Goal: Task Accomplishment & Management: Use online tool/utility

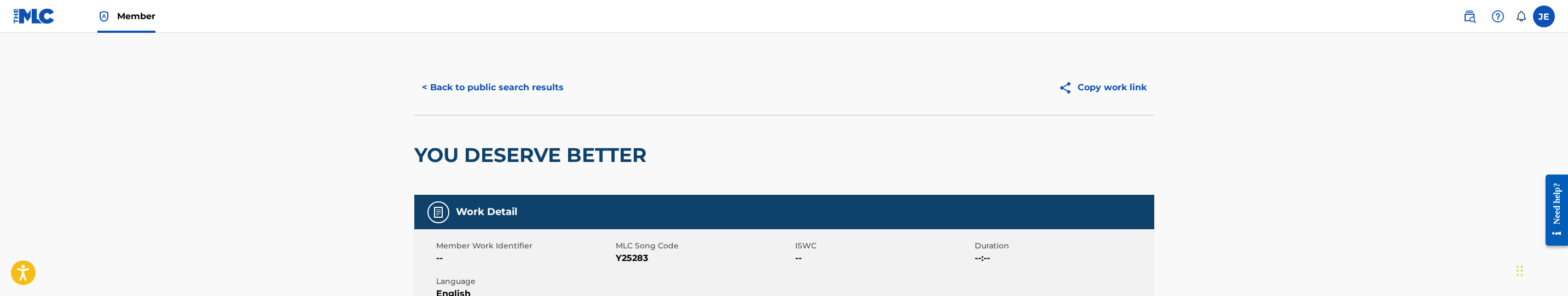
click at [502, 79] on button "< Back to public search results" at bounding box center [493, 87] width 157 height 27
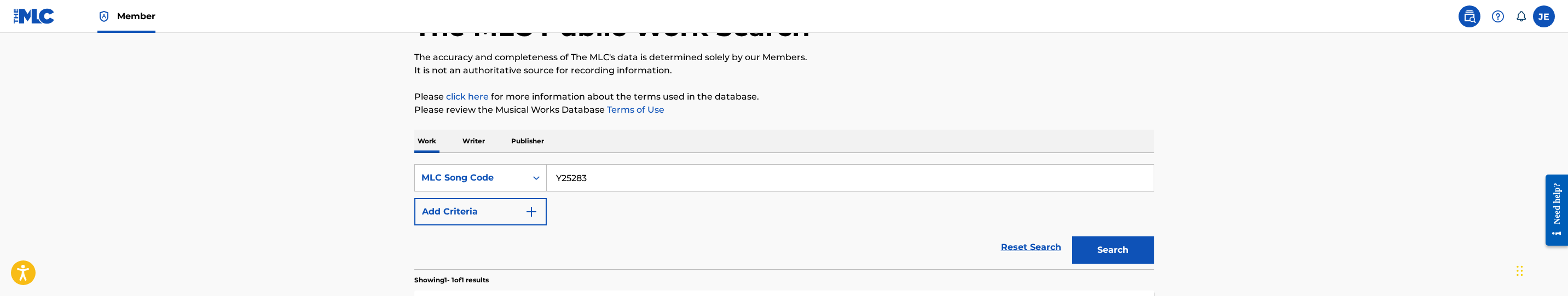
scroll to position [73, 0]
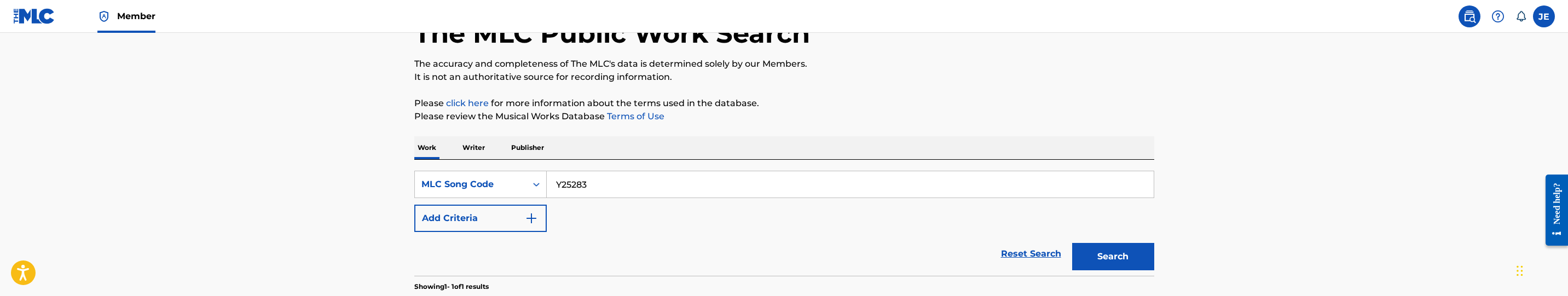
click at [595, 180] on input "Y25283" at bounding box center [850, 184] width 607 height 26
paste input "In Your Ear"
type input "In Your Ear"
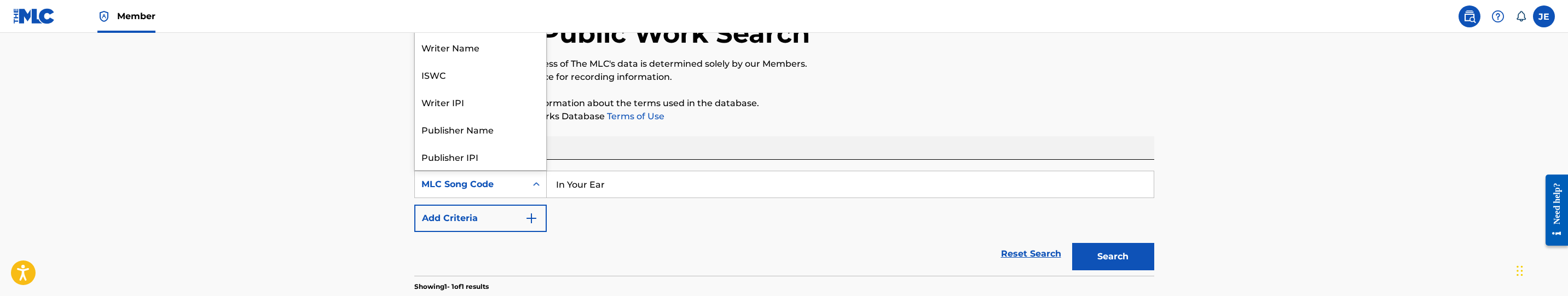
click at [509, 183] on div "MLC Song Code" at bounding box center [471, 185] width 99 height 13
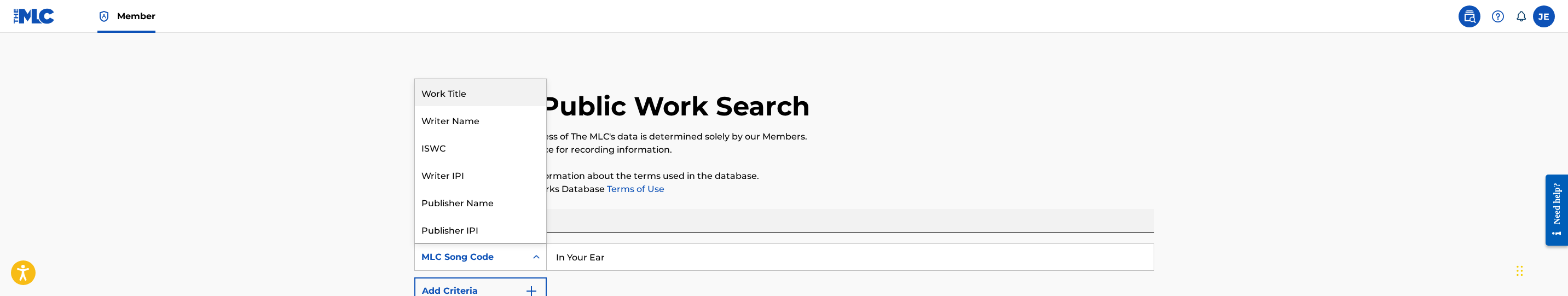
click at [477, 96] on div "Work Title" at bounding box center [481, 92] width 131 height 27
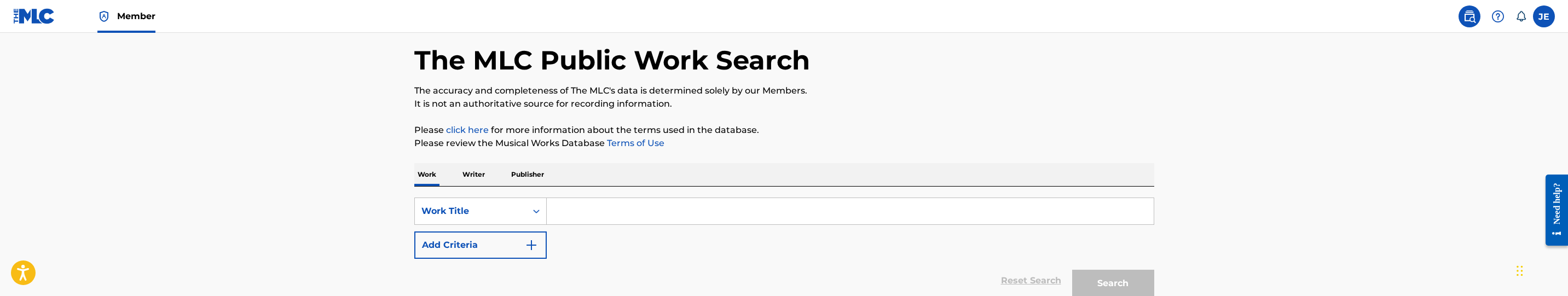
scroll to position [82, 0]
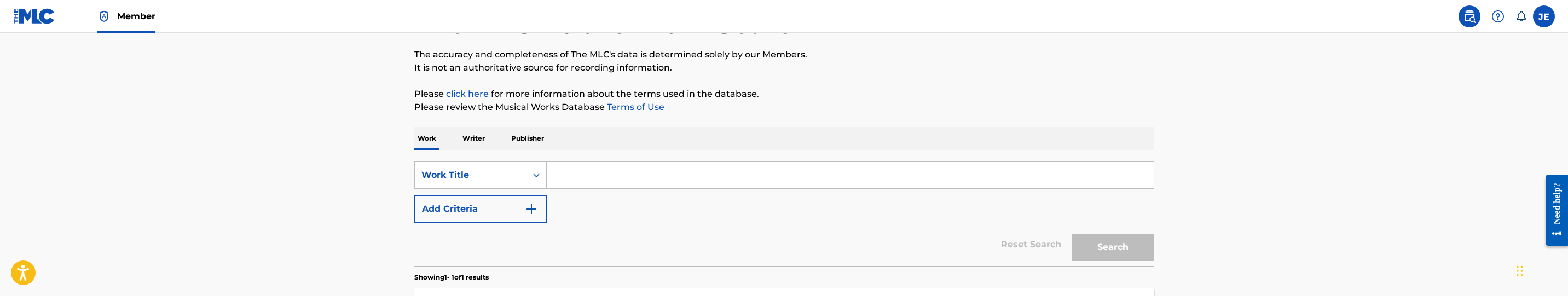
click at [649, 181] on input "Search Form" at bounding box center [850, 175] width 607 height 26
paste input "In Your Ear"
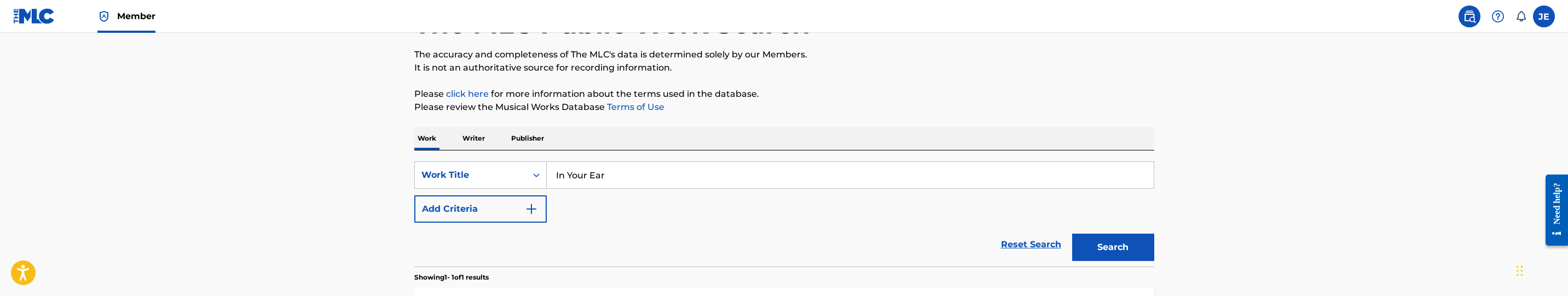
type input "In Your Ear"
click at [525, 206] on img "Search Form" at bounding box center [531, 210] width 13 height 13
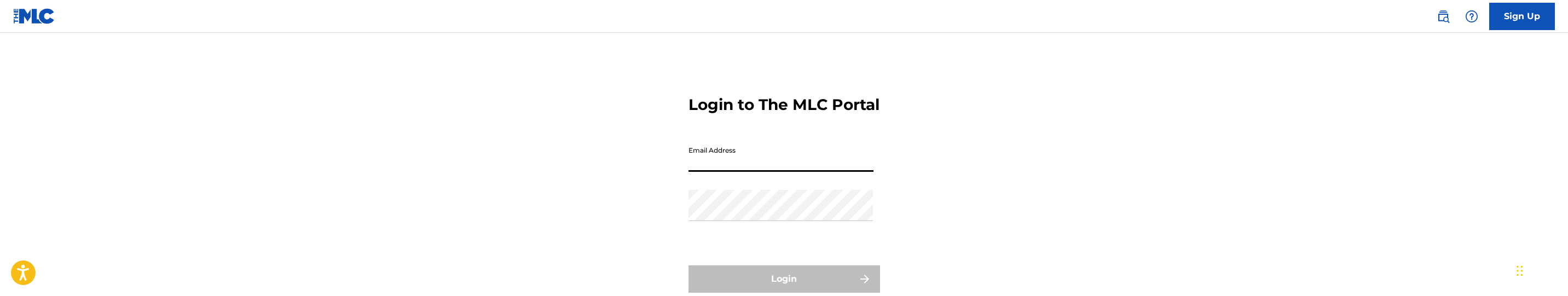
click at [825, 172] on input "Email Address" at bounding box center [781, 156] width 185 height 31
type input "[PERSON_NAME][EMAIL_ADDRESS][DOMAIN_NAME]"
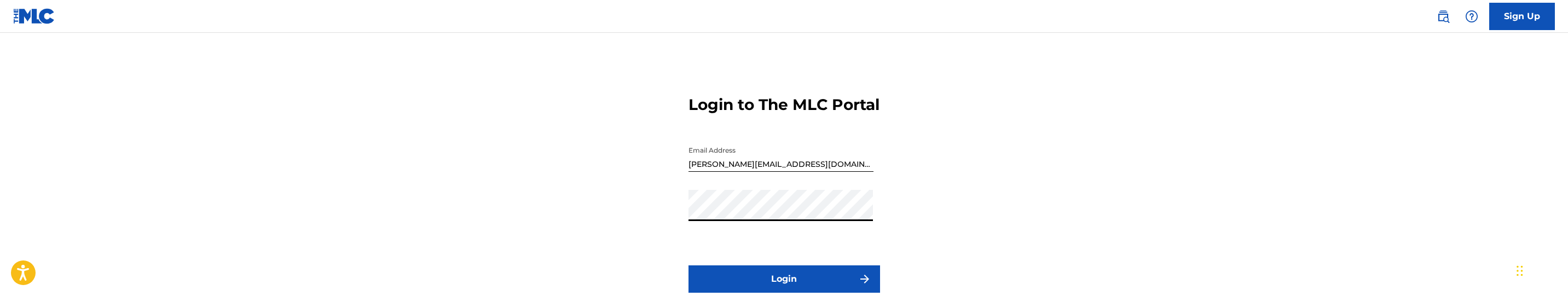
click at [688, 266] on button "Login" at bounding box center [784, 279] width 192 height 27
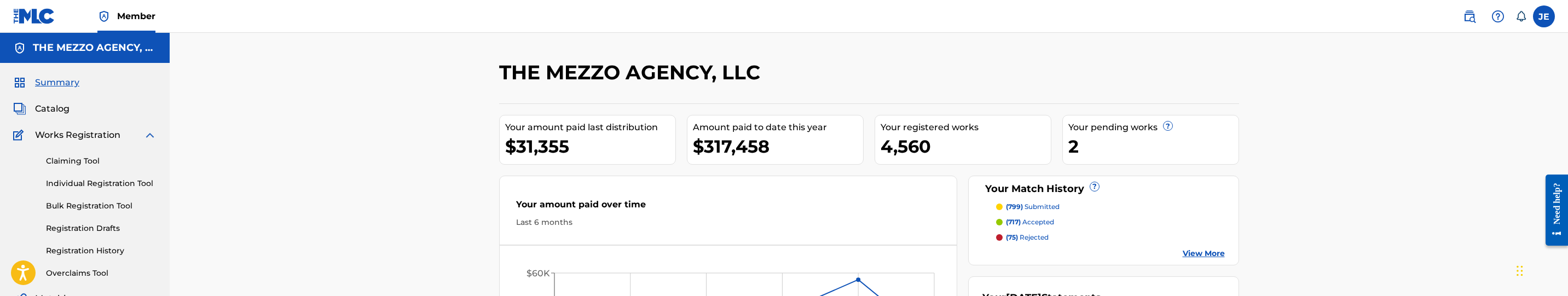
click at [340, 197] on div "THE MEZZO AGENCY, LLC Your amount paid last distribution $31,355 Amount paid to…" at bounding box center [869, 252] width 1398 height 437
click at [52, 100] on div "Summary Catalog Works Registration Claiming Tool Individual Registration Tool B…" at bounding box center [85, 240] width 170 height 355
click at [56, 109] on span "Catalog" at bounding box center [52, 109] width 35 height 13
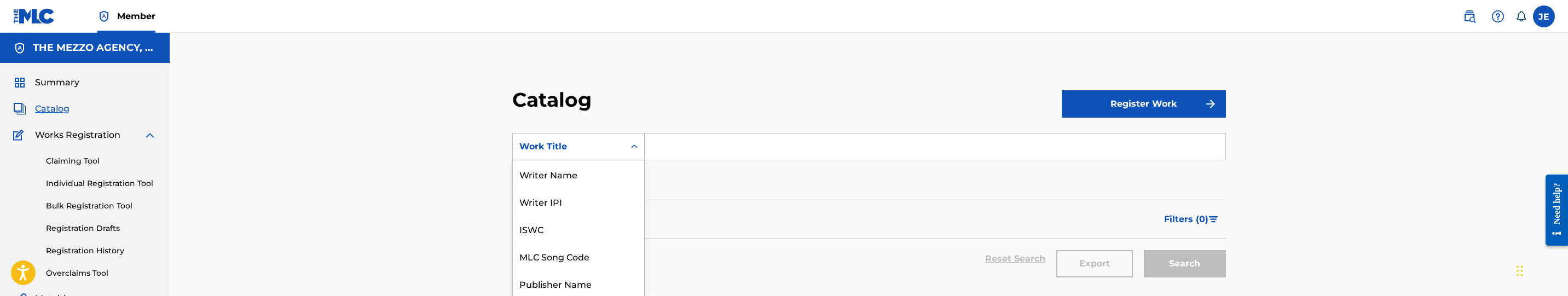
click at [589, 150] on div "12 results available. Use Up and Down to choose options, press Enter to select …" at bounding box center [579, 146] width 133 height 27
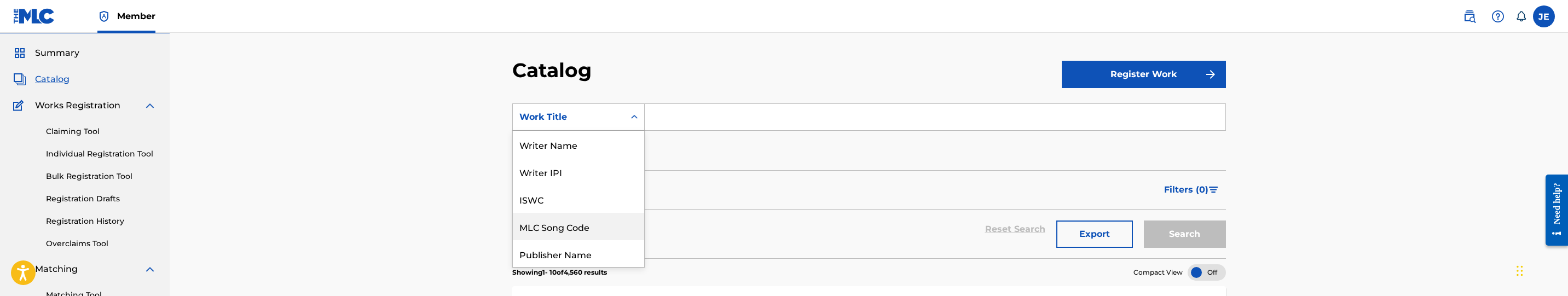
click at [603, 229] on div "MLC Song Code" at bounding box center [578, 227] width 131 height 27
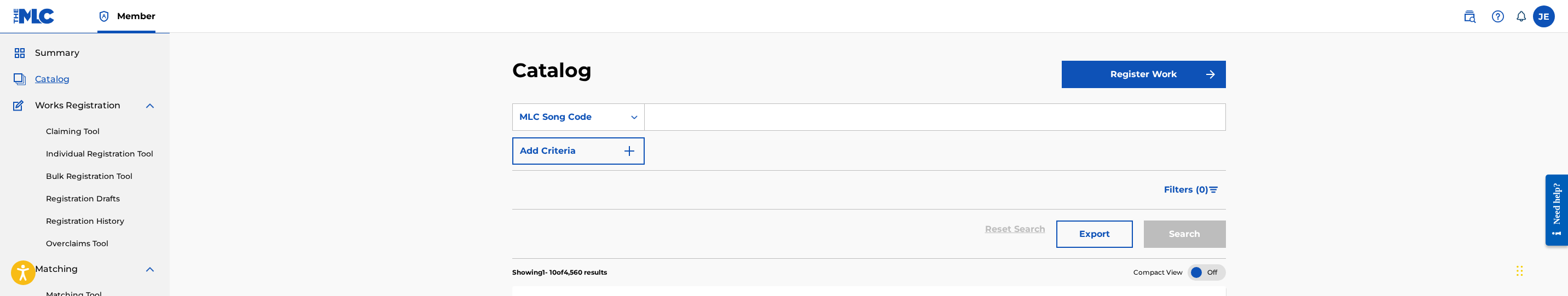
click at [710, 117] on input "Search Form" at bounding box center [935, 117] width 581 height 26
paste input "IF9LI9"
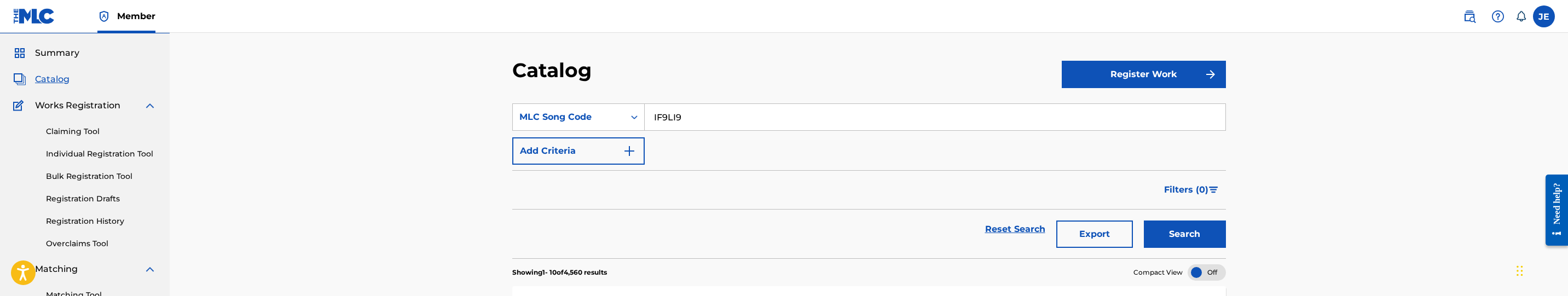
type input "IF9LI9"
click at [1163, 227] on button "Search" at bounding box center [1185, 234] width 82 height 27
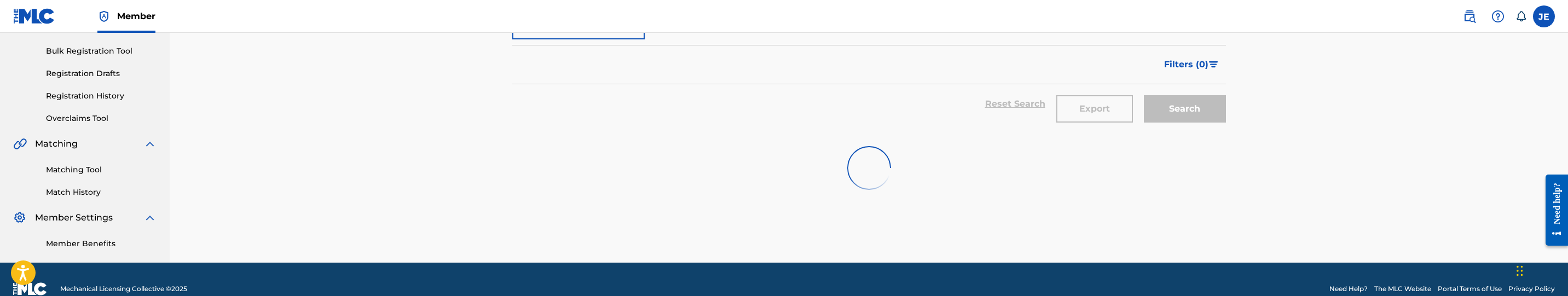
scroll to position [173, 0]
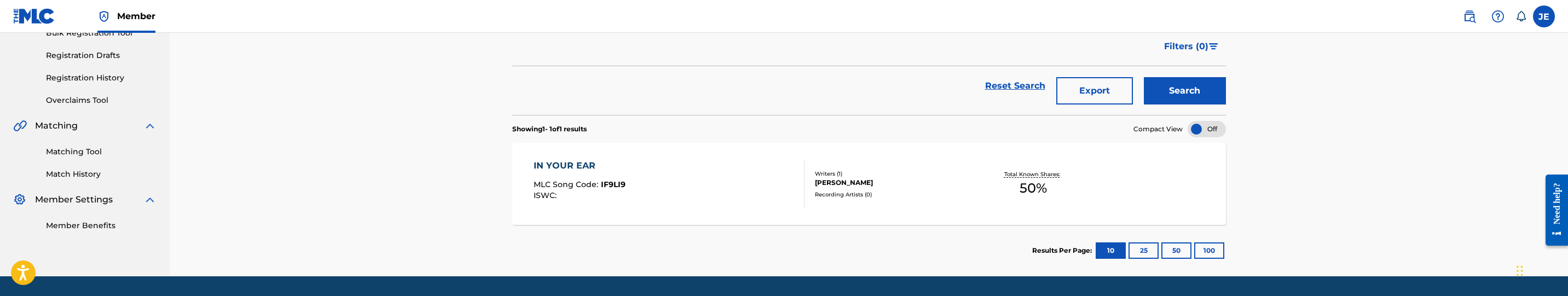
click at [680, 166] on div "IN YOUR EAR MLC Song Code : IF9LI9 ISWC :" at bounding box center [670, 184] width 271 height 49
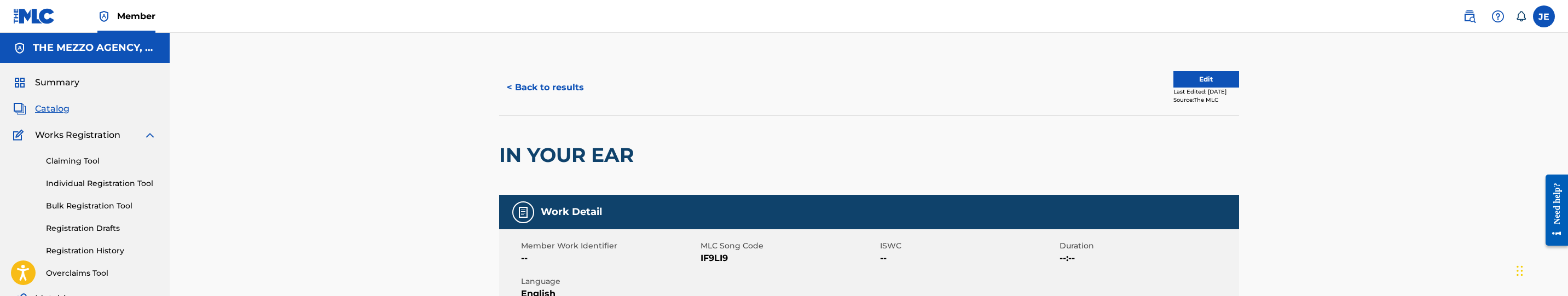
click at [1217, 86] on button "Edit" at bounding box center [1206, 79] width 66 height 16
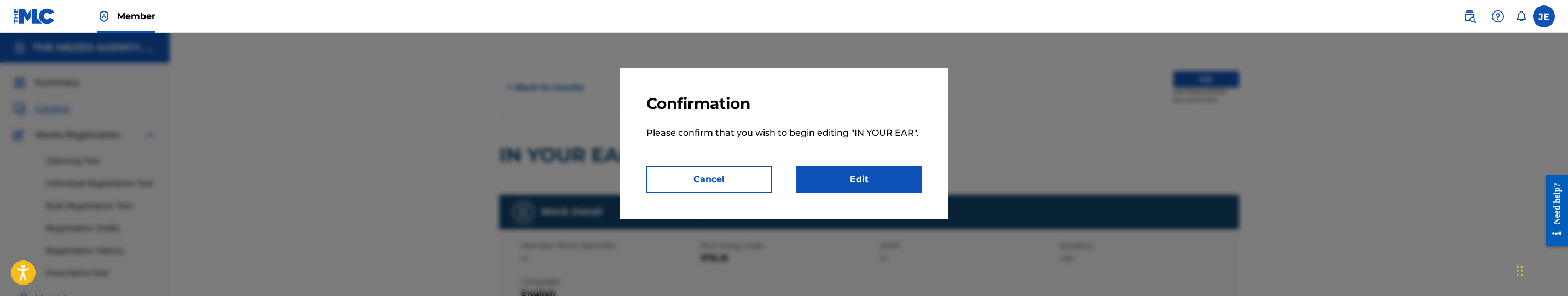
click at [876, 166] on link "Edit" at bounding box center [859, 179] width 126 height 27
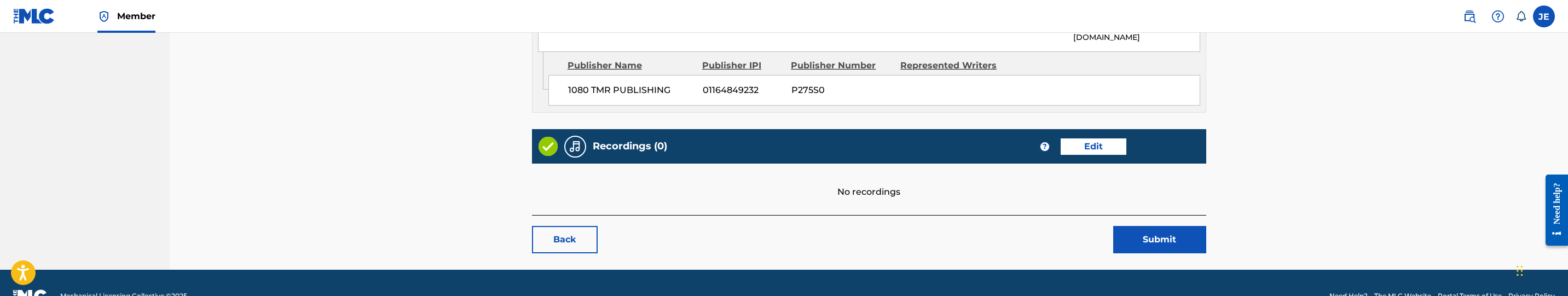
scroll to position [629, 0]
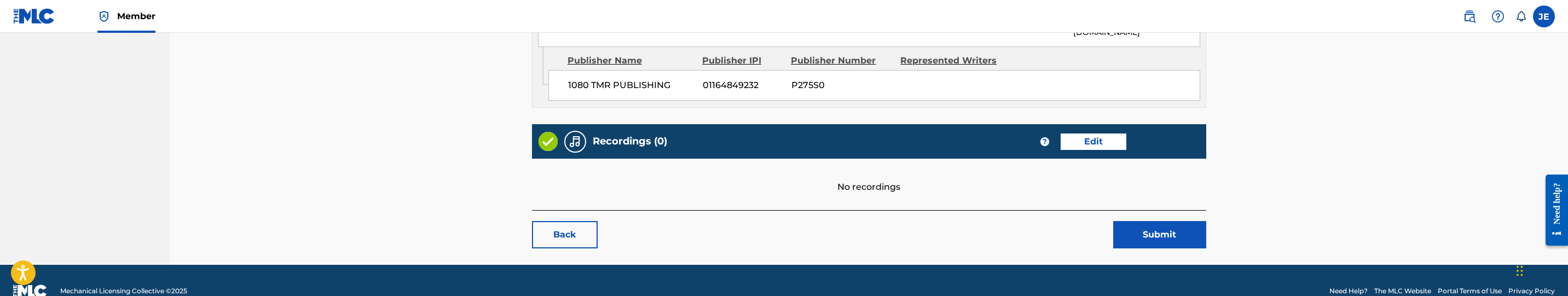
click at [1101, 133] on link "Edit" at bounding box center [1094, 141] width 66 height 16
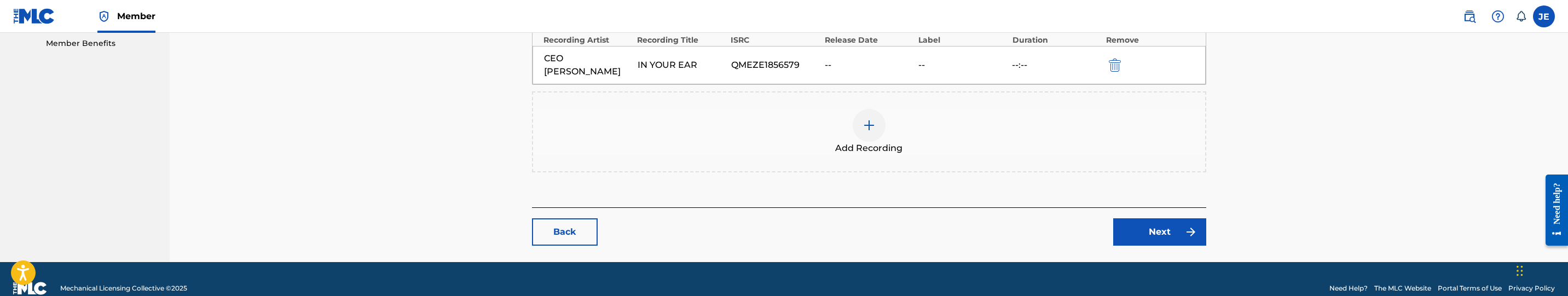
scroll to position [361, 0]
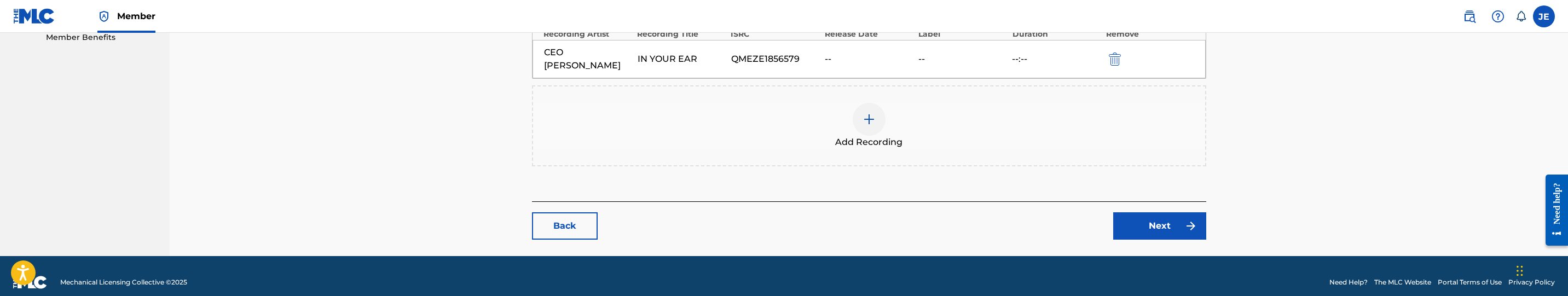
click at [1149, 215] on link "Next" at bounding box center [1160, 226] width 93 height 27
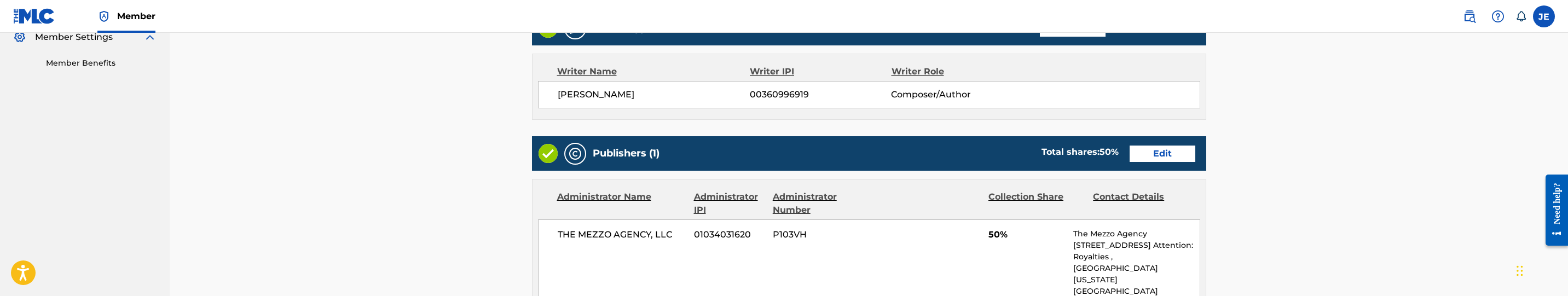
scroll to position [328, 0]
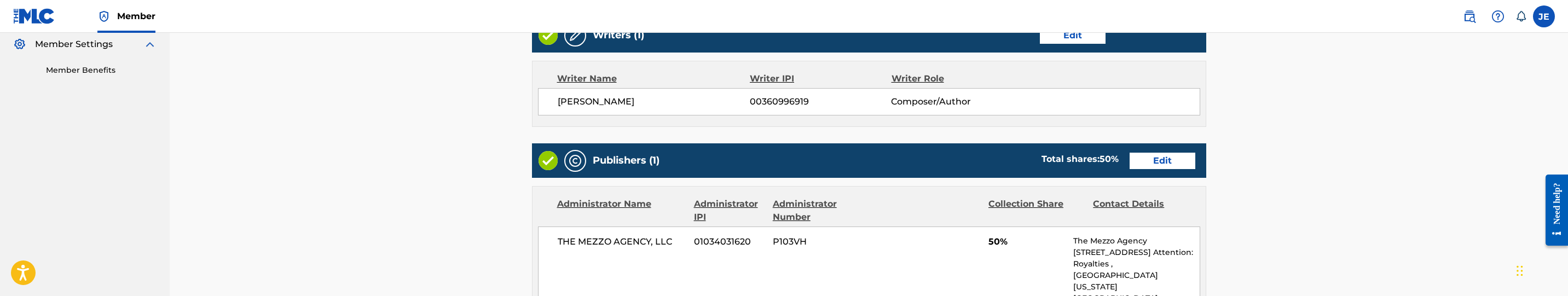
click at [1163, 164] on link "Edit" at bounding box center [1163, 161] width 66 height 16
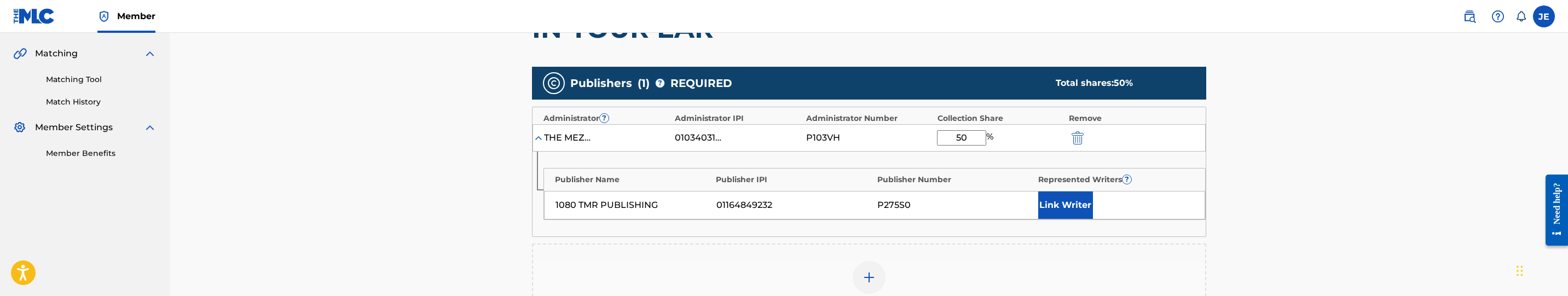
scroll to position [247, 0]
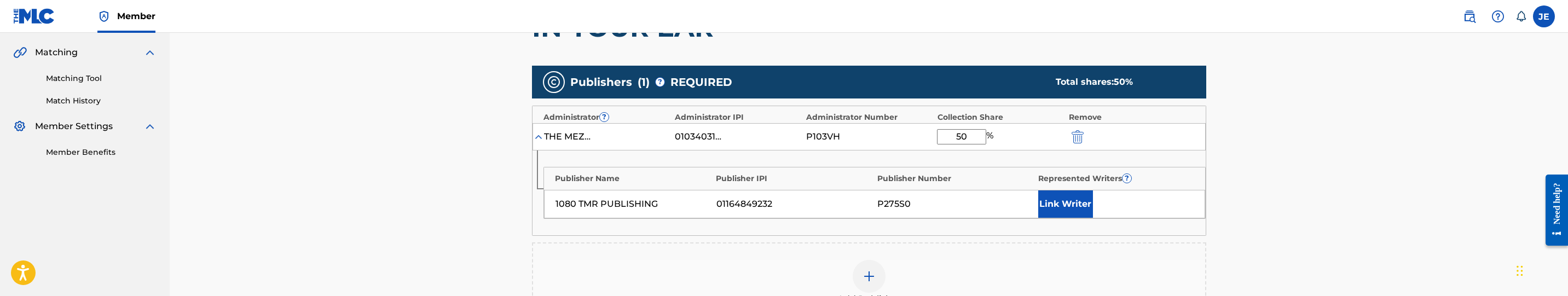
click at [1067, 198] on button "Link Writer" at bounding box center [1066, 204] width 55 height 27
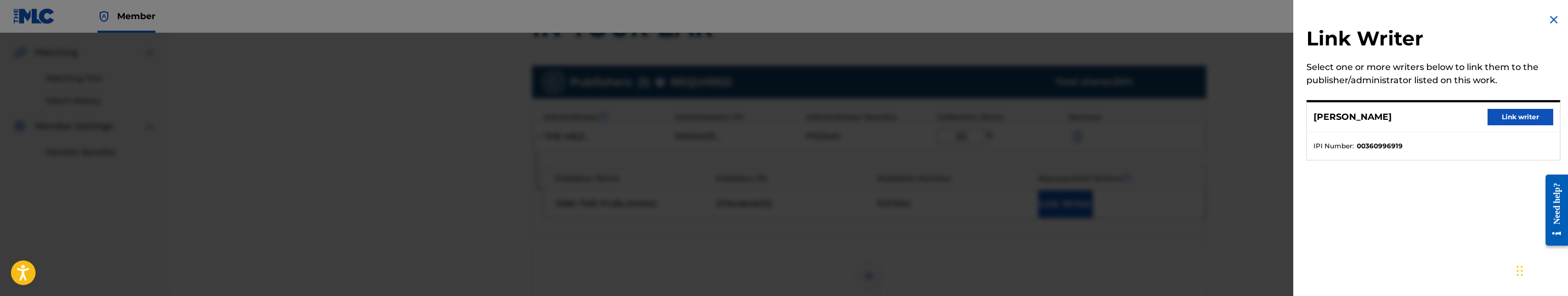
click at [1533, 109] on button "Link writer" at bounding box center [1521, 117] width 66 height 16
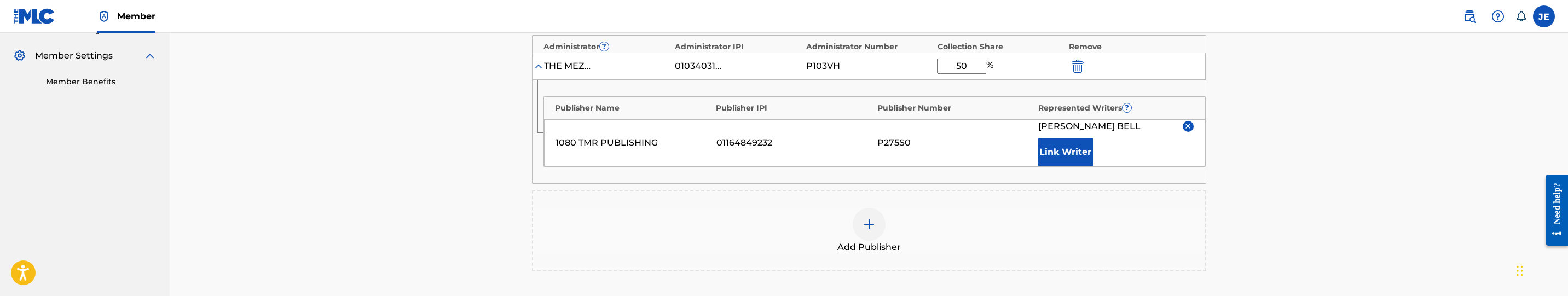
scroll to position [485, 0]
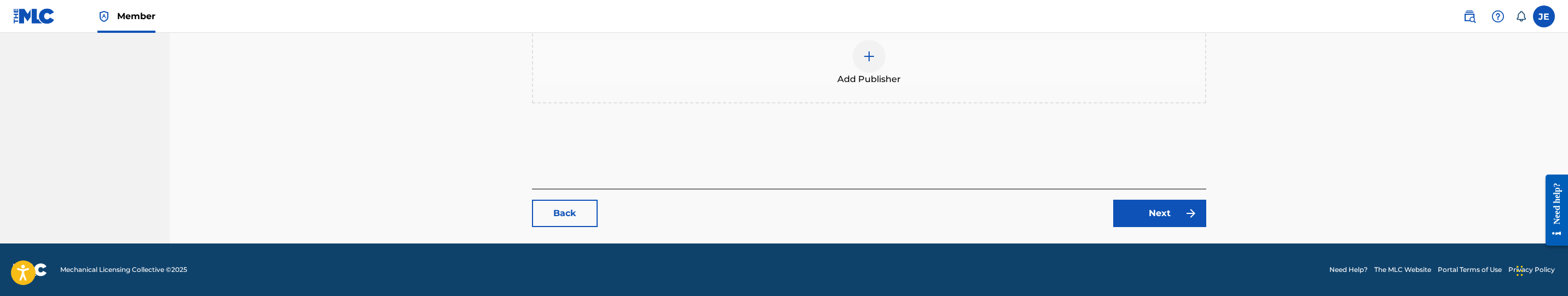
click at [1164, 206] on link "Next" at bounding box center [1160, 213] width 93 height 27
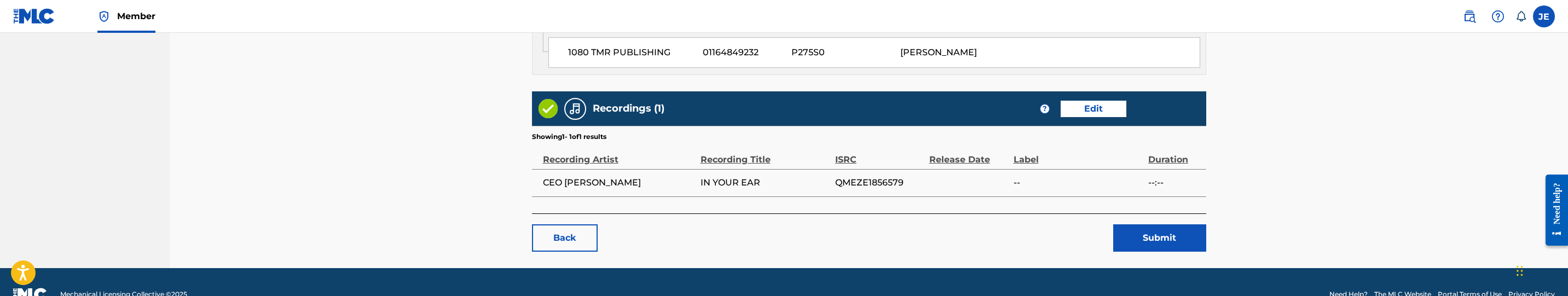
scroll to position [665, 0]
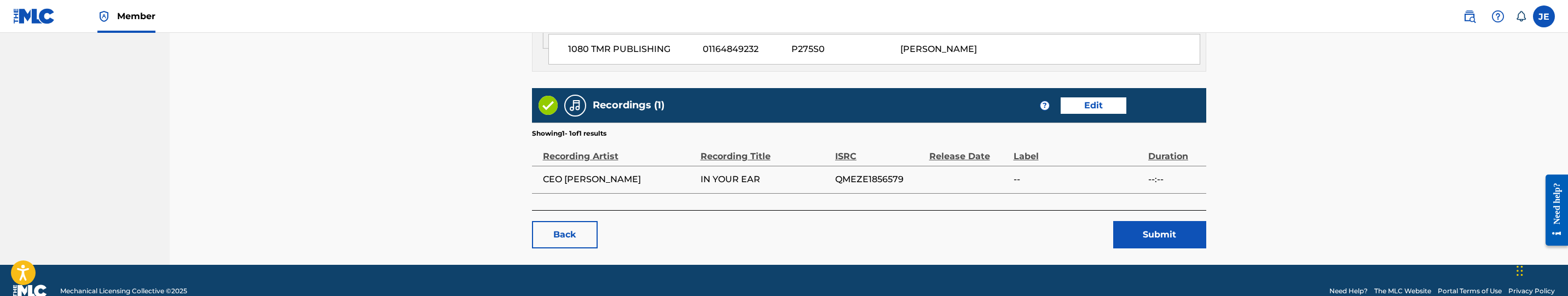
click at [1121, 221] on button "Submit" at bounding box center [1160, 234] width 93 height 27
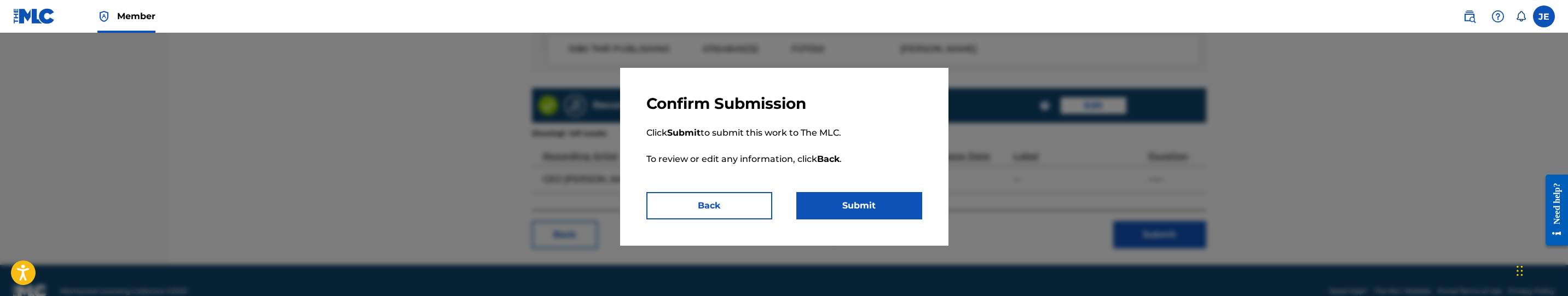
click at [838, 203] on button "Submit" at bounding box center [859, 206] width 126 height 27
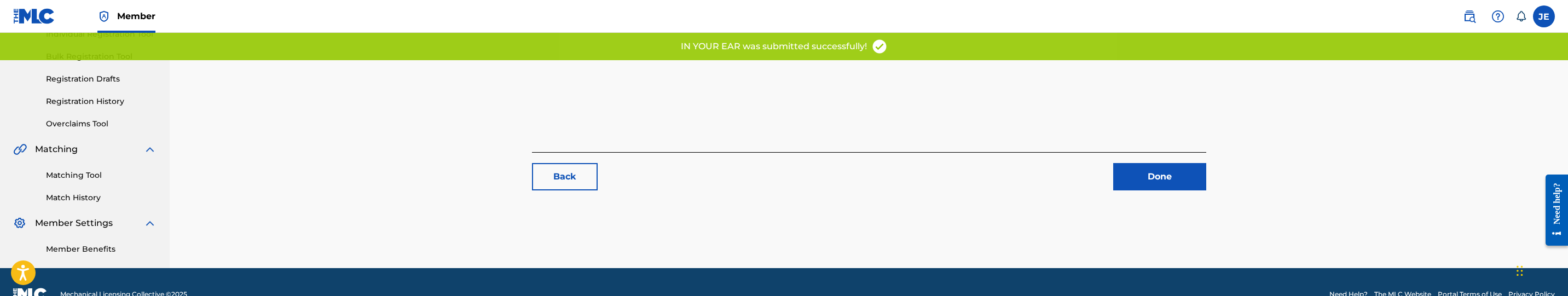
scroll to position [173, 0]
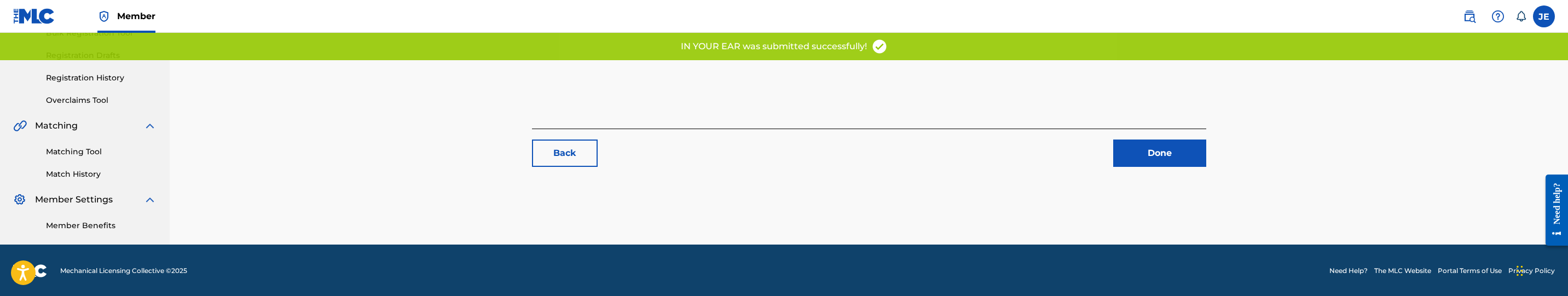
drag, startPoint x: 80, startPoint y: 150, endPoint x: 100, endPoint y: 146, distance: 20.4
click at [80, 150] on link "Matching Tool" at bounding box center [102, 152] width 111 height 12
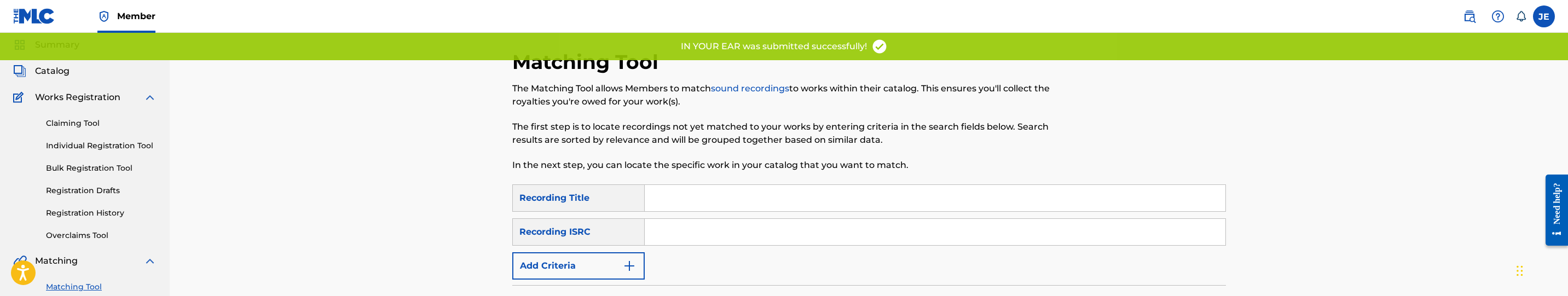
scroll to position [82, 0]
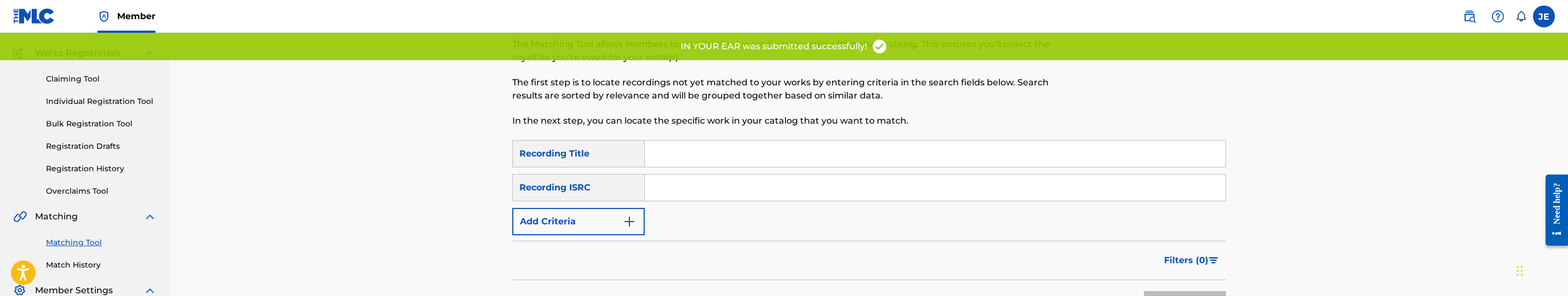
click at [704, 199] on input "Search Form" at bounding box center [935, 188] width 581 height 26
paste input "QMEZE1856579"
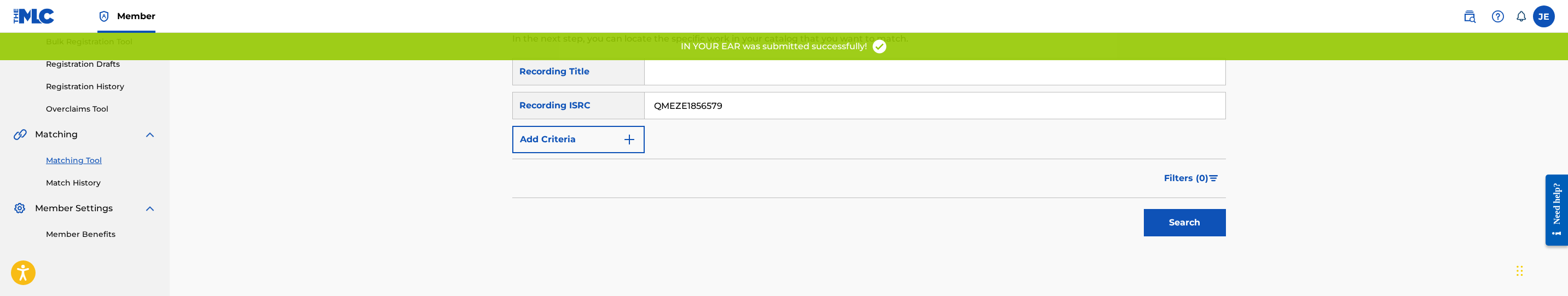
type input "QMEZE1856579"
click at [1180, 210] on button "Search" at bounding box center [1185, 222] width 82 height 27
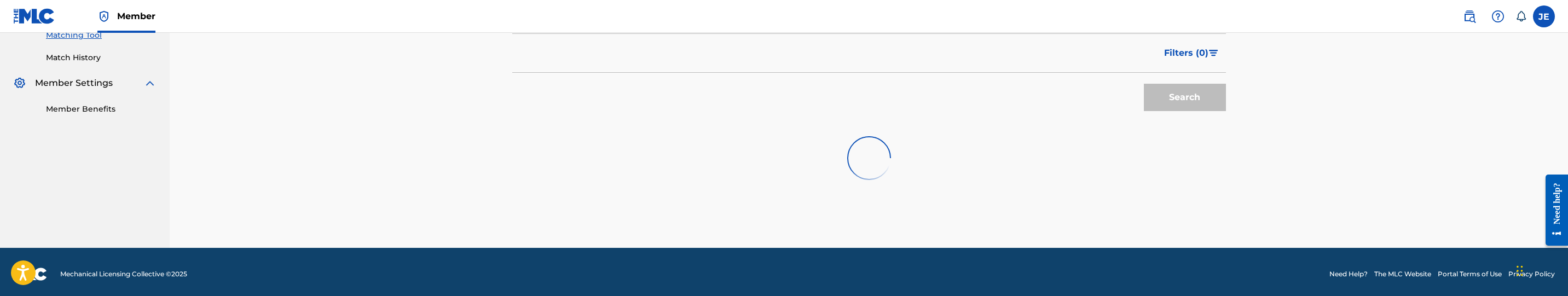
scroll to position [294, 0]
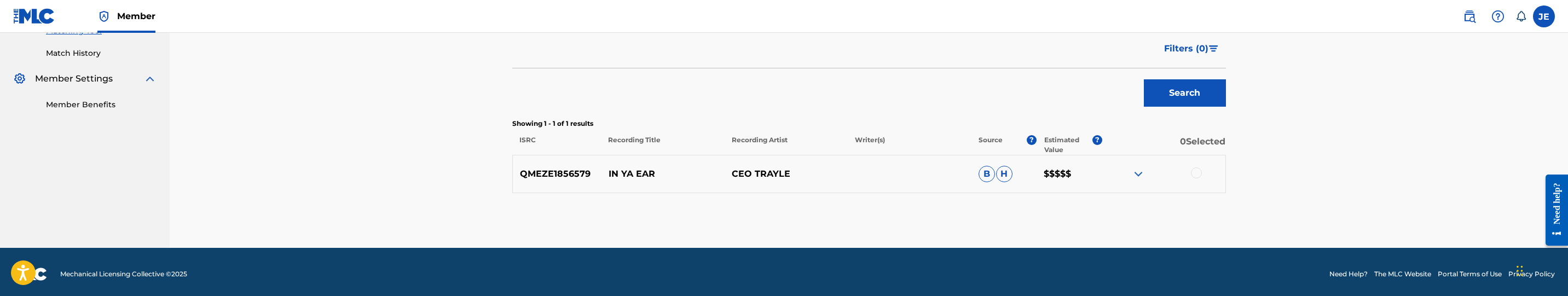
click at [1197, 177] on div at bounding box center [1197, 173] width 11 height 11
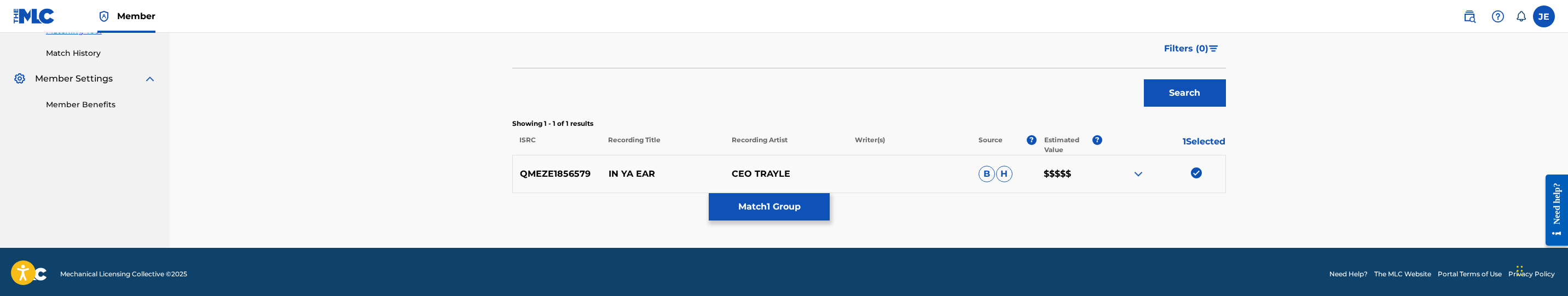
click at [761, 205] on button "Match 1 Group" at bounding box center [769, 206] width 121 height 27
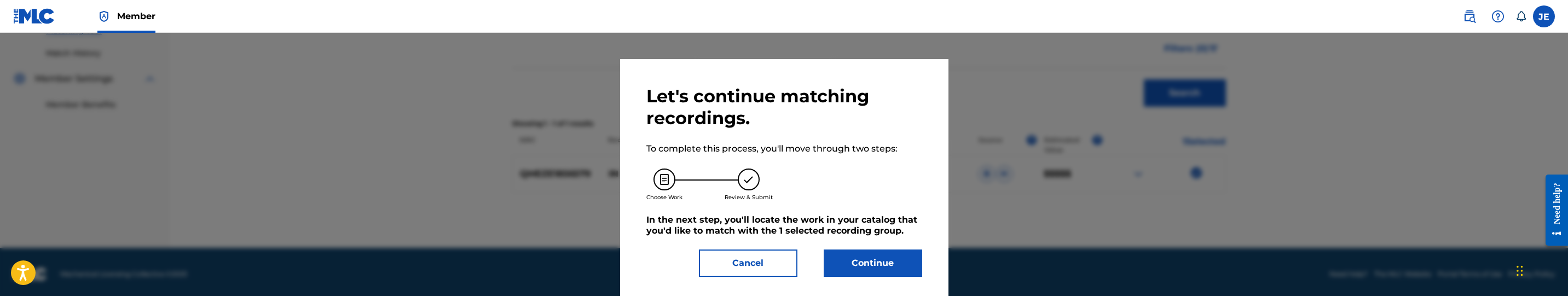
scroll to position [15, 0]
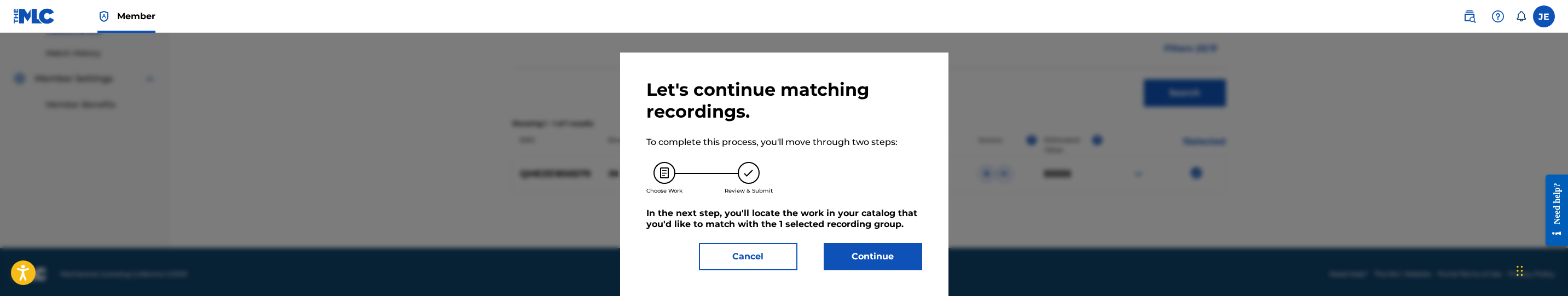
click at [858, 269] on button "Continue" at bounding box center [873, 256] width 99 height 27
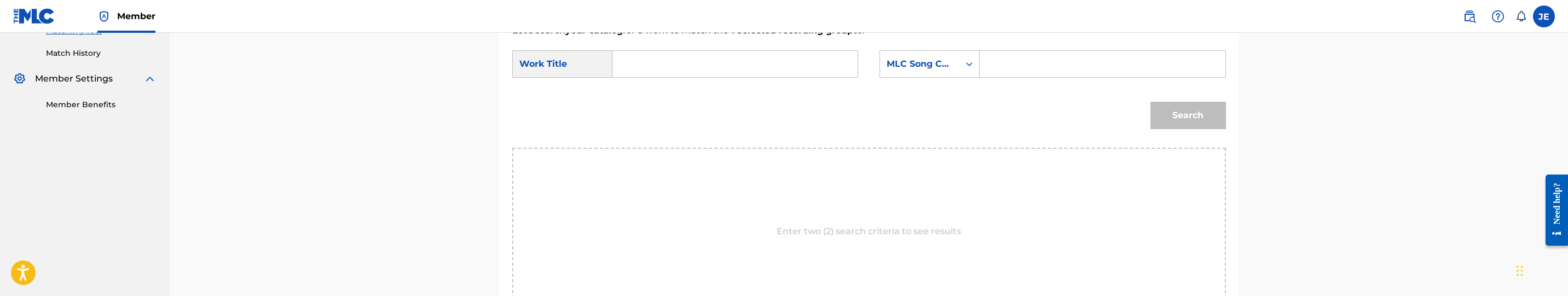
click at [665, 68] on input "Search Form" at bounding box center [735, 64] width 226 height 26
paste input "In Your Ear"
type input "In Your Ear"
click at [1043, 66] on input "Search Form" at bounding box center [1102, 64] width 226 height 26
paste input "[PERSON_NAME]"
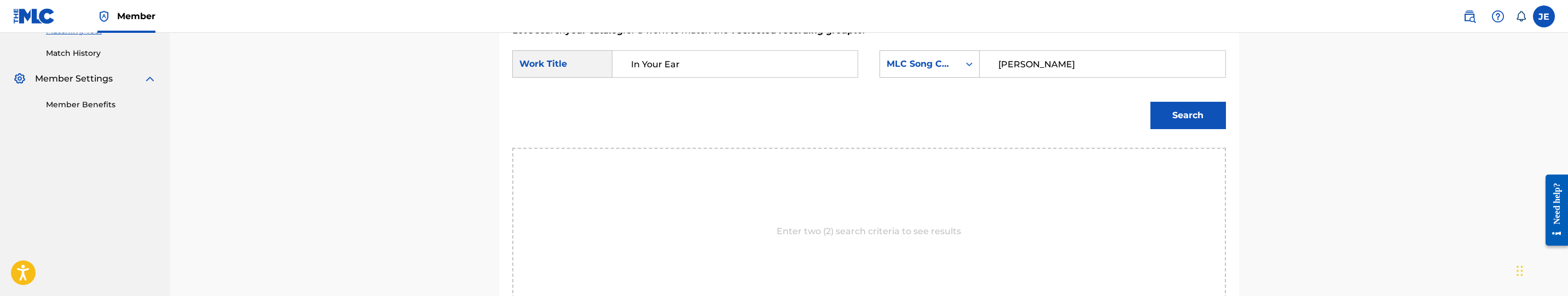
click at [1064, 76] on input "[PERSON_NAME]" at bounding box center [1102, 64] width 226 height 26
paste input "IF9LI9"
type input "IF9LI9"
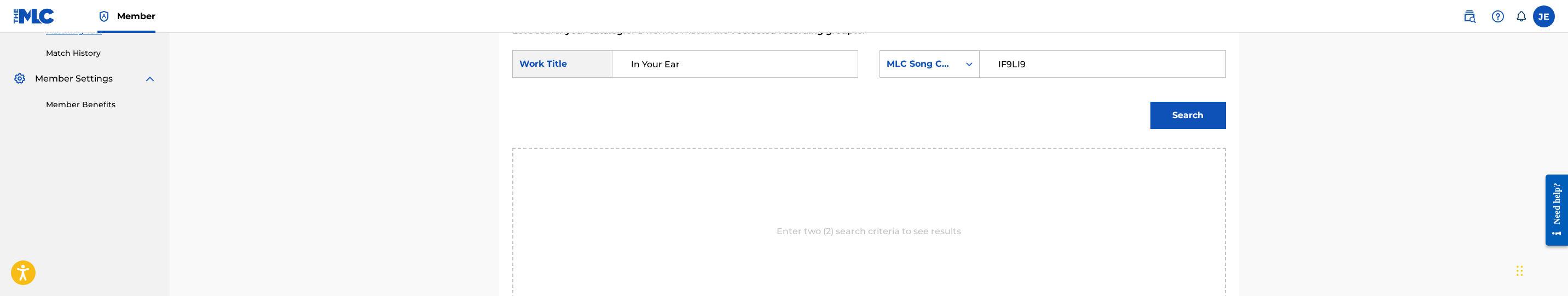
click at [1194, 113] on button "Search" at bounding box center [1188, 115] width 75 height 27
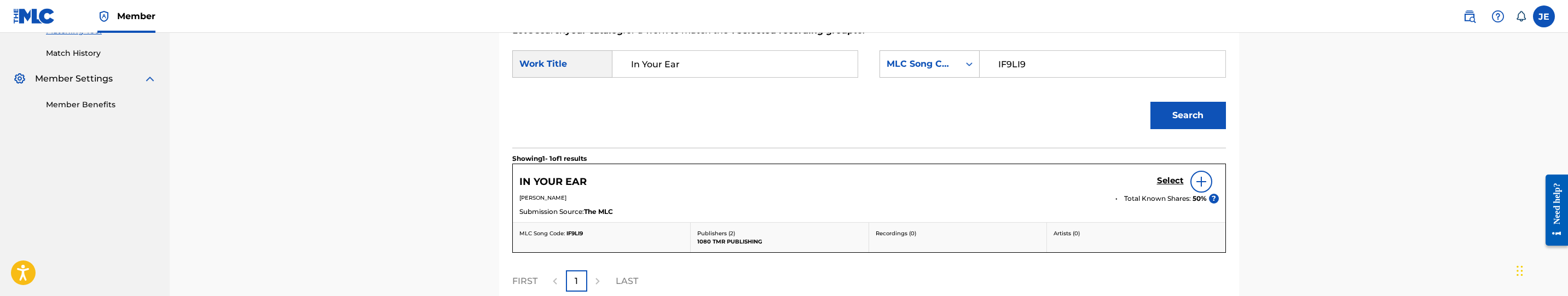
click at [1159, 177] on h5 "Select" at bounding box center [1171, 181] width 27 height 10
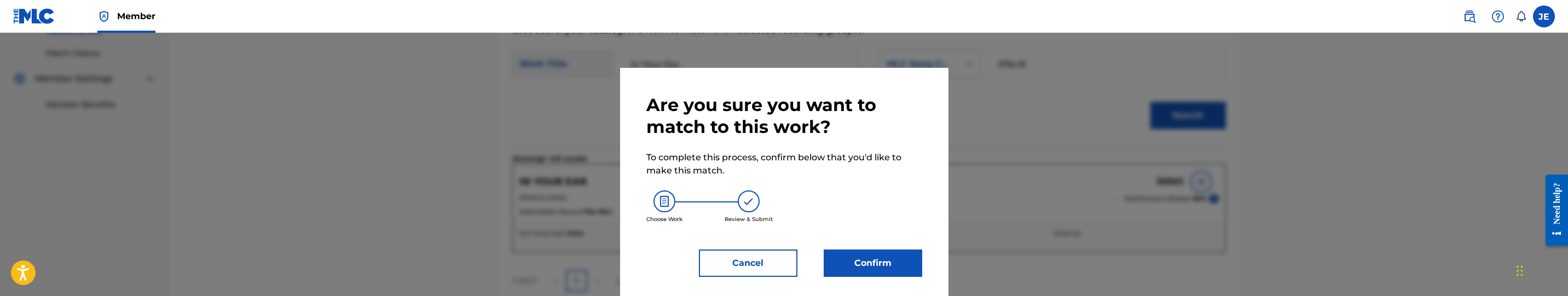
scroll to position [7, 0]
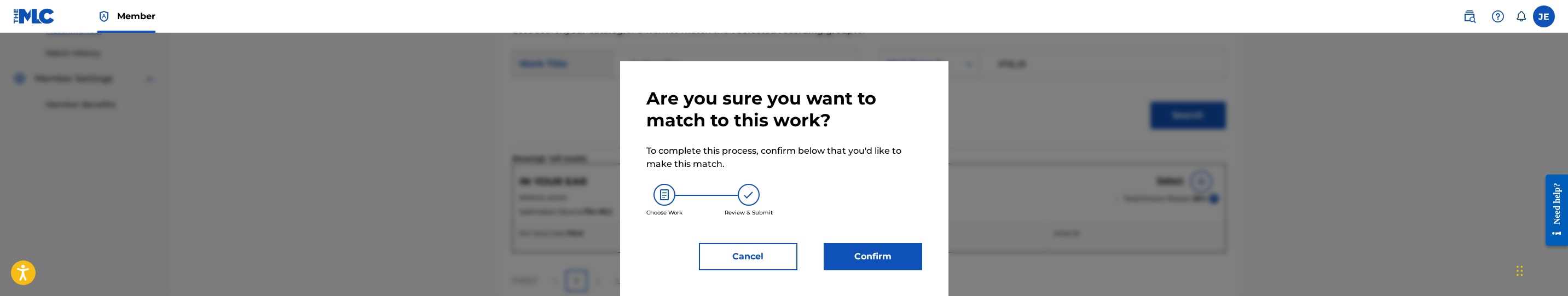
click at [859, 248] on button "Confirm" at bounding box center [873, 256] width 99 height 27
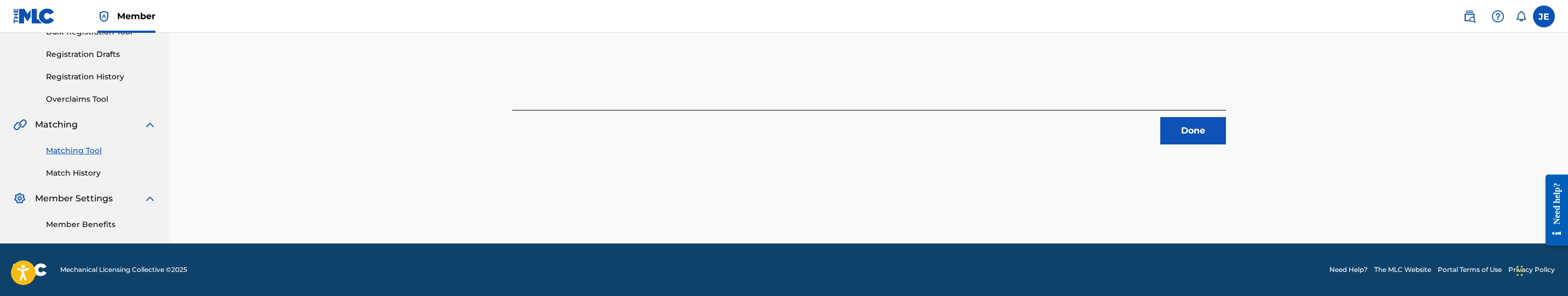
scroll to position [173, 0]
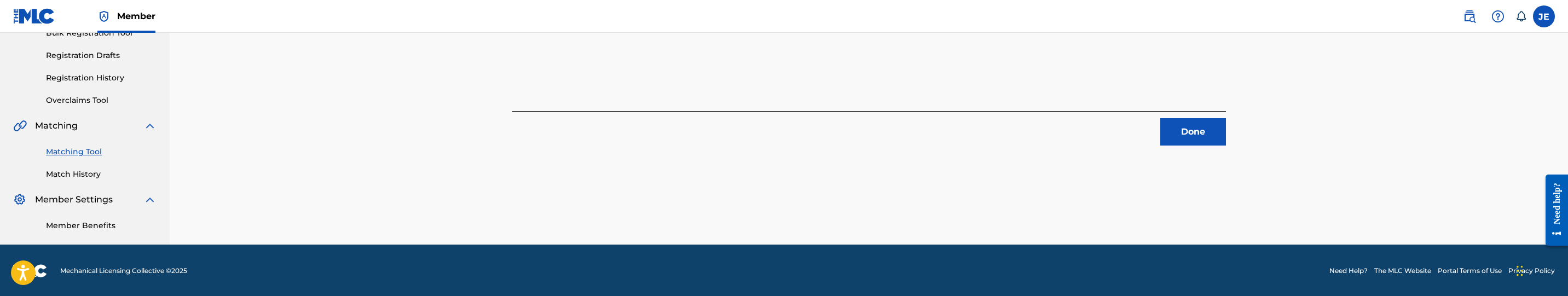
click at [1189, 133] on button "Done" at bounding box center [1193, 132] width 66 height 27
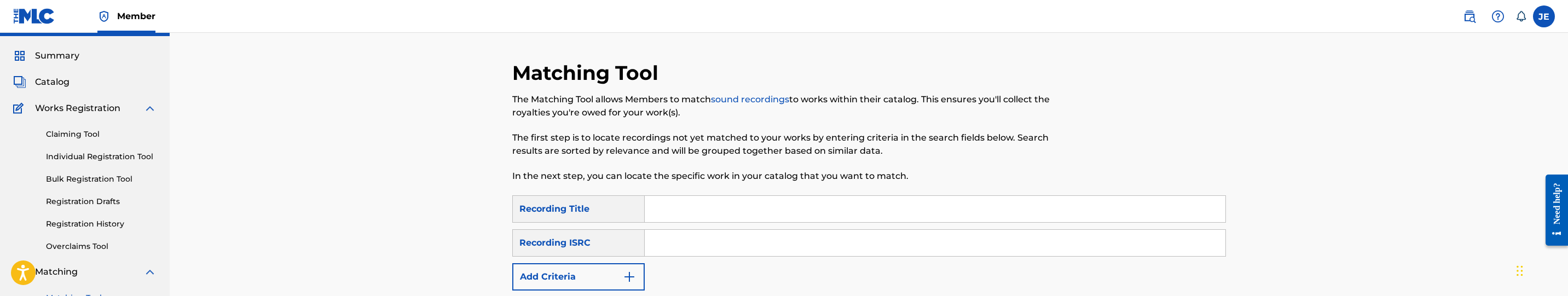
scroll to position [0, 0]
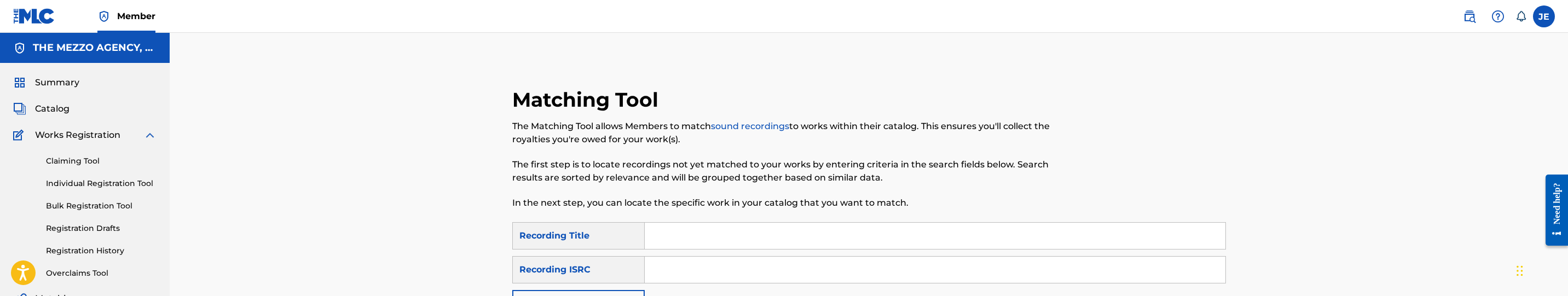
click at [61, 107] on span "Catalog" at bounding box center [52, 109] width 35 height 13
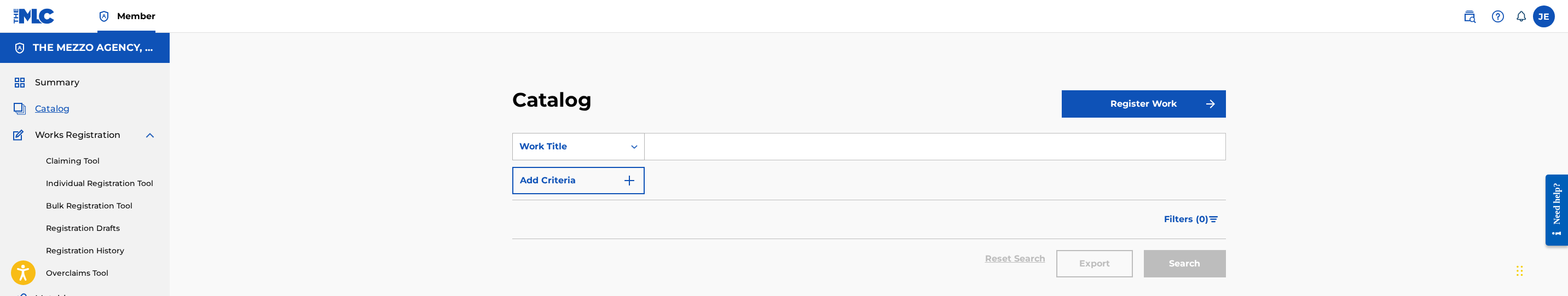
drag, startPoint x: 607, startPoint y: 165, endPoint x: 614, endPoint y: 160, distance: 8.6
click at [607, 164] on div "SearchWithCriteria10a5d927-5318-4eda-8cf5-c5f0243b1995 Work Title Add Criteria" at bounding box center [869, 163] width 713 height 62
click at [624, 149] on div "Work Title" at bounding box center [579, 146] width 133 height 27
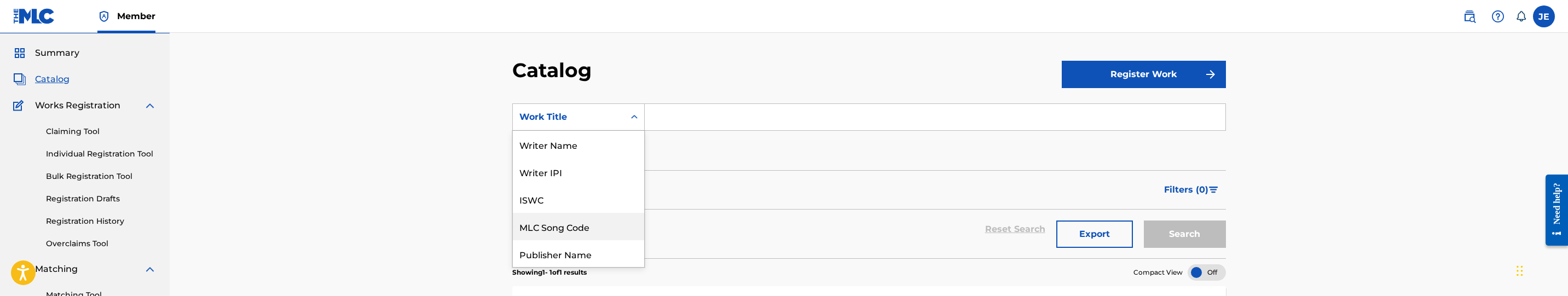
click at [600, 231] on div "MLC Song Code" at bounding box center [578, 227] width 131 height 27
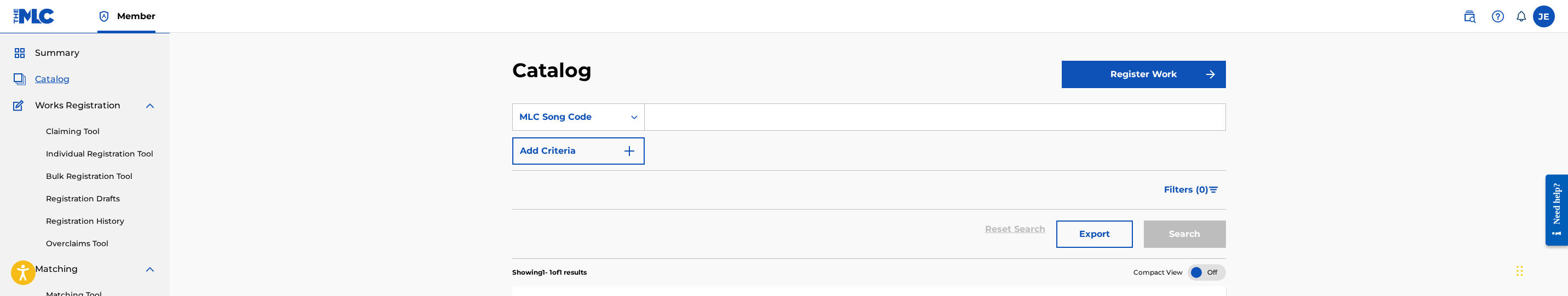
click at [734, 102] on section "SearchWithCriteria17e52fed-e9b8-4022-912d-c0322f142798 MLC Song Code Add Criter…" at bounding box center [869, 174] width 713 height 168
click at [744, 118] on input "Search Form" at bounding box center [935, 117] width 581 height 26
paste input "IF9LI9"
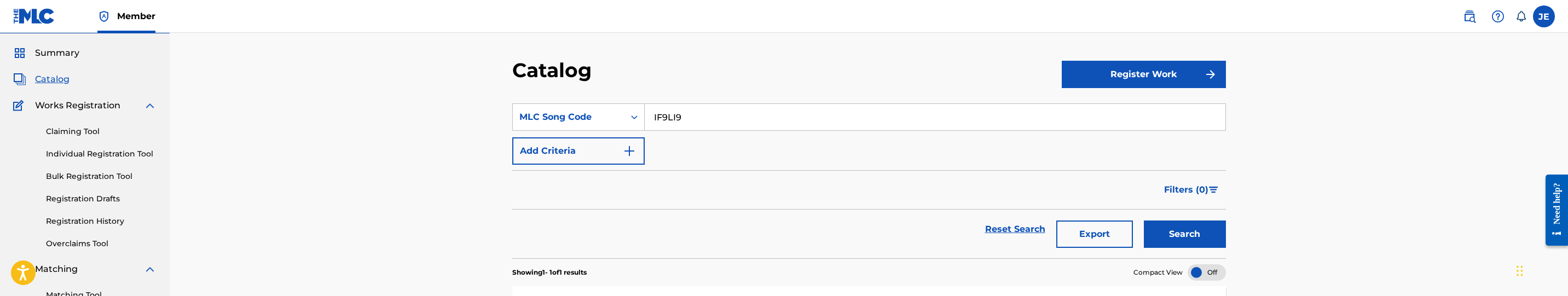
click at [1197, 231] on button "Search" at bounding box center [1185, 234] width 82 height 27
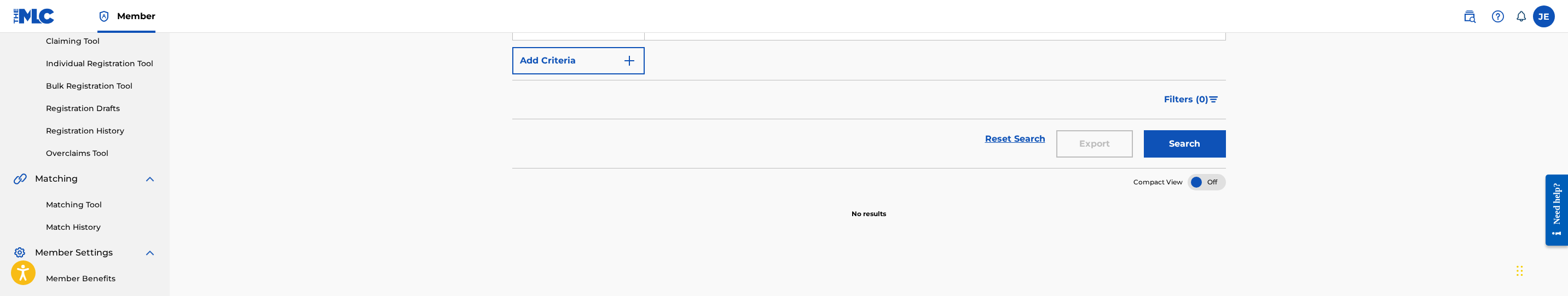
scroll to position [9, 0]
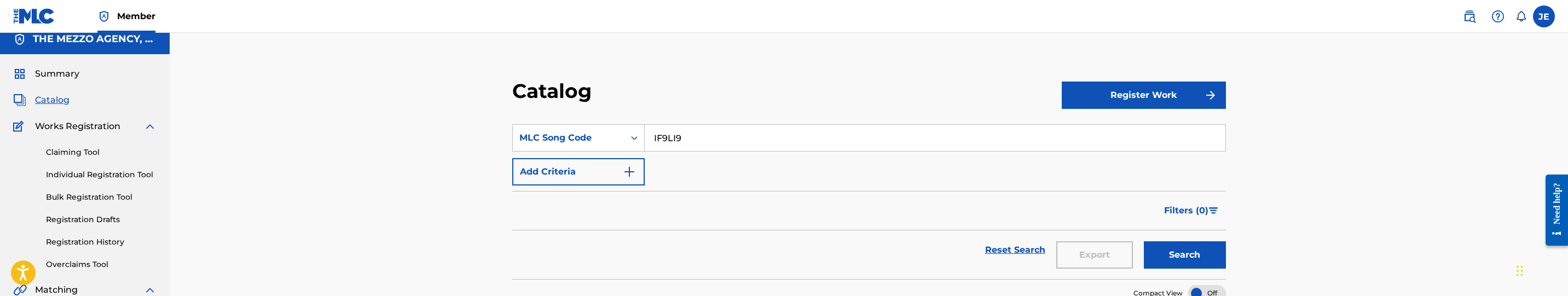
click at [777, 139] on input "IF9LI9" at bounding box center [935, 138] width 581 height 26
type input "IF9LI9"
click at [1144, 242] on button "Search" at bounding box center [1185, 255] width 82 height 27
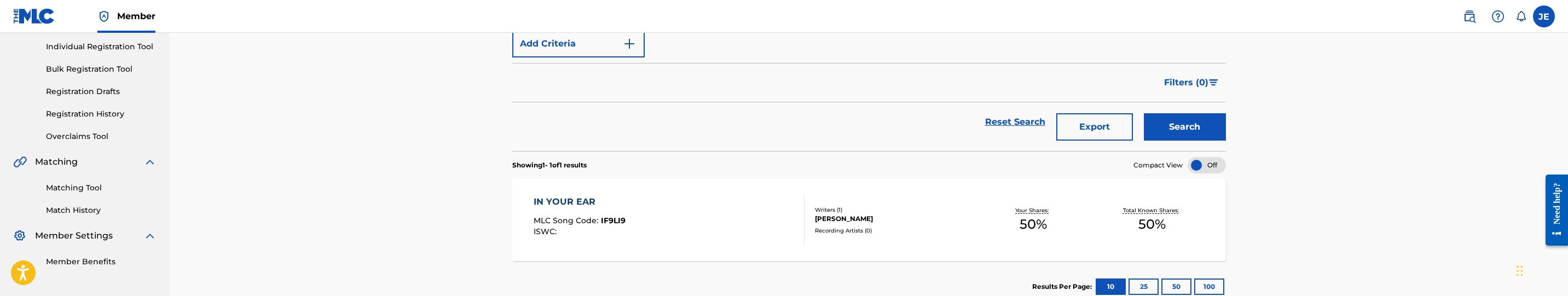
scroll to position [173, 0]
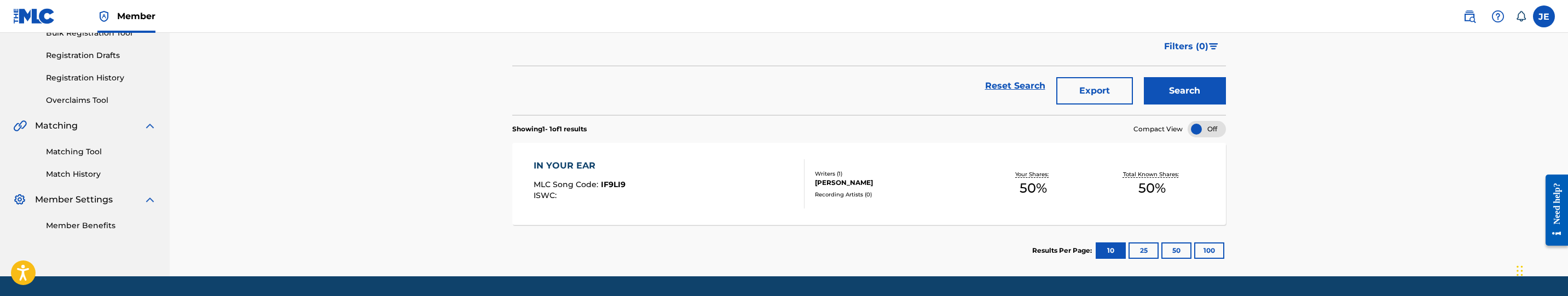
click at [719, 199] on div "IN YOUR EAR MLC Song Code : IF9LI9 ISWC :" at bounding box center [670, 184] width 271 height 49
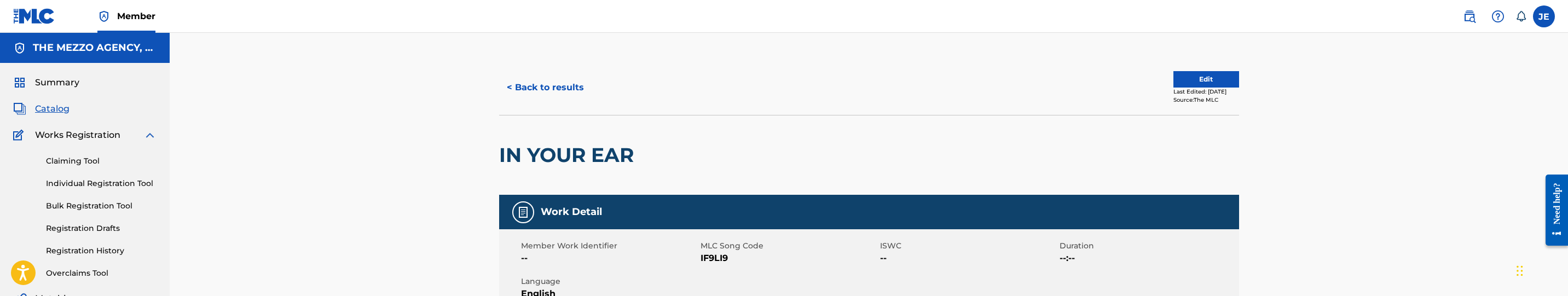
click at [1197, 78] on button "Edit" at bounding box center [1206, 79] width 66 height 16
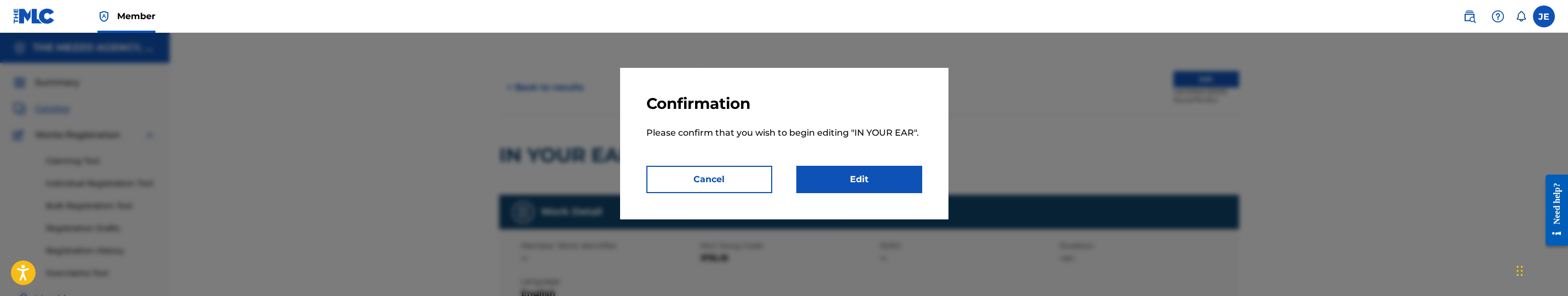
click at [813, 173] on link "Edit" at bounding box center [859, 179] width 126 height 27
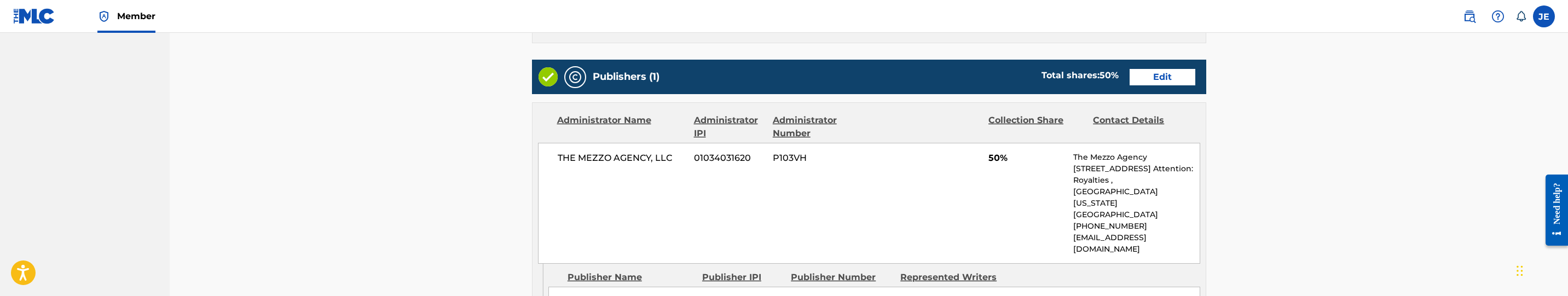
scroll to position [411, 0]
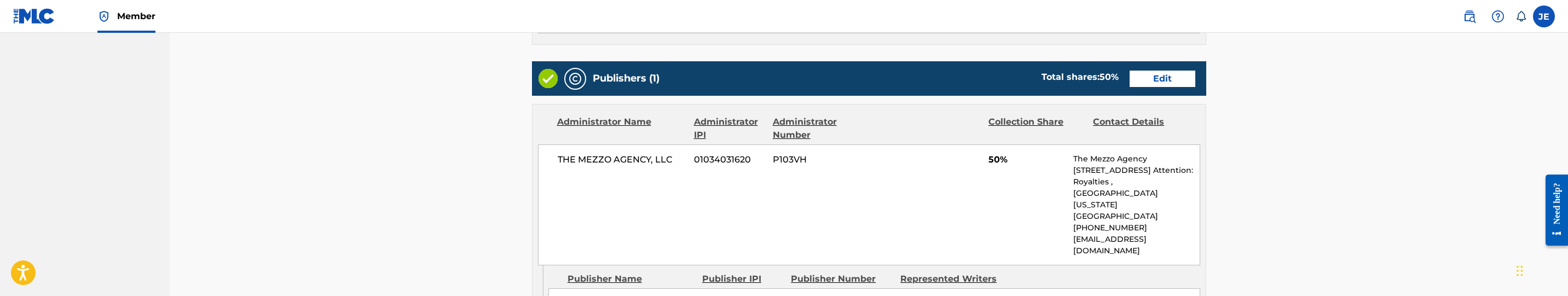
click at [1158, 74] on link "Edit" at bounding box center [1163, 79] width 66 height 16
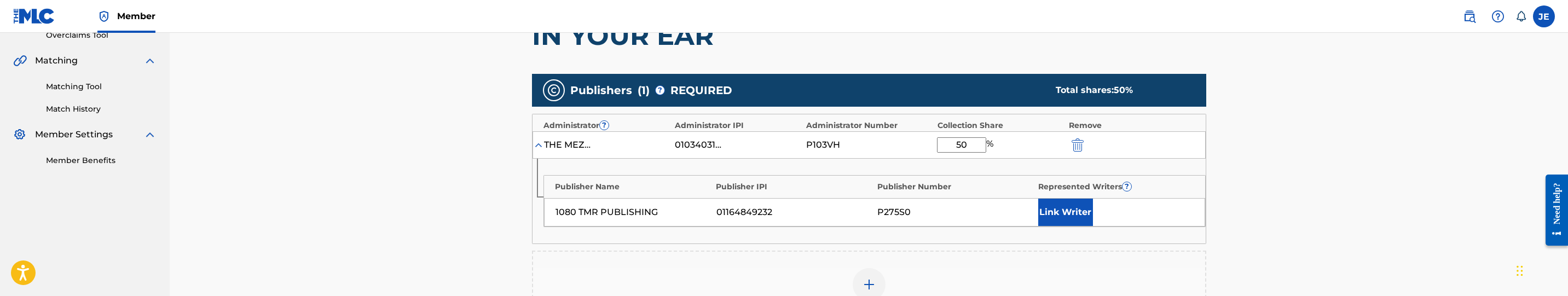
scroll to position [247, 0]
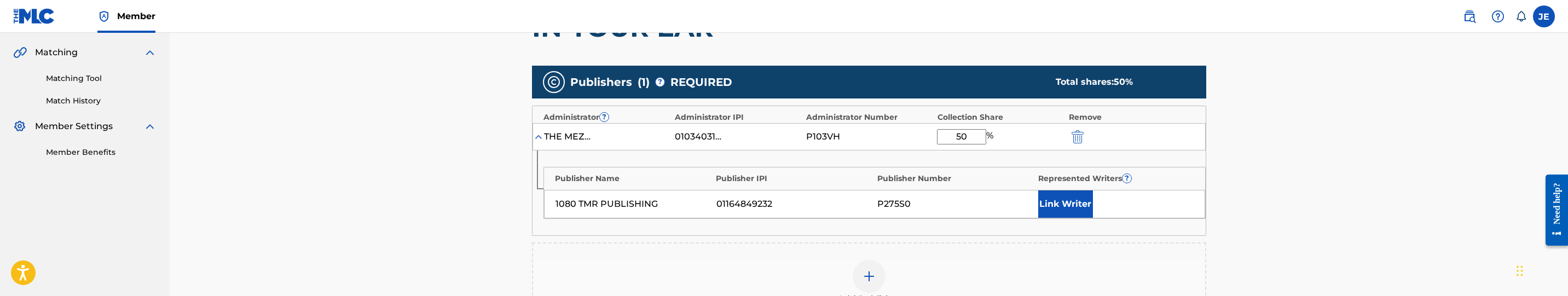
click at [1091, 196] on button "Link Writer" at bounding box center [1066, 204] width 55 height 27
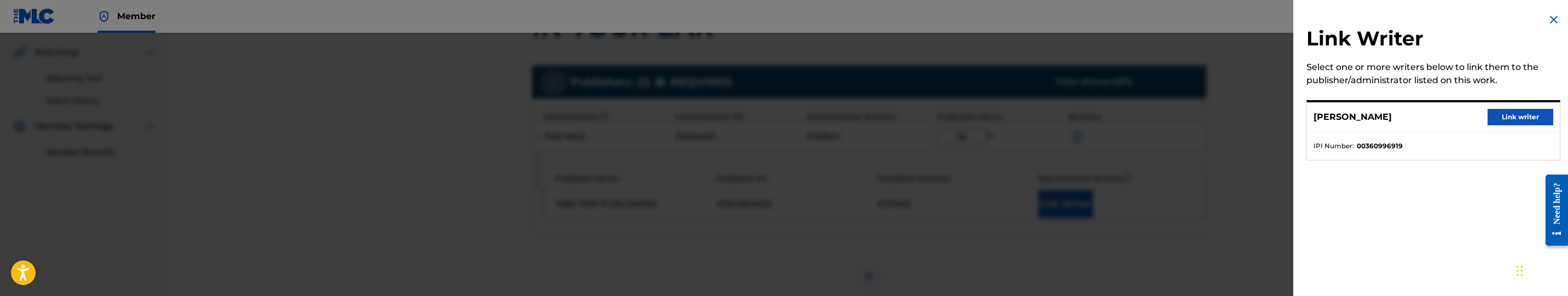
click at [1535, 114] on button "Link writer" at bounding box center [1521, 117] width 66 height 16
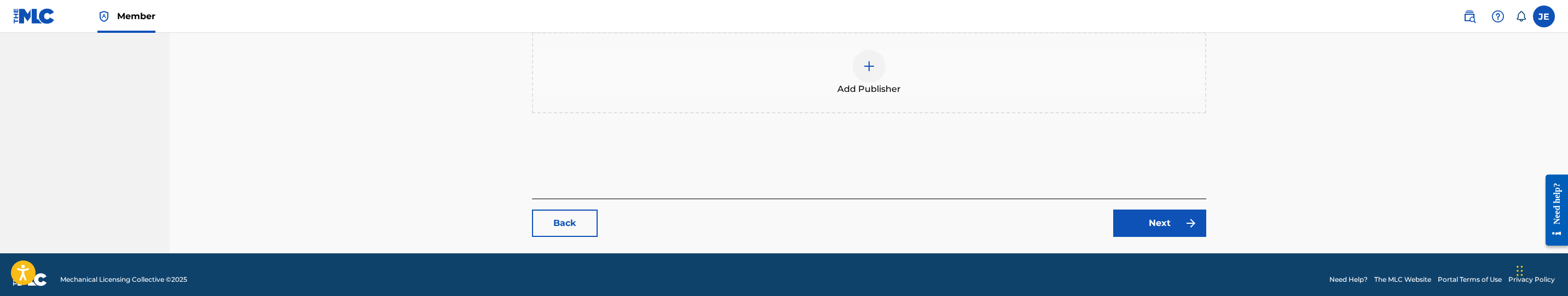
scroll to position [485, 0]
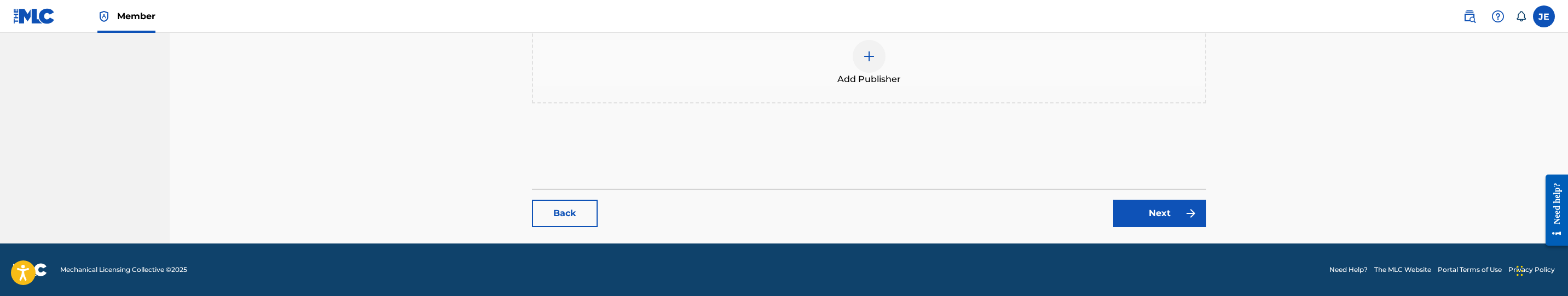
click at [1149, 199] on div "Back Next" at bounding box center [869, 208] width 674 height 38
click at [1151, 215] on link "Next" at bounding box center [1160, 213] width 93 height 27
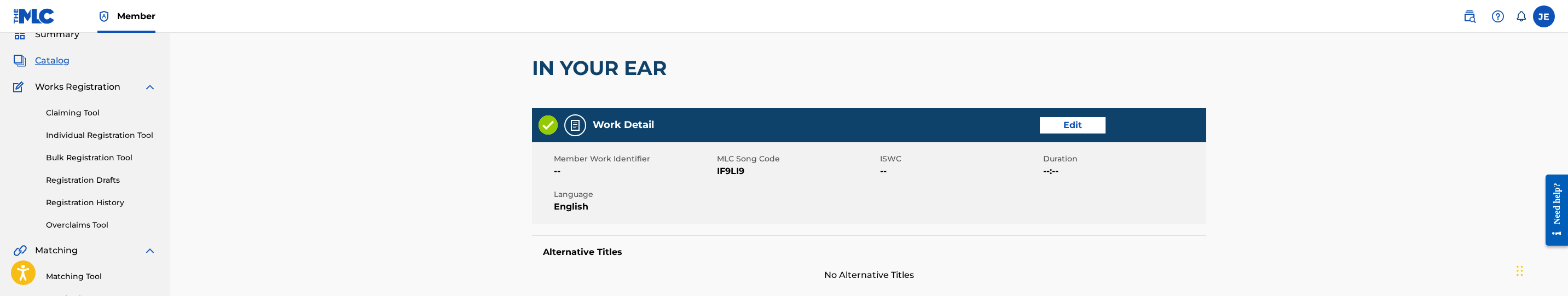
scroll to position [82, 0]
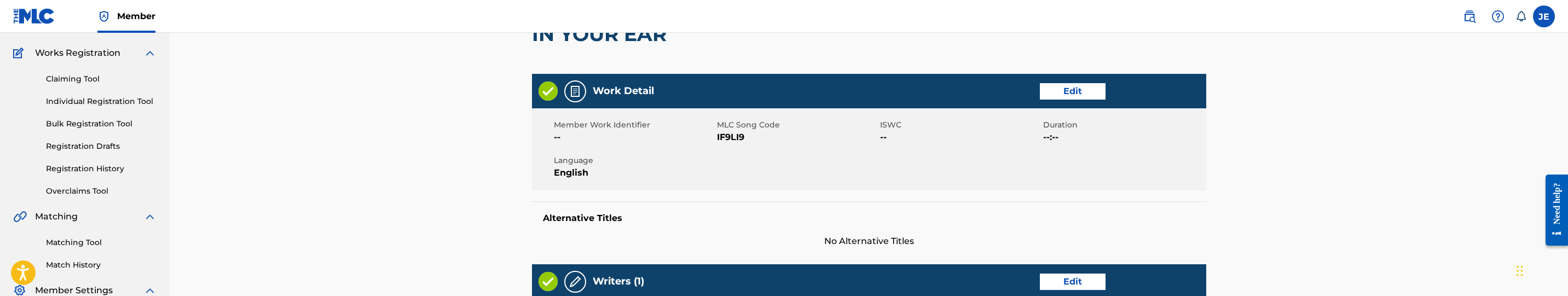
click at [1068, 85] on link "Edit" at bounding box center [1073, 91] width 66 height 16
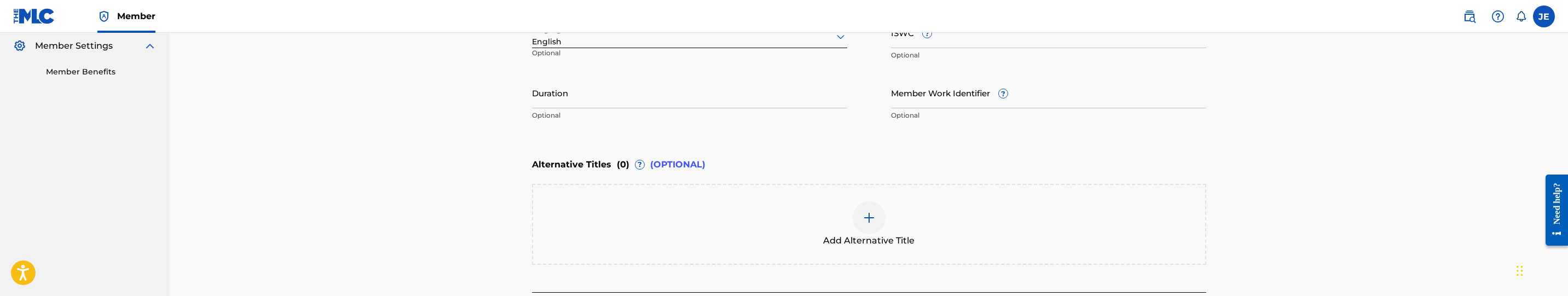
scroll to position [328, 0]
click at [877, 217] on div at bounding box center [869, 216] width 33 height 33
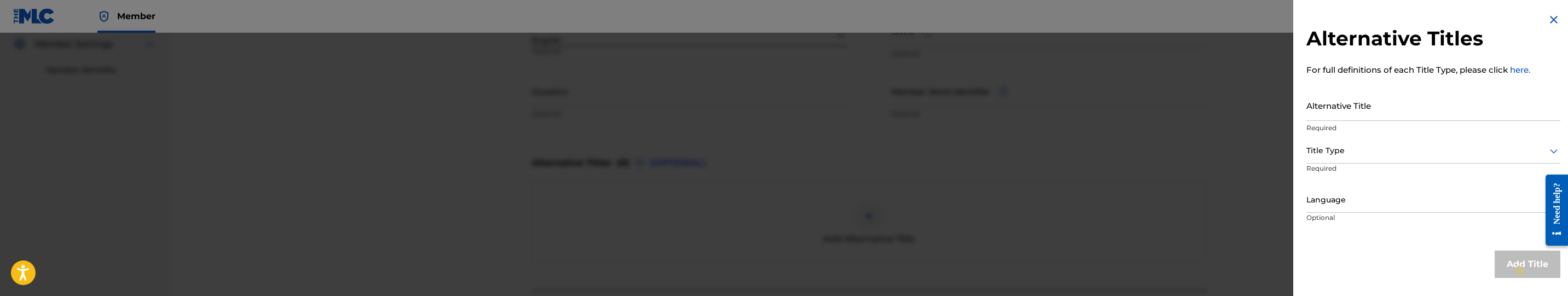
click at [1472, 117] on input "Alternative Title" at bounding box center [1433, 105] width 254 height 31
type input "In Ya Ear"
click at [1368, 161] on div "Title Type" at bounding box center [1433, 151] width 254 height 24
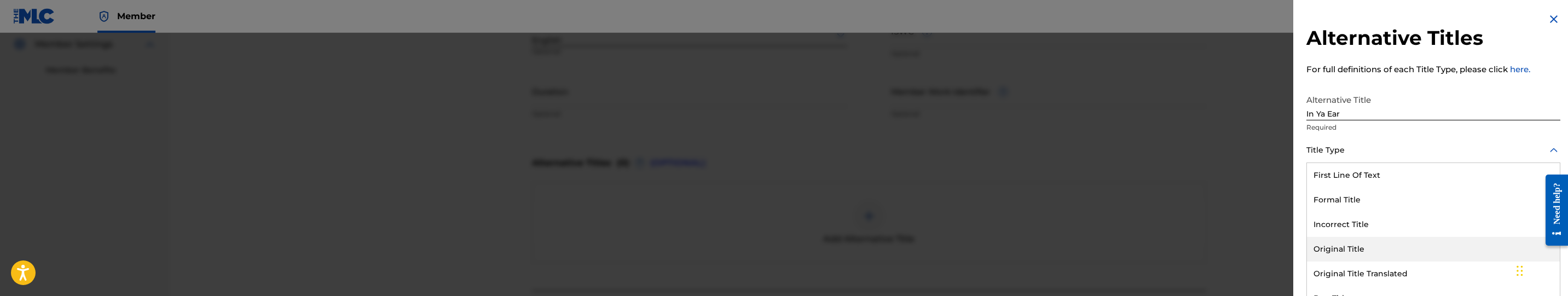
scroll to position [138, 0]
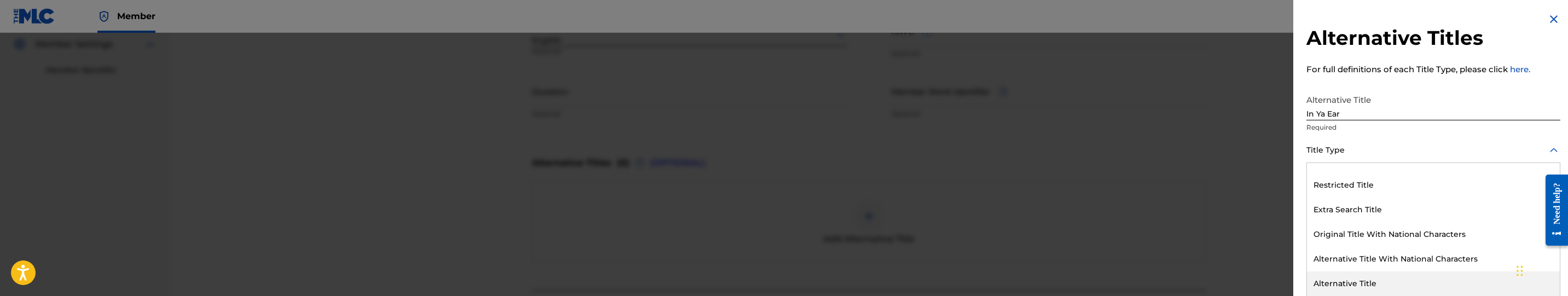
click at [1401, 295] on div "Alternative Title" at bounding box center [1433, 284] width 253 height 24
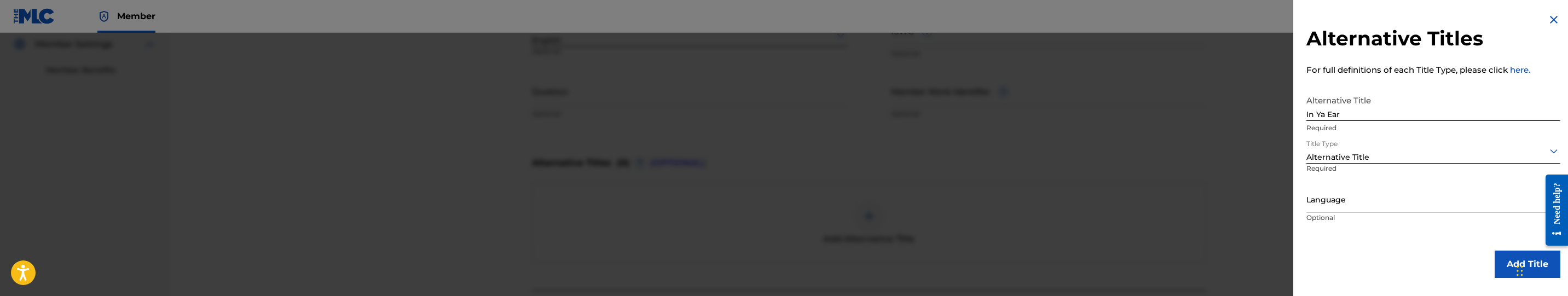
click at [1506, 262] on button "Add Title" at bounding box center [1528, 264] width 66 height 27
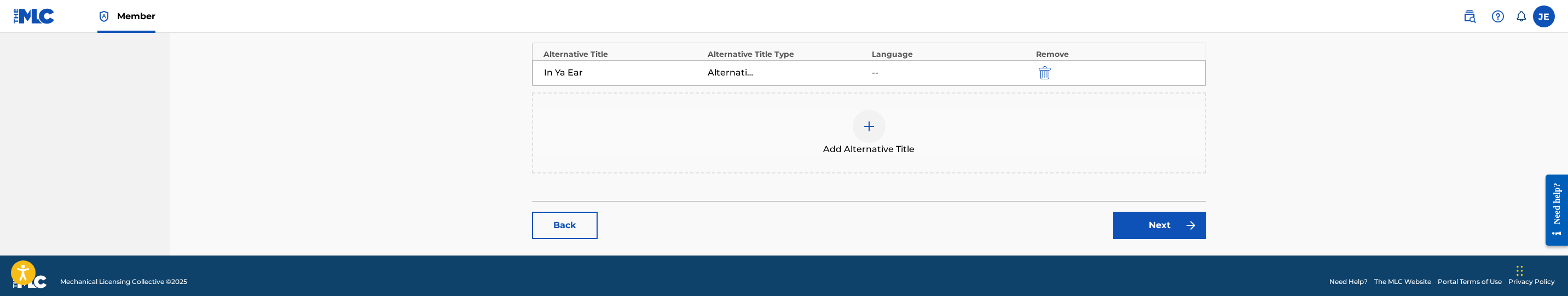
scroll to position [481, 0]
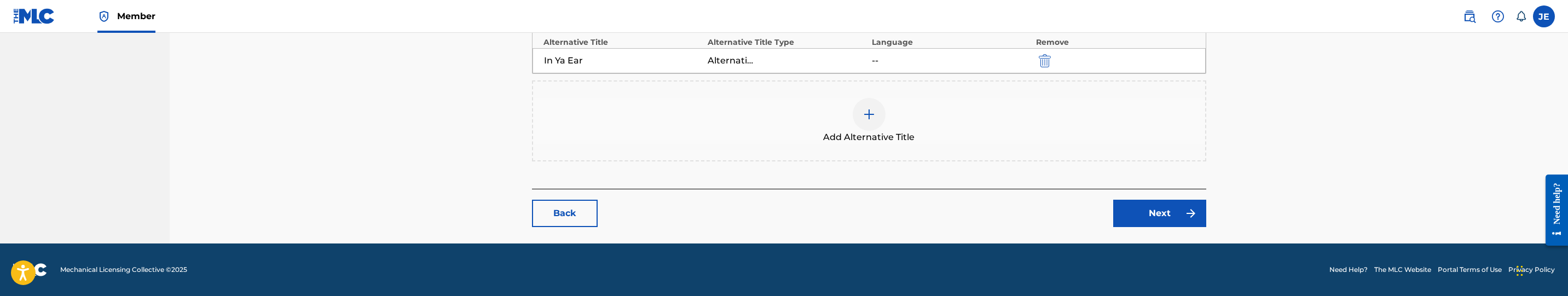
click at [1180, 215] on link "Next" at bounding box center [1160, 213] width 93 height 27
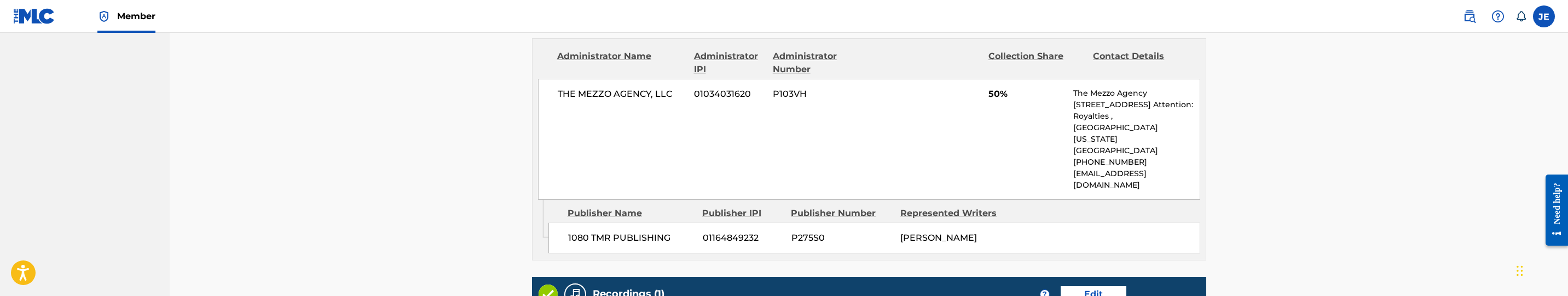
scroll to position [715, 0]
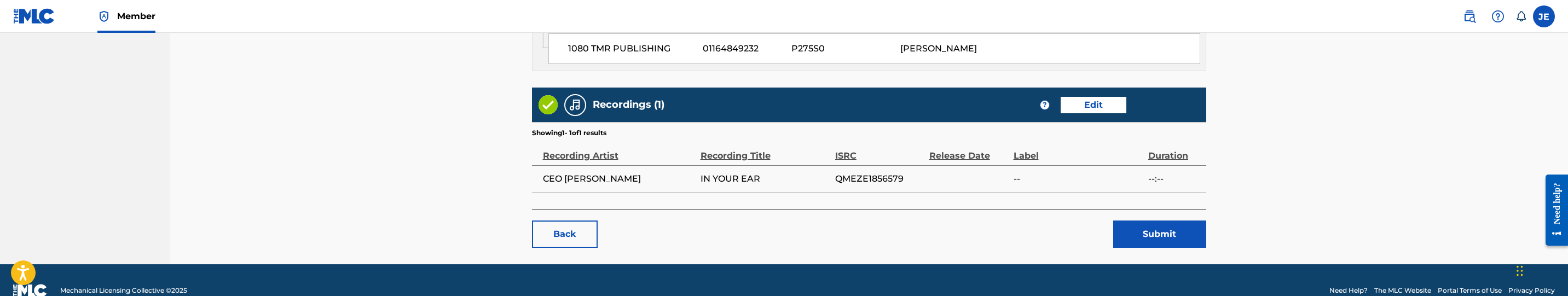
click at [1153, 220] on button "Submit" at bounding box center [1160, 234] width 93 height 27
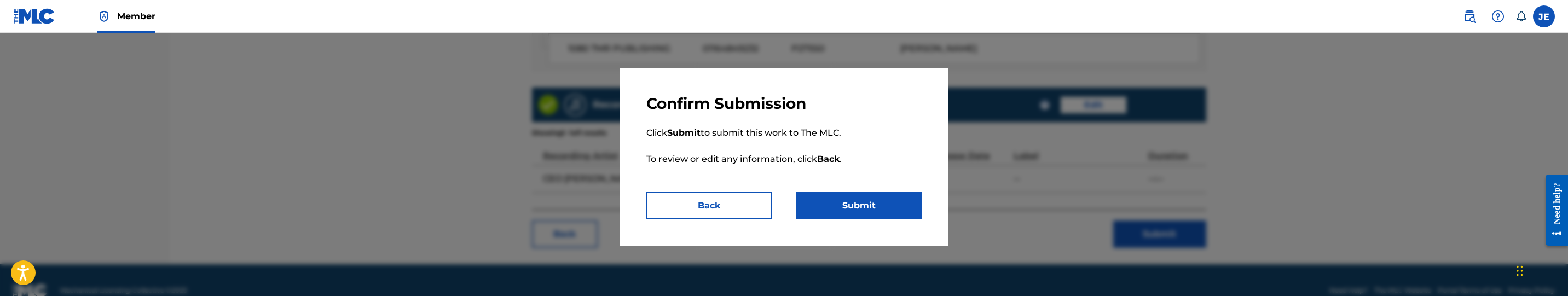
click at [834, 203] on button "Submit" at bounding box center [859, 206] width 126 height 27
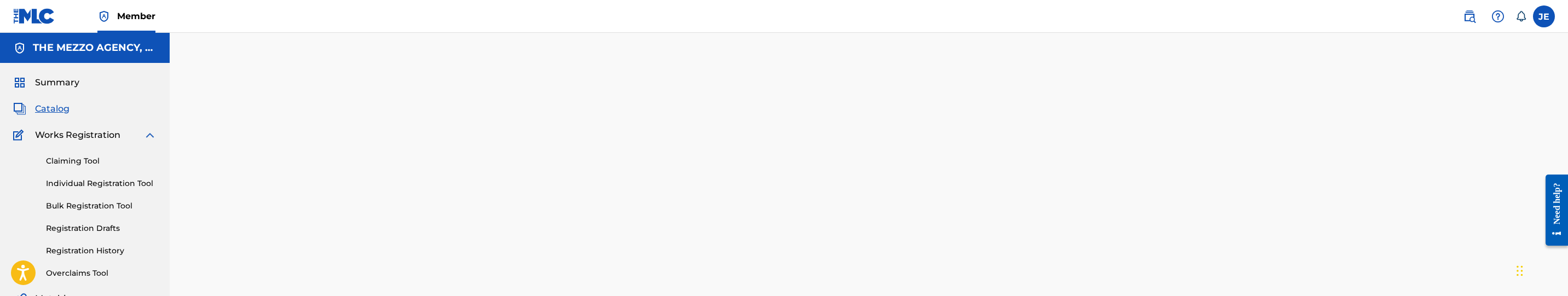
click at [50, 108] on span "Catalog" at bounding box center [52, 109] width 35 height 13
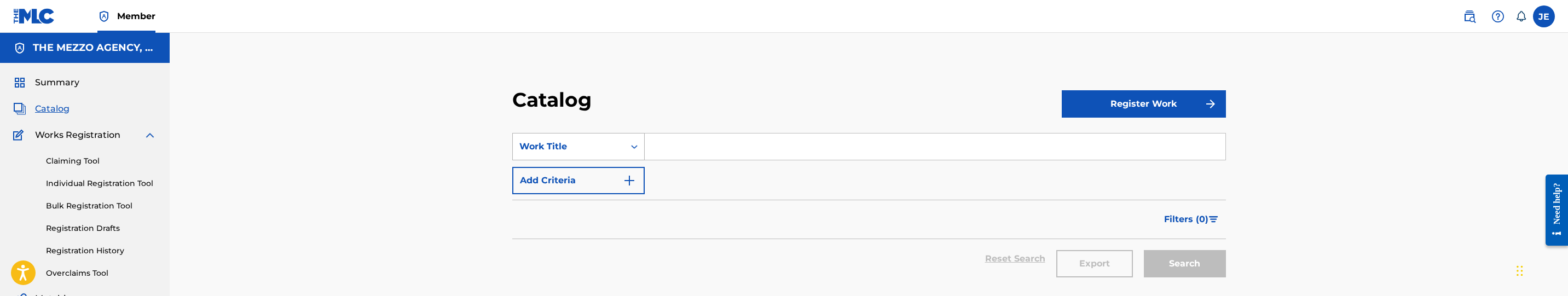
click at [616, 142] on div "Work Title" at bounding box center [579, 146] width 133 height 27
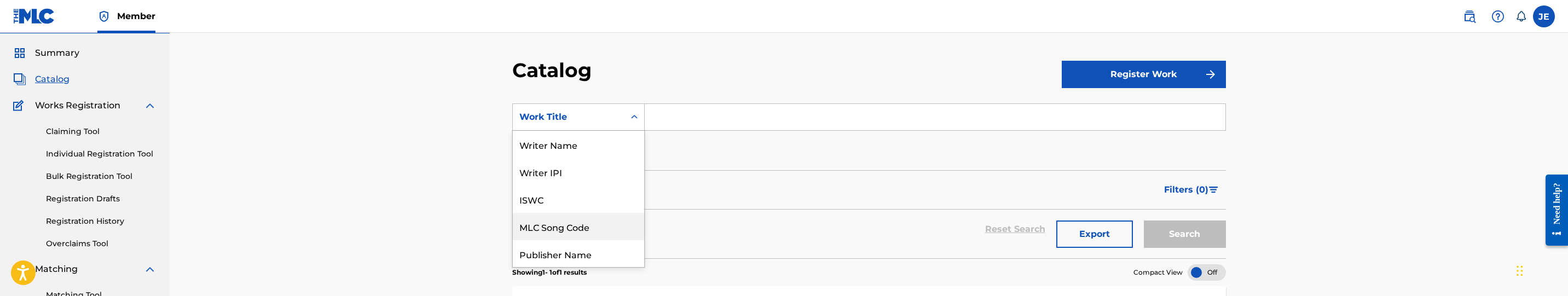
click at [594, 213] on div "MLC Song Code" at bounding box center [578, 227] width 131 height 27
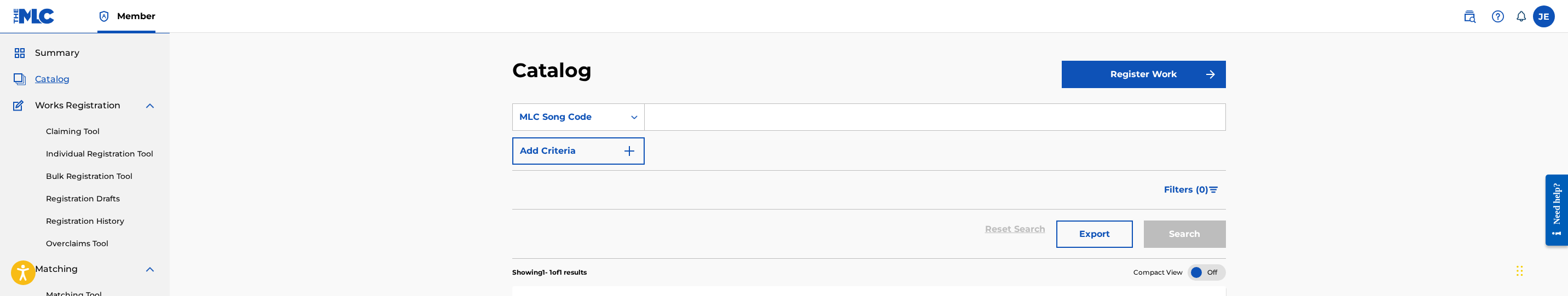
click at [711, 123] on input "Search Form" at bounding box center [935, 117] width 581 height 26
paste input "HB0551"
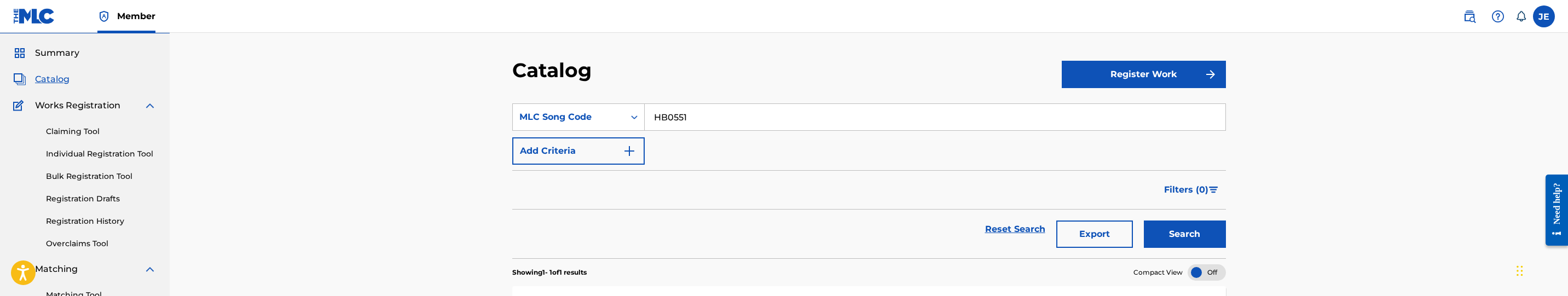
type input "HB0551"
click at [1160, 227] on button "Search" at bounding box center [1185, 234] width 82 height 27
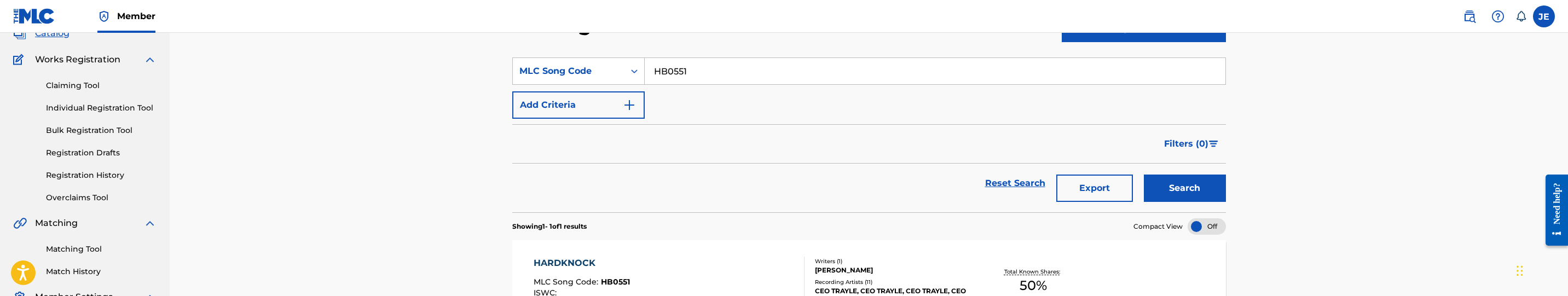
scroll to position [111, 0]
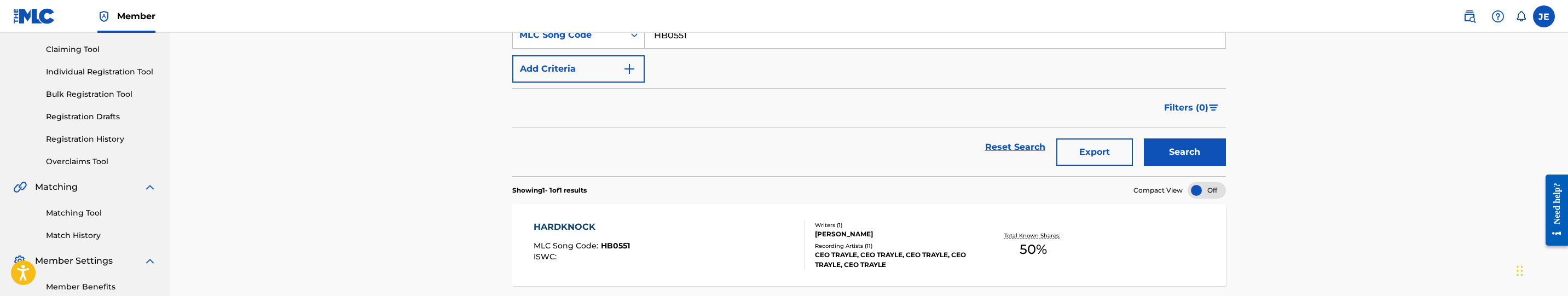
click at [621, 235] on div "HARDKNOCK MLC Song Code : HB0551 ISWC :" at bounding box center [582, 245] width 96 height 49
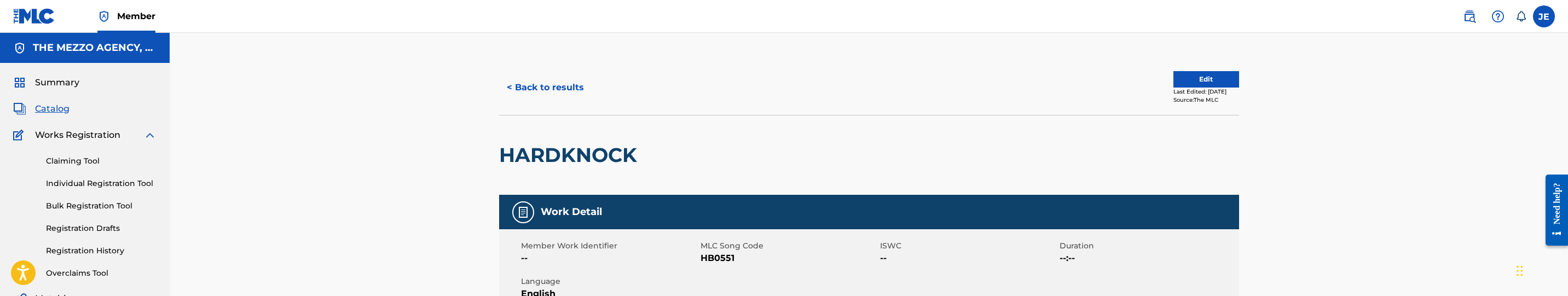
click at [1192, 81] on button "Edit" at bounding box center [1206, 79] width 66 height 16
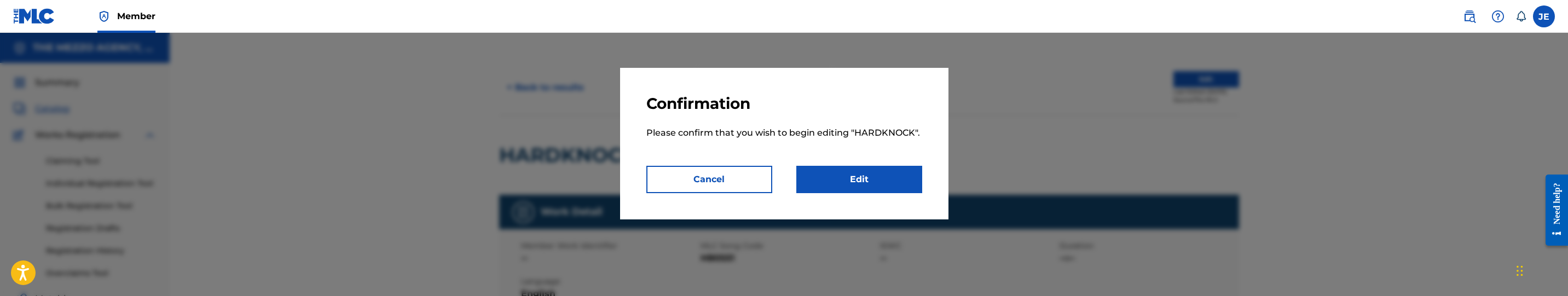
click at [864, 174] on link "Edit" at bounding box center [859, 179] width 126 height 27
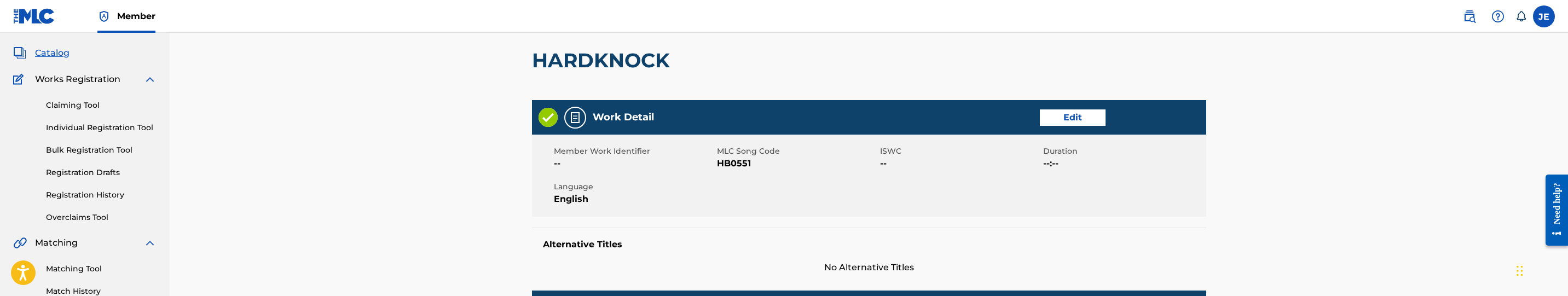
scroll to position [247, 0]
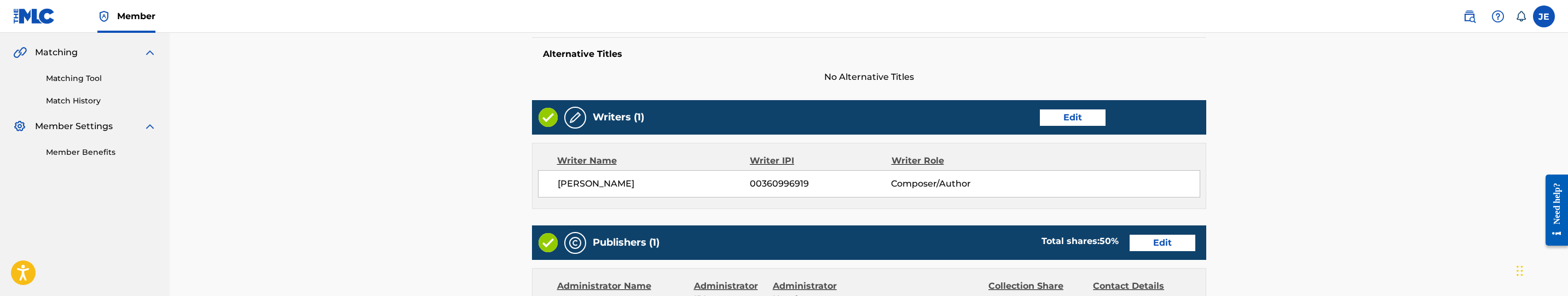
click at [1077, 122] on link "Edit" at bounding box center [1073, 118] width 66 height 16
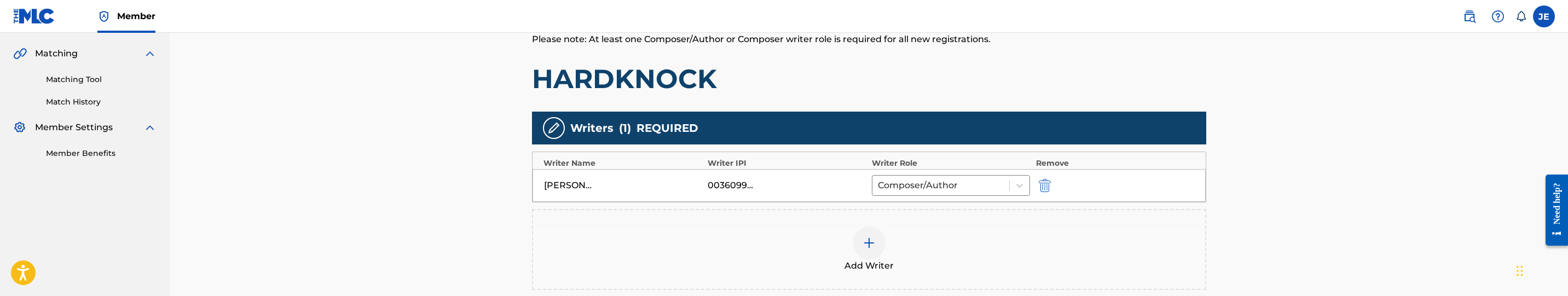
scroll to position [247, 0]
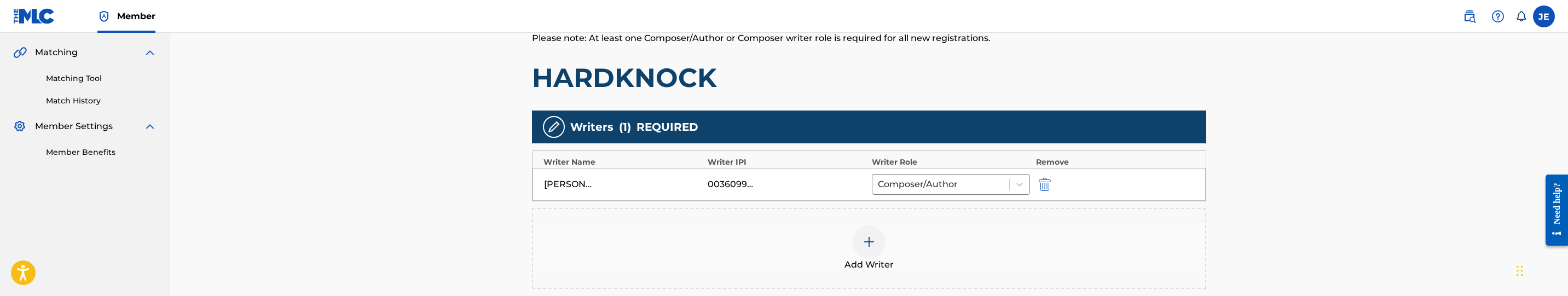
click at [872, 234] on div at bounding box center [869, 242] width 33 height 33
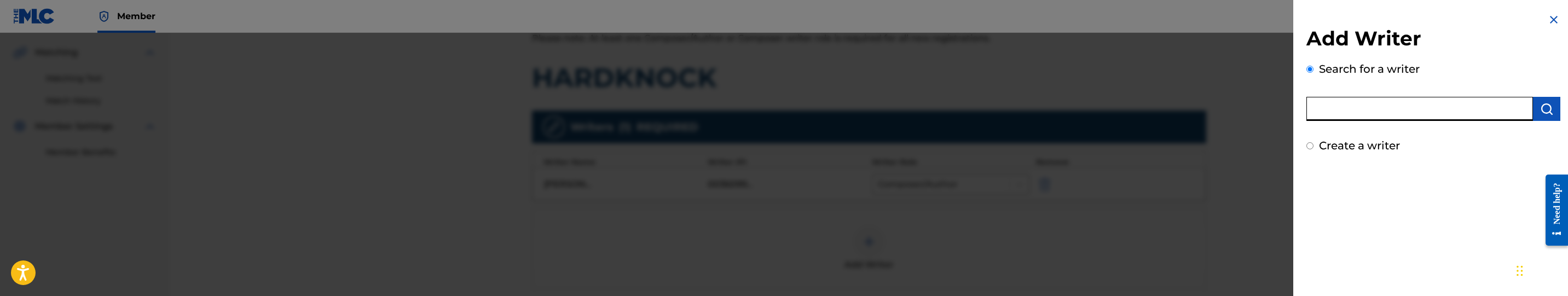
click at [1441, 99] on input "text" at bounding box center [1419, 109] width 226 height 24
paste input "Stimson, Robby"
type input "Stimson, Robby"
click at [1555, 111] on button "submit" at bounding box center [1546, 109] width 27 height 24
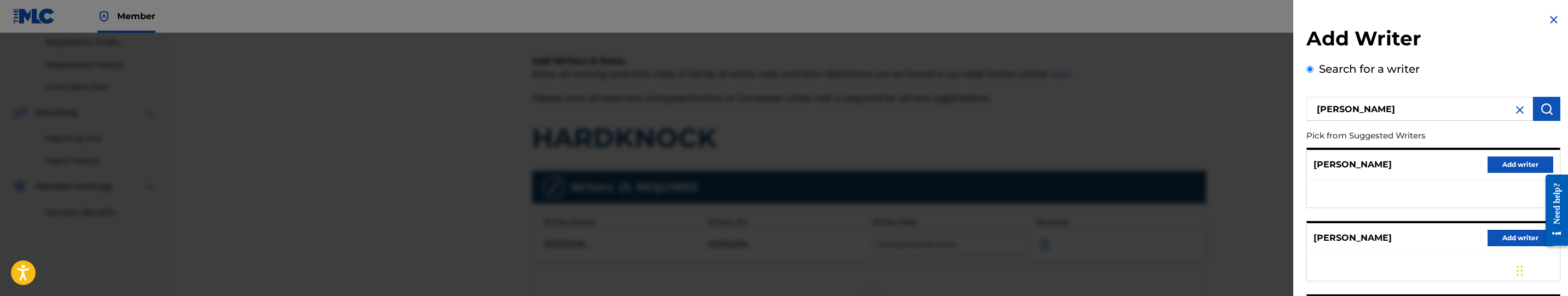
scroll to position [0, 0]
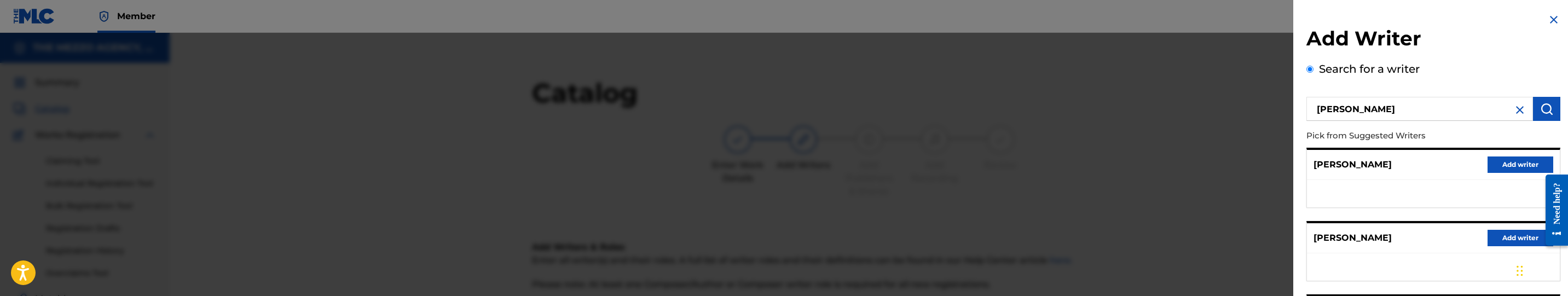
click at [1547, 19] on img at bounding box center [1554, 20] width 13 height 13
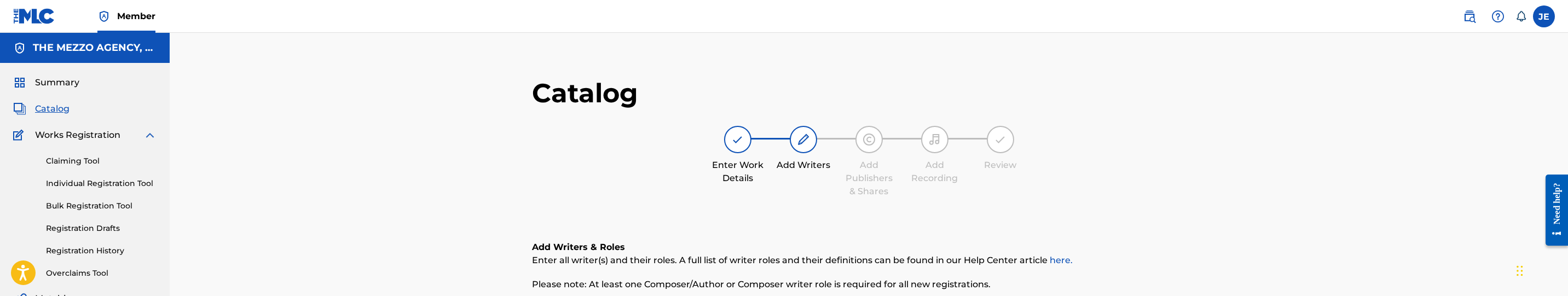
click at [1100, 150] on div "Enter Work Details Add Writers Add Publishers & Shares Add Recording Review" at bounding box center [869, 162] width 674 height 72
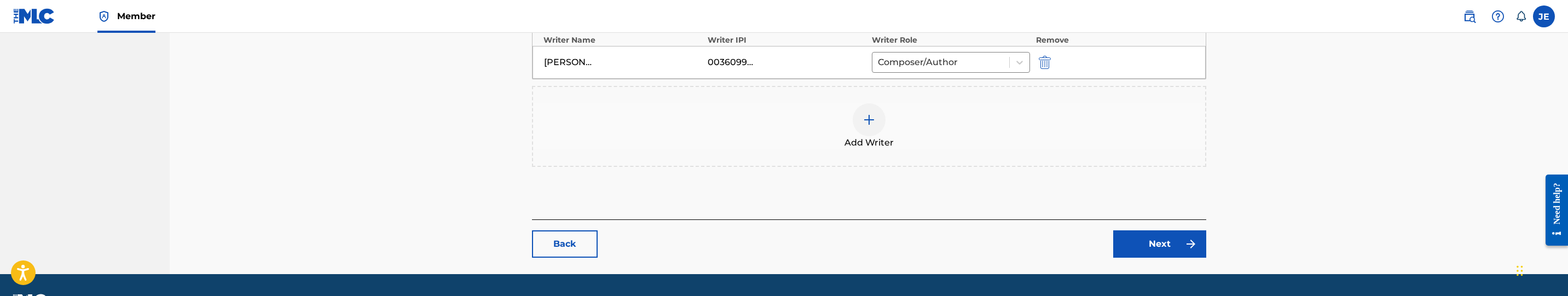
scroll to position [400, 0]
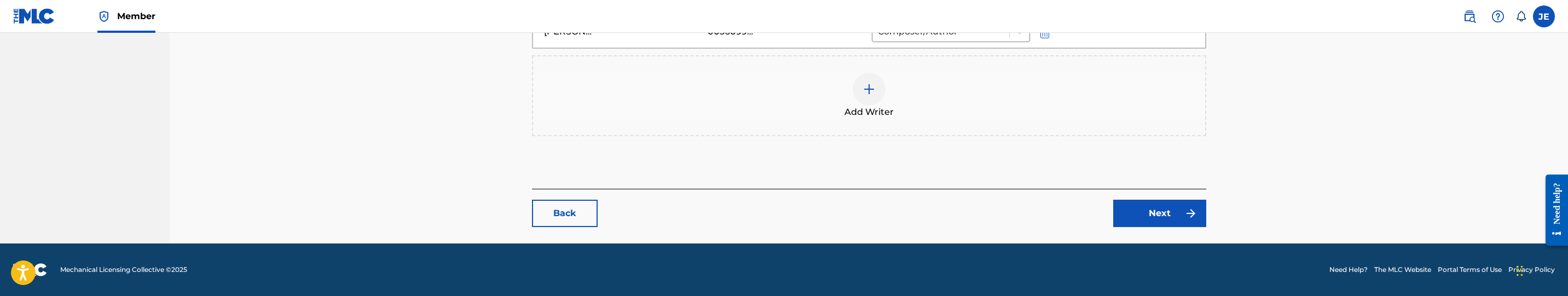
click at [1135, 209] on link "Next" at bounding box center [1160, 213] width 93 height 27
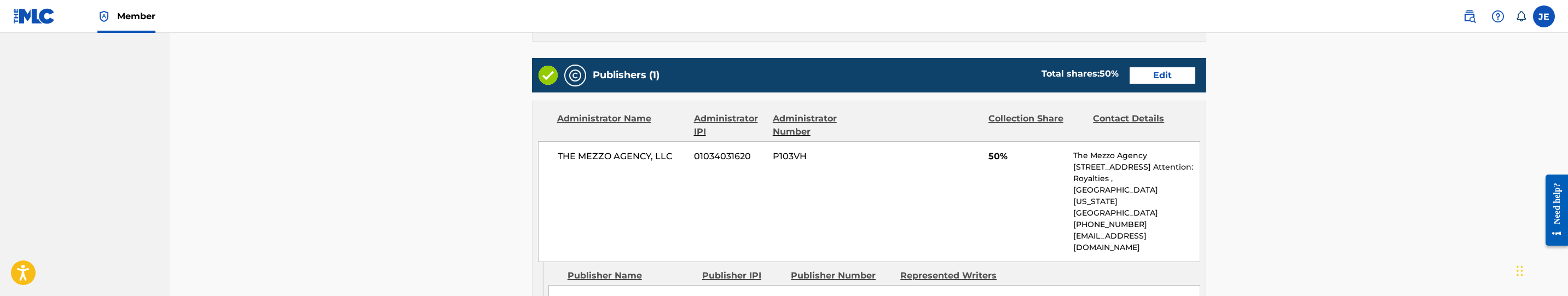
scroll to position [411, 0]
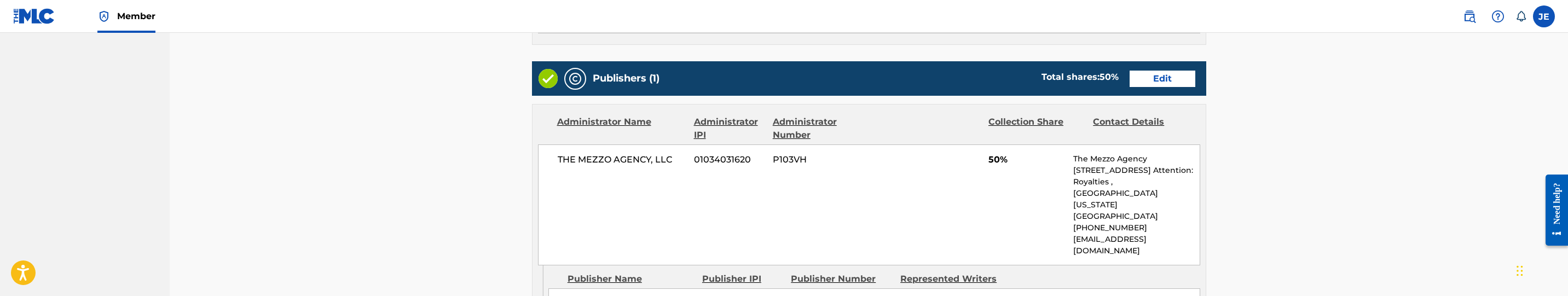
click at [1163, 81] on link "Edit" at bounding box center [1163, 79] width 66 height 16
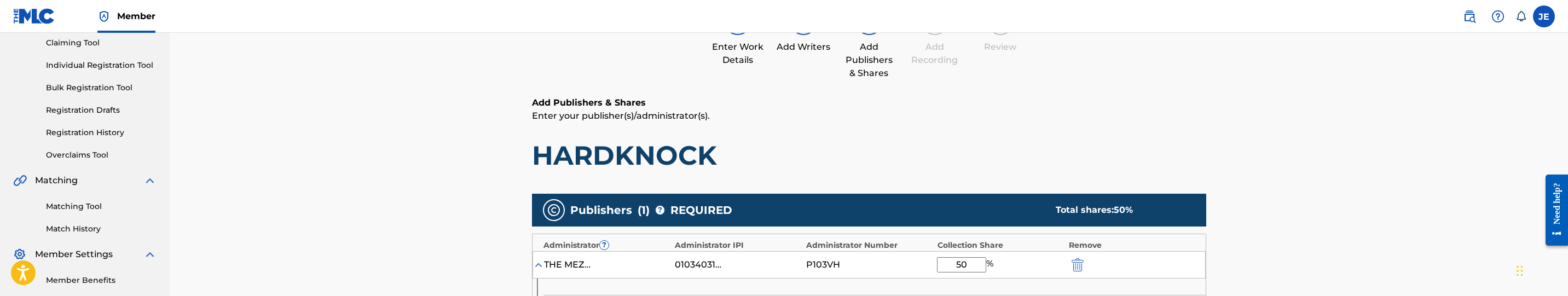
scroll to position [247, 0]
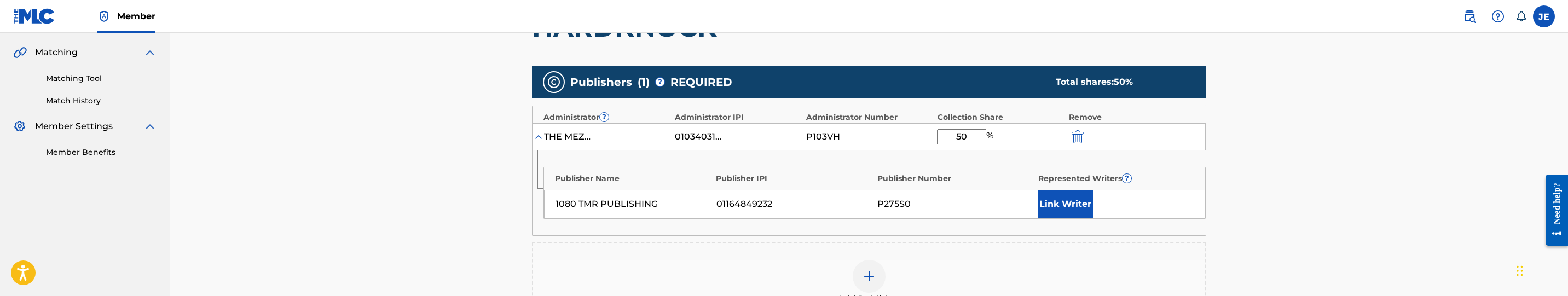
click at [1052, 203] on button "Link Writer" at bounding box center [1066, 204] width 55 height 27
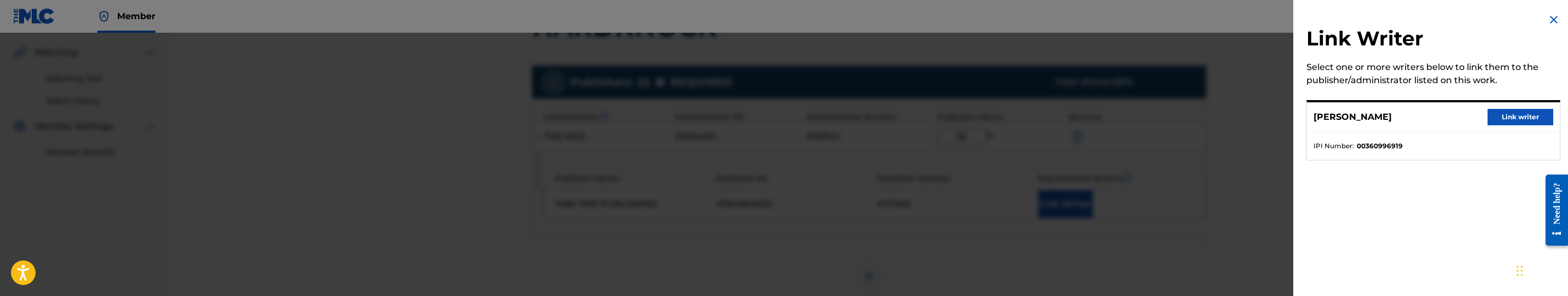
click at [1488, 120] on button "Link writer" at bounding box center [1521, 117] width 66 height 16
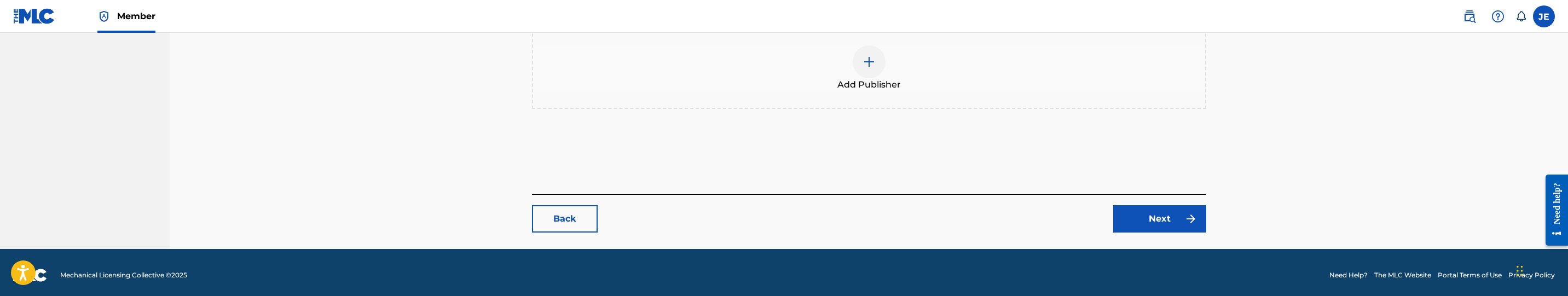
scroll to position [485, 0]
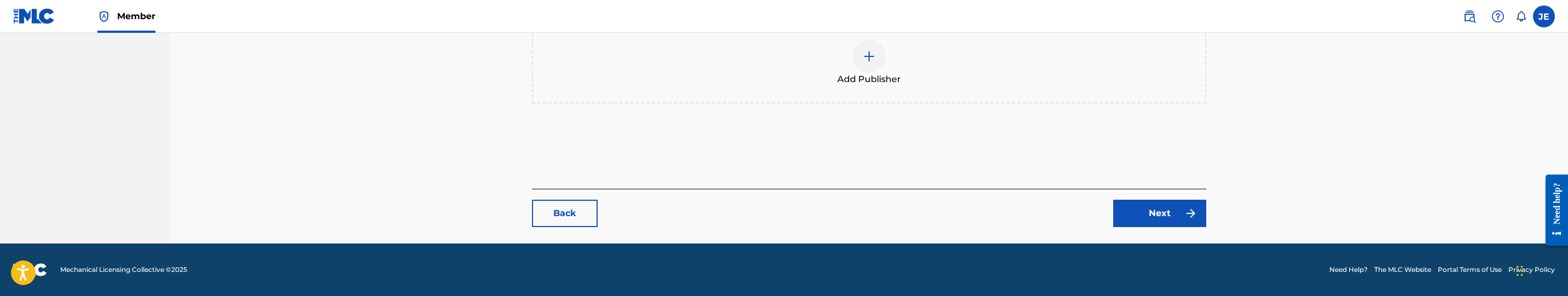
click at [1146, 203] on link "Next" at bounding box center [1160, 213] width 93 height 27
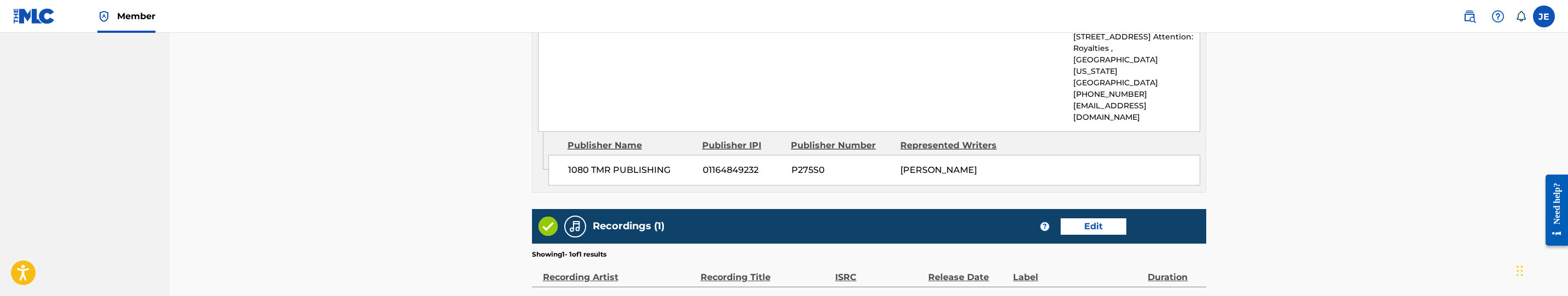
scroll to position [665, 0]
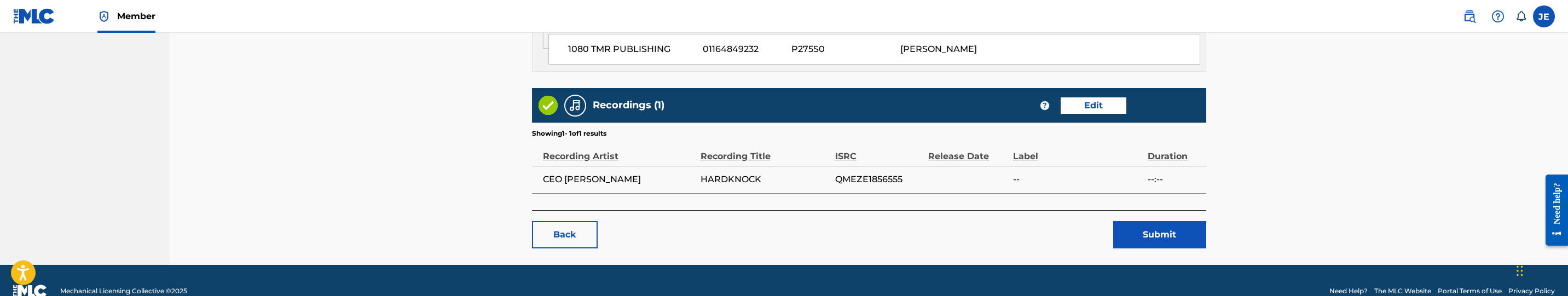
click at [1166, 221] on button "Submit" at bounding box center [1160, 234] width 93 height 27
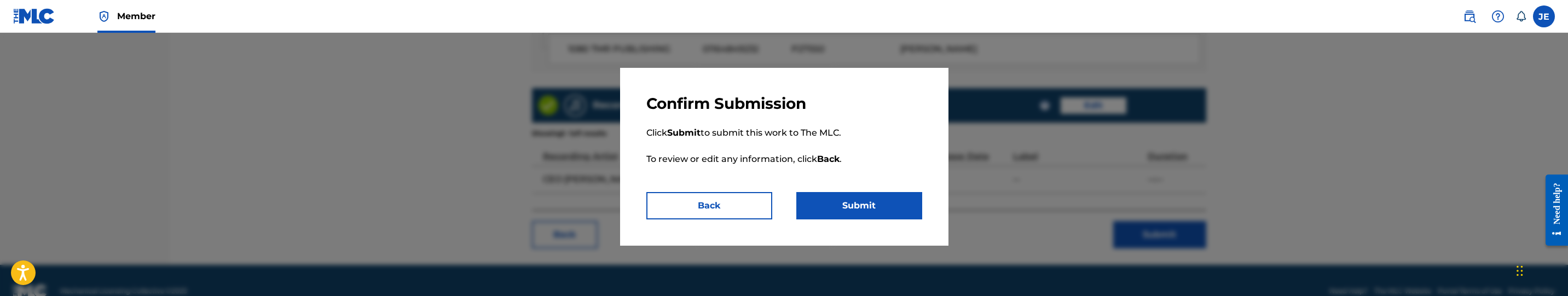
click at [879, 206] on button "Submit" at bounding box center [859, 206] width 126 height 27
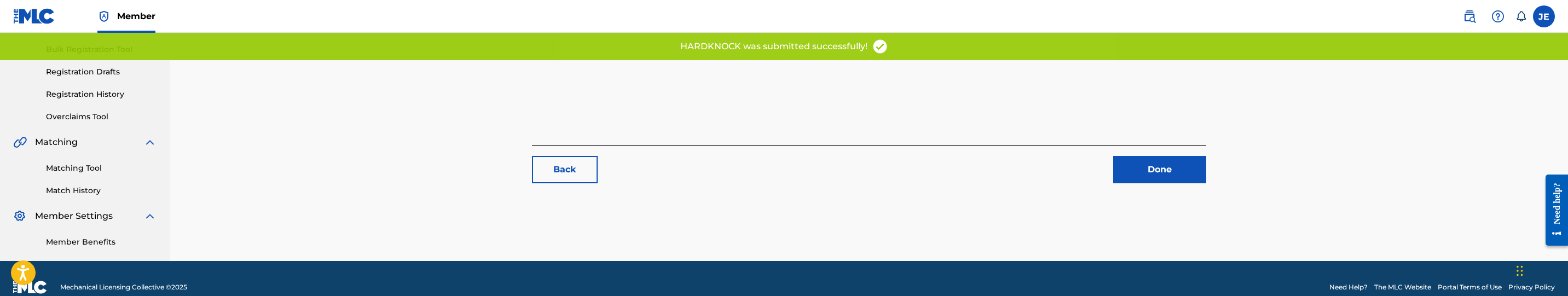
scroll to position [173, 0]
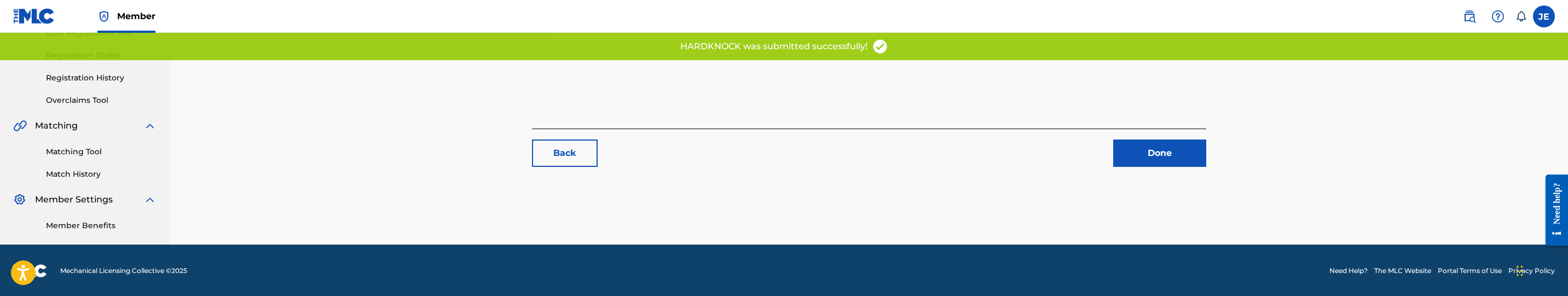
click at [94, 146] on link "Matching Tool" at bounding box center [102, 152] width 111 height 12
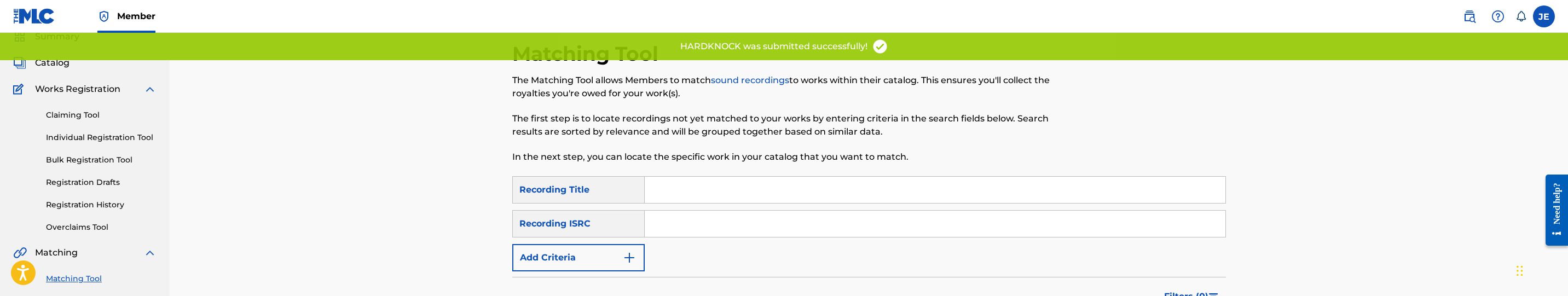
scroll to position [82, 0]
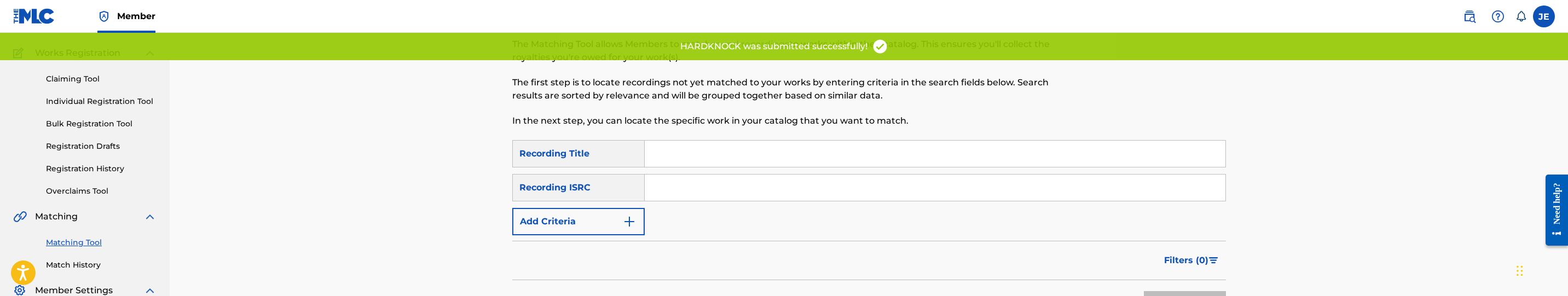
click at [676, 181] on input "Search Form" at bounding box center [935, 188] width 581 height 26
paste input "QMEZE1856555"
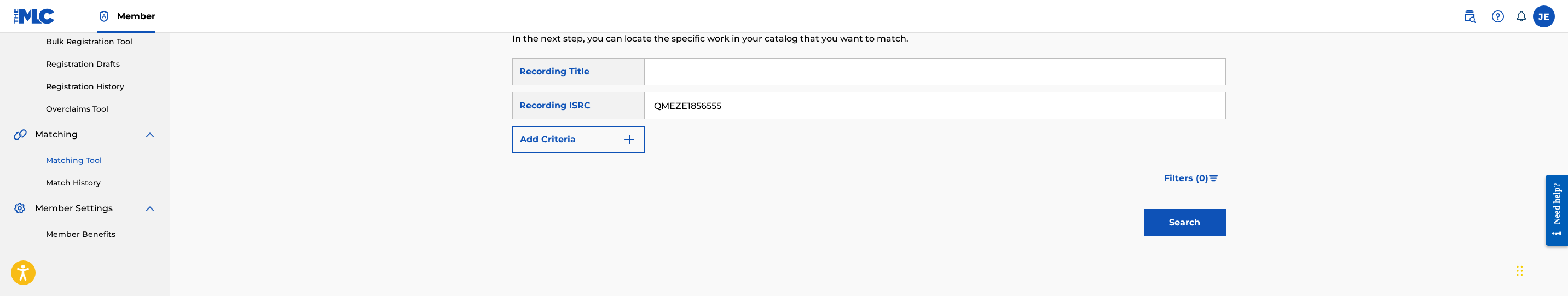
type input "QMEZE1856555"
click at [1147, 217] on button "Search" at bounding box center [1185, 222] width 82 height 27
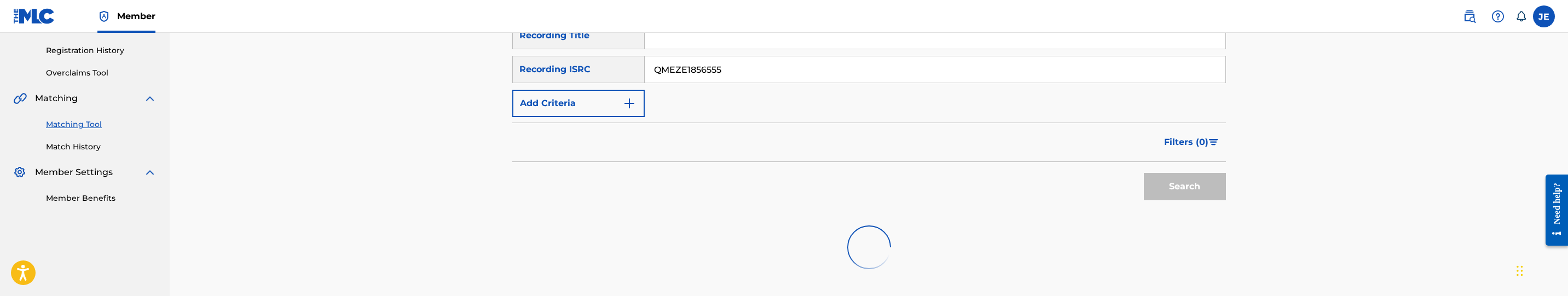
scroll to position [294, 0]
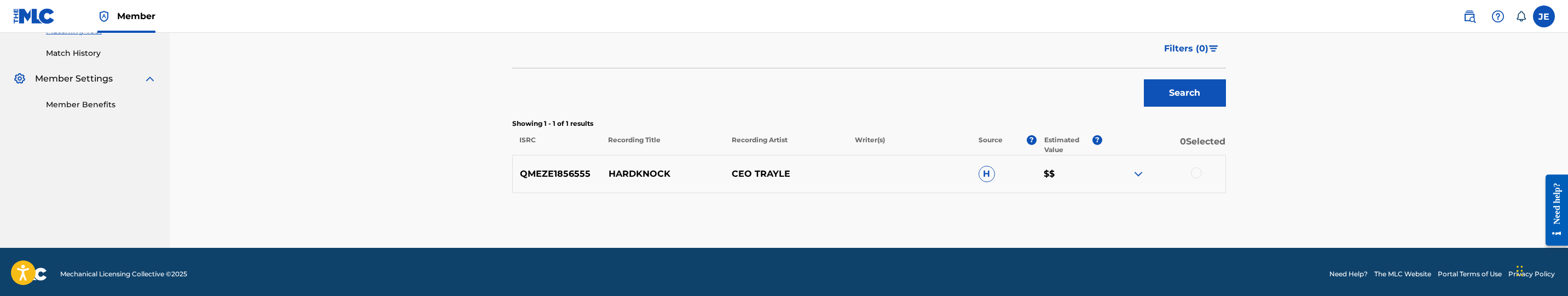
click at [1199, 173] on div at bounding box center [1197, 173] width 11 height 11
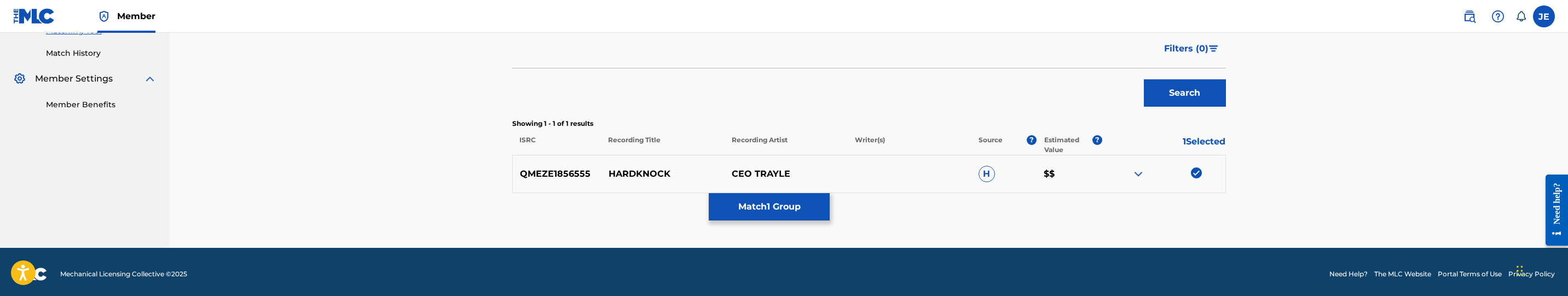
click at [762, 203] on button "Match 1 Group" at bounding box center [769, 206] width 121 height 27
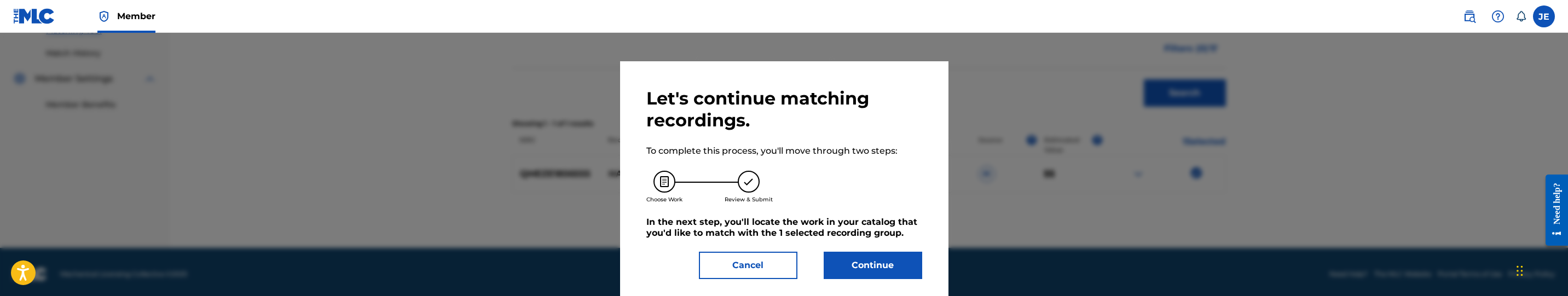
scroll to position [15, 0]
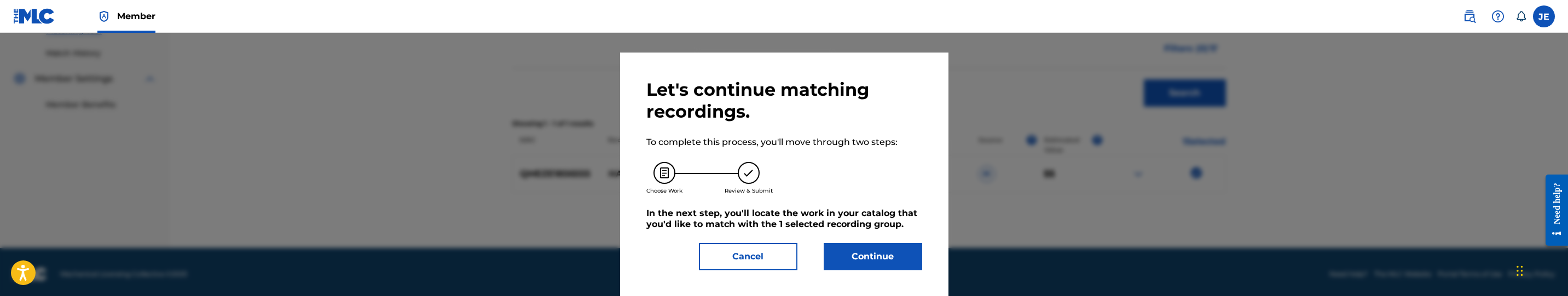
click at [882, 250] on button "Continue" at bounding box center [873, 256] width 99 height 27
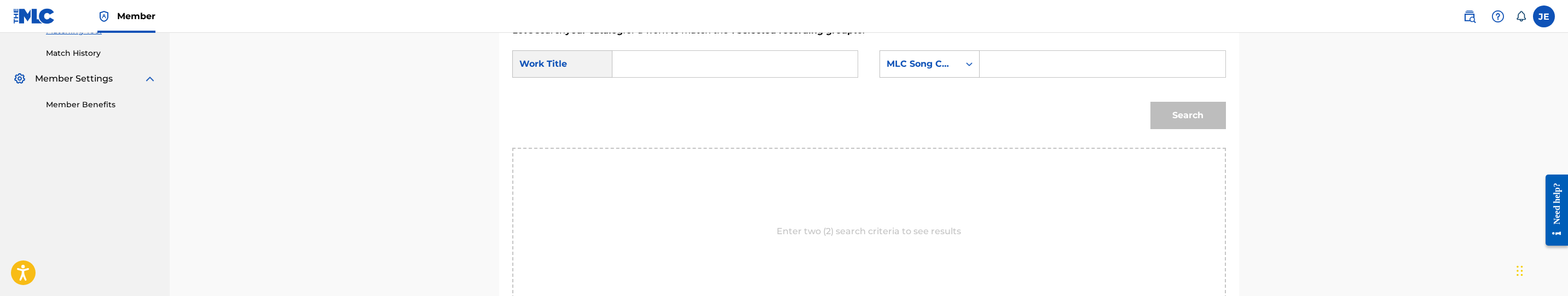
click at [670, 46] on form "SearchWithCriteria089219fa-c76a-4cf1-9b22-a9d60ebabb96 Work Title SearchWithCri…" at bounding box center [869, 93] width 713 height 111
click at [607, 52] on div "Work Title" at bounding box center [562, 64] width 100 height 27
click at [664, 59] on input "Search Form" at bounding box center [735, 64] width 226 height 26
paste input "Hardknock"
type input "Hardknock"
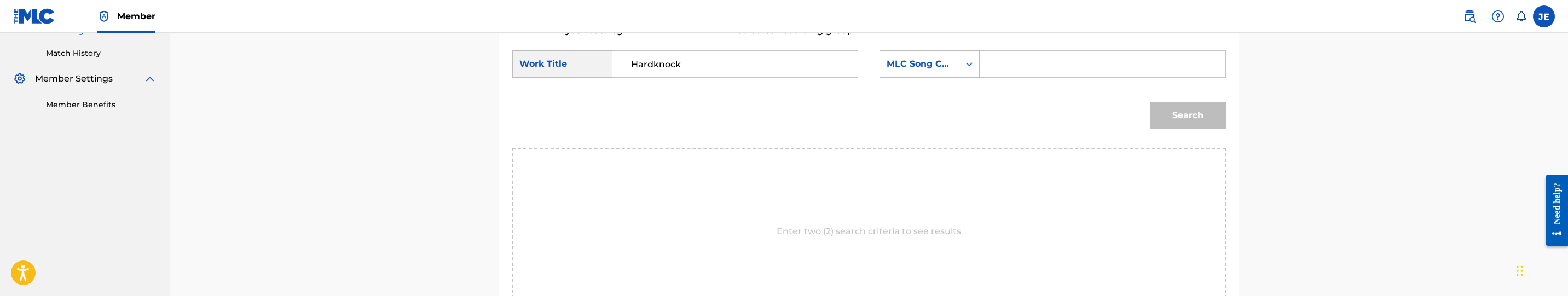
click at [1087, 59] on input "Search Form" at bounding box center [1102, 64] width 226 height 26
paste input "HB0551"
type input "HB0551"
click at [1161, 99] on div "Search" at bounding box center [1185, 113] width 81 height 44
click at [1173, 119] on button "Search" at bounding box center [1188, 115] width 75 height 27
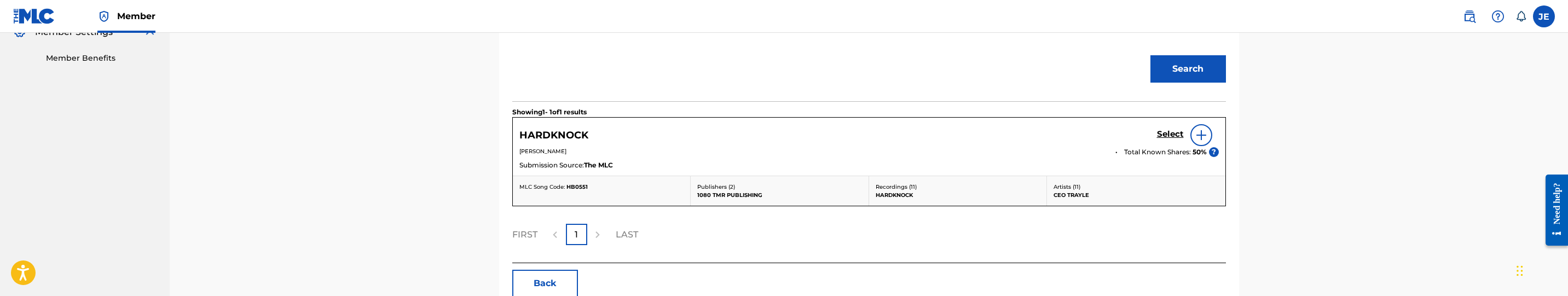
scroll to position [401, 0]
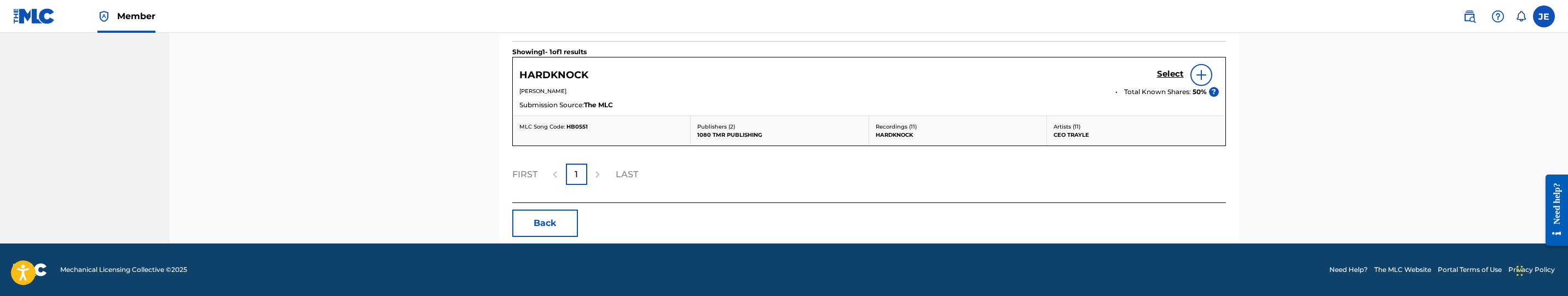
click at [1166, 77] on h5 "Select" at bounding box center [1171, 74] width 27 height 10
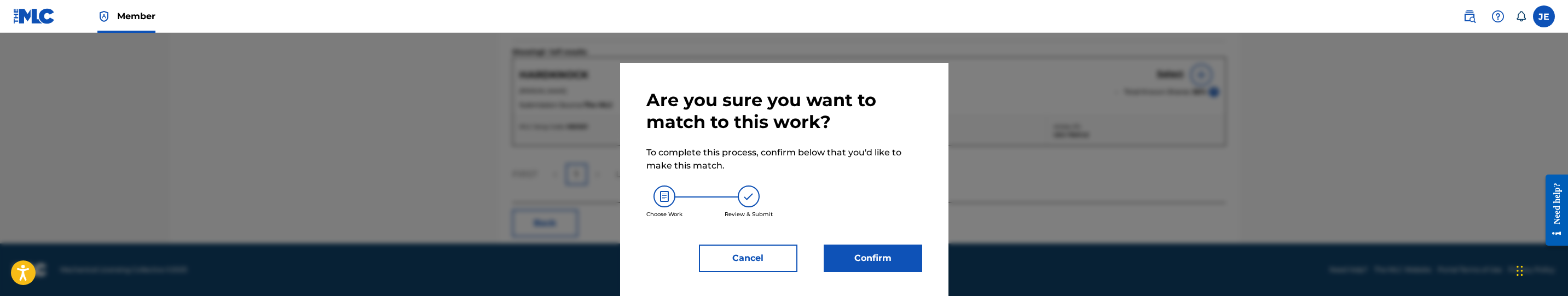
scroll to position [7, 0]
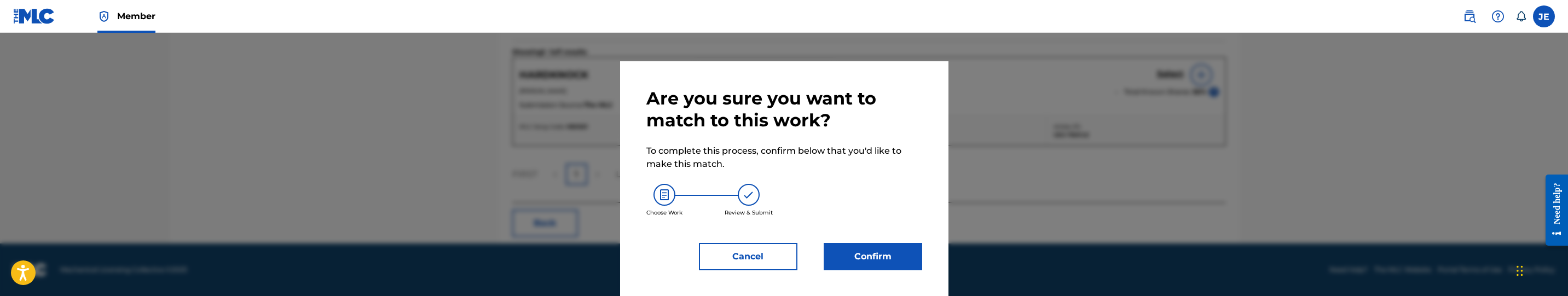
click at [879, 247] on button "Confirm" at bounding box center [873, 256] width 99 height 27
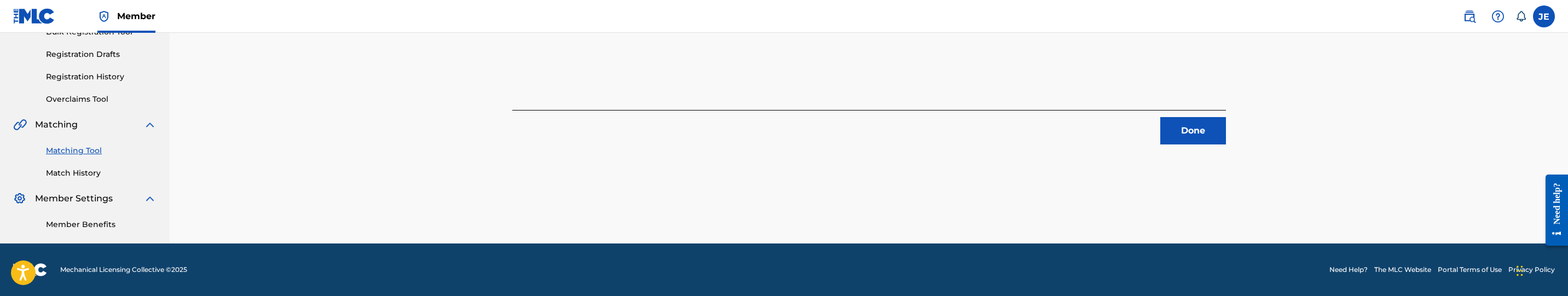
scroll to position [173, 0]
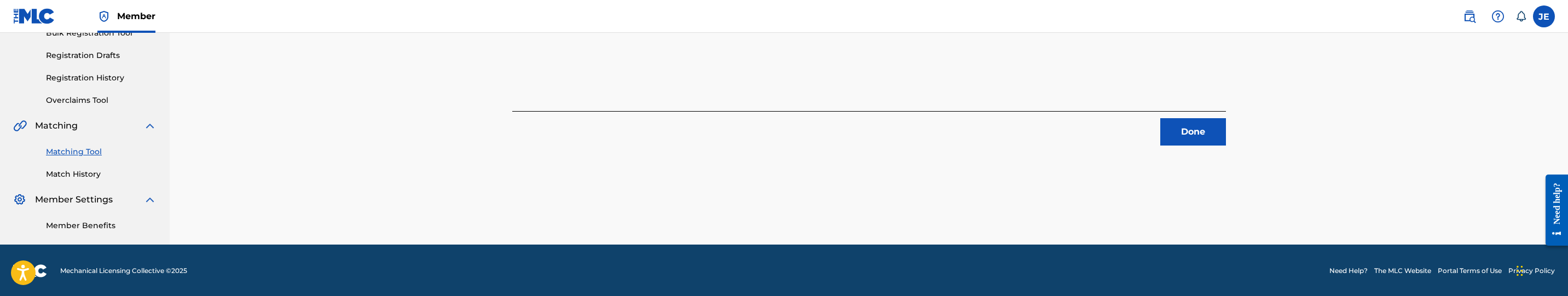
click at [1178, 135] on button "Done" at bounding box center [1193, 132] width 66 height 27
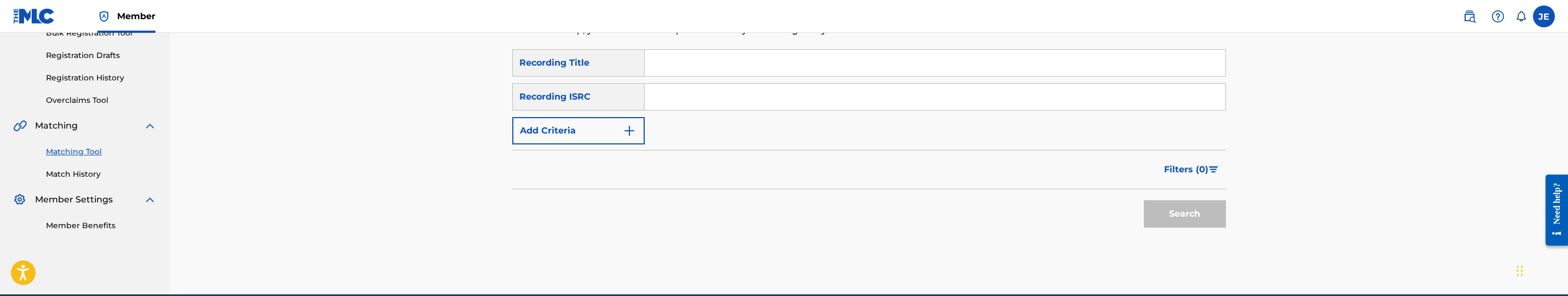
click at [808, 104] on input "Search Form" at bounding box center [935, 97] width 581 height 26
paste input "QMEZE1856556"
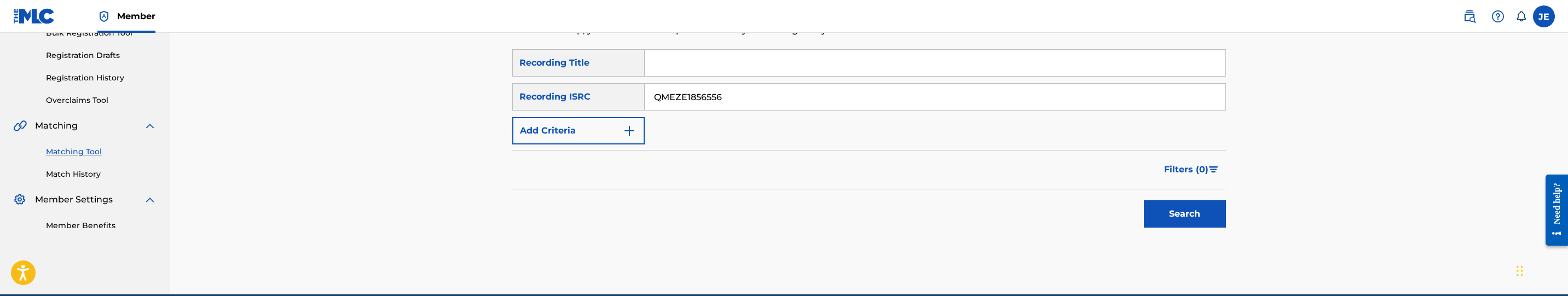
type input "QMEZE1856556"
click at [1199, 214] on button "Search" at bounding box center [1185, 214] width 82 height 27
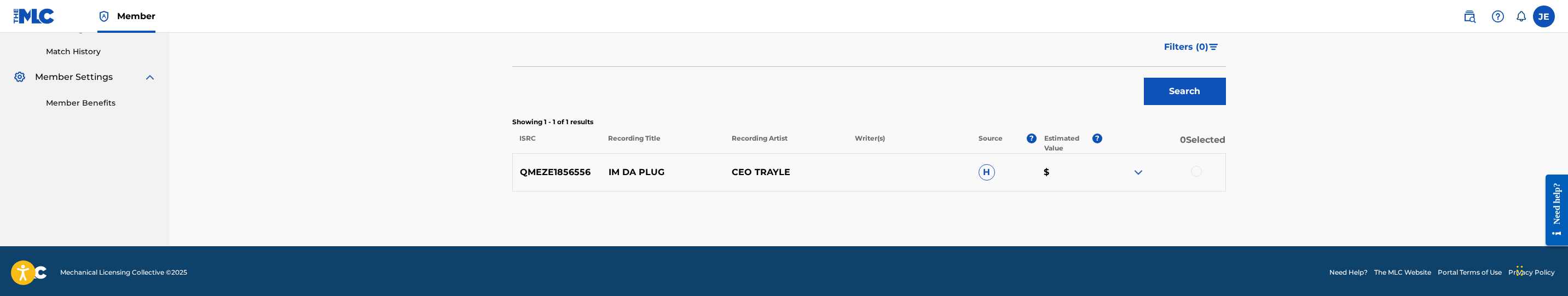
scroll to position [299, 0]
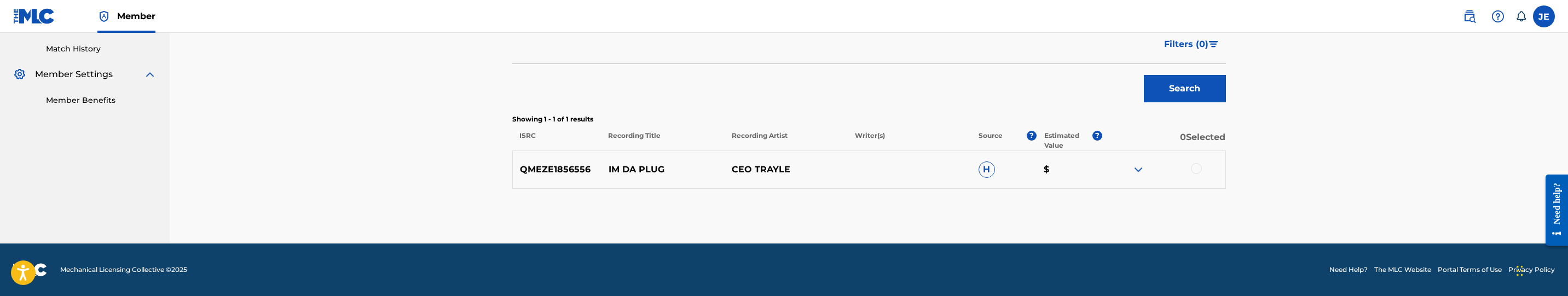
click at [1194, 166] on div at bounding box center [1197, 169] width 11 height 11
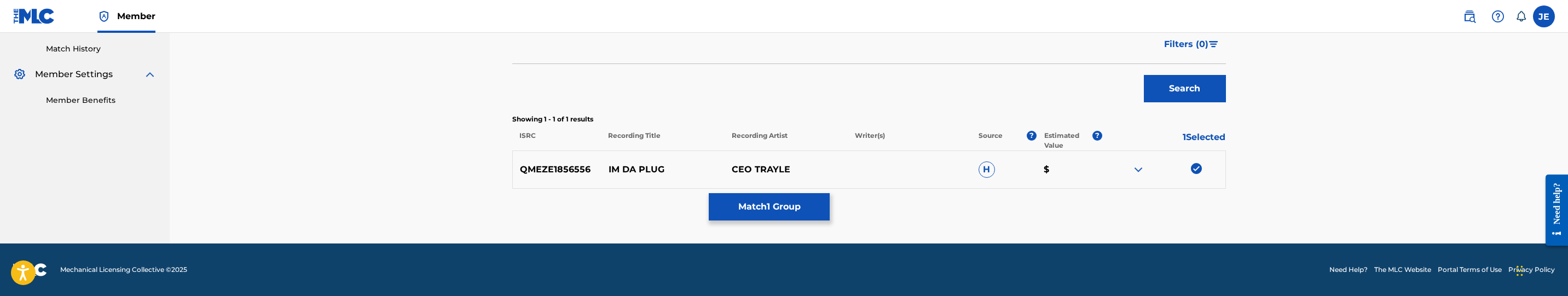
click at [754, 205] on button "Match 1 Group" at bounding box center [769, 206] width 121 height 27
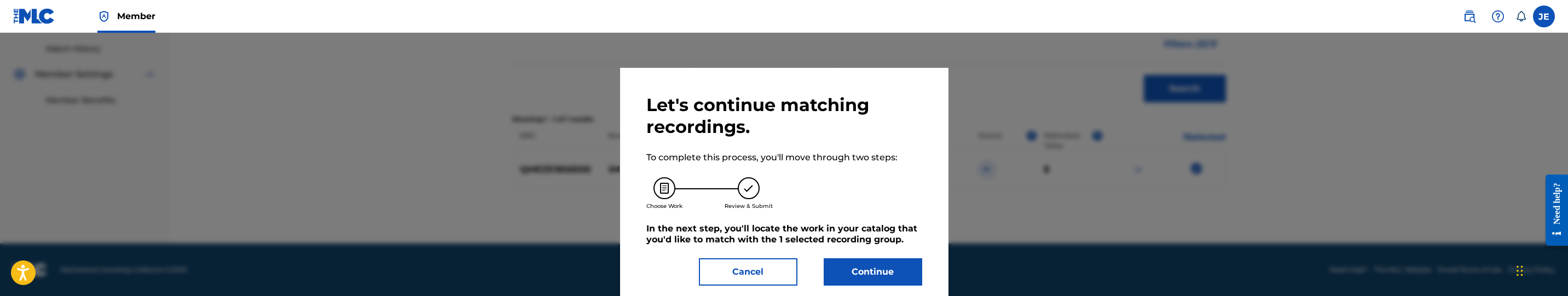
scroll to position [2, 0]
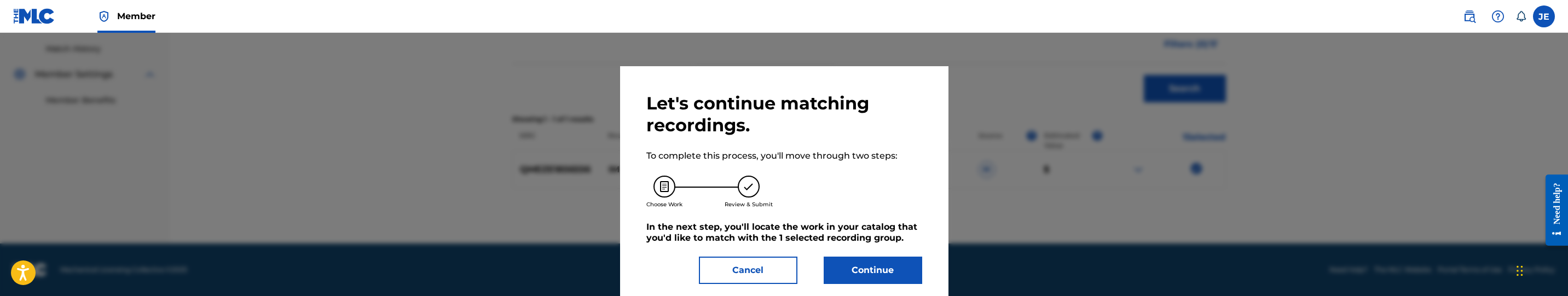
click at [864, 258] on button "Continue" at bounding box center [873, 270] width 99 height 27
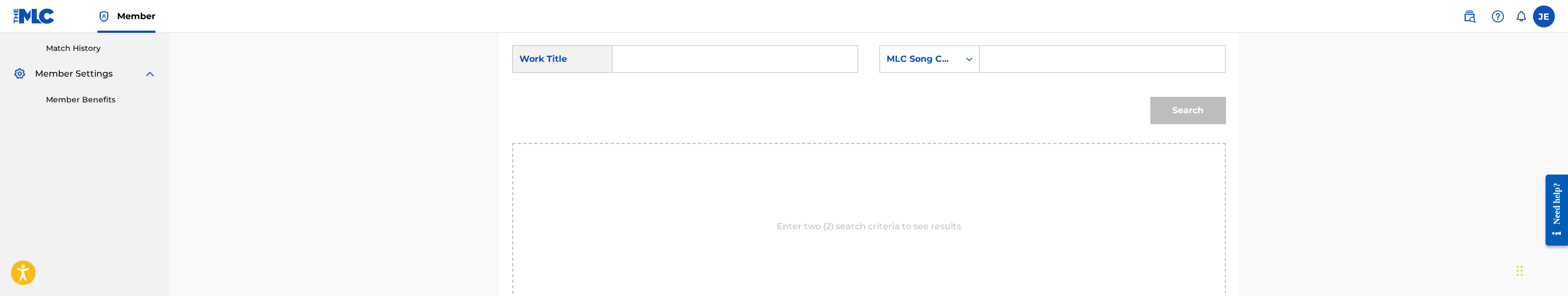
click at [669, 71] on input "Search Form" at bounding box center [735, 59] width 226 height 26
paste input "Im Da Plug"
type input "Im Da Plug"
click at [1049, 54] on input "Search Form" at bounding box center [1102, 59] width 226 height 26
paste input "IF9LJU"
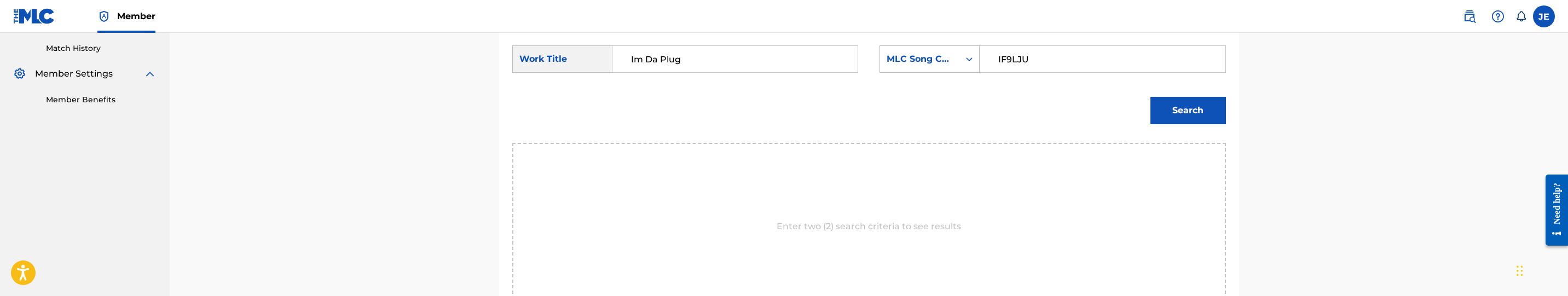
type input "IF9LJU"
click at [1181, 102] on button "Search" at bounding box center [1188, 110] width 75 height 27
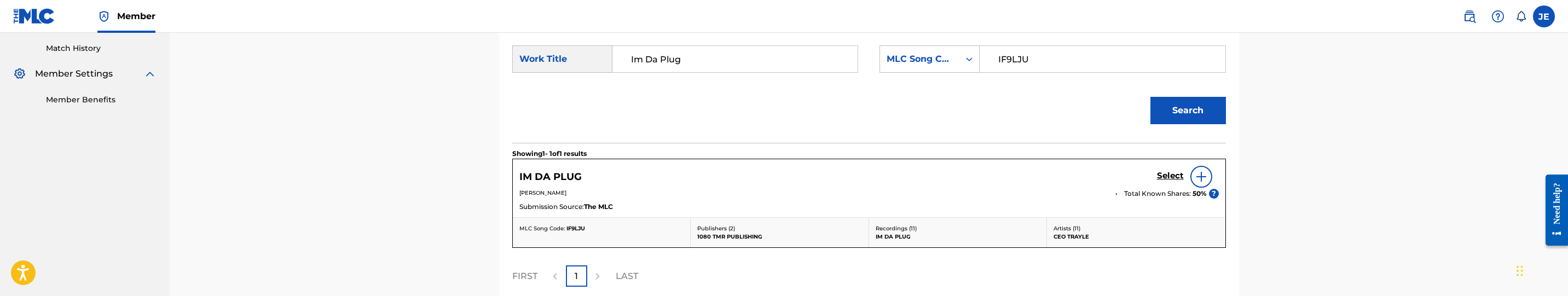
click at [1164, 177] on h5 "Select" at bounding box center [1171, 176] width 27 height 10
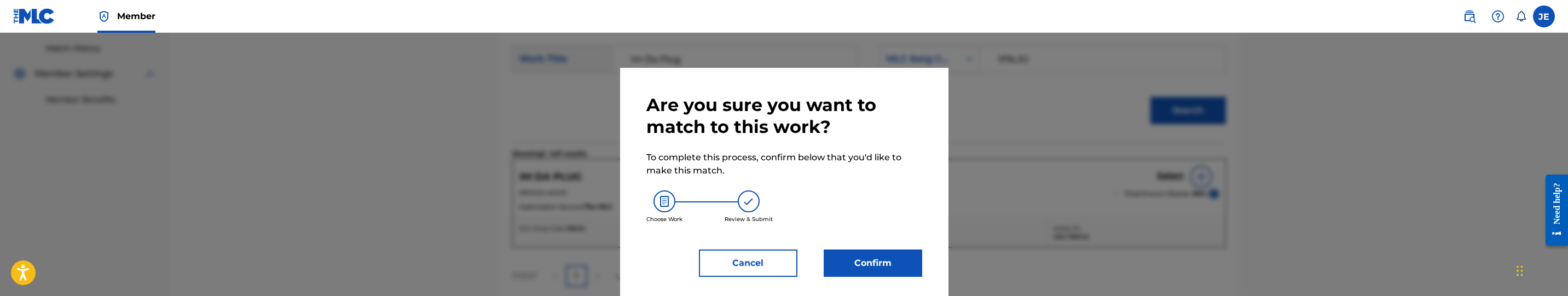
scroll to position [7, 0]
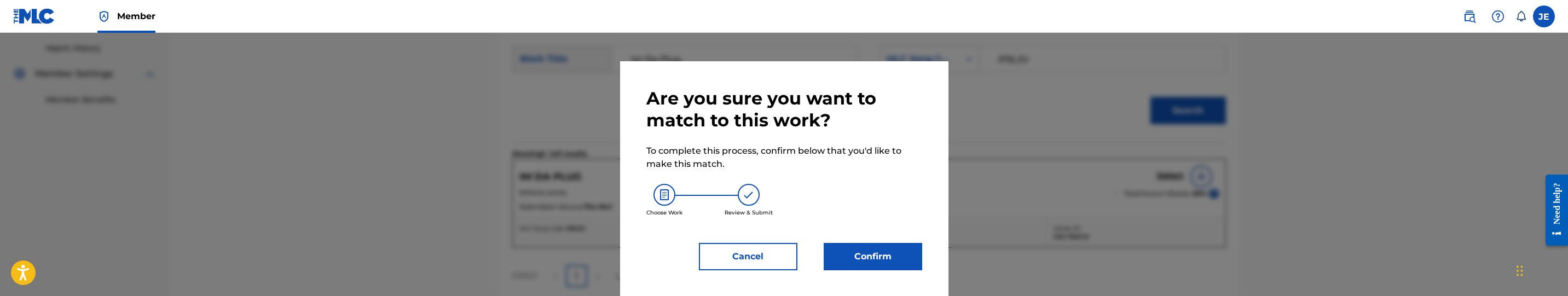
click at [874, 258] on button "Confirm" at bounding box center [873, 256] width 99 height 27
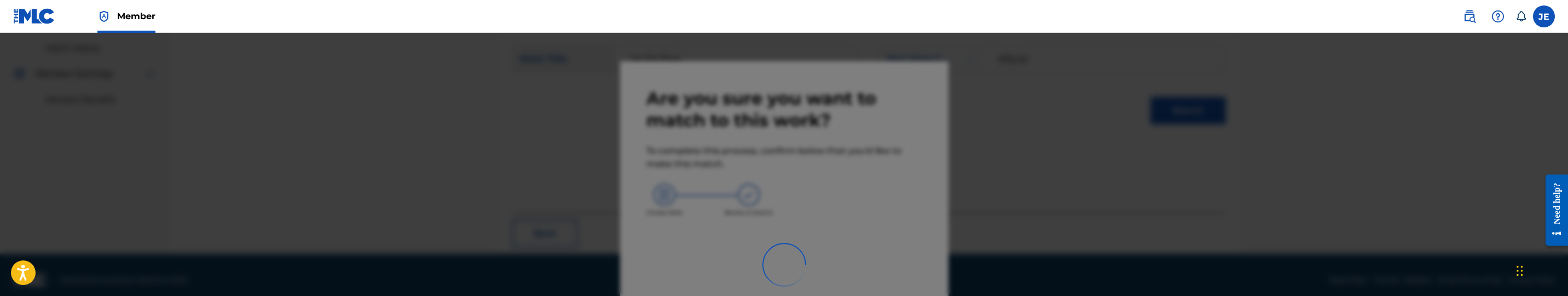
scroll to position [173, 0]
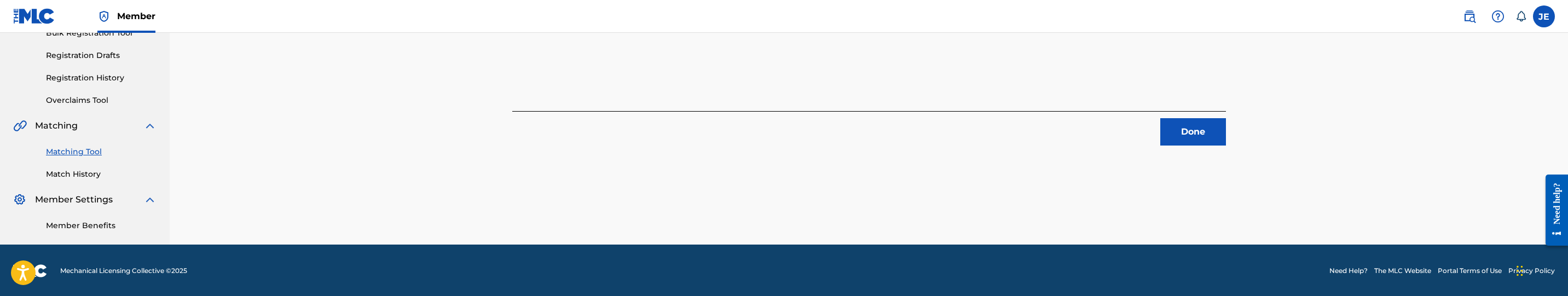
click at [1213, 122] on button "Done" at bounding box center [1193, 132] width 66 height 27
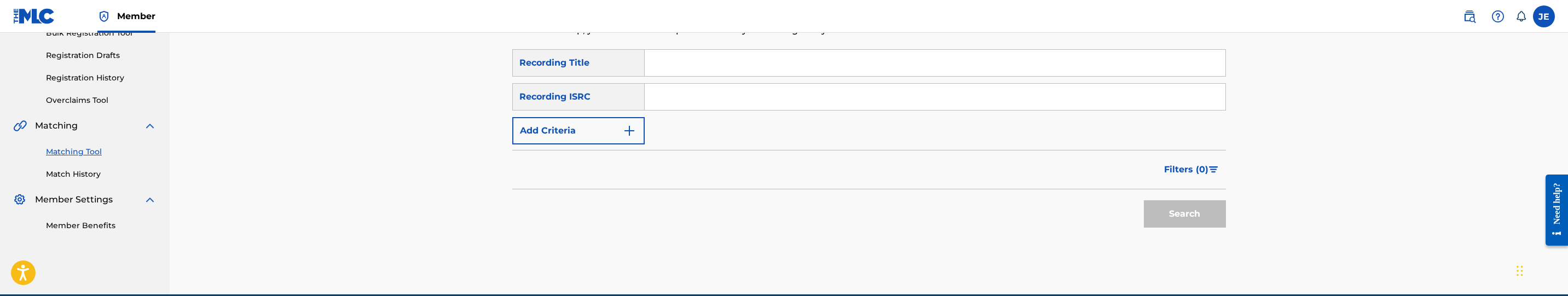
scroll to position [224, 0]
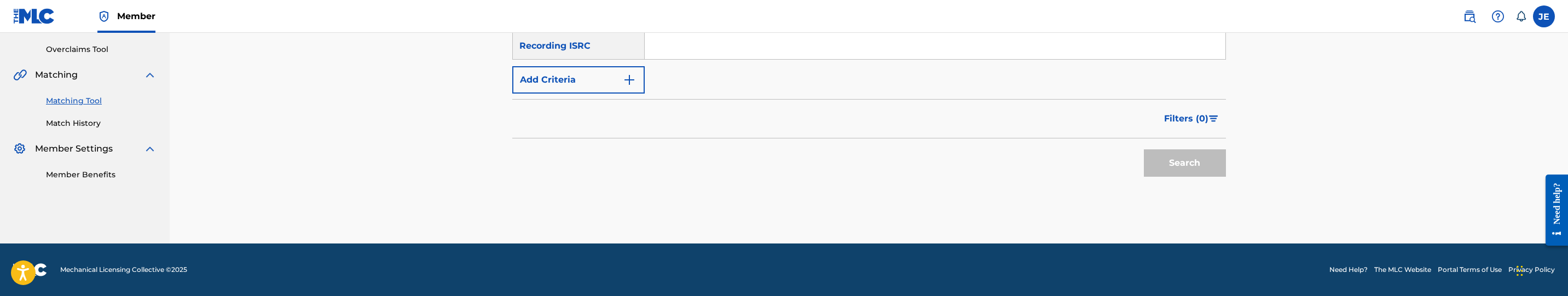
drag, startPoint x: 735, startPoint y: 46, endPoint x: 752, endPoint y: 48, distance: 17.1
click at [735, 46] on input "Search Form" at bounding box center [935, 46] width 581 height 26
paste input "QMEZE1856583"
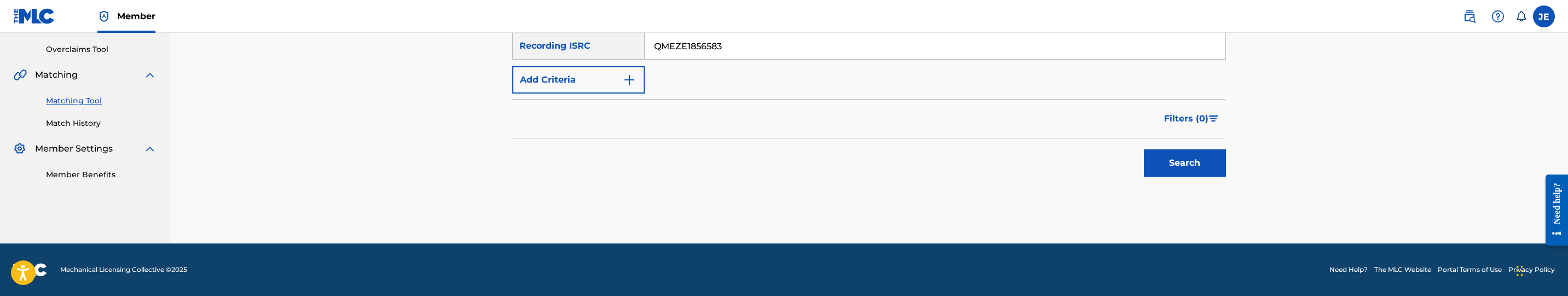
type input "QMEZE1856583"
click at [1201, 170] on button "Search" at bounding box center [1185, 163] width 82 height 27
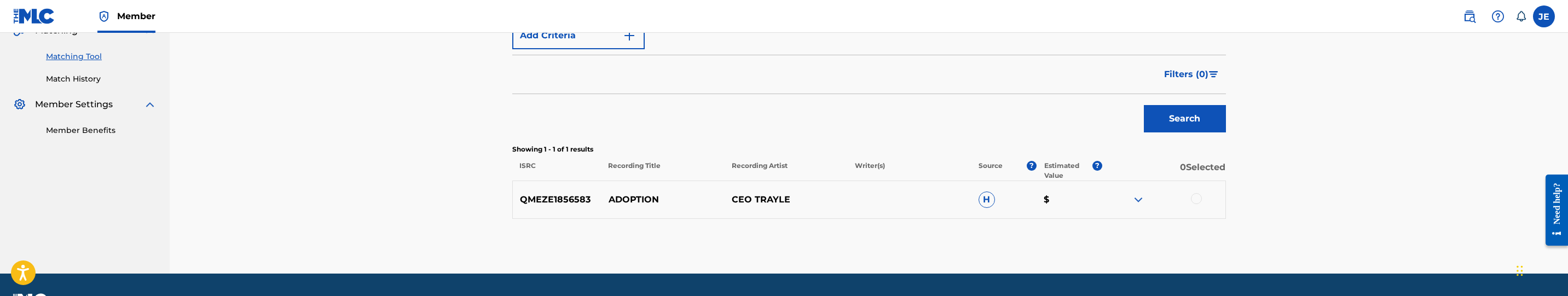
scroll to position [299, 0]
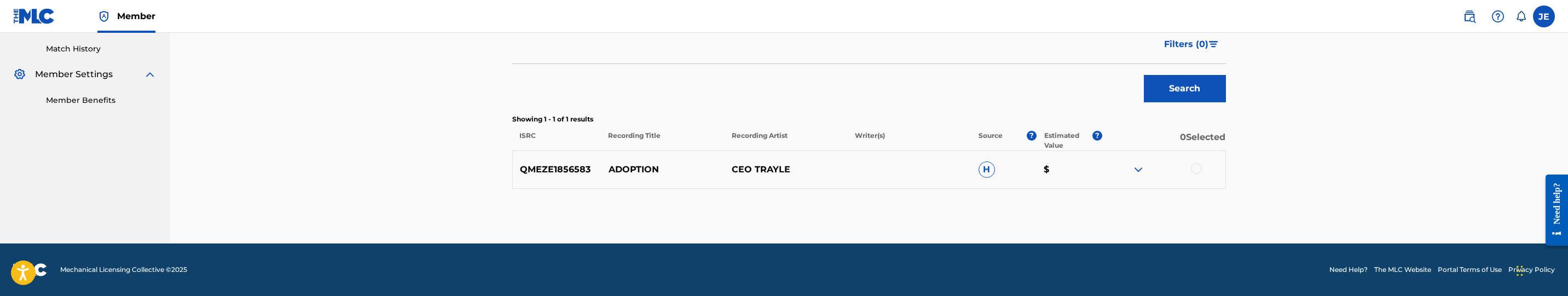
click at [1197, 165] on div at bounding box center [1197, 169] width 11 height 11
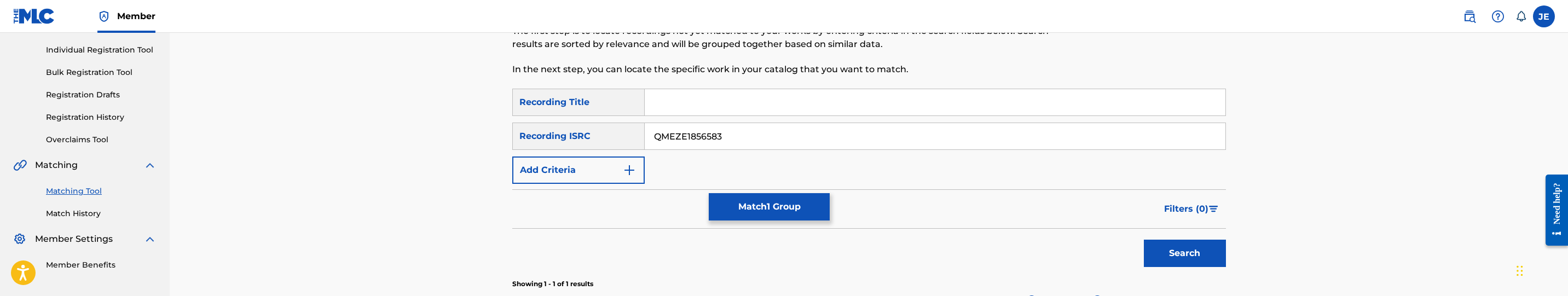
scroll to position [135, 0]
click at [741, 220] on button "Match 1 Group" at bounding box center [769, 206] width 121 height 27
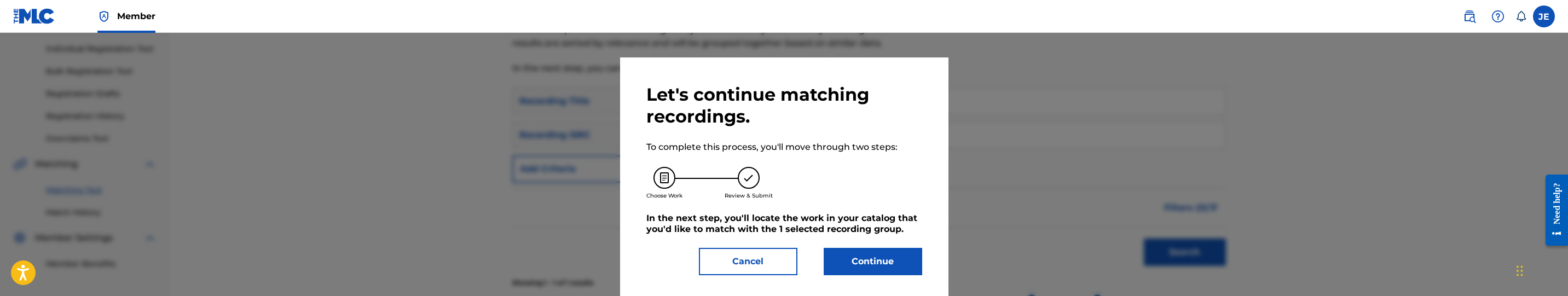
scroll to position [15, 0]
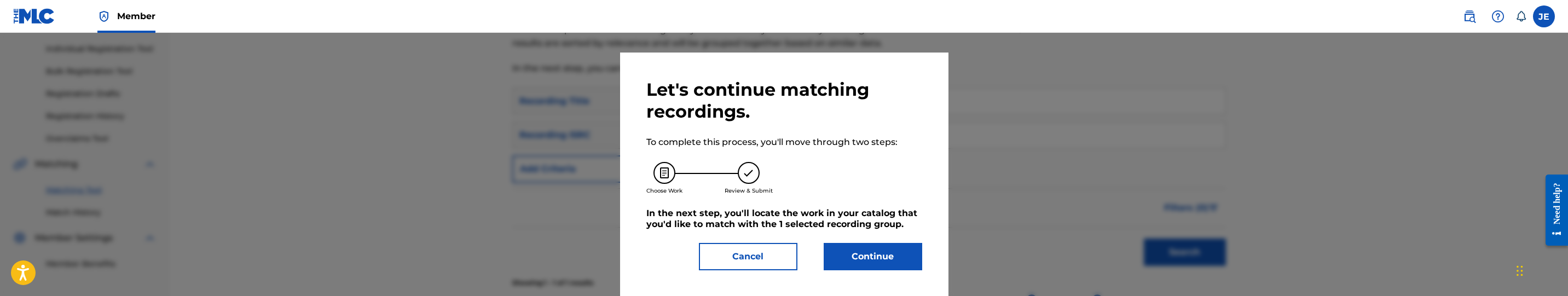
click at [871, 281] on div "Let's continue matching recordings. To complete this process, you'll move throu…" at bounding box center [784, 174] width 328 height 244
click at [869, 258] on button "Continue" at bounding box center [873, 256] width 99 height 27
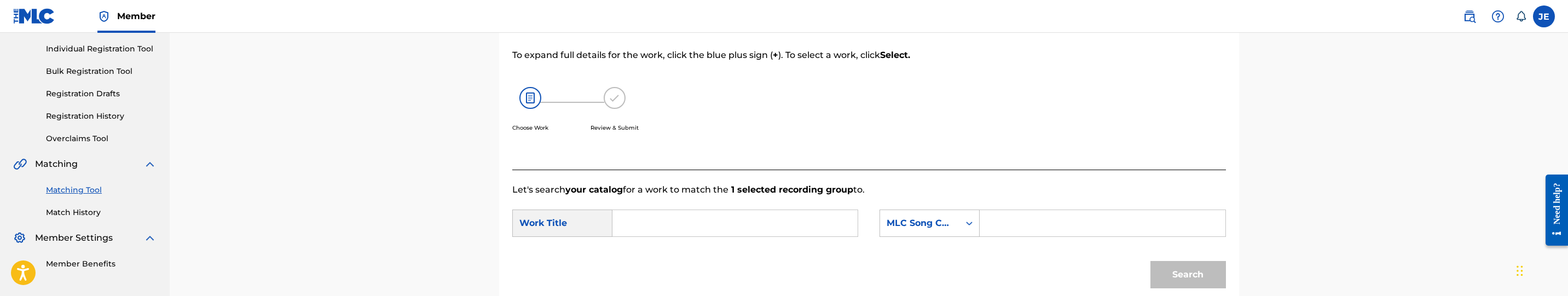
click at [690, 224] on input "Search Form" at bounding box center [735, 223] width 226 height 26
paste input "Adoption"
type input "Adoption"
click at [1000, 216] on input "Search Form" at bounding box center [1102, 223] width 226 height 26
paste input "AD7R2N"
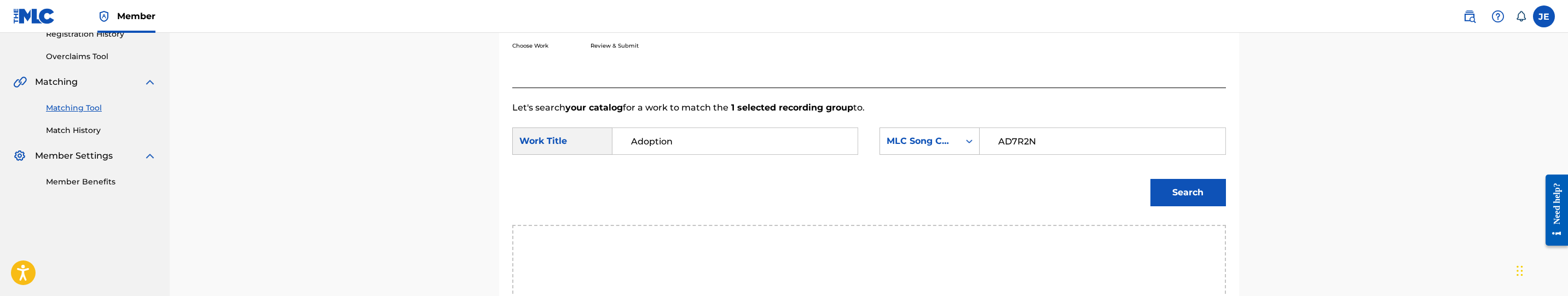
type input "AD7R2N"
click at [1191, 201] on button "Search" at bounding box center [1188, 192] width 75 height 27
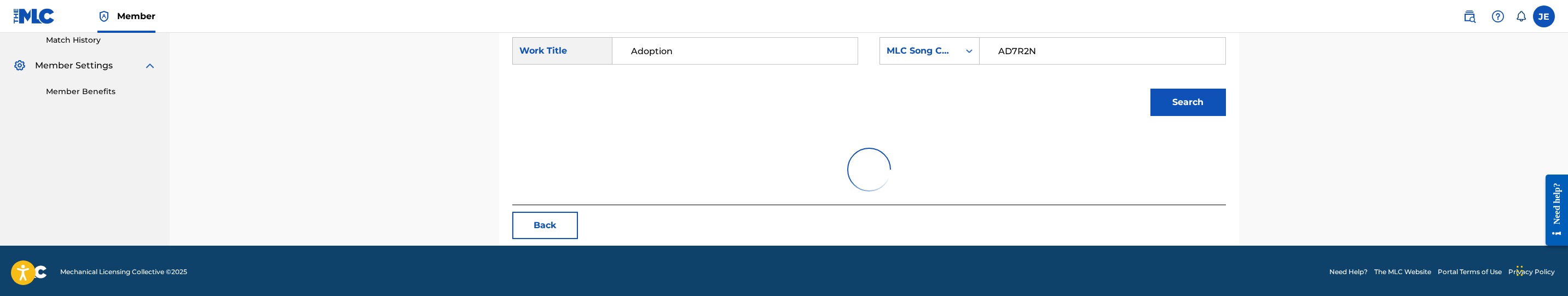
scroll to position [309, 0]
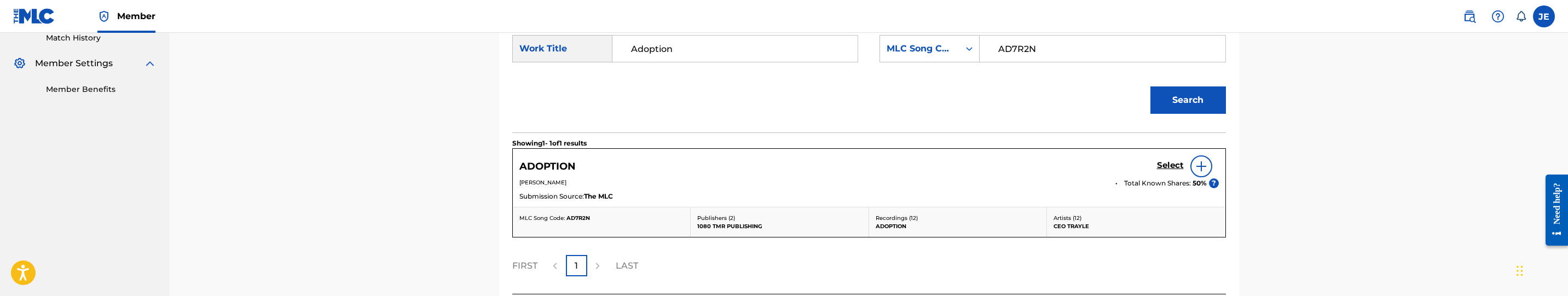
click at [1169, 163] on h5 "Select" at bounding box center [1171, 165] width 27 height 10
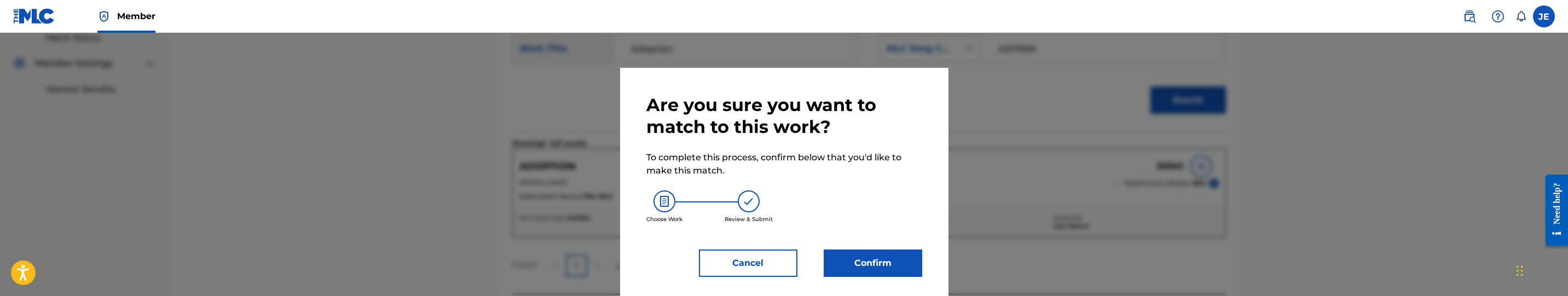
scroll to position [7, 0]
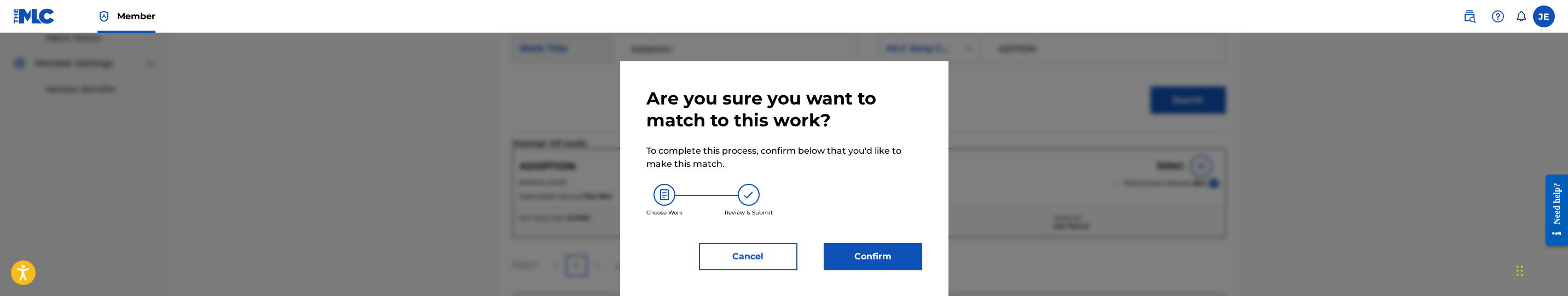
click at [894, 257] on button "Confirm" at bounding box center [873, 256] width 99 height 27
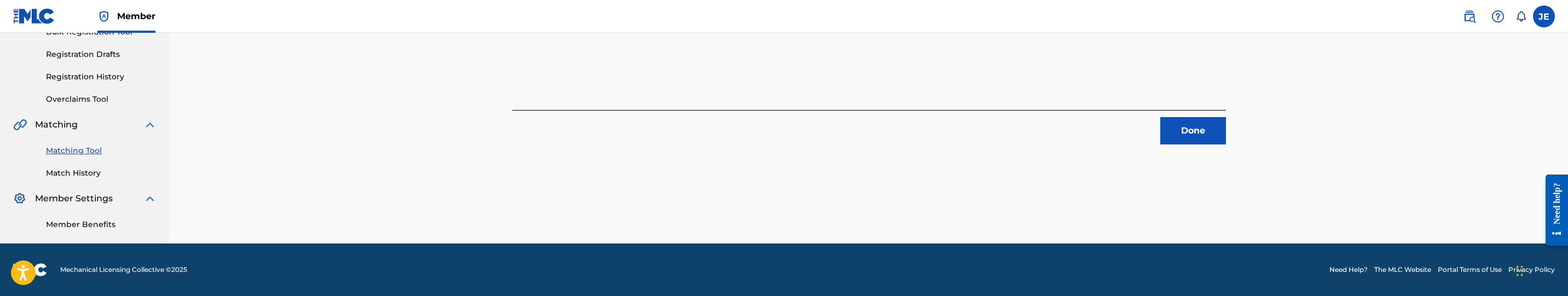
scroll to position [173, 0]
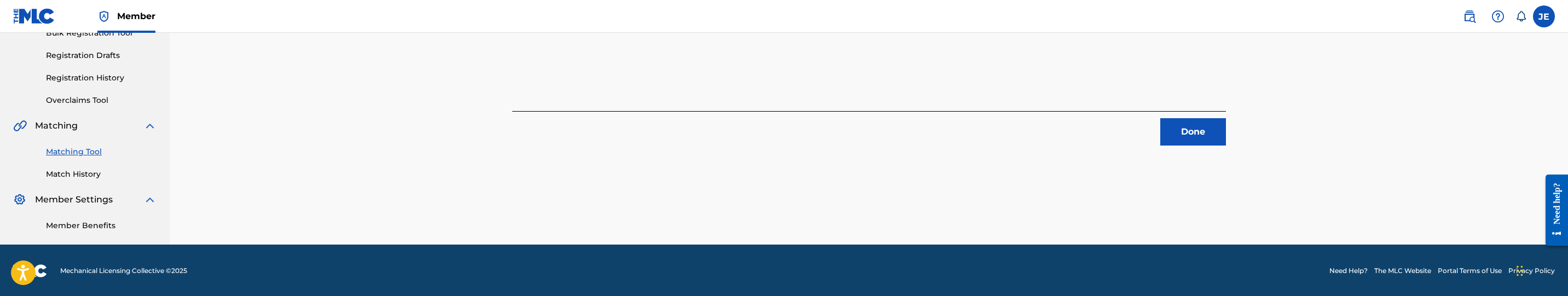
click at [1179, 144] on button "Done" at bounding box center [1193, 132] width 66 height 27
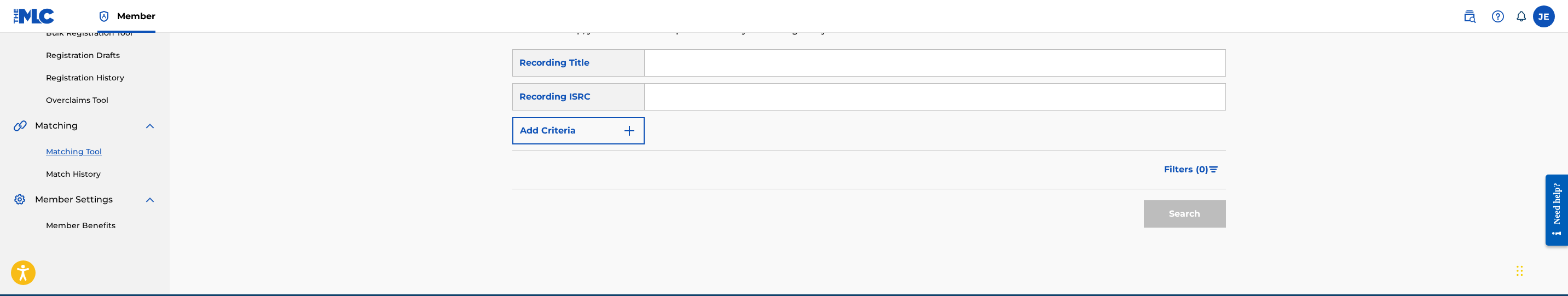
click at [755, 100] on input "Search Form" at bounding box center [935, 97] width 581 height 26
paste input "QMEZE1856580"
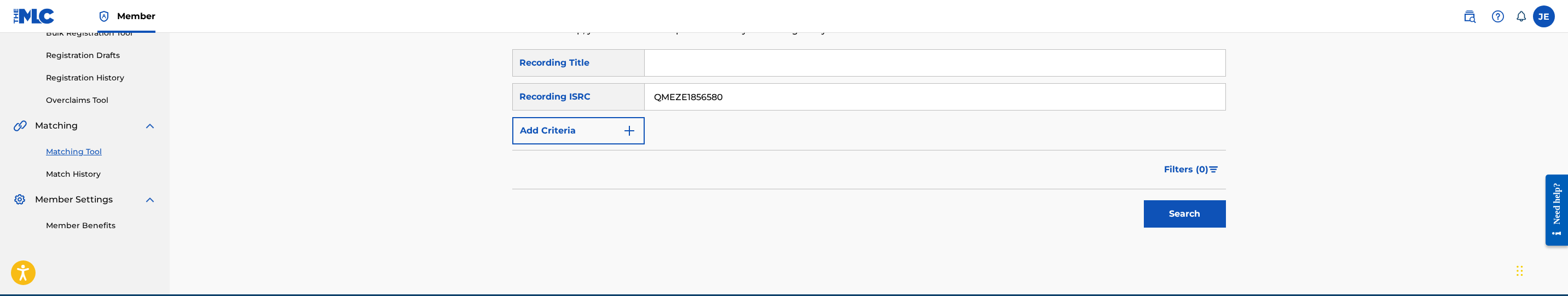
type input "QMEZE1856580"
click at [1163, 211] on button "Search" at bounding box center [1185, 214] width 82 height 27
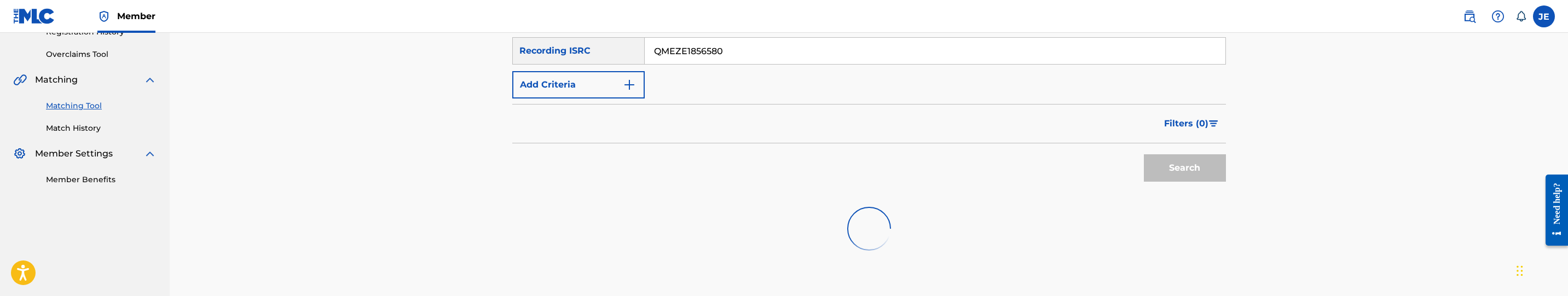
scroll to position [294, 0]
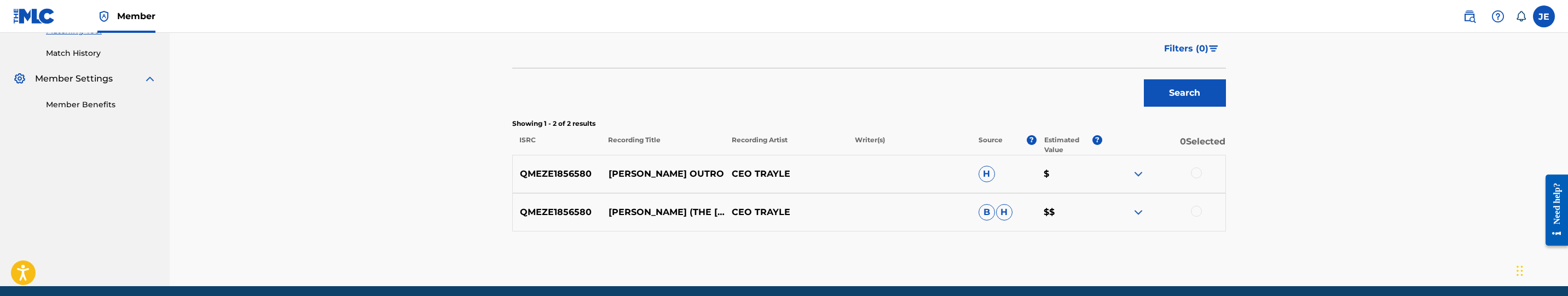
click at [1197, 172] on div at bounding box center [1197, 173] width 11 height 11
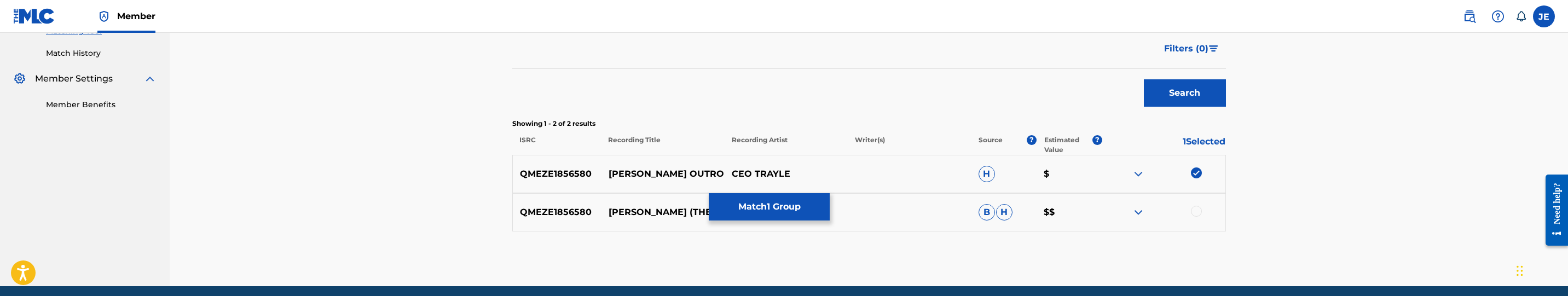
click at [1199, 211] on div at bounding box center [1197, 211] width 11 height 11
click at [818, 204] on button "Match 2 Groups" at bounding box center [769, 206] width 121 height 27
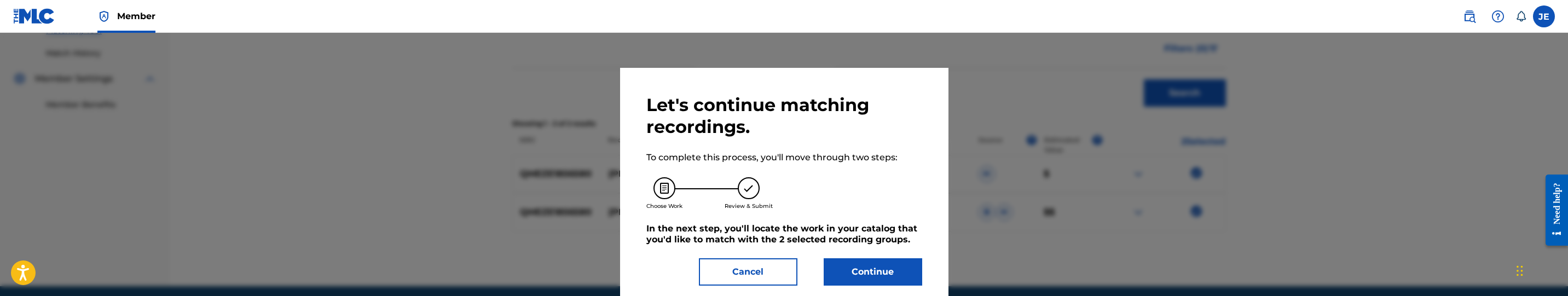
click at [741, 278] on button "Cancel" at bounding box center [748, 272] width 99 height 27
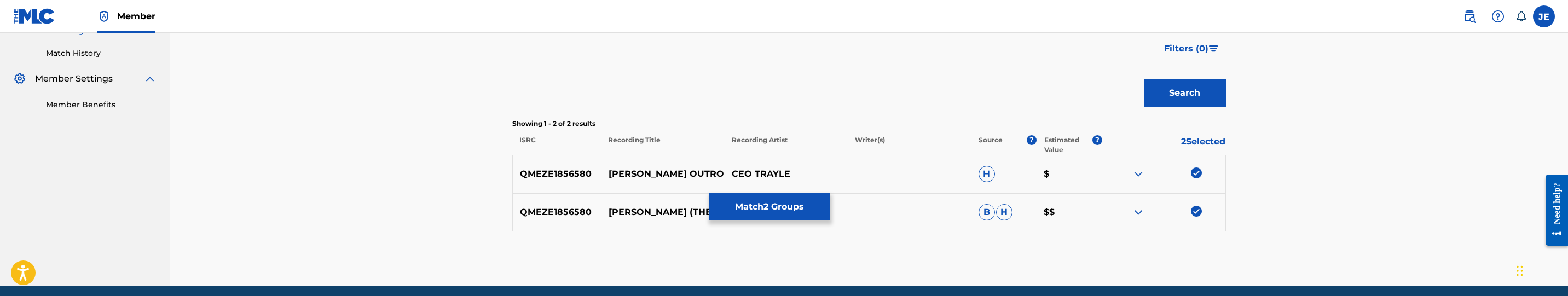
scroll to position [337, 0]
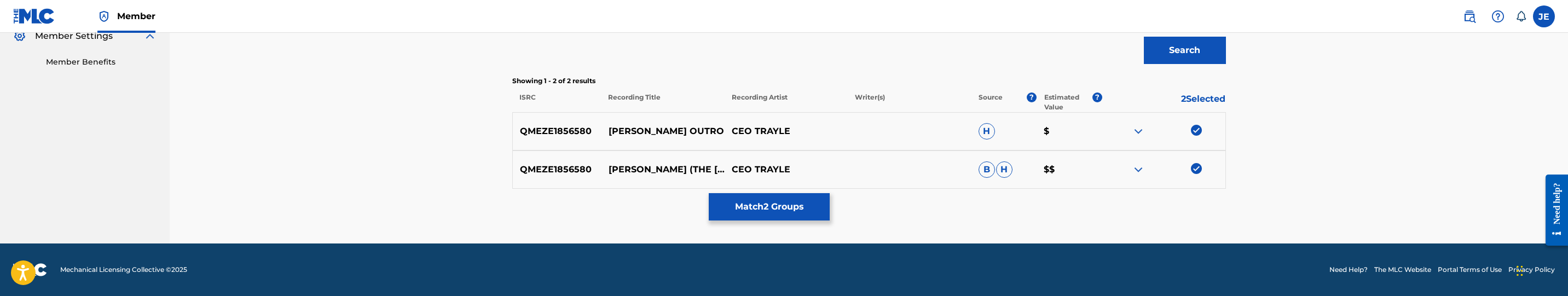
click at [764, 213] on button "Match 2 Groups" at bounding box center [769, 206] width 121 height 27
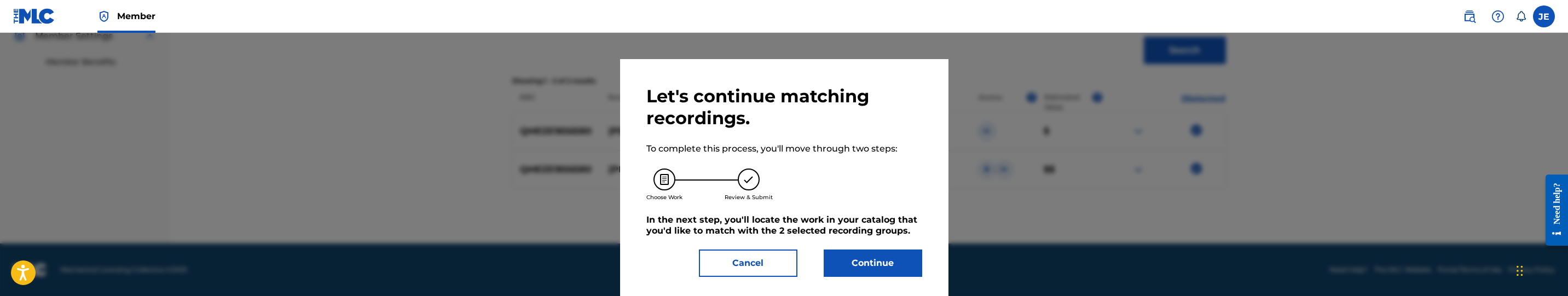
scroll to position [15, 0]
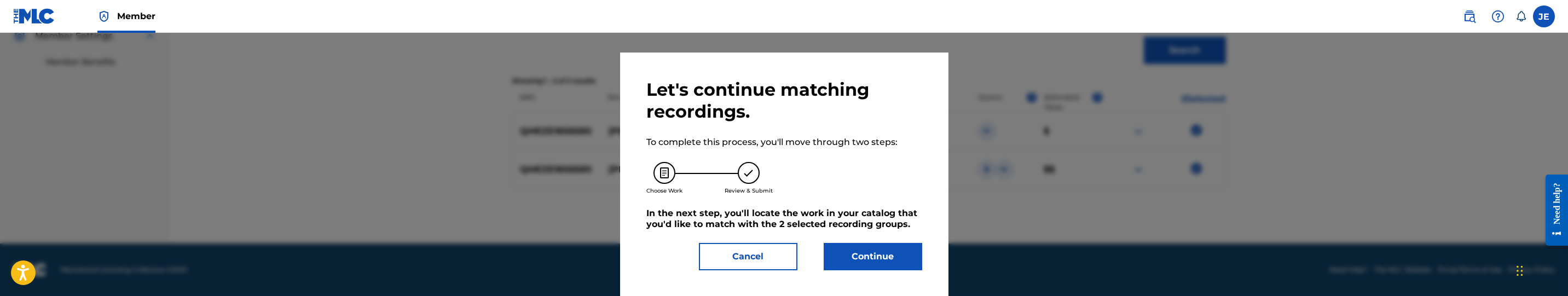
click at [895, 263] on button "Continue" at bounding box center [873, 256] width 99 height 27
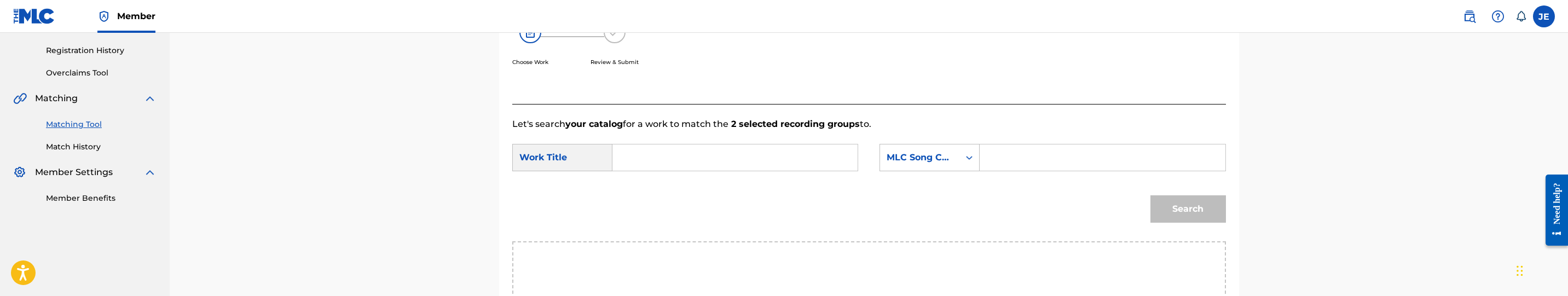
scroll to position [172, 0]
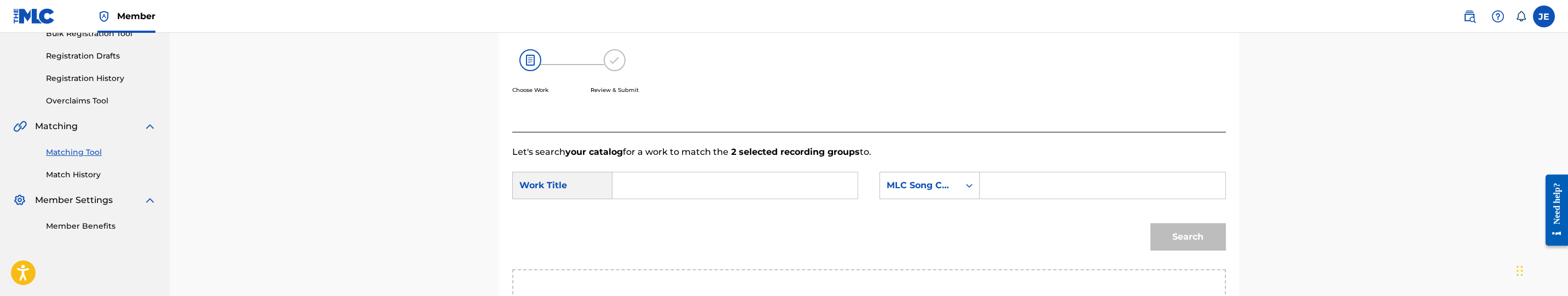
click at [665, 188] on input "Search Form" at bounding box center [735, 185] width 226 height 26
paste input "Burr Outro"
type input "Burr Outro"
click at [1041, 169] on form "SearchWithCriteria089219fa-c76a-4cf1-9b22-a9d60ebabb96 Work Title Burr Outro Se…" at bounding box center [869, 214] width 713 height 111
click at [1043, 179] on input "Search Form" at bounding box center [1102, 185] width 226 height 26
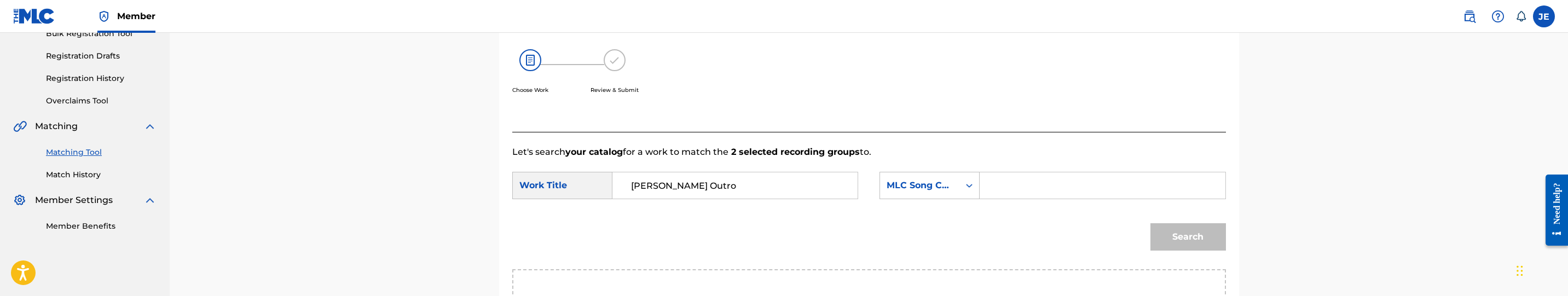
paste input "BD408N"
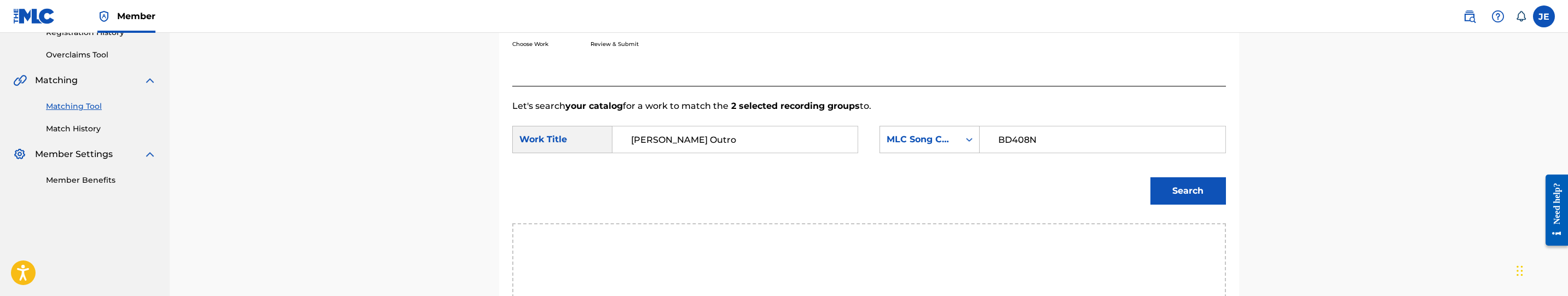
scroll to position [255, 0]
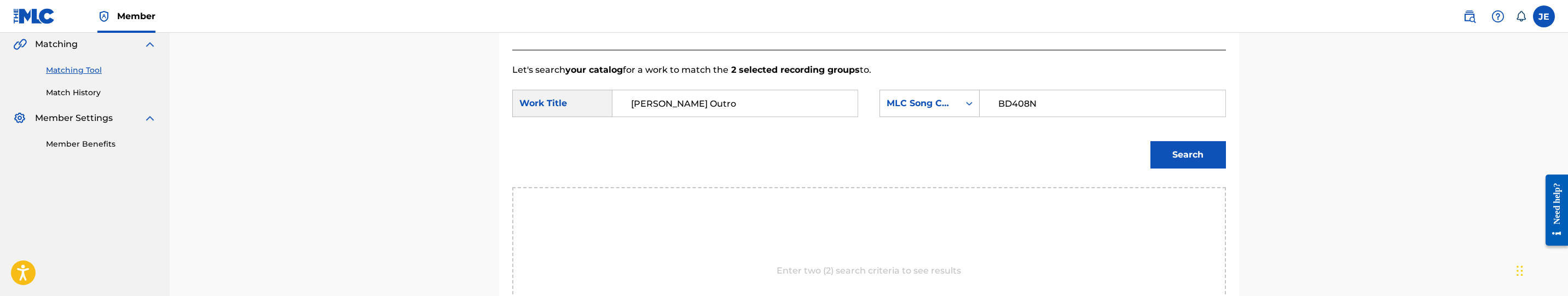
type input "BD408N"
click at [1220, 158] on button "Search" at bounding box center [1188, 155] width 75 height 27
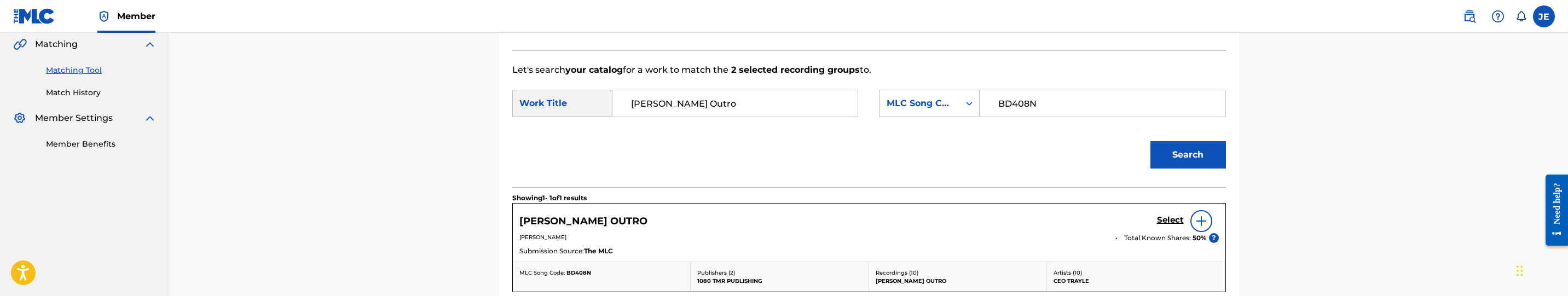
click at [1166, 217] on h5 "Select" at bounding box center [1171, 220] width 27 height 10
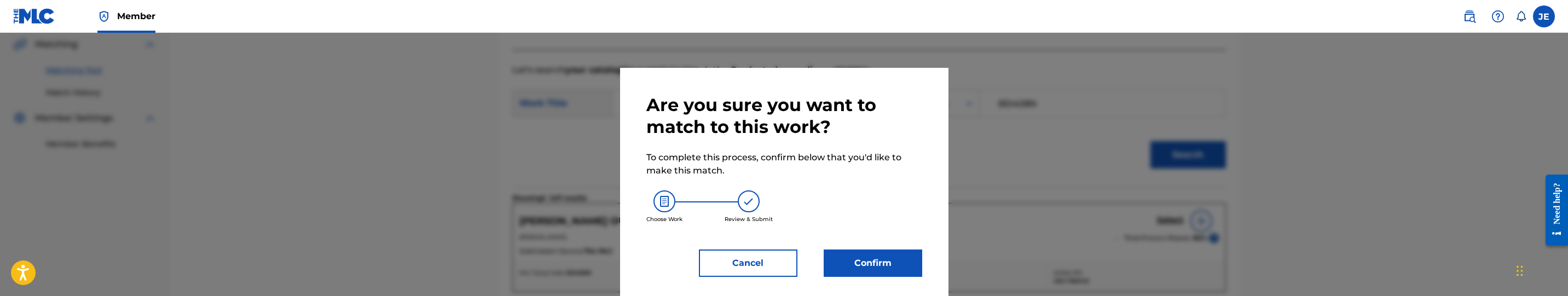
click at [844, 255] on button "Confirm" at bounding box center [873, 263] width 99 height 27
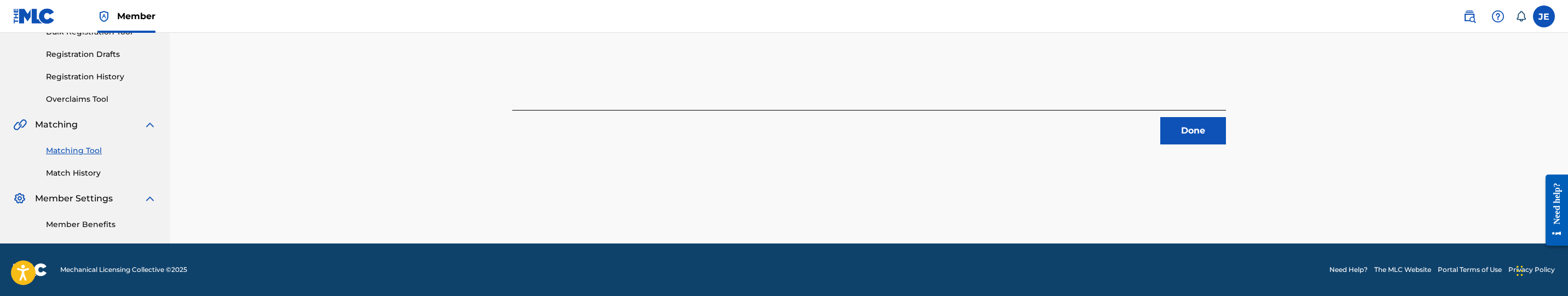
scroll to position [173, 0]
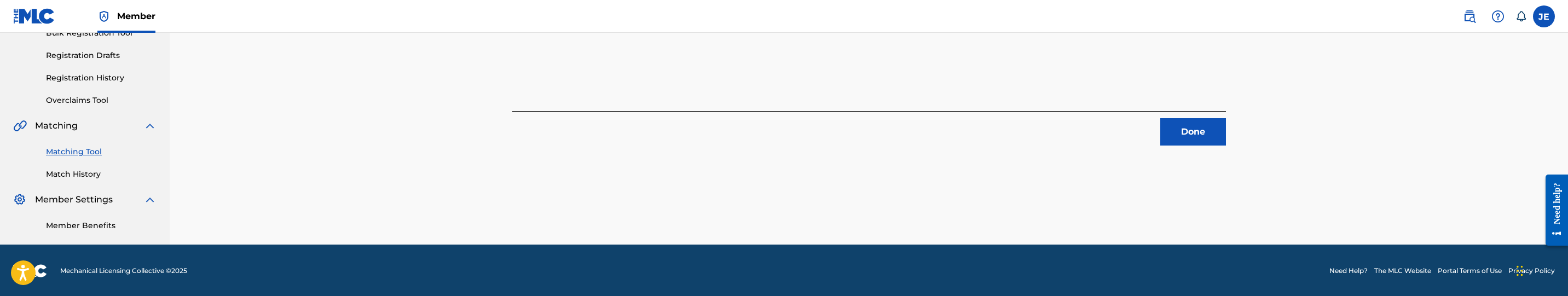
click at [1195, 129] on button "Done" at bounding box center [1193, 132] width 66 height 27
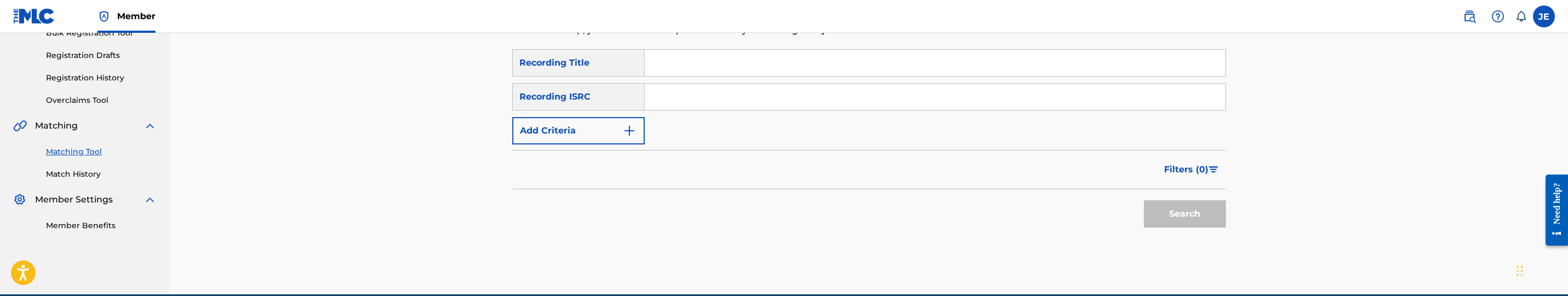
click at [710, 53] on input "Search Form" at bounding box center [935, 63] width 581 height 26
paste input "Kill Time"
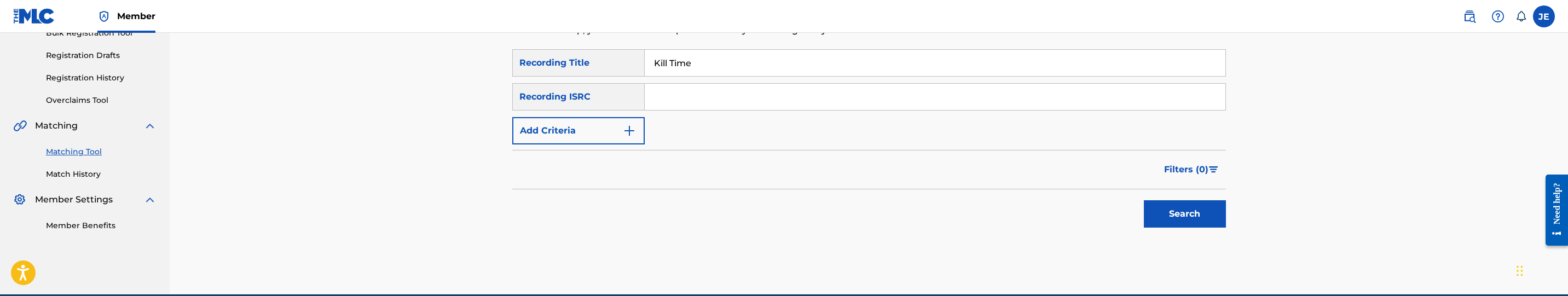
type input "Kill Time"
click at [715, 65] on input "Kill Time" at bounding box center [935, 63] width 581 height 26
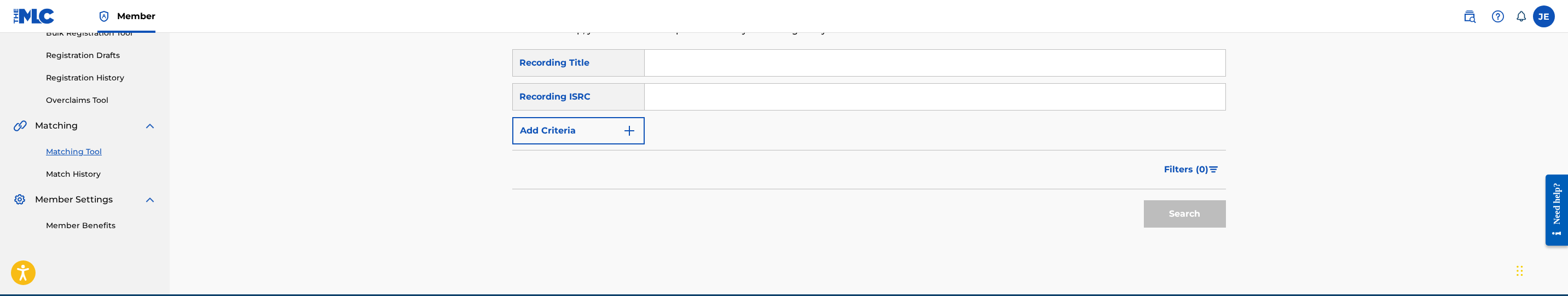
click at [735, 107] on input "Search Form" at bounding box center [935, 97] width 581 height 26
paste input "QMEZE1877307"
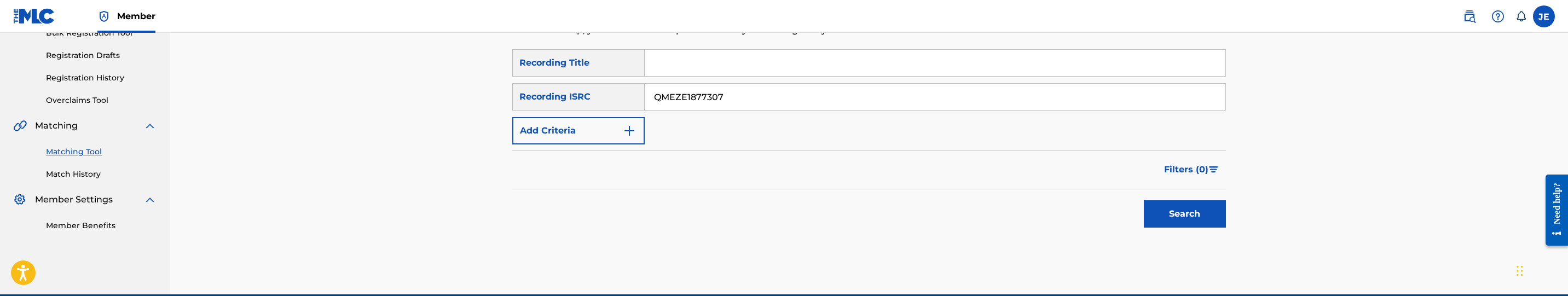
click at [1181, 213] on button "Search" at bounding box center [1185, 214] width 82 height 27
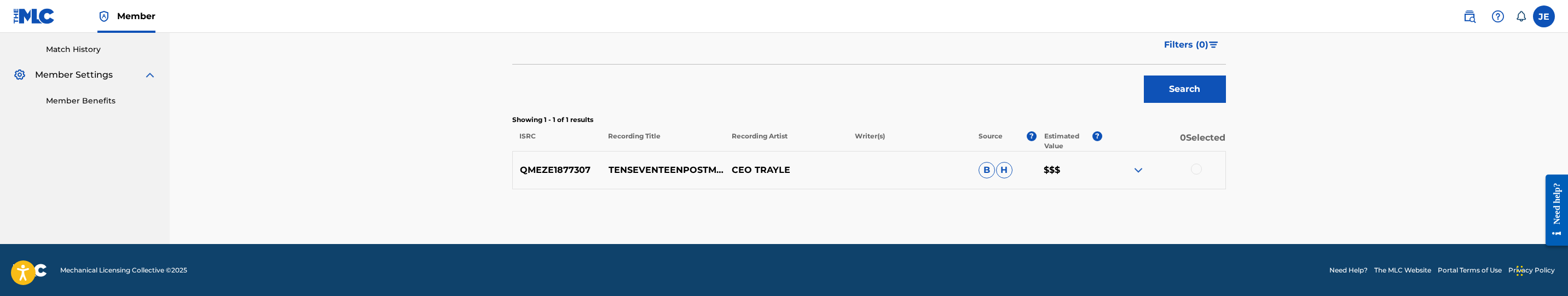
scroll to position [299, 0]
click at [1192, 167] on div at bounding box center [1197, 169] width 11 height 11
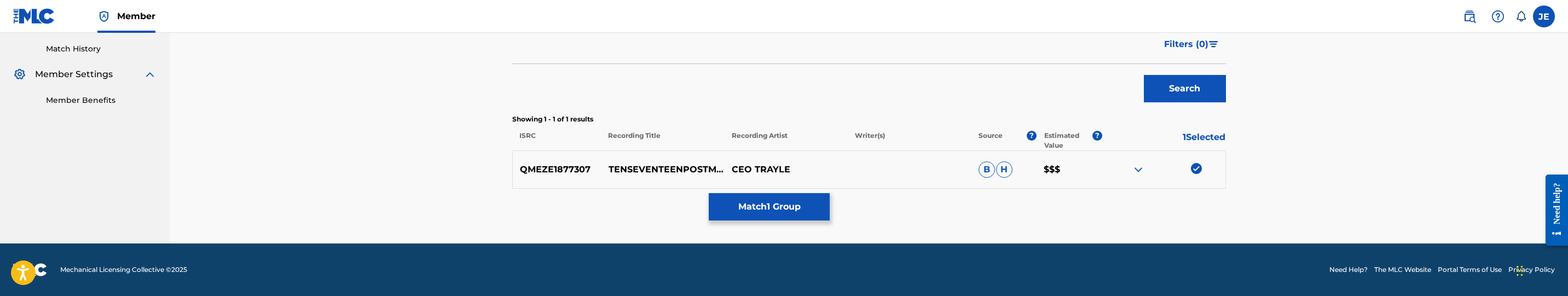
click at [1195, 171] on img at bounding box center [1197, 169] width 11 height 11
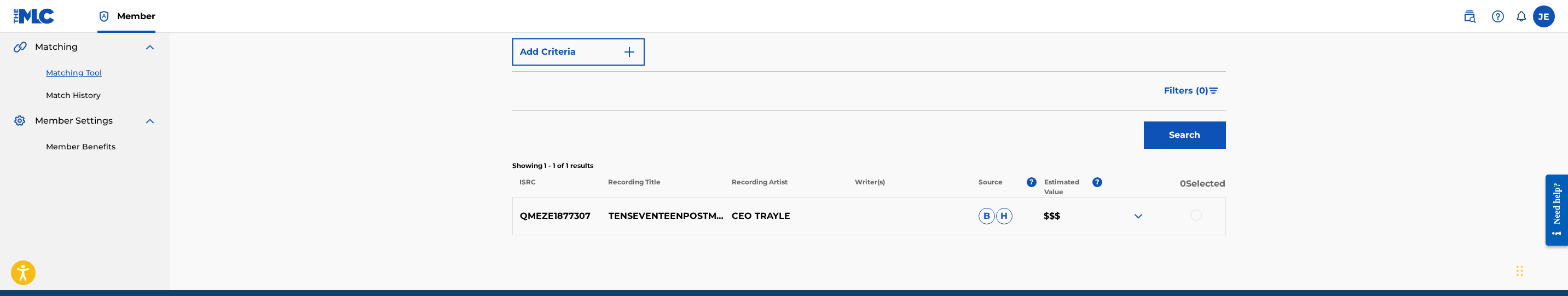
scroll to position [217, 0]
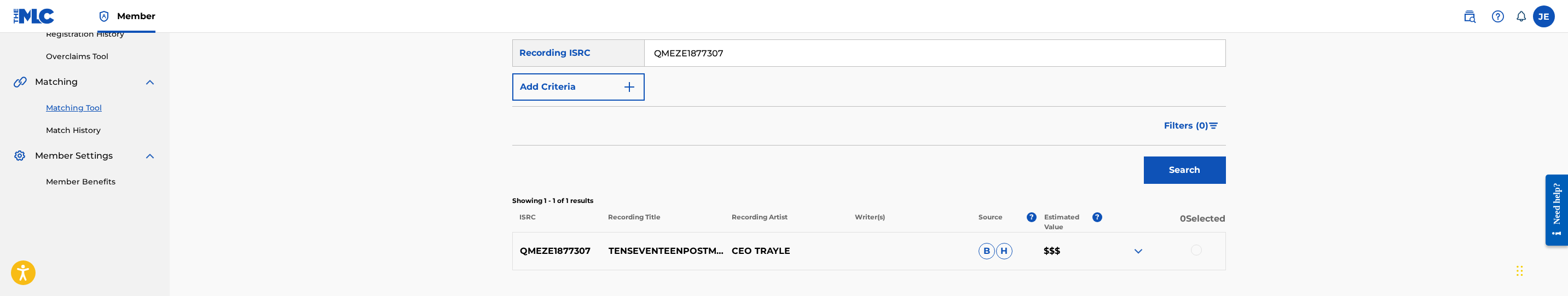
click at [719, 57] on input "QMEZE1877307" at bounding box center [935, 53] width 581 height 26
click at [1185, 170] on button "Search" at bounding box center [1185, 170] width 82 height 27
click at [762, 48] on input "QMEZE1877307" at bounding box center [935, 53] width 581 height 26
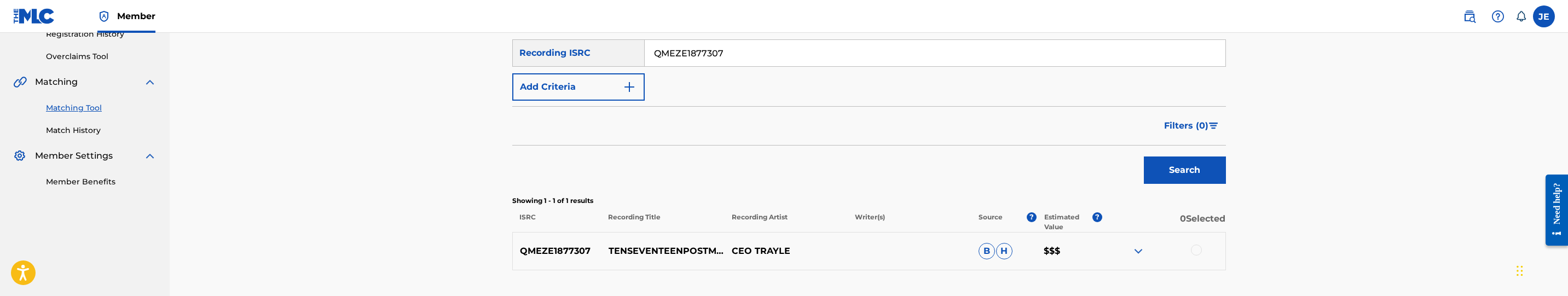
click at [762, 48] on input "QMEZE1877307" at bounding box center [935, 53] width 581 height 26
paste input "6"
type input "QMEZE1877306"
click at [1175, 166] on button "Search" at bounding box center [1185, 170] width 82 height 27
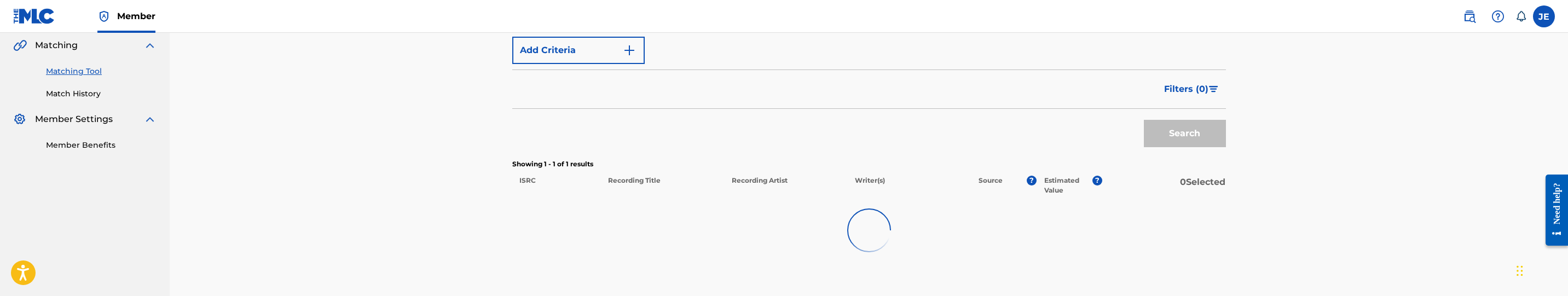
scroll to position [299, 0]
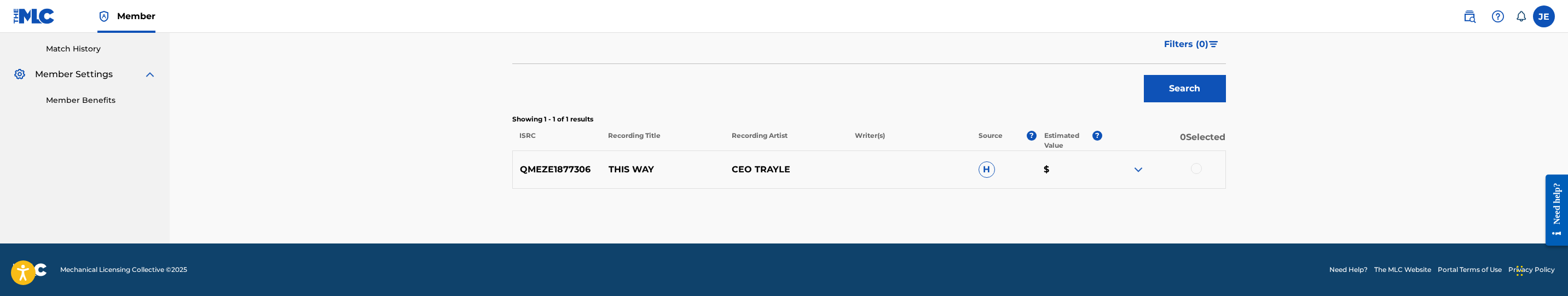
click at [1194, 169] on div at bounding box center [1197, 169] width 11 height 11
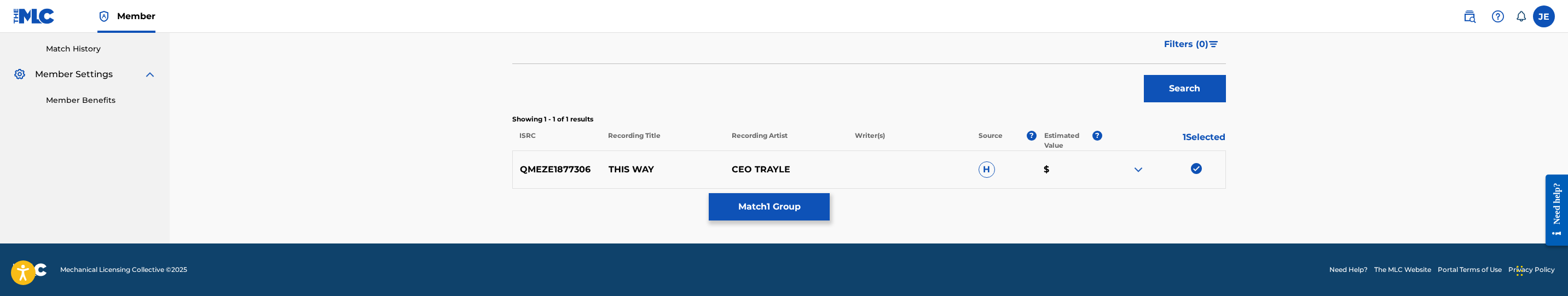
click at [800, 203] on button "Match 1 Group" at bounding box center [769, 206] width 121 height 27
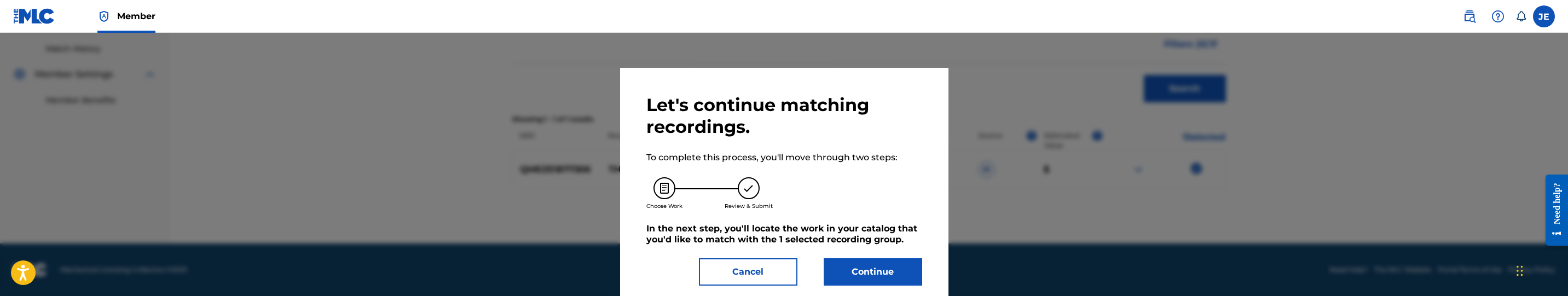
click at [879, 272] on button "Continue" at bounding box center [873, 272] width 99 height 27
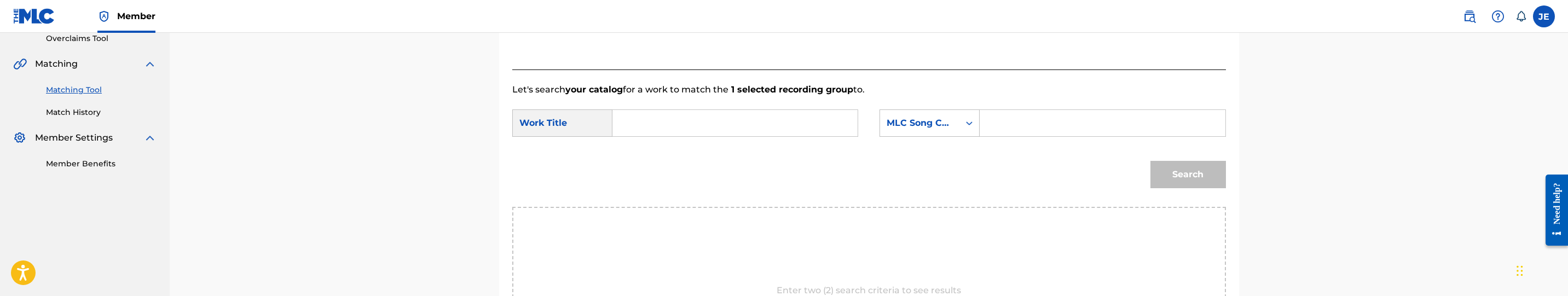
scroll to position [135, 0]
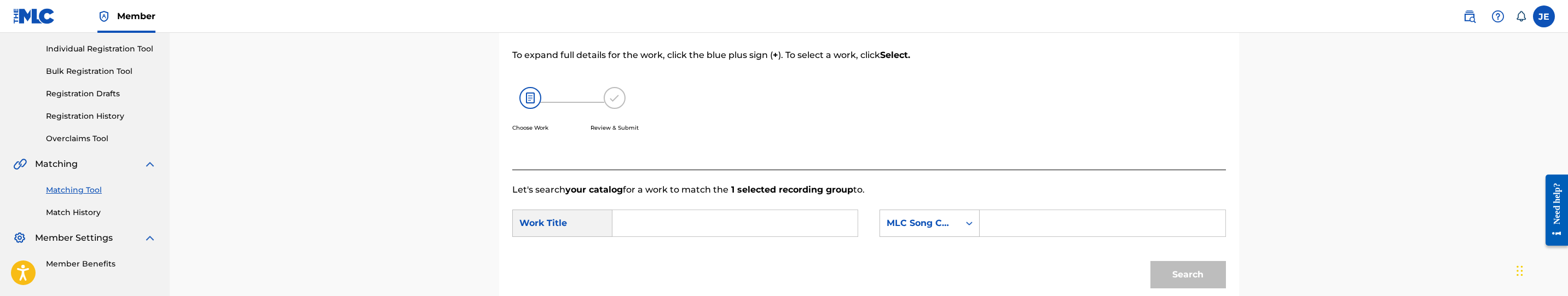
click at [623, 214] on input "Search Form" at bounding box center [735, 223] width 226 height 26
paste input "This Way"
type input "This Way"
click at [1064, 219] on input "Search Form" at bounding box center [1102, 223] width 226 height 26
paste input "TB1YZW"
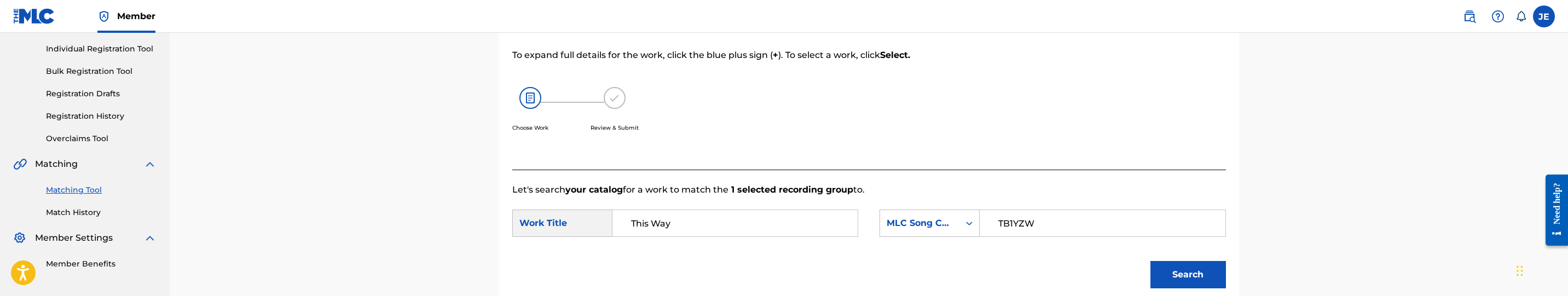
type input "TB1YZW"
click at [1157, 272] on button "Search" at bounding box center [1188, 275] width 75 height 27
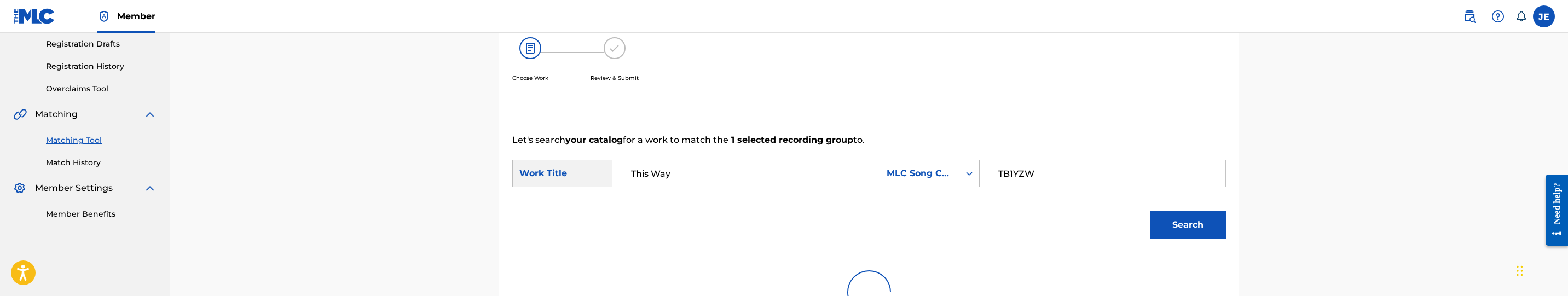
scroll to position [299, 0]
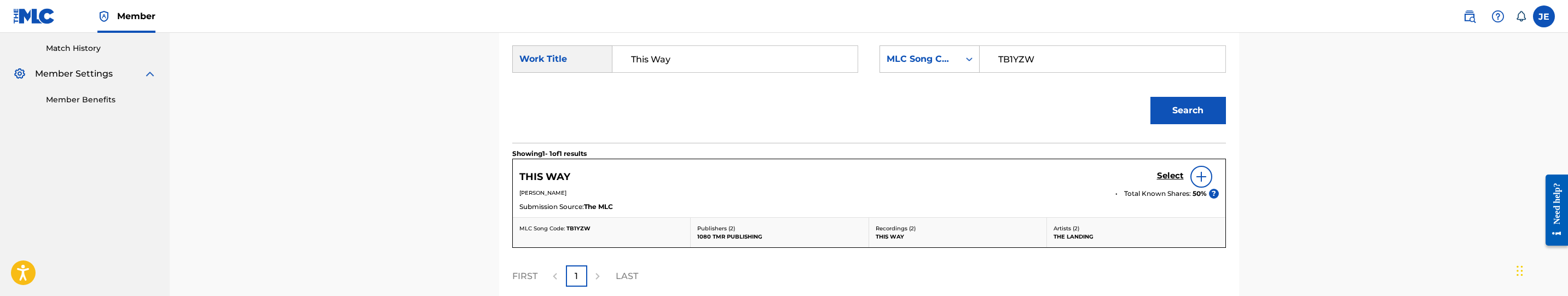
click at [1161, 173] on h5 "Select" at bounding box center [1171, 176] width 27 height 10
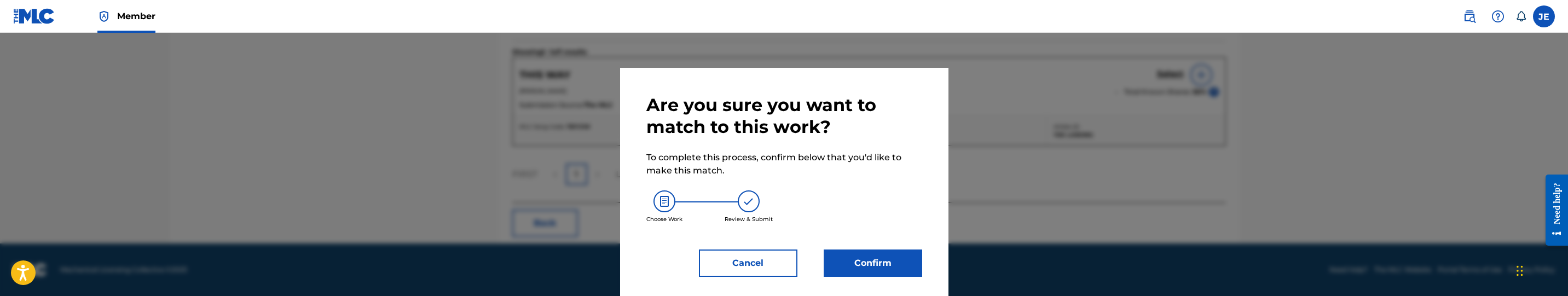
click at [877, 258] on button "Confirm" at bounding box center [873, 263] width 99 height 27
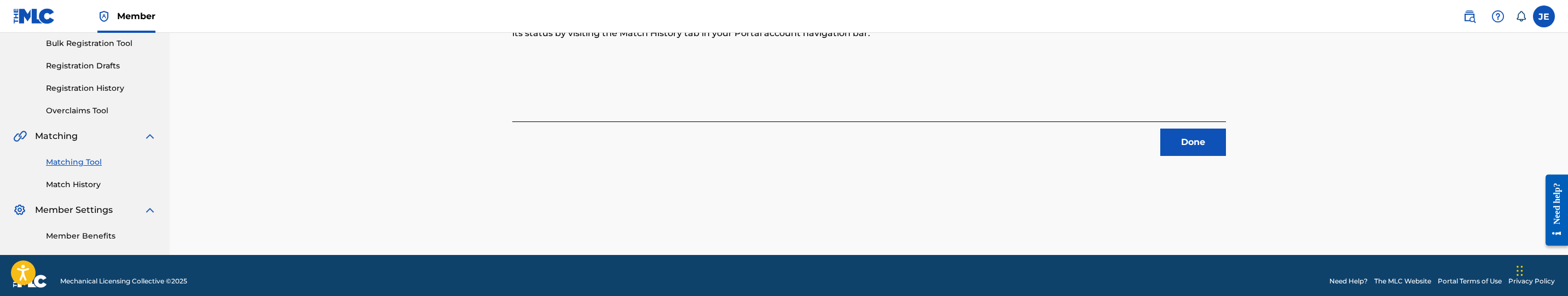
scroll to position [164, 0]
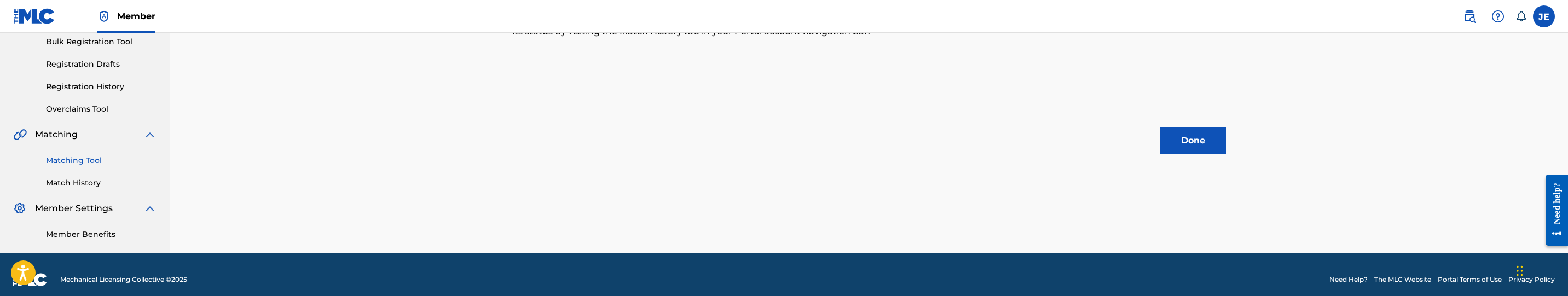
click at [1187, 135] on button "Done" at bounding box center [1193, 141] width 66 height 27
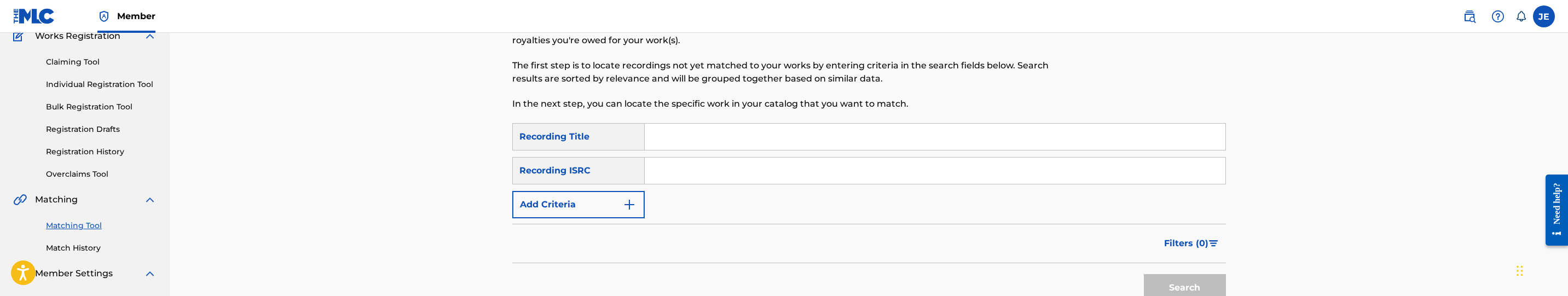
scroll to position [0, 0]
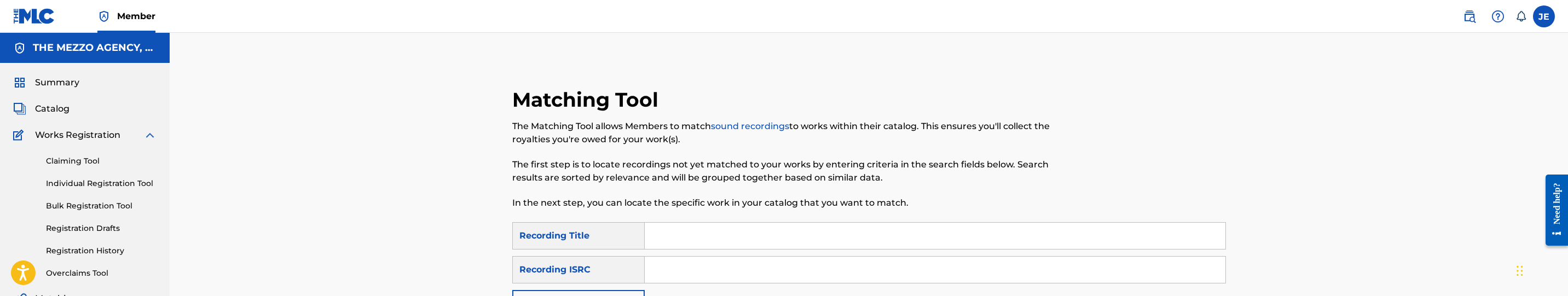
click at [68, 108] on span "Catalog" at bounding box center [52, 109] width 35 height 13
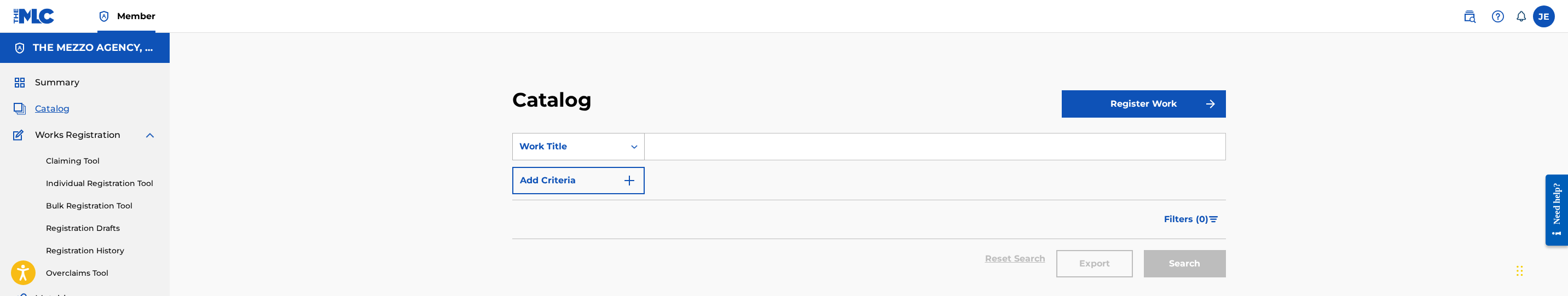
click at [575, 144] on div "Work Title" at bounding box center [579, 146] width 133 height 27
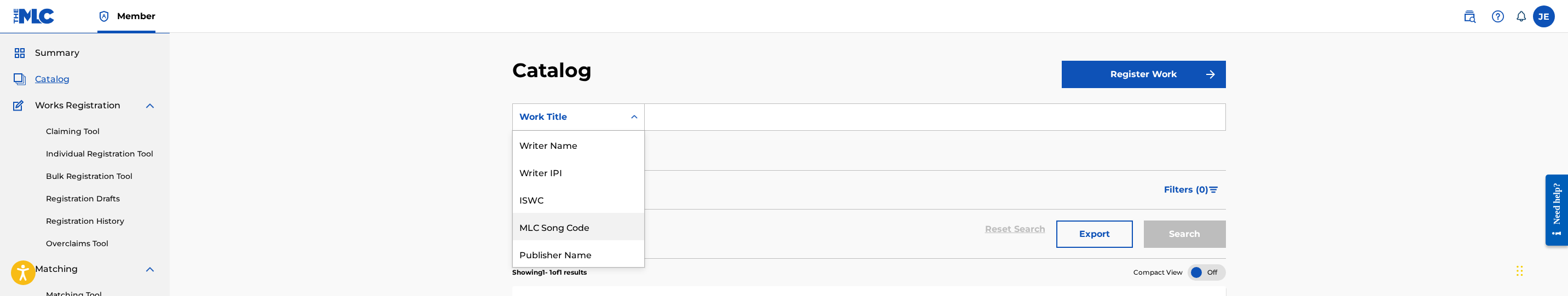
click at [580, 222] on div "MLC Song Code" at bounding box center [578, 227] width 131 height 27
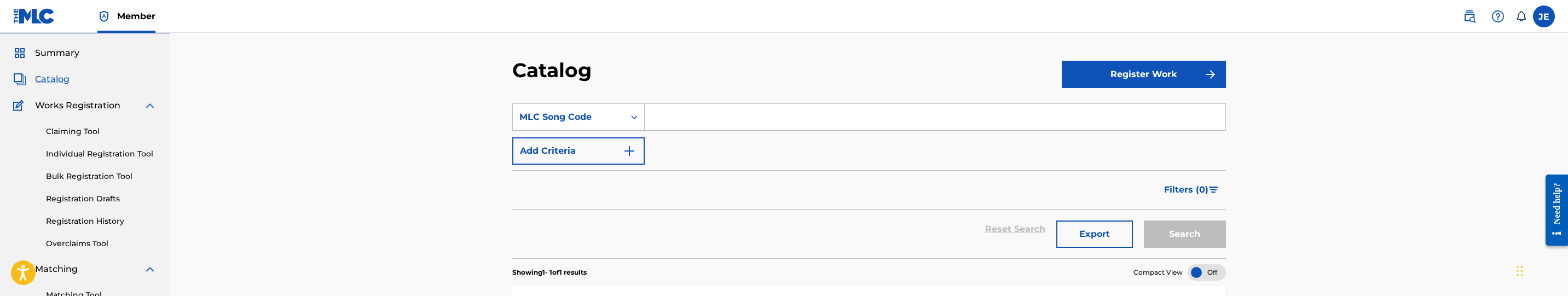
click at [718, 114] on input "Search Form" at bounding box center [935, 117] width 581 height 26
paste input "DB8USZ"
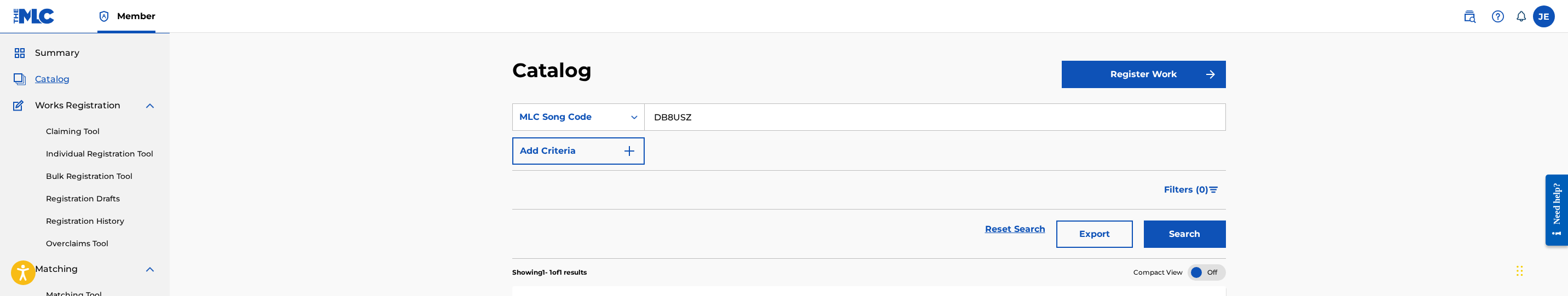
type input "DB8USZ"
click at [1202, 232] on button "Search" at bounding box center [1185, 234] width 82 height 27
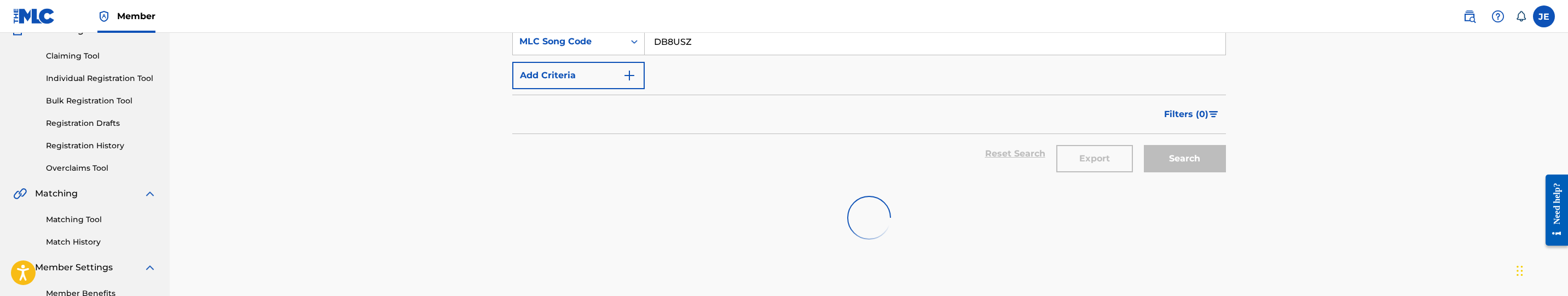
scroll to position [111, 0]
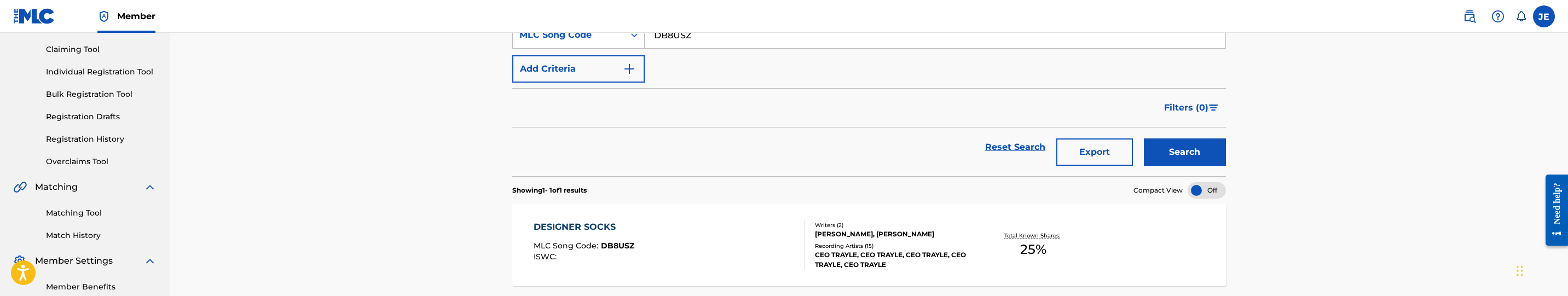
click at [676, 231] on div "DESIGNER SOCKS MLC Song Code : DB8USZ ISWC :" at bounding box center [670, 245] width 271 height 49
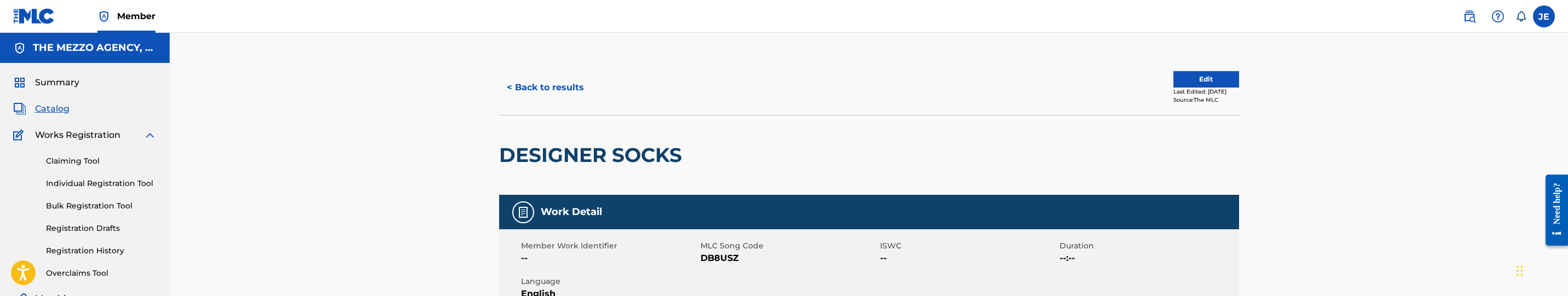
click at [1175, 84] on button "Edit" at bounding box center [1206, 79] width 66 height 16
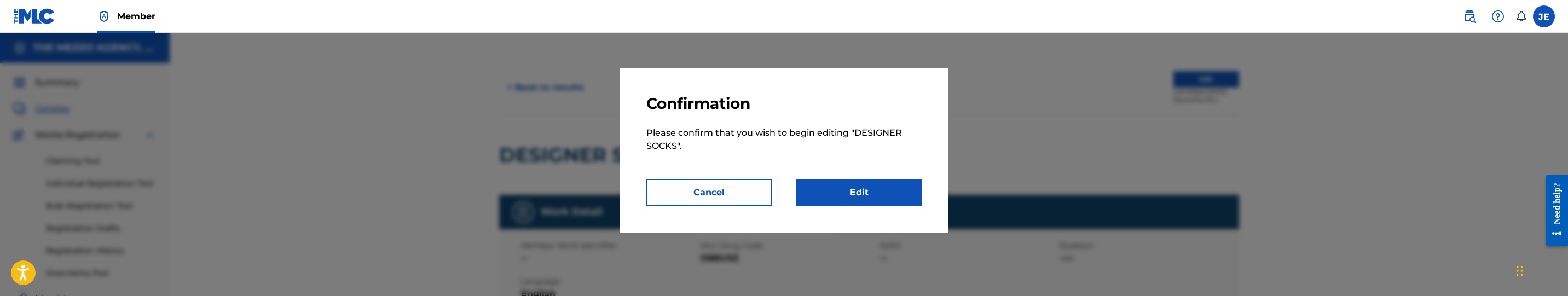
click at [707, 181] on button "Cancel" at bounding box center [709, 192] width 126 height 27
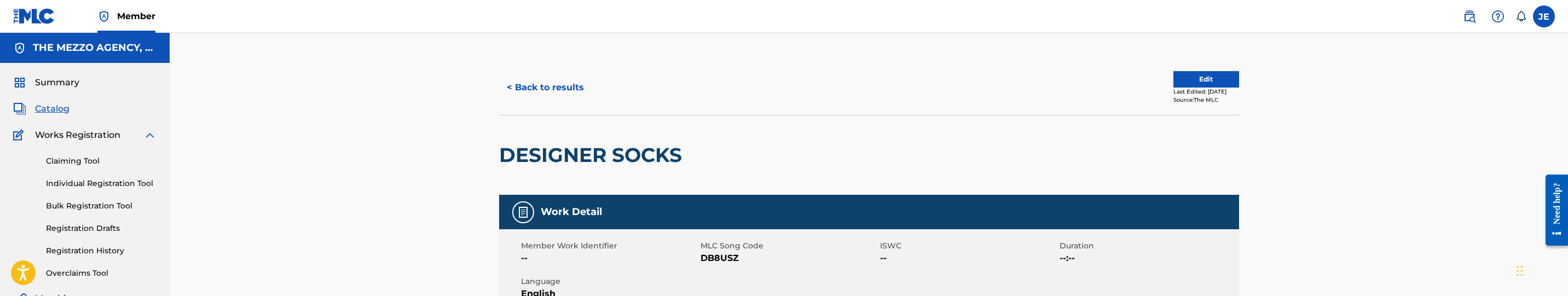
click at [1175, 88] on div "Last Edited: July 03, 2023" at bounding box center [1206, 91] width 66 height 8
click at [1230, 73] on button "Edit" at bounding box center [1206, 79] width 66 height 16
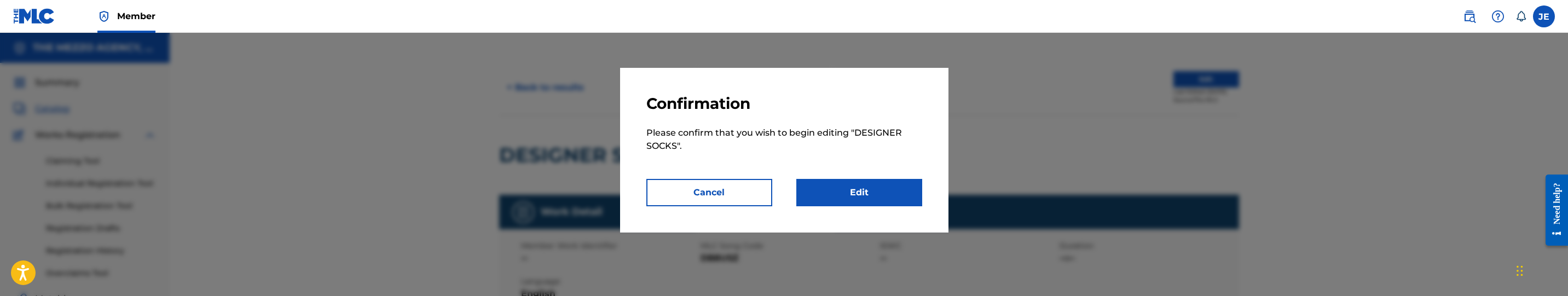
click at [851, 184] on link "Edit" at bounding box center [859, 192] width 126 height 27
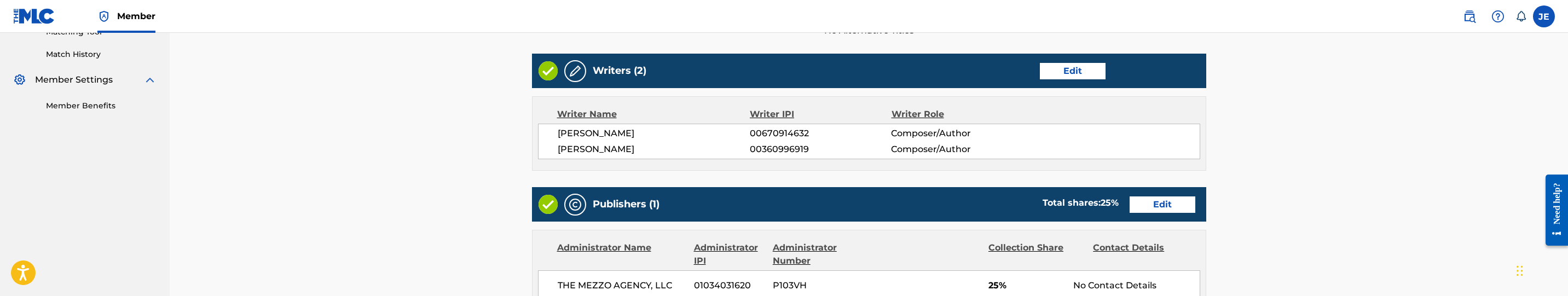
scroll to position [328, 0]
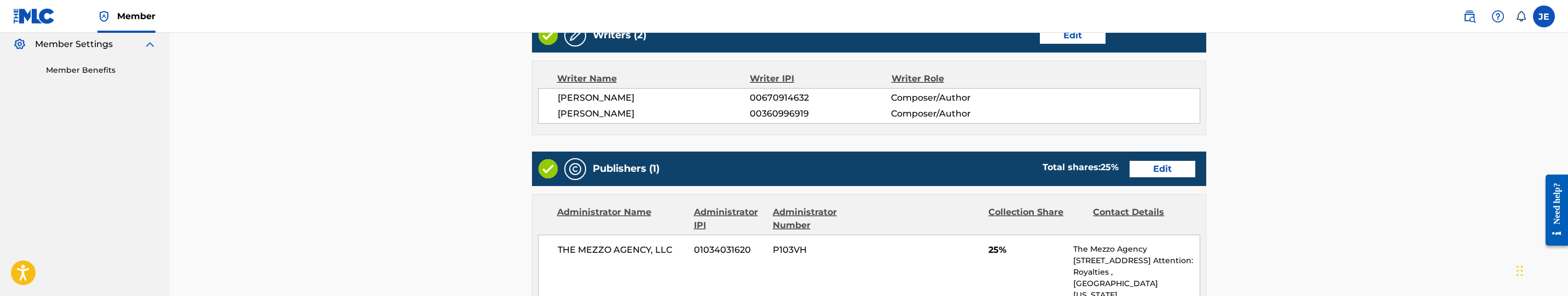
click at [1147, 172] on link "Edit" at bounding box center [1163, 169] width 66 height 16
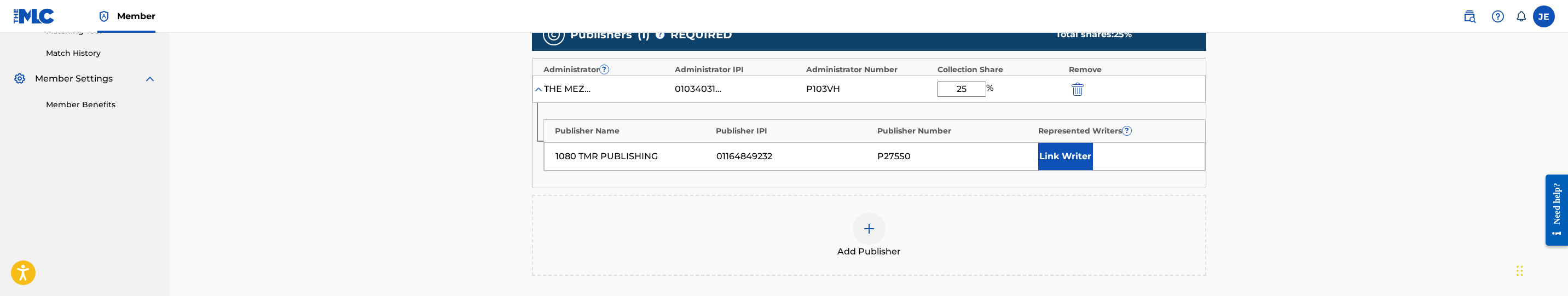
scroll to position [328, 0]
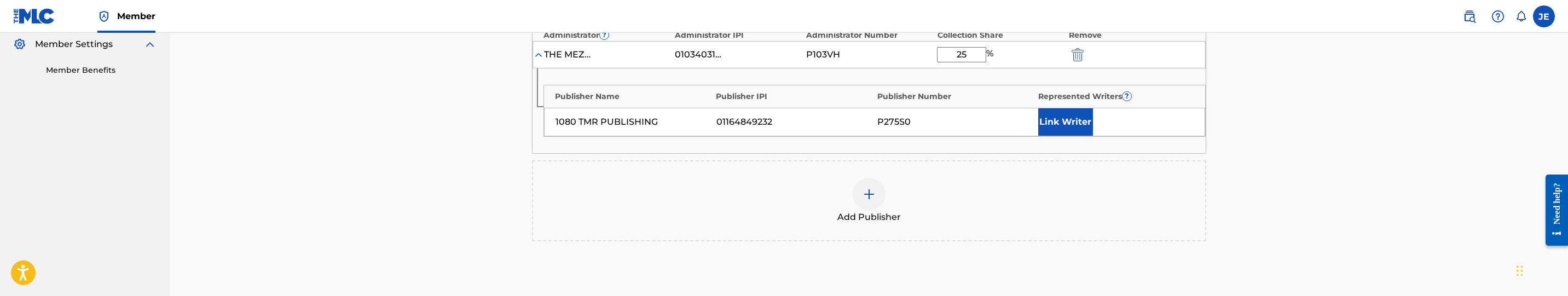
click at [867, 181] on div at bounding box center [869, 194] width 33 height 33
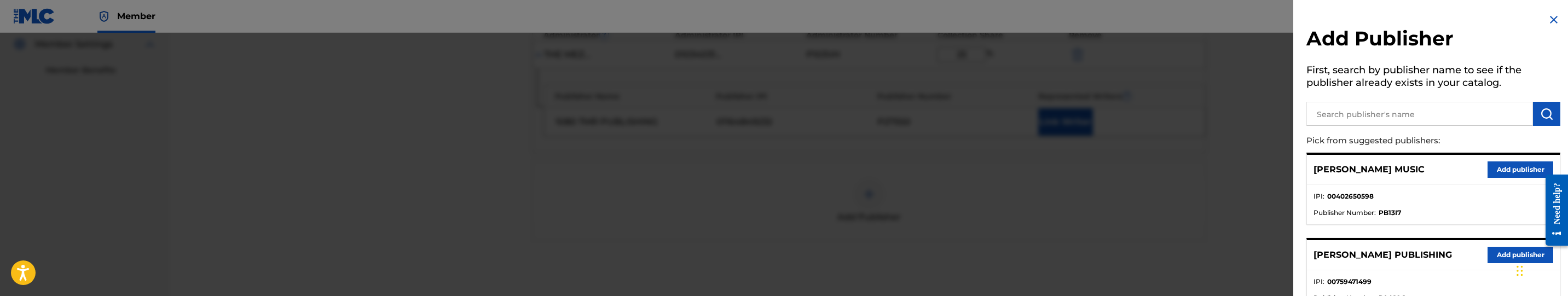
click at [1491, 119] on input "text" at bounding box center [1419, 114] width 226 height 24
type input "mezzo"
click at [1528, 166] on button "Add publisher" at bounding box center [1521, 169] width 66 height 16
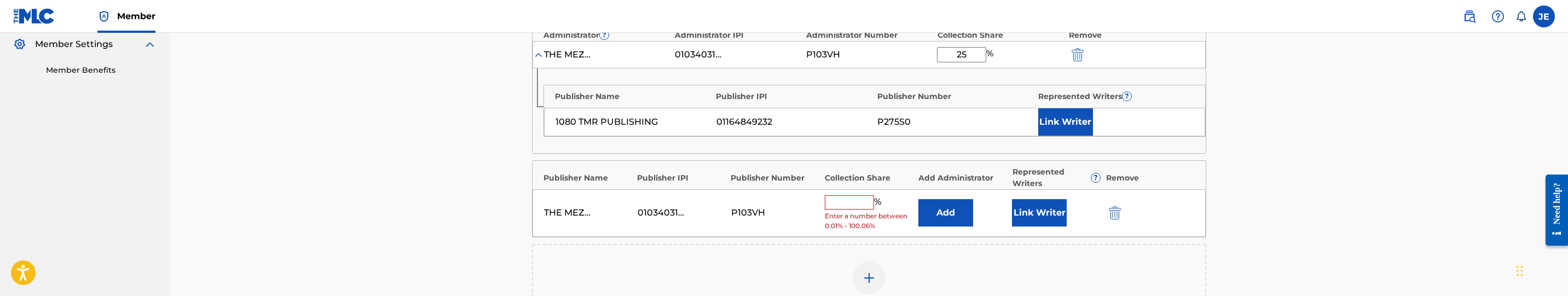
click at [1023, 227] on button "Link Writer" at bounding box center [1039, 213] width 55 height 27
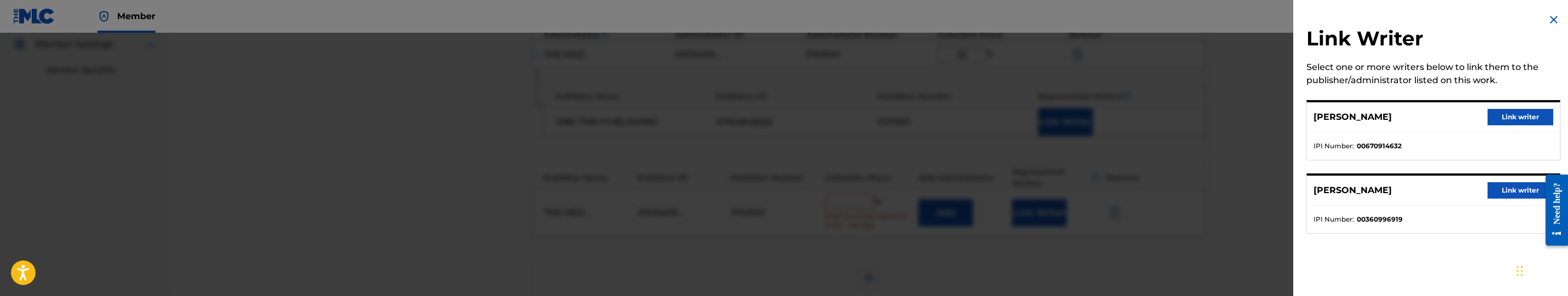
click at [1502, 121] on button "Link writer" at bounding box center [1521, 117] width 66 height 16
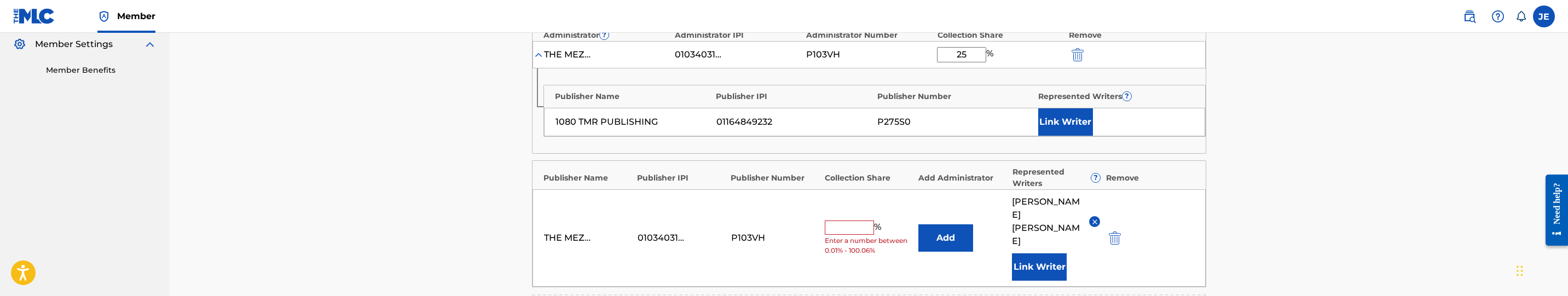
click at [857, 224] on input "text" at bounding box center [849, 227] width 49 height 14
type input "50"
click at [1057, 112] on button "Link Writer" at bounding box center [1066, 122] width 55 height 27
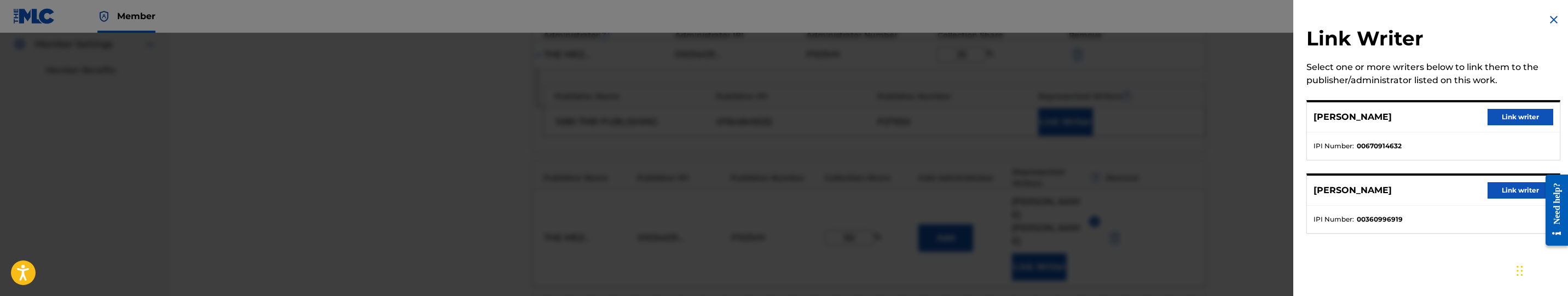
click at [1499, 189] on button "Link writer" at bounding box center [1521, 190] width 66 height 16
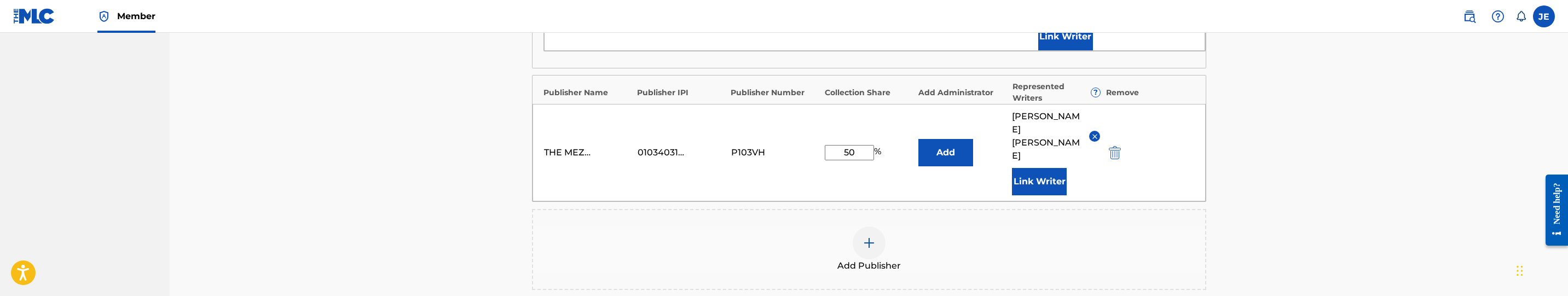
scroll to position [575, 0]
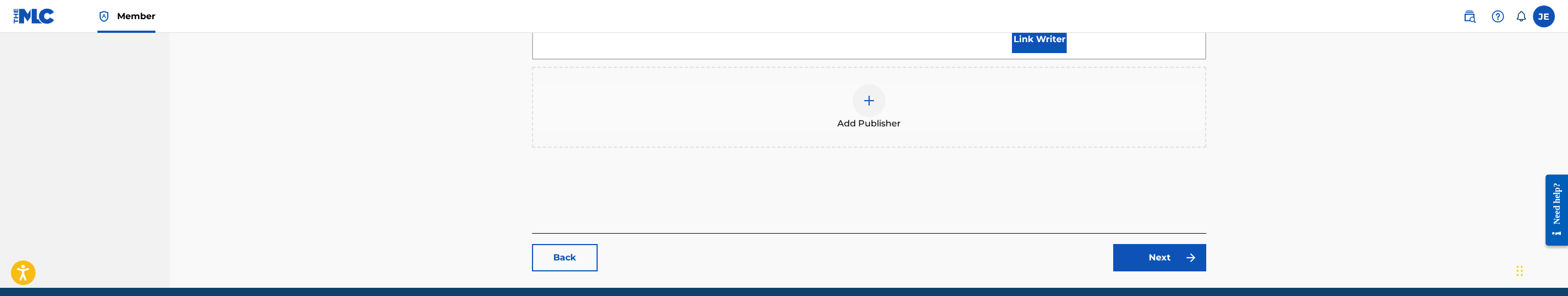
click at [1141, 233] on div "Back Next" at bounding box center [869, 252] width 674 height 38
click at [1138, 253] on link "Next" at bounding box center [1160, 258] width 93 height 27
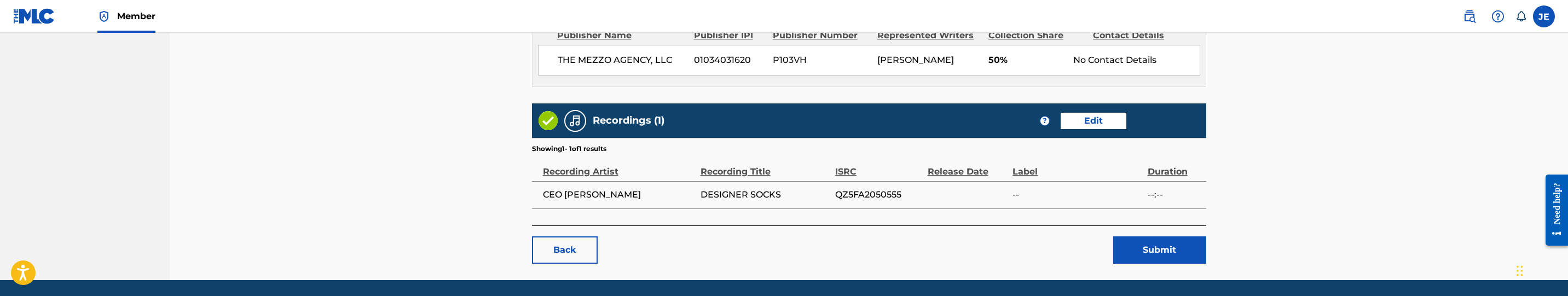
scroll to position [739, 0]
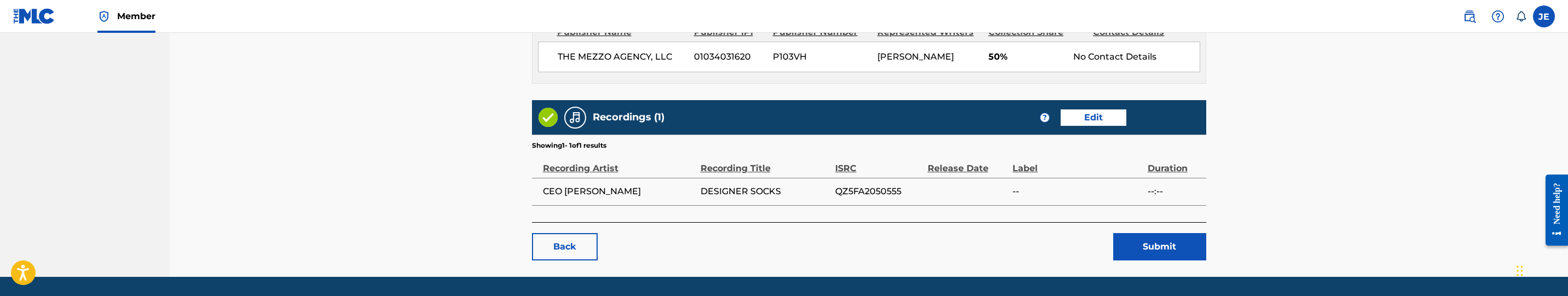
click at [1160, 247] on button "Submit" at bounding box center [1160, 247] width 93 height 27
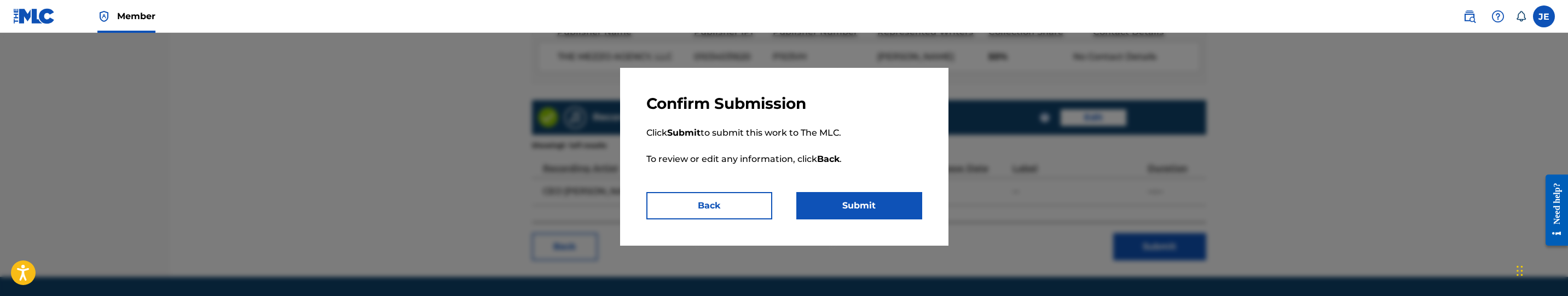
click at [859, 208] on button "Submit" at bounding box center [859, 206] width 126 height 27
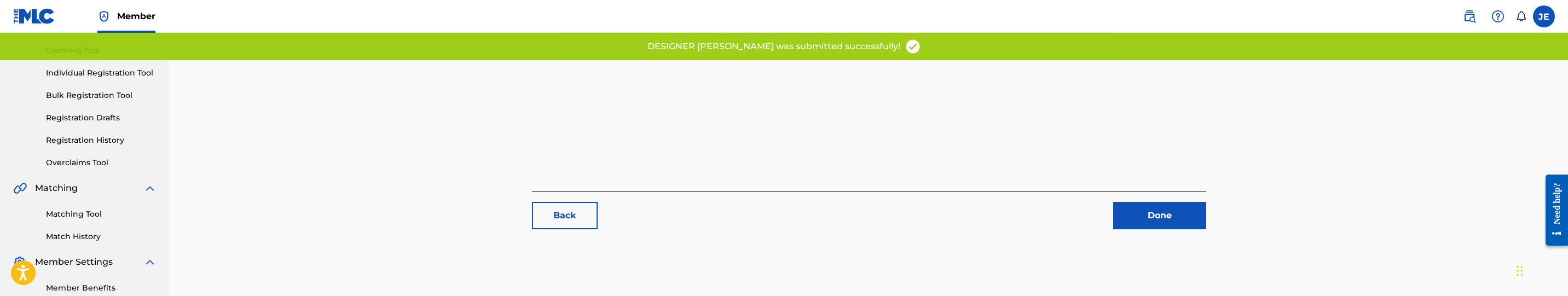
scroll to position [173, 0]
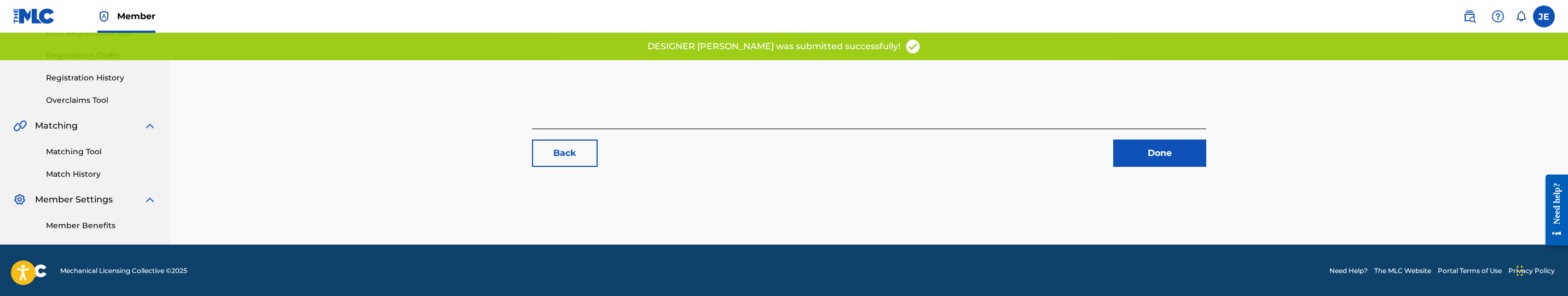
click at [77, 155] on link "Matching Tool" at bounding box center [102, 152] width 111 height 12
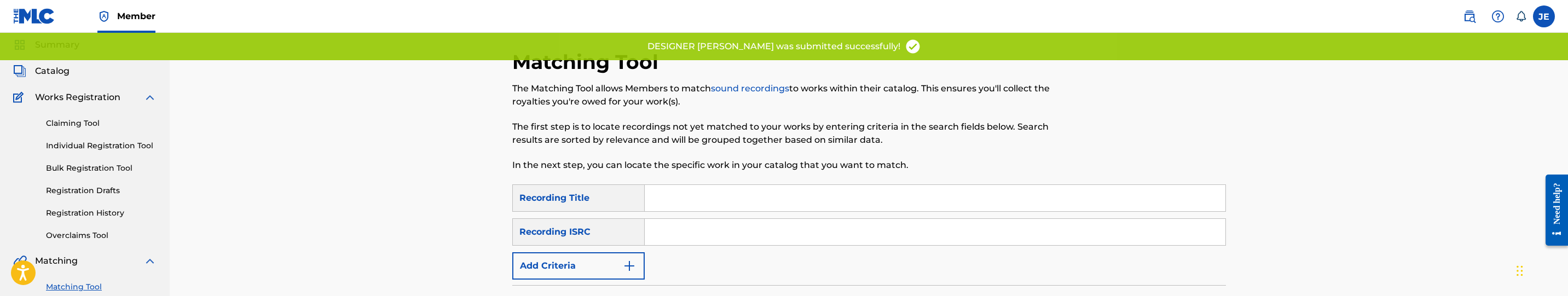
scroll to position [82, 0]
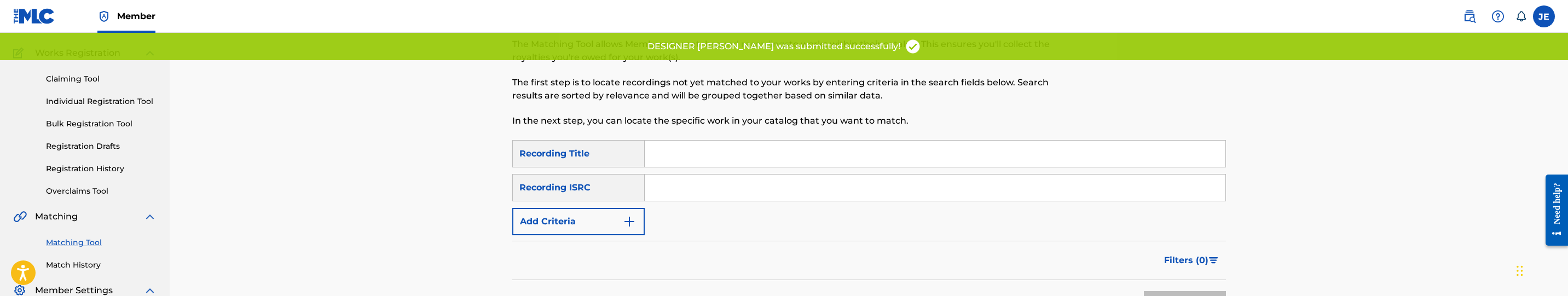
click at [701, 176] on input "Search Form" at bounding box center [935, 188] width 581 height 26
paste input "QZ5FA2050555"
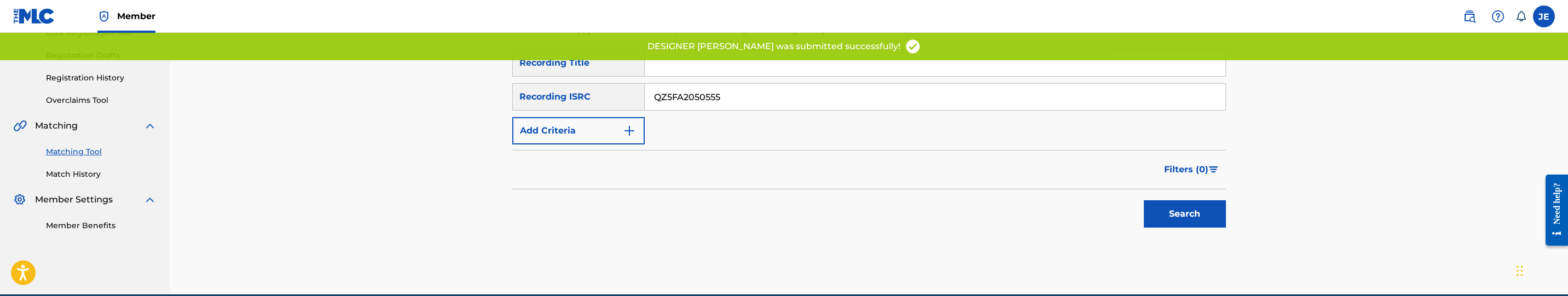
scroll to position [224, 0]
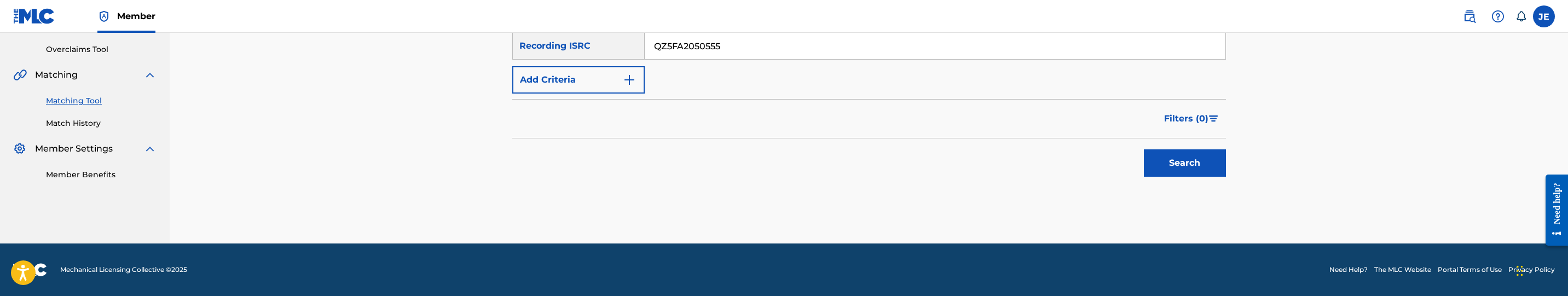
type input "QZ5FA2050555"
click at [1212, 166] on button "Search" at bounding box center [1185, 163] width 82 height 27
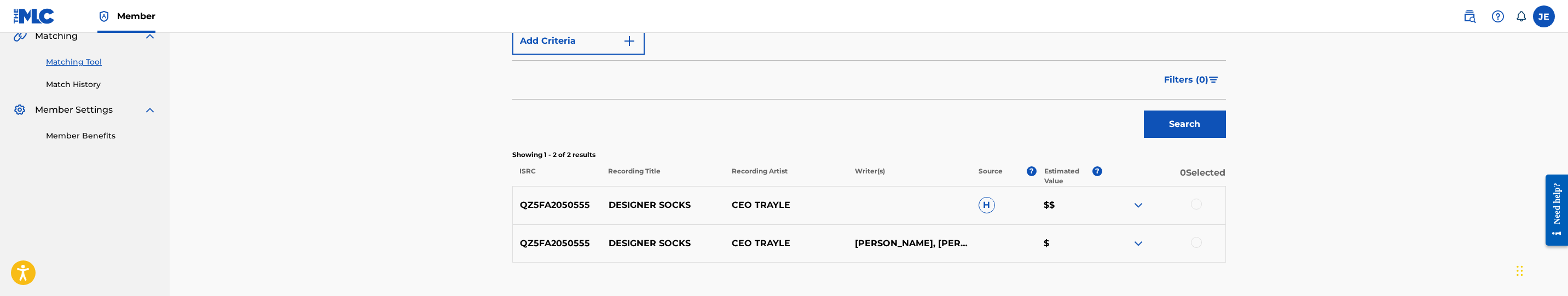
scroll to position [337, 0]
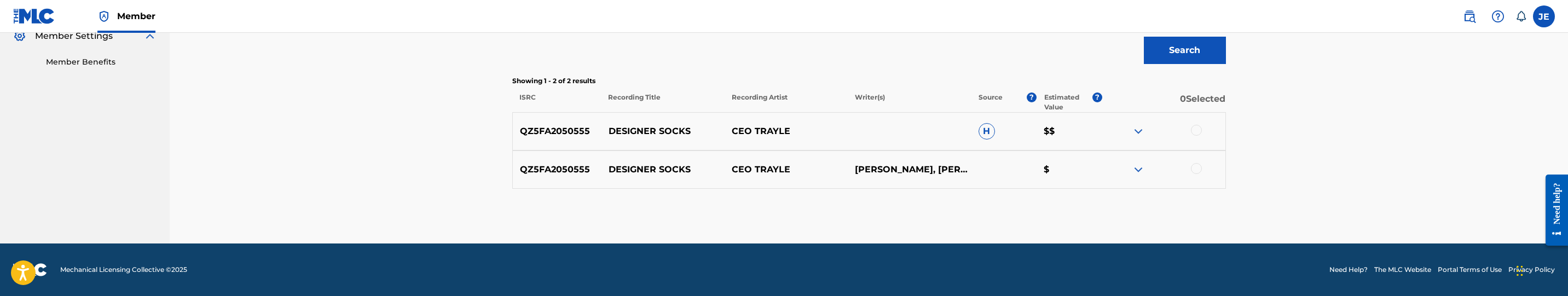
click at [1194, 130] on div at bounding box center [1197, 130] width 11 height 11
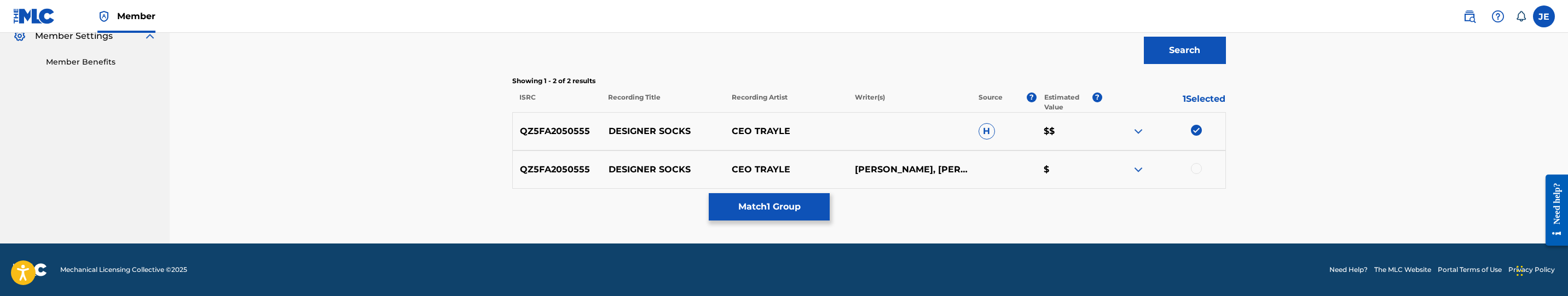
click at [1194, 165] on div at bounding box center [1197, 169] width 11 height 11
click at [766, 208] on button "Match 2 Groups" at bounding box center [769, 206] width 121 height 27
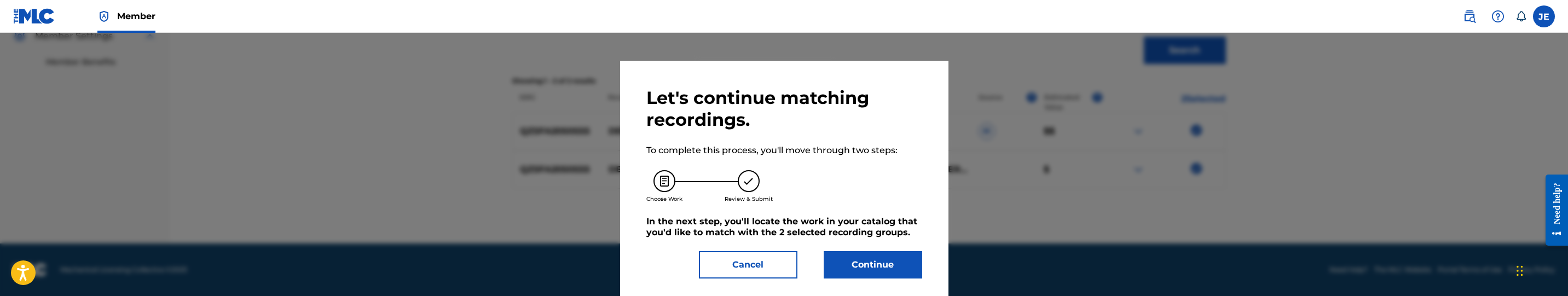
scroll to position [15, 0]
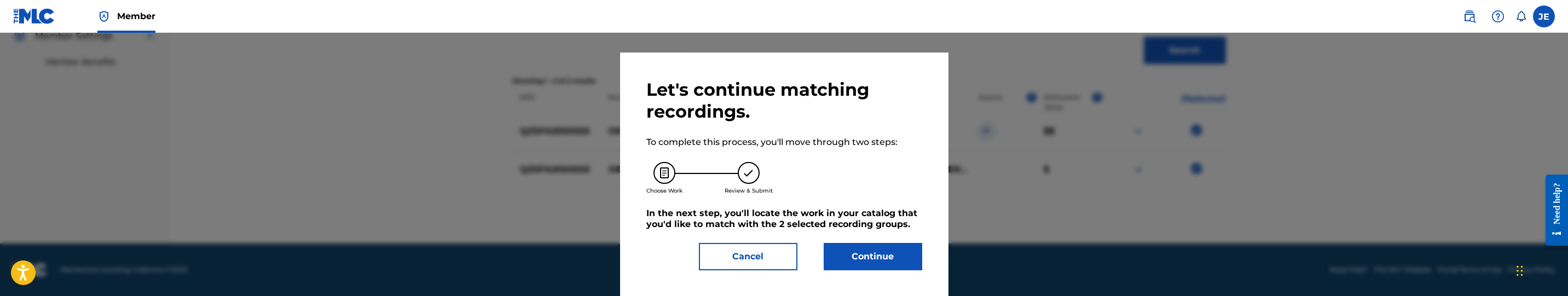
click at [866, 253] on button "Continue" at bounding box center [873, 256] width 99 height 27
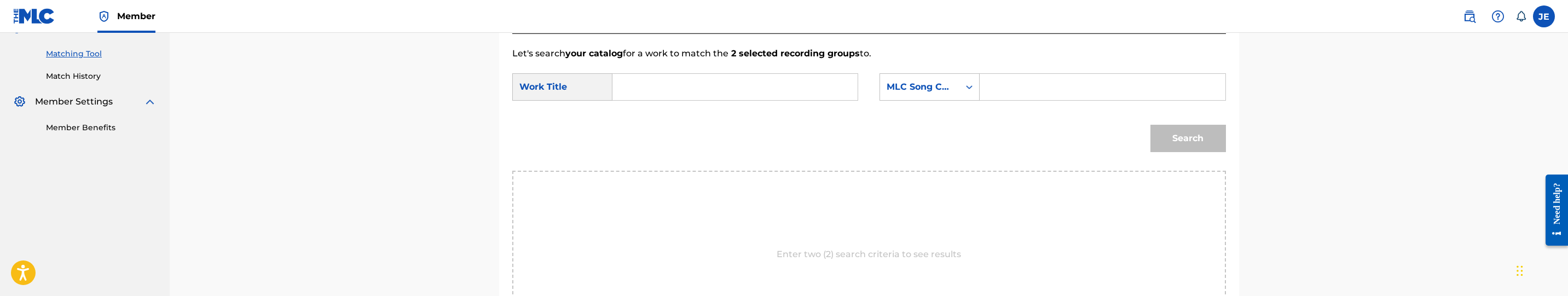
scroll to position [90, 0]
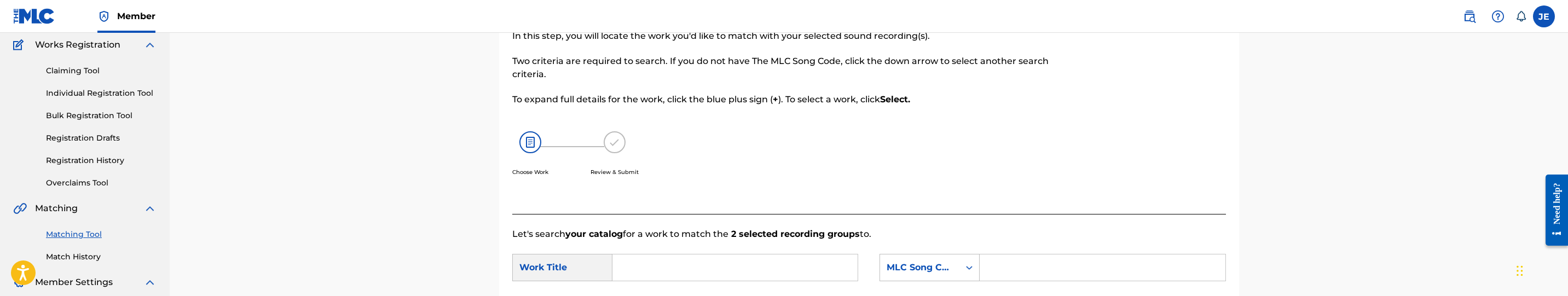
click at [659, 268] on input "Search Form" at bounding box center [735, 267] width 226 height 26
paste input "Designer Socks"
type input "Designer Socks"
click at [994, 266] on input "Search Form" at bounding box center [1102, 267] width 226 height 26
paste input "DB8USZ"
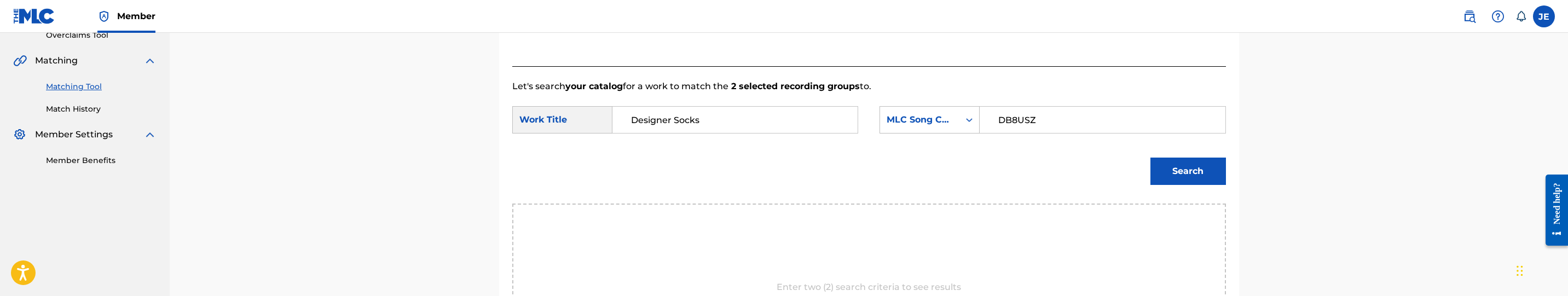
scroll to position [255, 0]
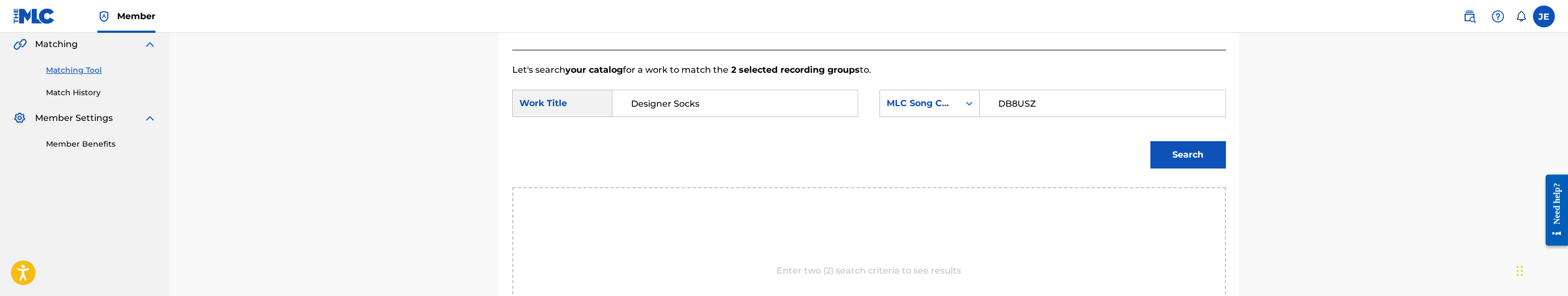
type input "DB8USZ"
click at [1186, 140] on div "Search" at bounding box center [1185, 152] width 81 height 44
click at [1186, 149] on button "Search" at bounding box center [1188, 155] width 75 height 27
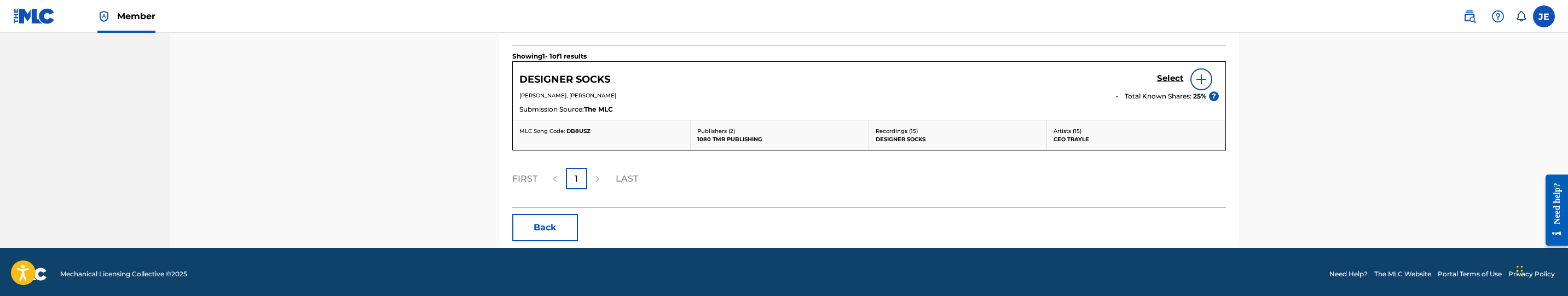
scroll to position [401, 0]
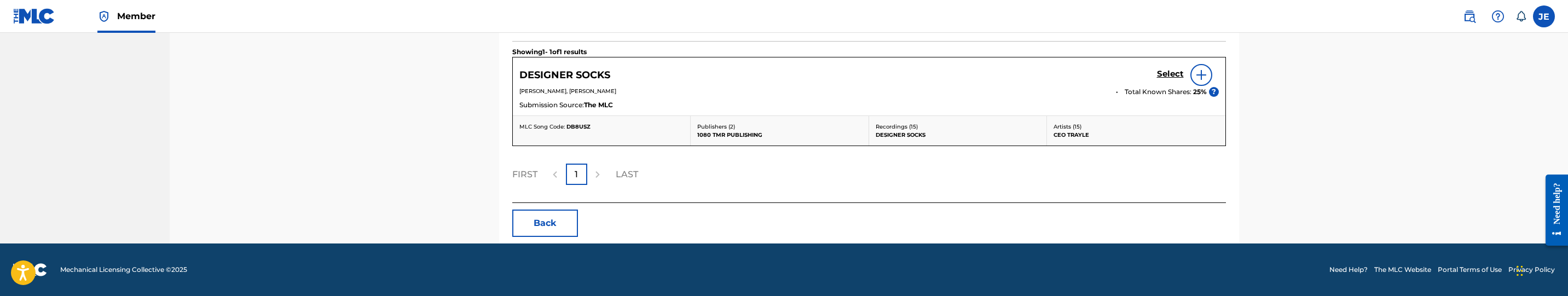
click at [1161, 71] on h5 "Select" at bounding box center [1171, 74] width 27 height 10
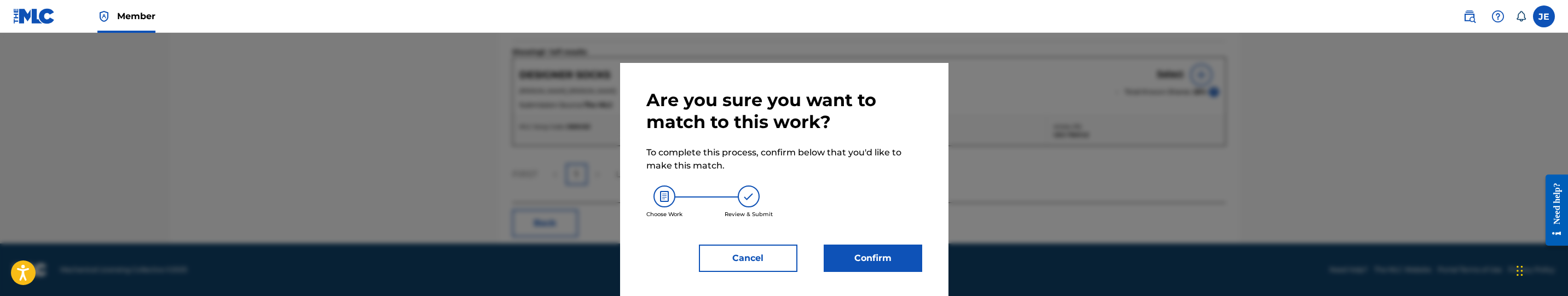
scroll to position [7, 0]
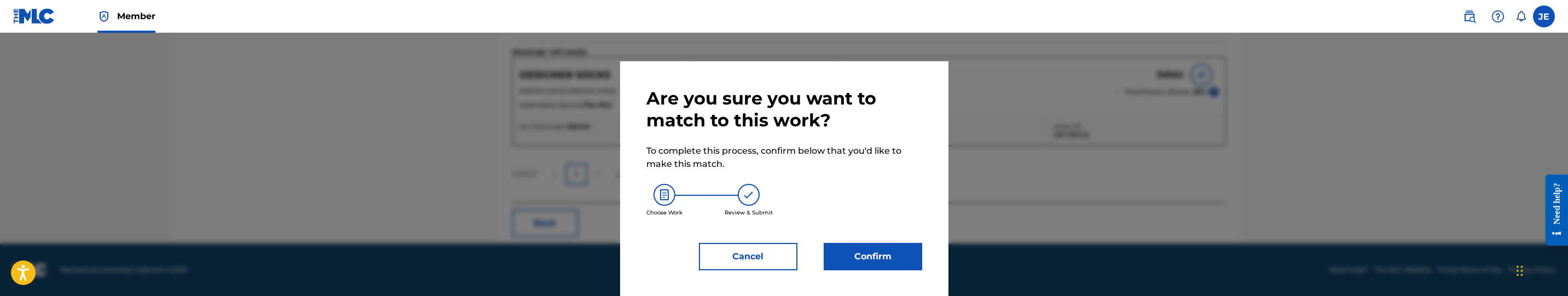
click at [863, 252] on button "Confirm" at bounding box center [873, 256] width 99 height 27
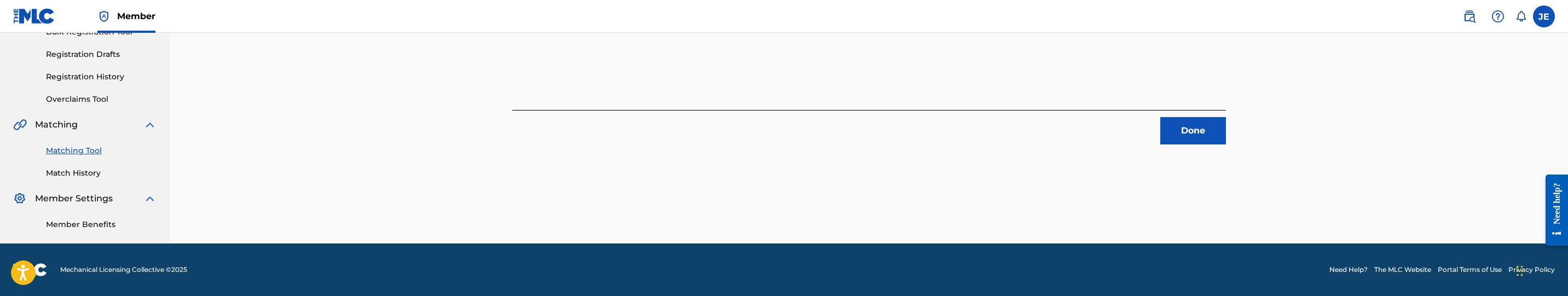
scroll to position [173, 0]
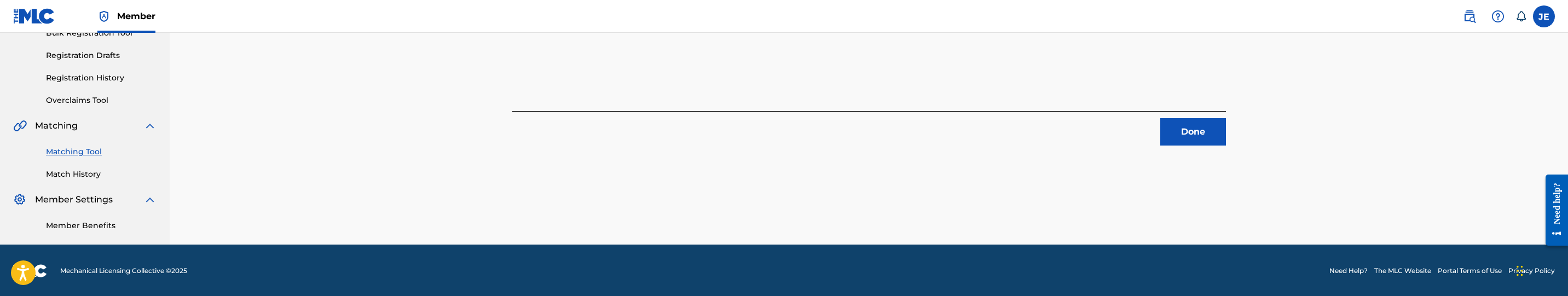
click at [71, 152] on link "Matching Tool" at bounding box center [102, 152] width 111 height 12
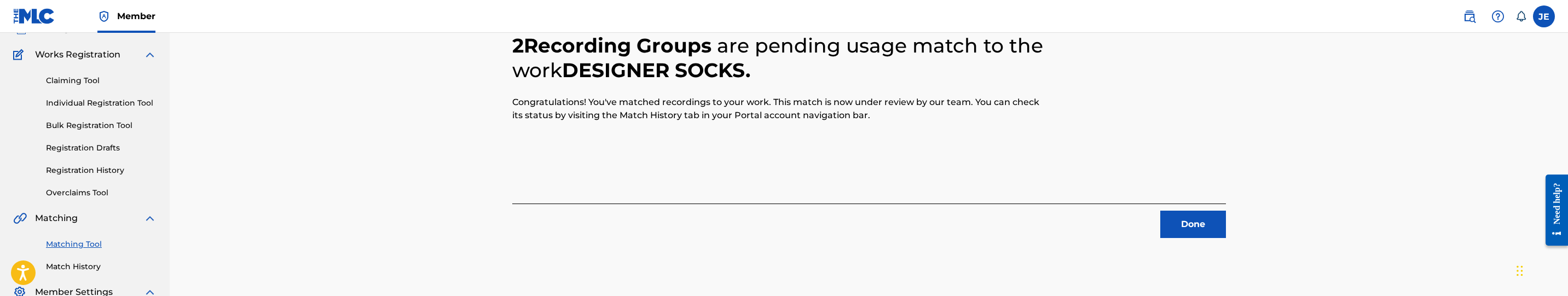
scroll to position [82, 0]
click at [1172, 214] on button "Done" at bounding box center [1193, 222] width 66 height 27
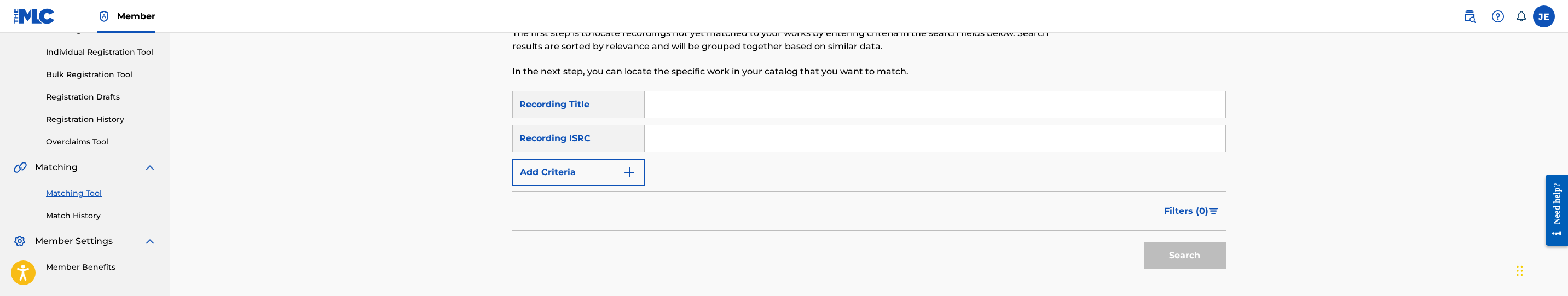
scroll to position [164, 0]
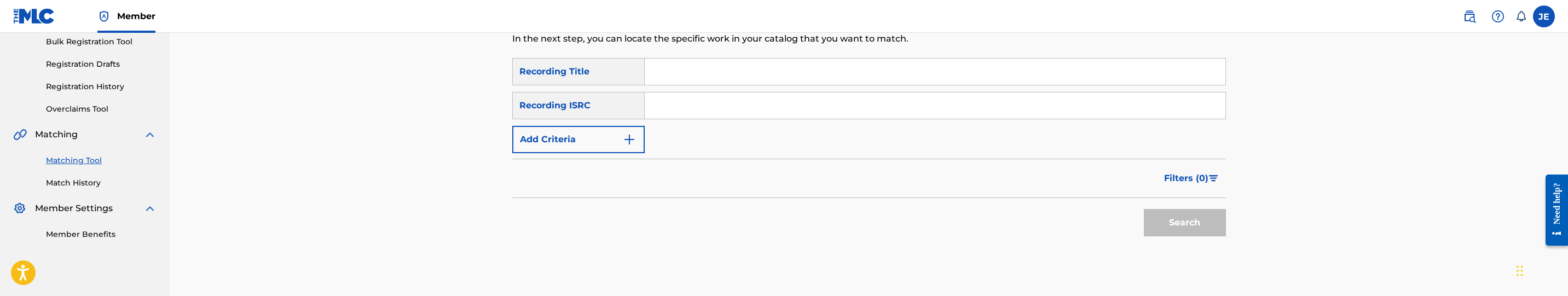
click at [795, 99] on input "Search Form" at bounding box center [935, 105] width 581 height 26
paste input "QZ5FA2050556"
type input "QZ5FA2050556"
click at [1202, 220] on button "Search" at bounding box center [1185, 222] width 82 height 27
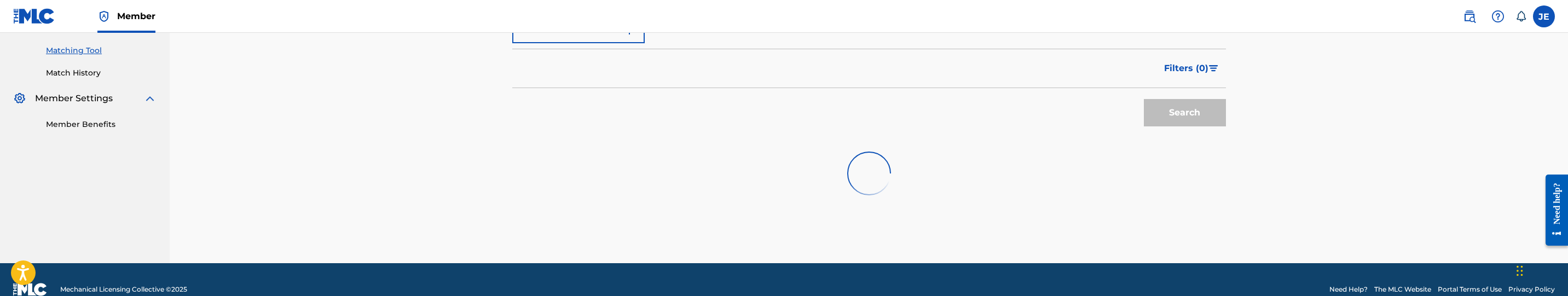
scroll to position [294, 0]
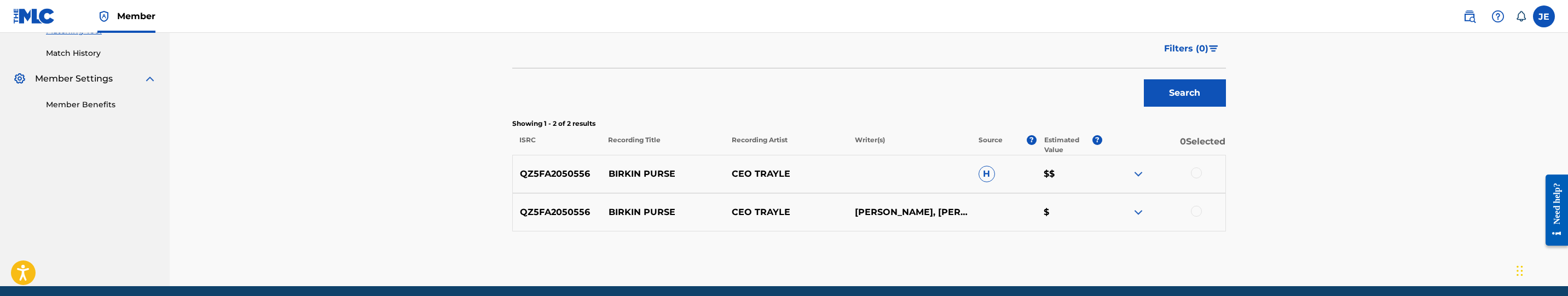
click at [1201, 173] on div at bounding box center [1197, 173] width 11 height 11
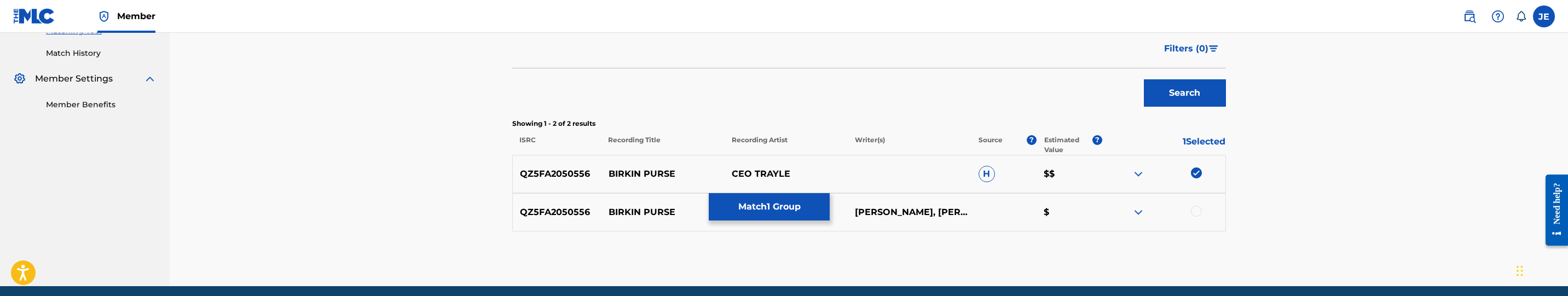
click at [1196, 210] on div at bounding box center [1197, 211] width 11 height 11
click at [783, 211] on button "Match 2 Groups" at bounding box center [769, 206] width 121 height 27
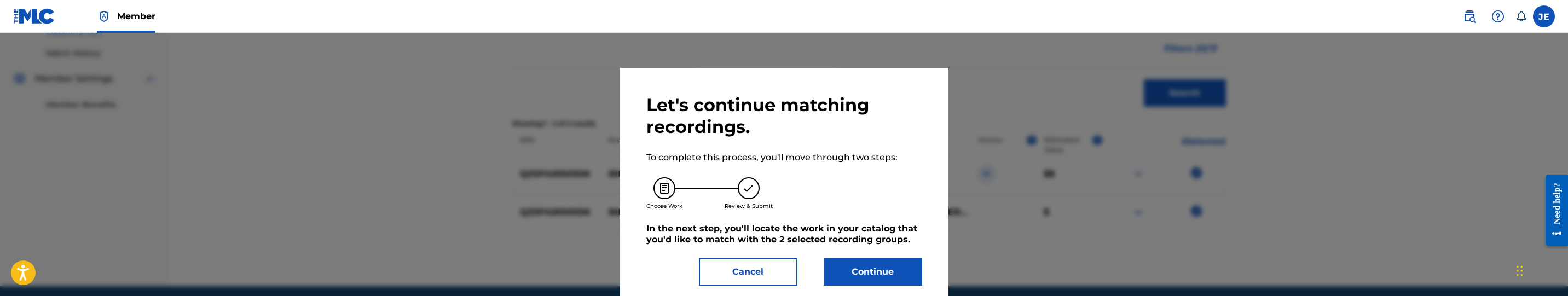
scroll to position [2, 0]
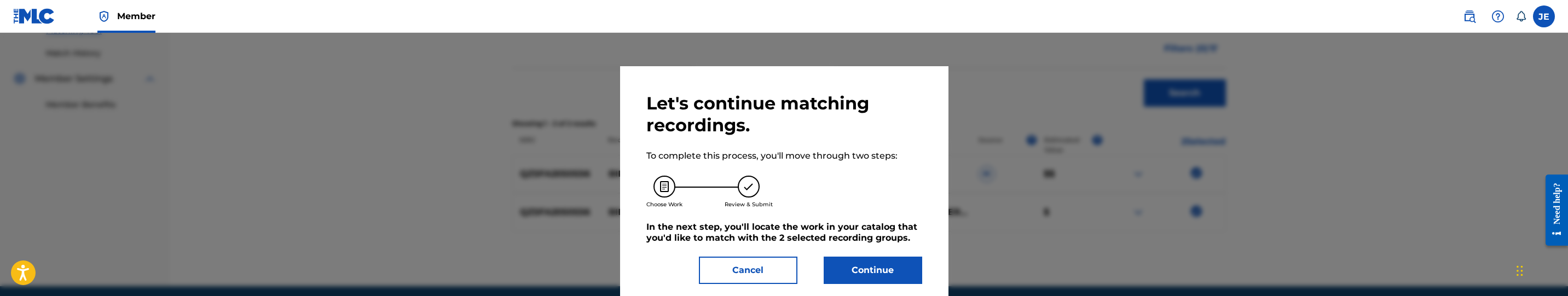
click at [857, 263] on button "Continue" at bounding box center [873, 270] width 99 height 27
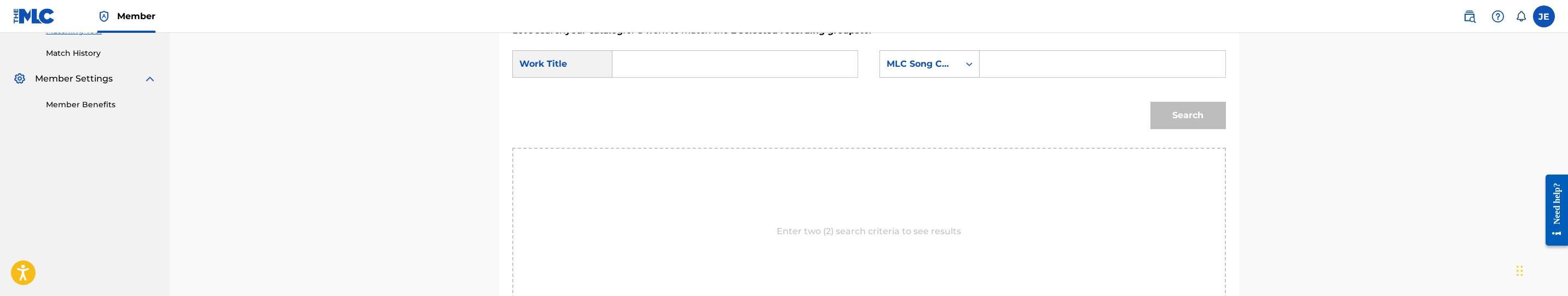
click at [675, 56] on input "Search Form" at bounding box center [735, 64] width 226 height 26
paste input "Birkin Purse"
type input "Birkin Purse"
click at [1050, 60] on input "Search Form" at bounding box center [1102, 64] width 226 height 26
paste input "BD48CB"
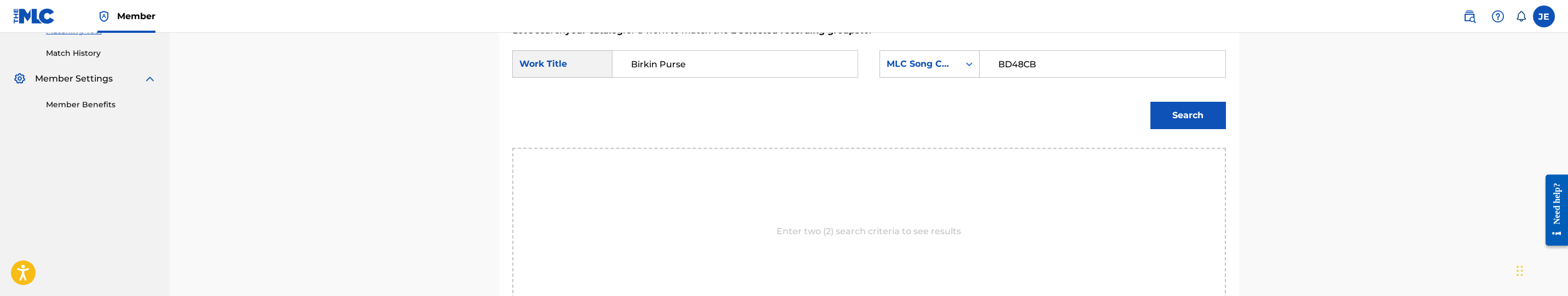
type input "BD48CB"
click at [1145, 104] on div "Search" at bounding box center [1185, 113] width 81 height 44
click at [1172, 116] on button "Search" at bounding box center [1188, 115] width 75 height 27
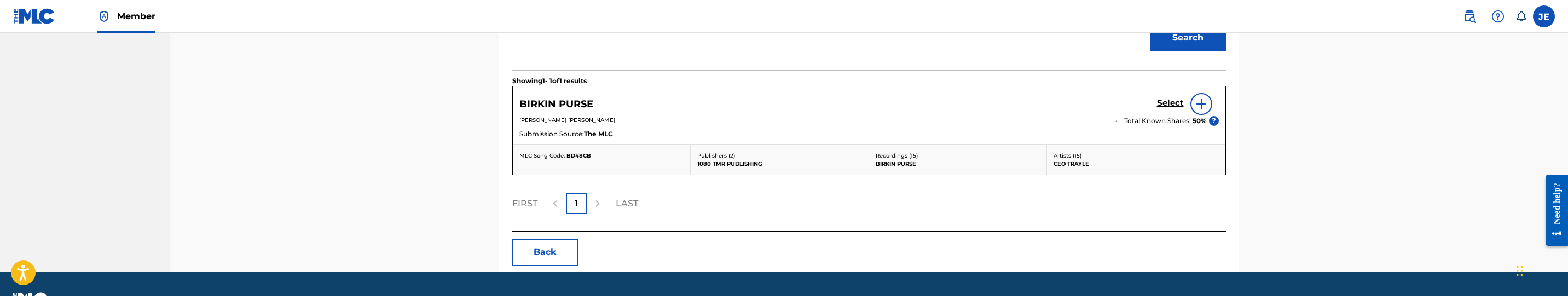
scroll to position [401, 0]
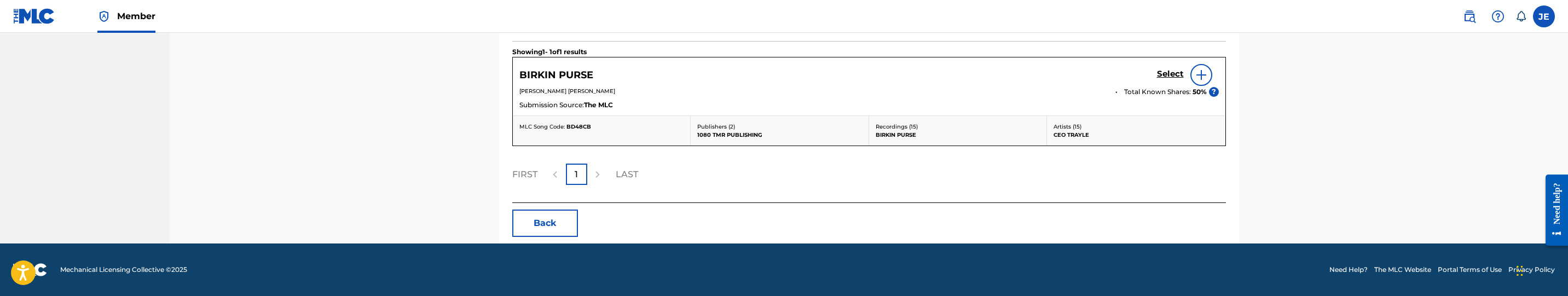
click at [1166, 66] on div "Select" at bounding box center [1188, 75] width 62 height 22
click at [1166, 73] on h5 "Select" at bounding box center [1171, 74] width 27 height 10
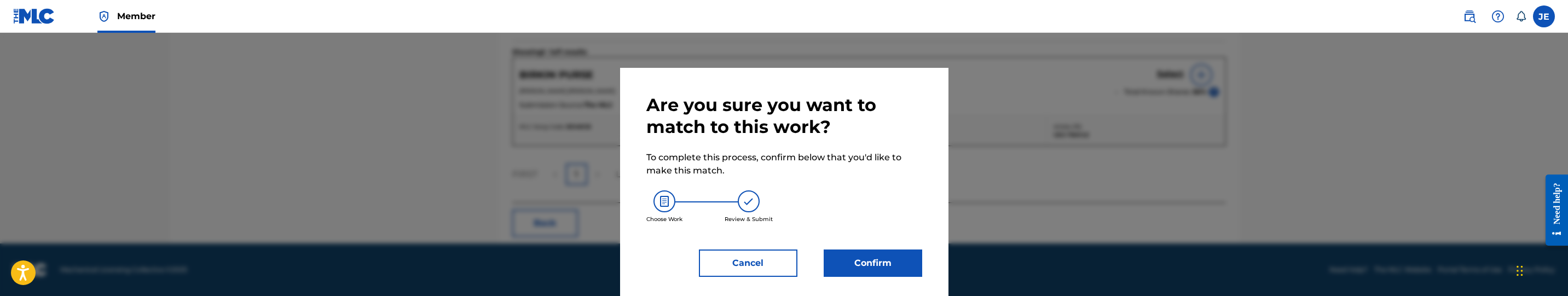
click at [910, 239] on div "Are you sure you want to match to this work? To complete this process, confirm …" at bounding box center [784, 186] width 276 height 183
click at [849, 256] on button "Confirm" at bounding box center [873, 263] width 99 height 27
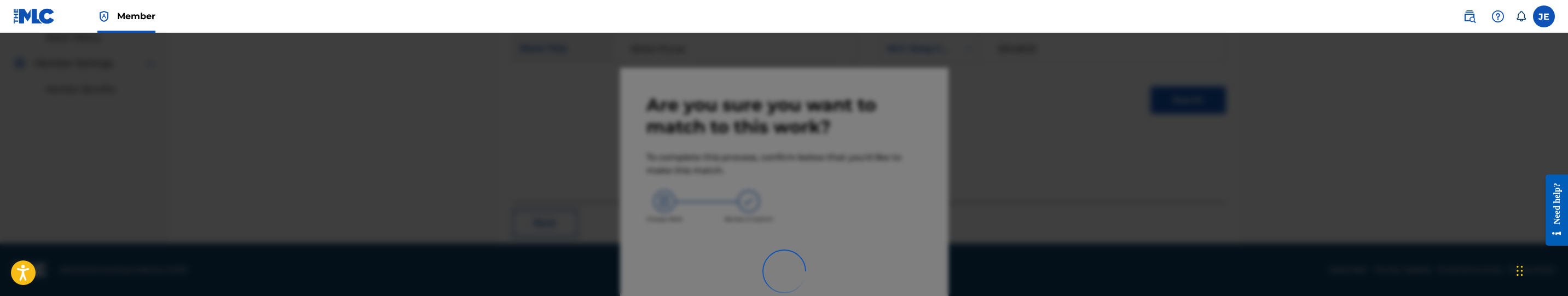
scroll to position [173, 0]
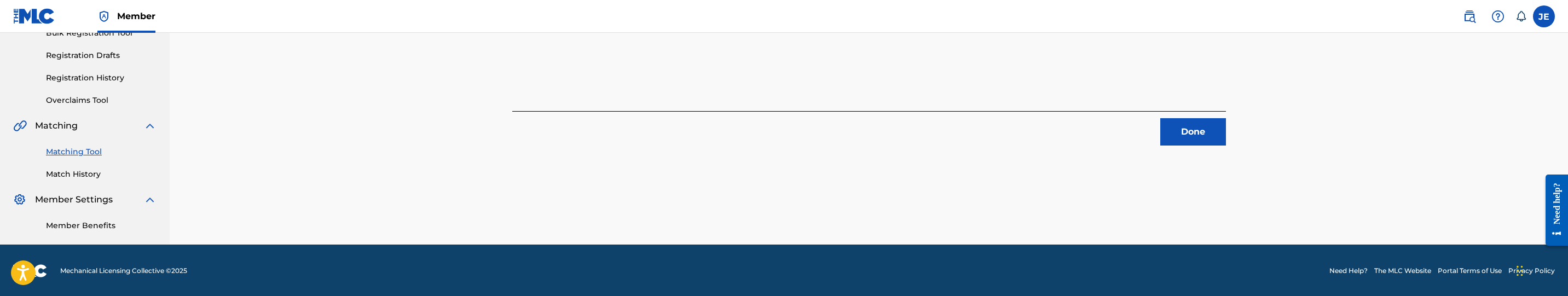
click at [1212, 123] on button "Done" at bounding box center [1193, 132] width 66 height 27
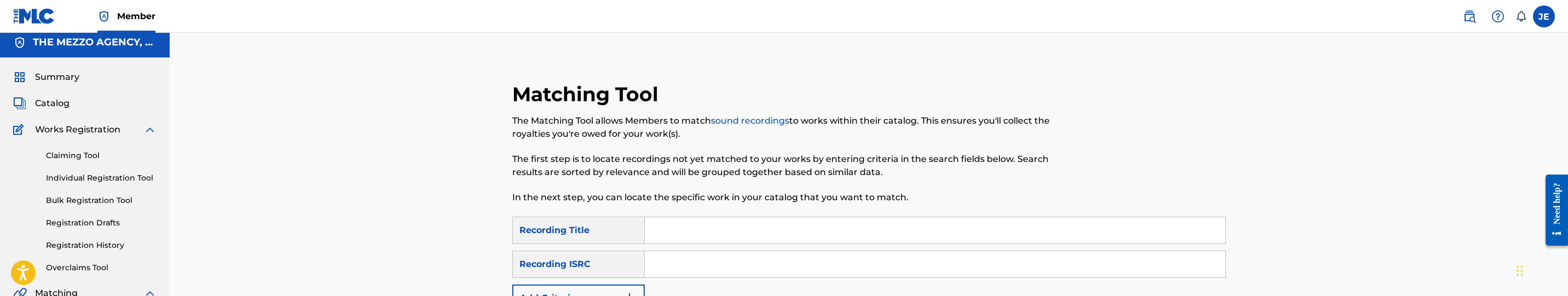
scroll to position [0, 0]
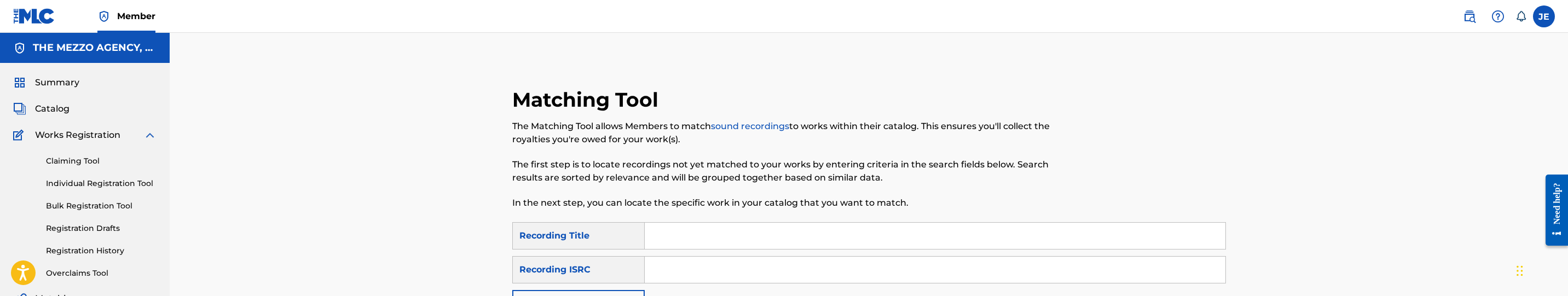
click at [52, 109] on span "Catalog" at bounding box center [52, 109] width 35 height 13
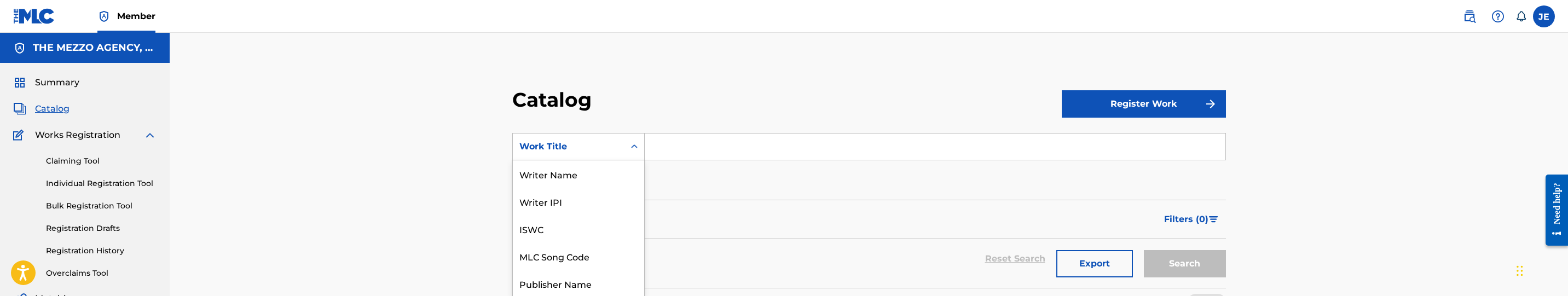
click at [567, 152] on div "12 results available. Use Up and Down to choose options, press Enter to select …" at bounding box center [579, 146] width 133 height 27
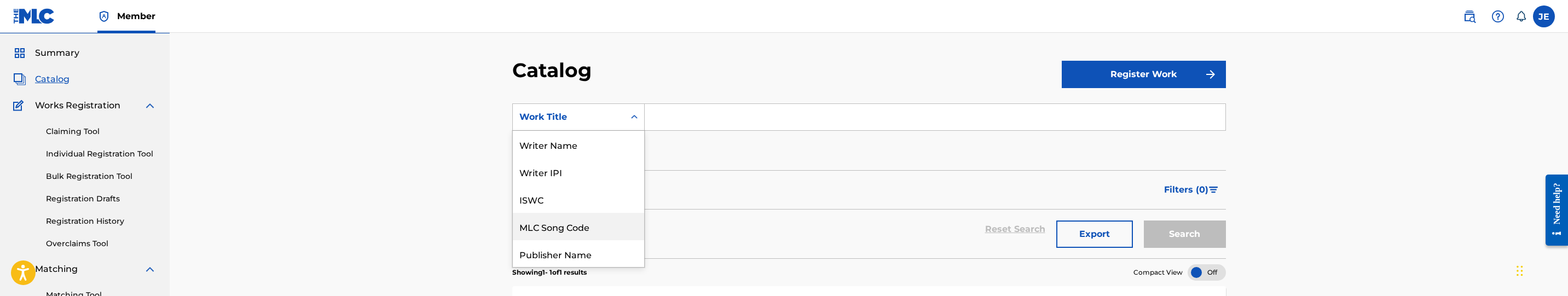
click at [573, 232] on div "MLC Song Code" at bounding box center [578, 227] width 131 height 27
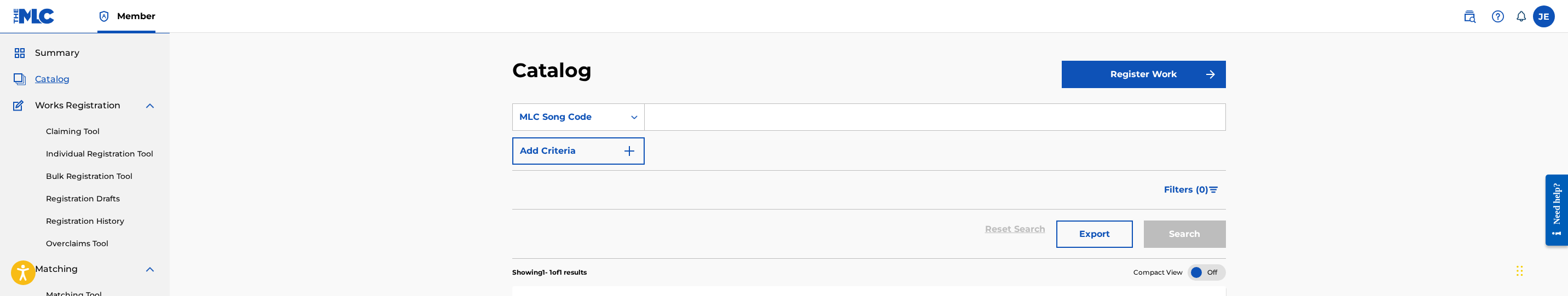
click at [730, 105] on input "Search Form" at bounding box center [935, 117] width 581 height 26
paste input "VB9BAW"
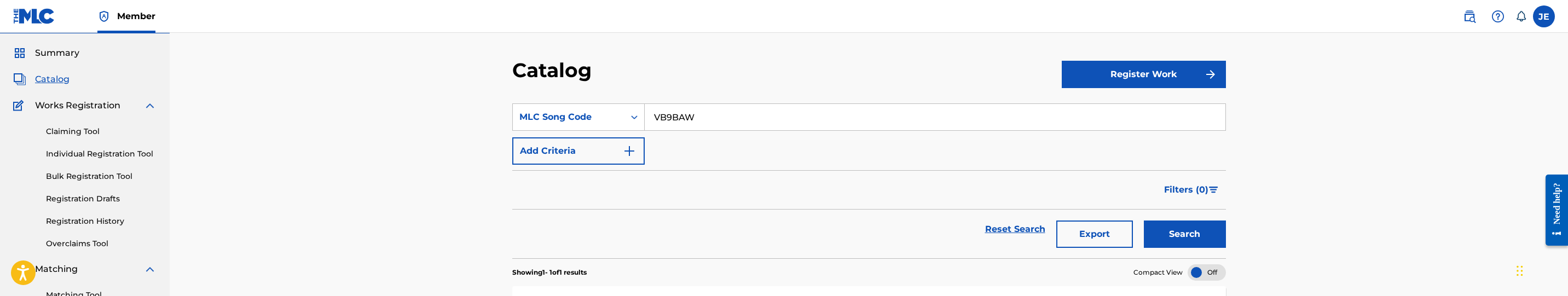
type input "VB9BAW"
click at [1195, 242] on button "Search" at bounding box center [1185, 234] width 82 height 27
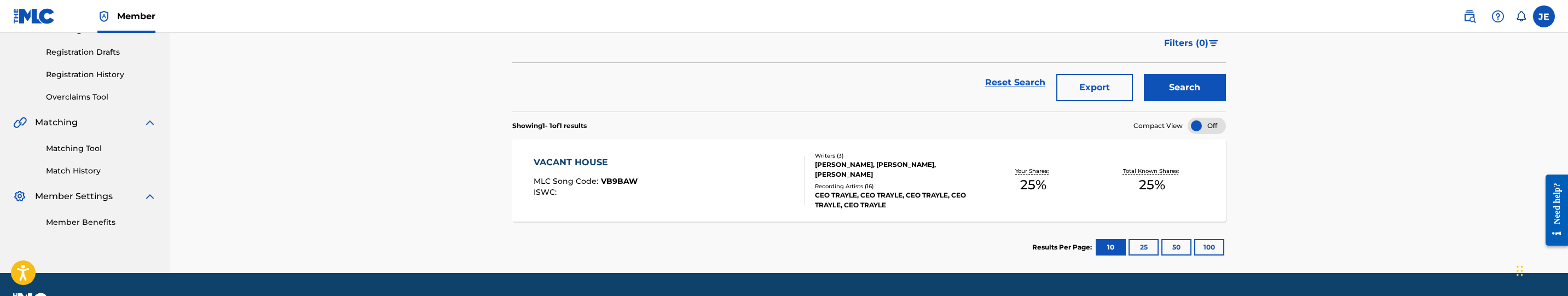
scroll to position [194, 0]
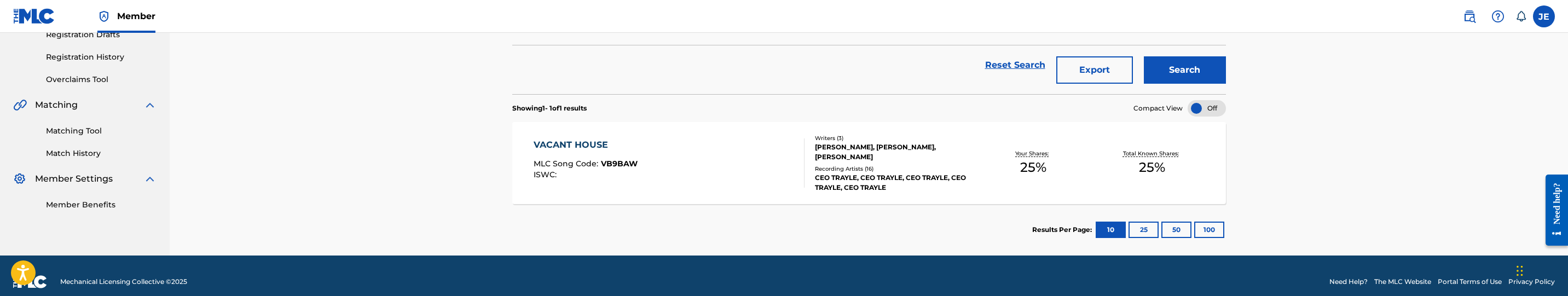
click at [743, 171] on div "VACANT HOUSE MLC Song Code : VB9BAW ISWC :" at bounding box center [670, 163] width 271 height 49
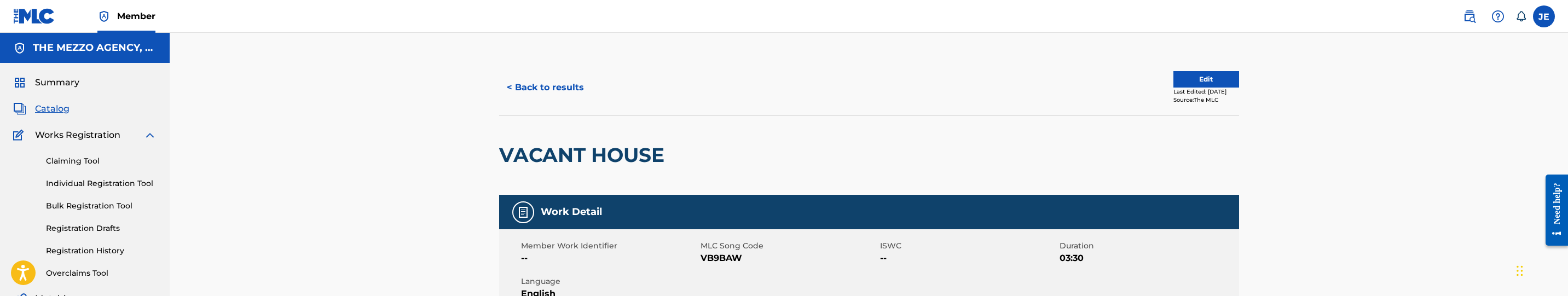
click at [1201, 84] on button "Edit" at bounding box center [1206, 79] width 66 height 16
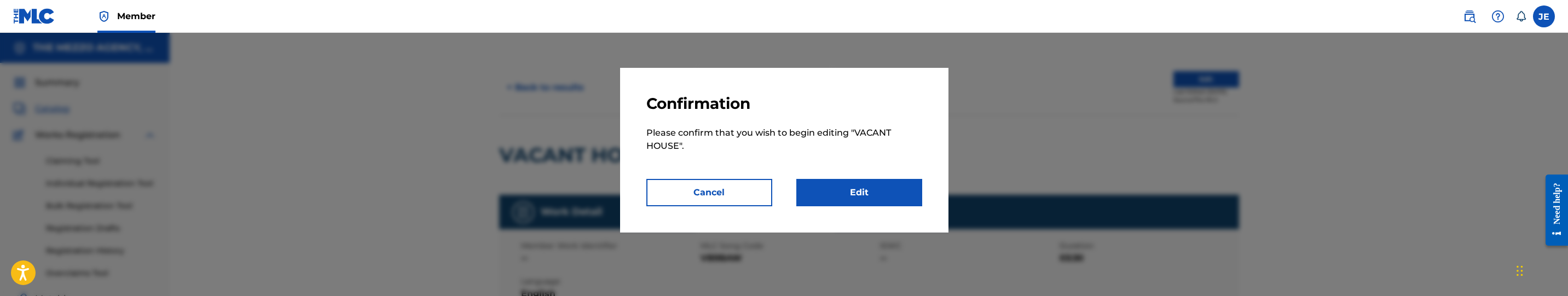
click at [906, 189] on link "Edit" at bounding box center [859, 192] width 126 height 27
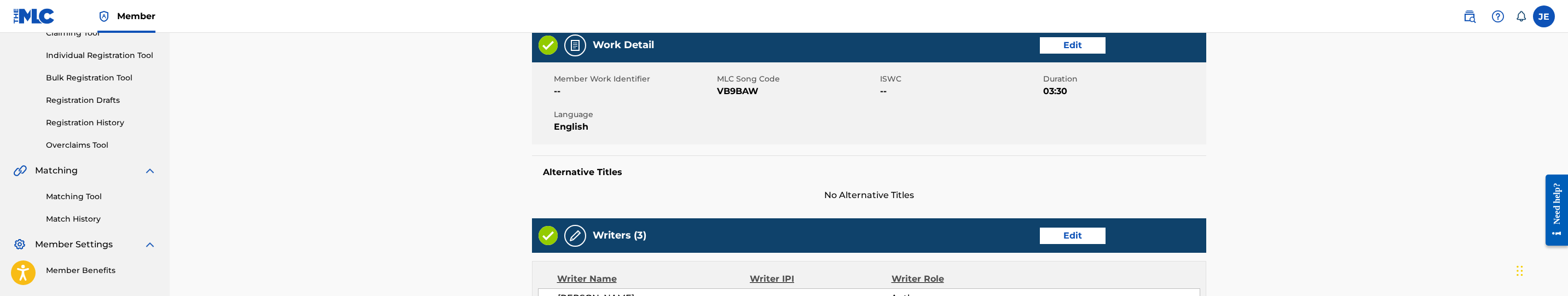
scroll to position [164, 0]
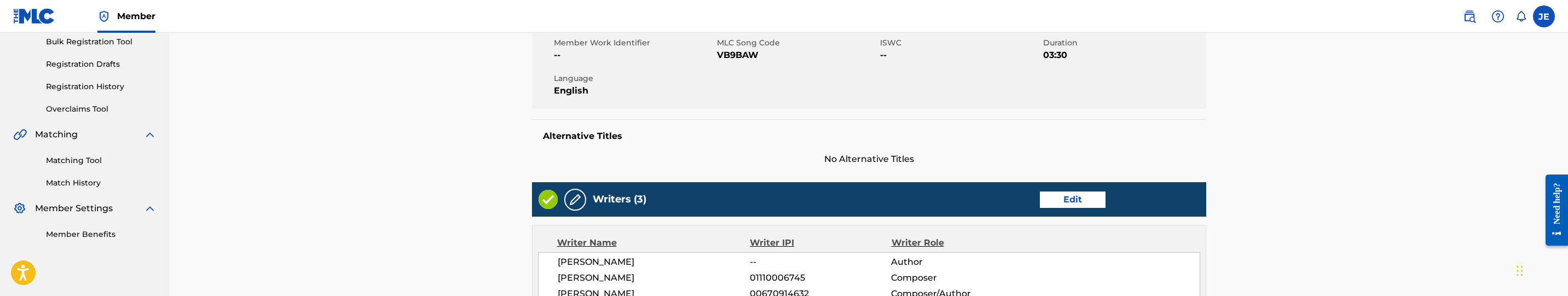
click at [1055, 196] on link "Edit" at bounding box center [1073, 200] width 66 height 16
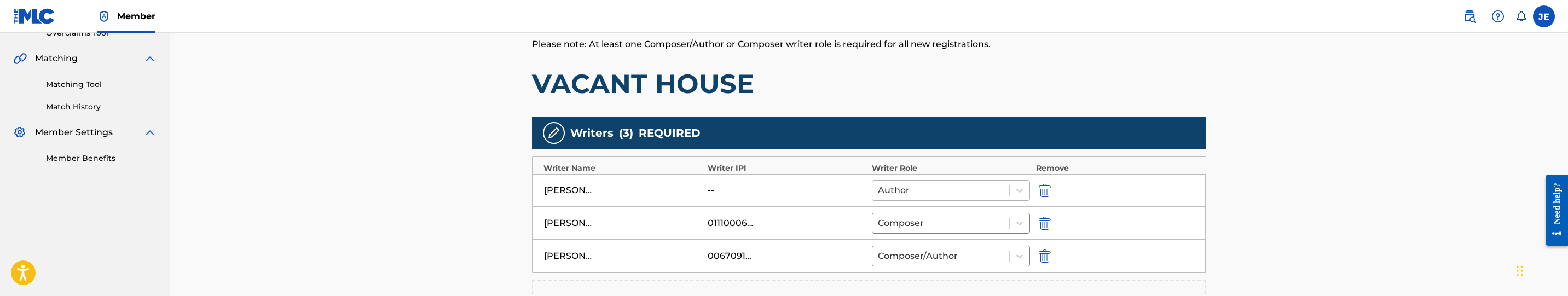
scroll to position [247, 0]
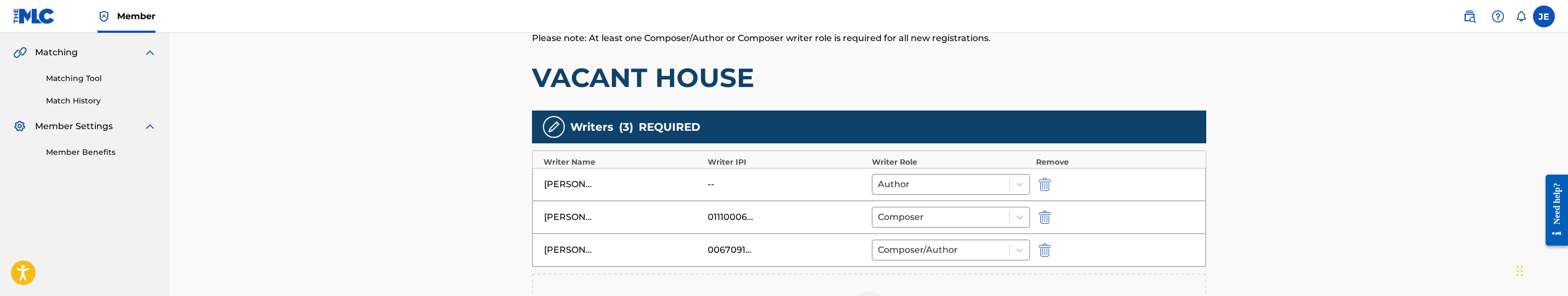
click at [1041, 183] on img "submit" at bounding box center [1045, 185] width 12 height 13
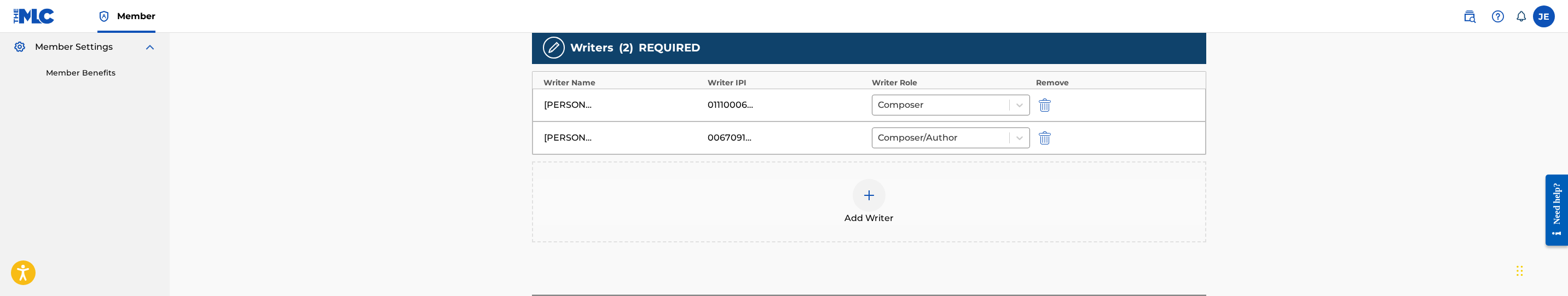
scroll to position [328, 0]
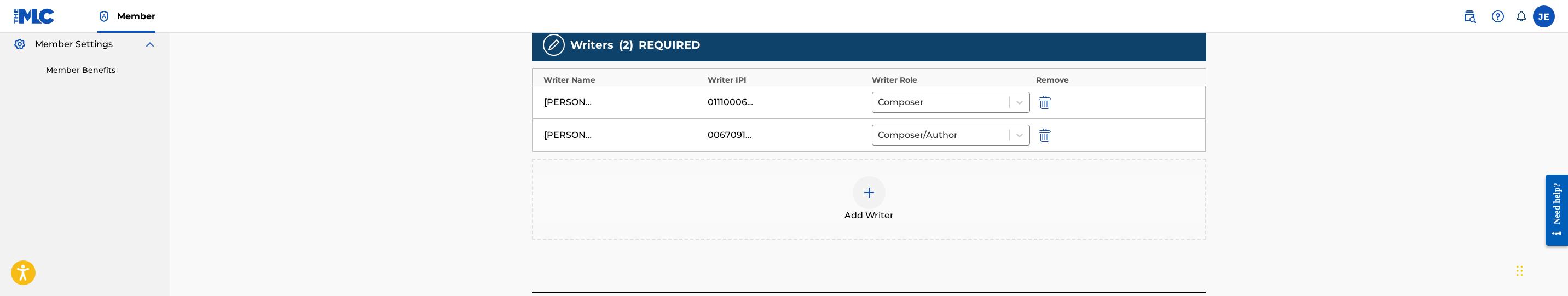
click at [853, 191] on div at bounding box center [869, 193] width 33 height 33
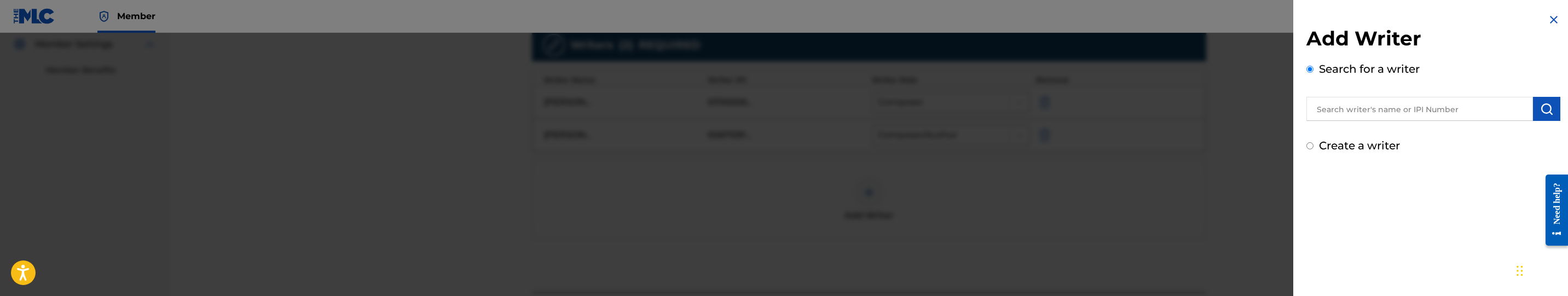
click at [1407, 104] on input "text" at bounding box center [1419, 109] width 226 height 24
paste input "[PERSON_NAME]"
click at [1377, 111] on input "[PERSON_NAME]" at bounding box center [1419, 109] width 226 height 24
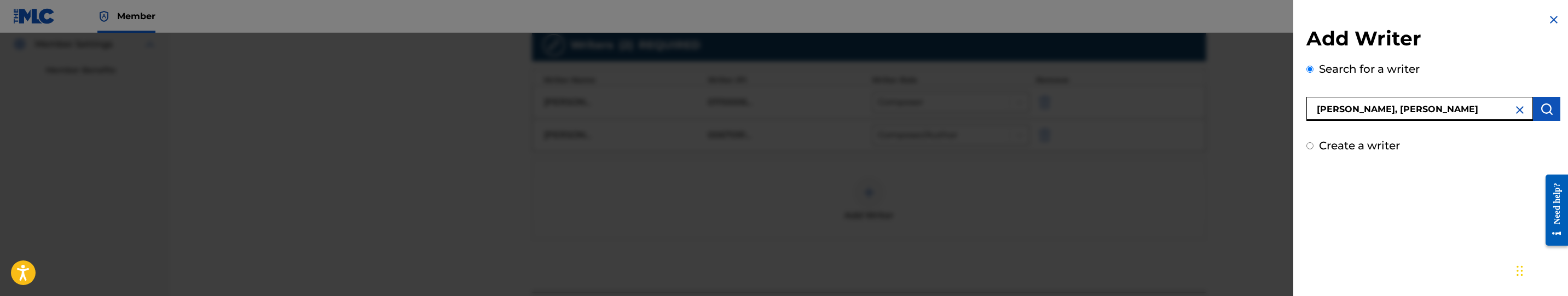
type input "Bell, Justin trayle"
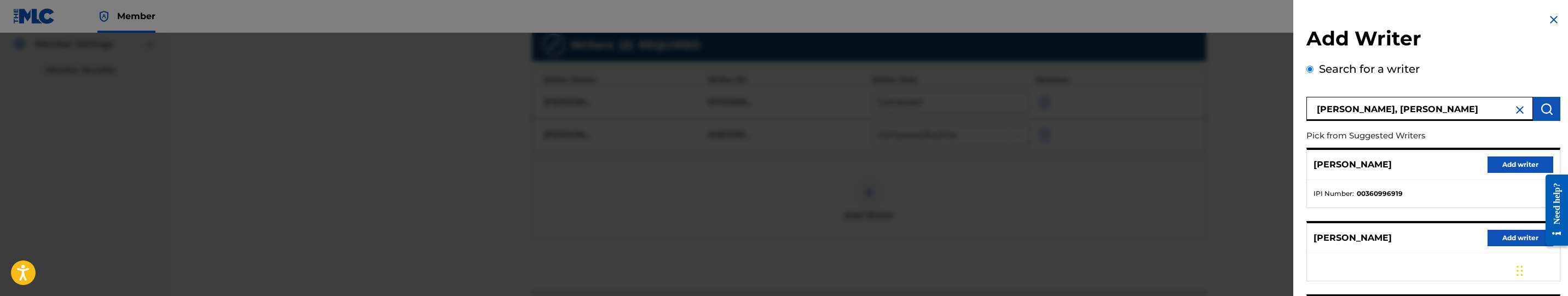
click at [1506, 163] on button "Add writer" at bounding box center [1521, 164] width 66 height 16
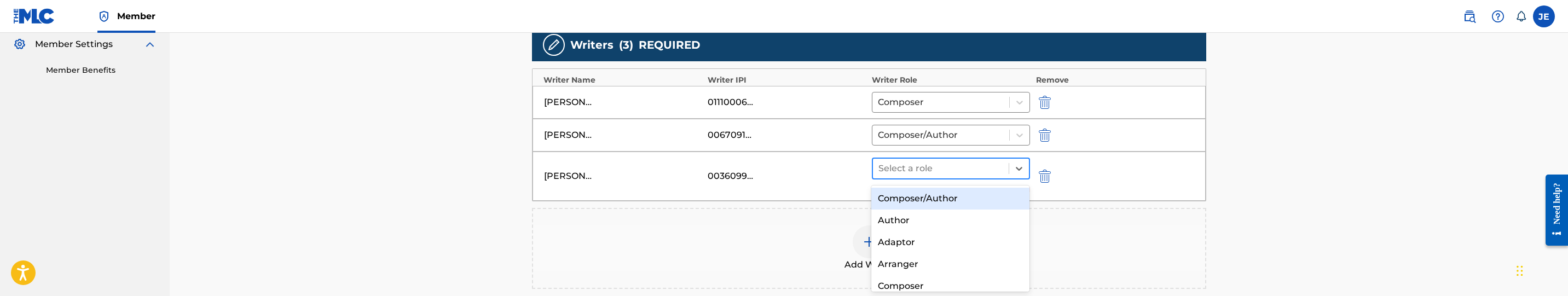
click at [992, 168] on div at bounding box center [941, 168] width 125 height 15
click at [951, 194] on div "Composer/Author" at bounding box center [950, 199] width 158 height 22
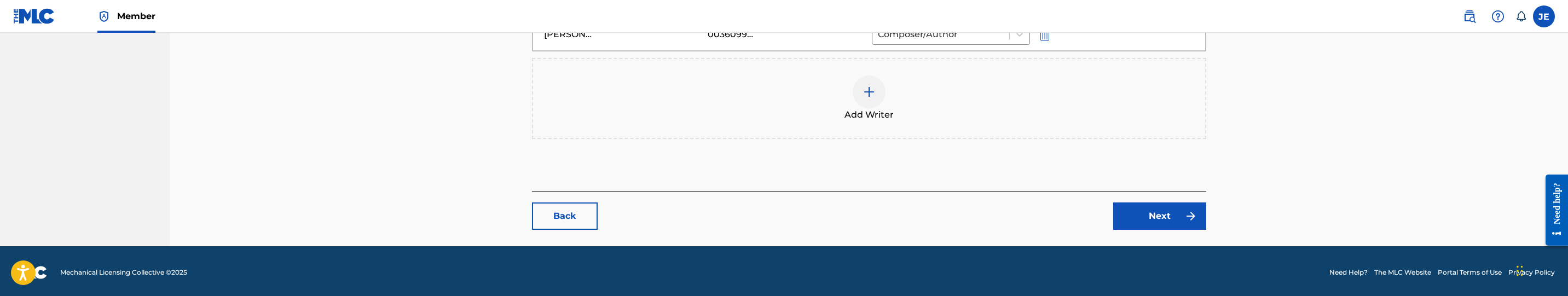
scroll to position [467, 0]
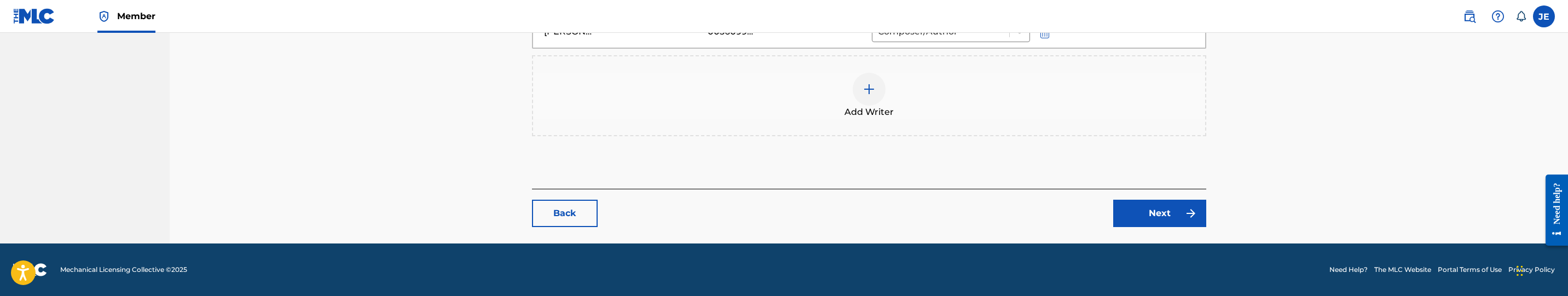
click at [1139, 213] on link "Next" at bounding box center [1160, 213] width 93 height 27
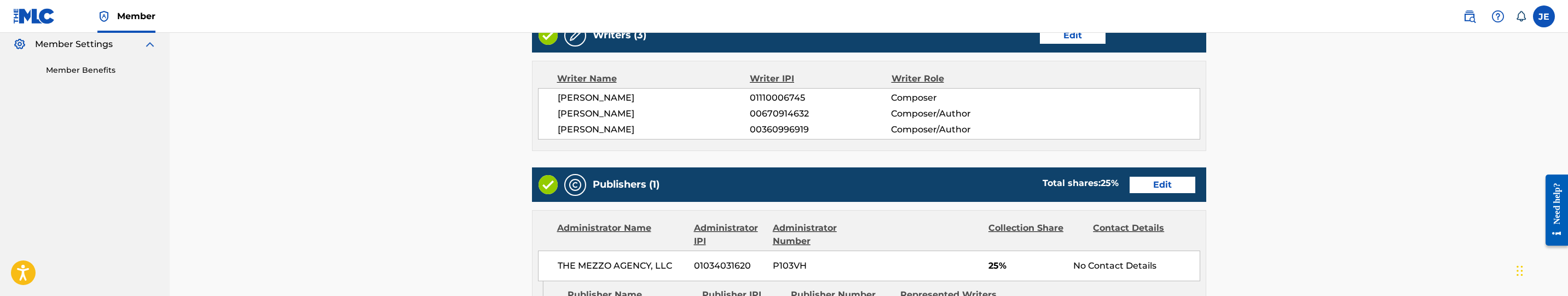
scroll to position [411, 0]
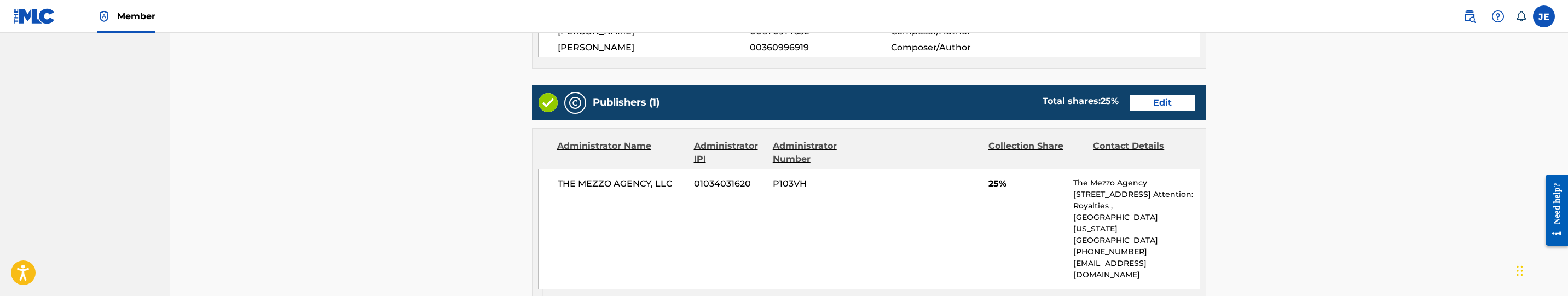
click at [1164, 106] on link "Edit" at bounding box center [1163, 103] width 66 height 16
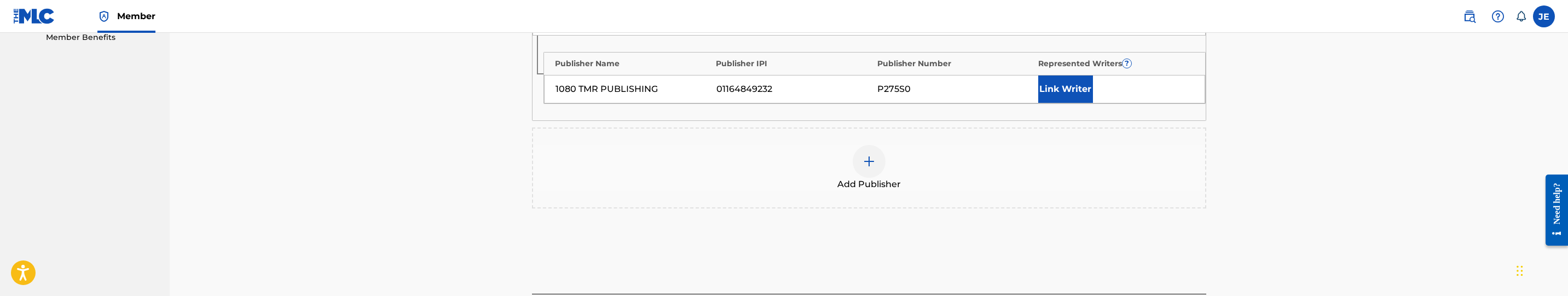
scroll to position [328, 0]
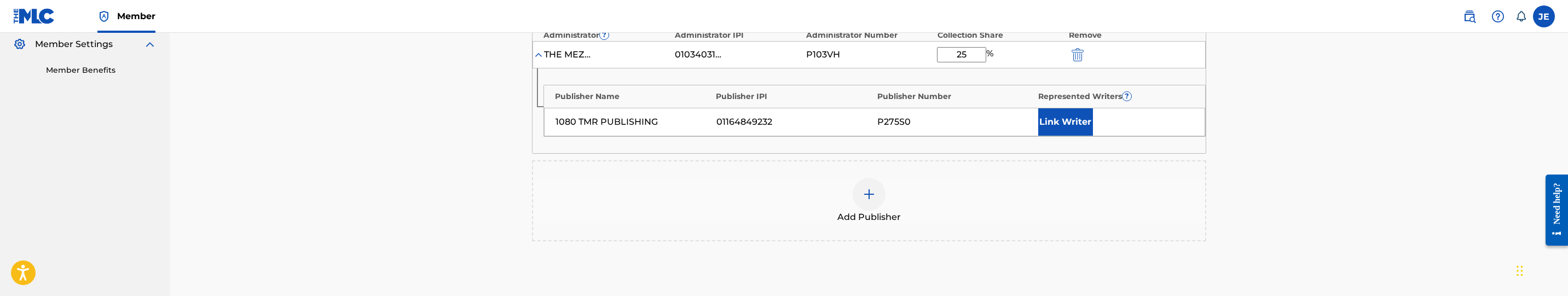
click at [1068, 123] on button "Link Writer" at bounding box center [1066, 122] width 55 height 27
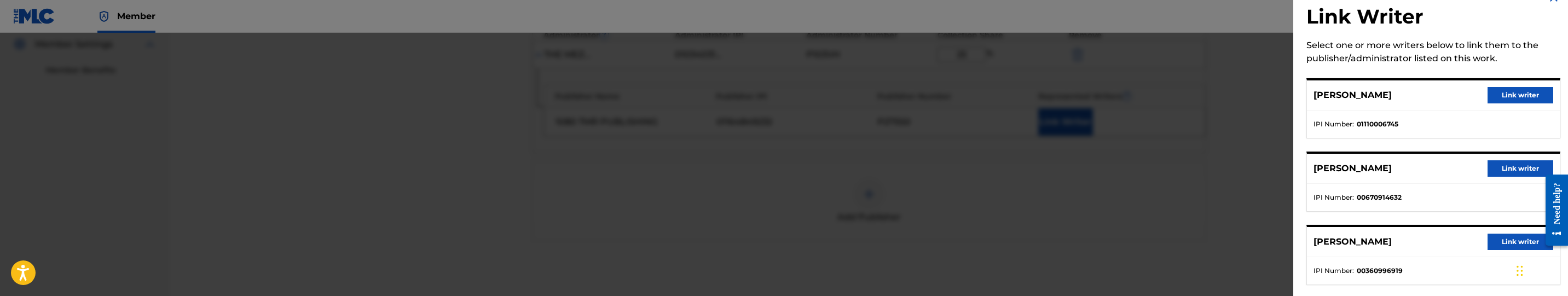
scroll to position [37, 0]
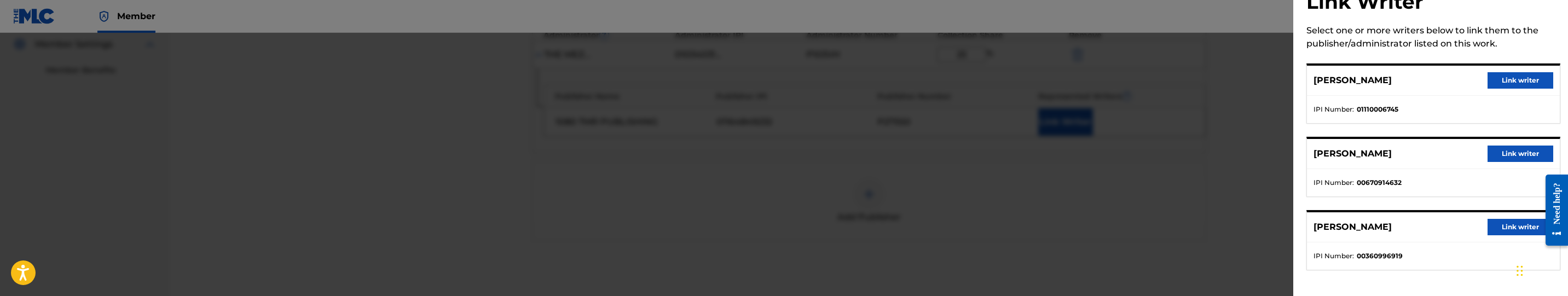
click at [1506, 233] on button "Link writer" at bounding box center [1521, 227] width 66 height 16
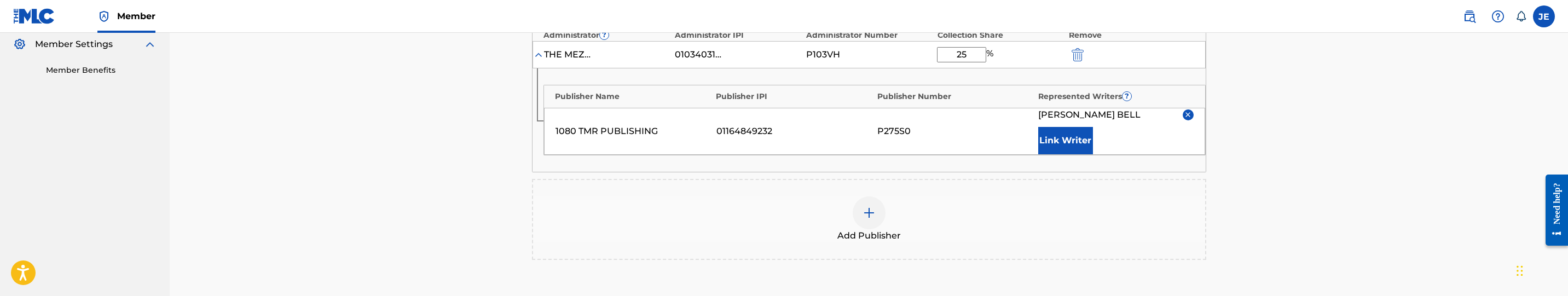
click at [871, 208] on img at bounding box center [869, 213] width 13 height 13
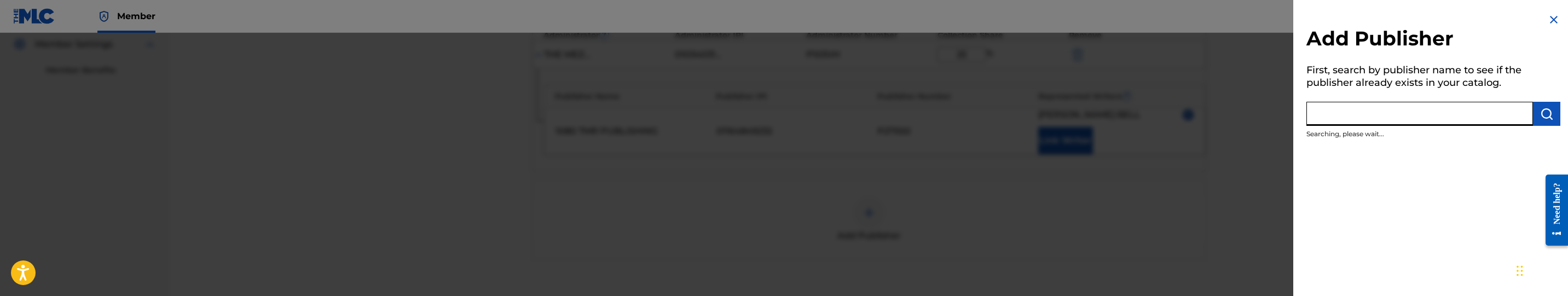
click at [1391, 118] on input "text" at bounding box center [1419, 114] width 226 height 24
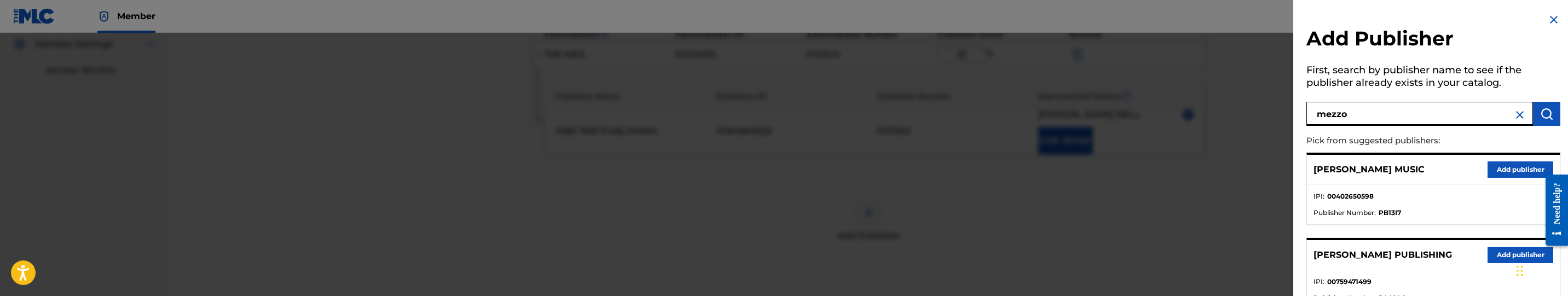
type input "mezzo"
click at [1499, 165] on button "Add publisher" at bounding box center [1521, 169] width 66 height 16
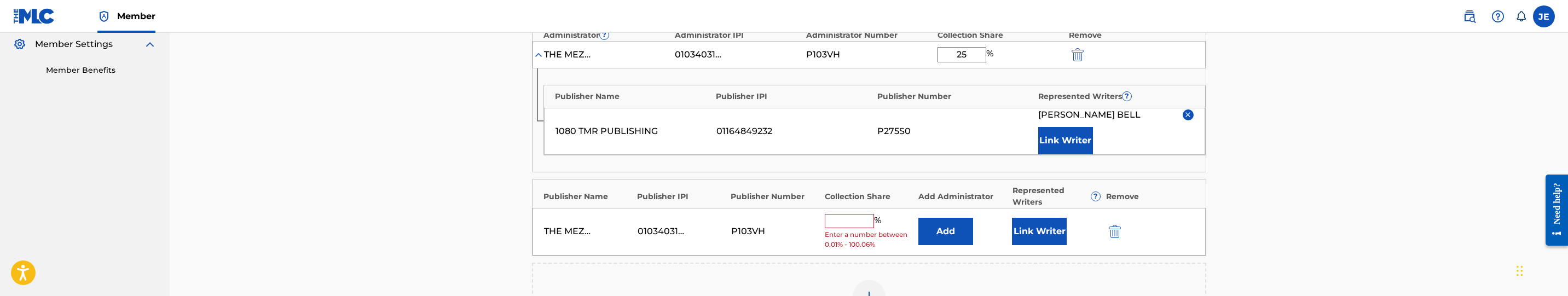
click at [1040, 225] on button "Link Writer" at bounding box center [1039, 231] width 55 height 27
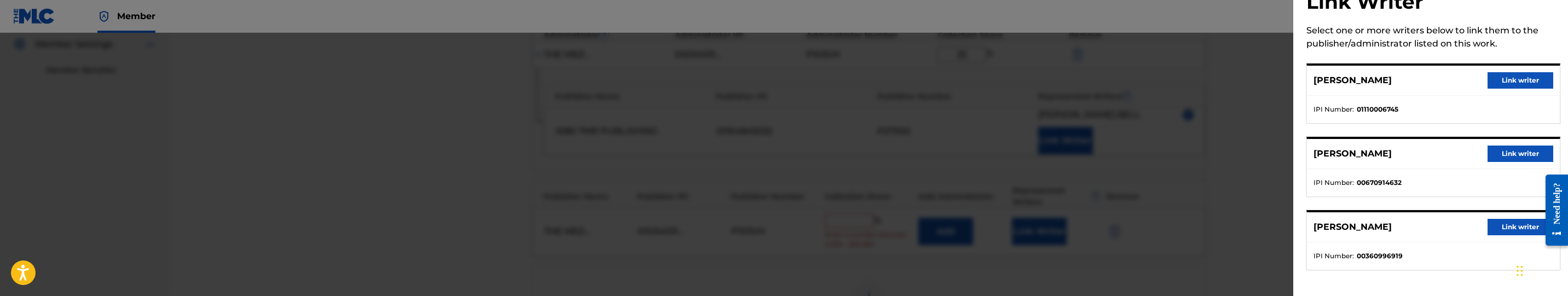
click at [1522, 160] on button "Link writer" at bounding box center [1521, 153] width 66 height 16
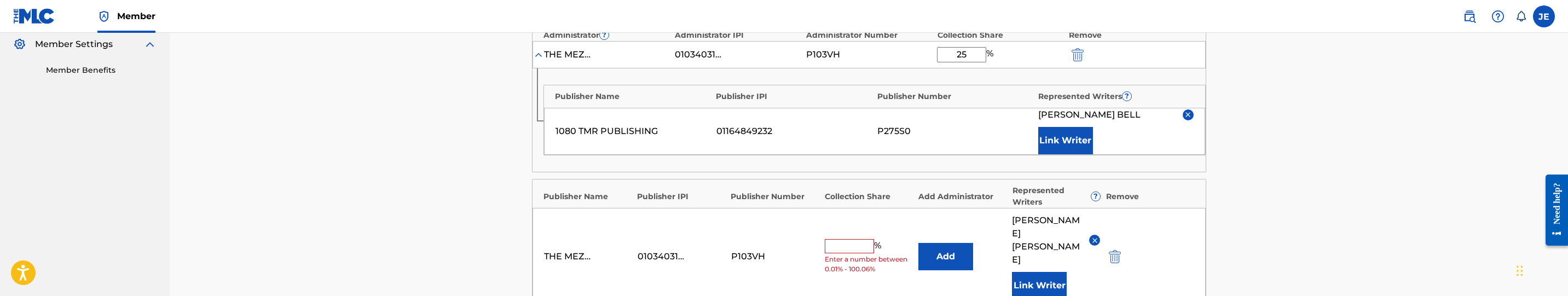
click at [838, 243] on input "text" at bounding box center [849, 246] width 49 height 14
type input "50"
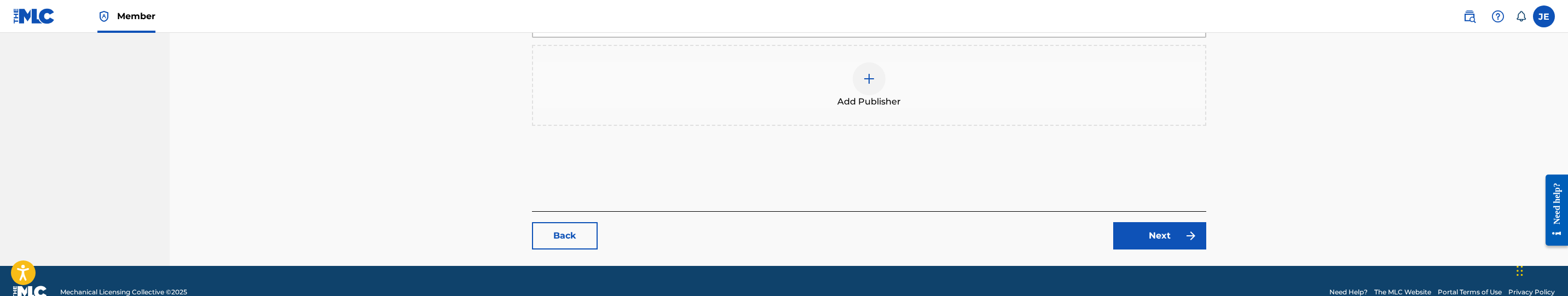
scroll to position [608, 0]
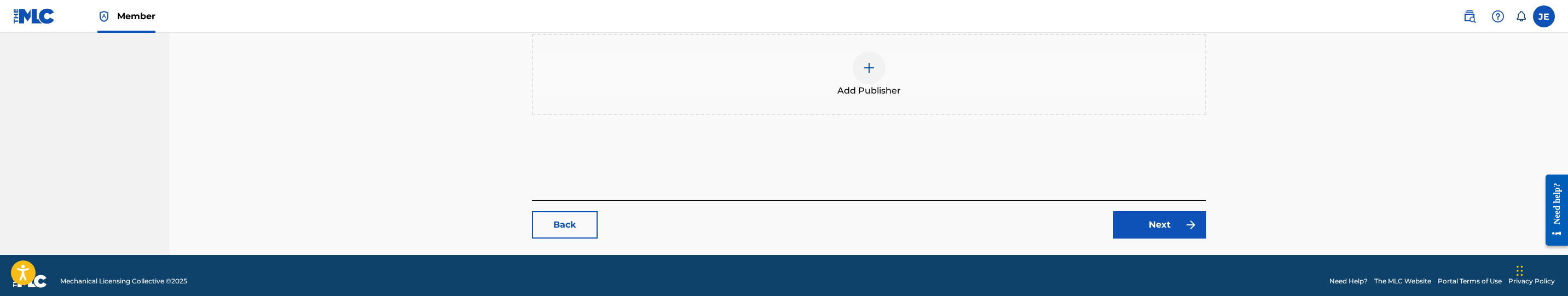
click at [1155, 211] on link "Next" at bounding box center [1160, 225] width 93 height 27
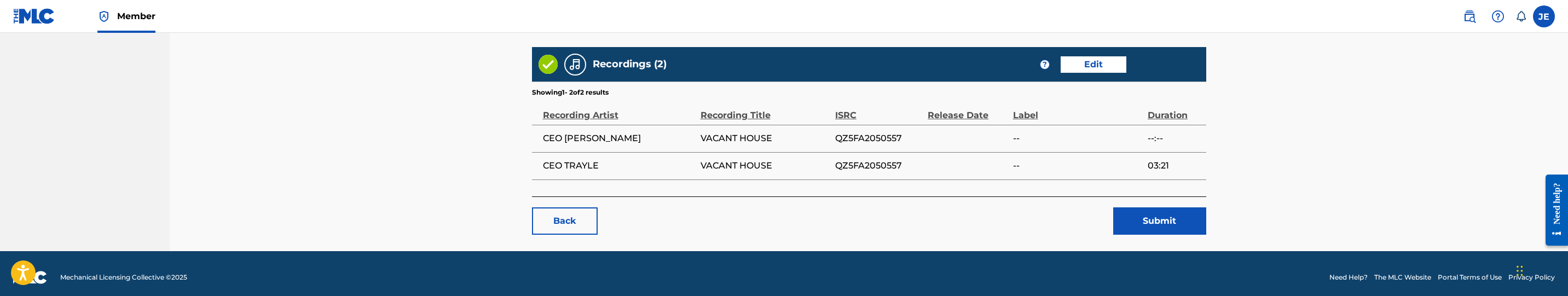
scroll to position [809, 0]
click at [1154, 216] on button "Submit" at bounding box center [1160, 220] width 93 height 27
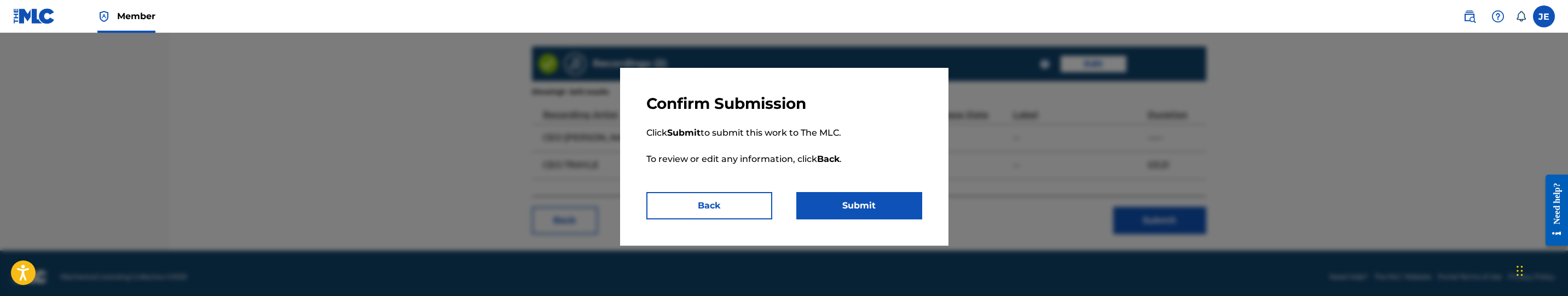
click at [890, 198] on button "Submit" at bounding box center [859, 206] width 126 height 27
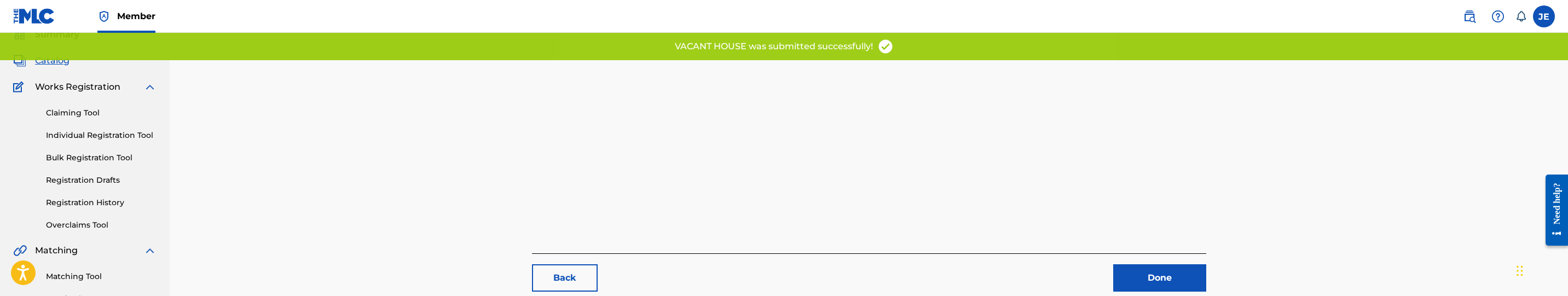
scroll to position [82, 0]
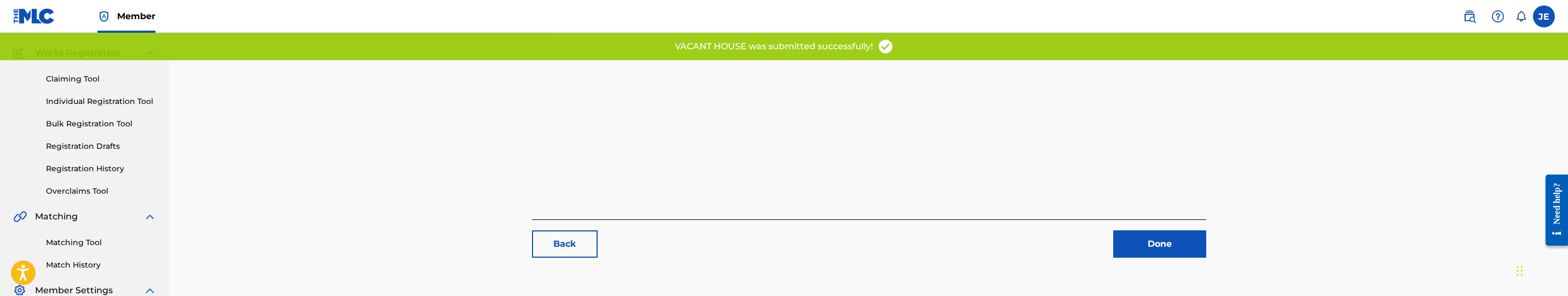
click at [86, 242] on link "Matching Tool" at bounding box center [102, 242] width 111 height 12
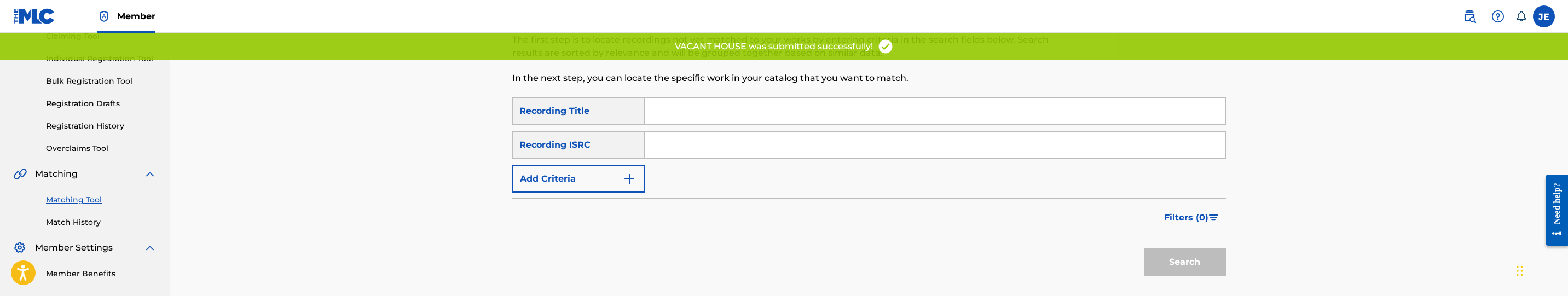
scroll to position [164, 0]
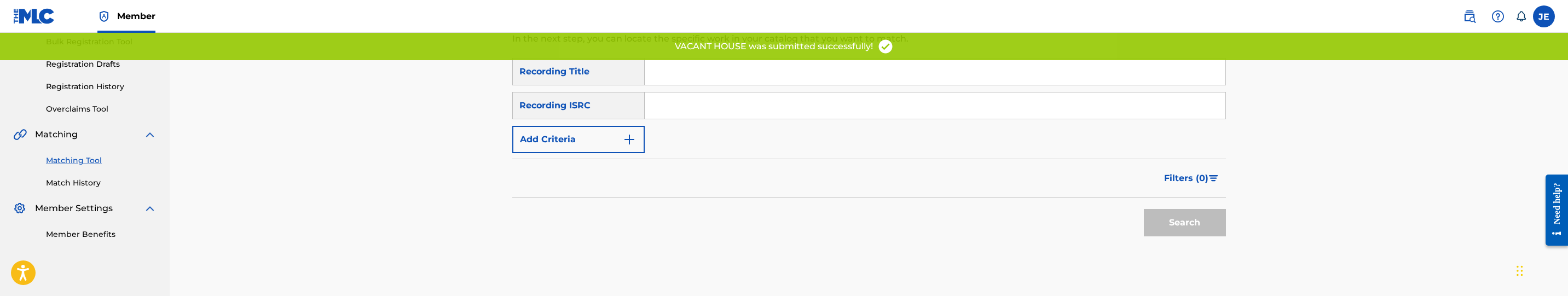
click at [739, 116] on input "Search Form" at bounding box center [935, 105] width 581 height 26
paste input "QZ5FA2050557"
type input "QZ5FA2050557"
click at [1174, 220] on button "Search" at bounding box center [1185, 222] width 82 height 27
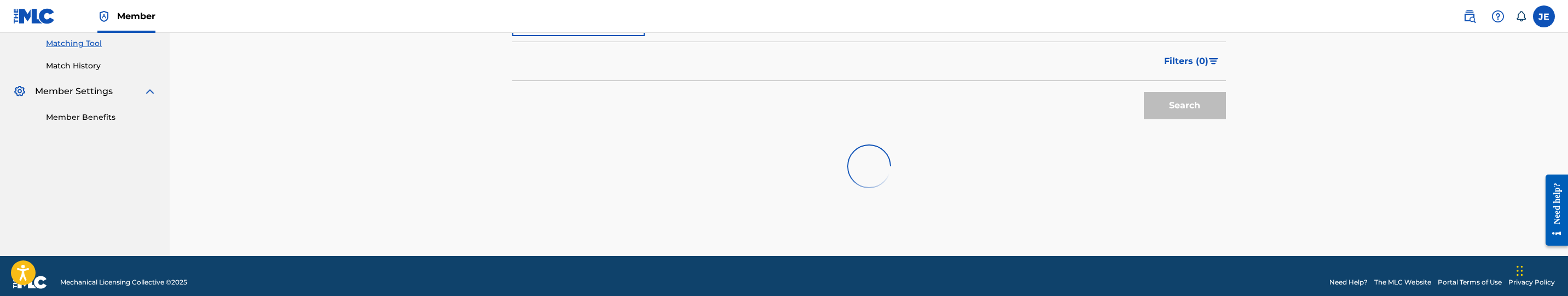
scroll to position [294, 0]
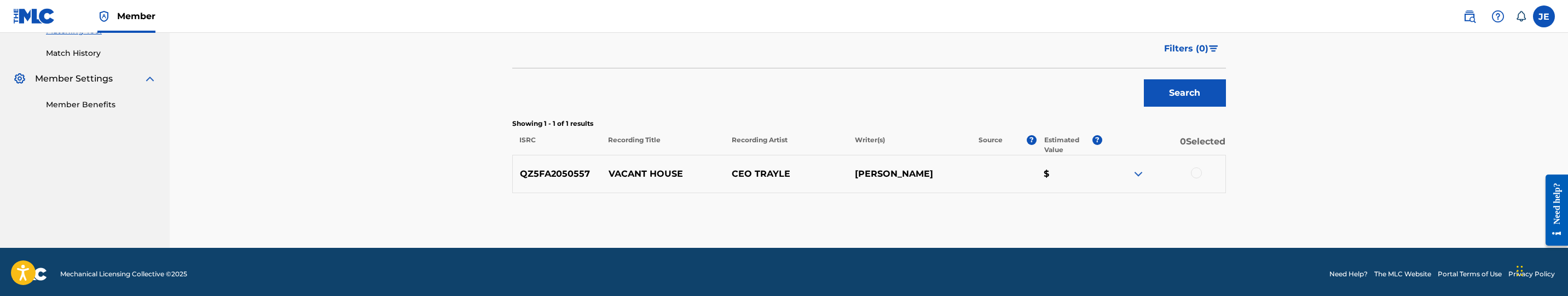
click at [1197, 173] on div at bounding box center [1197, 173] width 11 height 11
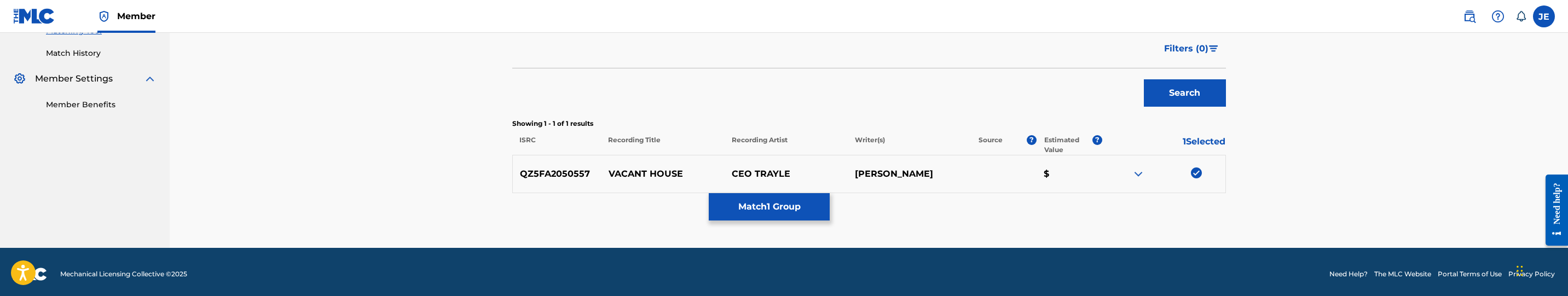
click at [788, 214] on button "Match 1 Group" at bounding box center [769, 206] width 121 height 27
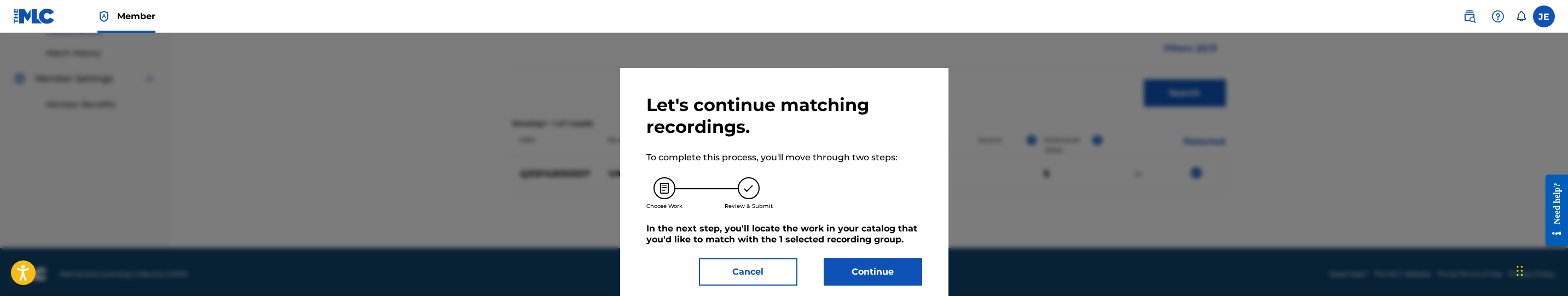
scroll to position [2, 0]
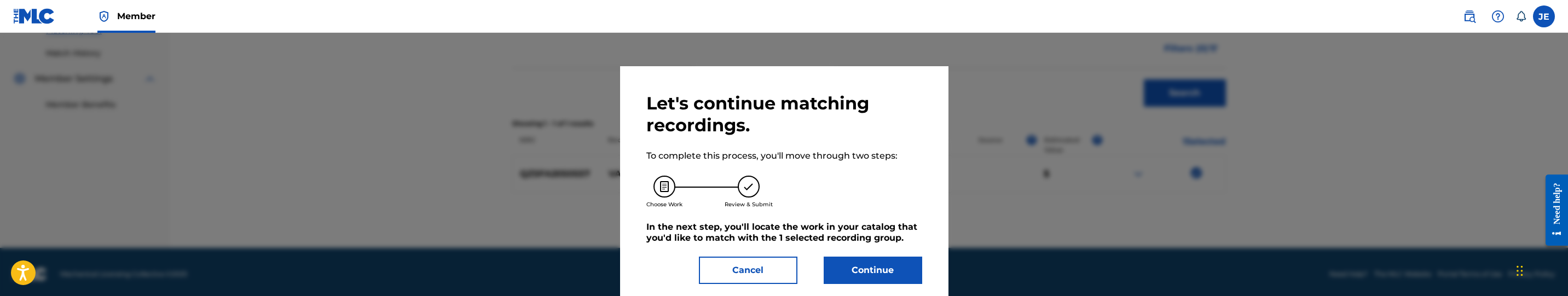
click at [881, 265] on button "Continue" at bounding box center [873, 270] width 99 height 27
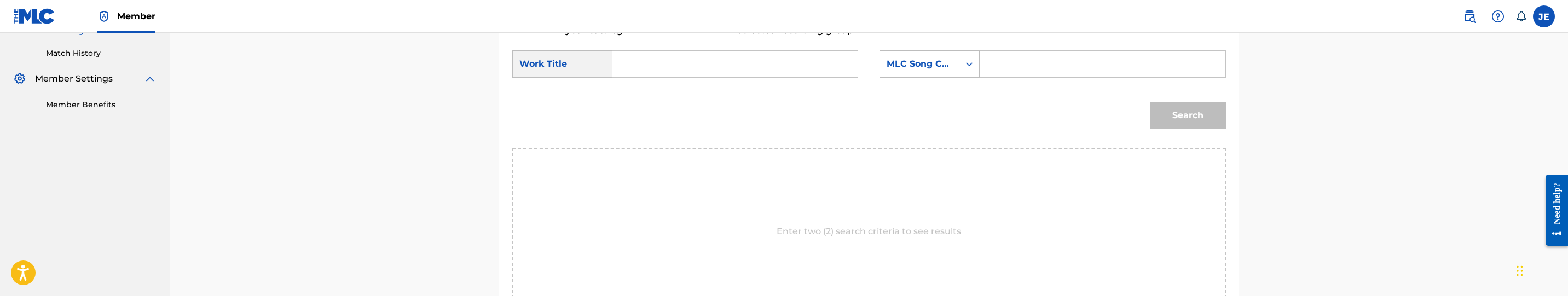
click at [665, 53] on input "Search Form" at bounding box center [735, 64] width 226 height 26
paste input "Vacant House"
type input "Vacant House"
click at [1010, 66] on input "Search Form" at bounding box center [1102, 64] width 226 height 26
paste input "VB9BAW"
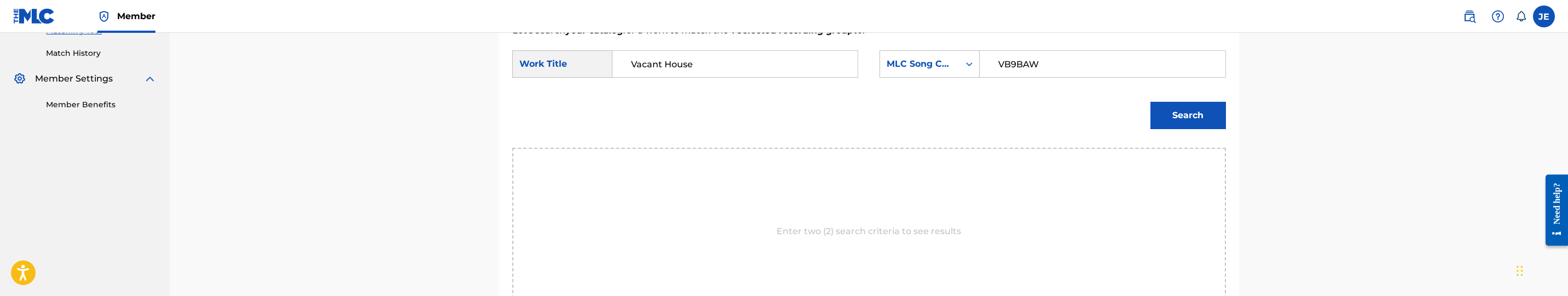
type input "VB9BAW"
click at [1145, 119] on div "Search" at bounding box center [1185, 113] width 81 height 44
click at [1183, 119] on button "Search" at bounding box center [1188, 115] width 75 height 27
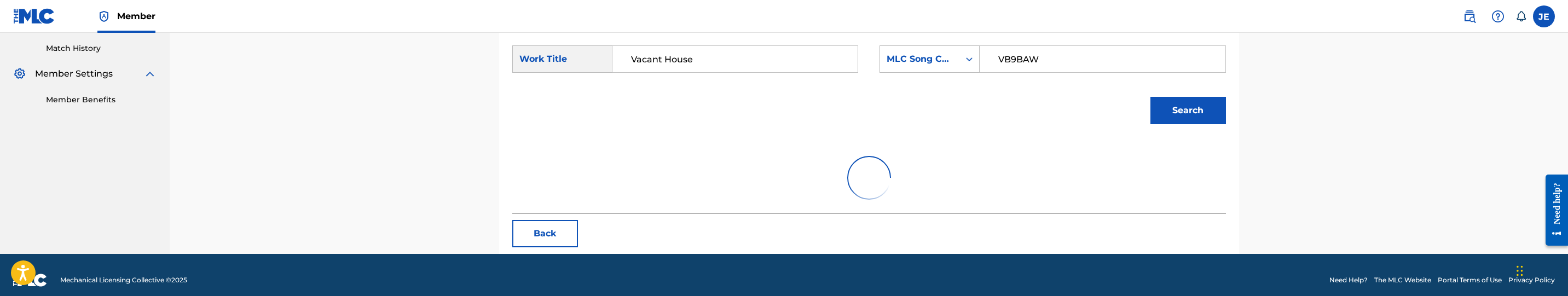
scroll to position [309, 0]
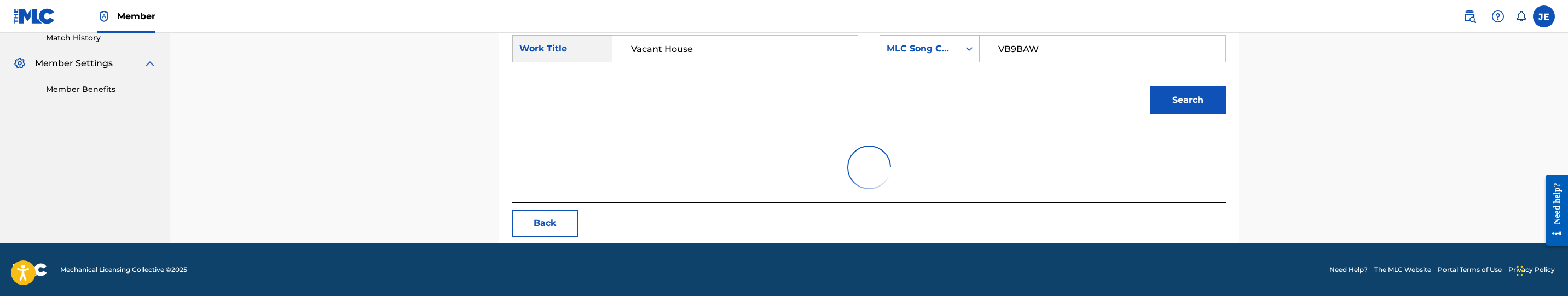
click at [1050, 48] on input "VB9BAW" at bounding box center [1102, 48] width 226 height 26
click at [1168, 90] on button "Search" at bounding box center [1188, 100] width 75 height 27
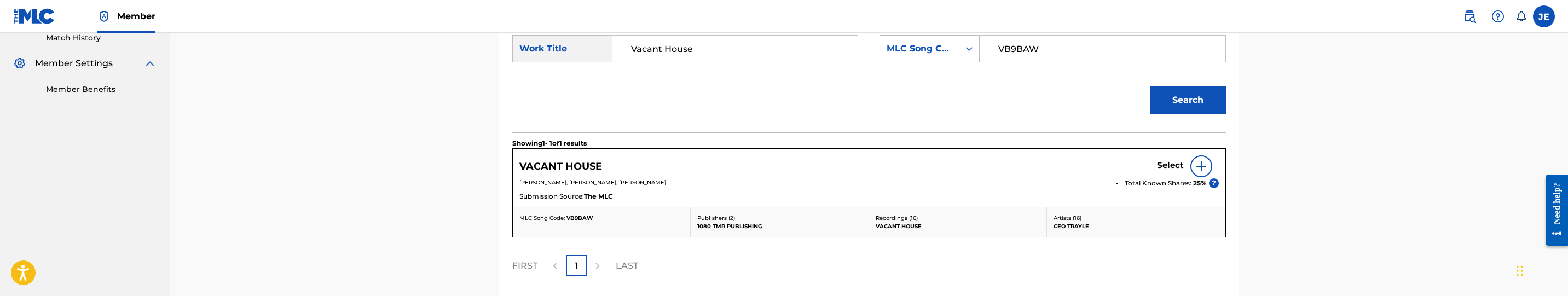
click at [1161, 170] on h5 "Select" at bounding box center [1171, 165] width 27 height 10
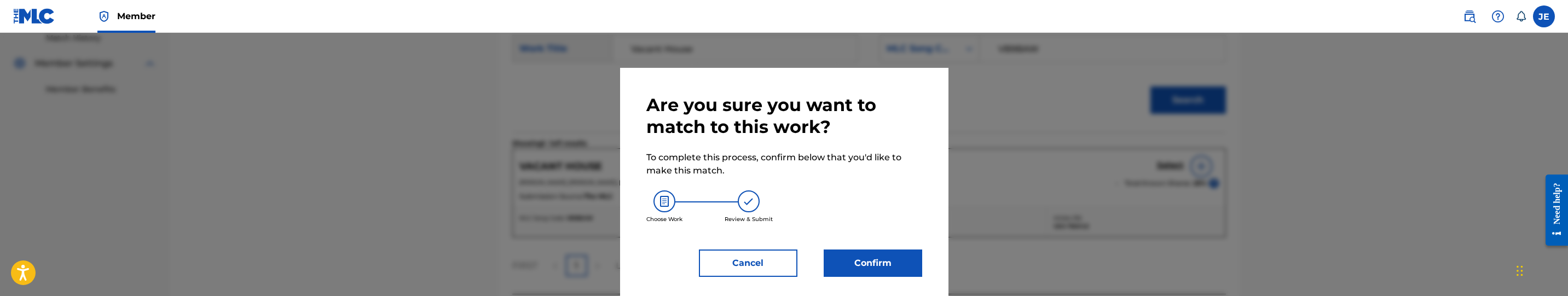
scroll to position [7, 0]
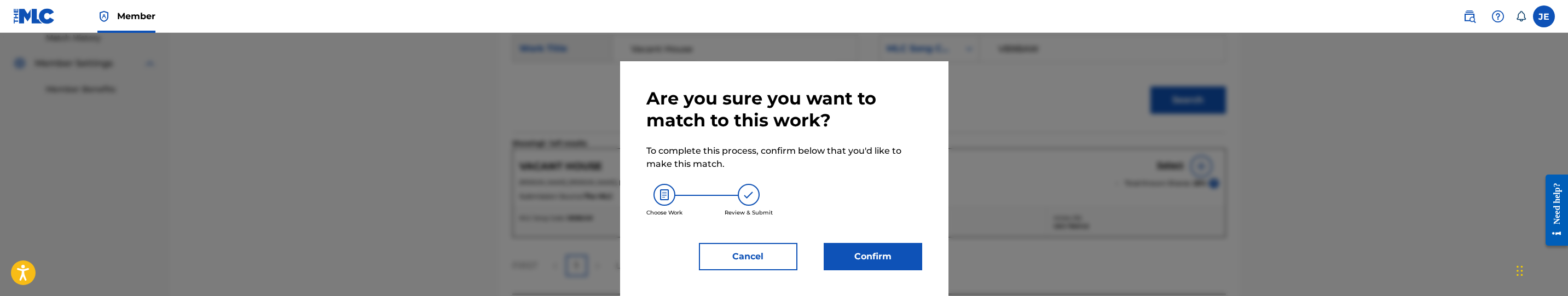
click at [858, 257] on button "Confirm" at bounding box center [873, 256] width 99 height 27
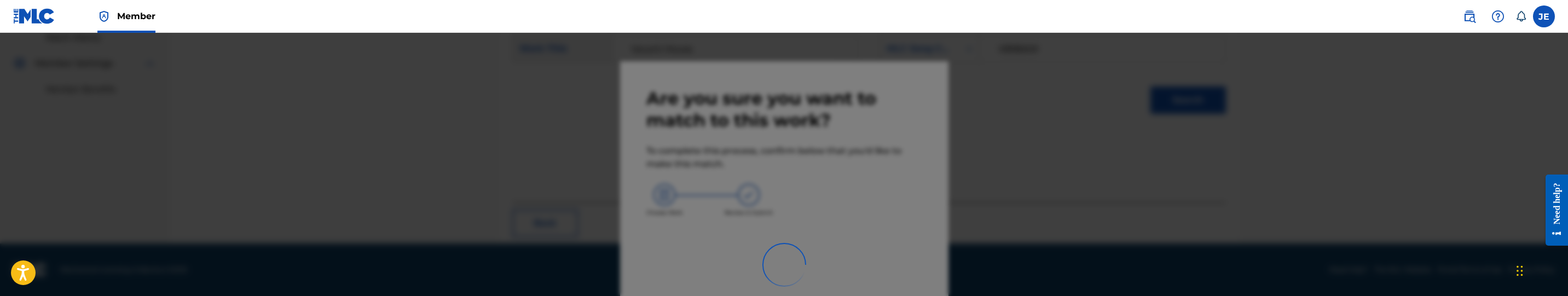
scroll to position [173, 0]
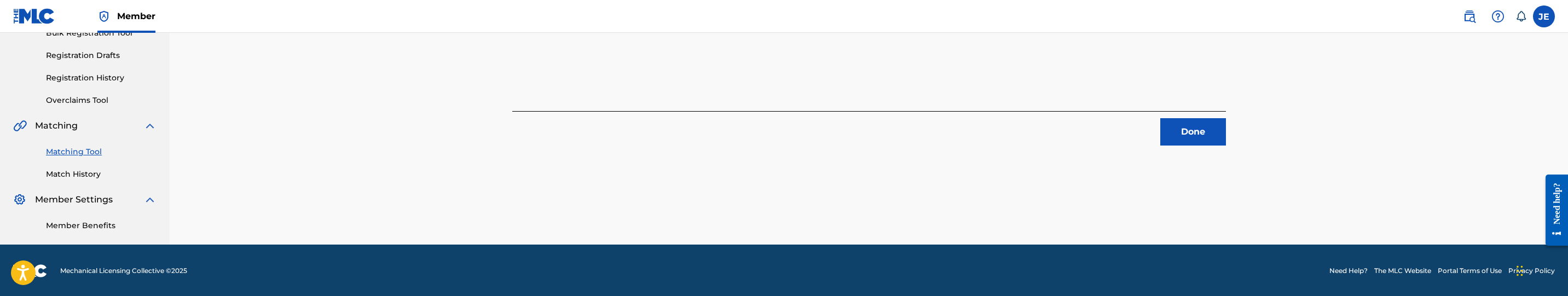
click at [1173, 143] on button "Done" at bounding box center [1193, 132] width 66 height 27
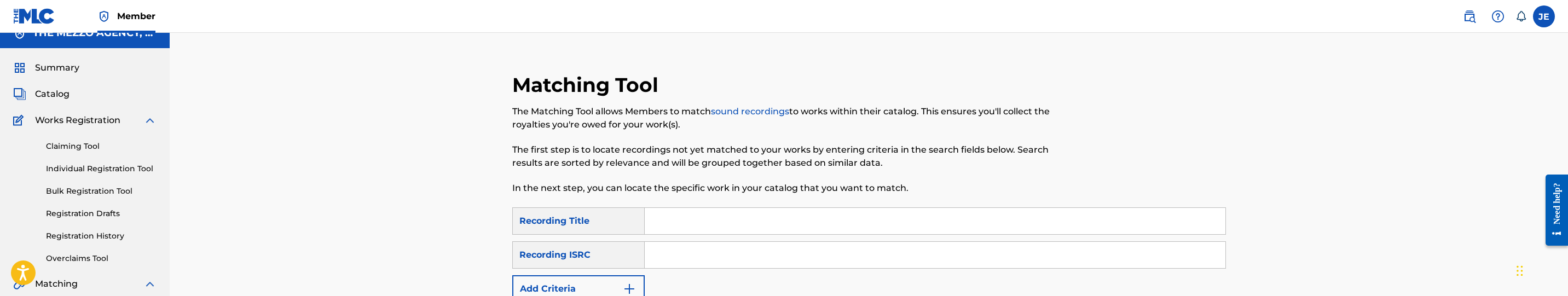
scroll to position [9, 0]
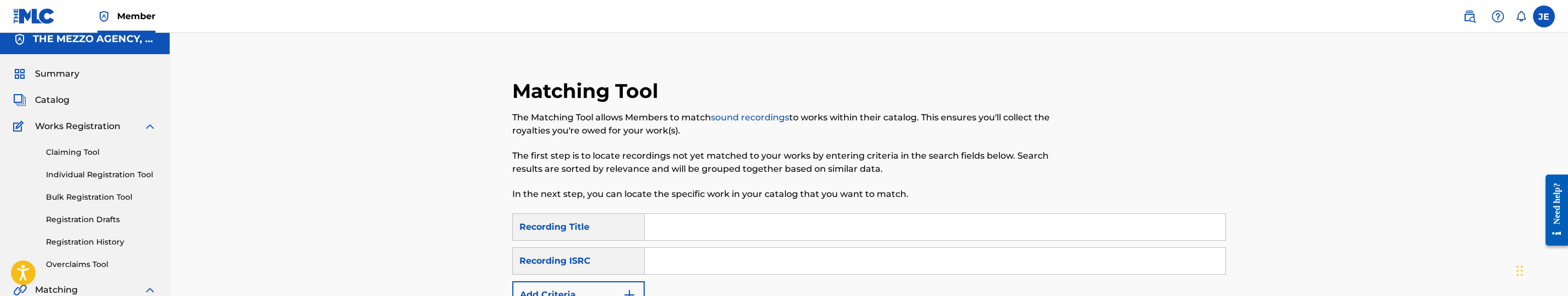
click at [695, 268] on input "Search Form" at bounding box center [935, 261] width 581 height 26
paste input "QZ5FA2050558"
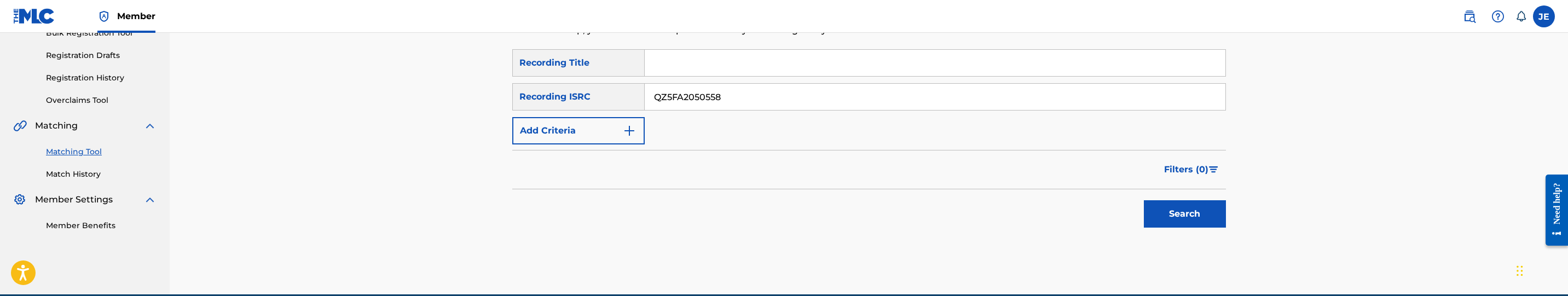
type input "QZ5FA2050558"
click at [1179, 214] on button "Search" at bounding box center [1185, 214] width 82 height 27
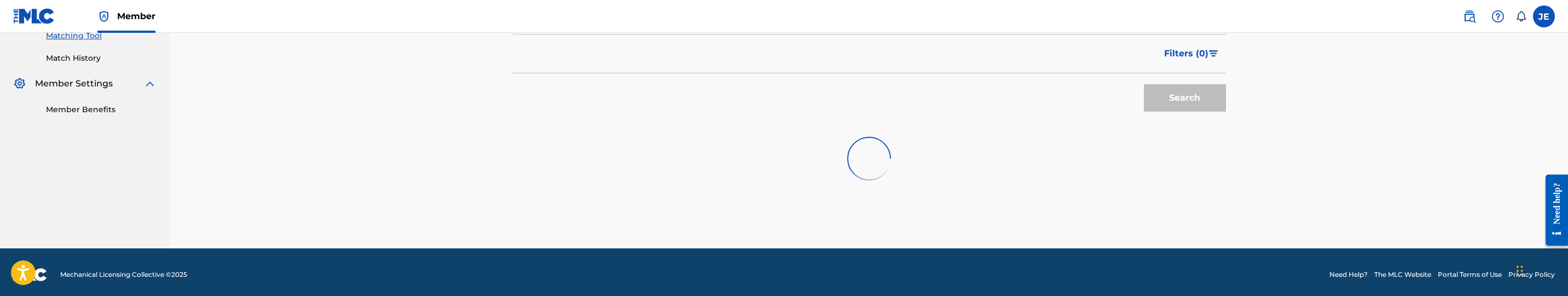
scroll to position [294, 0]
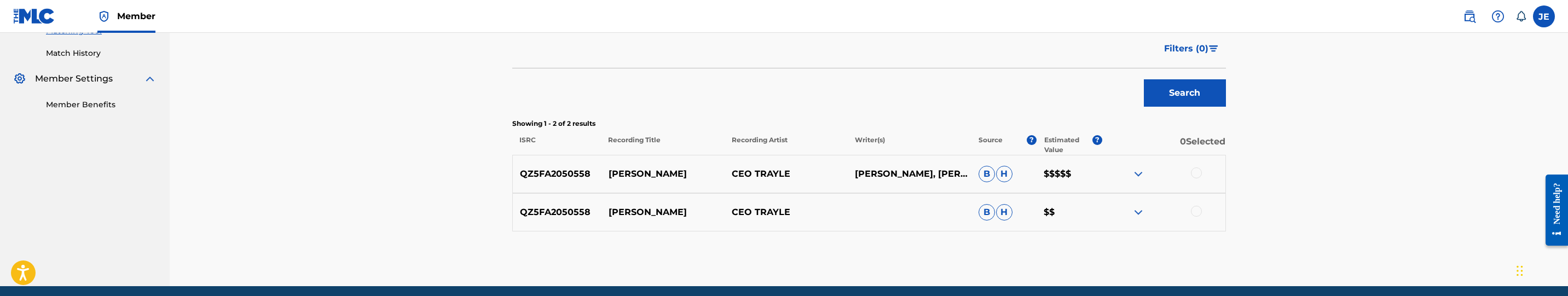
click at [1197, 172] on div at bounding box center [1197, 173] width 11 height 11
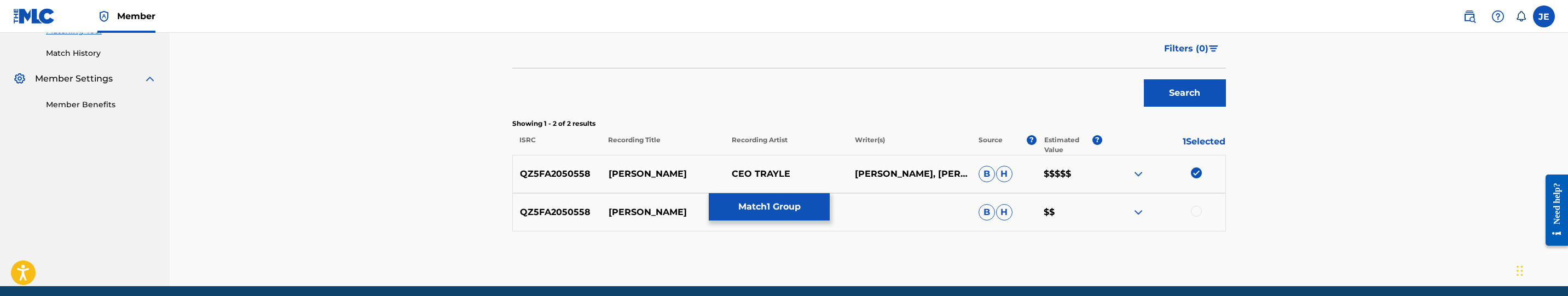
click at [1196, 217] on div at bounding box center [1163, 213] width 123 height 13
click at [1201, 211] on div at bounding box center [1197, 211] width 11 height 11
click at [798, 212] on button "Match 2 Groups" at bounding box center [769, 206] width 121 height 27
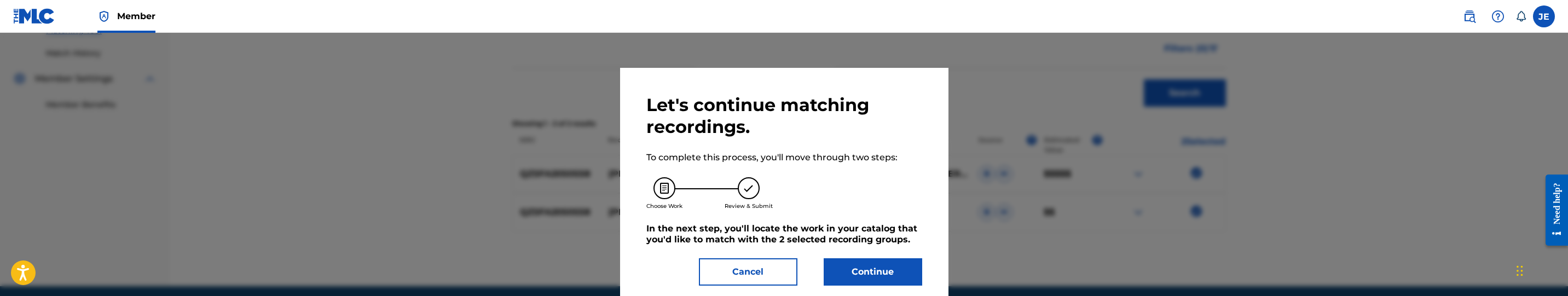
scroll to position [2, 0]
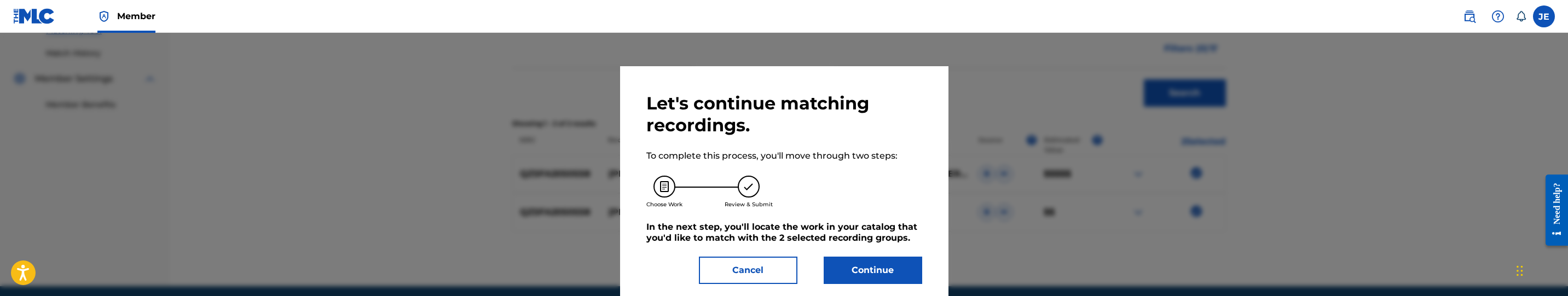
click at [890, 267] on button "Continue" at bounding box center [873, 270] width 99 height 27
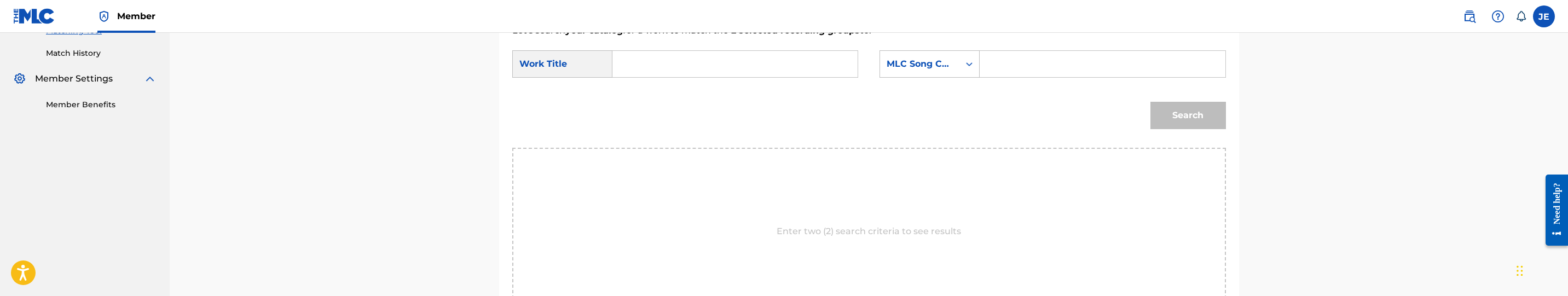
drag, startPoint x: 667, startPoint y: 71, endPoint x: 651, endPoint y: 68, distance: 16.3
click at [667, 71] on input "Search Form" at bounding box center [735, 64] width 226 height 26
paste input "[PERSON_NAME]"
type input "[PERSON_NAME]"
click at [1077, 55] on input "Search Form" at bounding box center [1102, 64] width 226 height 26
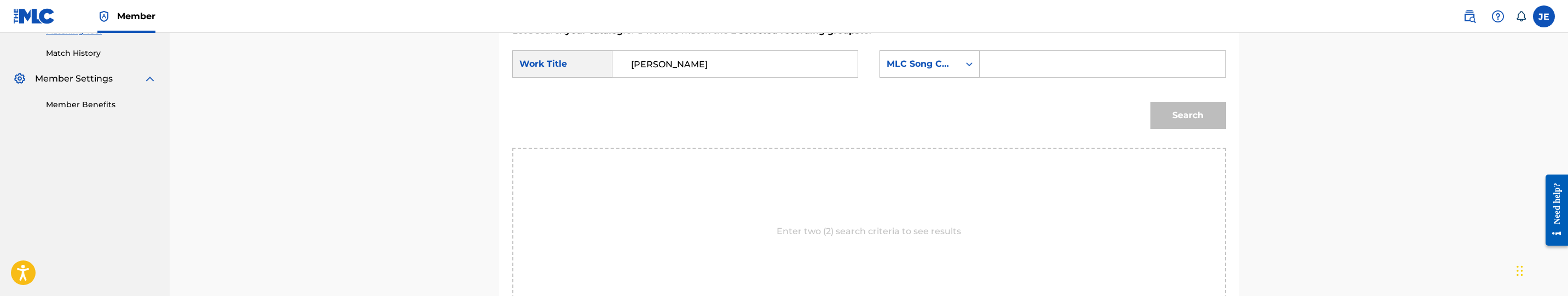
paste input "WC6963"
type input "WC6963"
click at [1197, 105] on button "Search" at bounding box center [1188, 115] width 75 height 27
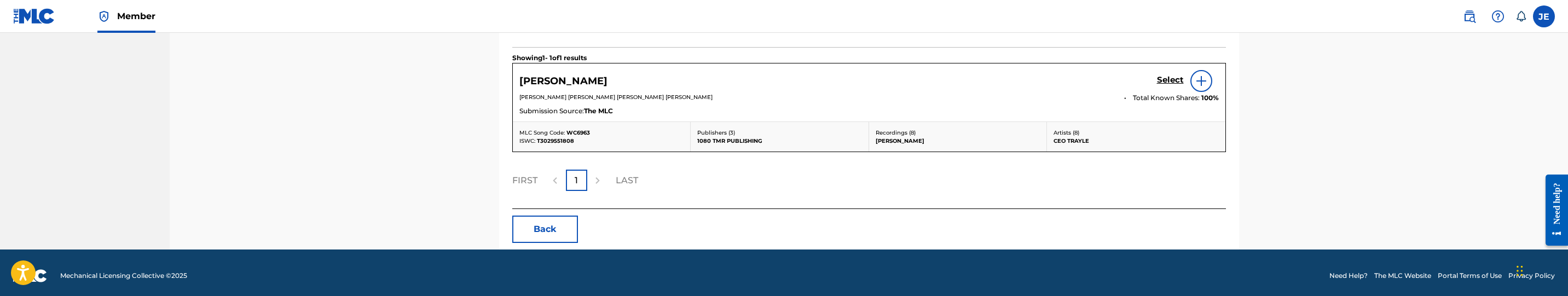
scroll to position [401, 0]
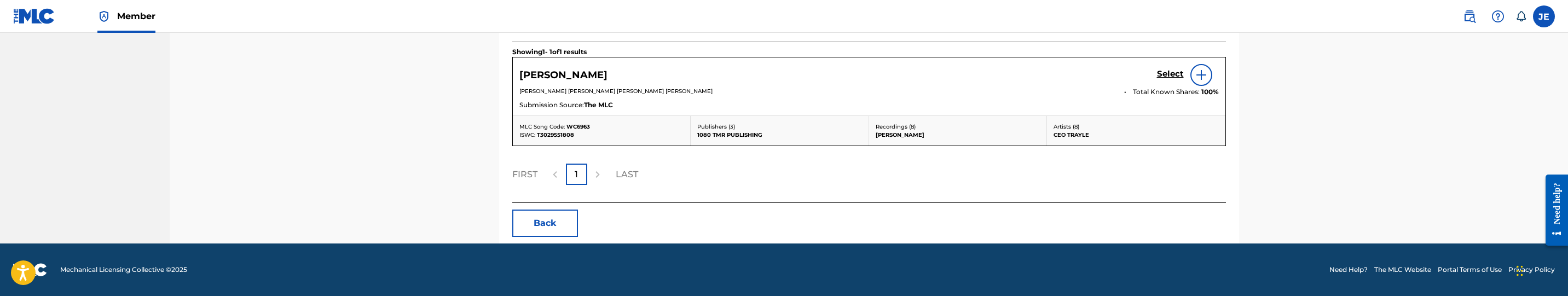
click at [1176, 69] on h5 "Select" at bounding box center [1171, 74] width 27 height 10
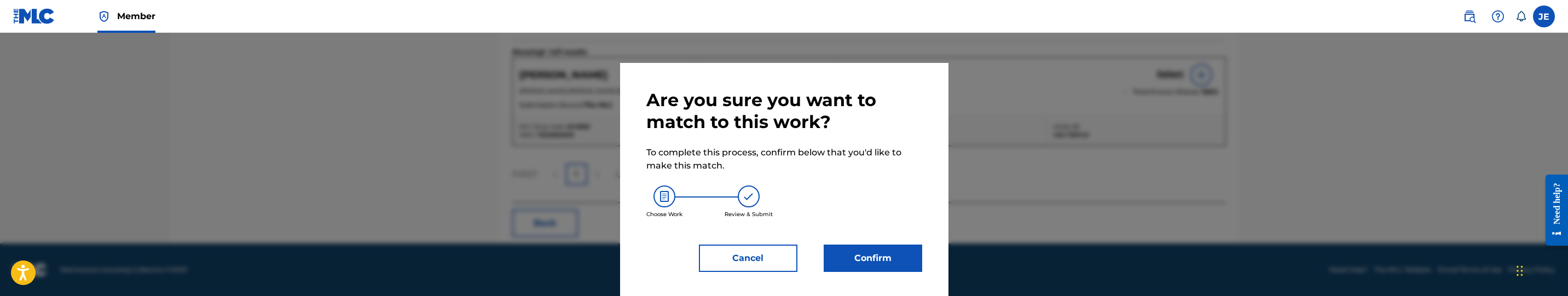
scroll to position [7, 0]
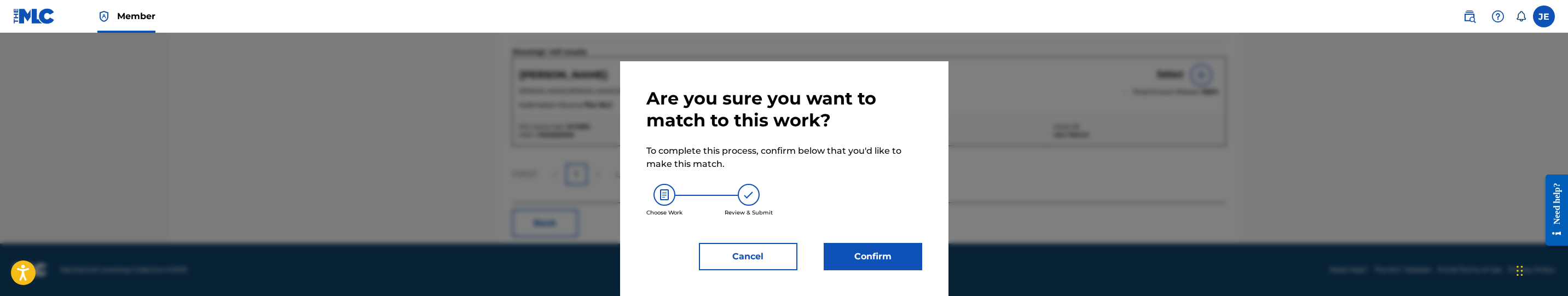
click at [895, 248] on button "Confirm" at bounding box center [873, 256] width 99 height 27
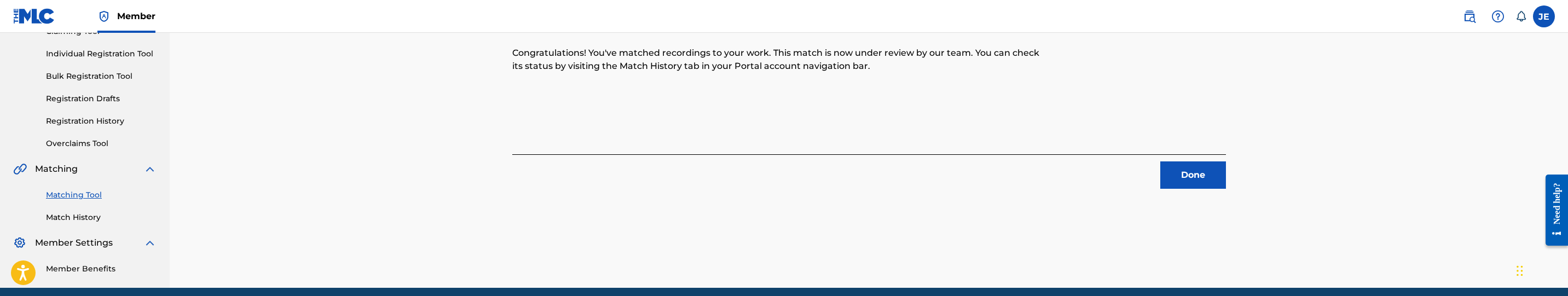
scroll to position [173, 0]
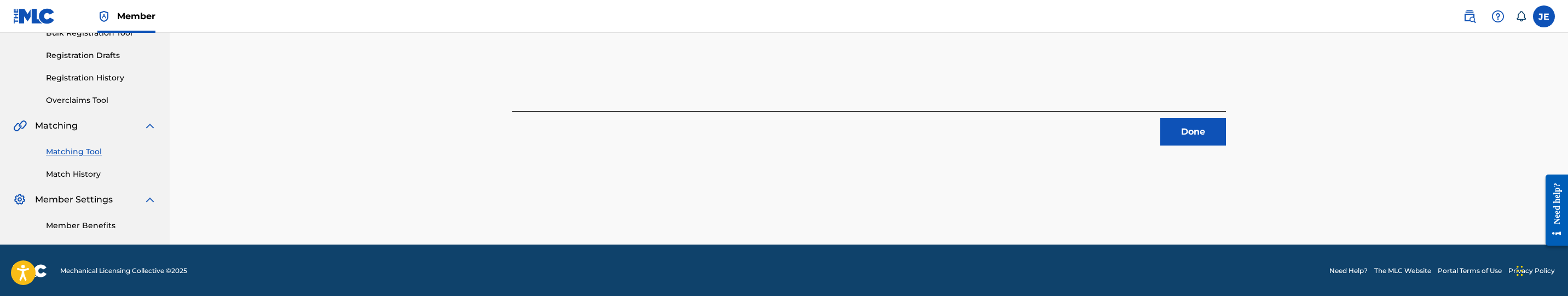
click at [1222, 138] on button "Done" at bounding box center [1193, 132] width 66 height 27
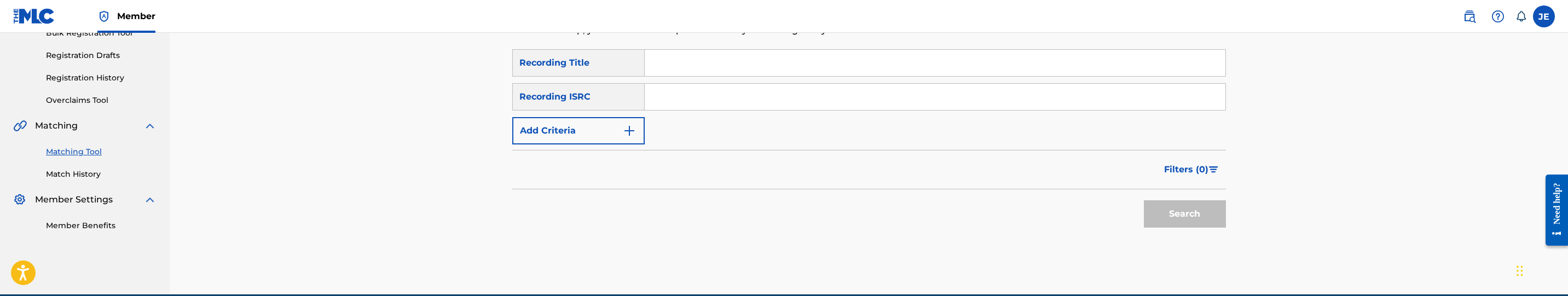
click at [732, 90] on input "Search Form" at bounding box center [935, 97] width 581 height 26
paste input "QZ5FA2050559"
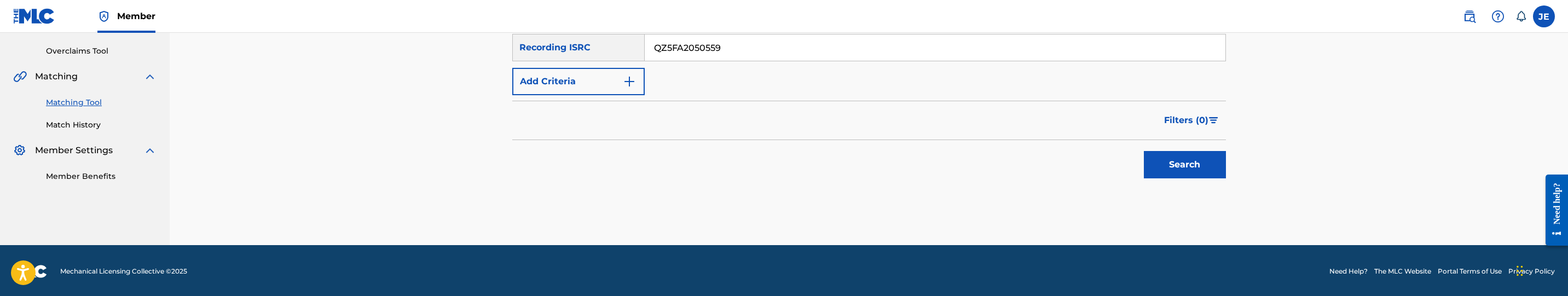
scroll to position [224, 0]
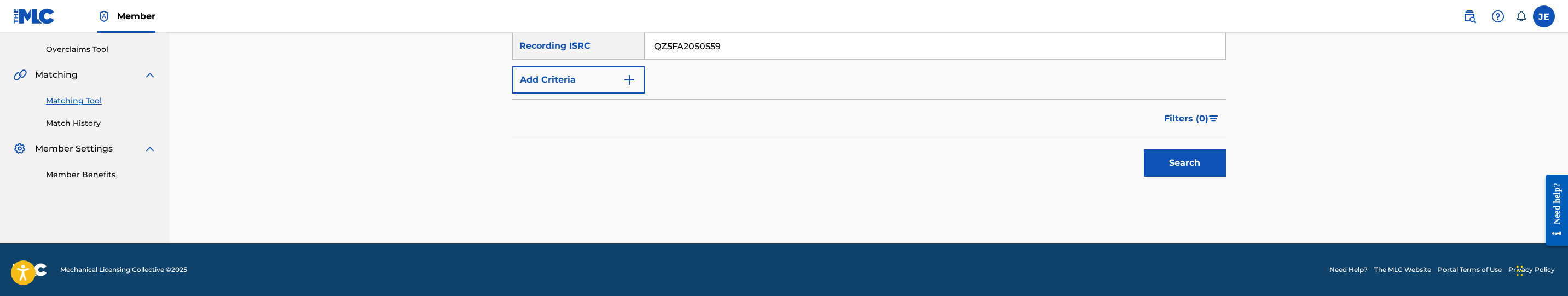
type input "QZ5FA2050559"
click at [1208, 153] on button "Search" at bounding box center [1185, 163] width 82 height 27
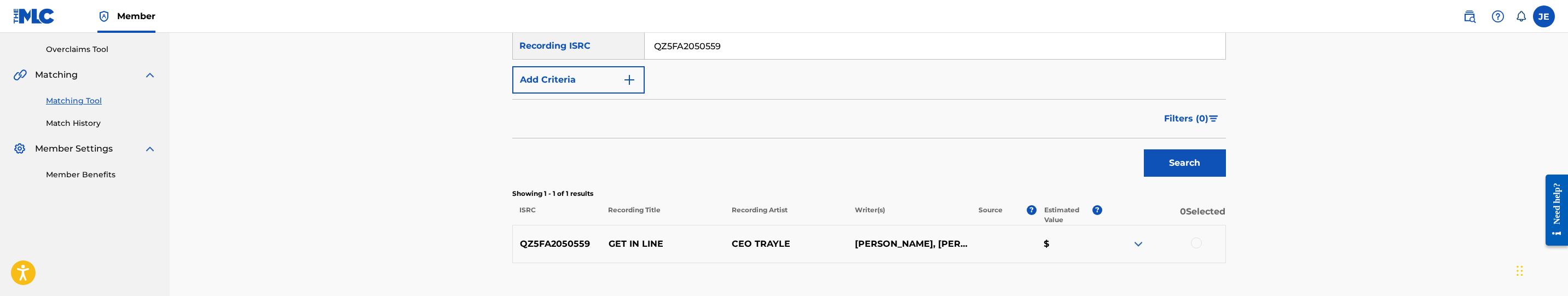
click at [1199, 242] on div at bounding box center [1197, 243] width 11 height 11
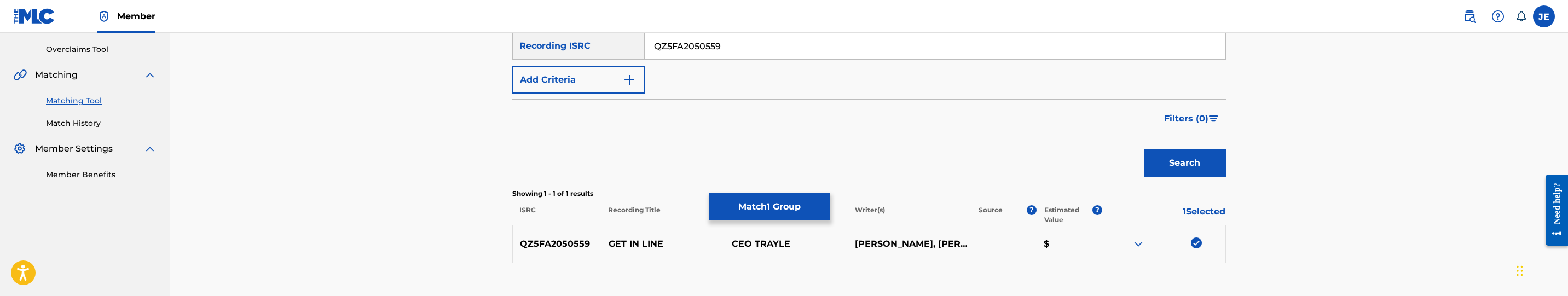
click at [814, 214] on button "Match 1 Group" at bounding box center [769, 206] width 121 height 27
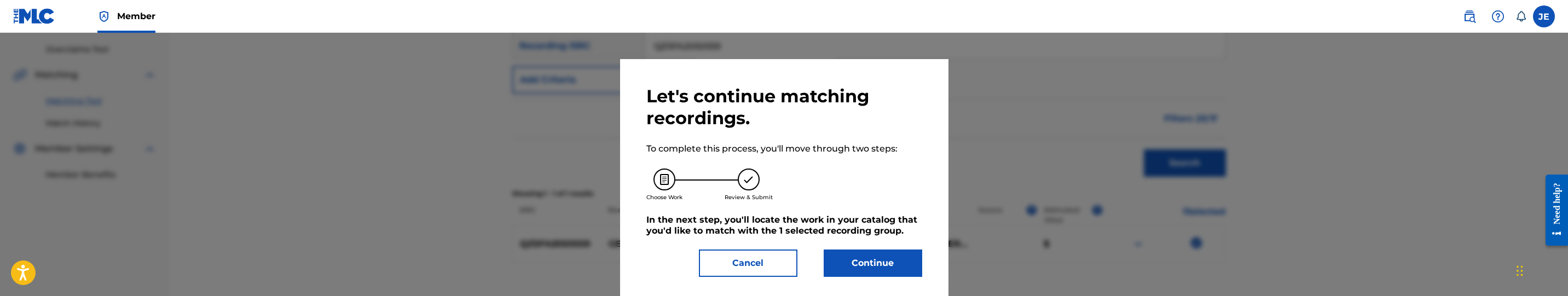
scroll to position [15, 0]
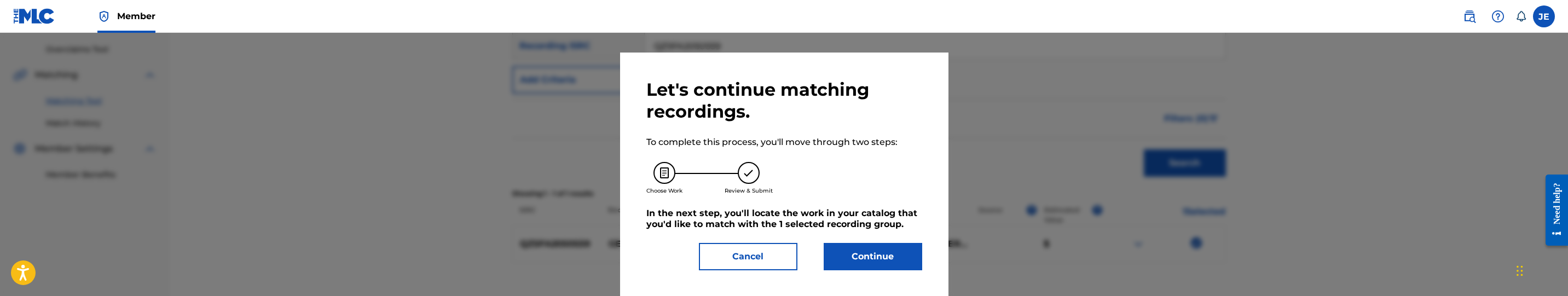
click at [881, 257] on button "Continue" at bounding box center [873, 256] width 99 height 27
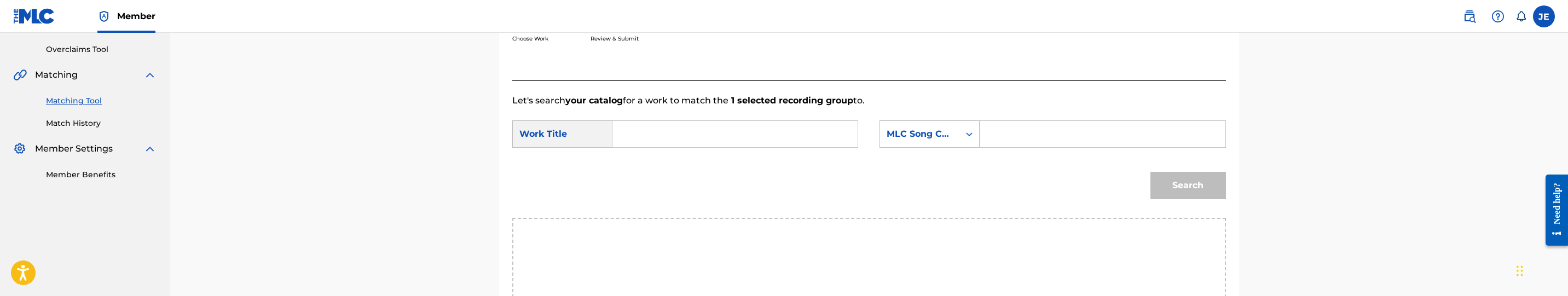
click at [688, 136] on input "Search Form" at bounding box center [735, 134] width 226 height 26
paste input "Get in Line"
type input "Get in Line"
click at [996, 129] on input "Search Form" at bounding box center [1102, 134] width 226 height 26
paste input "GA7N7B"
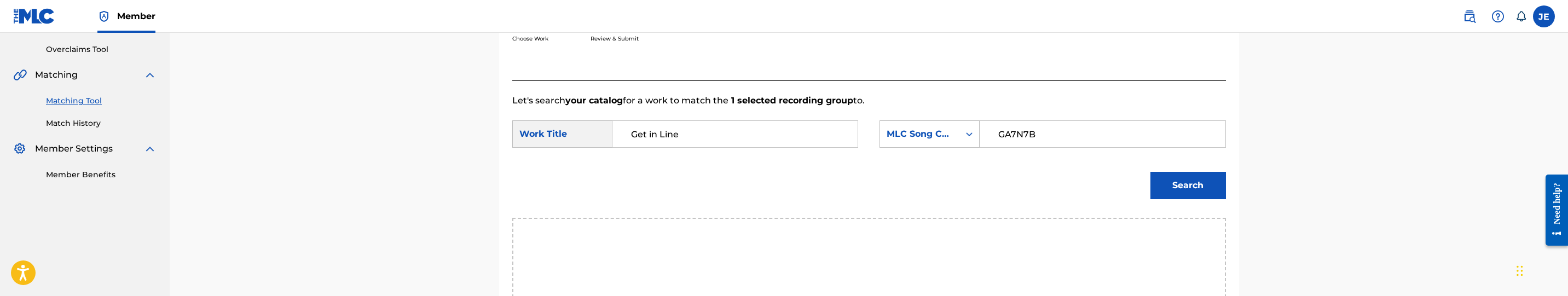
type input "GA7N7B"
click at [1171, 182] on button "Search" at bounding box center [1188, 185] width 75 height 27
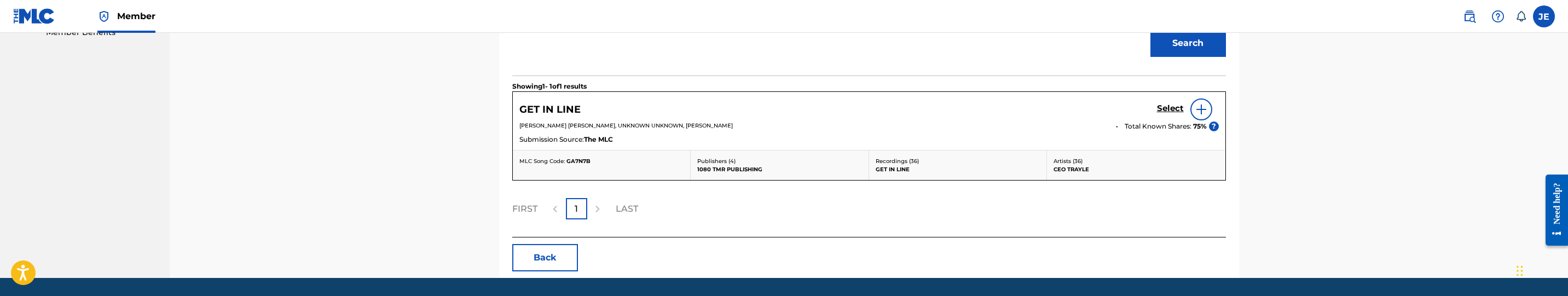
scroll to position [388, 0]
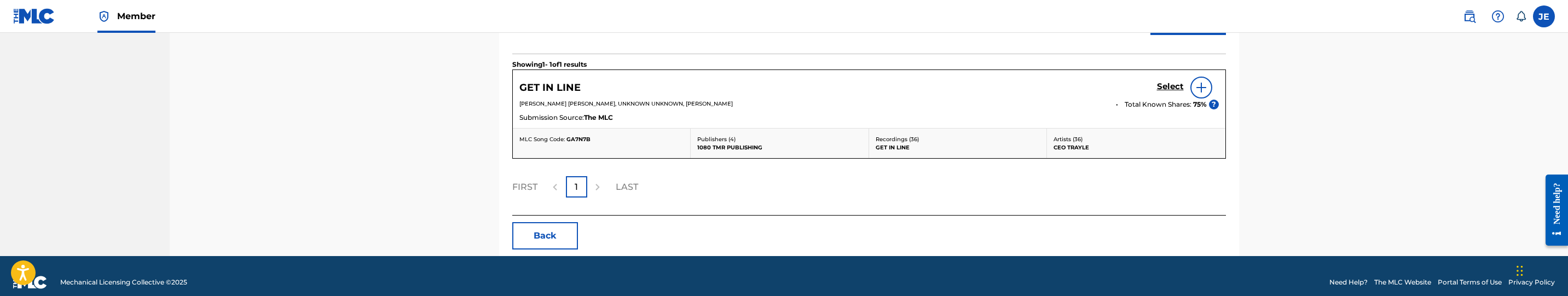
click at [1166, 91] on h5 "Select" at bounding box center [1171, 86] width 27 height 10
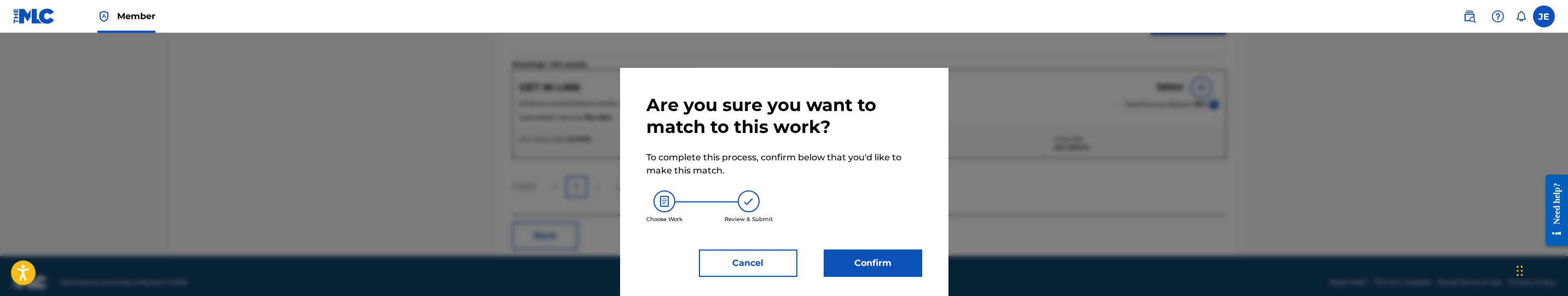
scroll to position [7, 0]
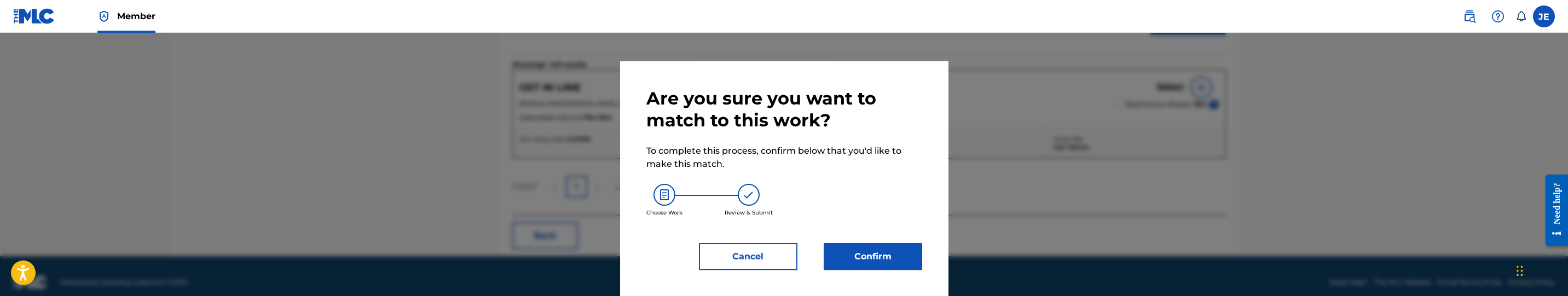
click at [898, 245] on button "Confirm" at bounding box center [873, 256] width 99 height 27
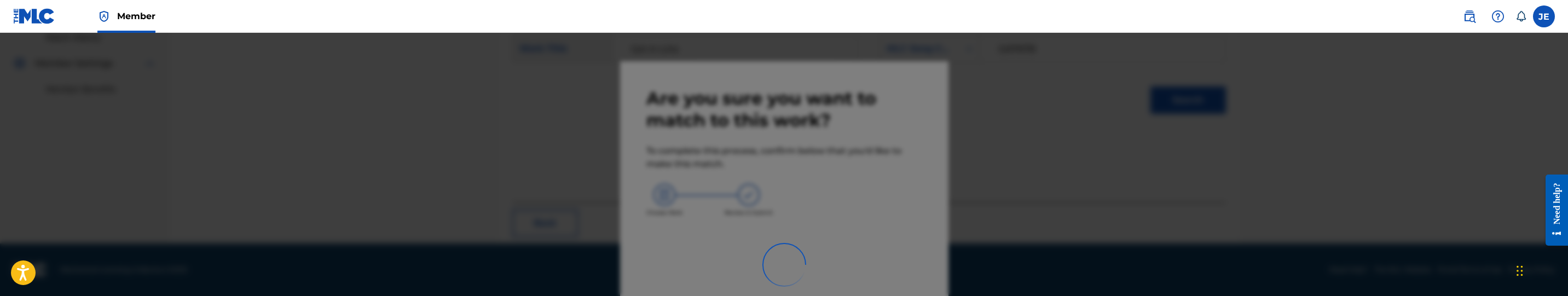
scroll to position [173, 0]
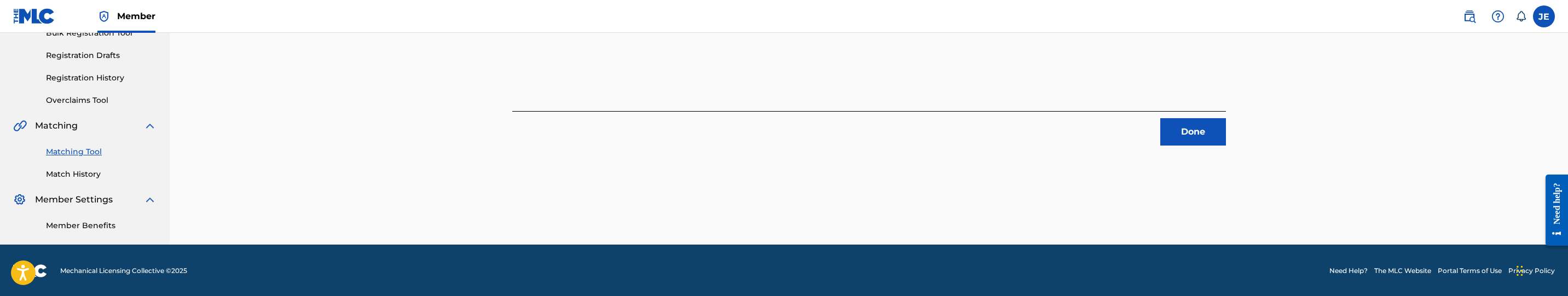
click at [1189, 119] on button "Done" at bounding box center [1193, 132] width 66 height 27
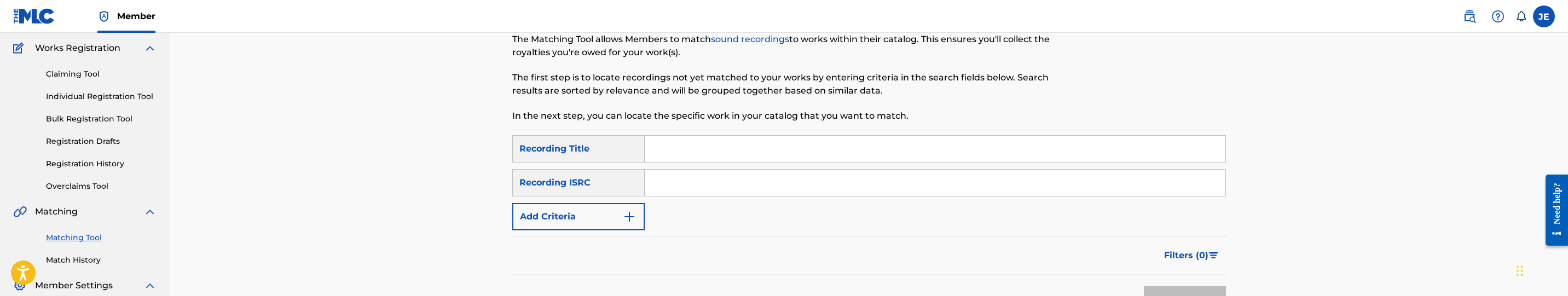
scroll to position [0, 0]
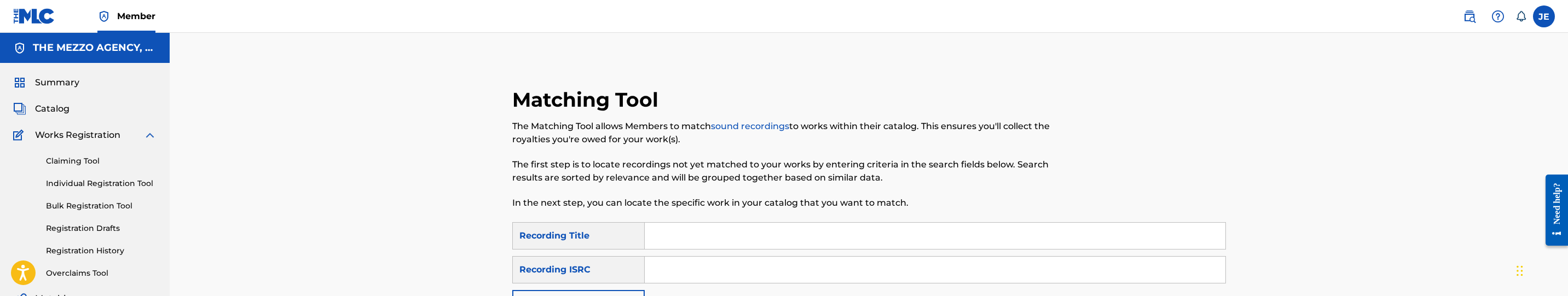
click at [63, 111] on span "Catalog" at bounding box center [52, 109] width 35 height 13
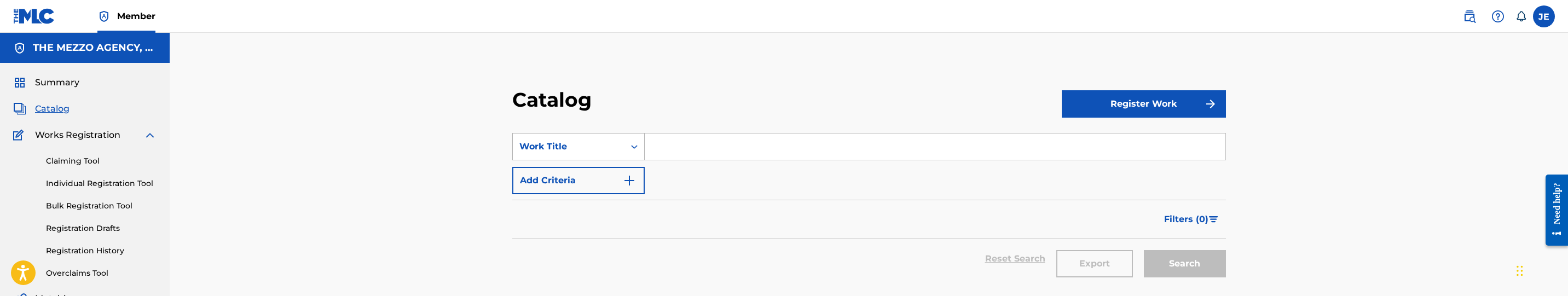
click at [608, 144] on div "Work Title" at bounding box center [579, 146] width 133 height 27
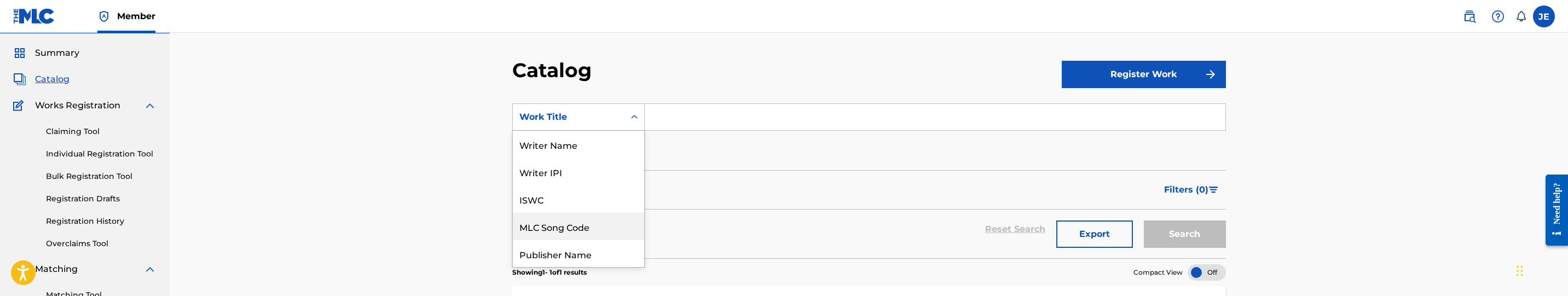
click at [608, 220] on div "MLC Song Code" at bounding box center [578, 227] width 131 height 27
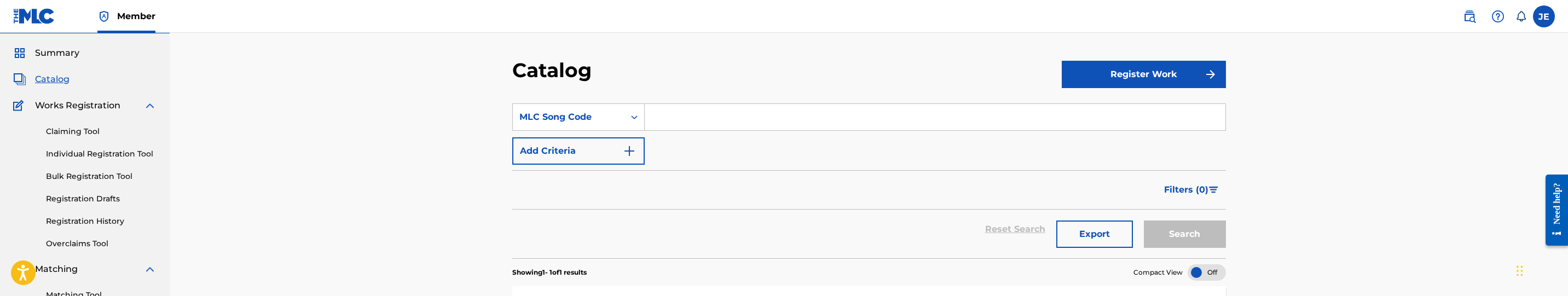
click at [664, 125] on input "Search Form" at bounding box center [935, 117] width 581 height 26
paste input "CC966U"
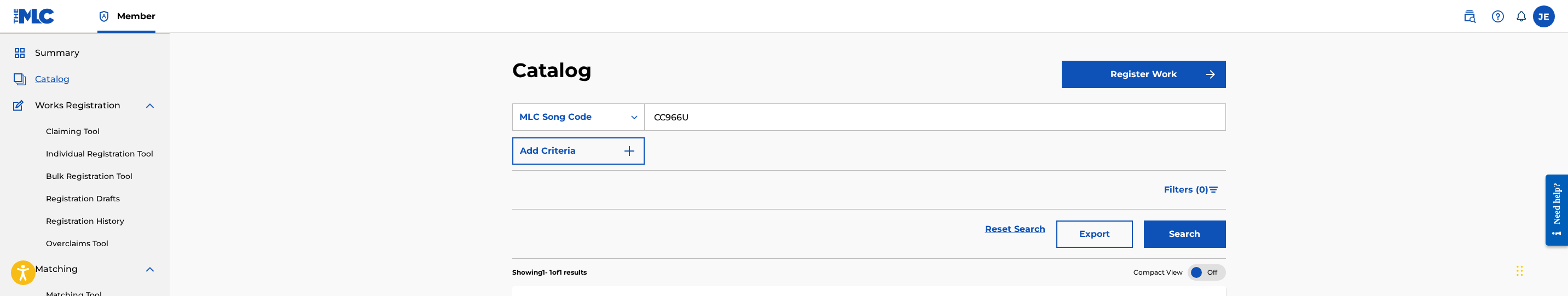
type input "CC966U"
click at [1174, 237] on button "Search" at bounding box center [1185, 234] width 82 height 27
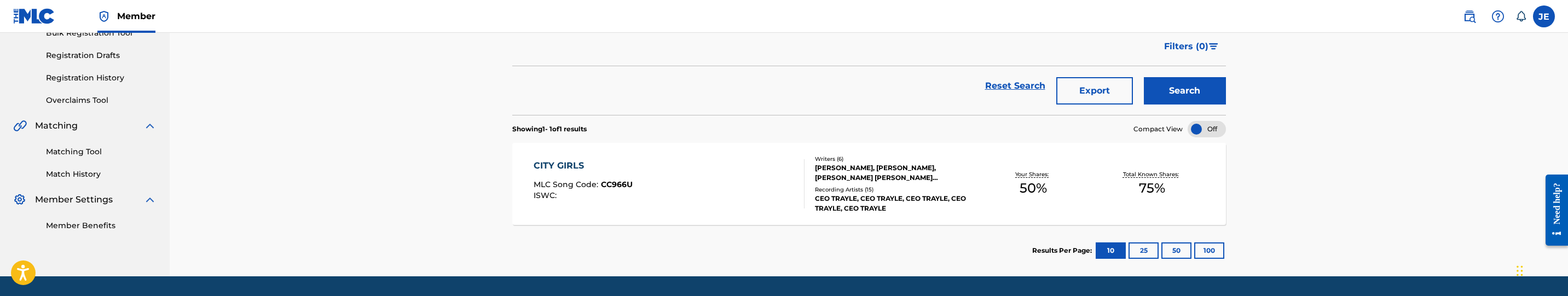
scroll to position [206, 0]
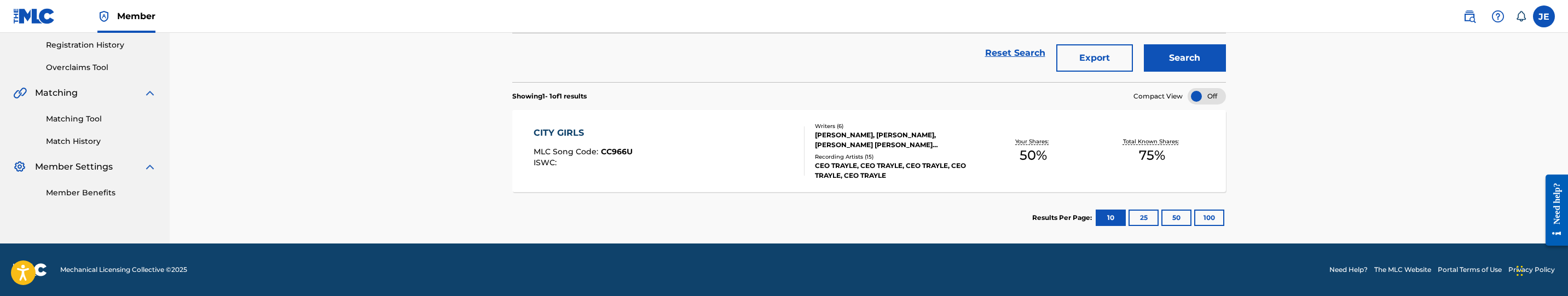
click at [695, 108] on section "CITY GIRLS MLC Song Code : CC966U ISWC : Writers ( 6 ) ELIOT BOHR, JUSTIN BELL,…" at bounding box center [869, 149] width 713 height 88
click at [670, 122] on div "CITY GIRLS MLC Song Code : CC966U ISWC : Writers ( 6 ) ELIOT BOHR, JUSTIN BELL,…" at bounding box center [869, 151] width 713 height 82
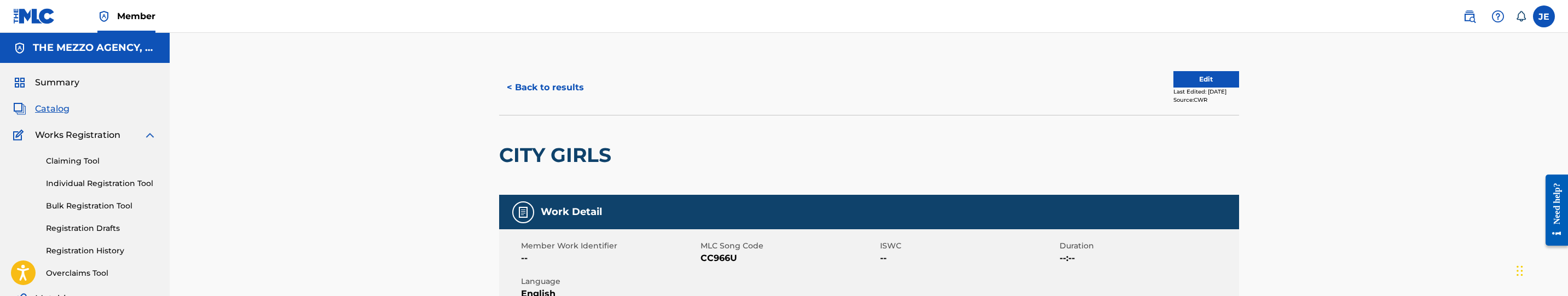
click at [1212, 79] on button "Edit" at bounding box center [1206, 79] width 66 height 16
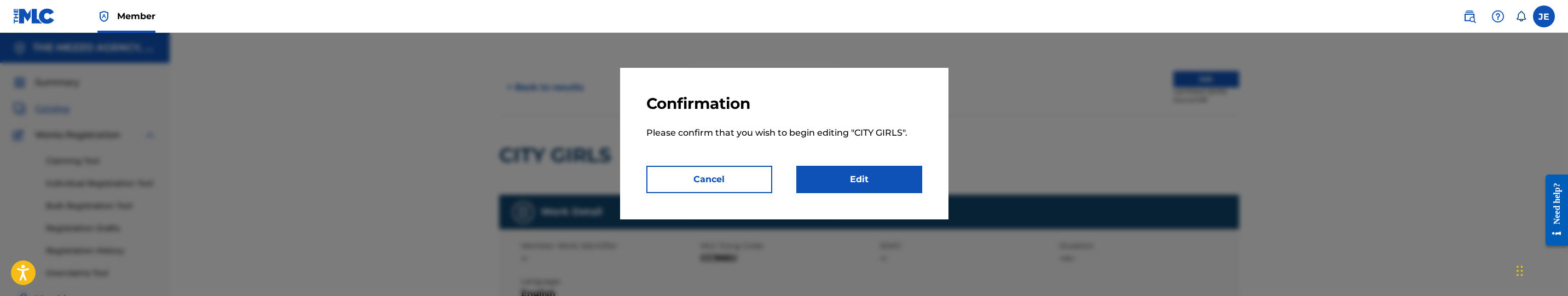
click at [881, 183] on link "Edit" at bounding box center [859, 179] width 126 height 27
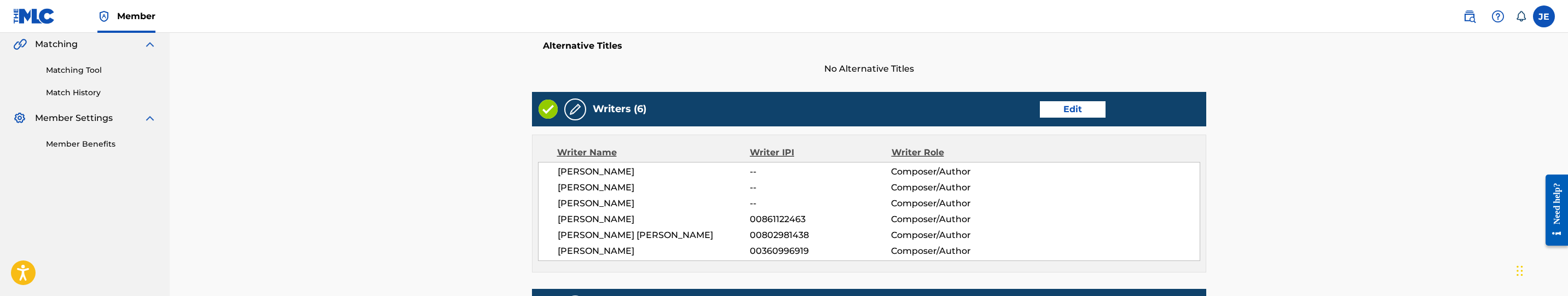
scroll to position [247, 0]
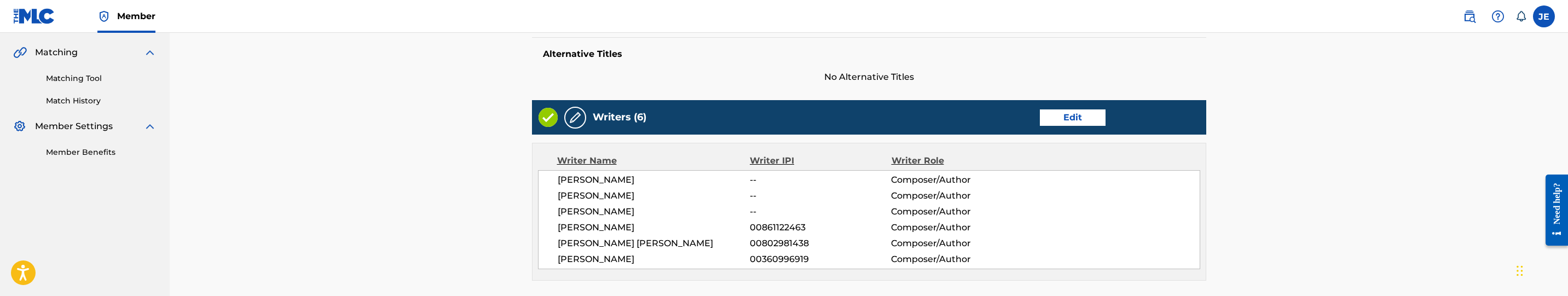
click at [1061, 132] on div "Writers (6) Edit" at bounding box center [869, 118] width 674 height 35
click at [1074, 116] on link "Edit" at bounding box center [1073, 118] width 66 height 16
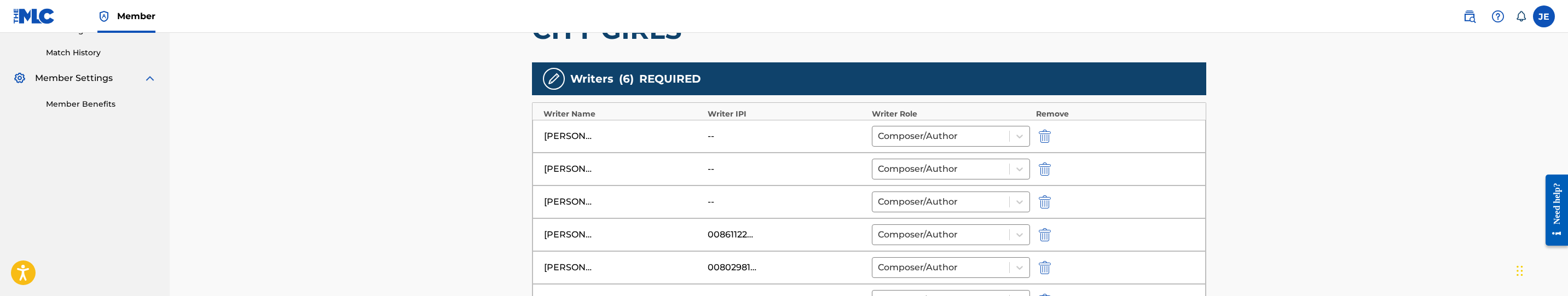
scroll to position [328, 0]
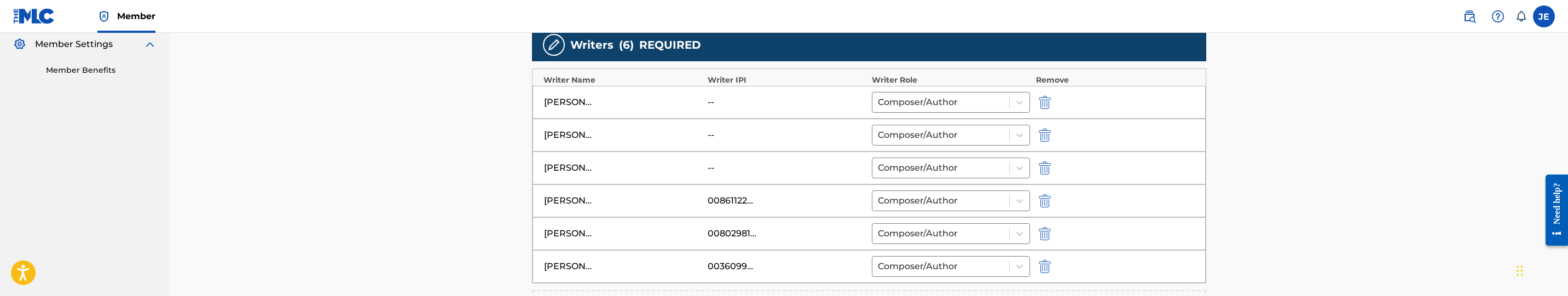
click at [1039, 132] on img "submit" at bounding box center [1045, 135] width 12 height 13
click at [1046, 135] on img "submit" at bounding box center [1045, 135] width 12 height 13
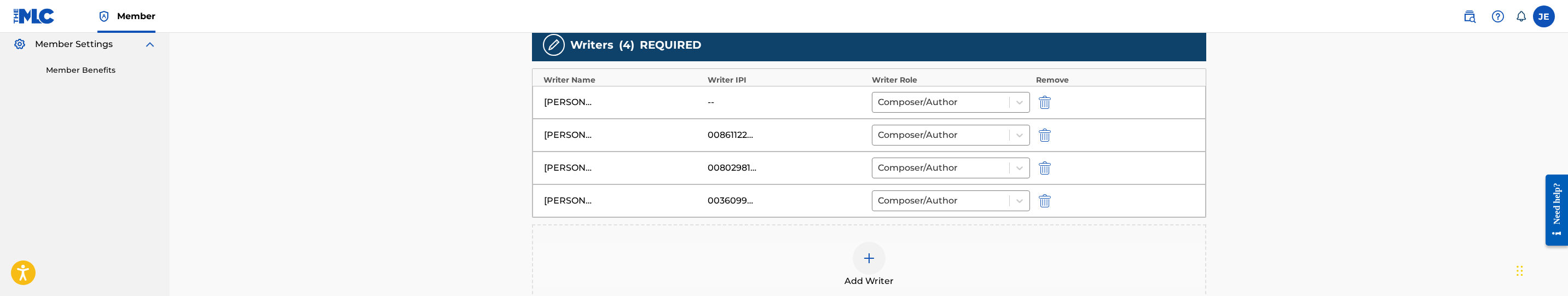
click at [1048, 100] on img "submit" at bounding box center [1045, 102] width 12 height 13
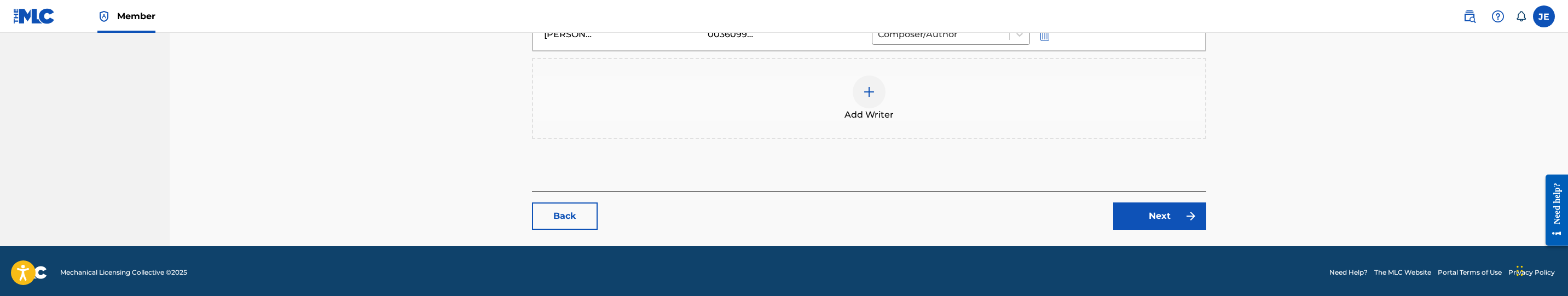
scroll to position [467, 0]
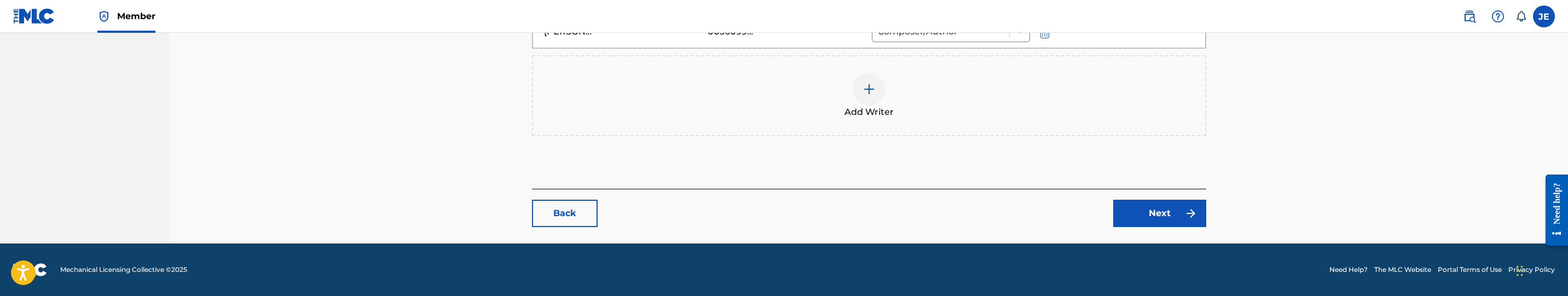
click at [1153, 219] on link "Next" at bounding box center [1160, 213] width 93 height 27
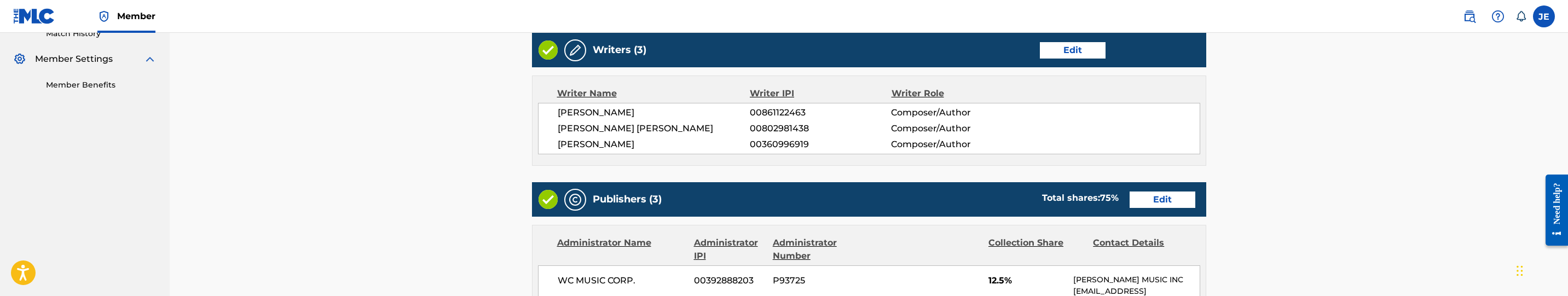
scroll to position [378, 0]
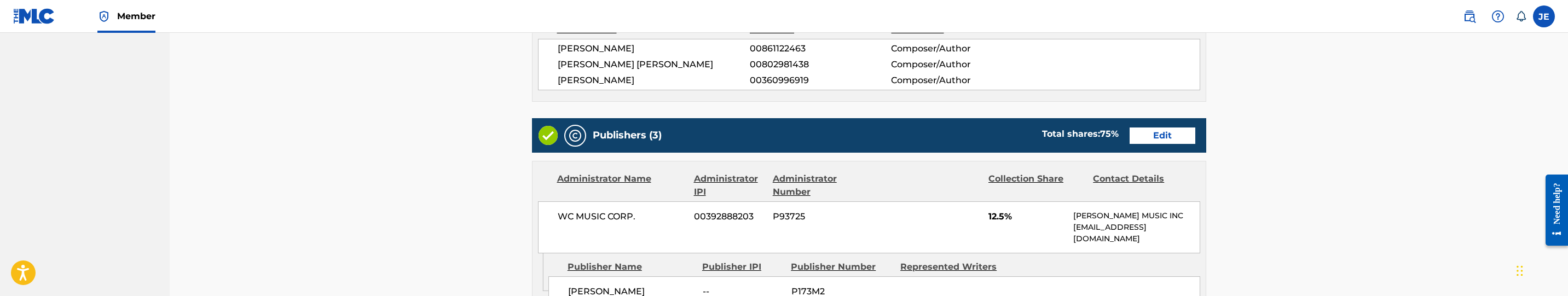
click at [1163, 136] on link "Edit" at bounding box center [1163, 135] width 66 height 16
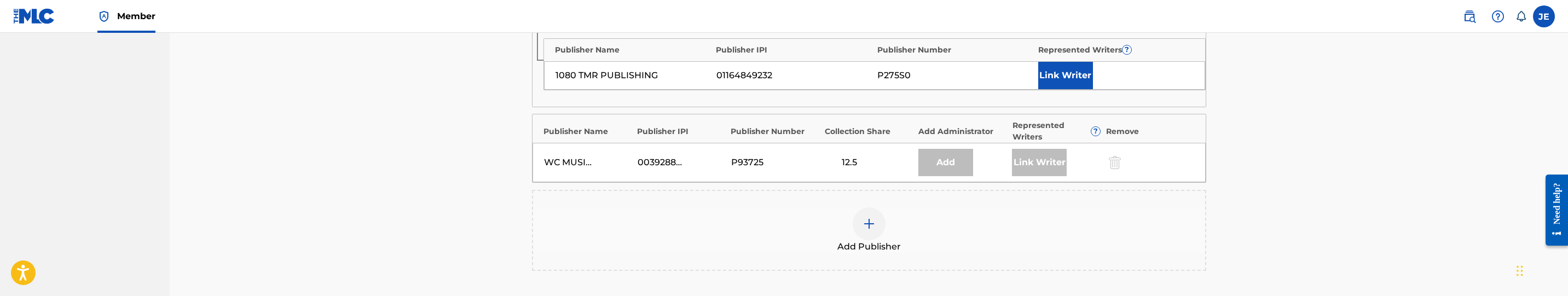
scroll to position [411, 0]
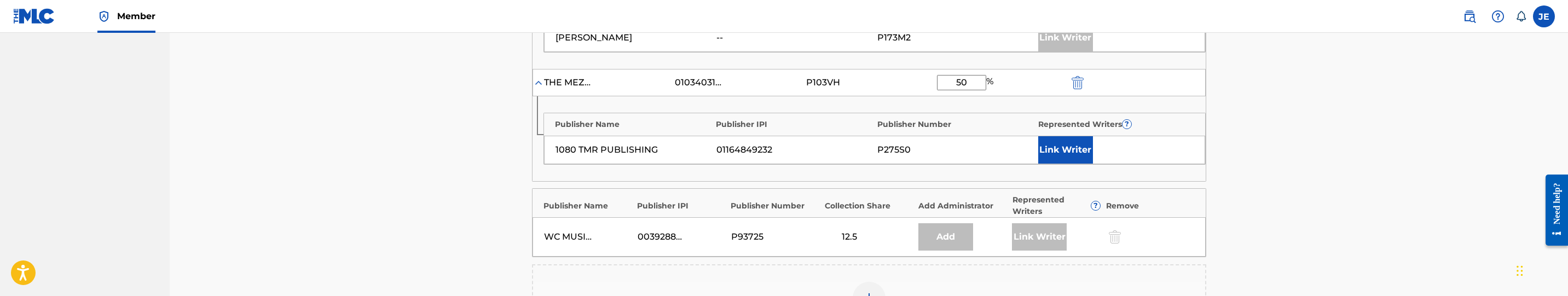
click at [1074, 153] on button "Link Writer" at bounding box center [1066, 150] width 55 height 27
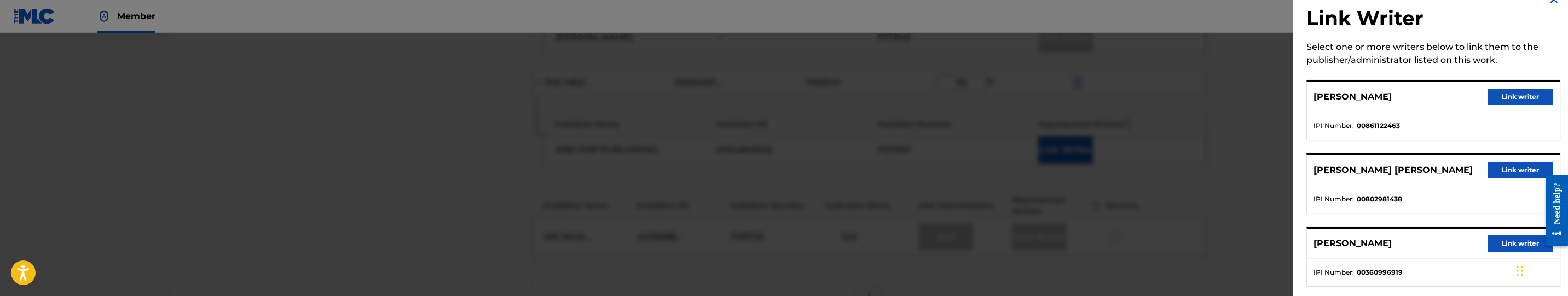
scroll to position [37, 0]
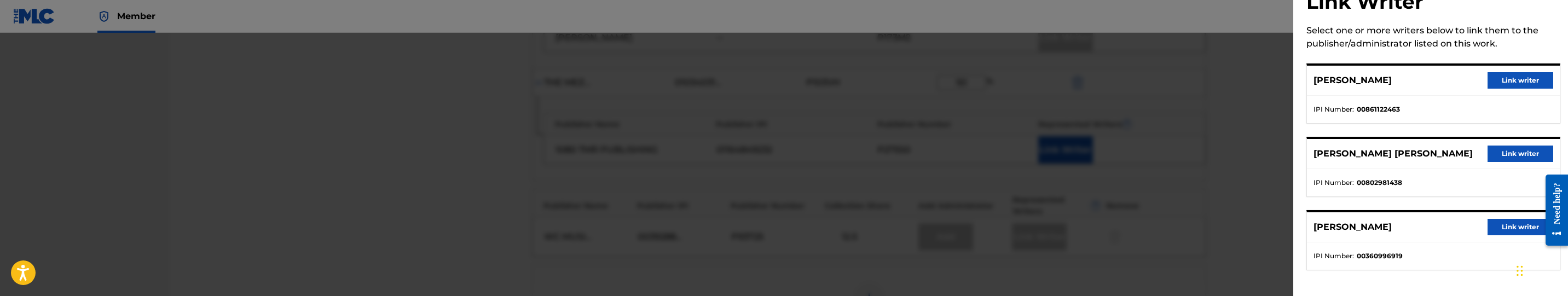
click at [1502, 227] on button "Link writer" at bounding box center [1521, 227] width 66 height 16
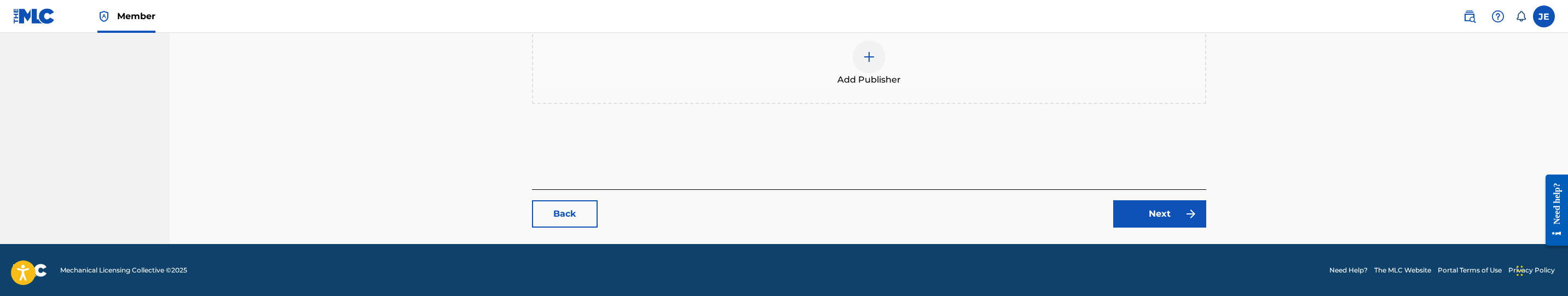
scroll to position [674, 0]
click at [1186, 209] on img at bounding box center [1191, 214] width 13 height 13
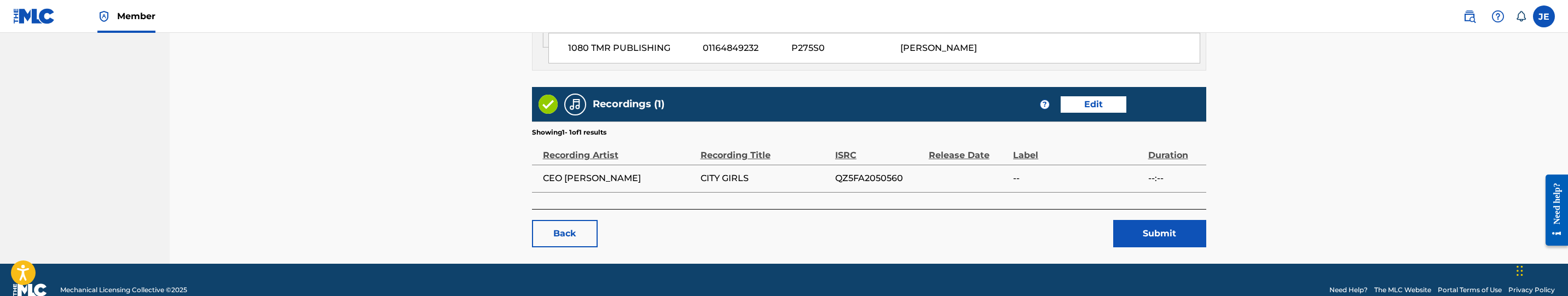
scroll to position [953, 0]
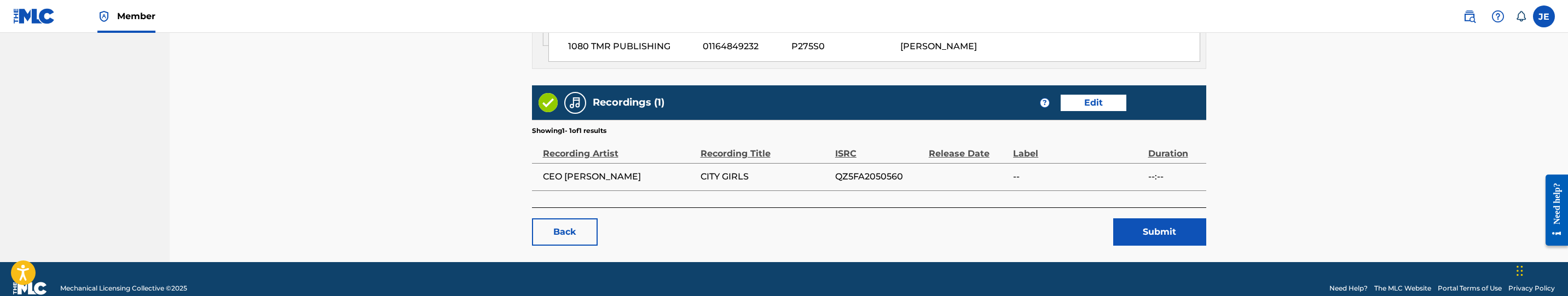
click at [1158, 219] on button "Submit" at bounding box center [1160, 232] width 93 height 27
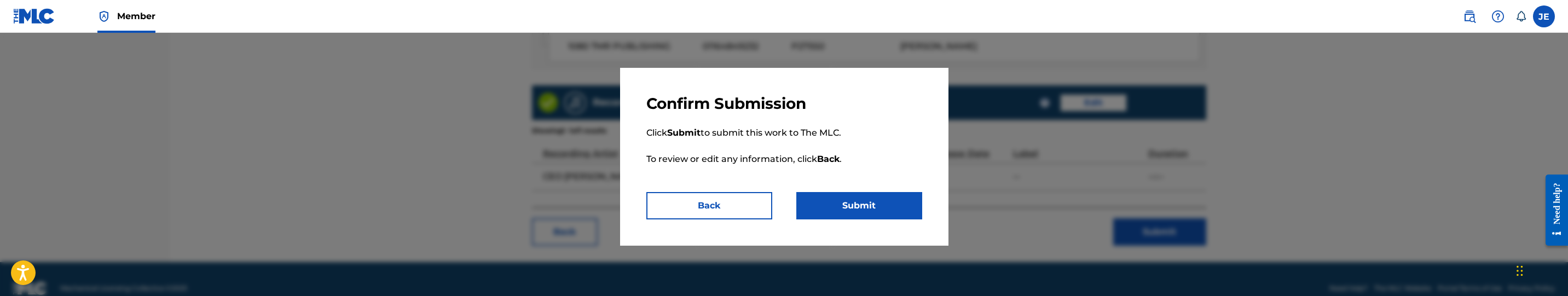
click at [921, 205] on button "Submit" at bounding box center [859, 206] width 126 height 27
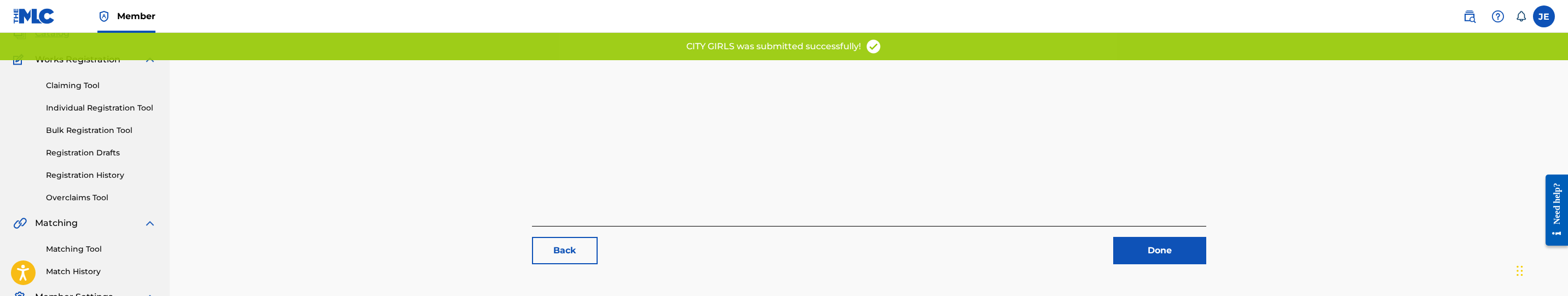
scroll to position [82, 0]
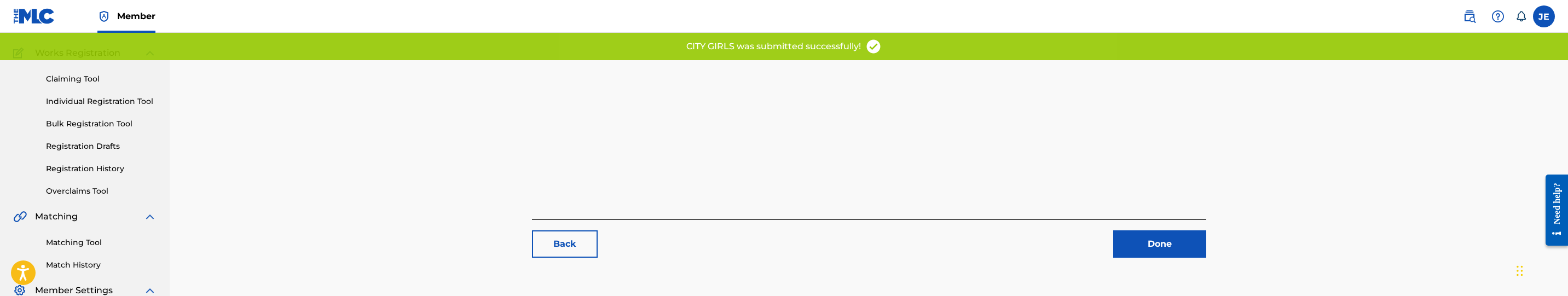
click at [79, 243] on link "Matching Tool" at bounding box center [102, 242] width 111 height 12
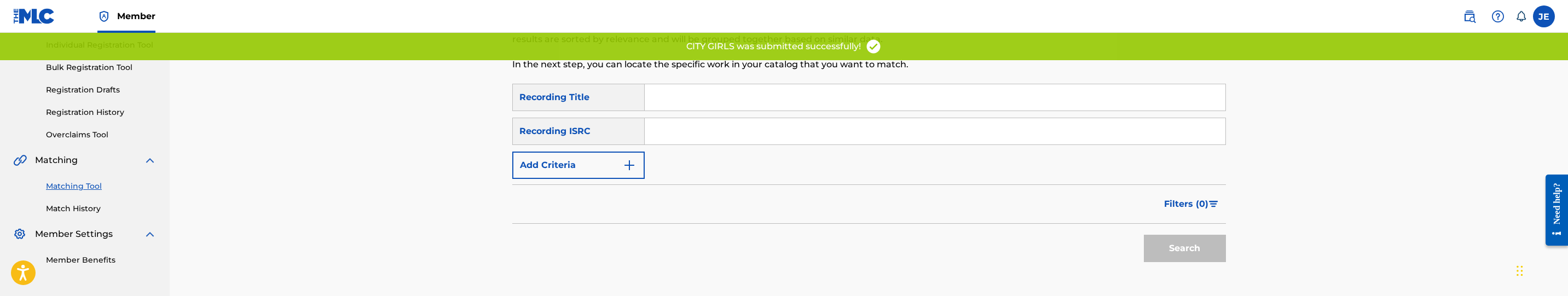
scroll to position [164, 0]
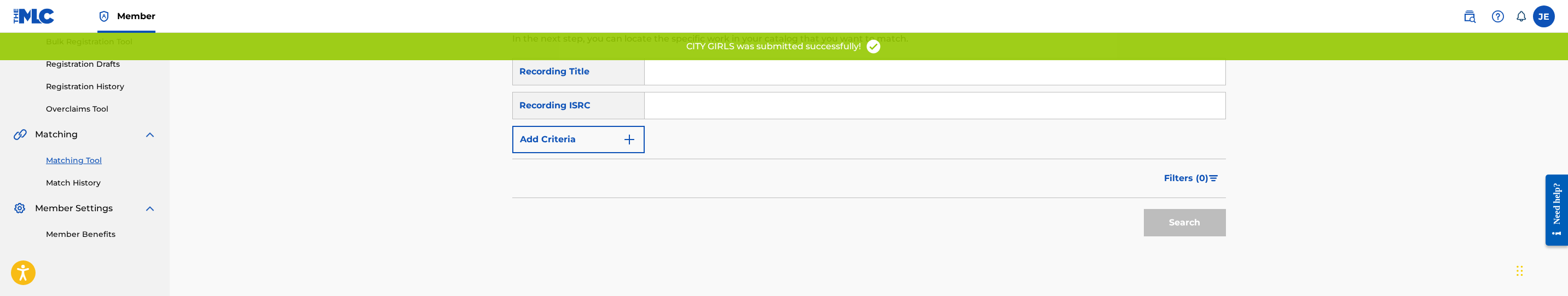
click at [799, 112] on input "Search Form" at bounding box center [935, 105] width 581 height 26
paste input "QZ5FA2050560"
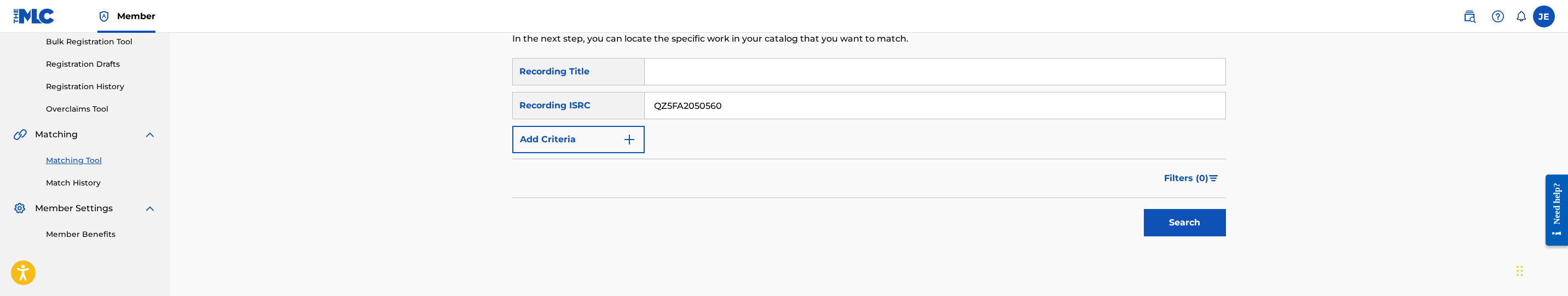
type input "QZ5FA2050560"
click at [1192, 225] on button "Search" at bounding box center [1185, 222] width 82 height 27
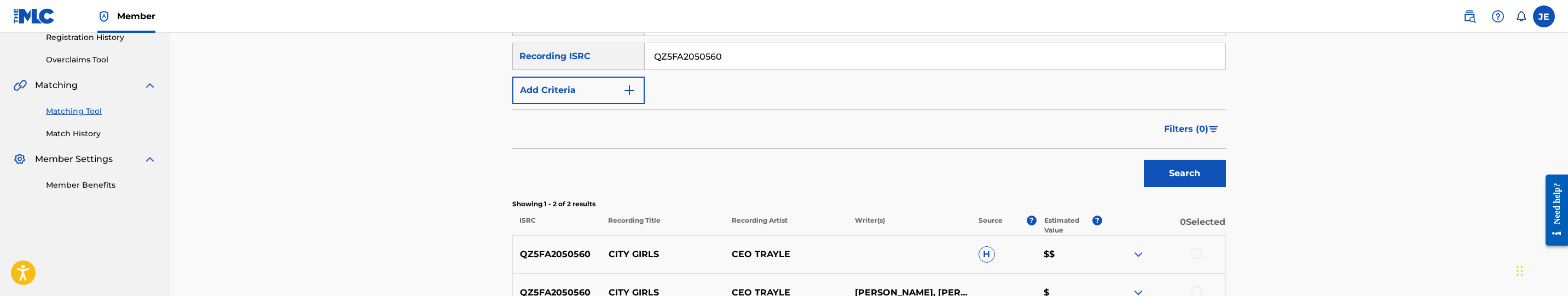
scroll to position [328, 0]
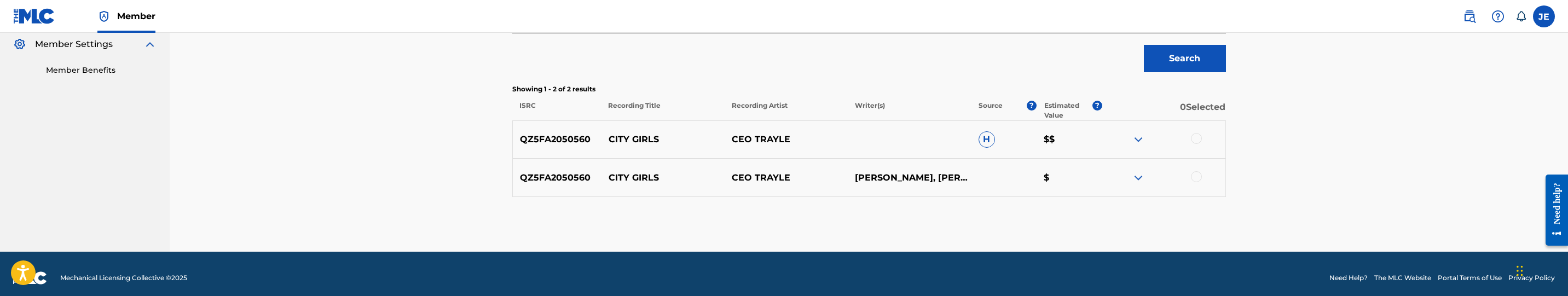
click at [1194, 140] on div at bounding box center [1197, 138] width 11 height 11
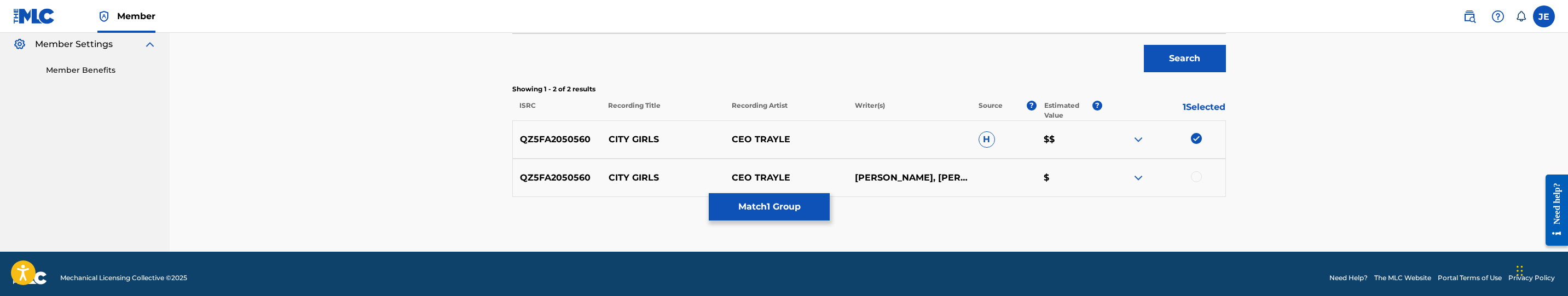
click at [1194, 180] on div at bounding box center [1197, 177] width 11 height 11
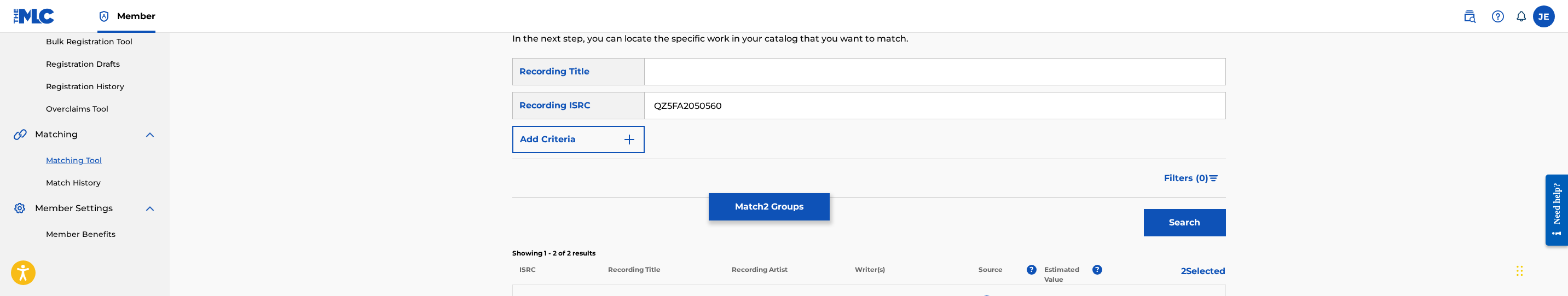
scroll to position [247, 0]
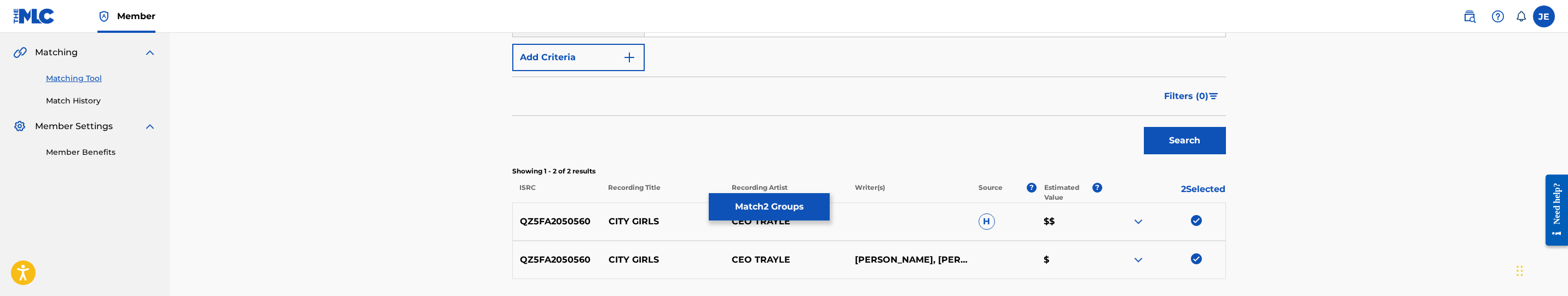
click at [757, 193] on button "Match 2 Groups" at bounding box center [769, 206] width 121 height 27
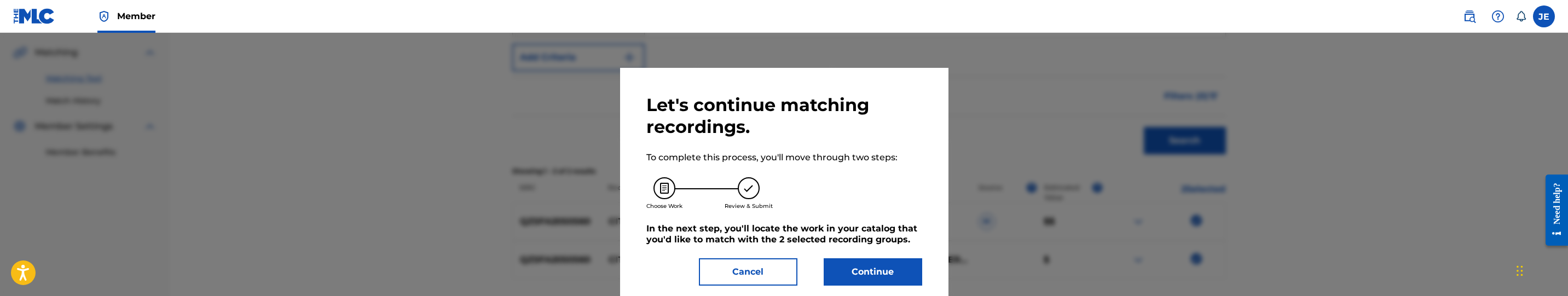
click at [869, 265] on button "Continue" at bounding box center [873, 272] width 99 height 27
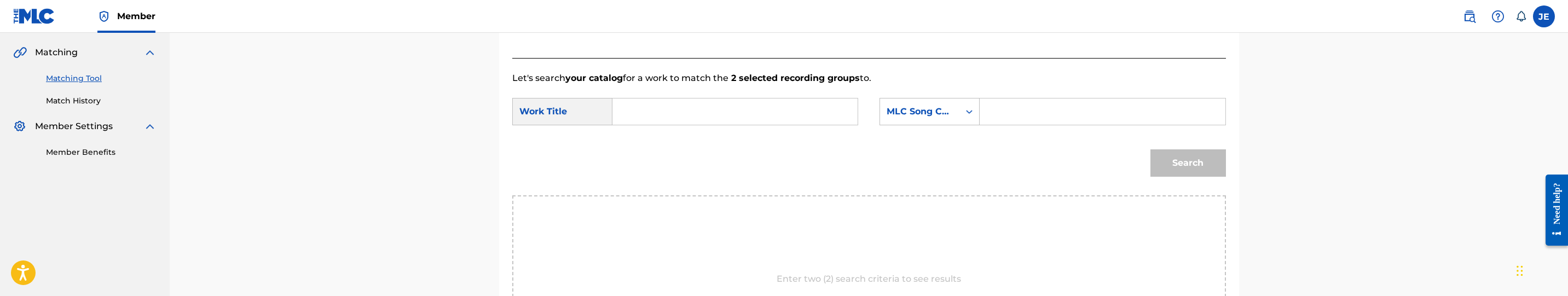
click at [1046, 123] on input "Search Form" at bounding box center [1102, 111] width 226 height 26
paste input "City Girls"
type input "City Girls"
click at [733, 107] on input "Search Form" at bounding box center [735, 111] width 226 height 26
paste input "City Girls"
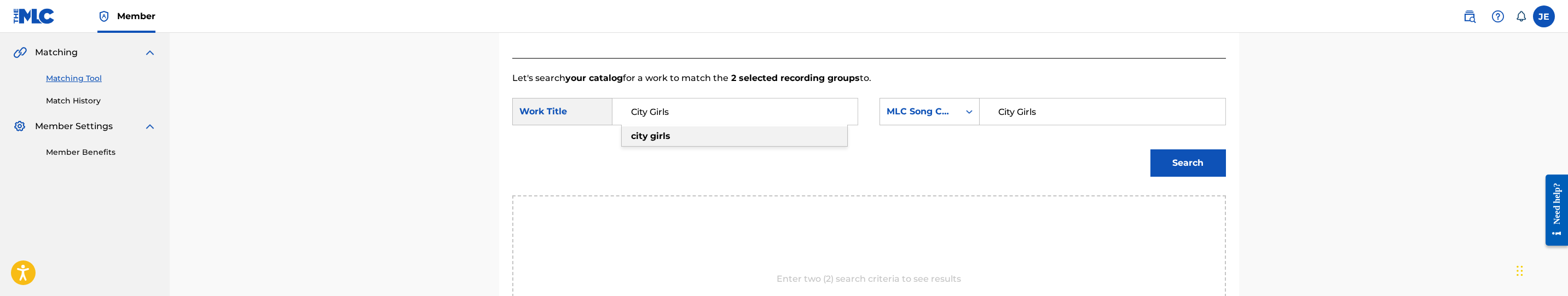
type input "City Girls"
click at [1089, 121] on input "City Girls" at bounding box center [1102, 111] width 226 height 26
paste input "C966U"
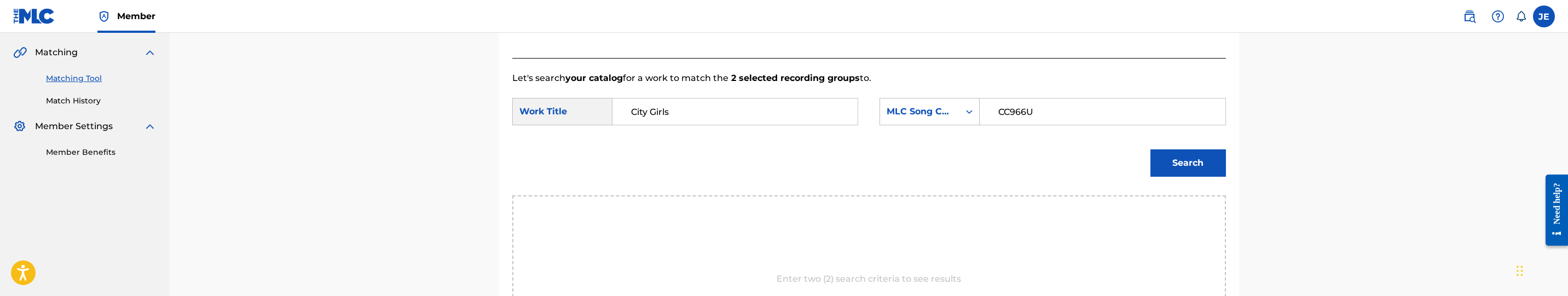
type input "CC966U"
click at [1171, 150] on button "Search" at bounding box center [1188, 163] width 75 height 27
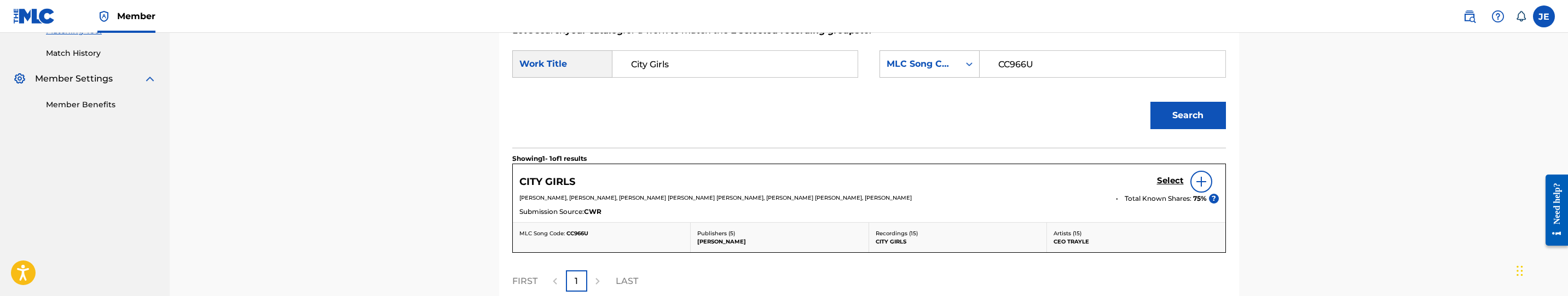
scroll to position [328, 0]
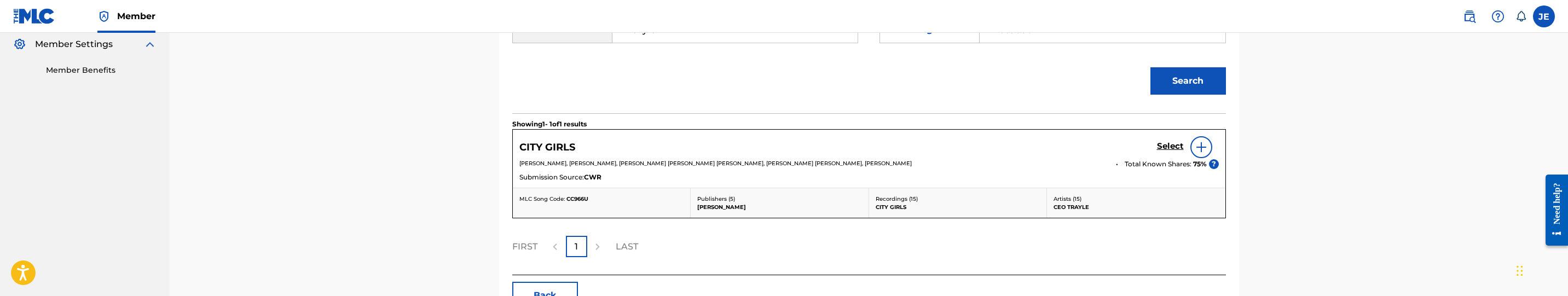
click at [1171, 150] on h5 "Select" at bounding box center [1171, 146] width 27 height 10
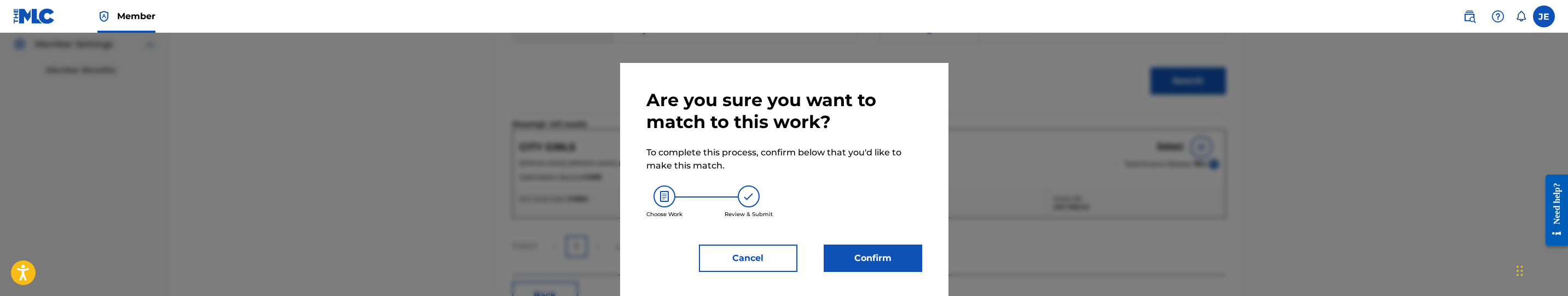
scroll to position [7, 0]
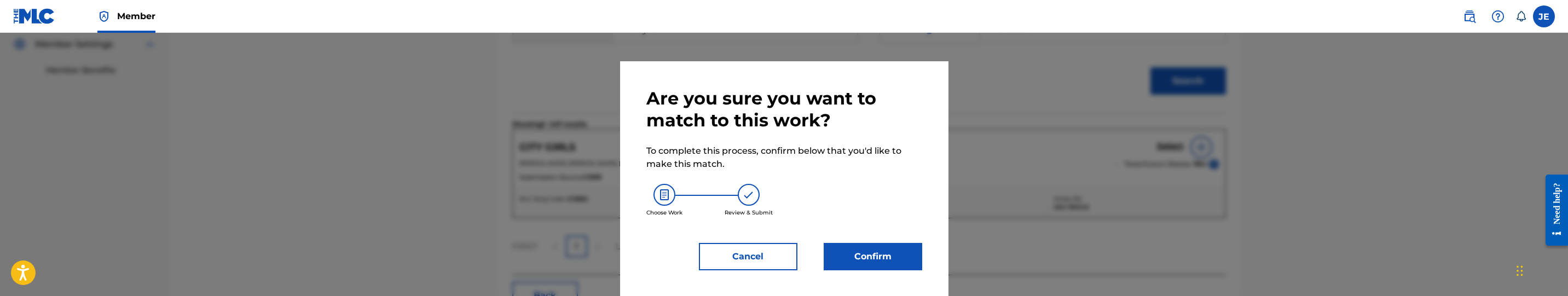
click at [866, 255] on button "Confirm" at bounding box center [873, 256] width 99 height 27
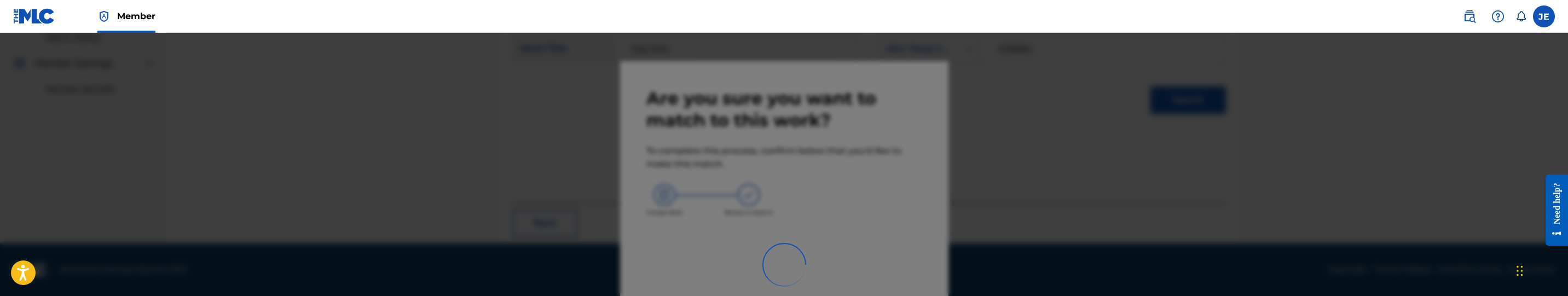
scroll to position [173, 0]
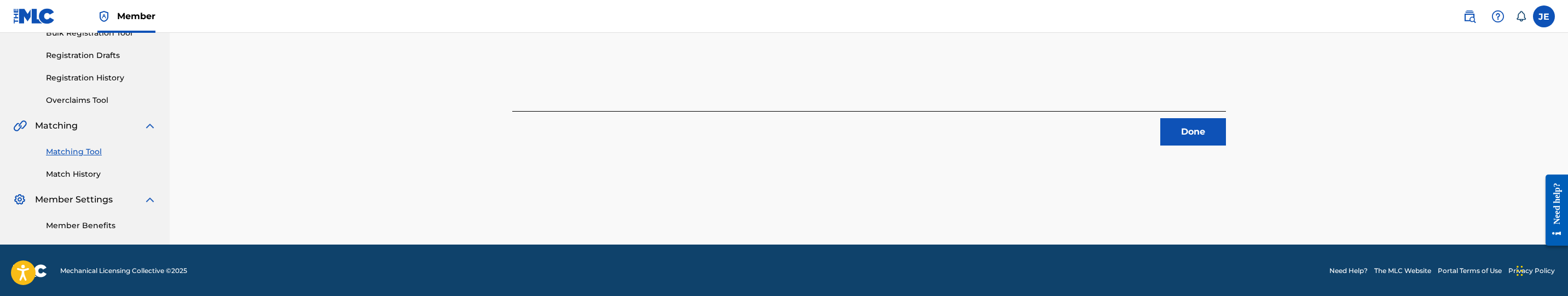
click at [1202, 142] on button "Done" at bounding box center [1193, 132] width 66 height 27
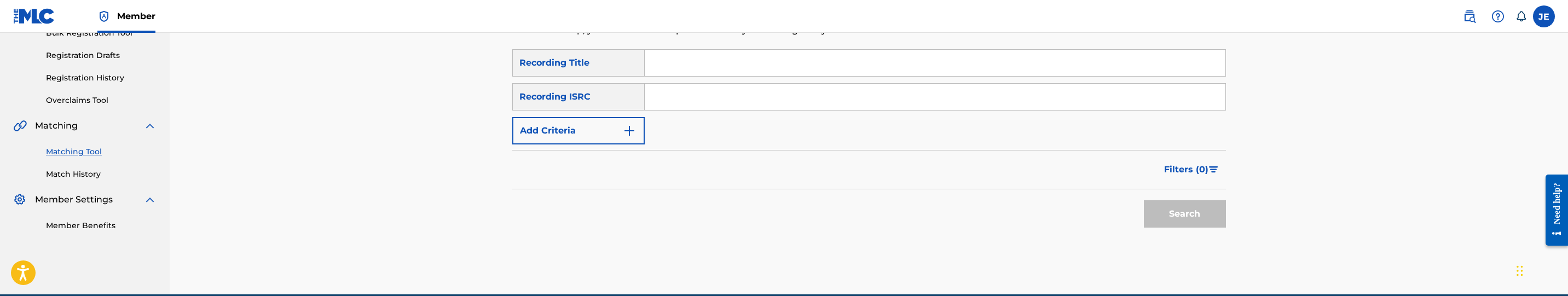
click at [791, 100] on input "Search Form" at bounding box center [935, 97] width 581 height 26
paste input "QZ5FA2050562"
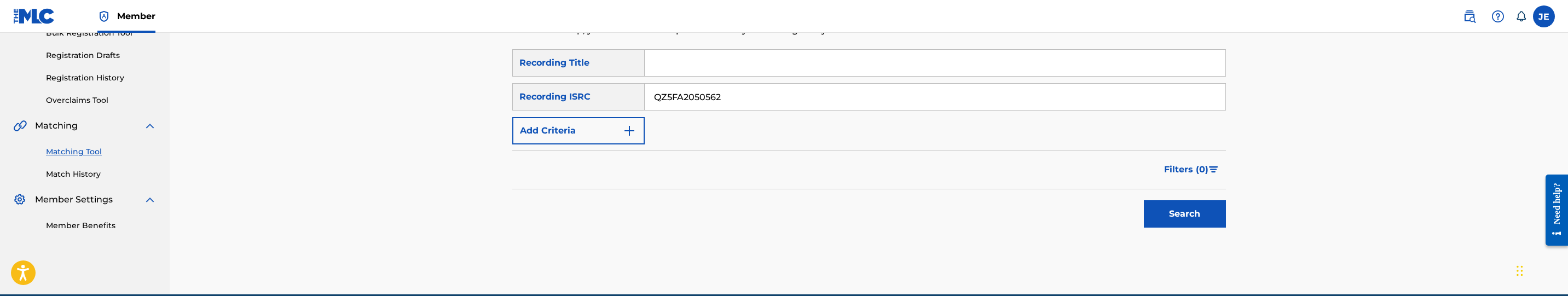
type input "QZ5FA2050562"
click at [1186, 198] on div "Search" at bounding box center [1182, 211] width 88 height 44
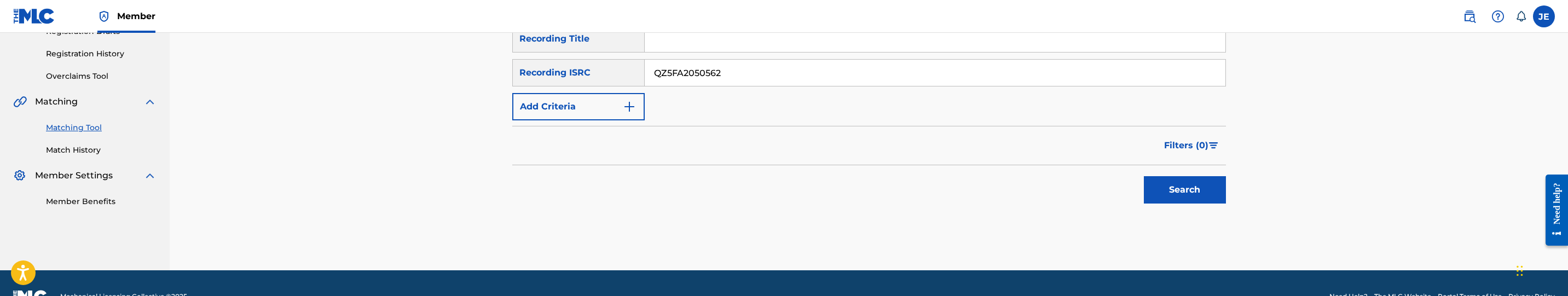
scroll to position [224, 0]
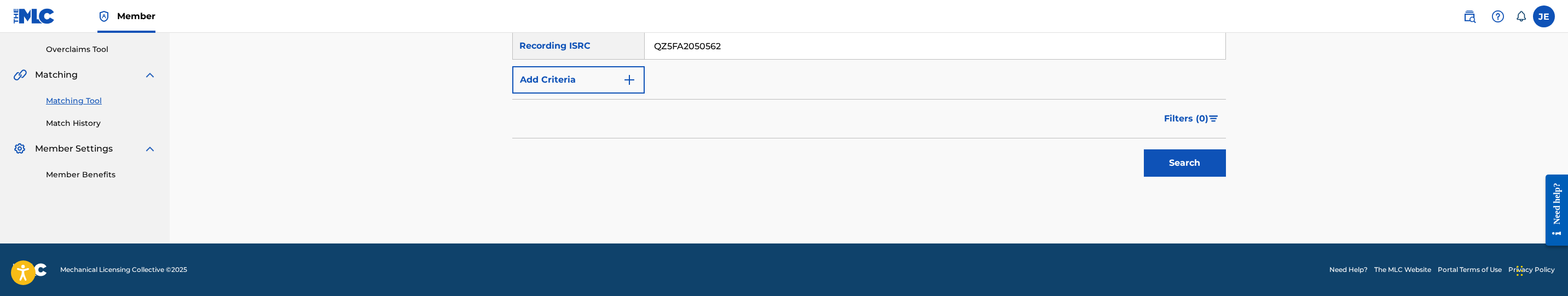
click at [1189, 161] on button "Search" at bounding box center [1185, 163] width 82 height 27
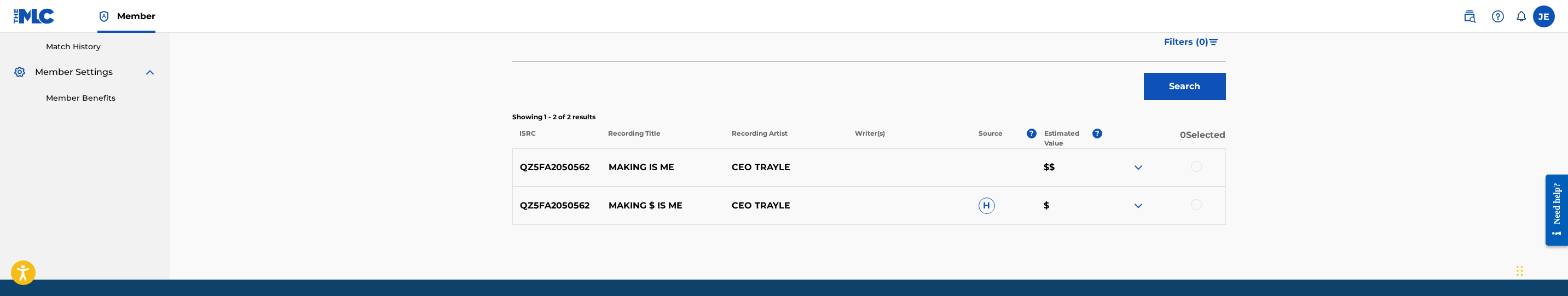
scroll to position [306, 0]
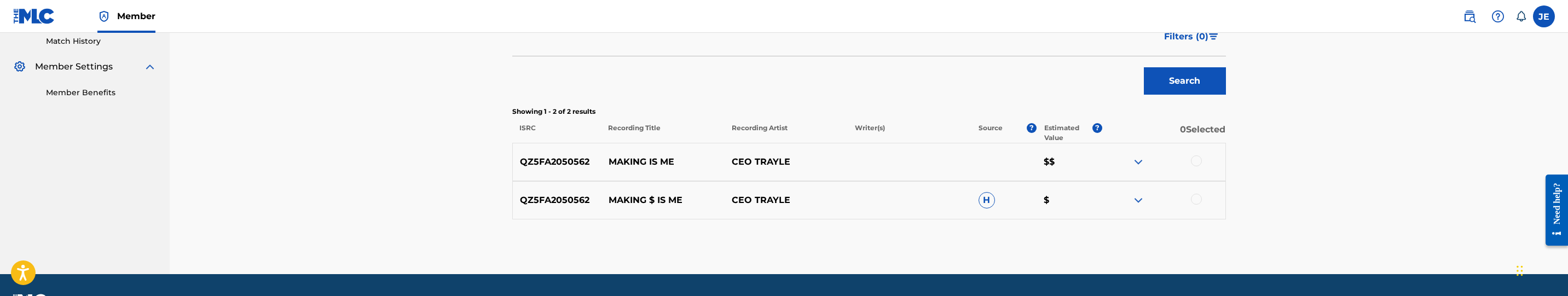
click at [1195, 160] on div at bounding box center [1197, 161] width 11 height 11
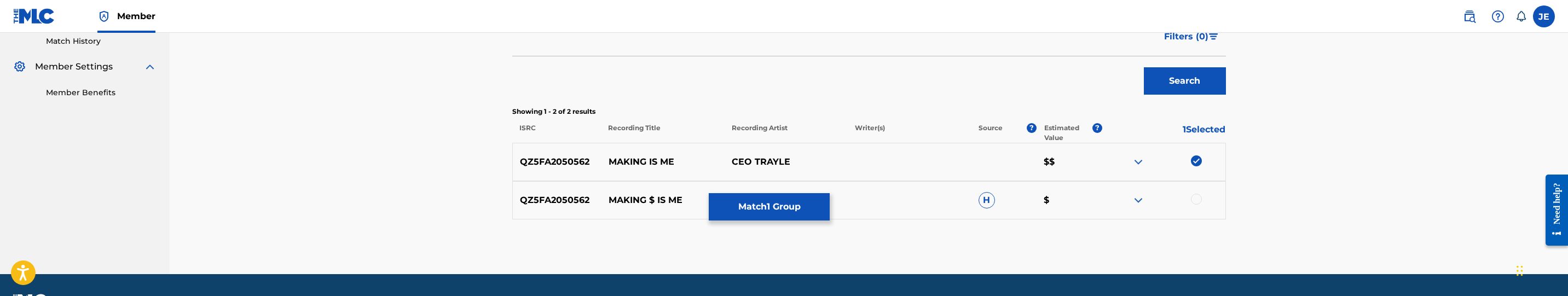
drag, startPoint x: 1196, startPoint y: 203, endPoint x: 1187, endPoint y: 203, distance: 9.0
click at [1195, 203] on div at bounding box center [1197, 199] width 11 height 11
click at [830, 214] on div "QZ5FA2050562 MAKING $ IS ME CEO TRAYLE H $" at bounding box center [869, 200] width 713 height 38
click at [825, 214] on button "Match 2 Groups" at bounding box center [769, 206] width 121 height 27
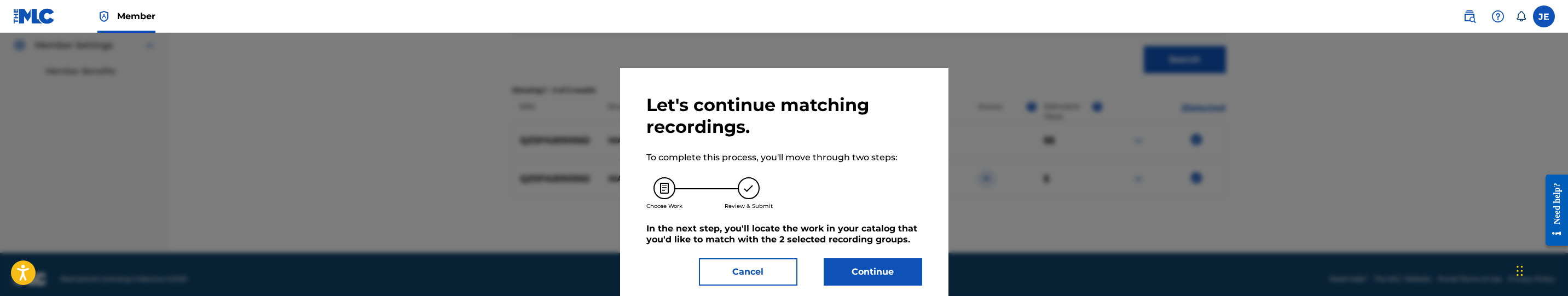
scroll to position [337, 0]
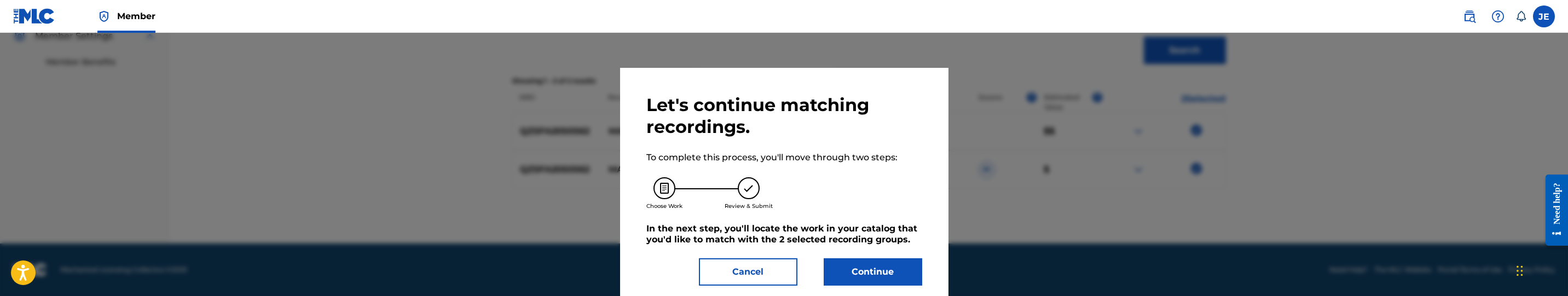
click at [890, 270] on button "Continue" at bounding box center [873, 272] width 99 height 27
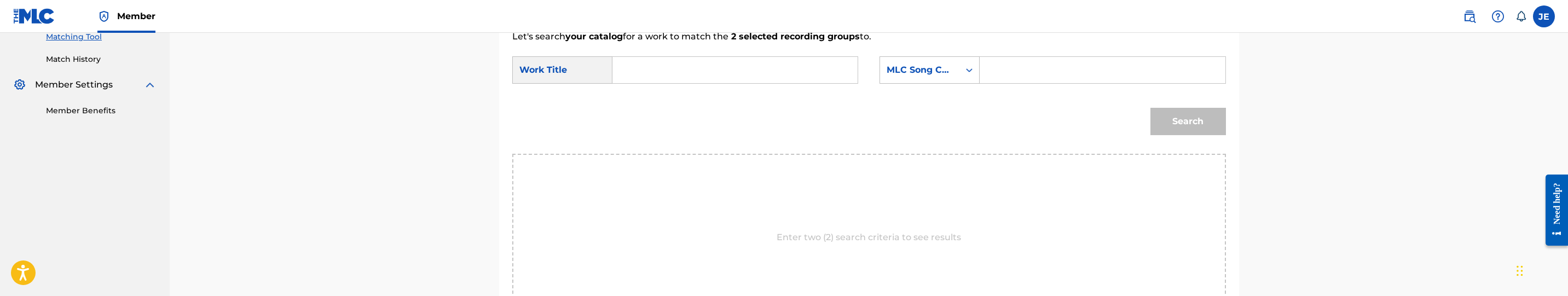
scroll to position [255, 0]
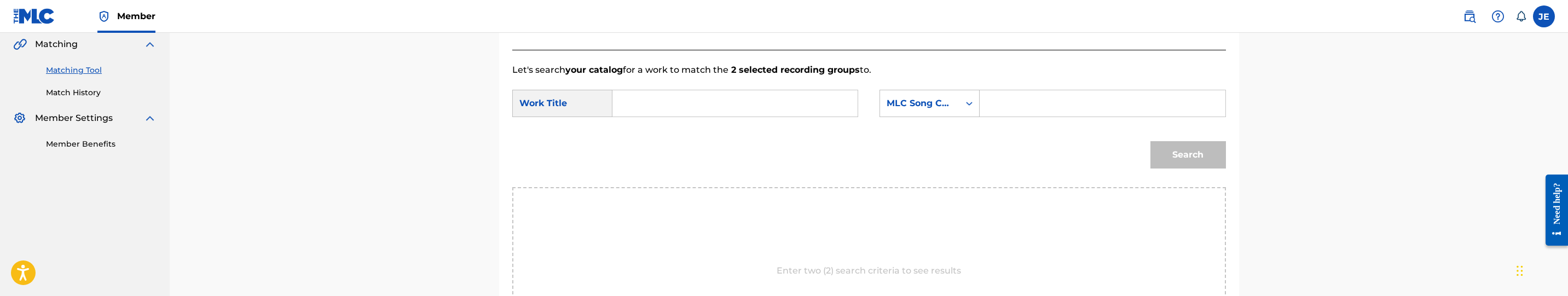
click at [707, 107] on input "Search Form" at bounding box center [735, 103] width 226 height 26
paste input "Making $ Is Me"
type input "Making $ Is Me"
click at [1017, 105] on input "Search Form" at bounding box center [1102, 103] width 226 height 26
paste input "MH1Q09"
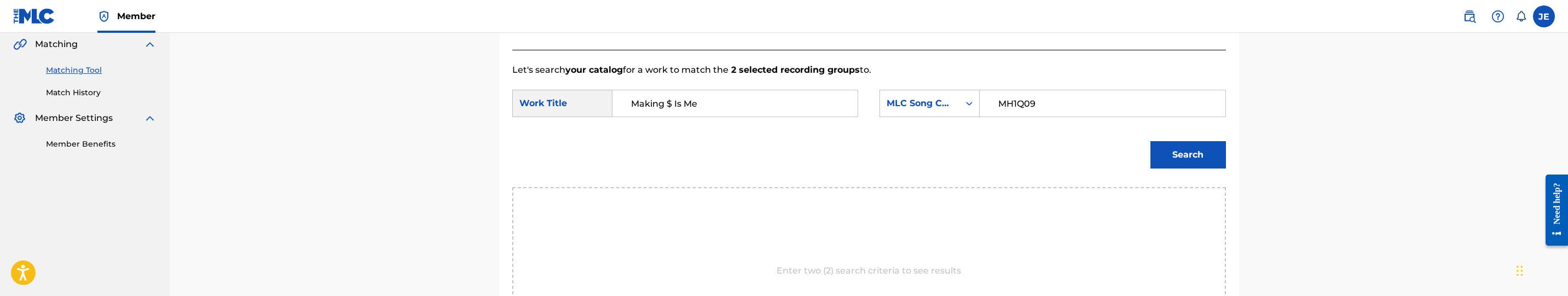
type input "MH1Q09"
click at [1210, 165] on button "Search" at bounding box center [1188, 155] width 75 height 27
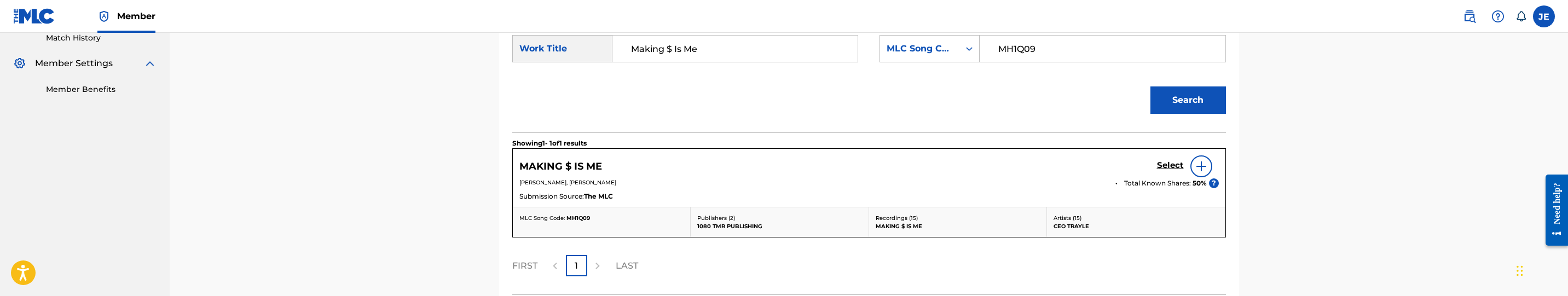
click at [1171, 165] on h5 "Select" at bounding box center [1171, 165] width 27 height 10
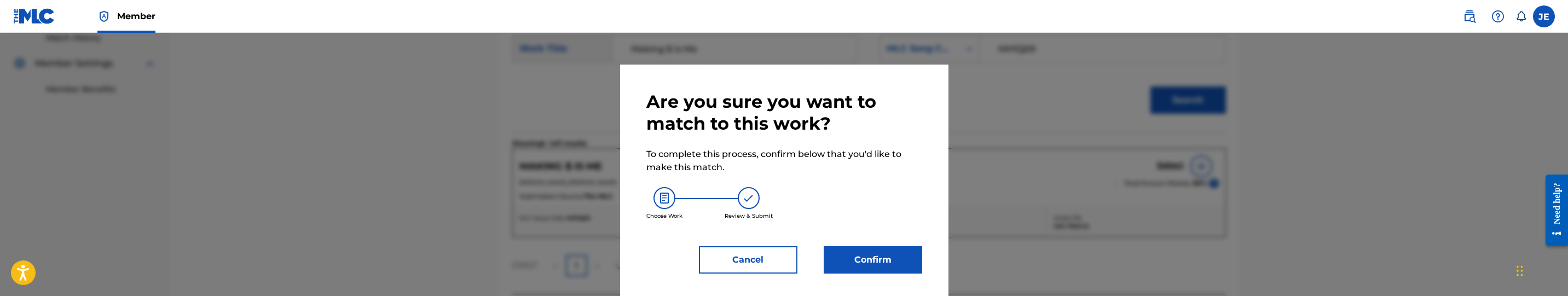
scroll to position [7, 0]
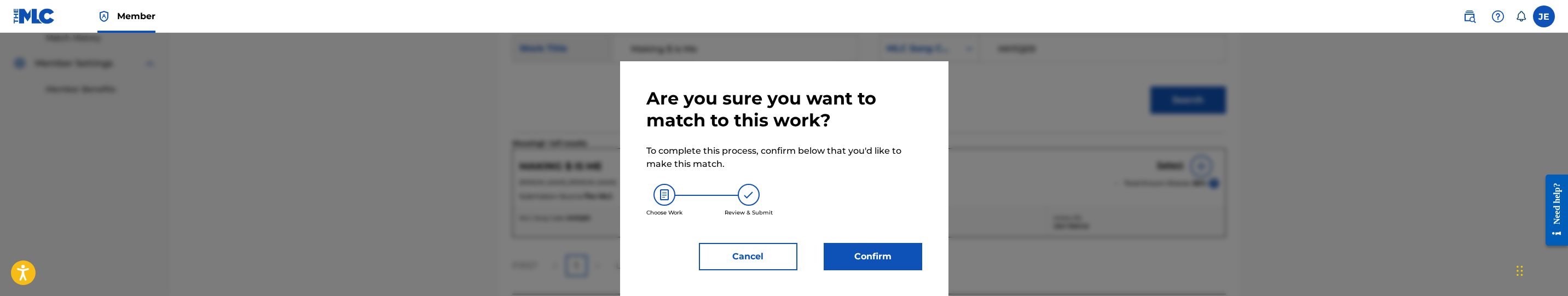
click at [882, 248] on button "Confirm" at bounding box center [873, 256] width 99 height 27
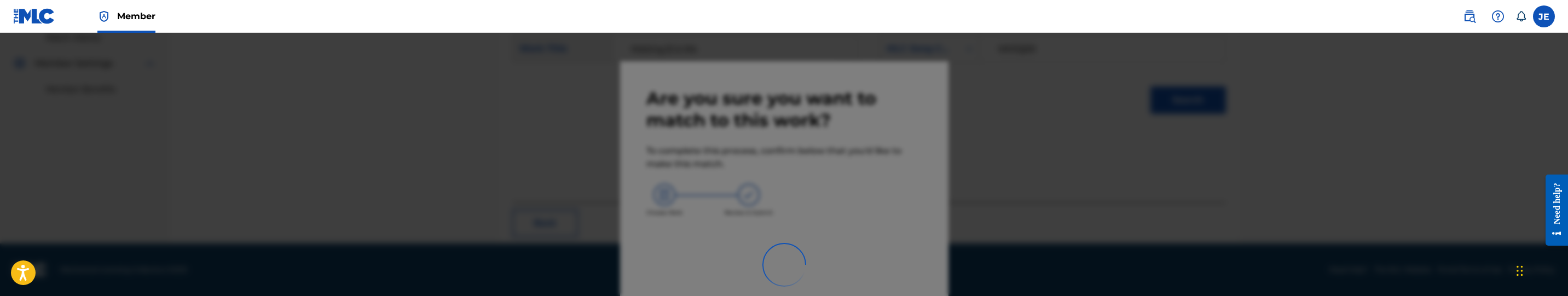
scroll to position [173, 0]
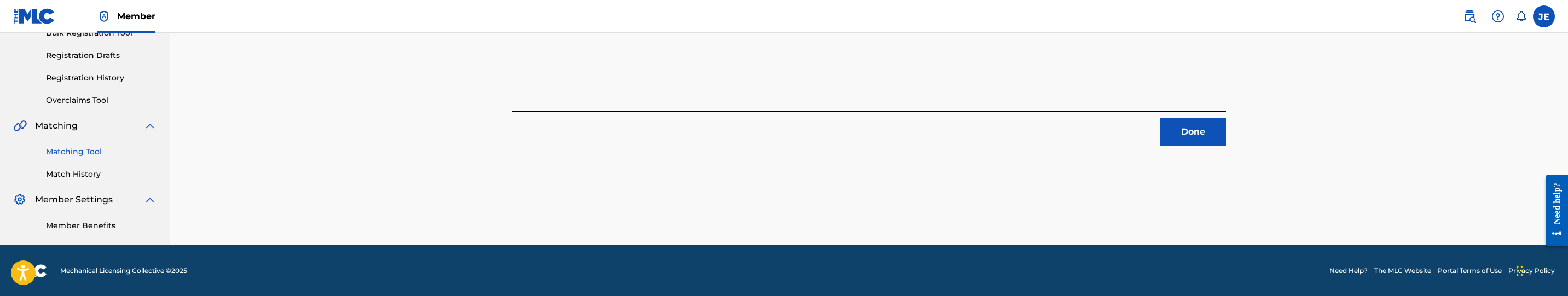
click at [1211, 128] on button "Done" at bounding box center [1193, 132] width 66 height 27
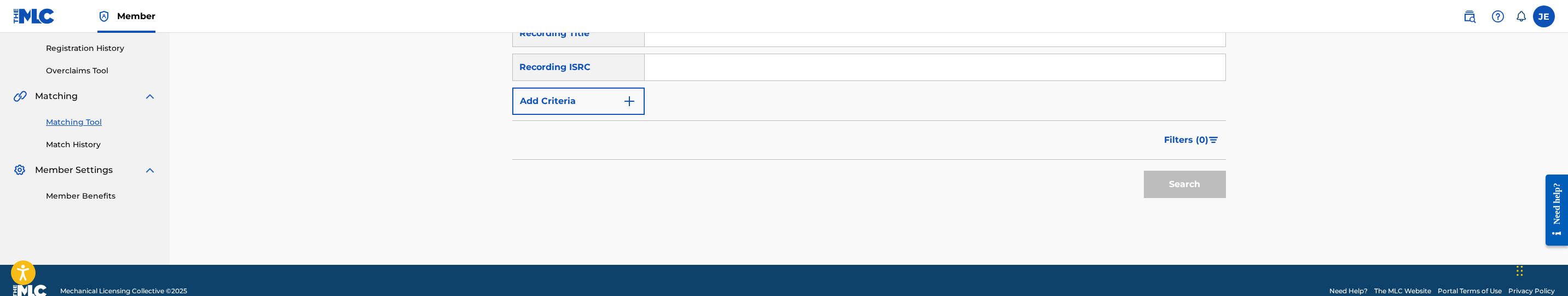
scroll to position [224, 0]
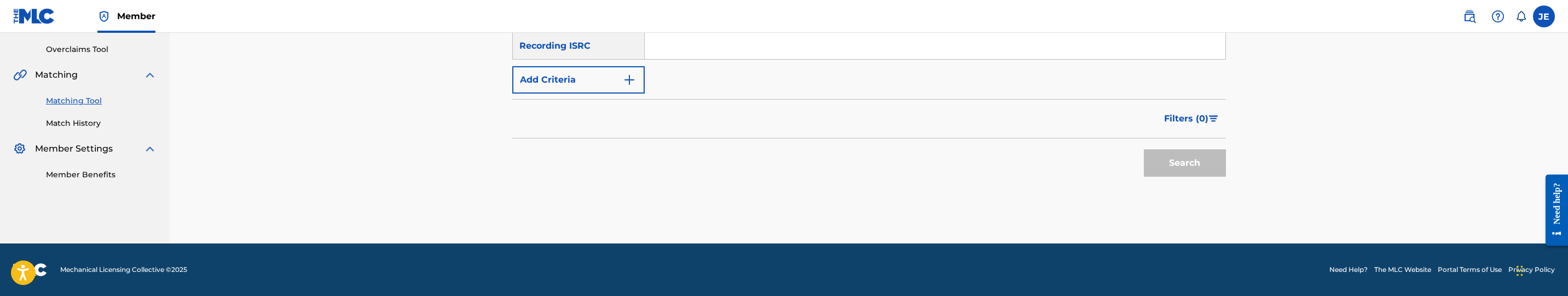
click at [687, 48] on input "Search Form" at bounding box center [935, 46] width 581 height 26
paste input "QZ5FA2050563"
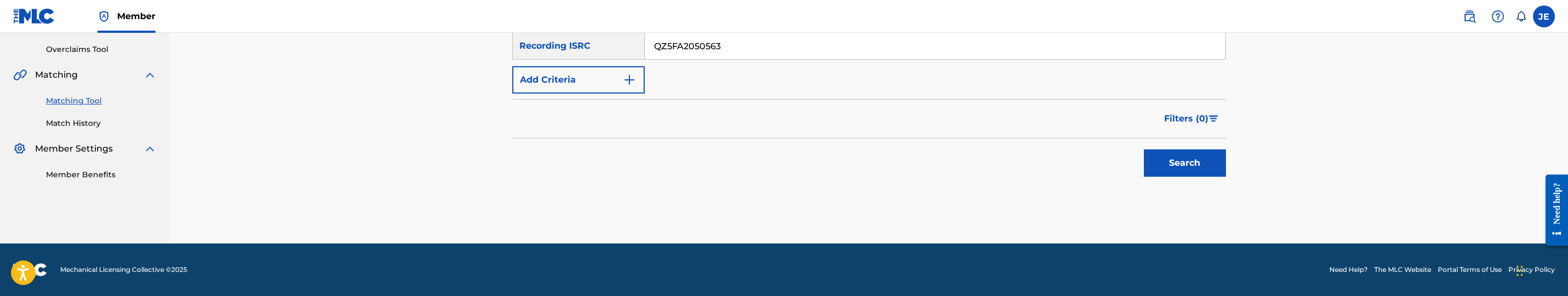
type input "QZ5FA2050563"
click at [1195, 175] on button "Search" at bounding box center [1185, 163] width 82 height 27
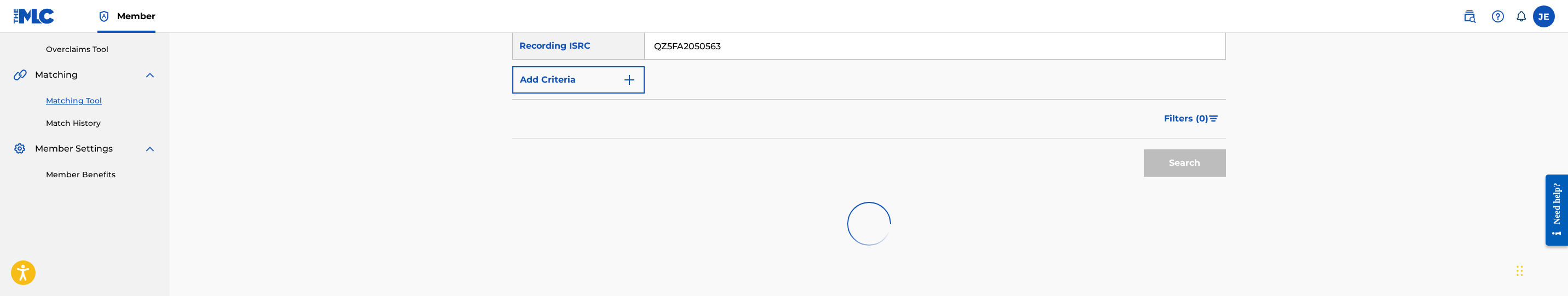
click at [1186, 158] on div "Search" at bounding box center [1182, 160] width 88 height 44
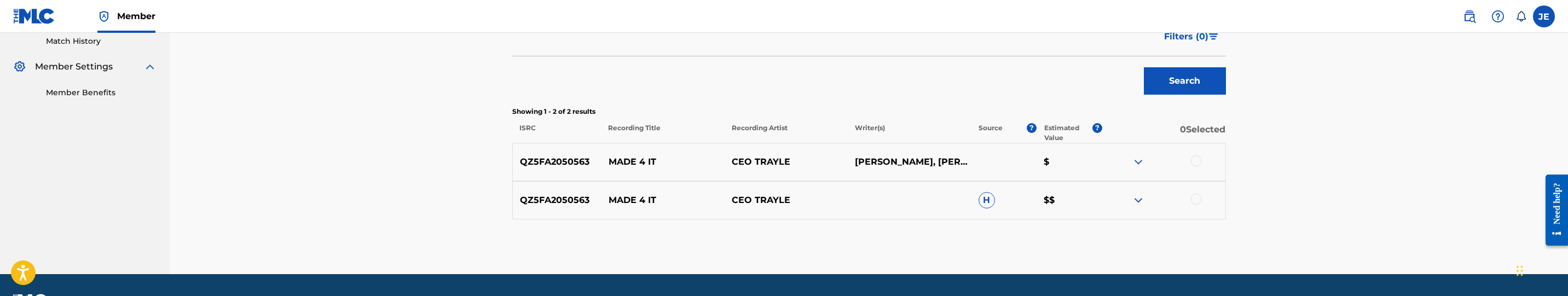
scroll to position [337, 0]
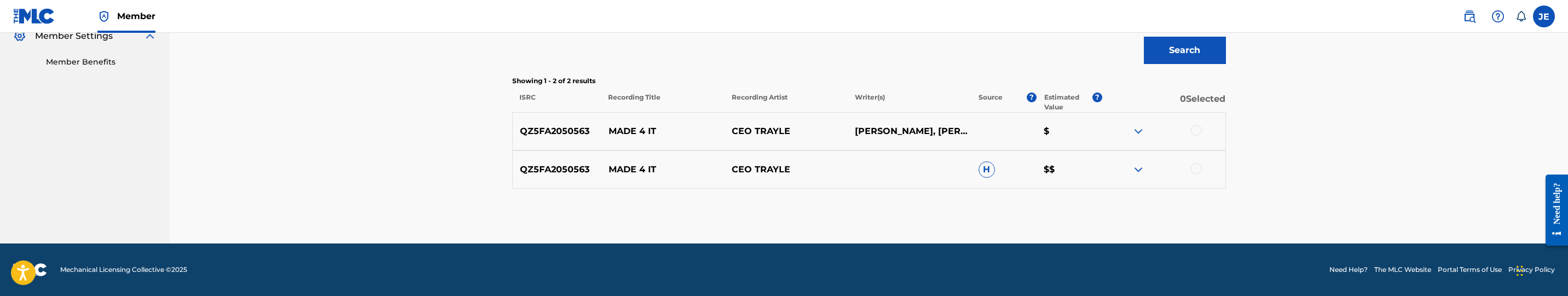
click at [1197, 132] on div at bounding box center [1197, 130] width 11 height 11
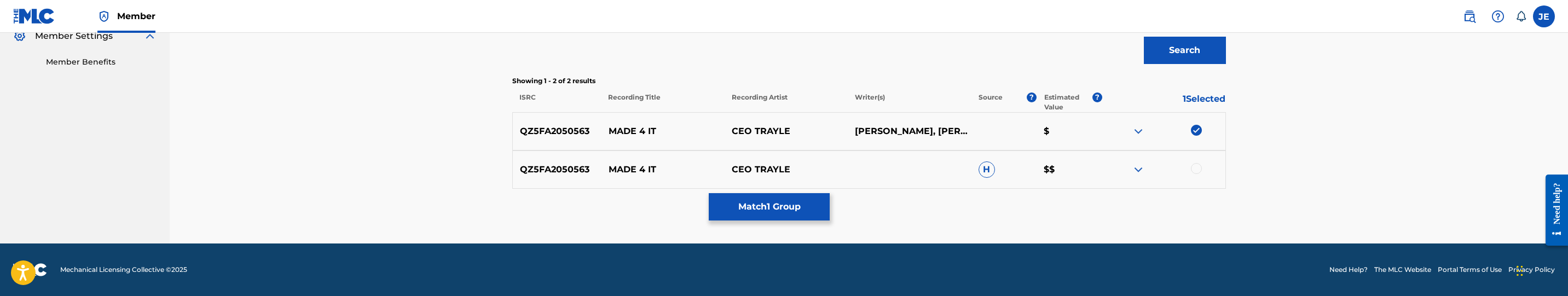
click at [1199, 171] on div at bounding box center [1197, 169] width 11 height 11
click at [784, 202] on button "Match 2 Groups" at bounding box center [769, 206] width 121 height 27
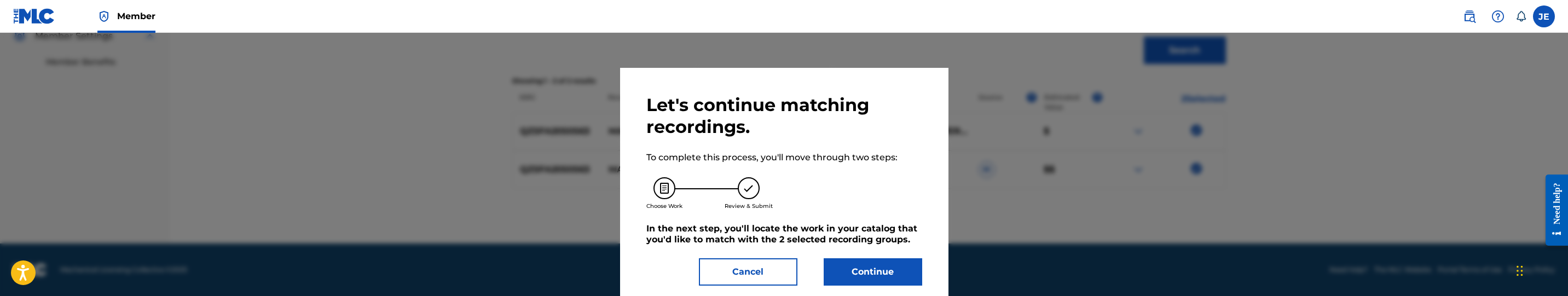
scroll to position [2, 0]
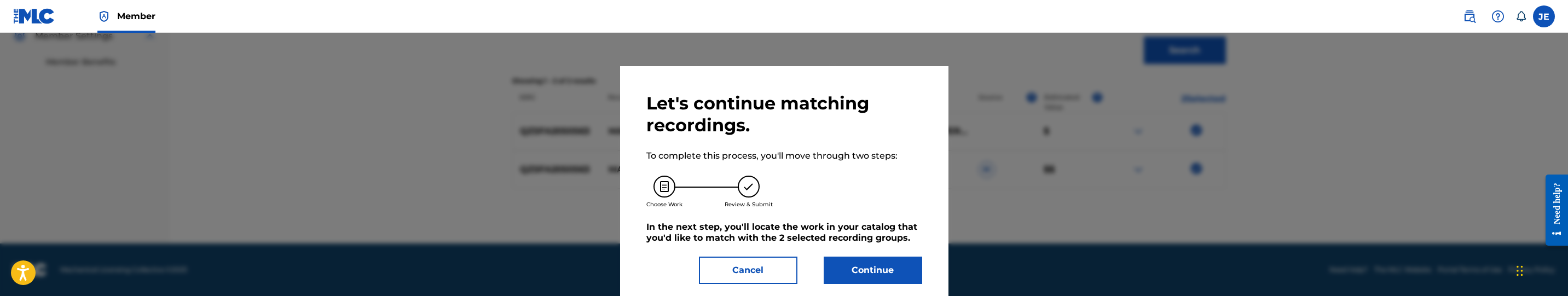
click at [864, 288] on div "Let's continue matching recordings. To complete this process, you'll move throu…" at bounding box center [784, 188] width 328 height 244
click at [877, 252] on div "Let's continue matching recordings. To complete this process, you'll move throu…" at bounding box center [784, 188] width 276 height 192
click at [871, 269] on button "Continue" at bounding box center [873, 270] width 99 height 27
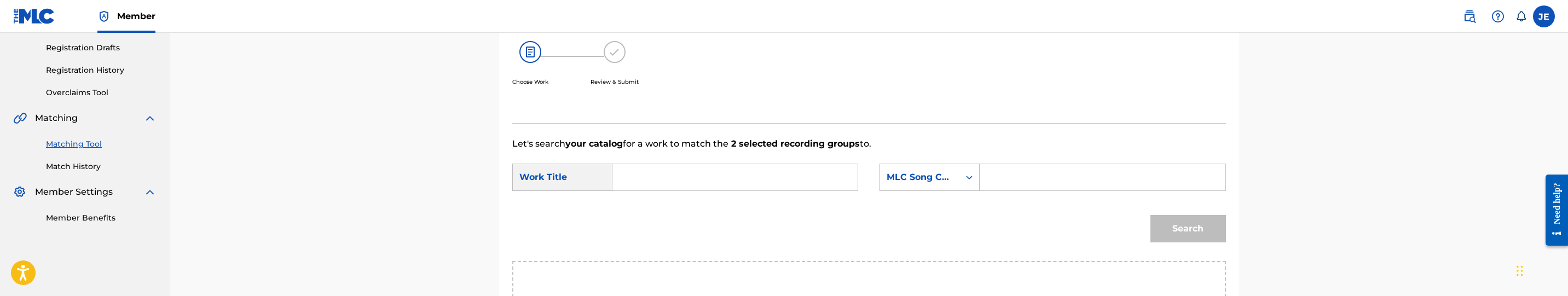
scroll to position [172, 0]
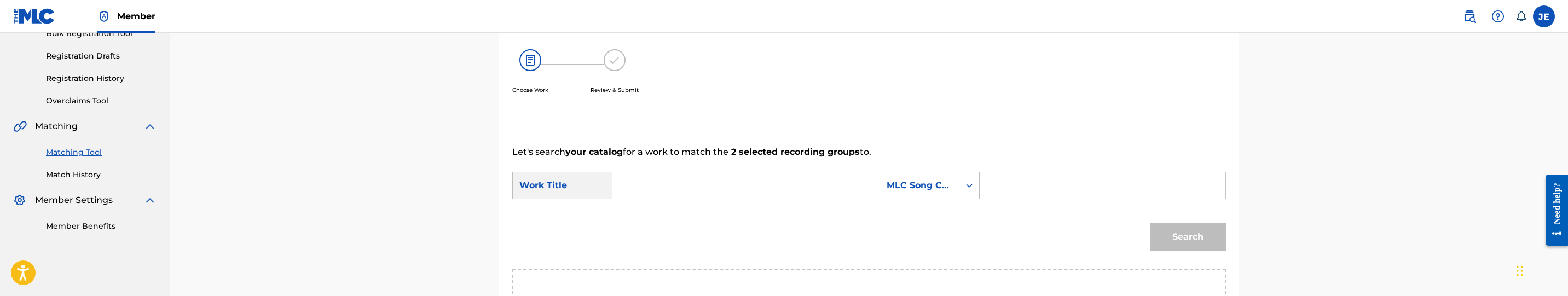
click at [678, 191] on input "Search Form" at bounding box center [735, 185] width 226 height 26
paste input "Made 4 It"
type input "Made 4 It"
click at [1031, 183] on input "Search Form" at bounding box center [1102, 185] width 226 height 26
paste input "MH1YUR"
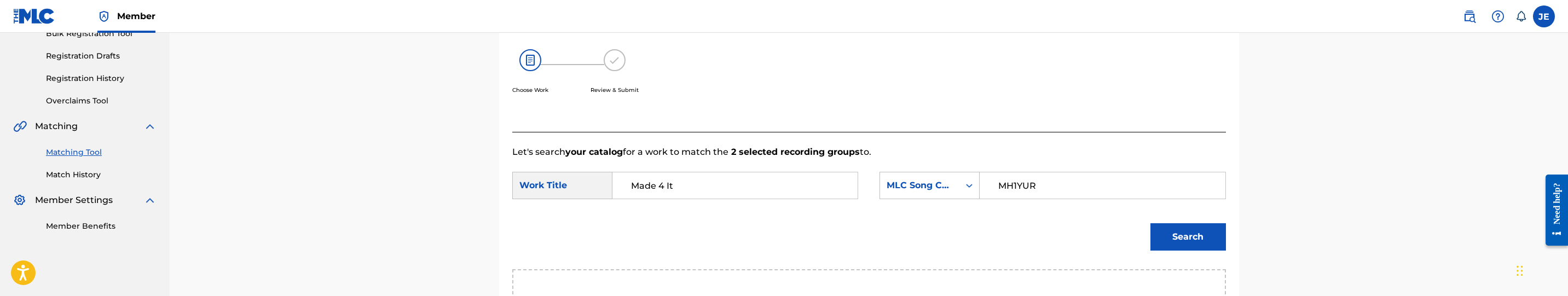
type input "MH1YUR"
click at [1169, 227] on button "Search" at bounding box center [1188, 237] width 75 height 27
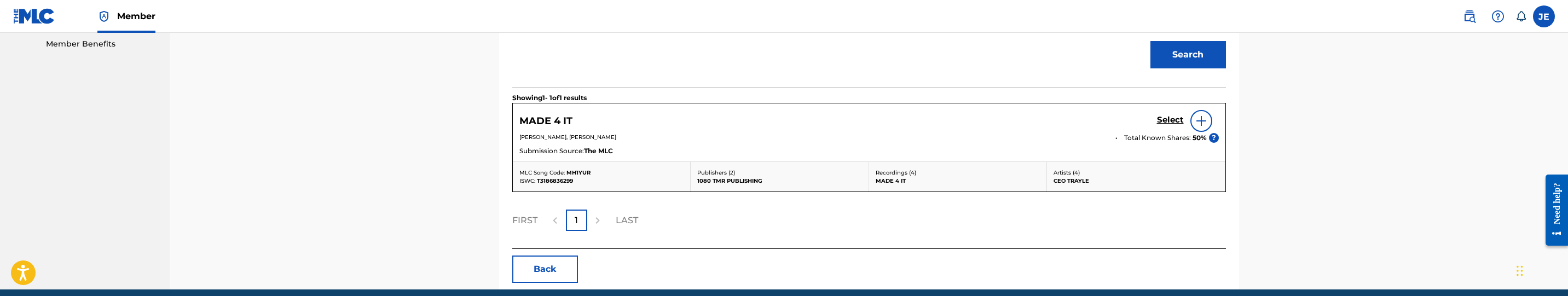
scroll to position [401, 0]
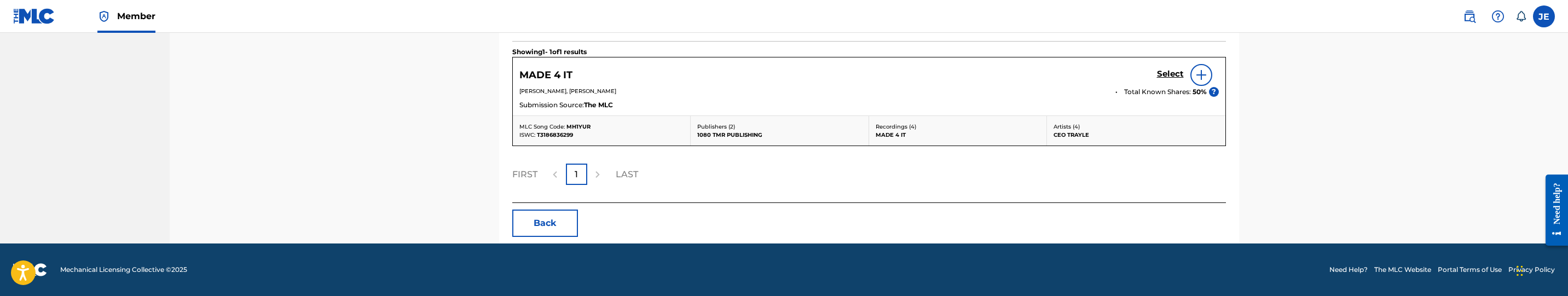
click at [1160, 74] on h5 "Select" at bounding box center [1171, 74] width 27 height 10
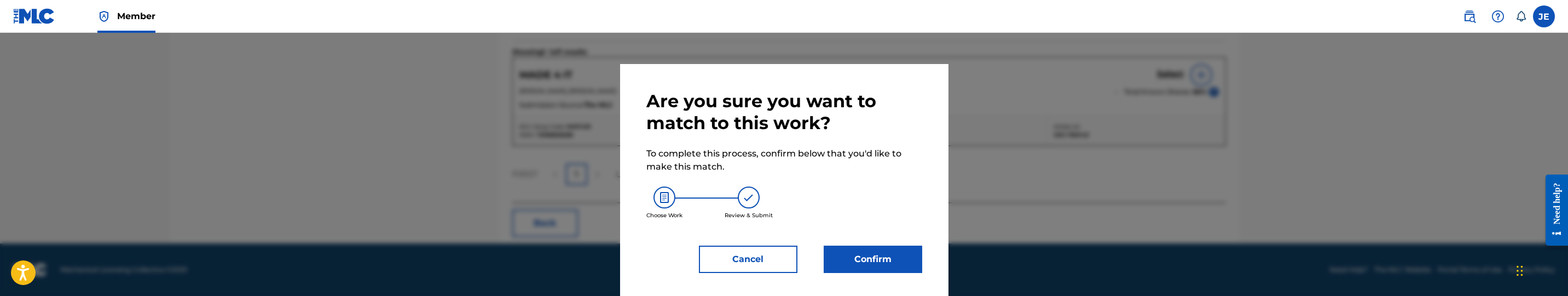
scroll to position [7, 0]
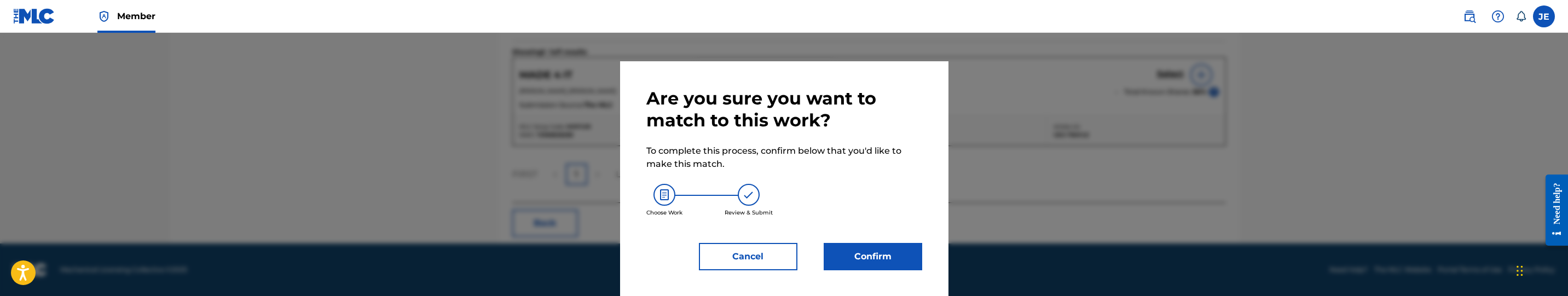
click at [883, 250] on button "Confirm" at bounding box center [873, 256] width 99 height 27
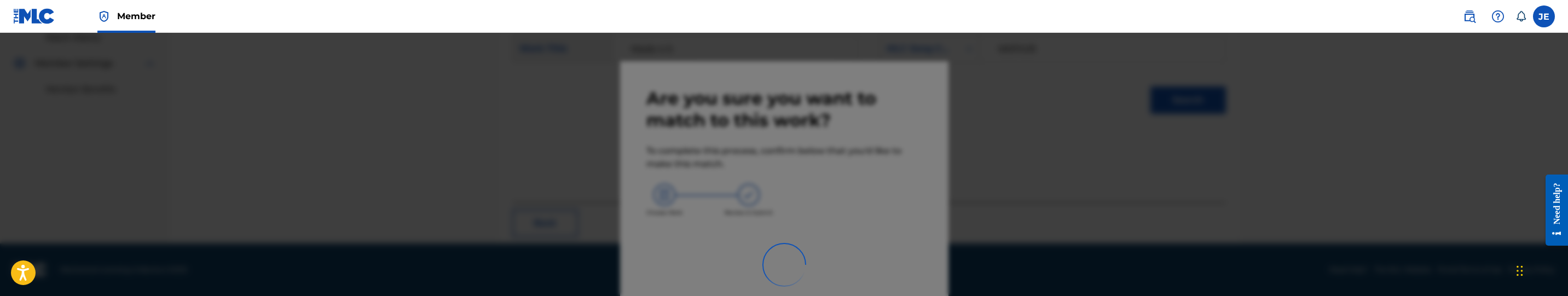
scroll to position [173, 0]
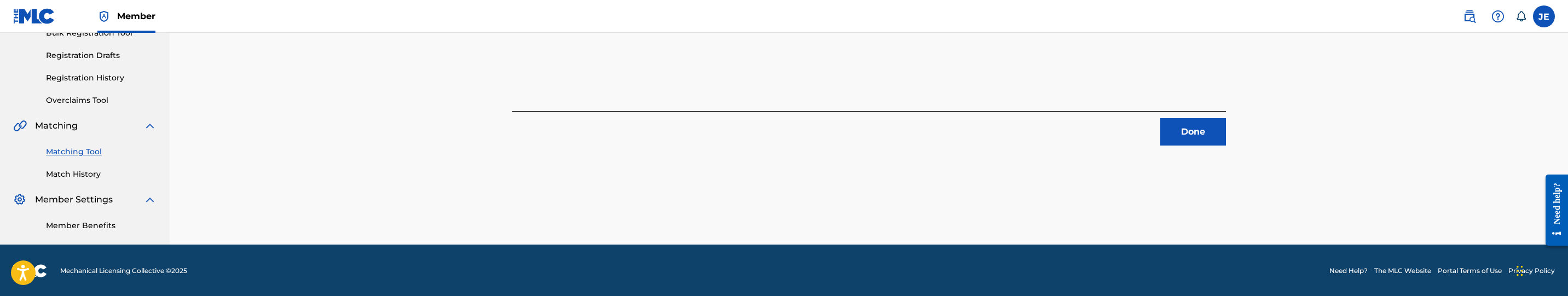
click at [1175, 130] on button "Done" at bounding box center [1193, 132] width 66 height 27
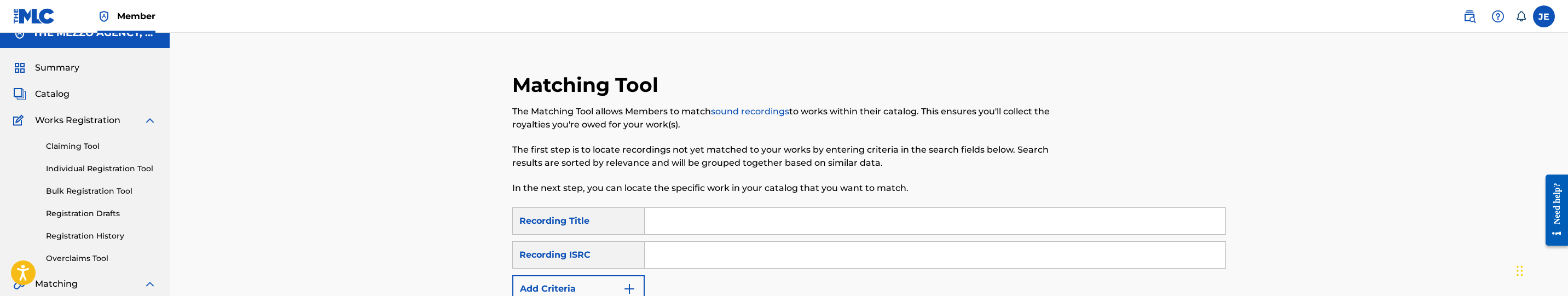
scroll to position [9, 0]
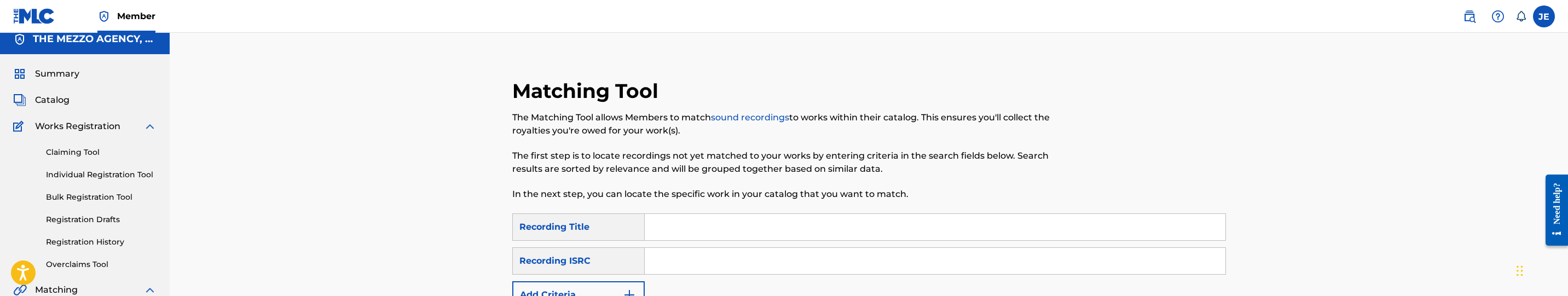
click at [86, 148] on link "Claiming Tool" at bounding box center [102, 152] width 111 height 12
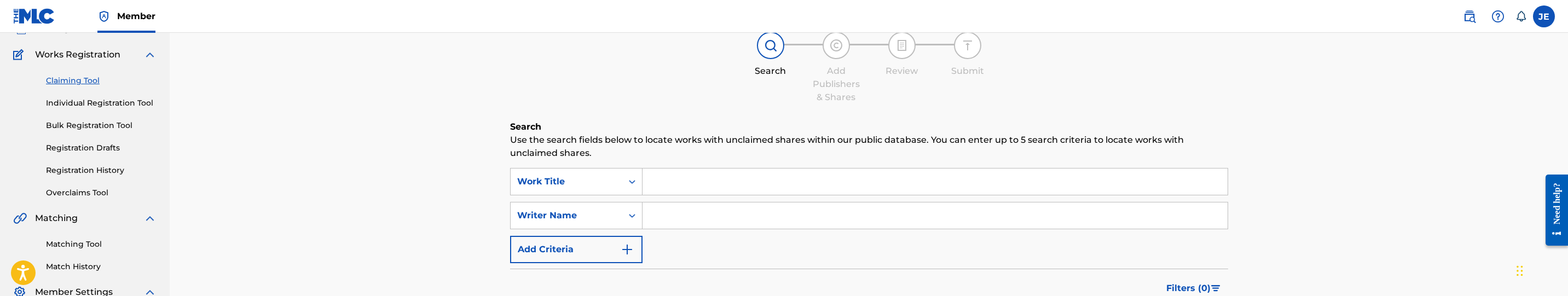
scroll to position [82, 0]
click at [597, 177] on div "Work Title" at bounding box center [567, 180] width 99 height 13
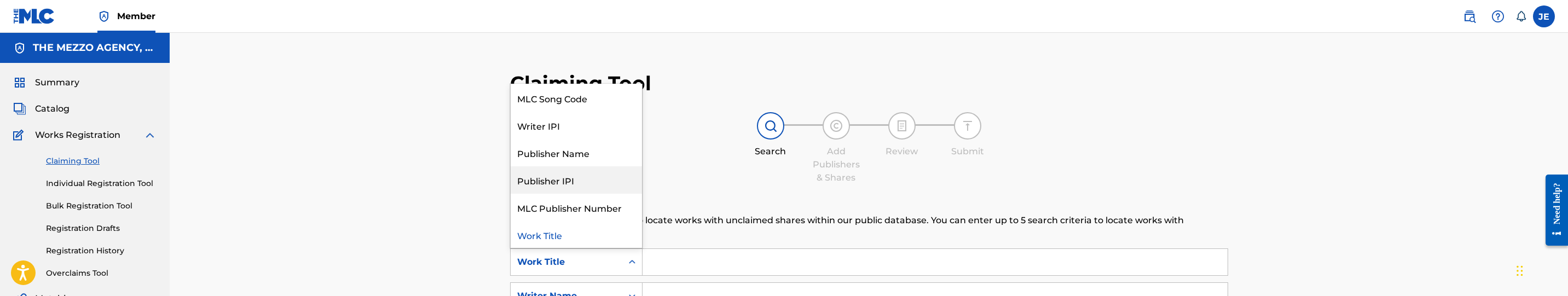
scroll to position [0, 0]
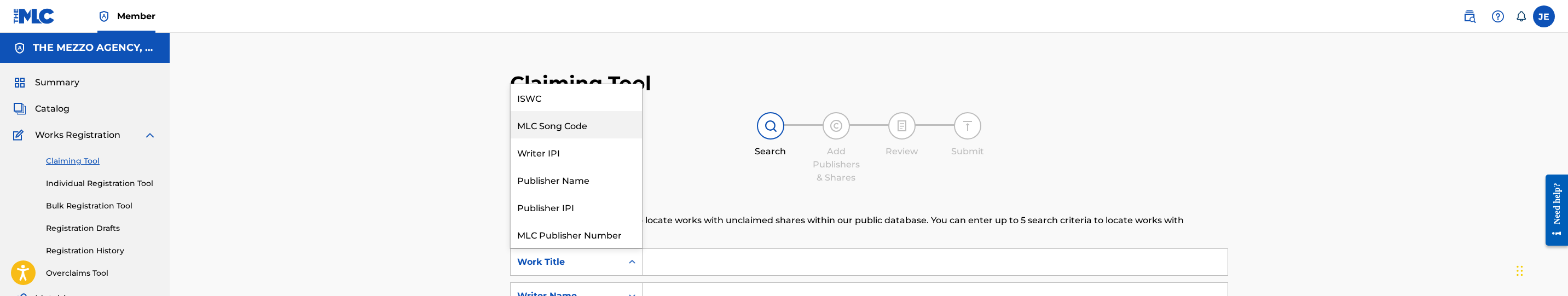
click at [589, 122] on div "MLC Song Code" at bounding box center [576, 125] width 131 height 27
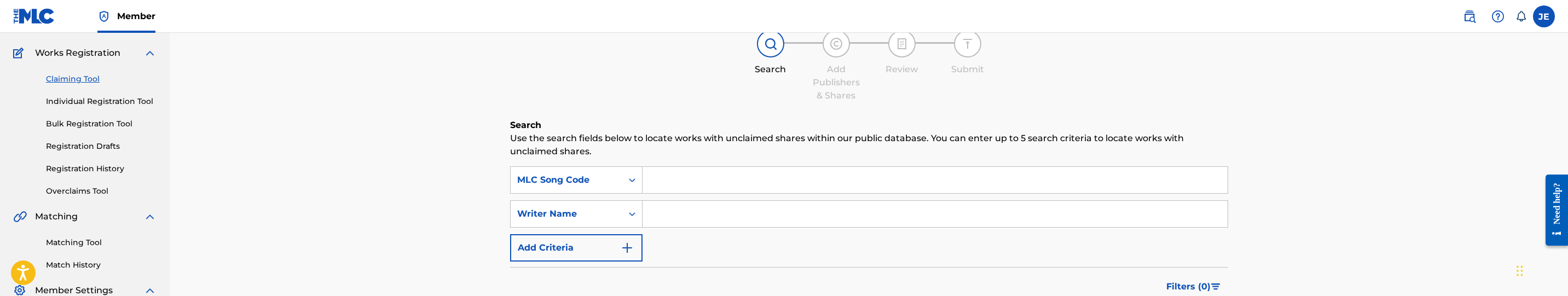
click at [713, 181] on input "Search Form" at bounding box center [935, 180] width 585 height 26
paste input "LF0U7K"
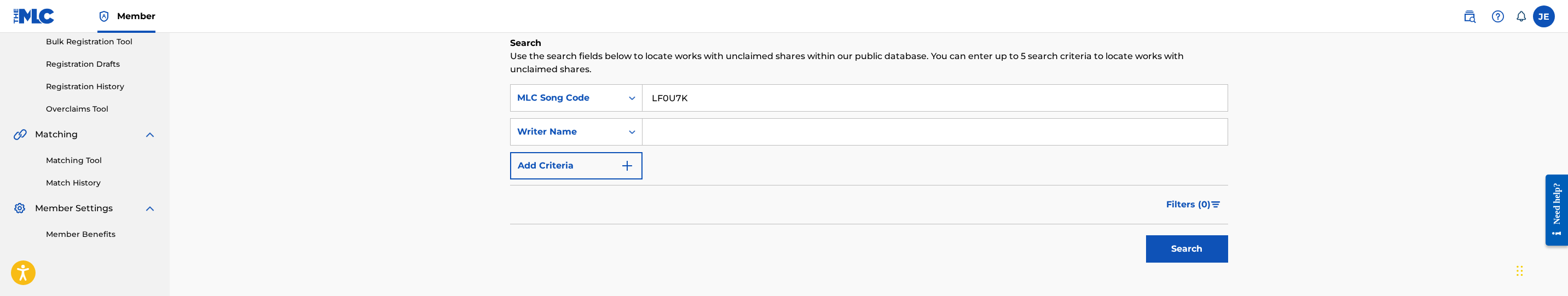
type input "LF0U7K"
click at [1187, 248] on button "Search" at bounding box center [1187, 249] width 82 height 27
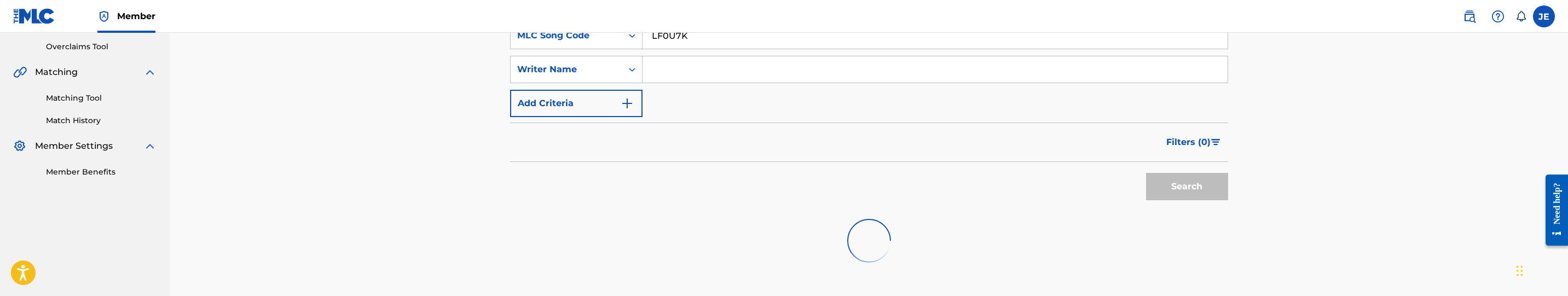
scroll to position [325, 0]
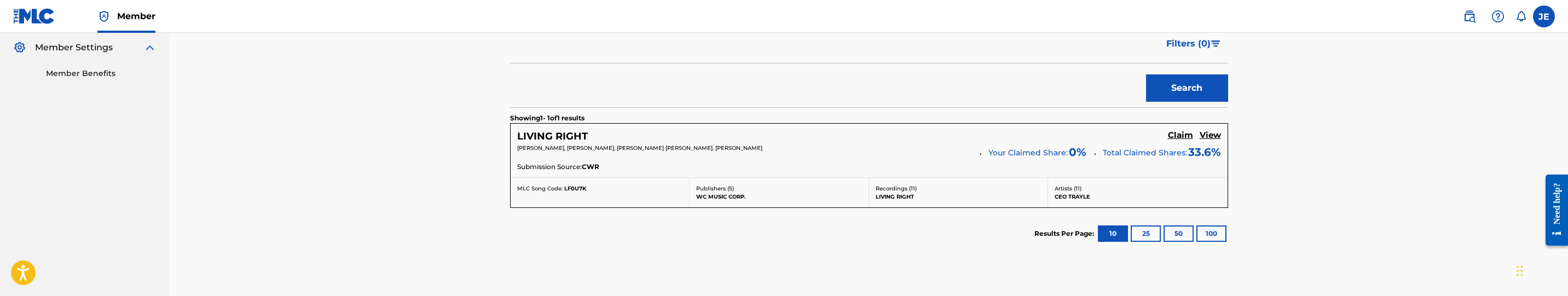
click at [1169, 132] on h5 "Claim" at bounding box center [1180, 135] width 25 height 10
click at [1175, 133] on h5 "Claim" at bounding box center [1180, 135] width 25 height 10
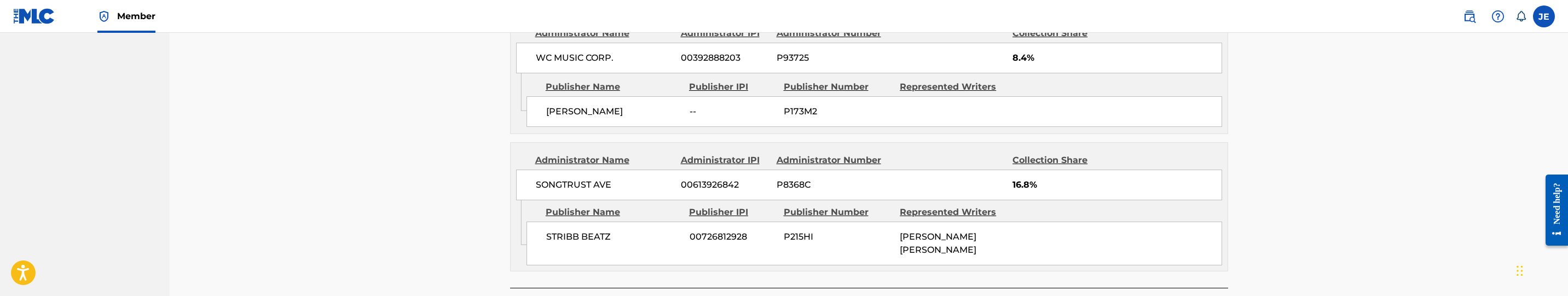
scroll to position [684, 0]
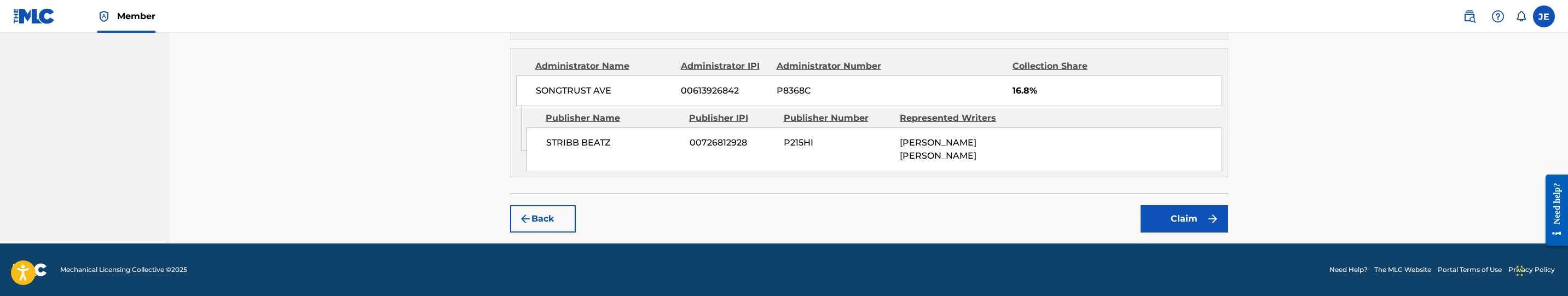
click at [563, 219] on button "Back" at bounding box center [543, 219] width 66 height 27
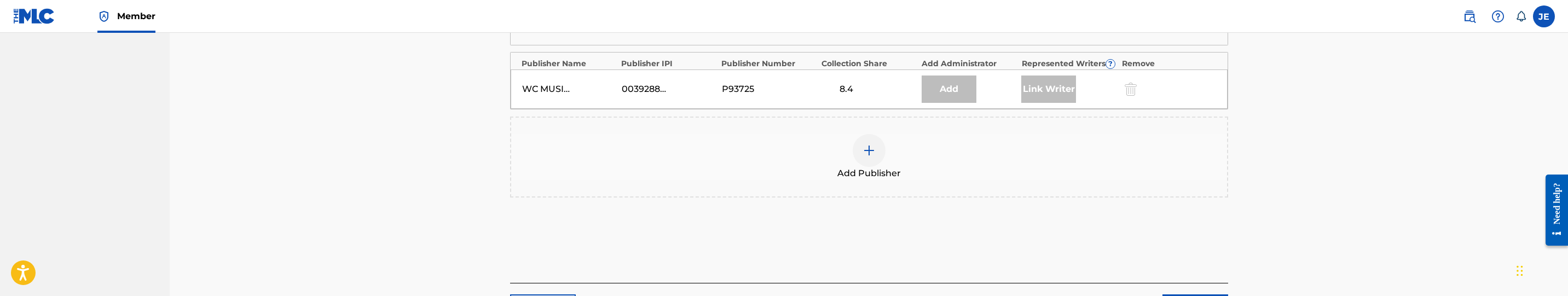
scroll to position [534, 0]
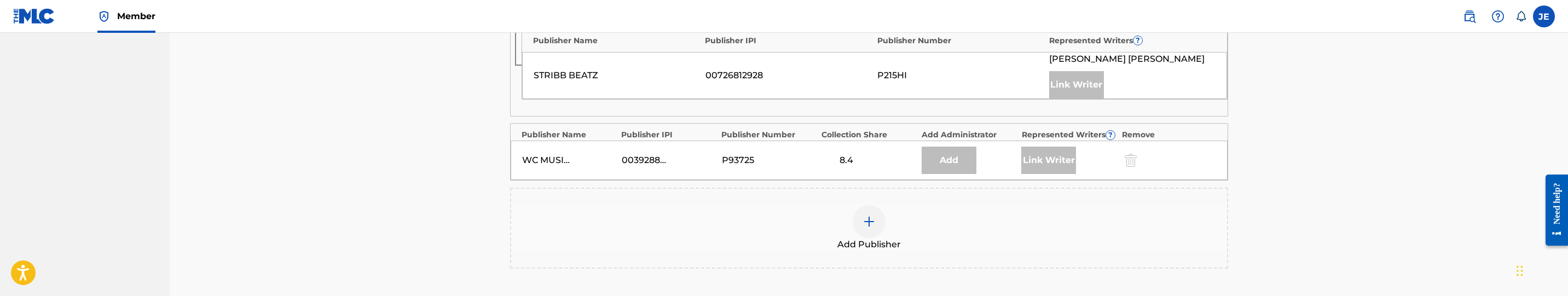
click at [872, 224] on img at bounding box center [869, 222] width 13 height 13
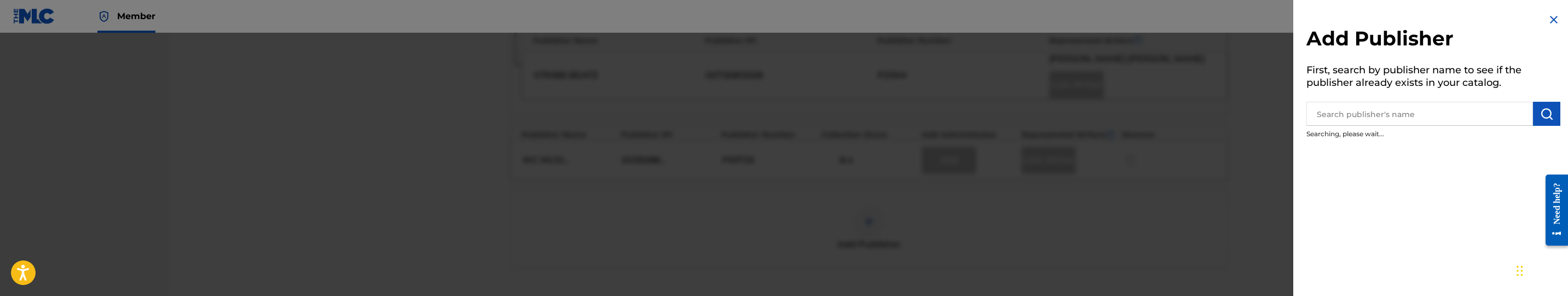
click at [1448, 114] on input "text" at bounding box center [1419, 114] width 226 height 24
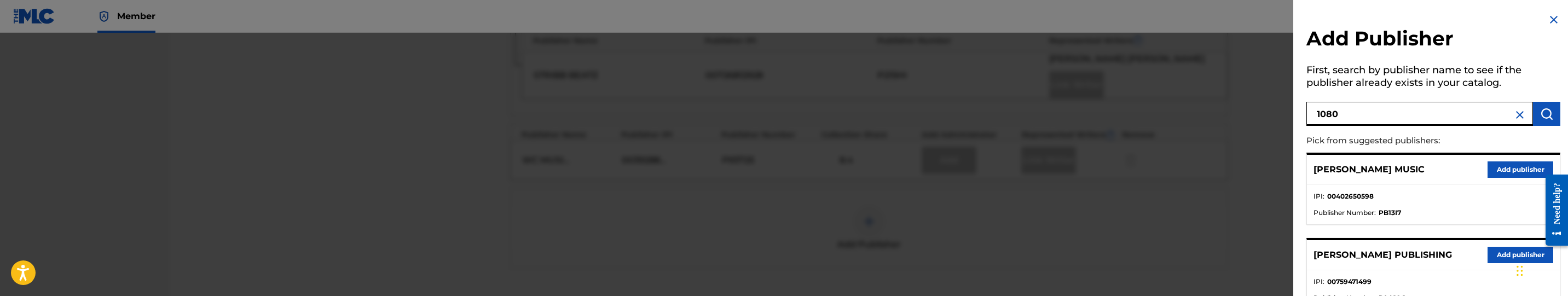
type input "1080"
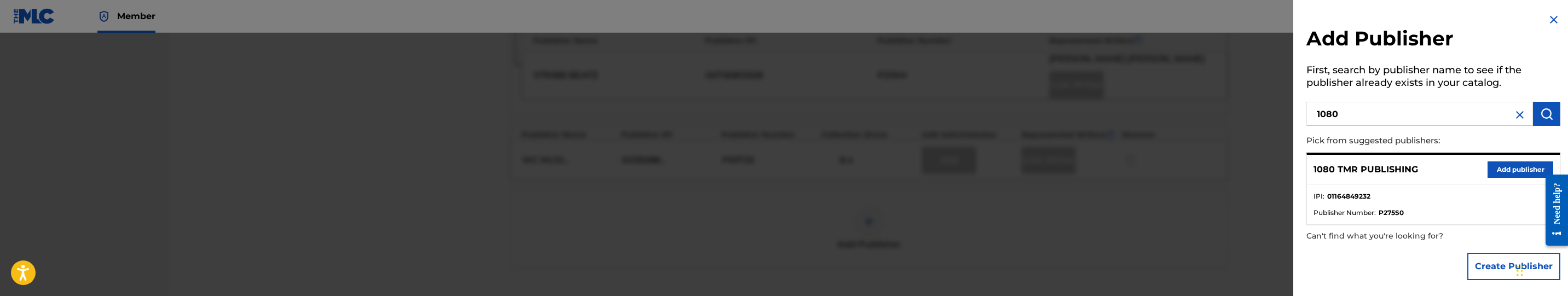
click at [1502, 160] on div "1080 TMR PUBLISHING Add publisher" at bounding box center [1433, 169] width 253 height 30
click at [1504, 163] on button "Add publisher" at bounding box center [1521, 169] width 66 height 16
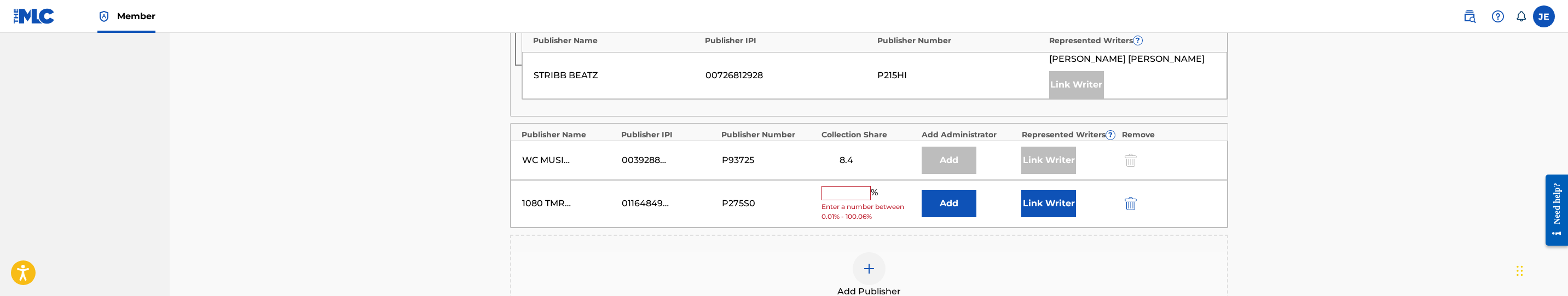
click at [964, 211] on button "Add" at bounding box center [949, 203] width 55 height 27
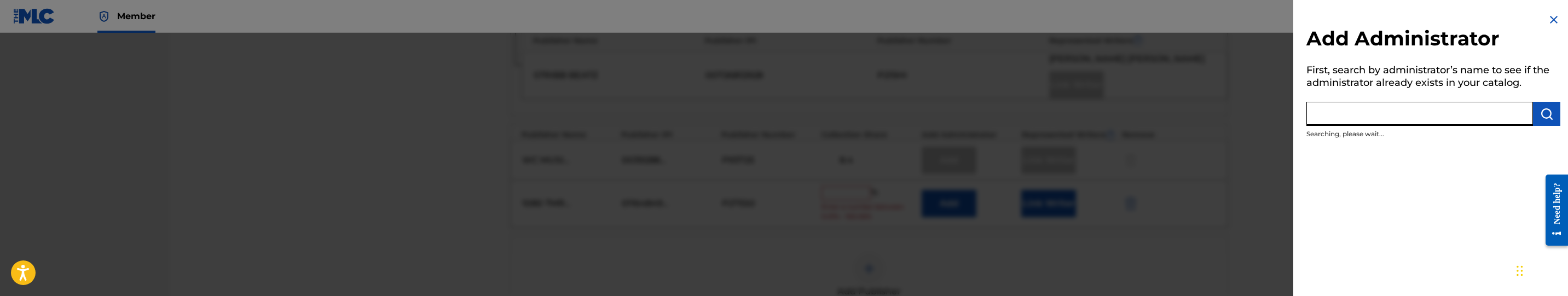
click at [1422, 113] on input "text" at bounding box center [1419, 114] width 226 height 24
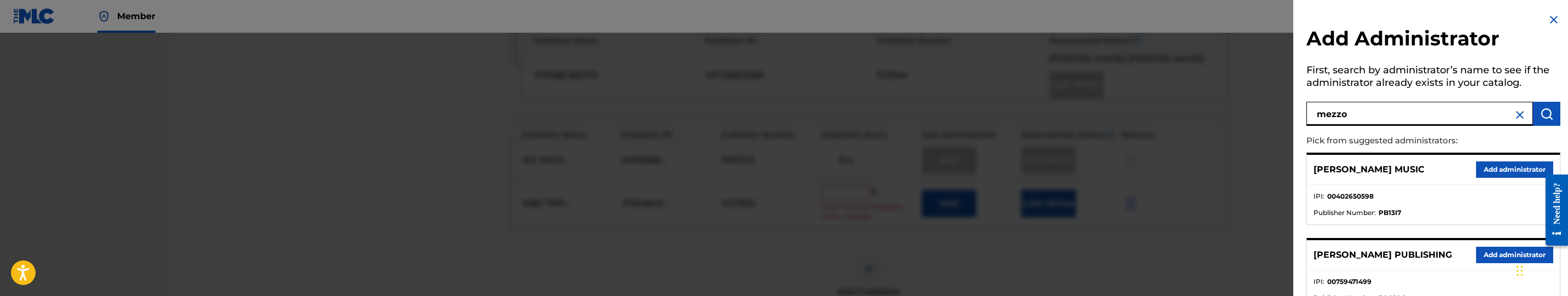
type input "mezzo"
click at [1495, 168] on button "Add administrator" at bounding box center [1514, 169] width 77 height 16
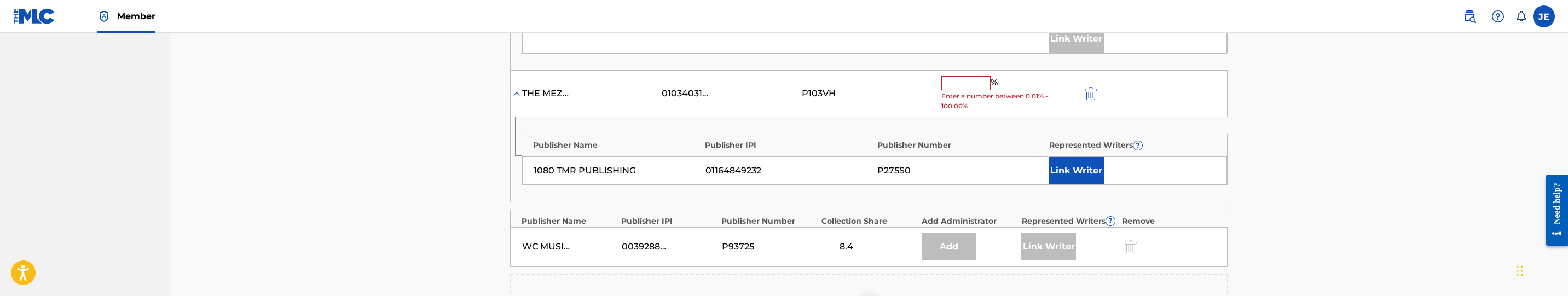
scroll to position [616, 0]
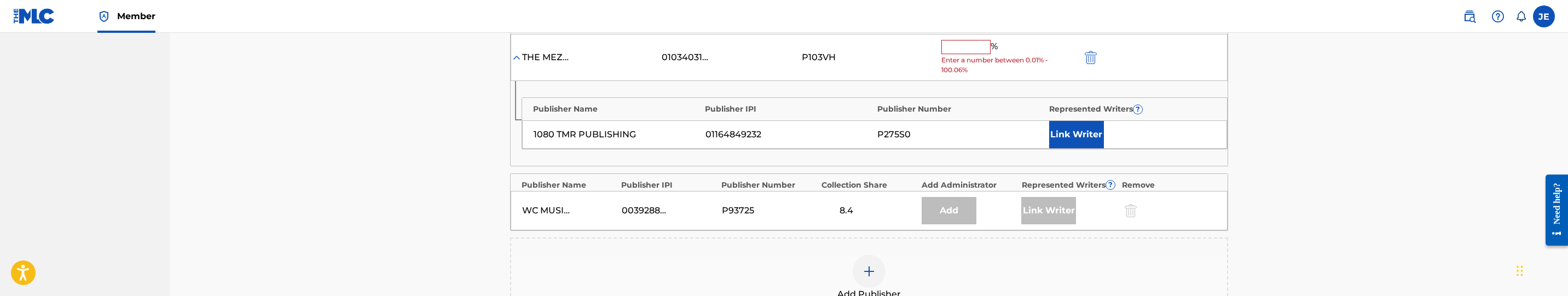
click at [1074, 141] on button "Link Writer" at bounding box center [1077, 135] width 55 height 27
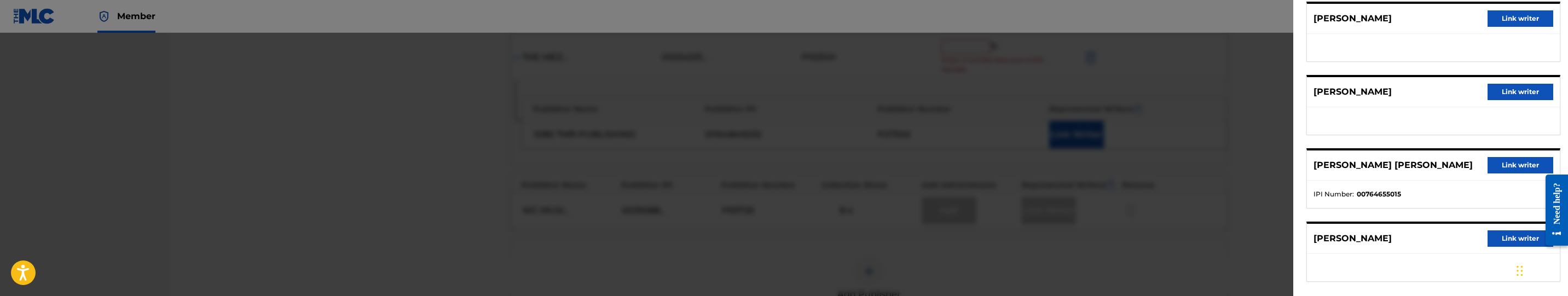
scroll to position [110, 0]
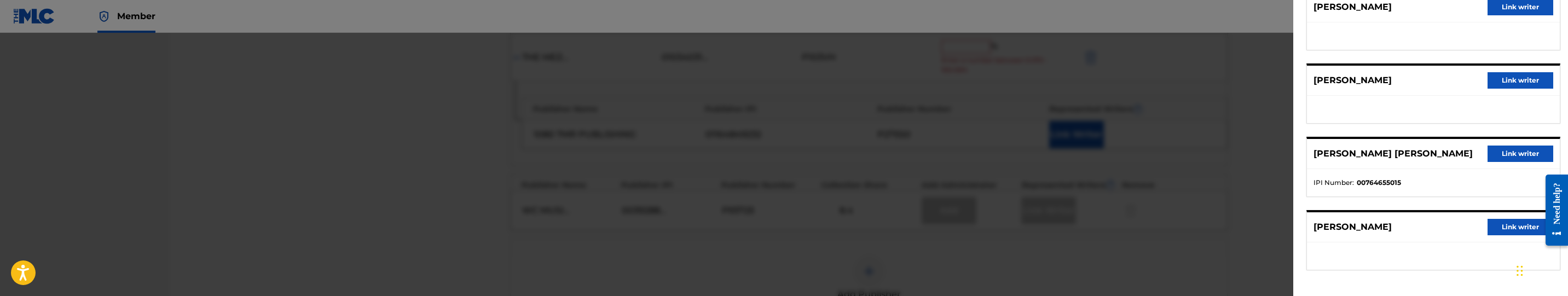
click at [1524, 225] on button "Link writer" at bounding box center [1521, 227] width 66 height 16
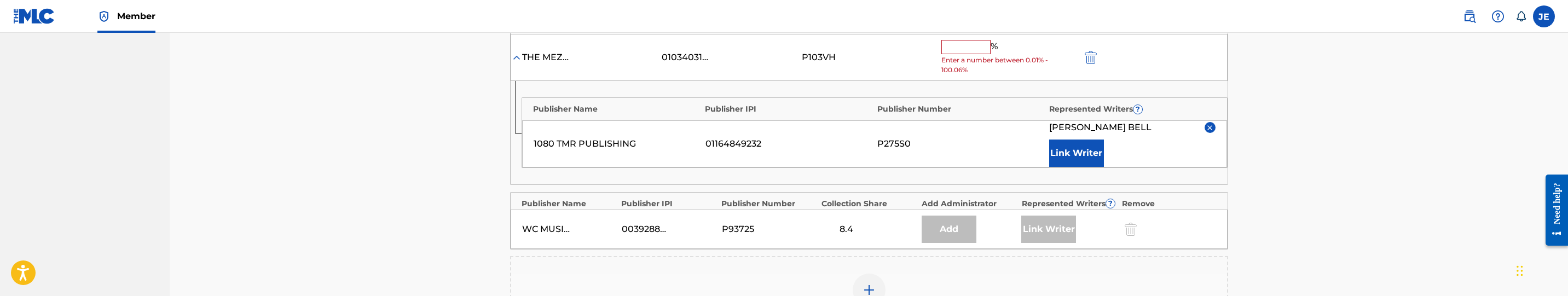
click at [974, 52] on input "text" at bounding box center [965, 47] width 49 height 14
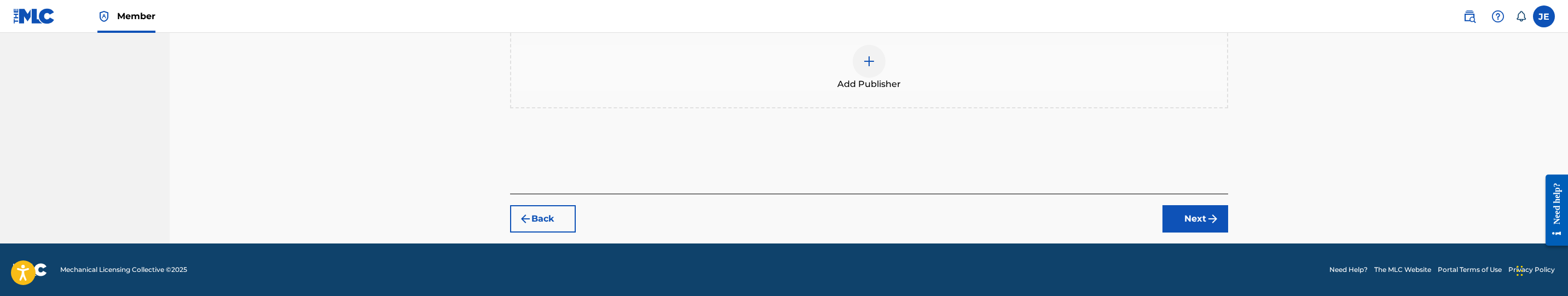
type input "50"
click at [1209, 208] on button "Next" at bounding box center [1195, 219] width 66 height 27
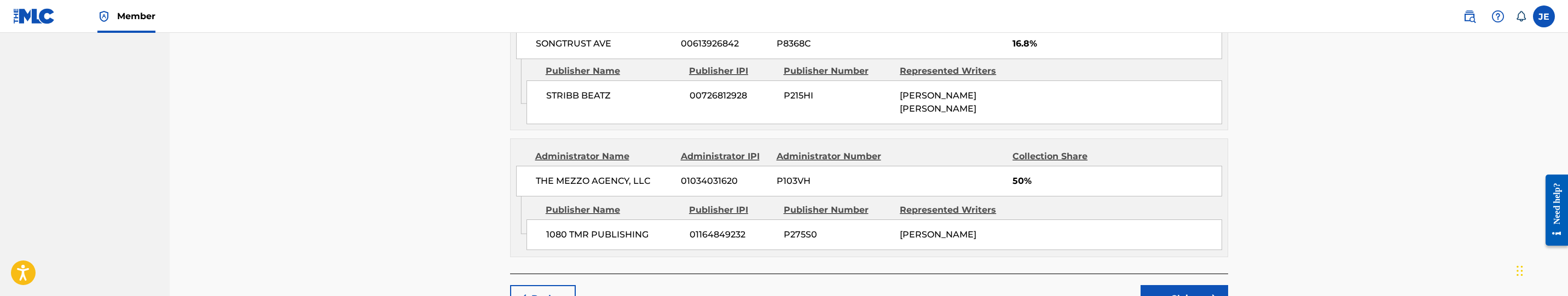
scroll to position [808, 0]
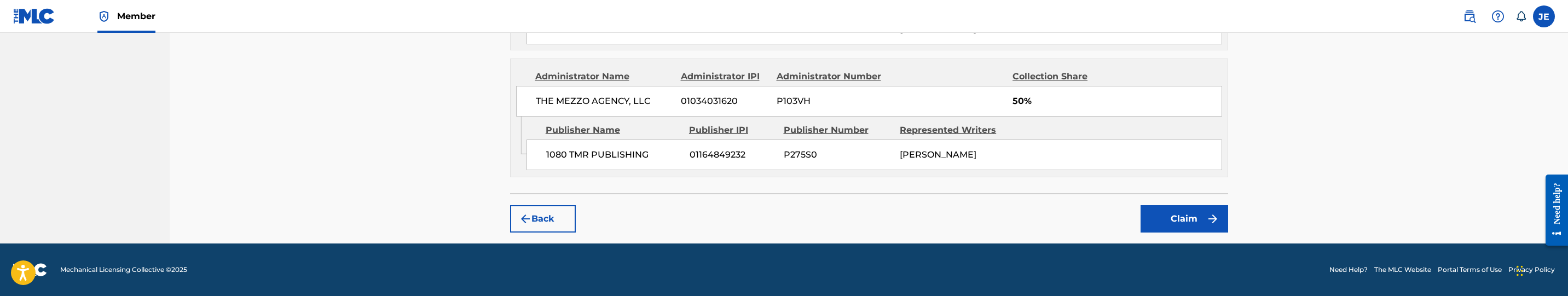
click at [1177, 219] on button "Claim" at bounding box center [1185, 219] width 88 height 27
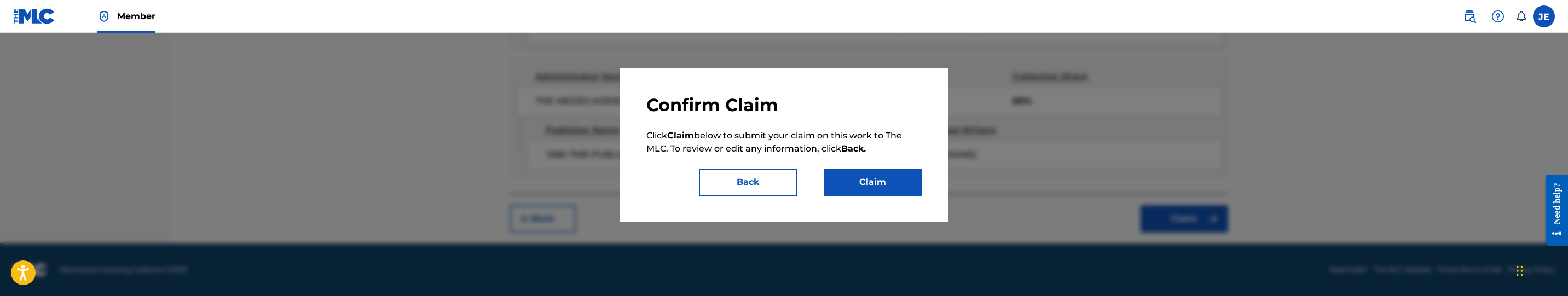
click at [888, 179] on button "Claim" at bounding box center [873, 182] width 99 height 27
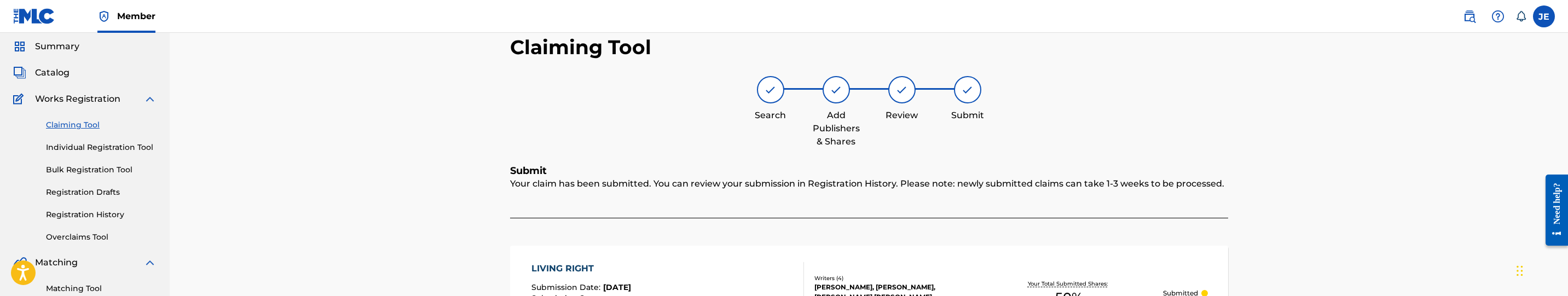
scroll to position [0, 0]
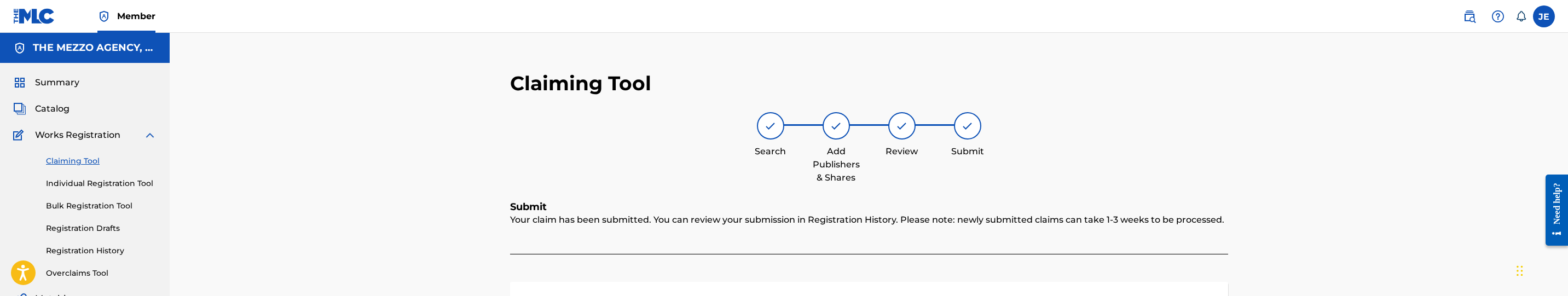
click at [60, 111] on span "Catalog" at bounding box center [52, 109] width 35 height 13
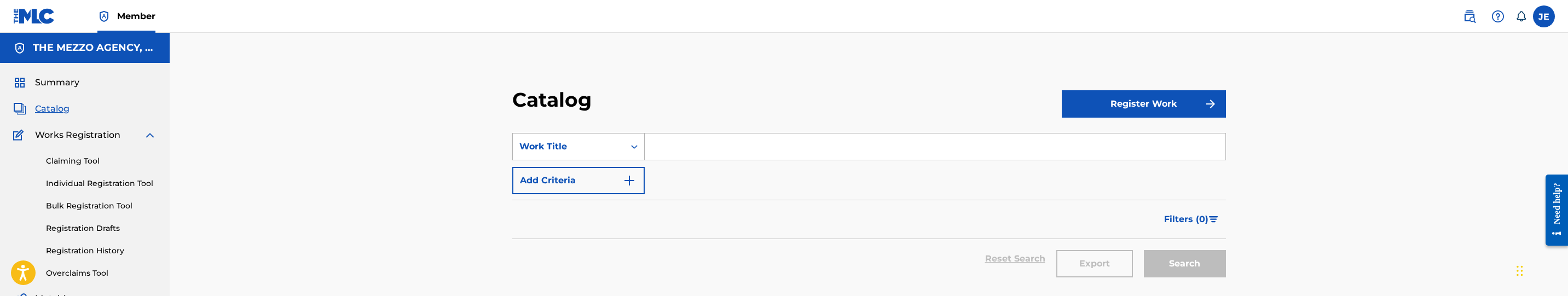
click at [559, 149] on div "Work Title" at bounding box center [579, 146] width 133 height 27
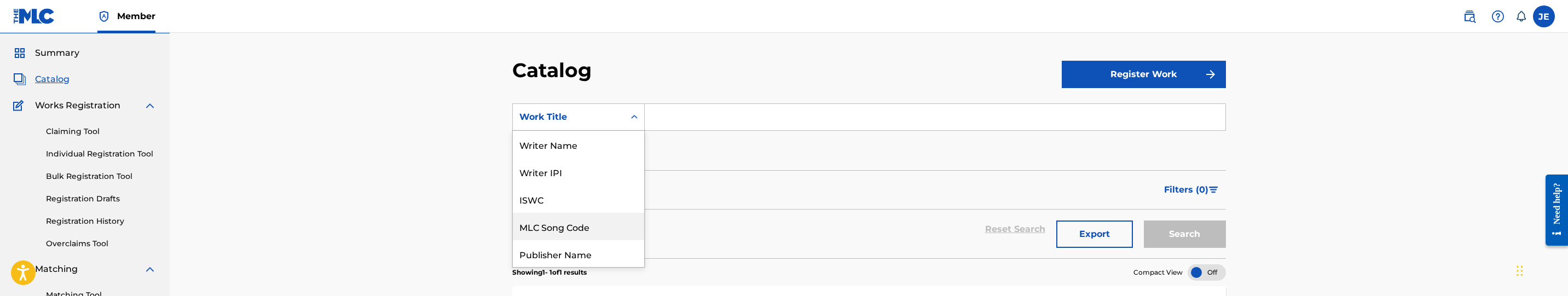
click at [610, 225] on div "MLC Song Code" at bounding box center [578, 227] width 131 height 27
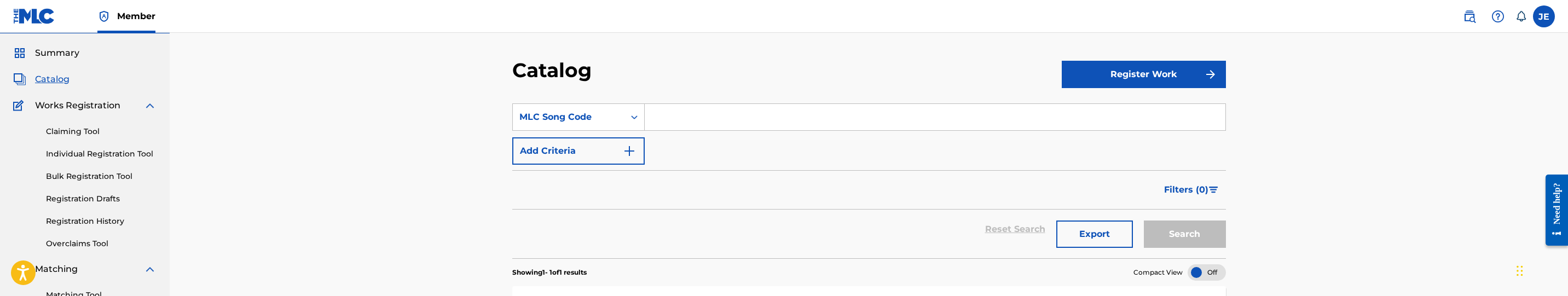
click at [737, 97] on section "SearchWithCriteriab4001eab-efeb-42b8-a4c7-a397d516765e MLC Song Code Add Criter…" at bounding box center [869, 174] width 713 height 168
click at [742, 111] on input "Search Form" at bounding box center [935, 117] width 581 height 26
paste input "AC96YP"
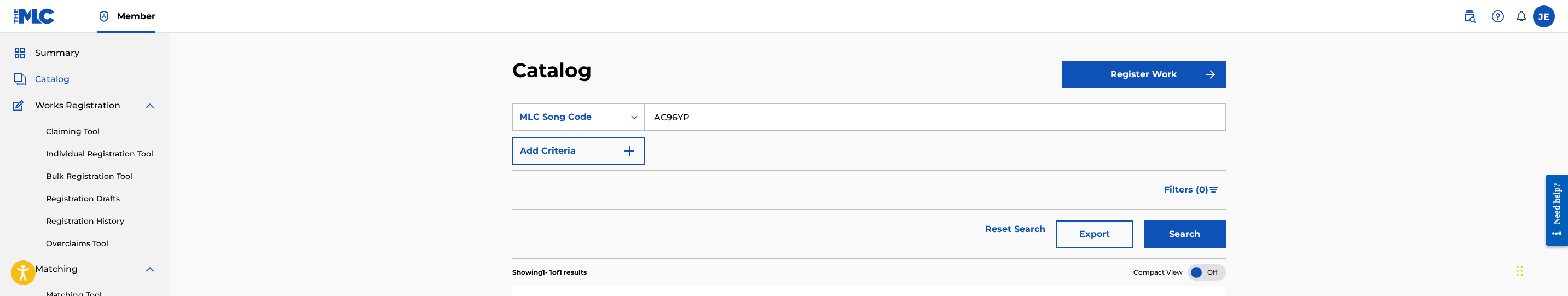
type input "AC96YP"
click at [1203, 248] on button "Search" at bounding box center [1185, 234] width 82 height 27
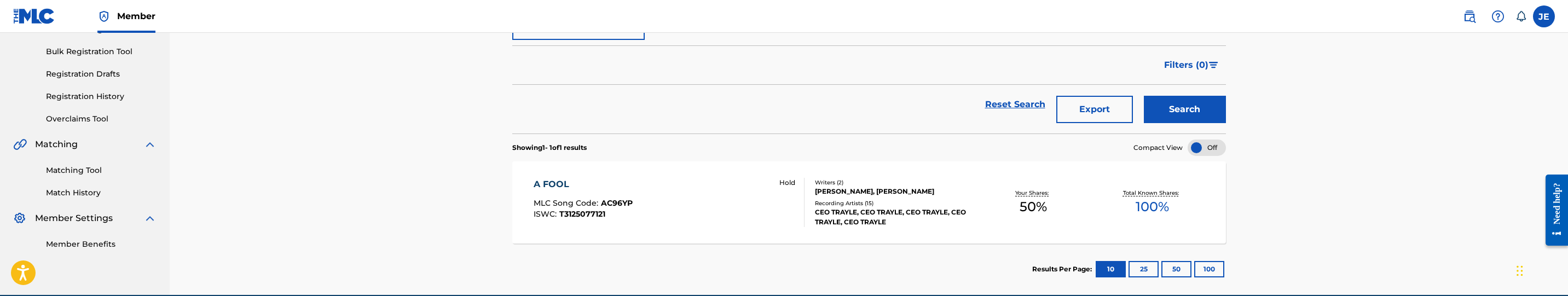
scroll to position [206, 0]
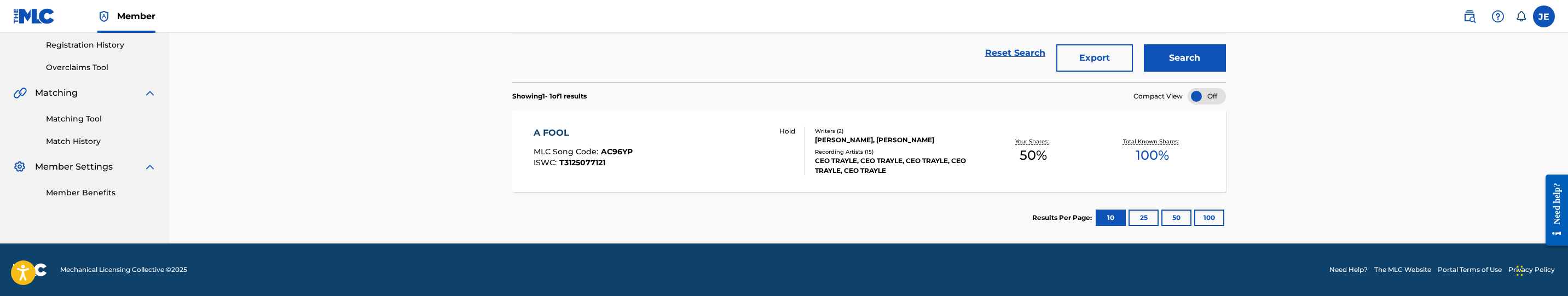
click at [746, 166] on div "A FOOL MLC Song Code : AC96YP ISWC : T3125077121 Hold" at bounding box center [670, 151] width 271 height 49
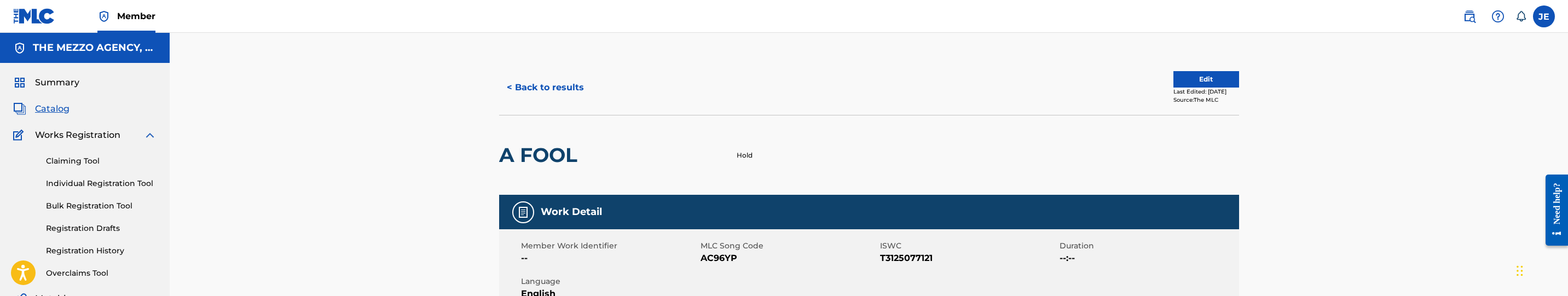
click at [1195, 80] on button "Edit" at bounding box center [1206, 79] width 66 height 16
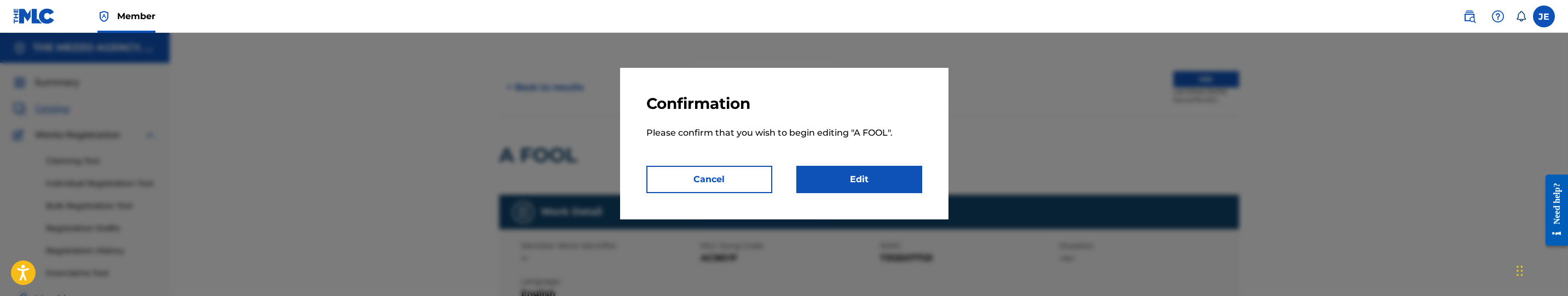
click at [695, 168] on button "Cancel" at bounding box center [709, 179] width 126 height 27
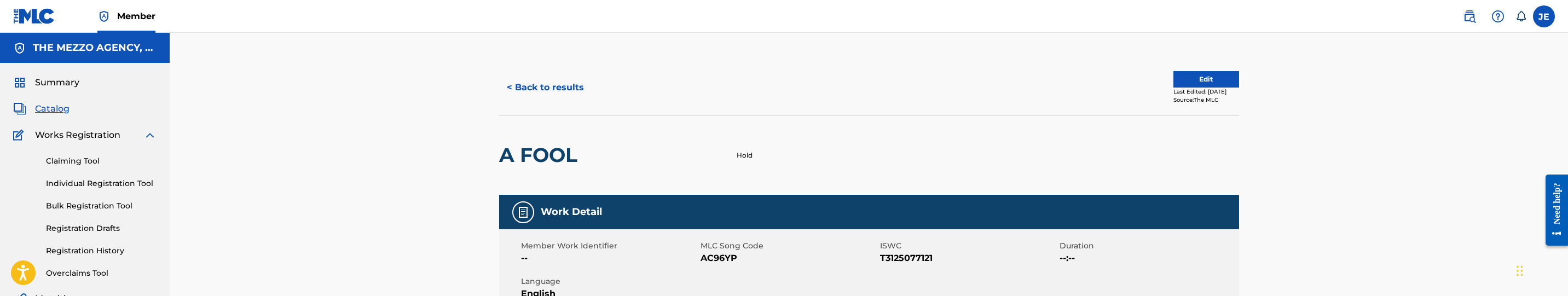
click at [1202, 79] on button "Edit" at bounding box center [1206, 79] width 66 height 16
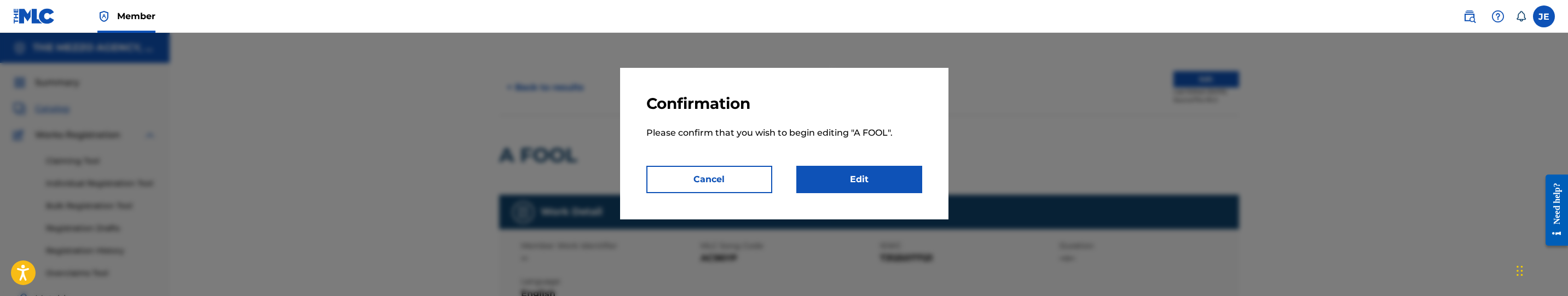
click at [874, 166] on link "Edit" at bounding box center [859, 179] width 126 height 27
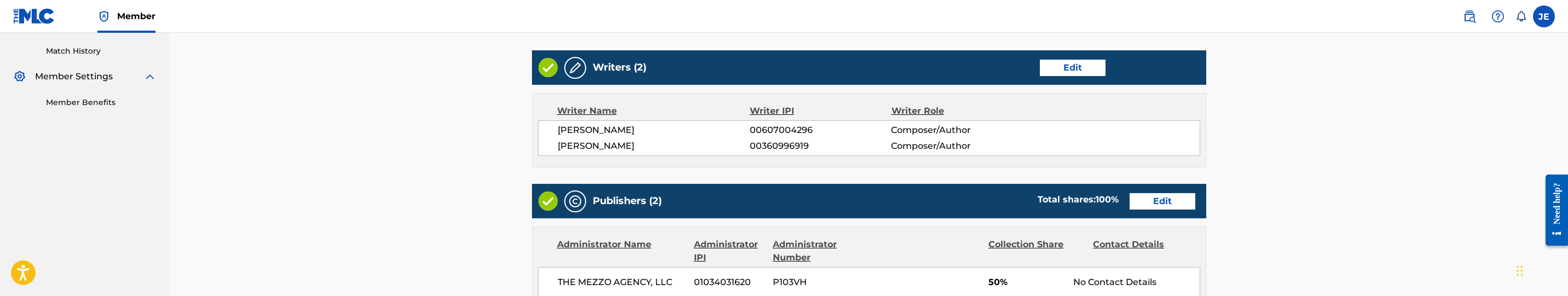
scroll to position [328, 0]
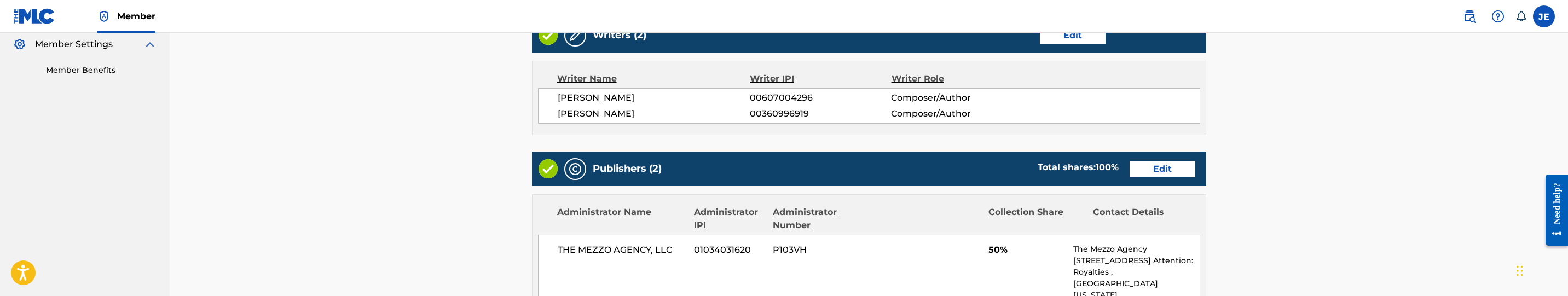
click at [1158, 174] on link "Edit" at bounding box center [1163, 169] width 66 height 16
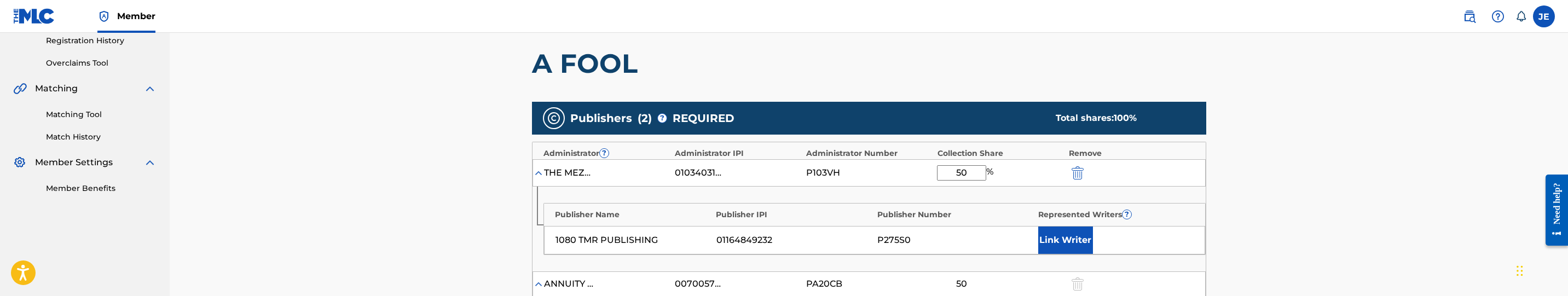
scroll to position [247, 0]
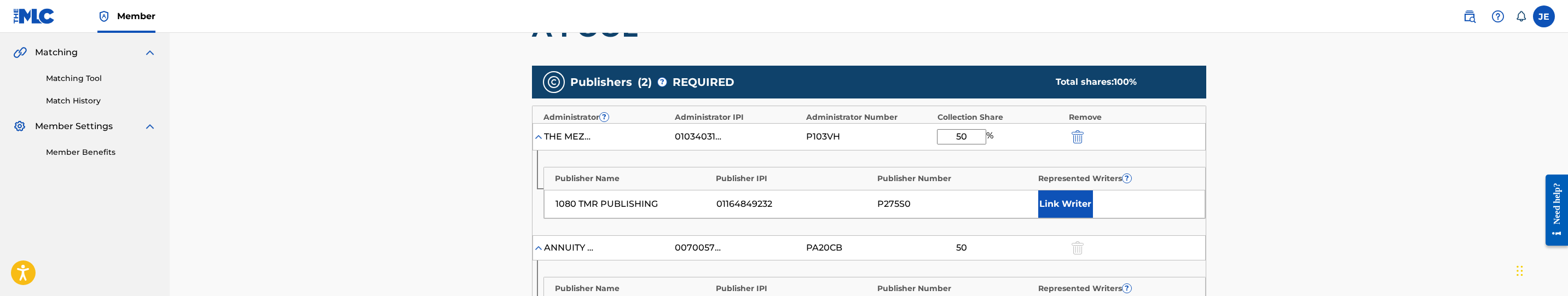
click at [1089, 206] on button "Link Writer" at bounding box center [1066, 204] width 55 height 27
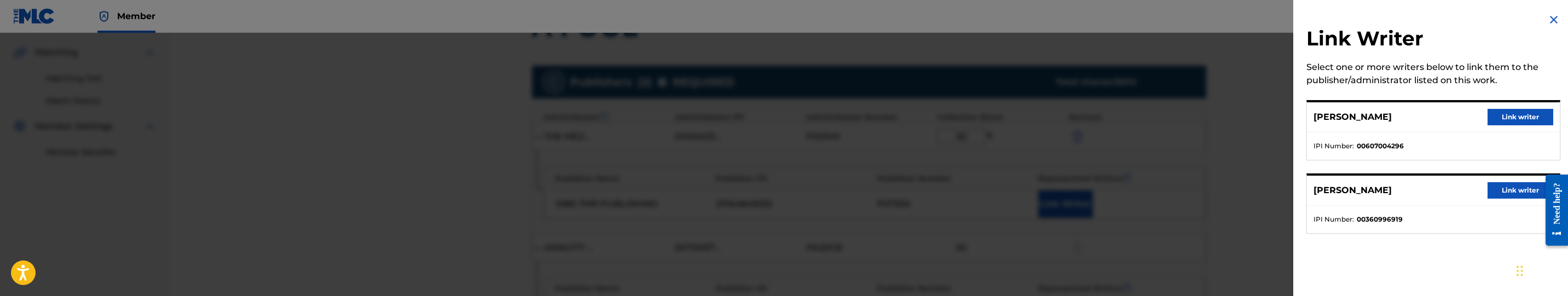
click at [1511, 191] on button "Link writer" at bounding box center [1521, 190] width 66 height 16
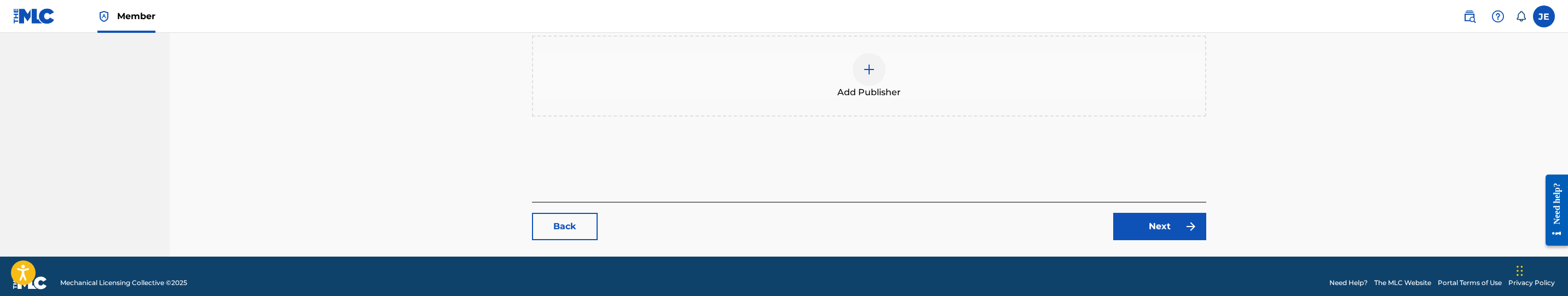
scroll to position [635, 0]
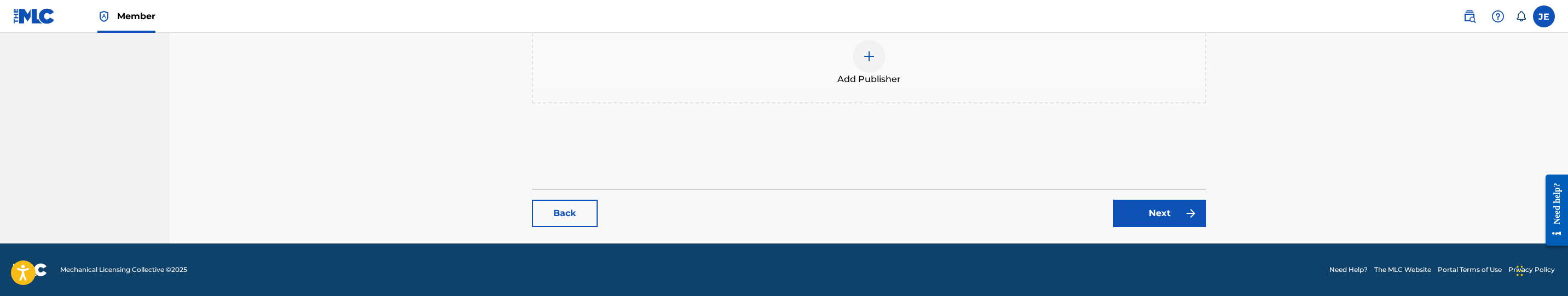
click at [1146, 212] on link "Next" at bounding box center [1160, 213] width 93 height 27
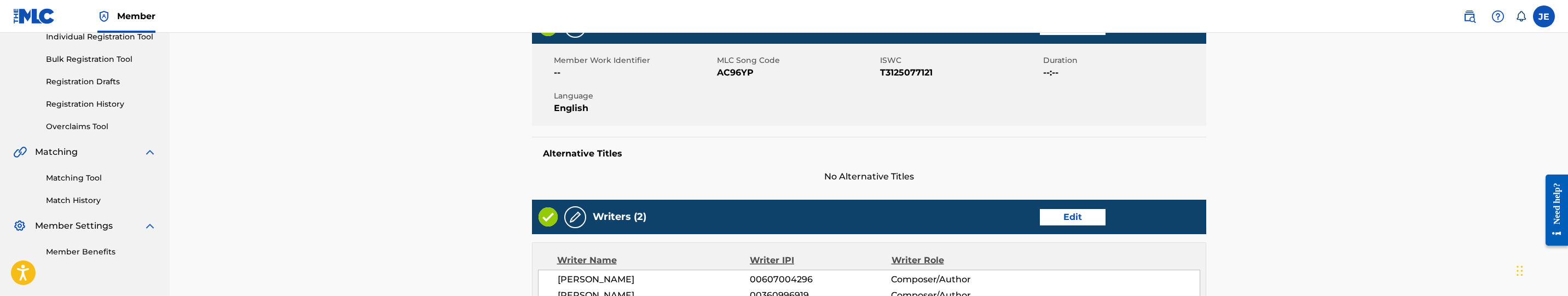
scroll to position [247, 0]
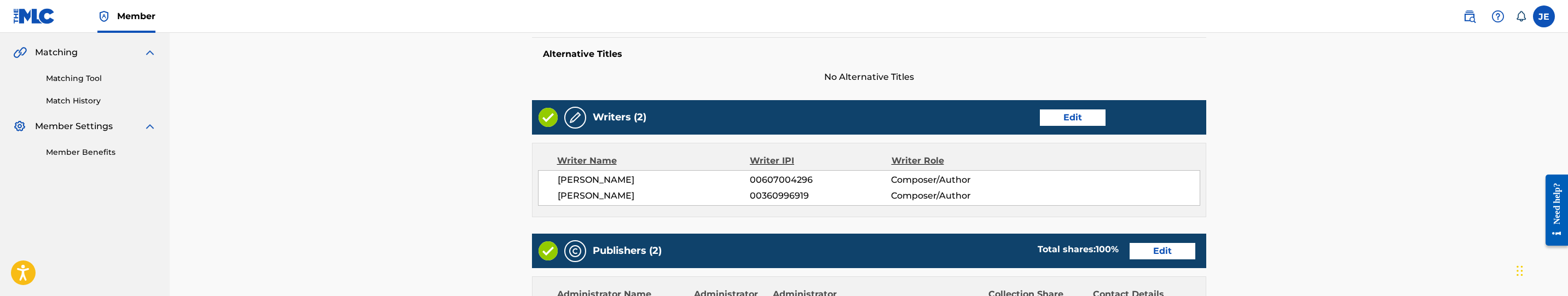
click at [1077, 122] on link "Edit" at bounding box center [1073, 118] width 66 height 16
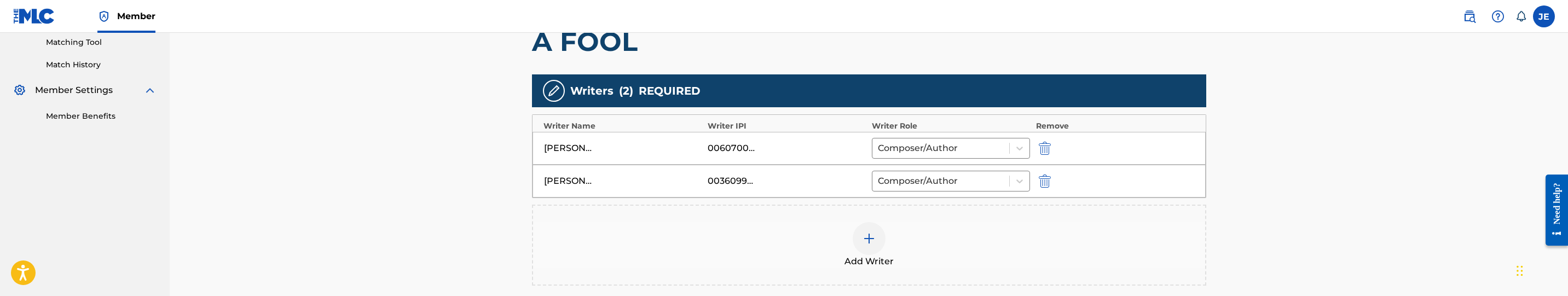
scroll to position [328, 0]
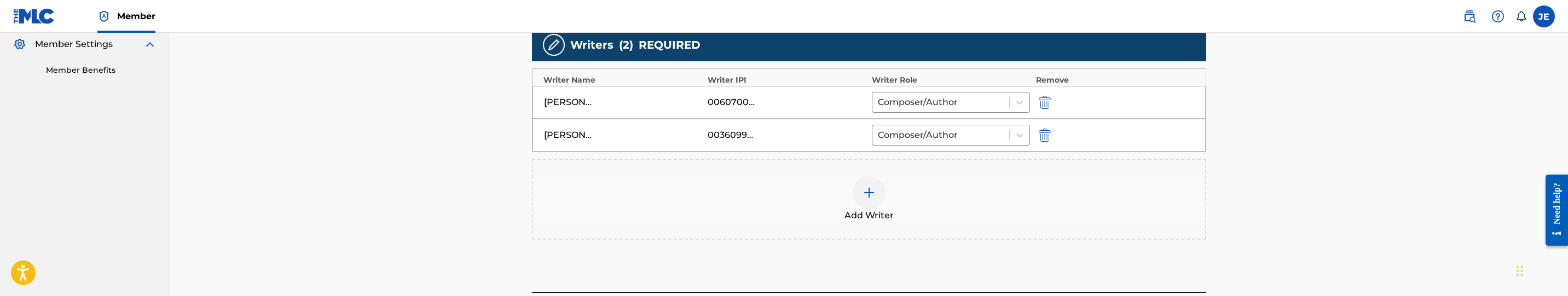
click at [1043, 133] on img "submit" at bounding box center [1045, 135] width 12 height 13
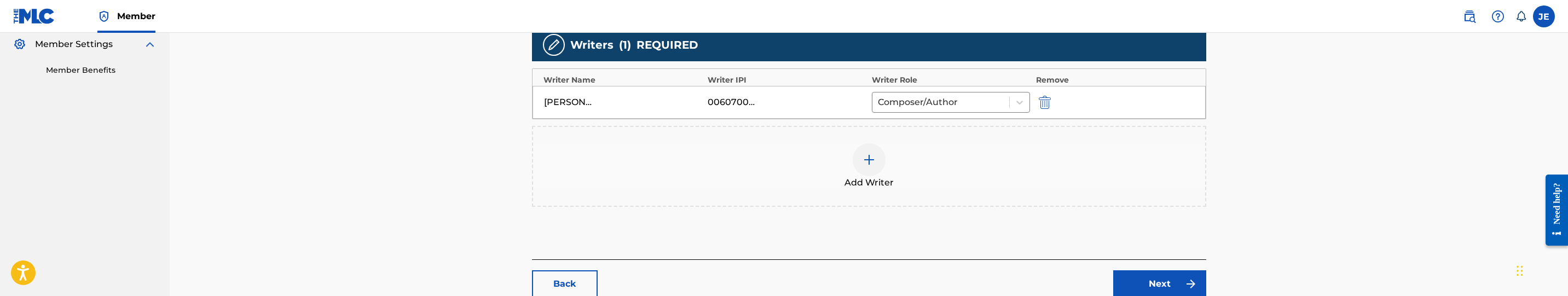
click at [875, 160] on img at bounding box center [869, 160] width 13 height 13
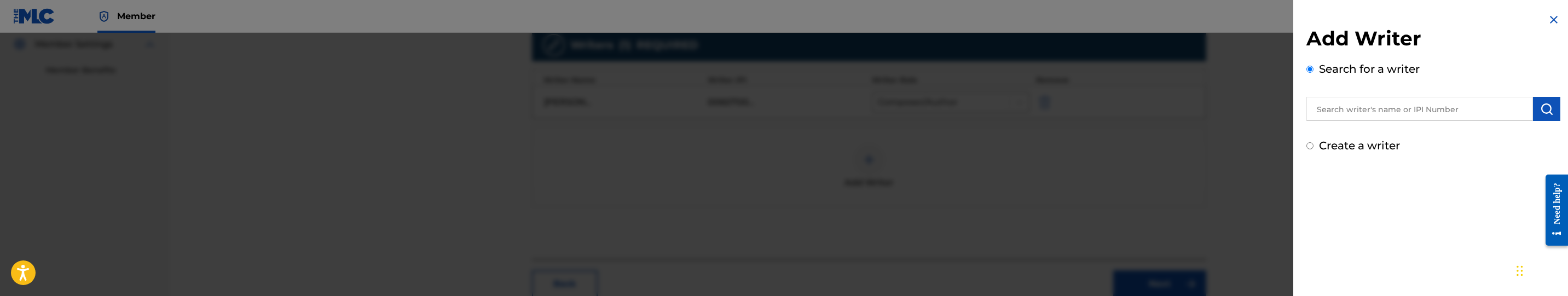
click at [1391, 111] on input "text" at bounding box center [1419, 109] width 226 height 24
type input "justin trayle bell"
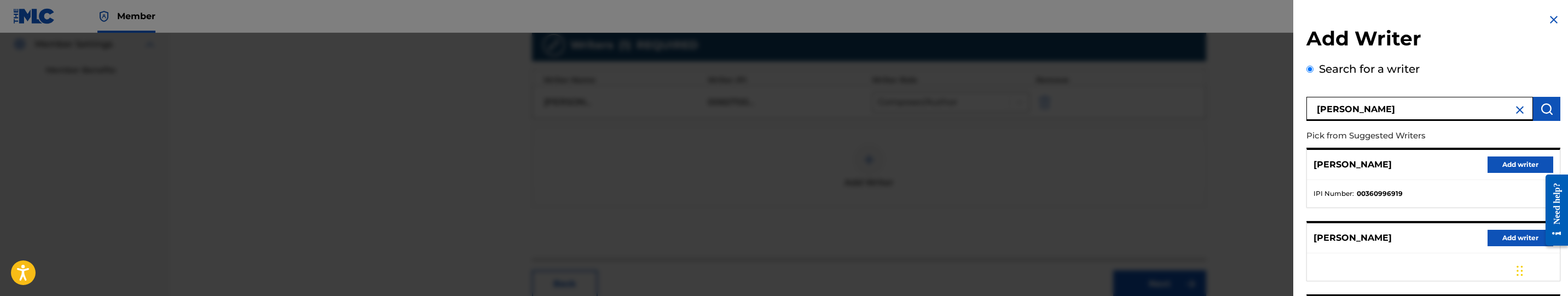
click at [1522, 169] on button "Add writer" at bounding box center [1521, 164] width 66 height 16
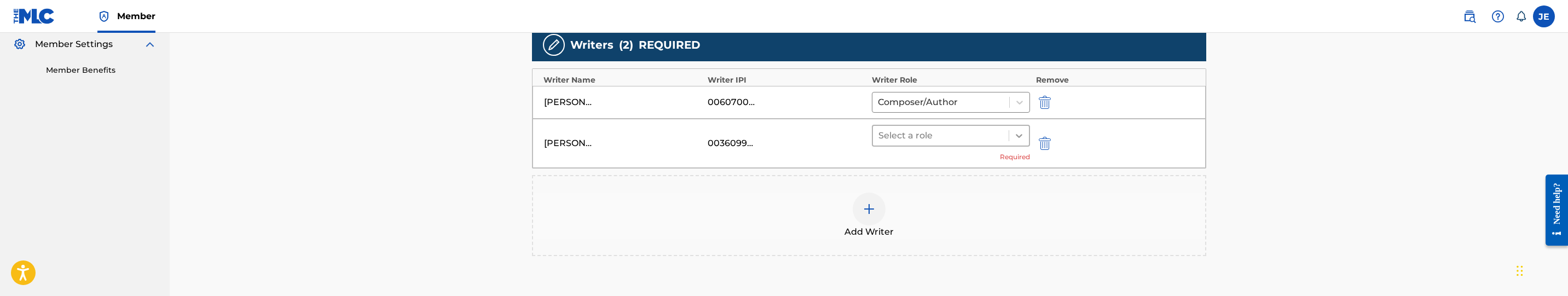
click at [1010, 138] on div at bounding box center [1019, 136] width 19 height 19
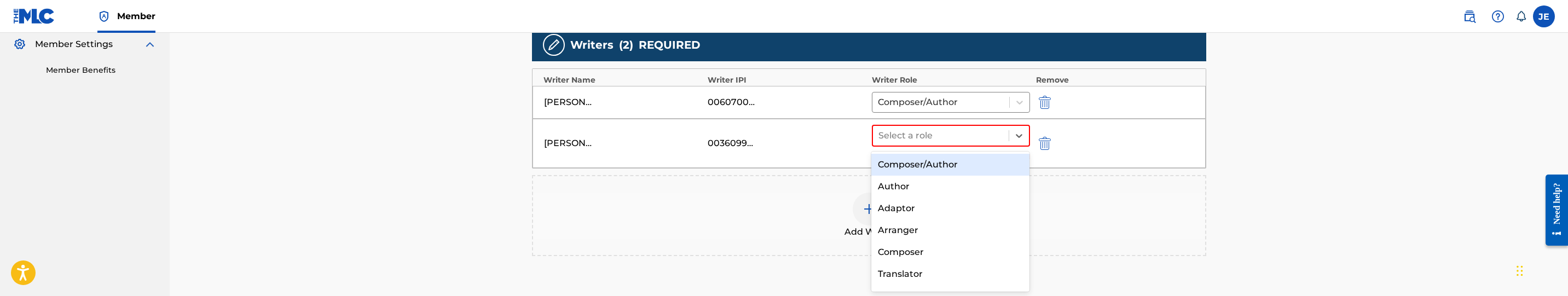
click at [974, 163] on div "Composer/Author" at bounding box center [950, 165] width 158 height 22
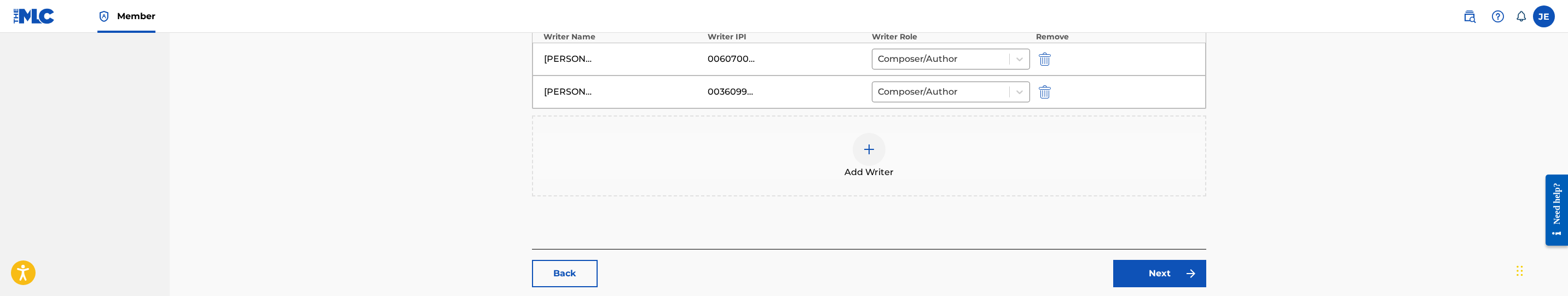
scroll to position [434, 0]
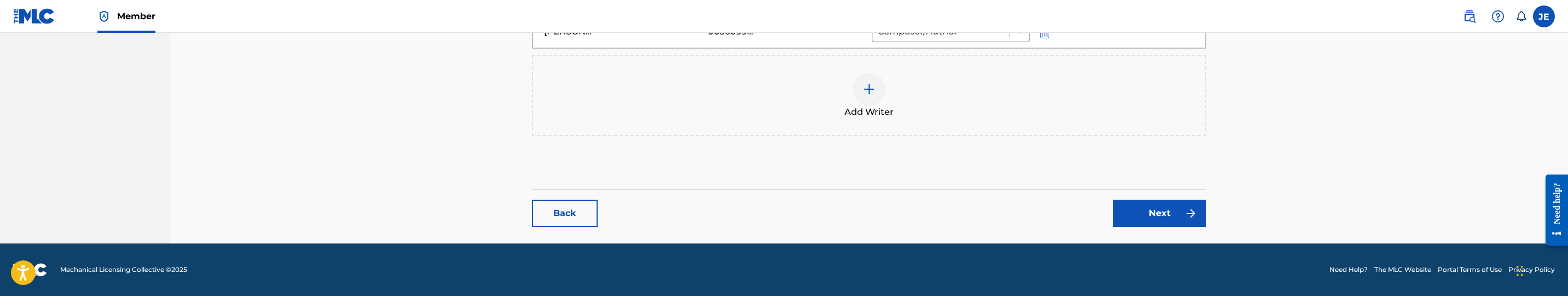
click at [1138, 214] on link "Next" at bounding box center [1160, 213] width 93 height 27
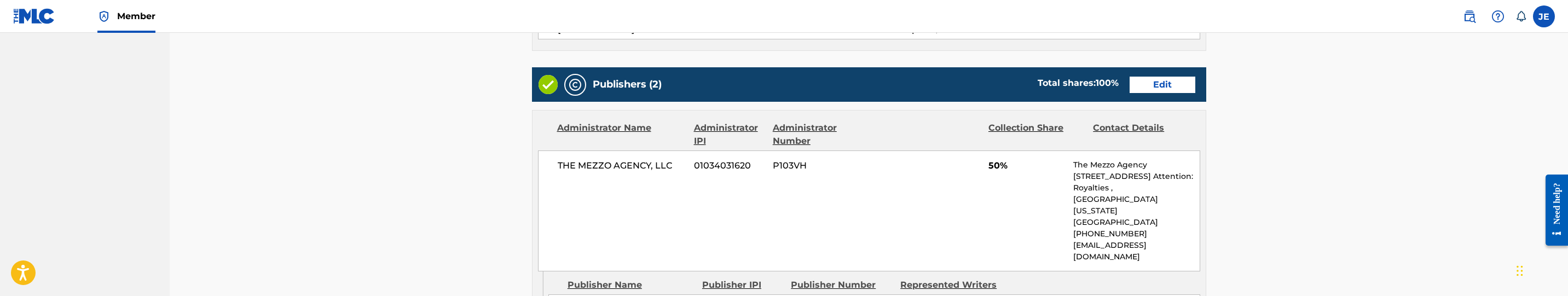
scroll to position [411, 0]
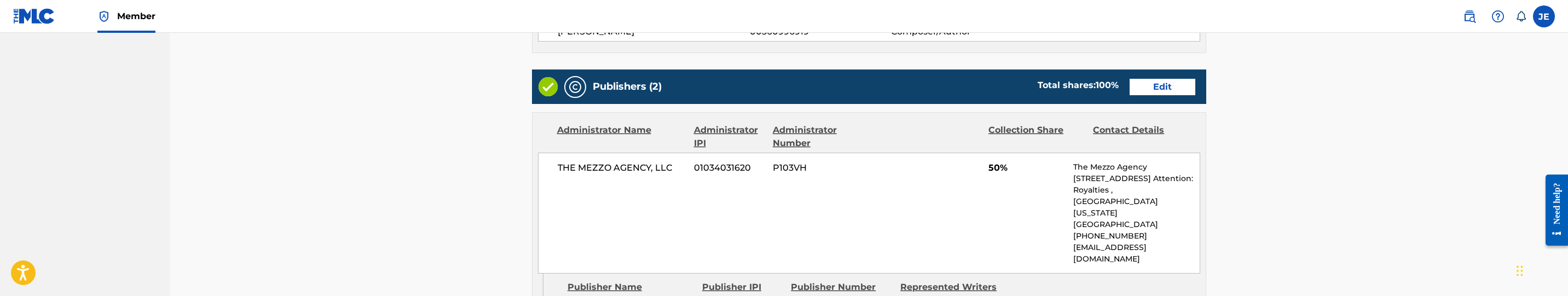
click at [1168, 94] on link "Edit" at bounding box center [1163, 86] width 66 height 16
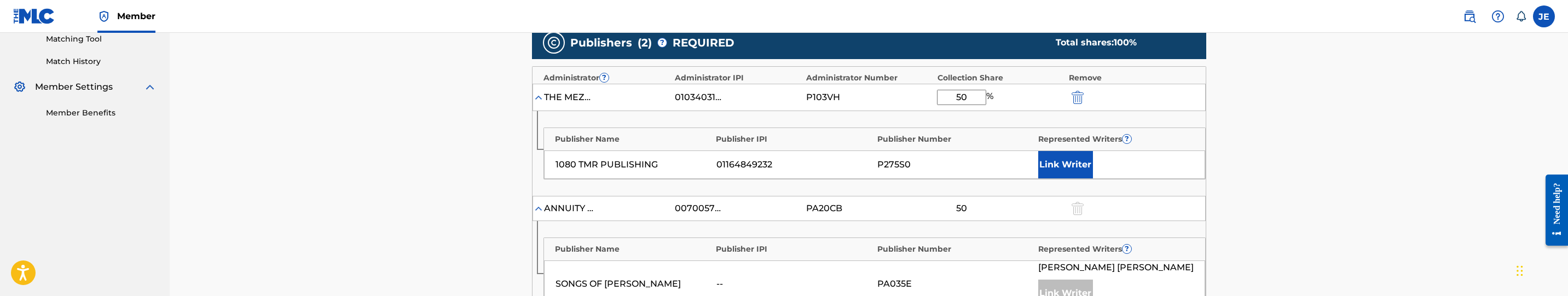
scroll to position [328, 0]
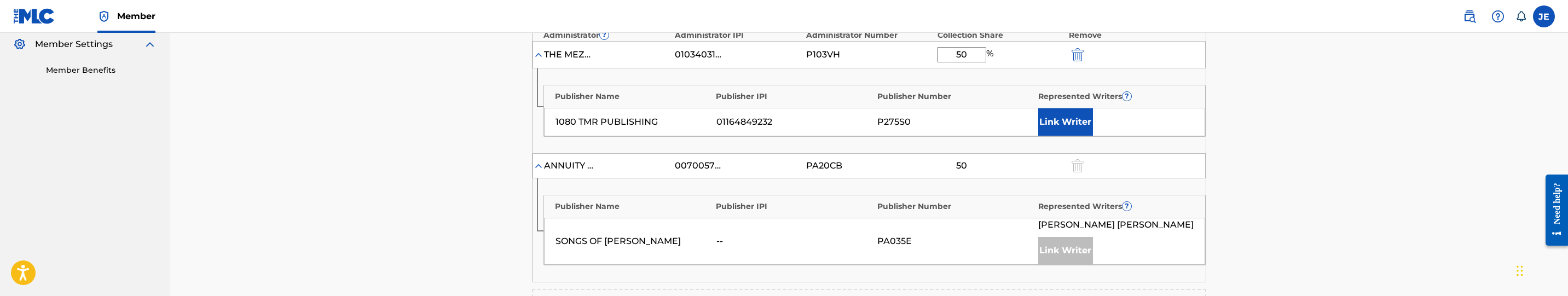
click at [1063, 115] on button "Link Writer" at bounding box center [1066, 122] width 55 height 27
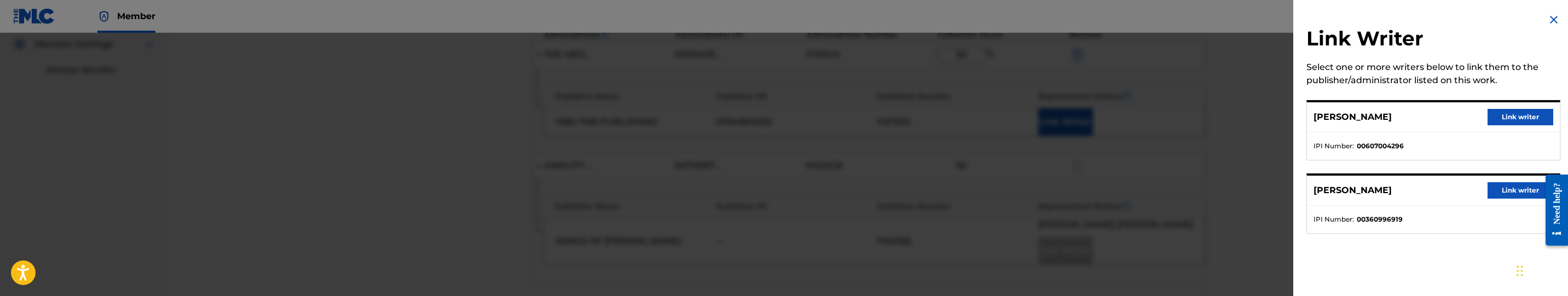
click at [1506, 192] on button "Link writer" at bounding box center [1521, 190] width 66 height 16
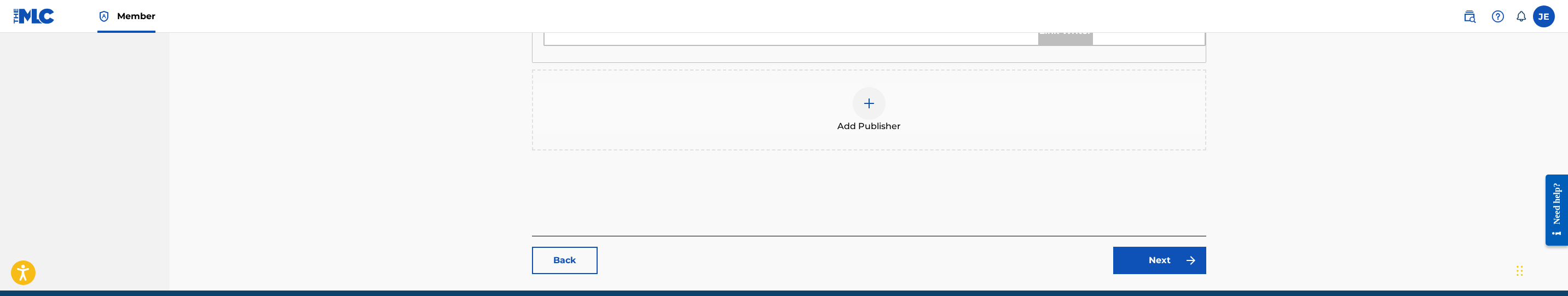
scroll to position [575, 0]
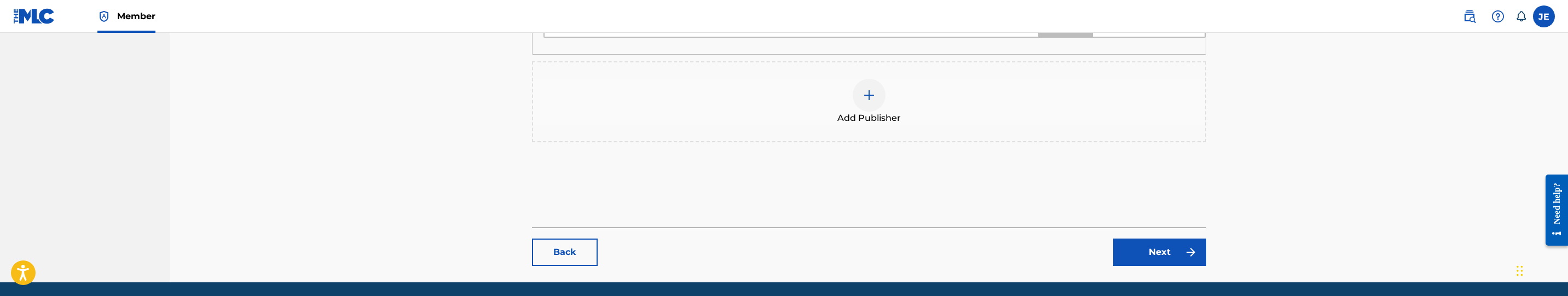
click at [1177, 257] on link "Next" at bounding box center [1160, 252] width 93 height 27
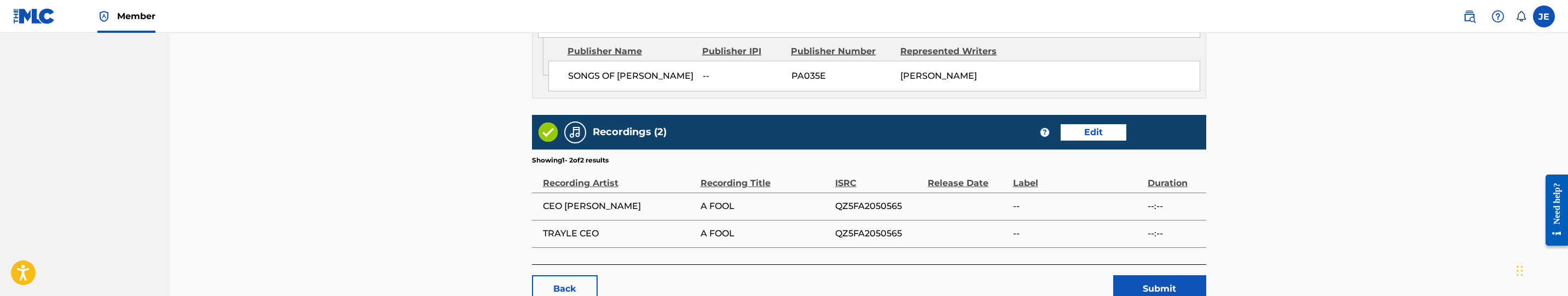
scroll to position [898, 0]
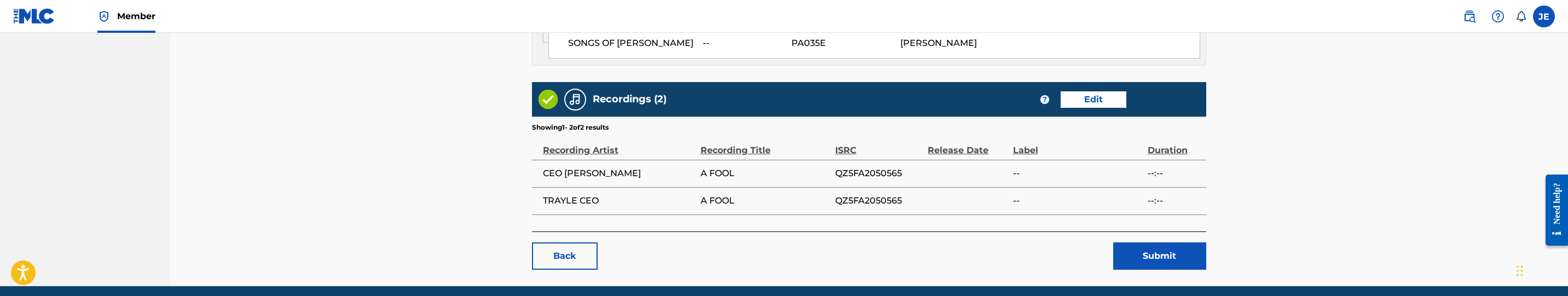
click at [1175, 242] on button "Submit" at bounding box center [1160, 256] width 93 height 27
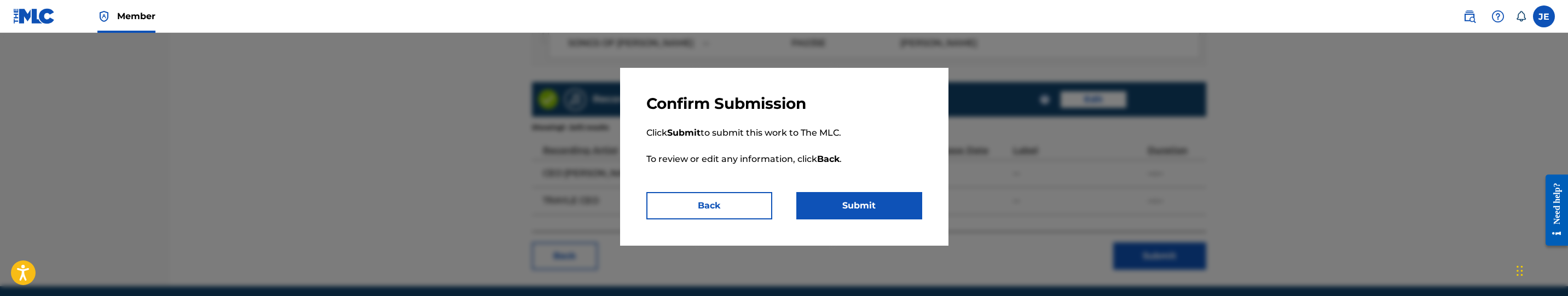
click at [878, 209] on button "Submit" at bounding box center [859, 206] width 126 height 27
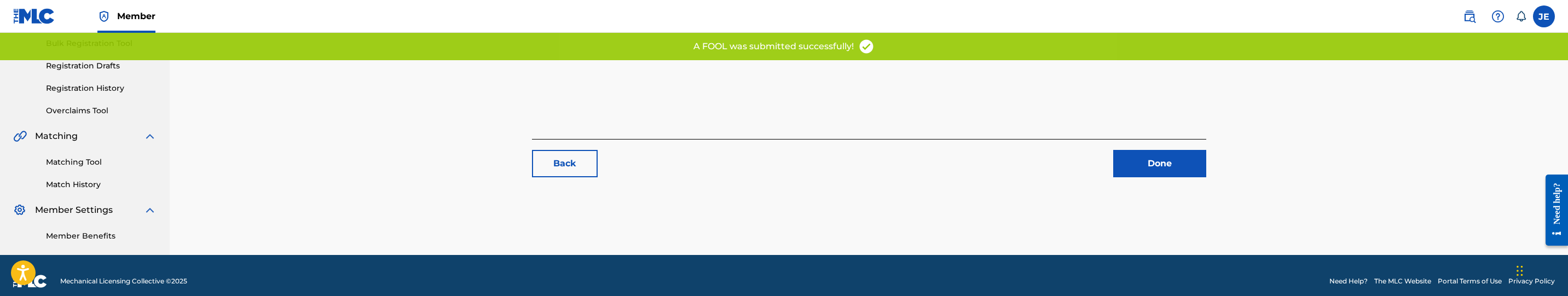
scroll to position [173, 0]
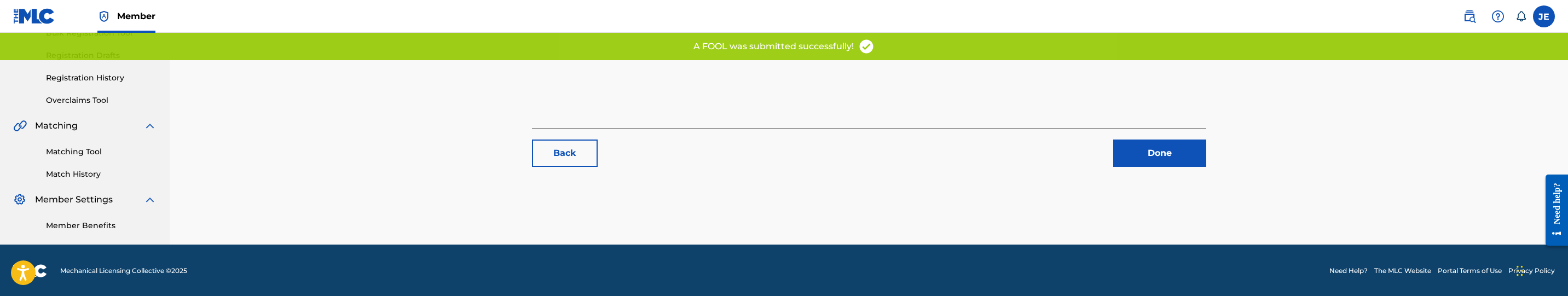
click at [86, 155] on link "Matching Tool" at bounding box center [102, 152] width 111 height 12
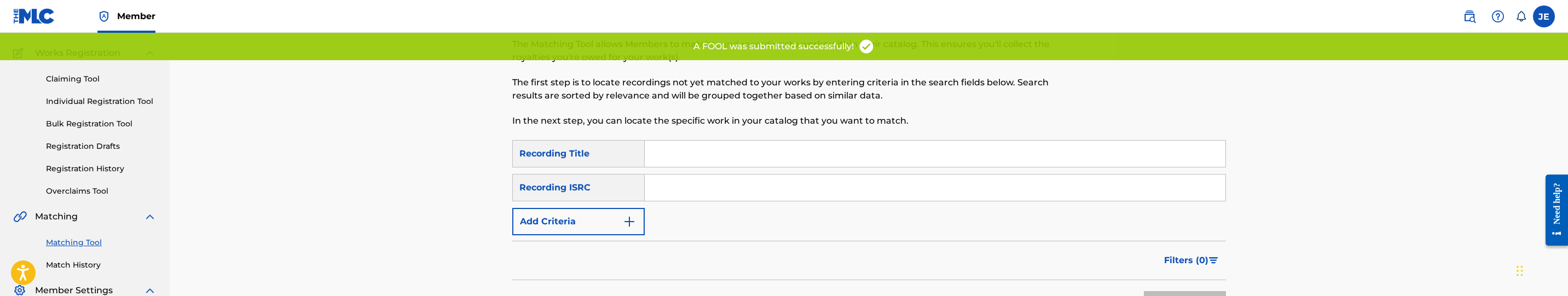
click at [724, 196] on input "Search Form" at bounding box center [935, 188] width 581 height 26
paste input "QZ5FA2050565"
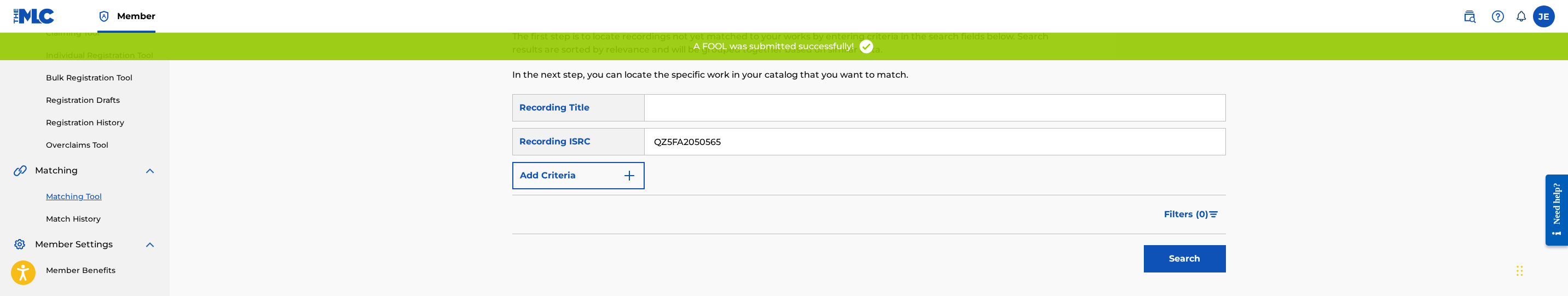
scroll to position [164, 0]
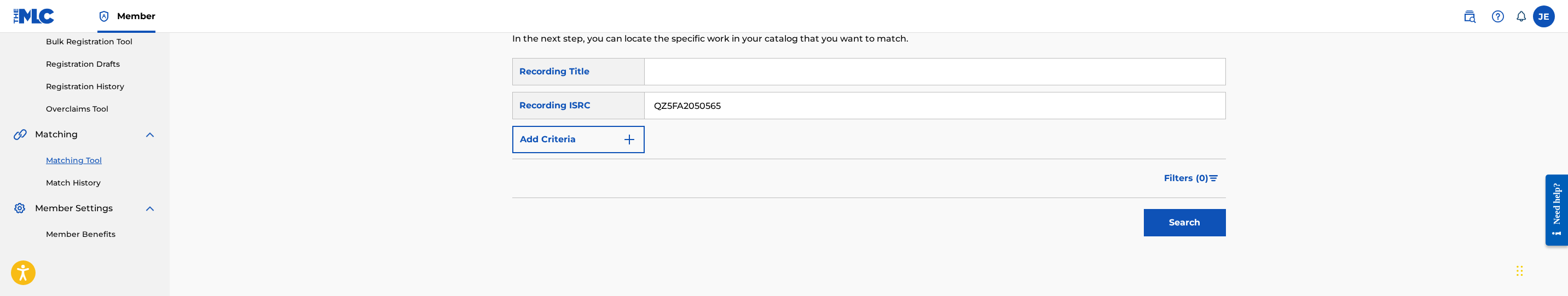
type input "QZ5FA2050565"
click at [1220, 228] on button "Search" at bounding box center [1185, 222] width 82 height 27
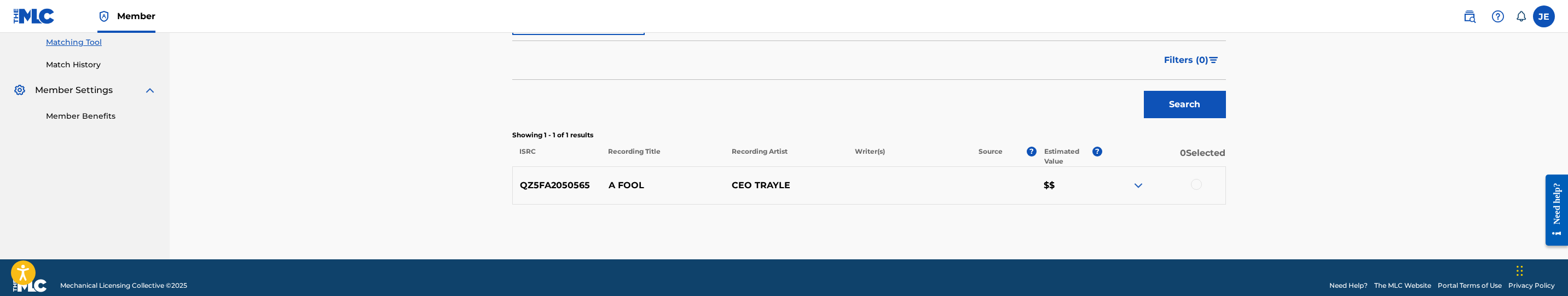
scroll to position [294, 0]
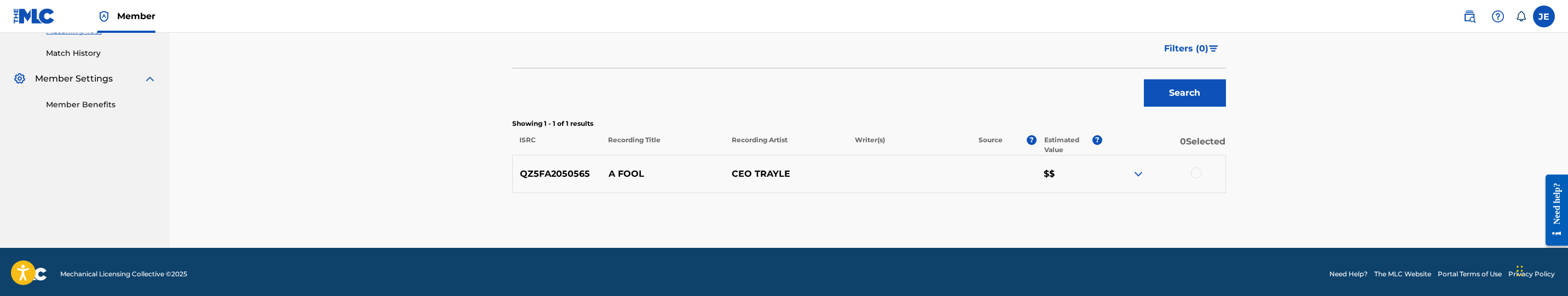
click at [1197, 171] on div at bounding box center [1197, 173] width 11 height 11
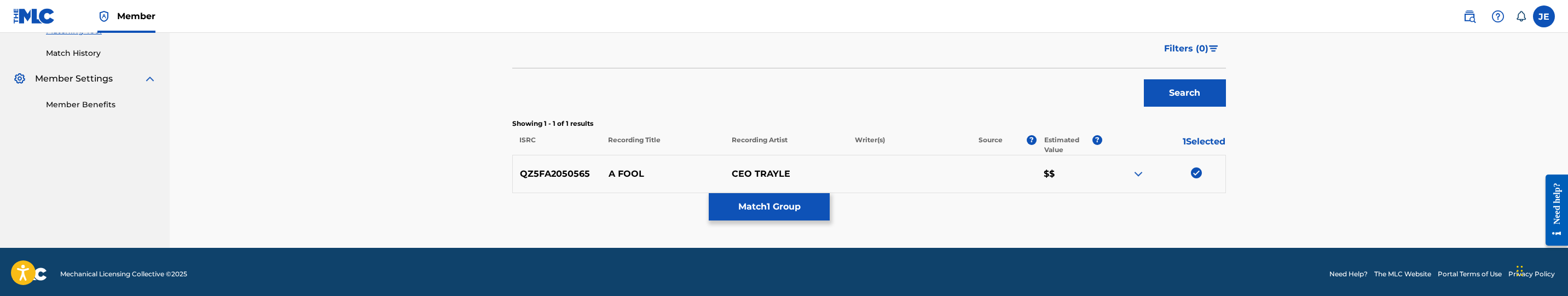
click at [782, 199] on button "Match 1 Group" at bounding box center [769, 206] width 121 height 27
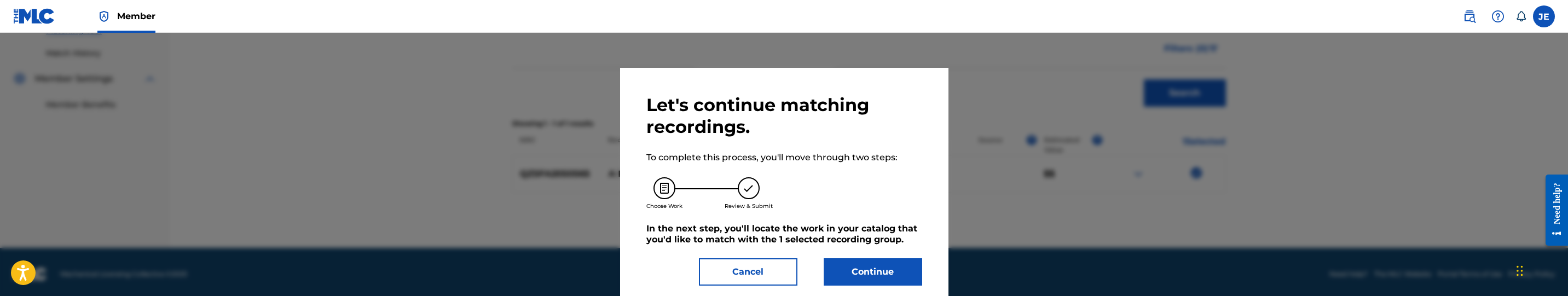
scroll to position [0, 0]
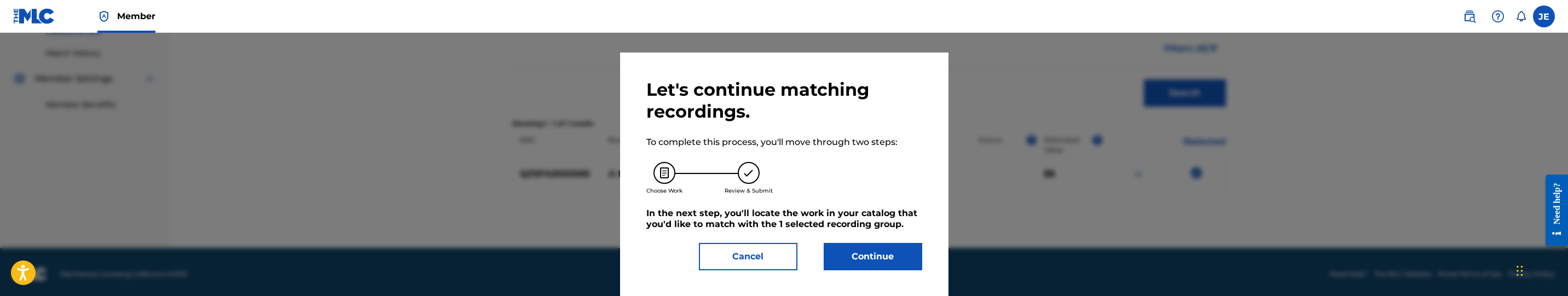
click at [895, 243] on button "Continue" at bounding box center [873, 256] width 99 height 27
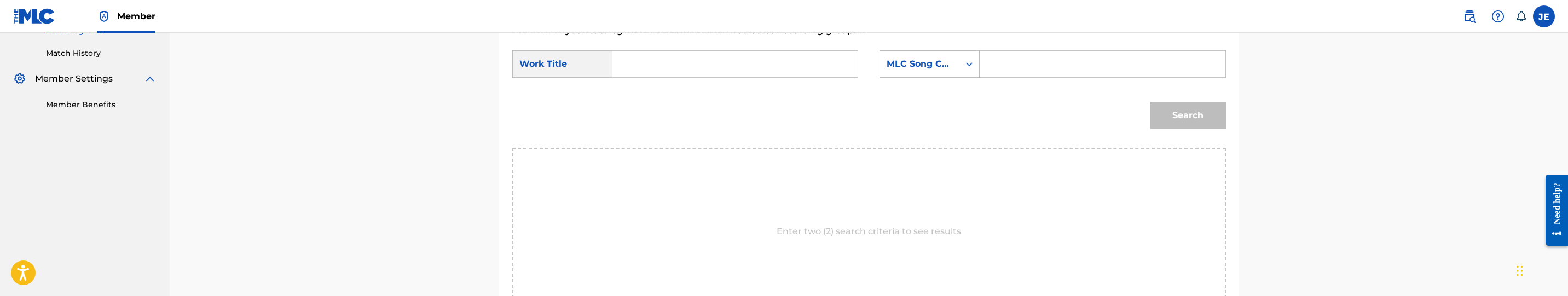
click at [671, 66] on input "Search Form" at bounding box center [735, 64] width 226 height 26
paste input "A Fool"
type input "A Fool"
drag, startPoint x: 1069, startPoint y: 63, endPoint x: 1097, endPoint y: 69, distance: 28.6
click at [1069, 63] on input "Search Form" at bounding box center [1102, 64] width 226 height 26
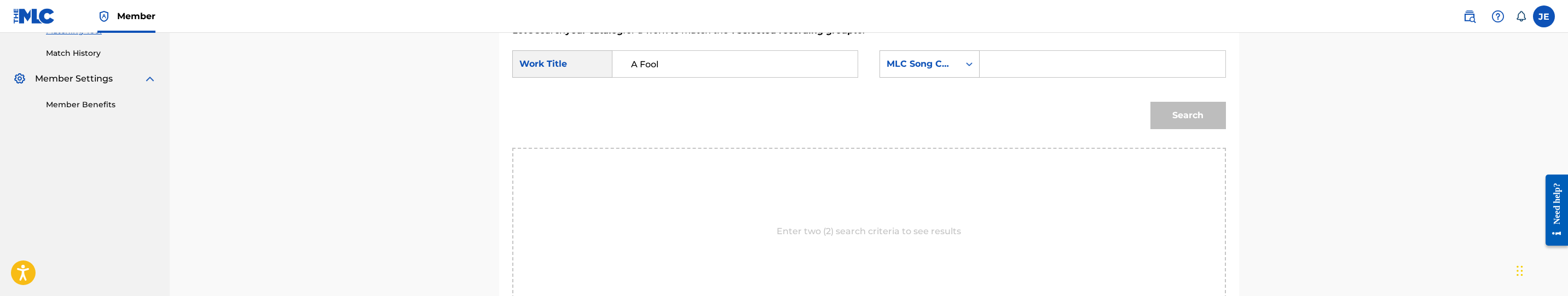
paste input "AC96YP"
type input "AC96YP"
click at [1203, 107] on button "Search" at bounding box center [1188, 115] width 75 height 27
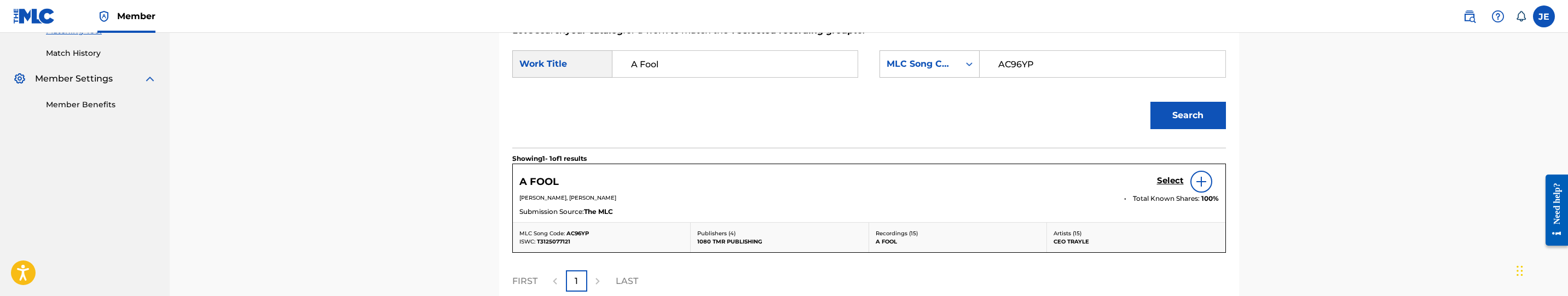
click at [1166, 179] on h5 "Select" at bounding box center [1171, 181] width 27 height 10
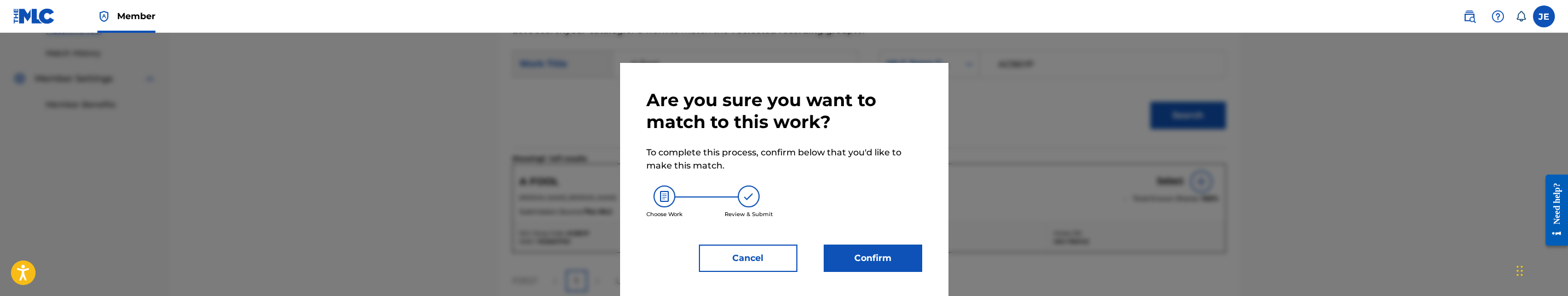
scroll to position [7, 0]
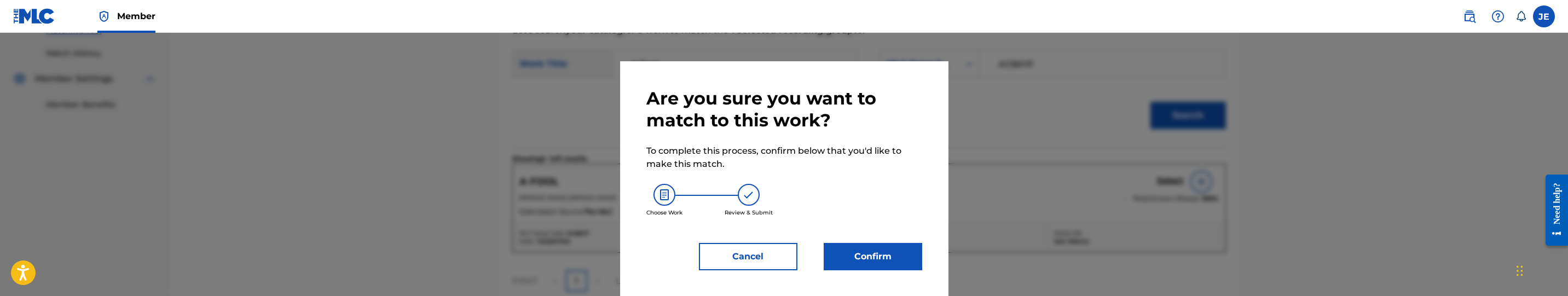
click at [867, 255] on button "Confirm" at bounding box center [873, 256] width 99 height 27
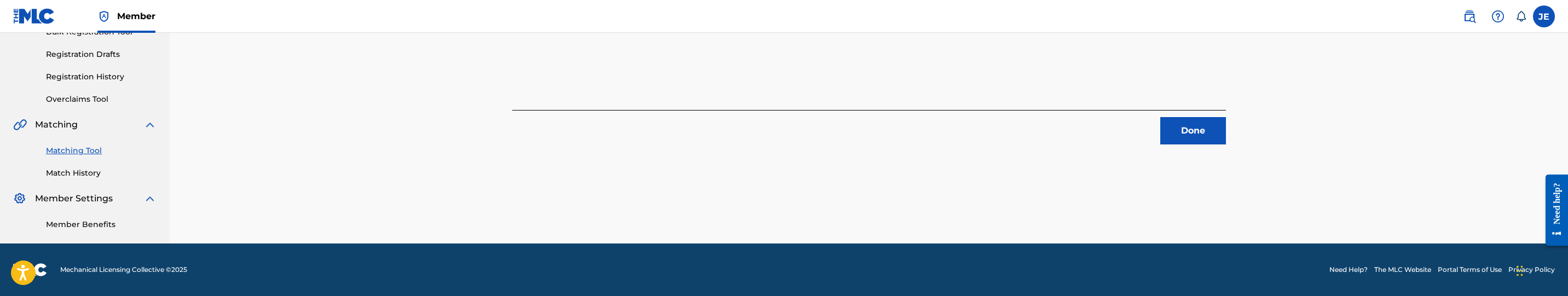
scroll to position [173, 0]
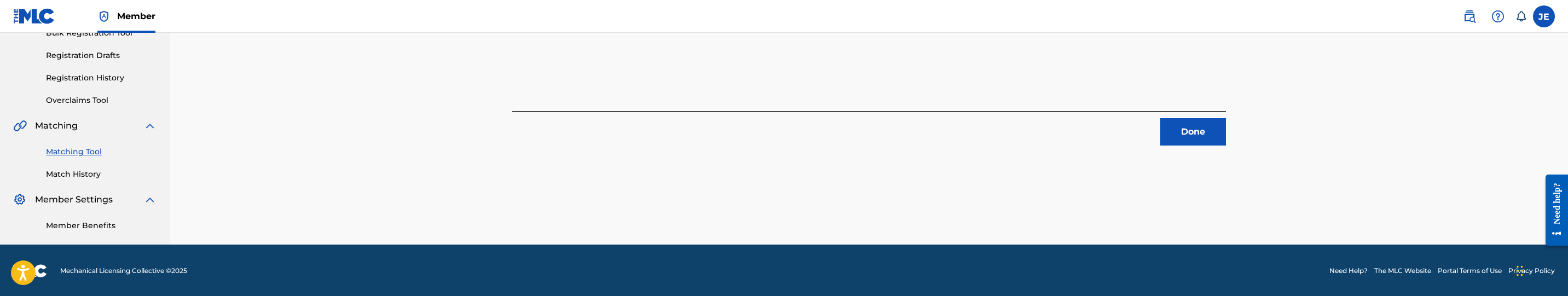
click at [1194, 138] on button "Done" at bounding box center [1193, 132] width 66 height 27
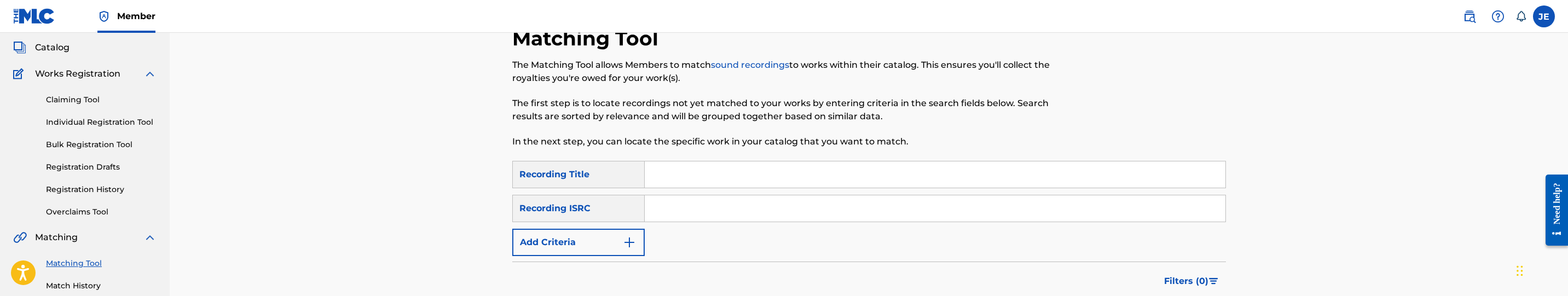
scroll to position [0, 0]
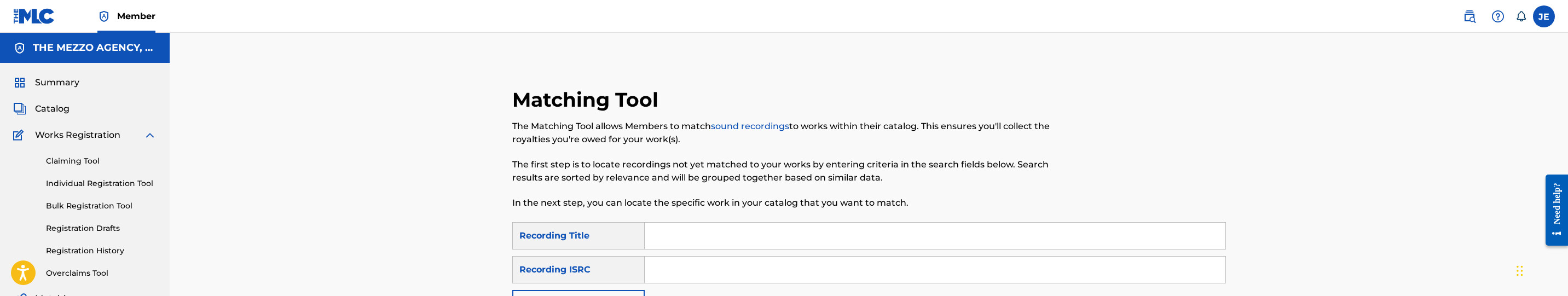
click at [57, 112] on span "Catalog" at bounding box center [52, 109] width 35 height 13
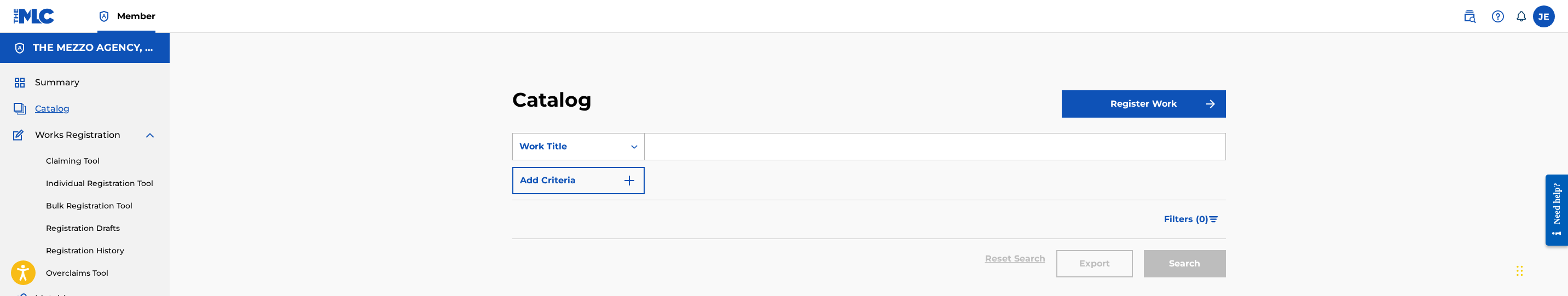
click at [607, 145] on div "Work Title" at bounding box center [579, 146] width 133 height 27
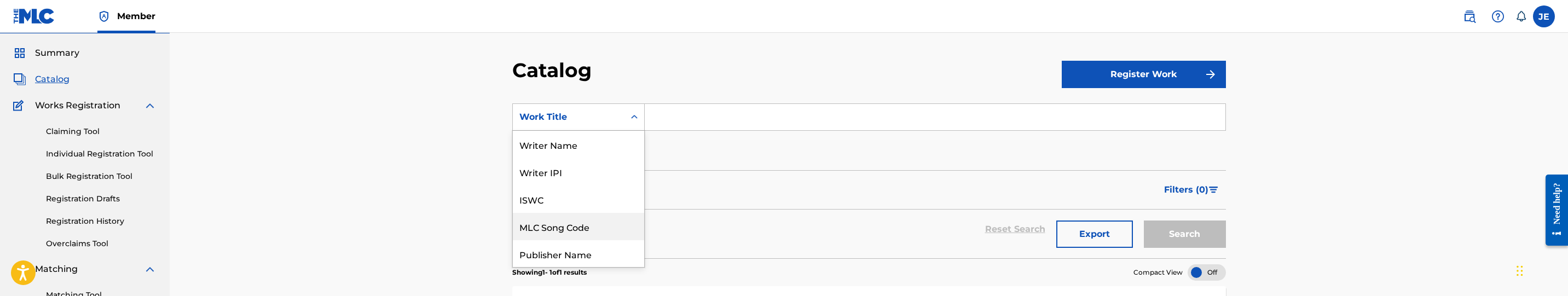
click at [596, 230] on div "MLC Song Code" at bounding box center [578, 227] width 131 height 27
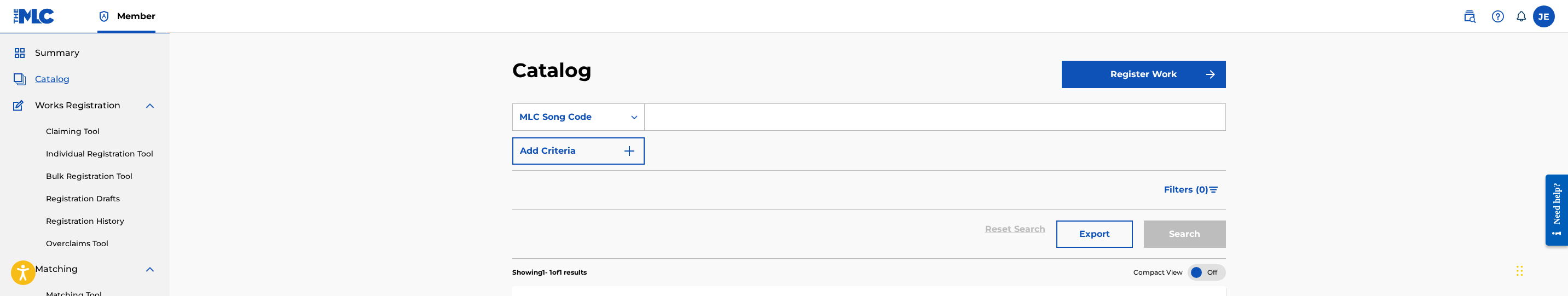
click at [719, 133] on div "SearchWithCriteria29a14901-f383-44e1-9353-6edbc5e3927c MLC Song Code Add Criter…" at bounding box center [869, 134] width 713 height 62
click at [743, 118] on input "Search Form" at bounding box center [935, 117] width 581 height 26
paste input "VB1GCQ"
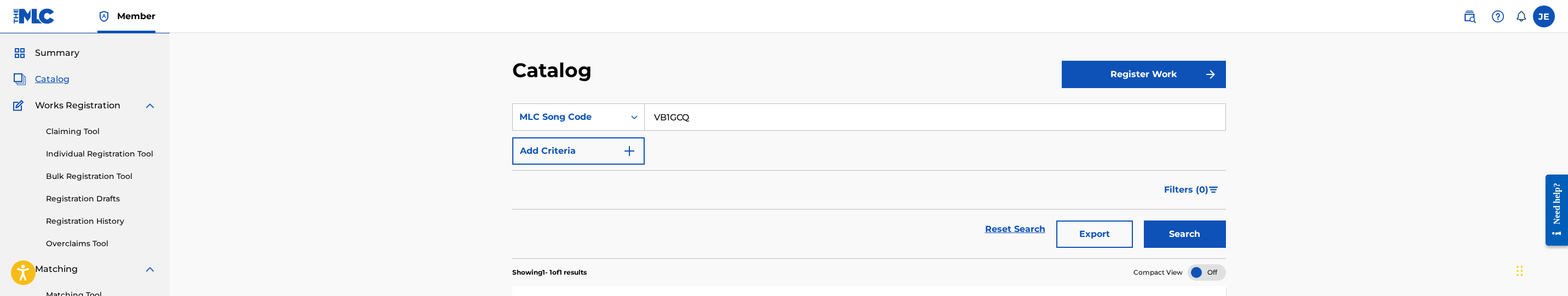
type input "VB1GCQ"
click at [1183, 235] on button "Search" at bounding box center [1185, 234] width 82 height 27
click at [1439, 155] on div "Catalog Register Work SearchWithCriteria29a14901-f383-44e1-9353-6edbc5e3927c ML…" at bounding box center [869, 211] width 1398 height 417
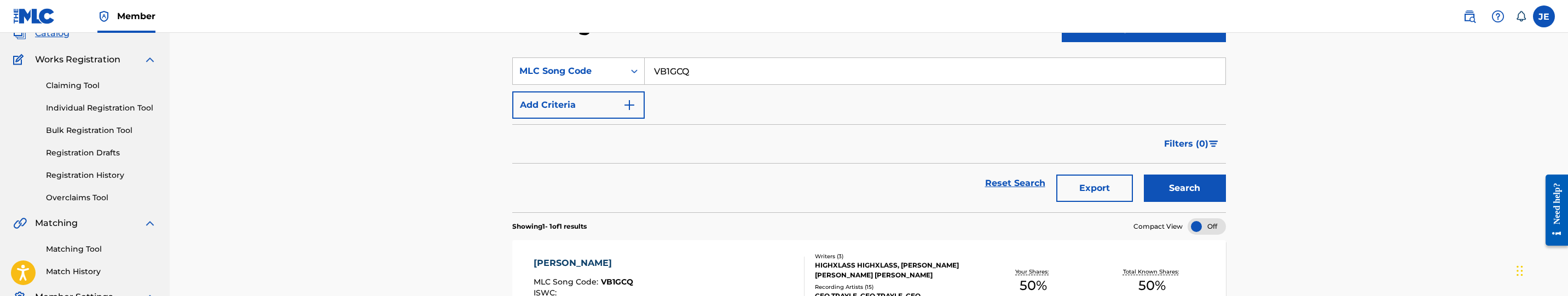
scroll to position [111, 0]
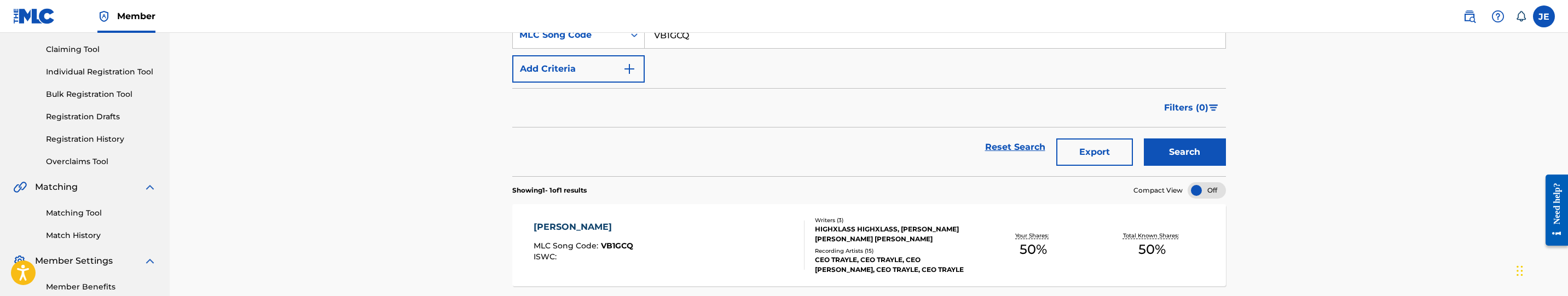
click at [691, 258] on div "[PERSON_NAME] MLC Song Code : VB1GCQ ISWC :" at bounding box center [670, 245] width 271 height 49
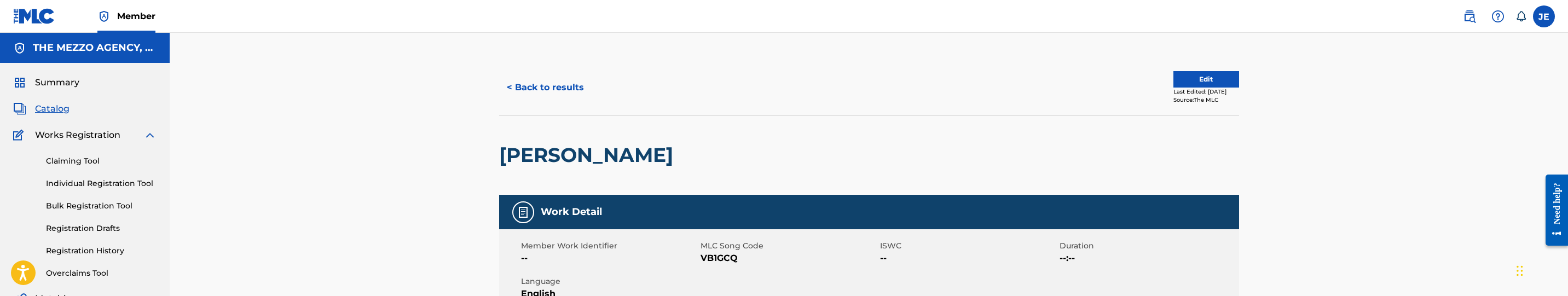
click at [1227, 81] on button "Edit" at bounding box center [1206, 79] width 66 height 16
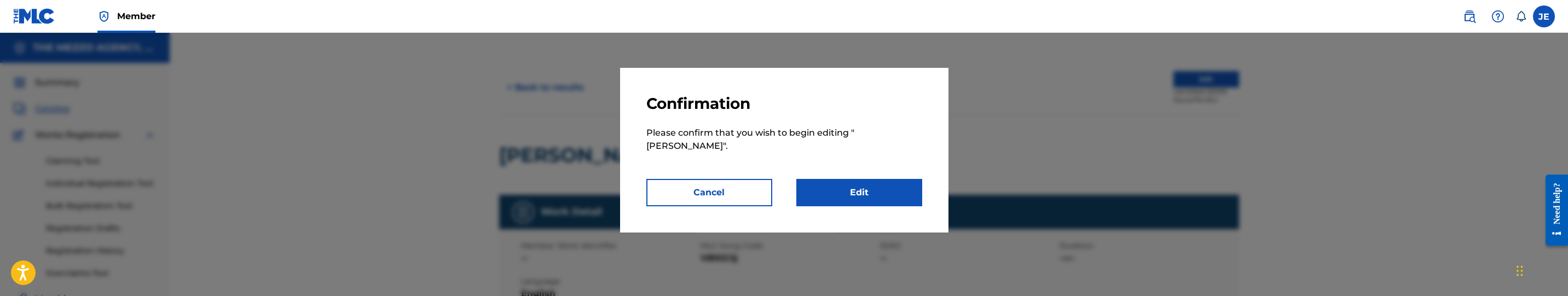
click at [863, 196] on link "Edit" at bounding box center [859, 192] width 126 height 27
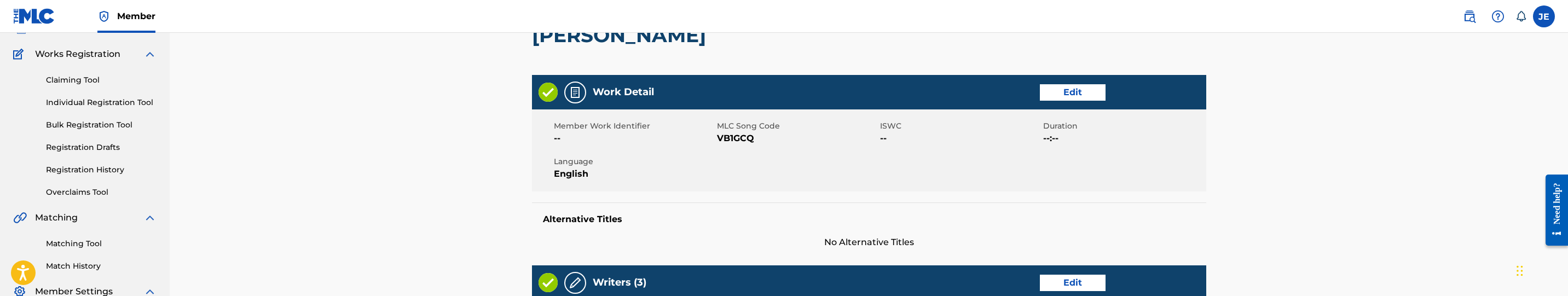
scroll to position [247, 0]
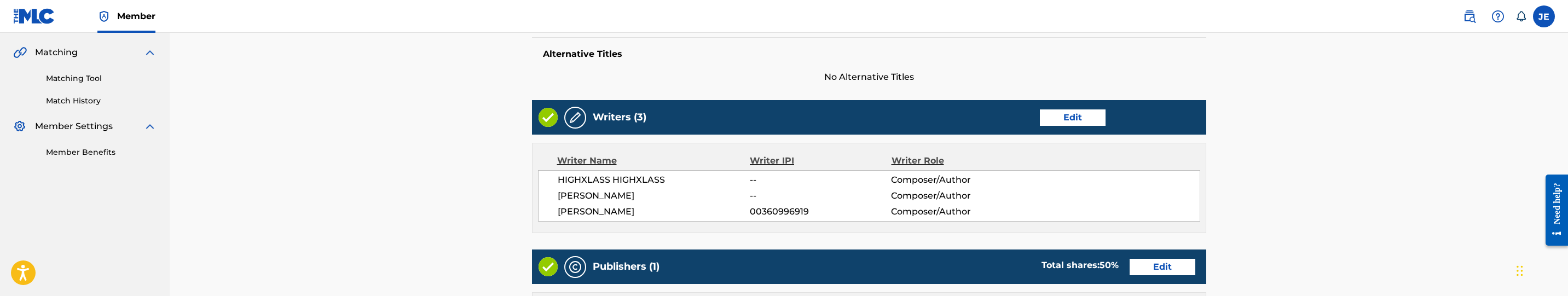
click at [1079, 107] on div "Writers (3) Edit" at bounding box center [869, 118] width 674 height 35
click at [1082, 115] on link "Edit" at bounding box center [1073, 118] width 66 height 16
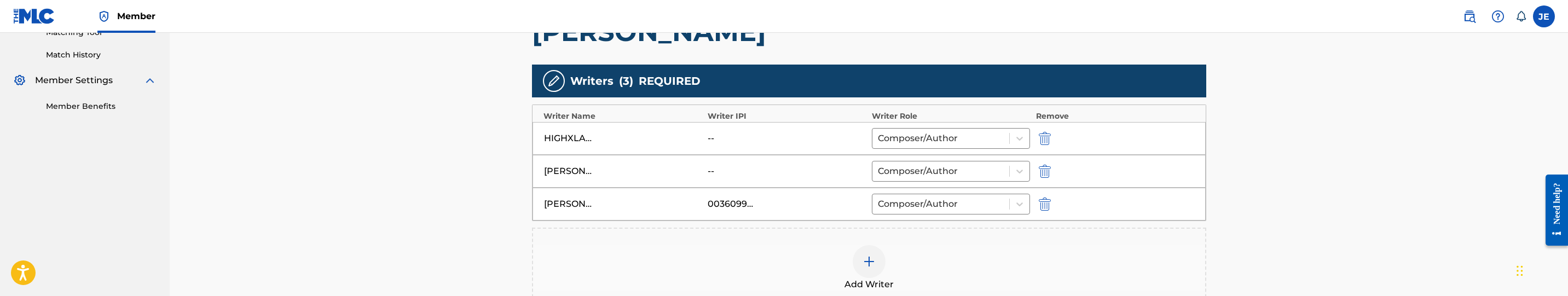
scroll to position [328, 0]
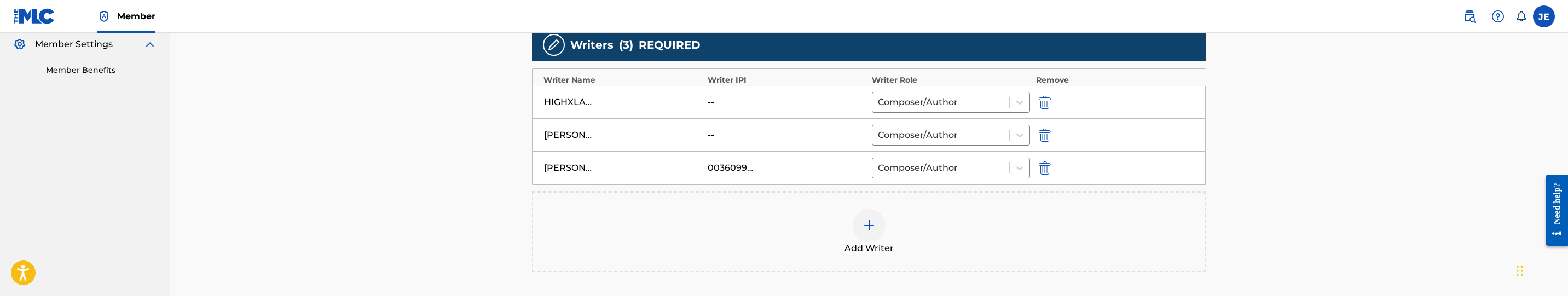
click at [872, 225] on img at bounding box center [869, 226] width 13 height 13
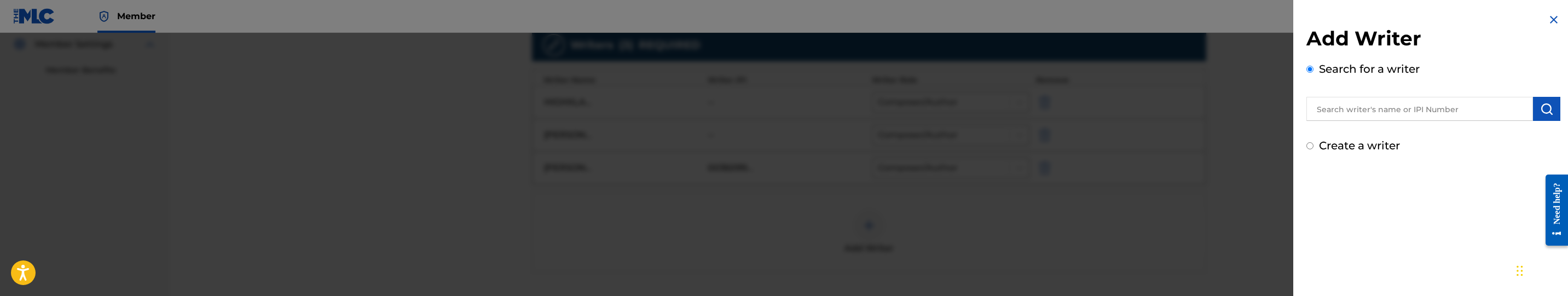
click at [1430, 111] on input "text" at bounding box center [1419, 109] width 226 height 24
paste input "[PERSON_NAME]"
type input "[PERSON_NAME]"
click at [1540, 110] on img "submit" at bounding box center [1547, 109] width 13 height 13
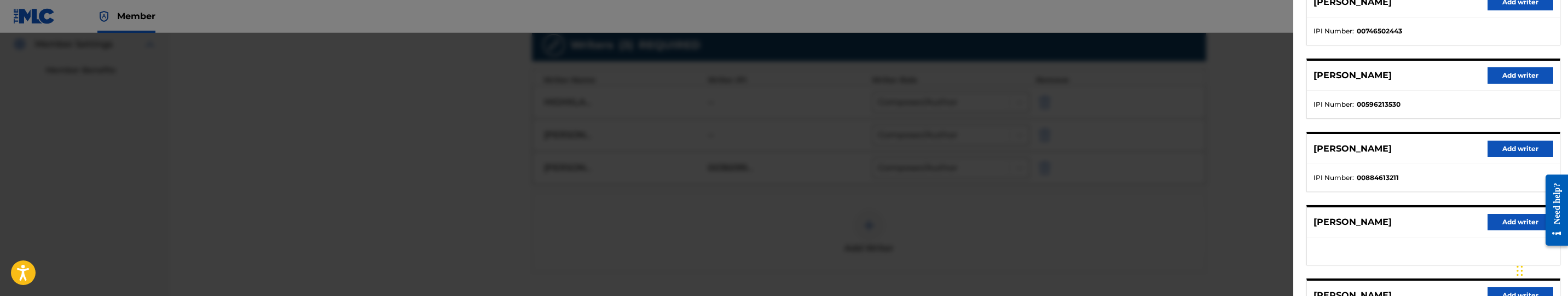
scroll to position [164, 0]
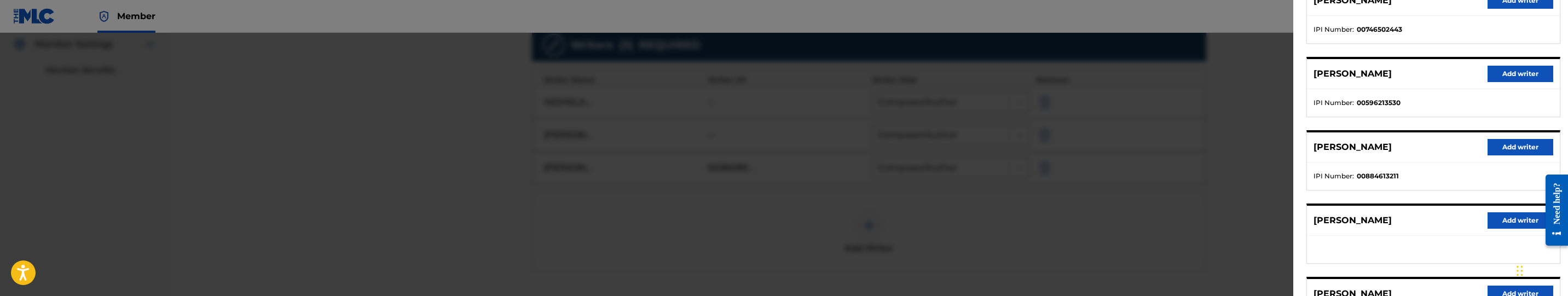
click at [1508, 145] on button "Add writer" at bounding box center [1521, 147] width 66 height 16
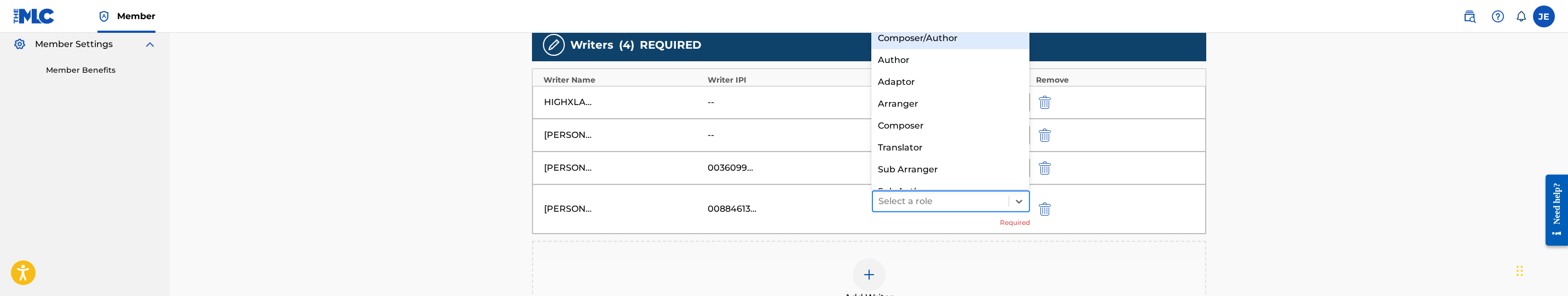
click at [954, 203] on div at bounding box center [941, 201] width 125 height 15
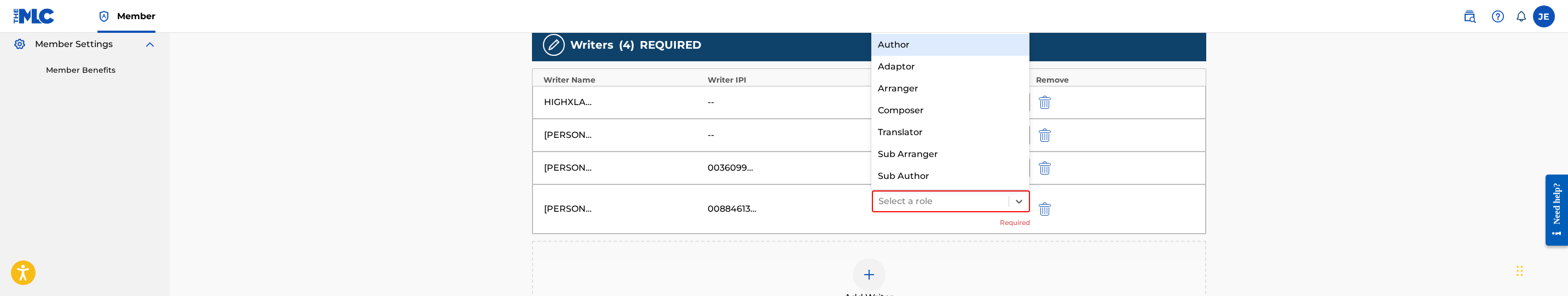
scroll to position [0, 0]
click at [957, 37] on div "Composer/Author" at bounding box center [950, 38] width 158 height 22
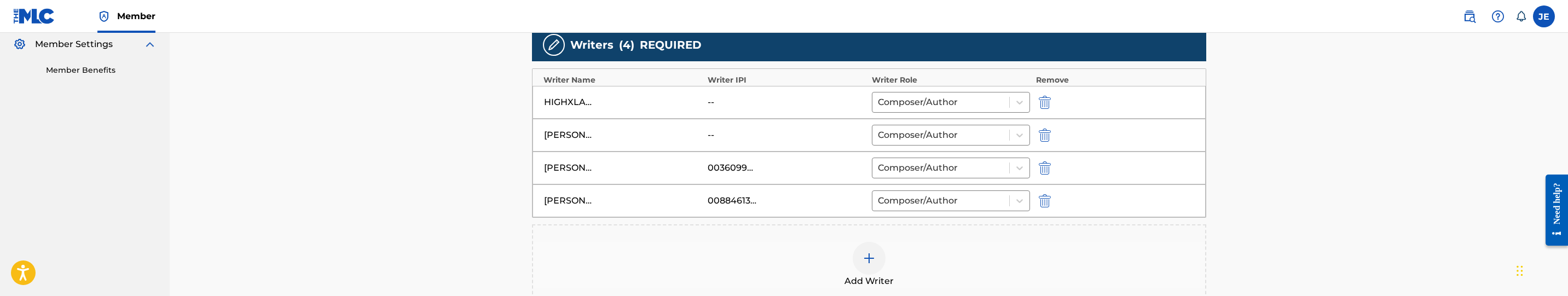
click at [957, 37] on div "Writers ( 4 ) REQUIRED" at bounding box center [869, 45] width 674 height 33
click at [1045, 138] on img "submit" at bounding box center [1045, 135] width 12 height 13
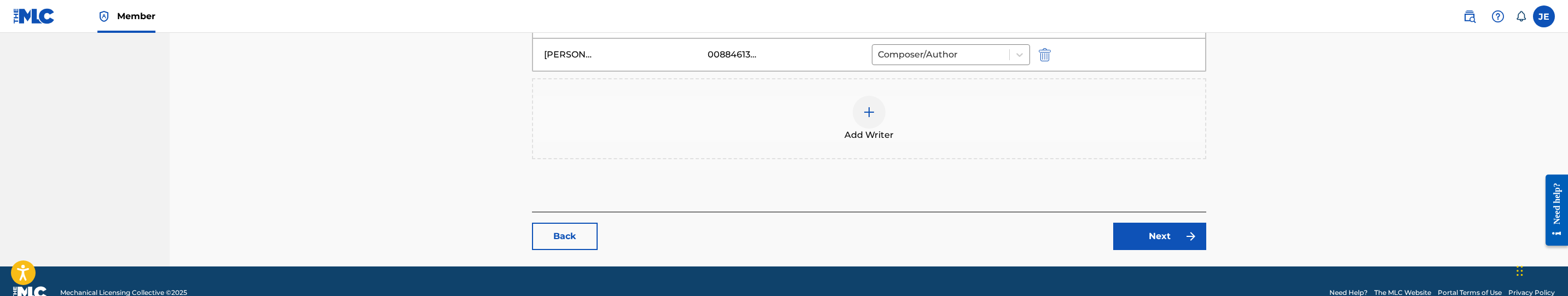
scroll to position [467, 0]
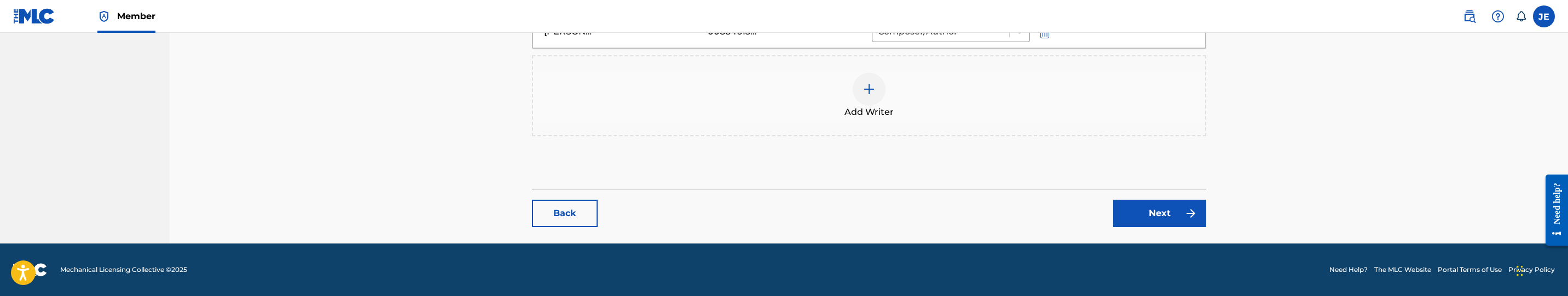
click at [1152, 214] on link "Next" at bounding box center [1160, 213] width 93 height 27
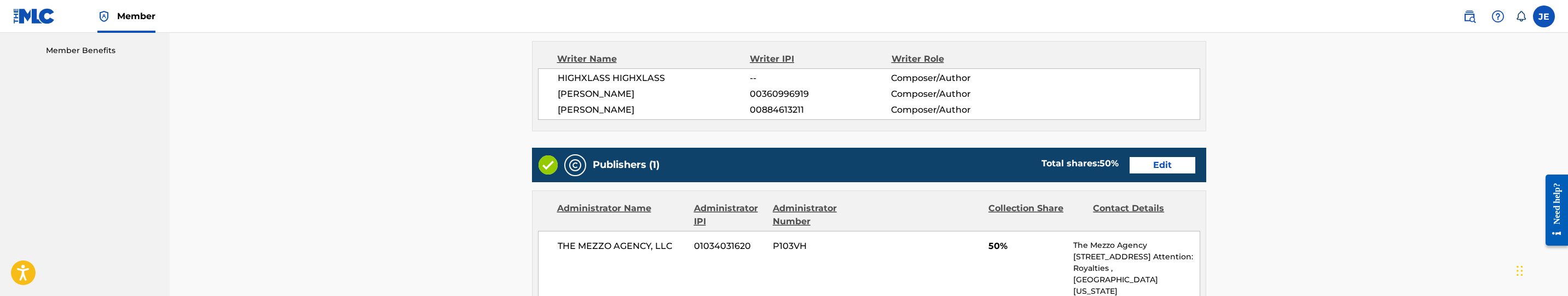
scroll to position [328, 0]
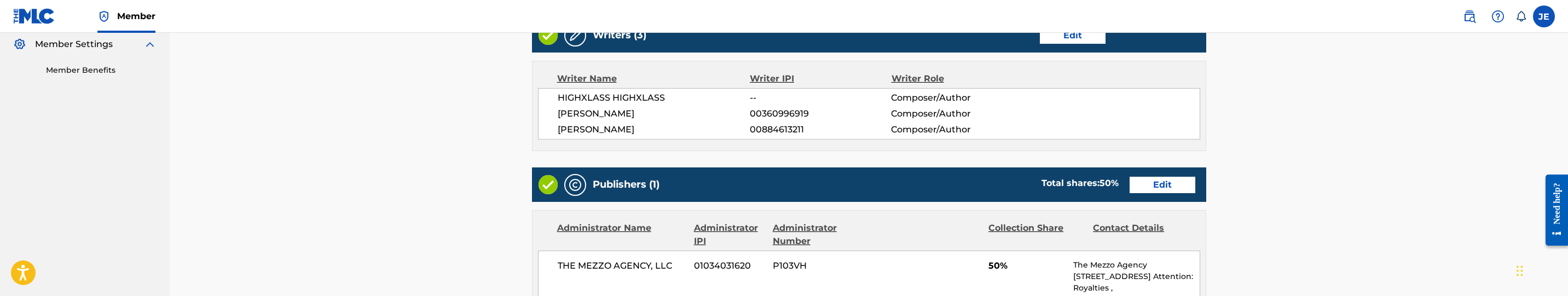
click at [1153, 184] on link "Edit" at bounding box center [1163, 185] width 66 height 16
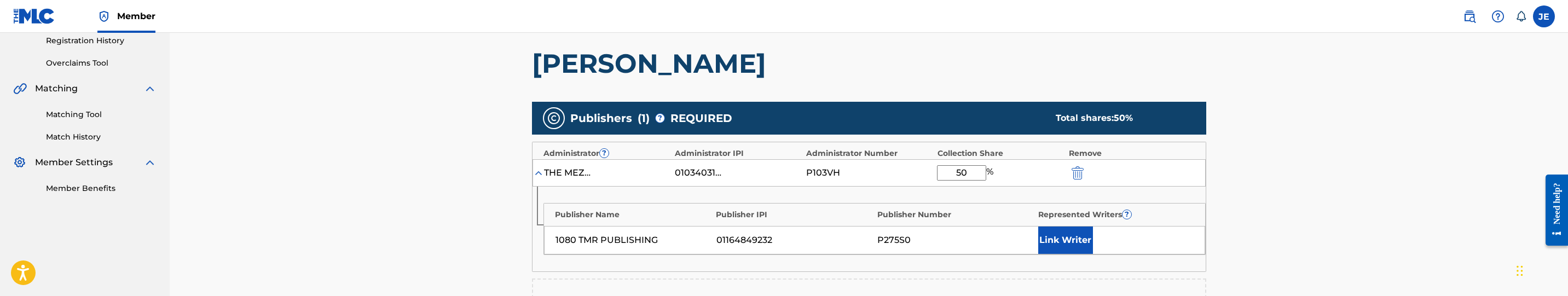
scroll to position [247, 0]
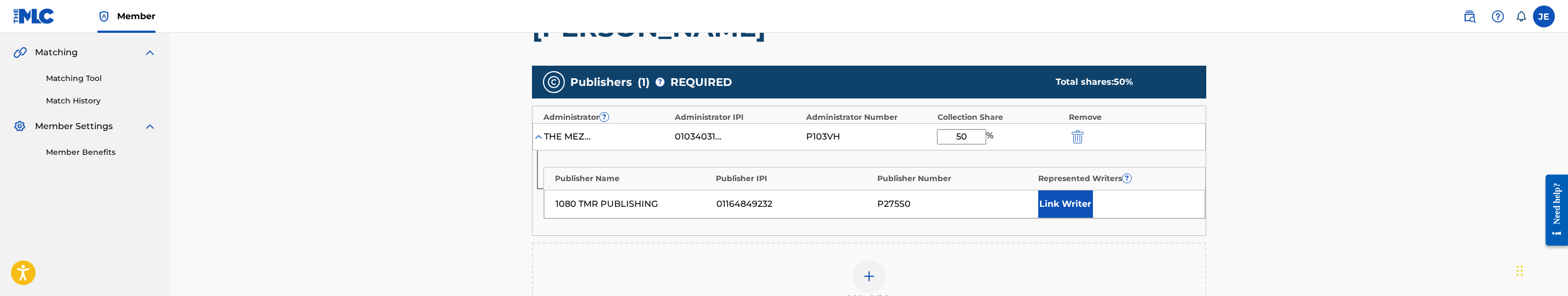
click at [1067, 199] on button "Link Writer" at bounding box center [1066, 204] width 55 height 27
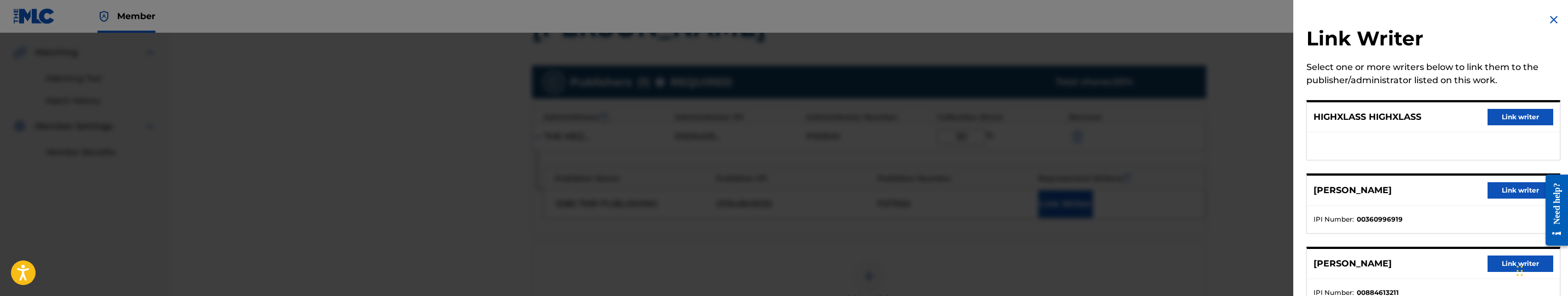
click at [1500, 189] on button "Link writer" at bounding box center [1521, 190] width 66 height 16
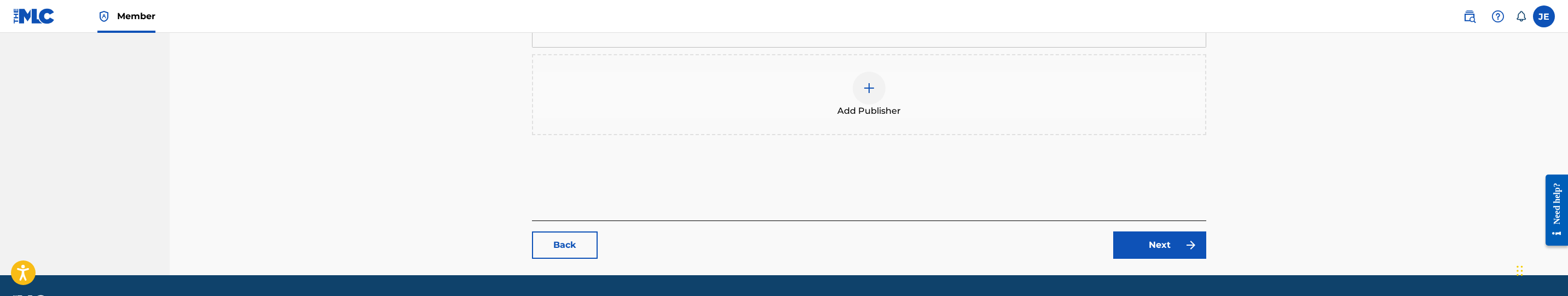
scroll to position [485, 0]
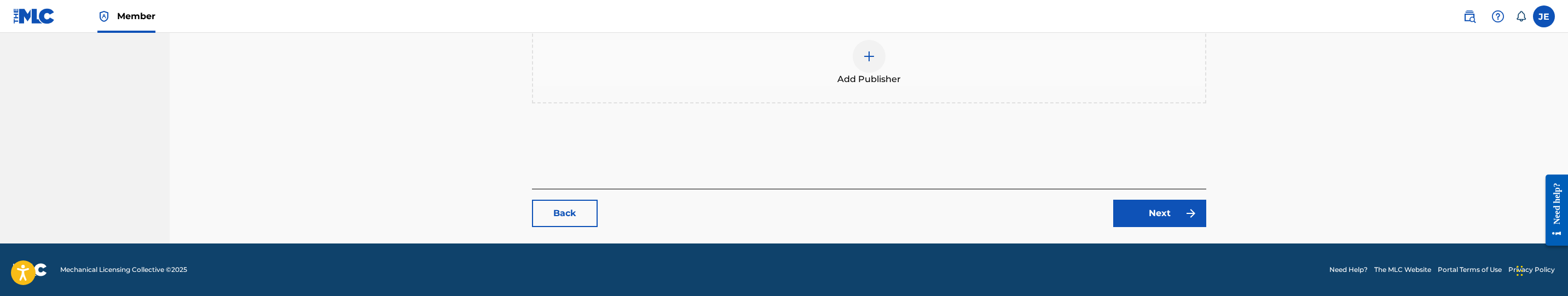
click at [1191, 222] on link "Next" at bounding box center [1160, 213] width 93 height 27
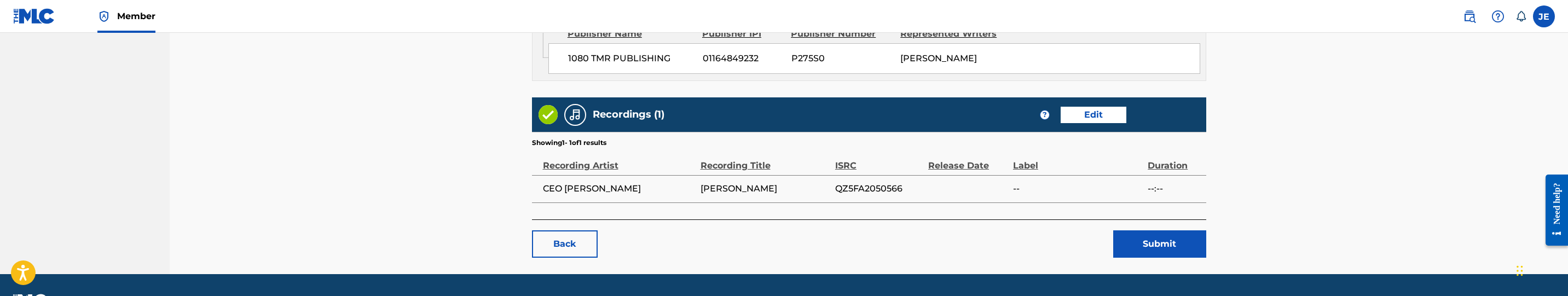
scroll to position [690, 0]
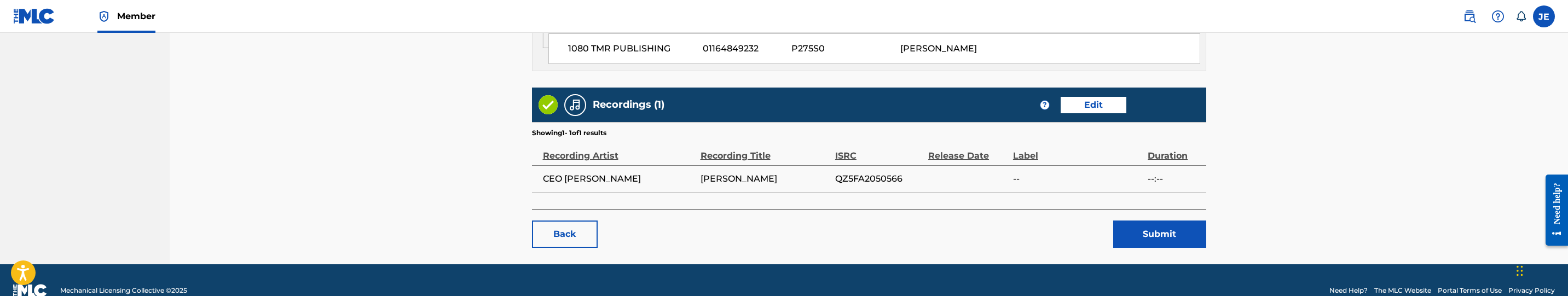
click at [1122, 220] on button "Submit" at bounding box center [1160, 234] width 93 height 27
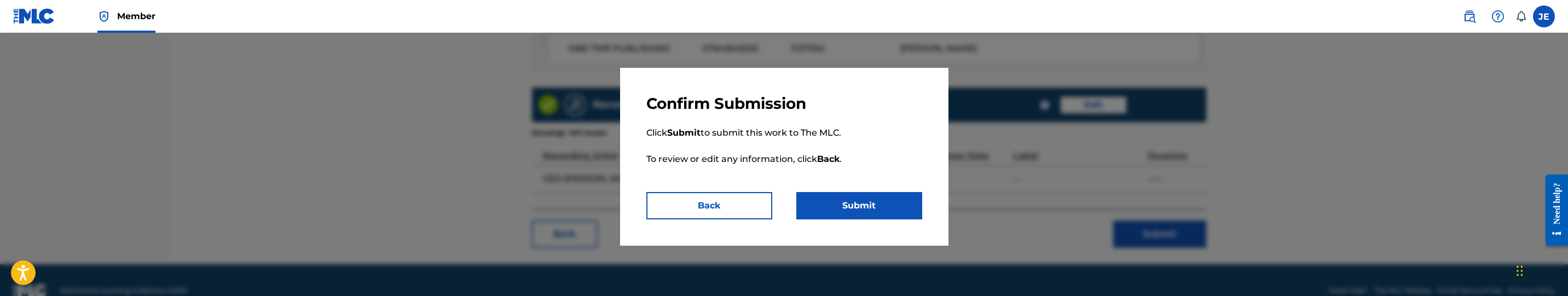
click at [910, 211] on button "Submit" at bounding box center [859, 206] width 126 height 27
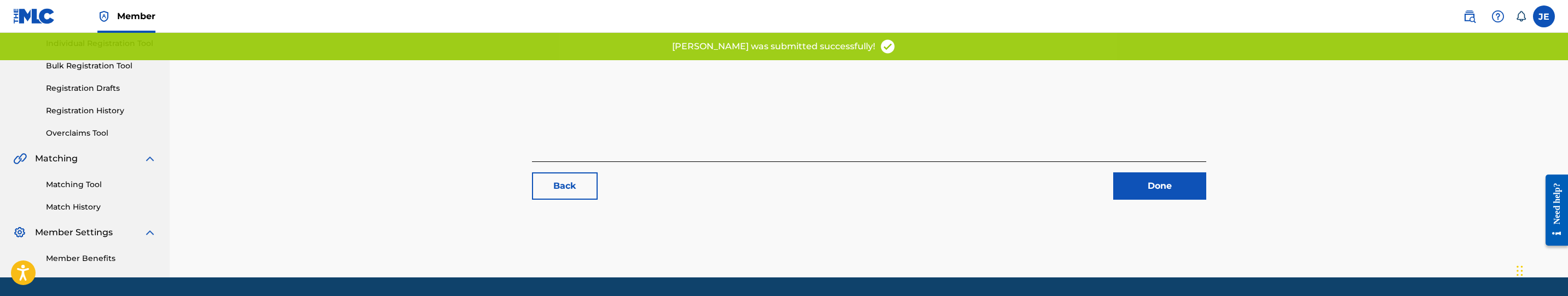
scroll to position [164, 0]
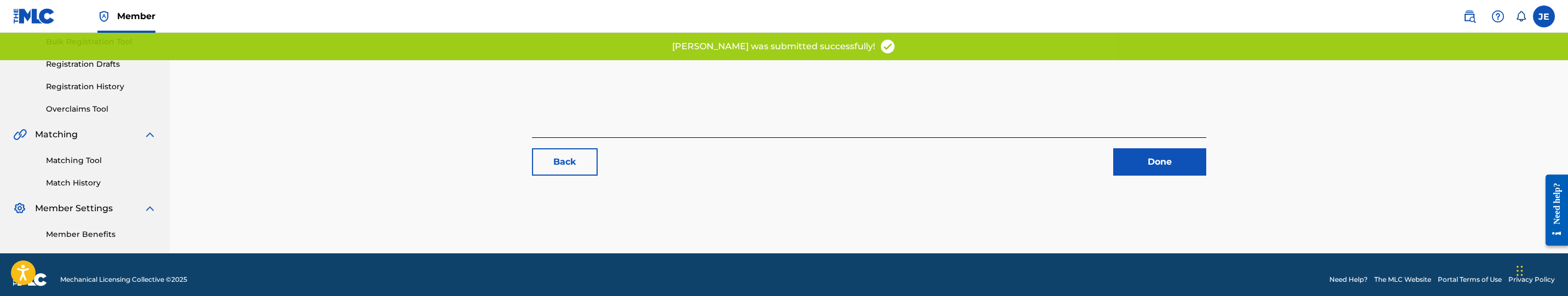
drag, startPoint x: 97, startPoint y: 161, endPoint x: 228, endPoint y: 166, distance: 131.1
click at [97, 161] on link "Matching Tool" at bounding box center [102, 160] width 111 height 12
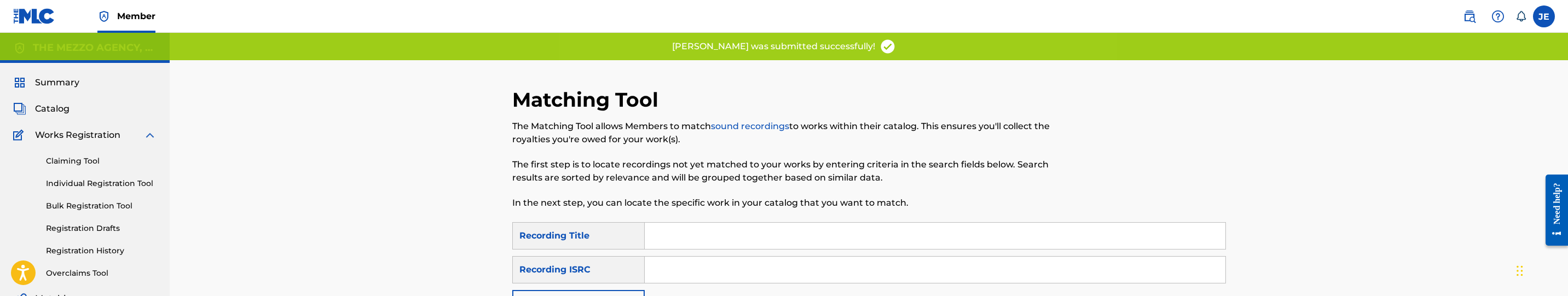
scroll to position [82, 0]
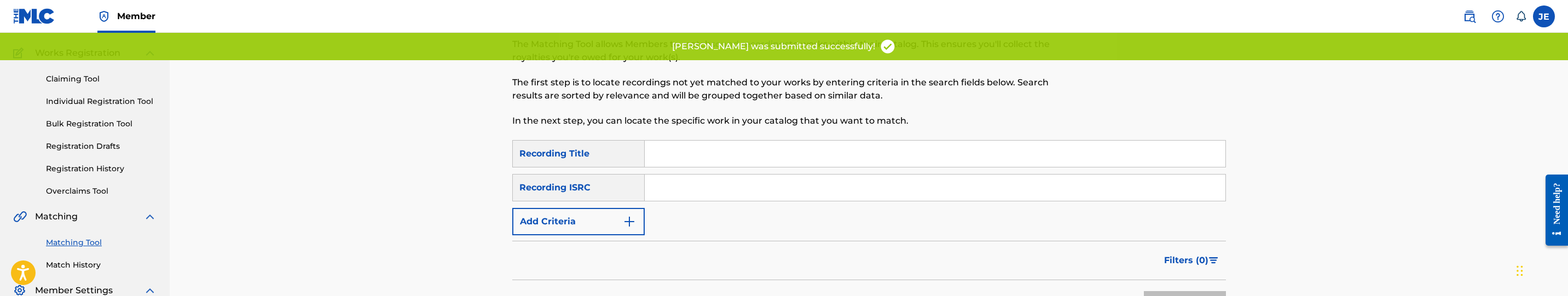
click at [677, 175] on input "Search Form" at bounding box center [935, 188] width 581 height 26
paste input "QZ5FA2050566"
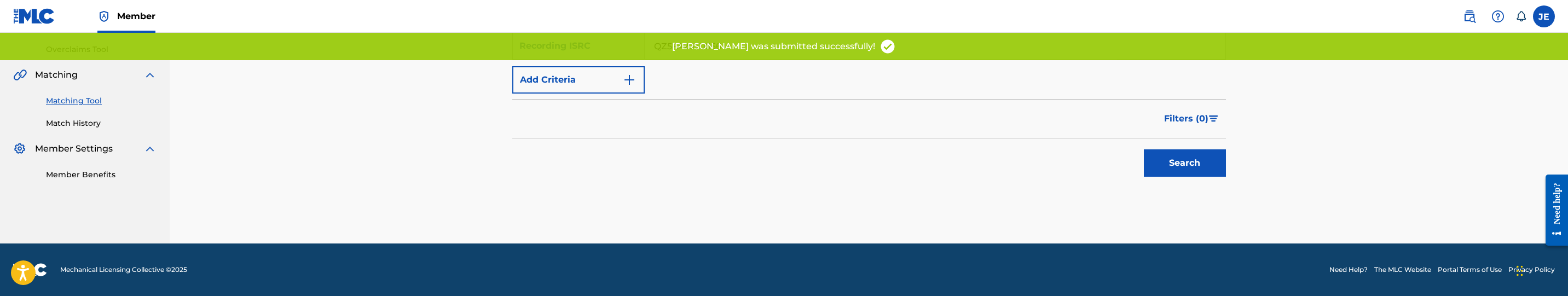
type input "QZ5FA2050566"
click at [1177, 163] on button "Search" at bounding box center [1185, 163] width 82 height 27
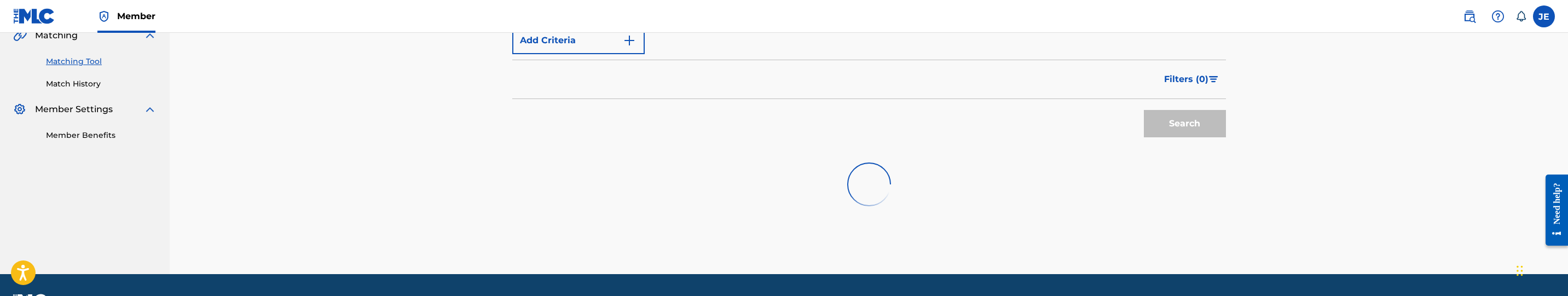
scroll to position [294, 0]
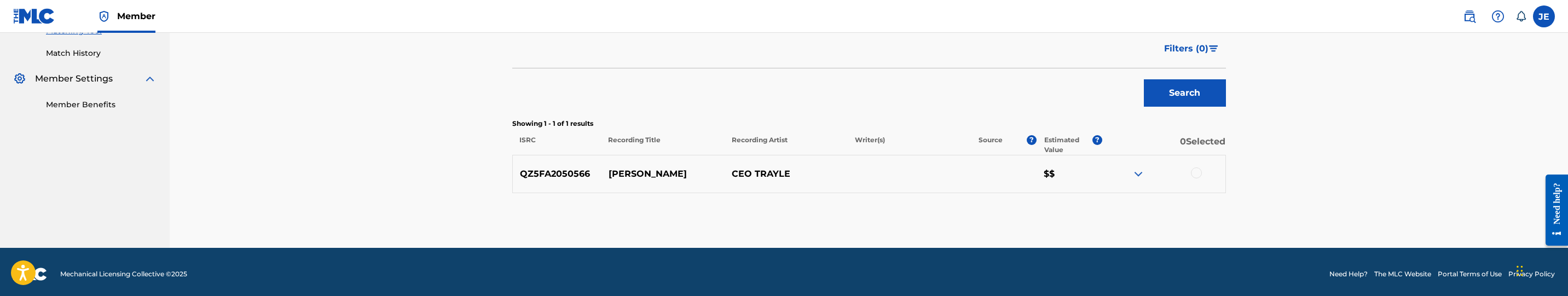
click at [1192, 177] on div at bounding box center [1197, 173] width 11 height 11
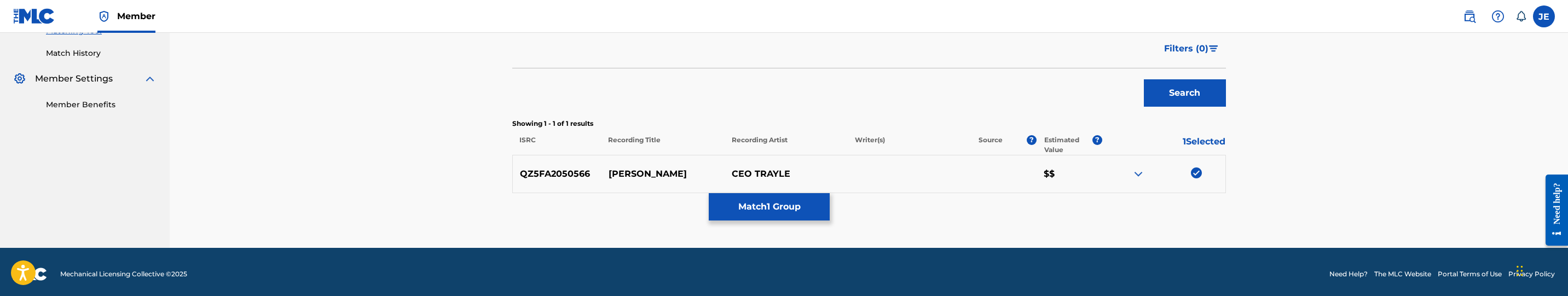
click at [751, 211] on button "Match 1 Group" at bounding box center [769, 206] width 121 height 27
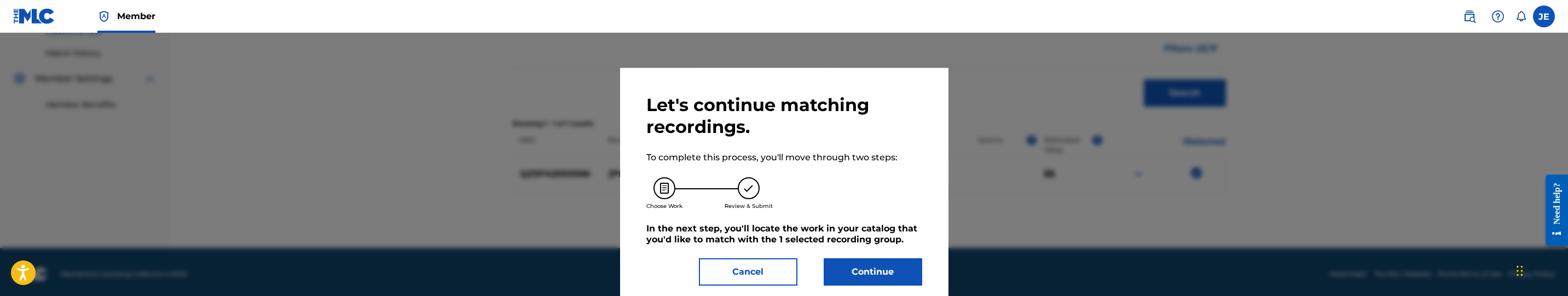
scroll to position [2, 0]
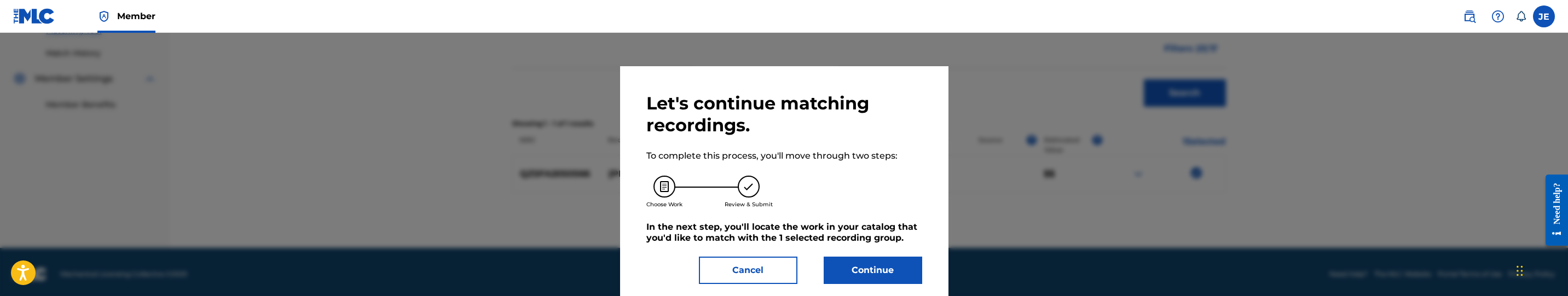
click at [859, 263] on button "Continue" at bounding box center [873, 270] width 99 height 27
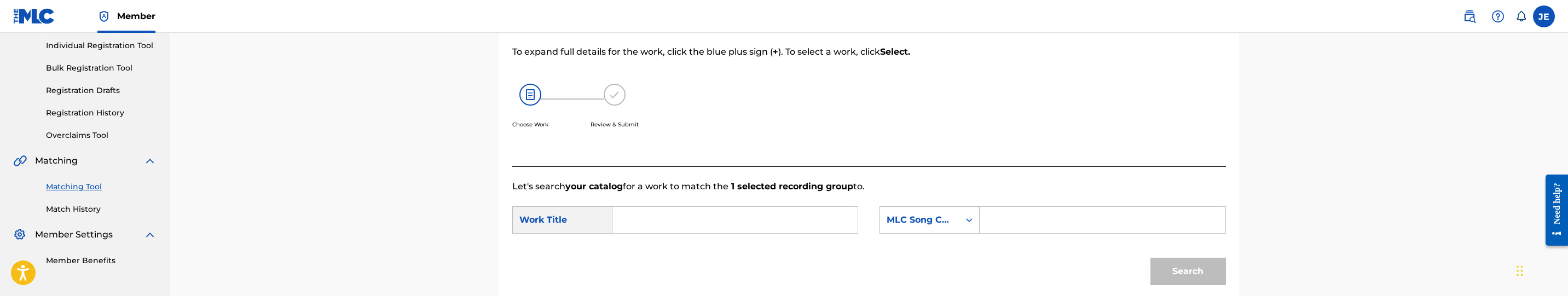
scroll to position [130, 0]
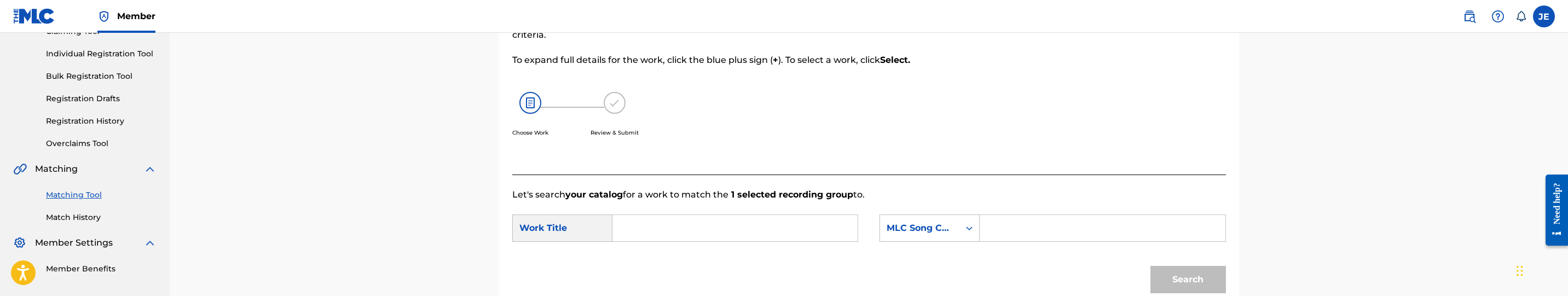
click at [654, 224] on input "Search Form" at bounding box center [735, 228] width 226 height 26
paste input "[PERSON_NAME]"
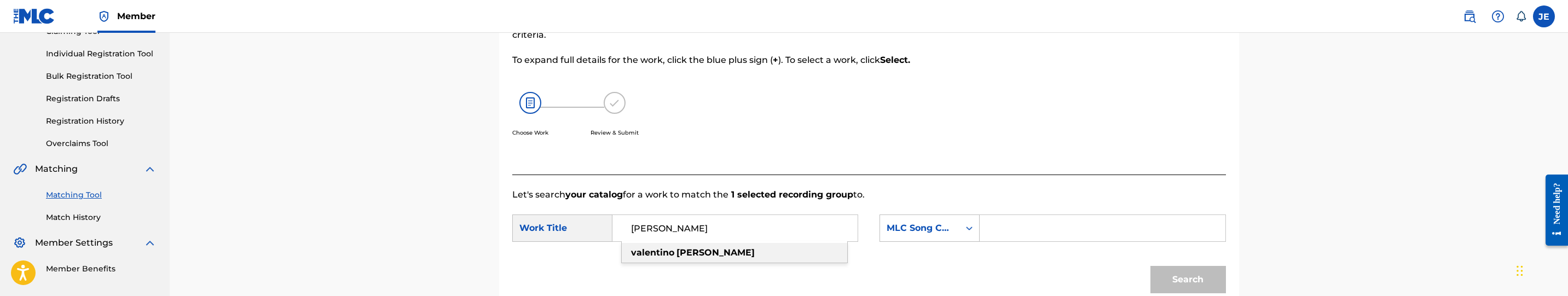
type input "[PERSON_NAME]"
click at [86, 217] on link "Match History" at bounding box center [102, 217] width 111 height 12
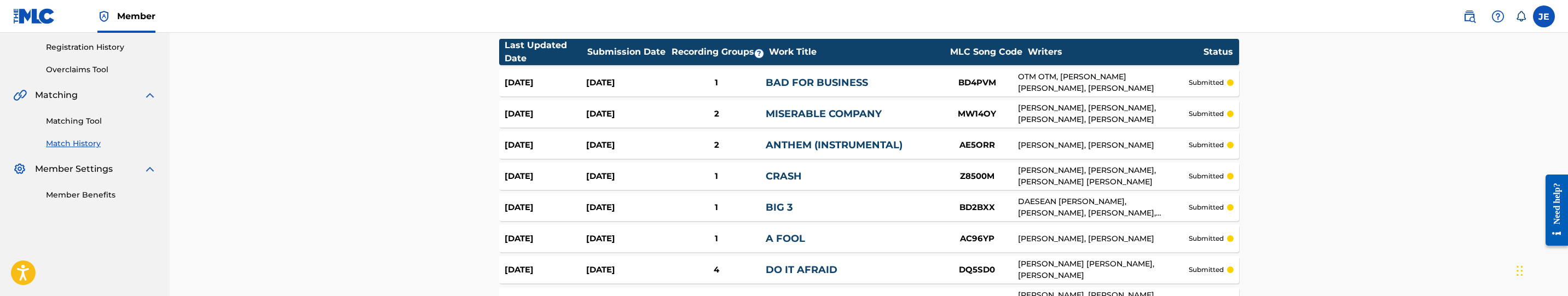
scroll to position [164, 0]
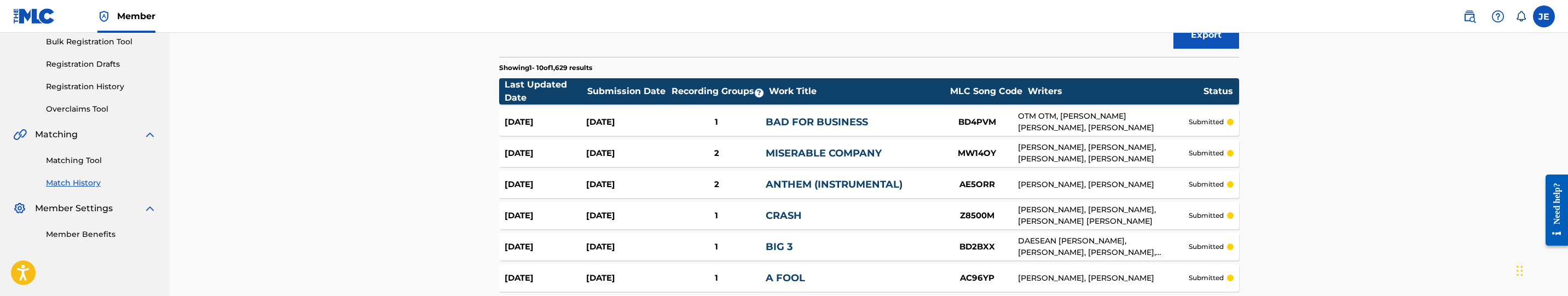
click at [82, 158] on link "Matching Tool" at bounding box center [102, 160] width 111 height 12
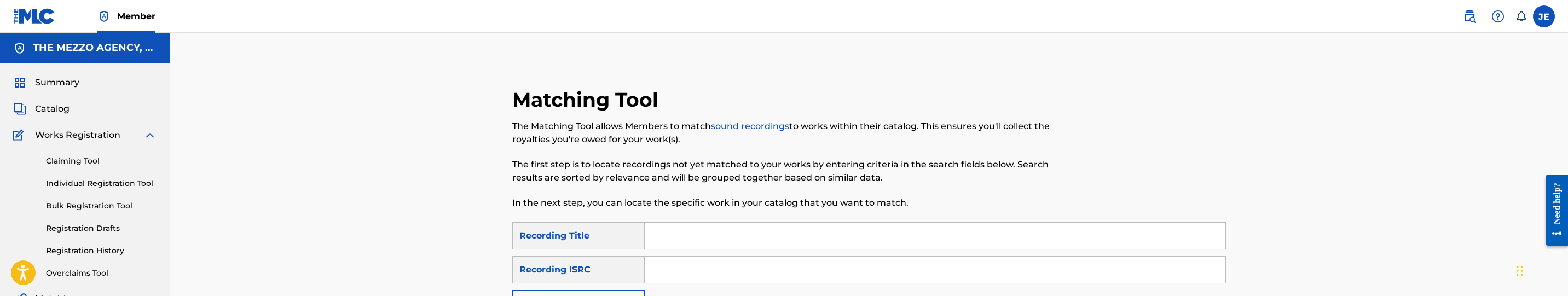
drag, startPoint x: 699, startPoint y: 272, endPoint x: 706, endPoint y: 272, distance: 7.0
click at [699, 272] on input "Search Form" at bounding box center [935, 270] width 581 height 26
paste input "[PERSON_NAME]"
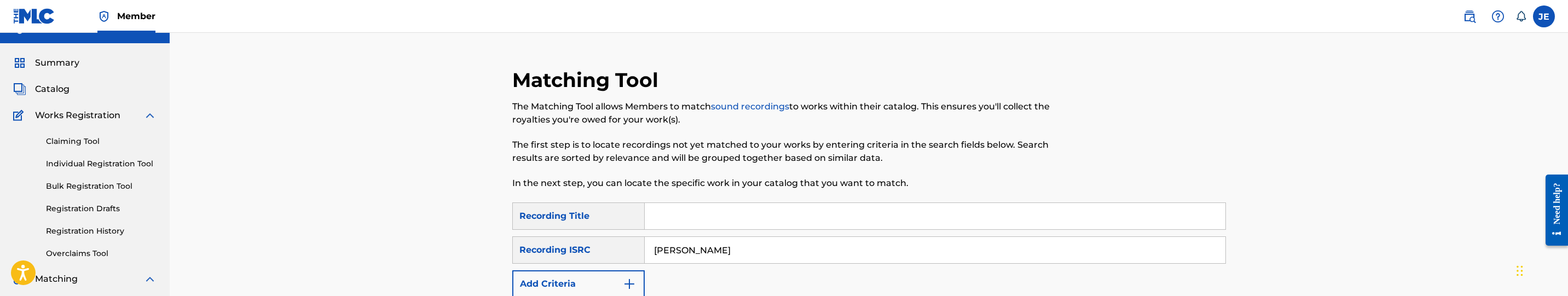
scroll to position [164, 0]
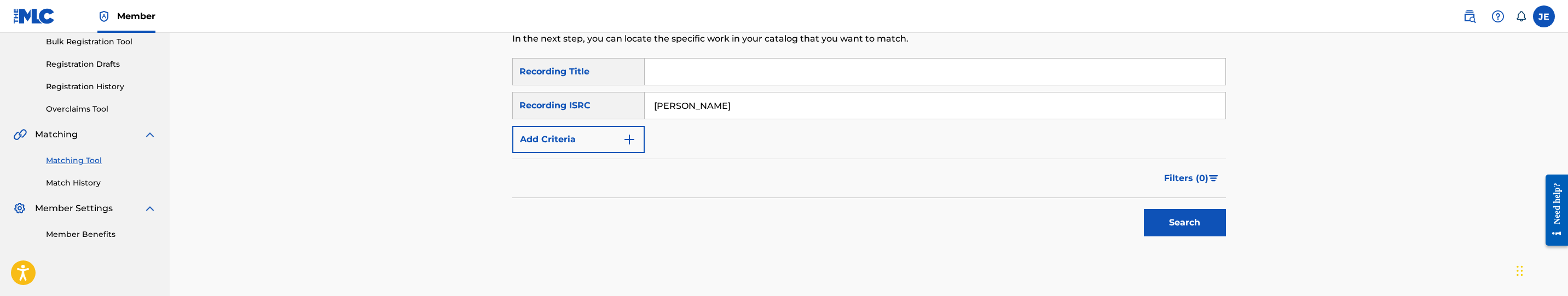
click at [746, 107] on input "[PERSON_NAME]" at bounding box center [935, 105] width 581 height 26
paste input "QZ5FA2050566"
type input "QZ5FA2050566"
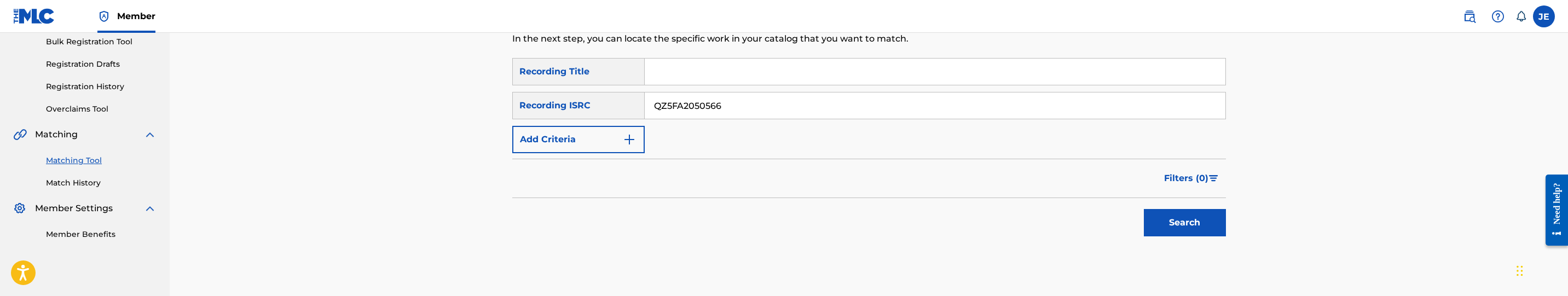
click at [1194, 222] on button "Search" at bounding box center [1185, 222] width 82 height 27
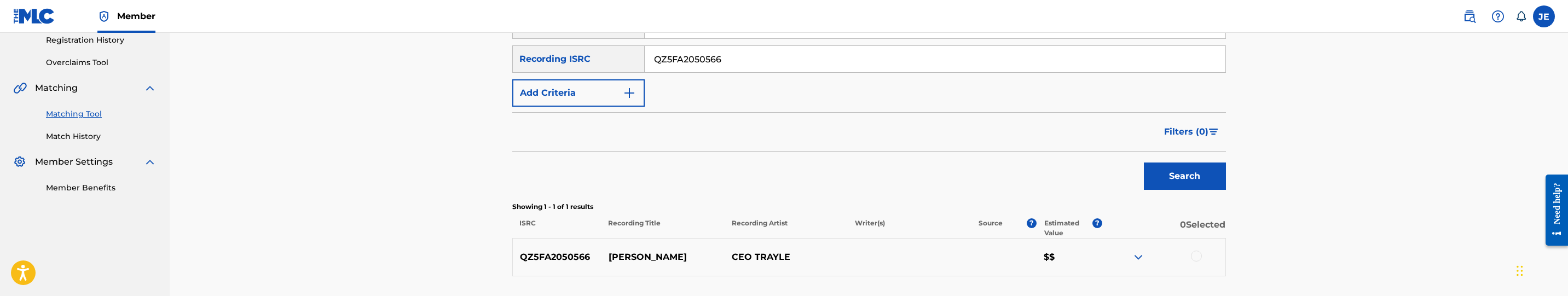
scroll to position [299, 0]
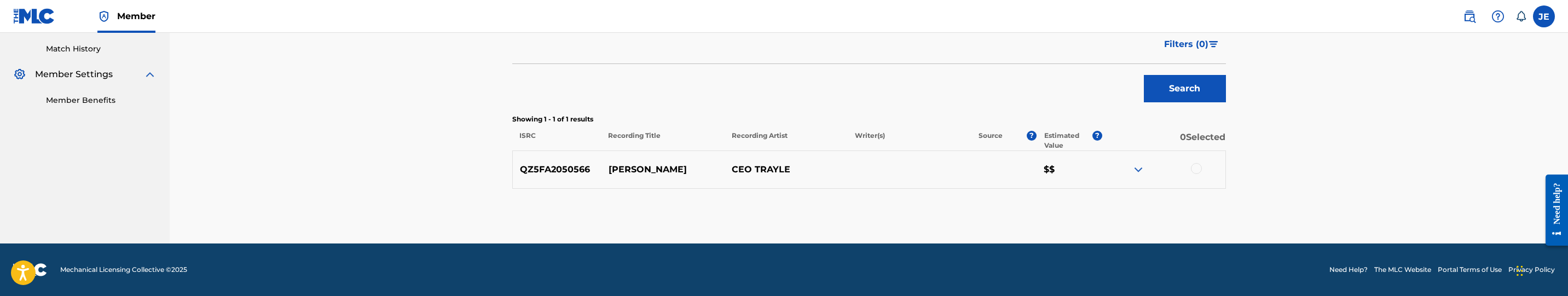
click at [1196, 171] on div at bounding box center [1197, 169] width 11 height 11
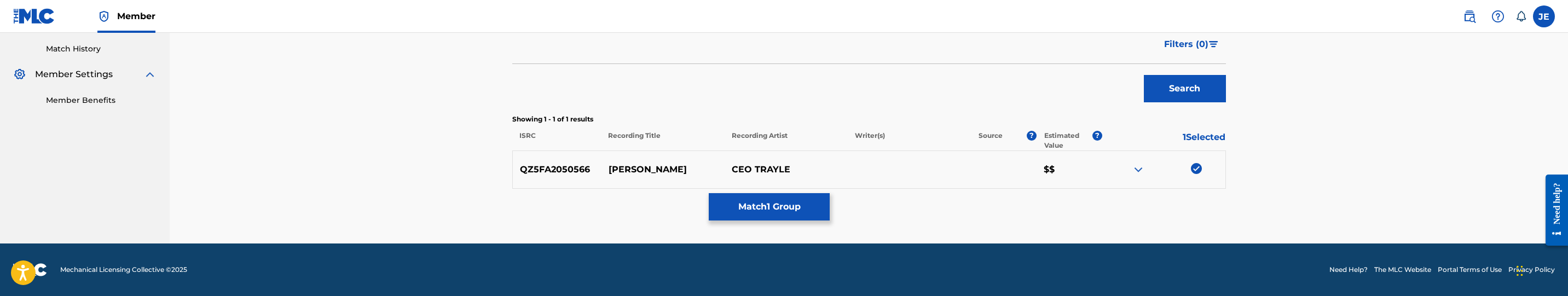
click at [790, 210] on button "Match 1 Group" at bounding box center [769, 206] width 121 height 27
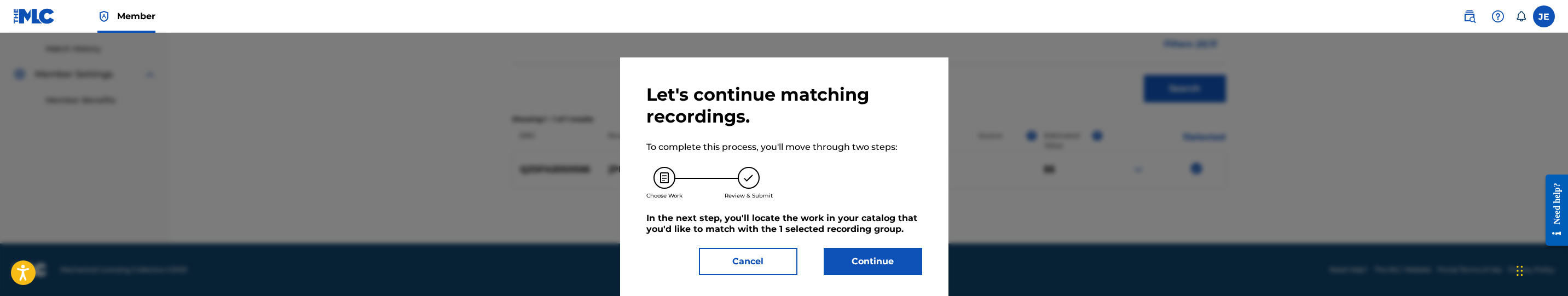
scroll to position [15, 0]
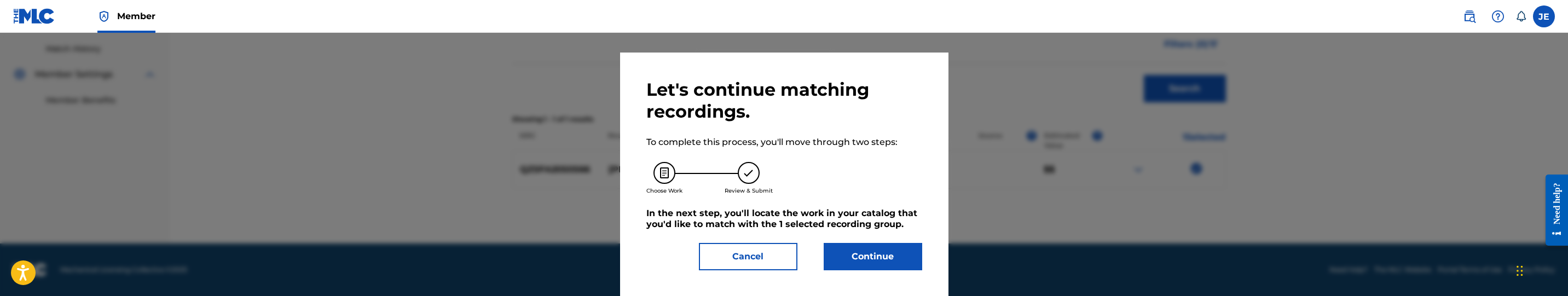
click at [876, 250] on button "Continue" at bounding box center [873, 256] width 99 height 27
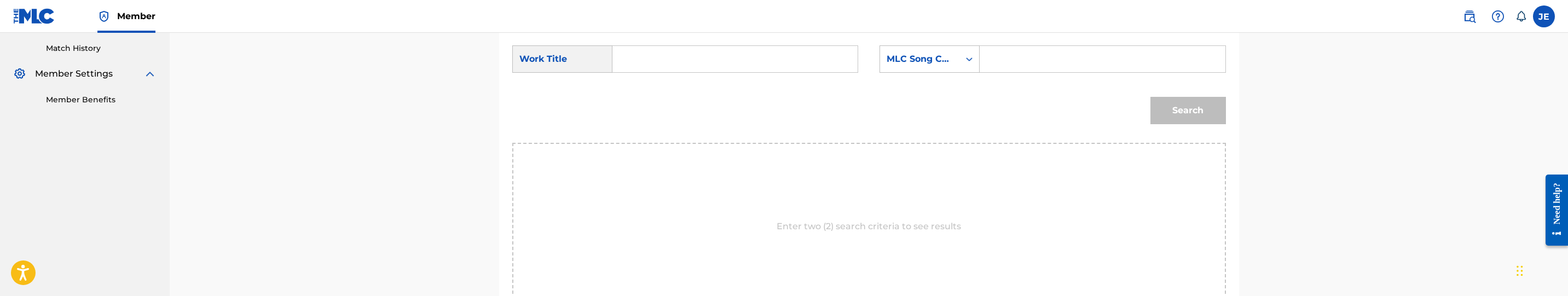
click at [672, 63] on input "Search Form" at bounding box center [735, 59] width 226 height 26
paste input "[PERSON_NAME]"
type input "[PERSON_NAME]"
click at [1076, 58] on input "Search Form" at bounding box center [1102, 59] width 226 height 26
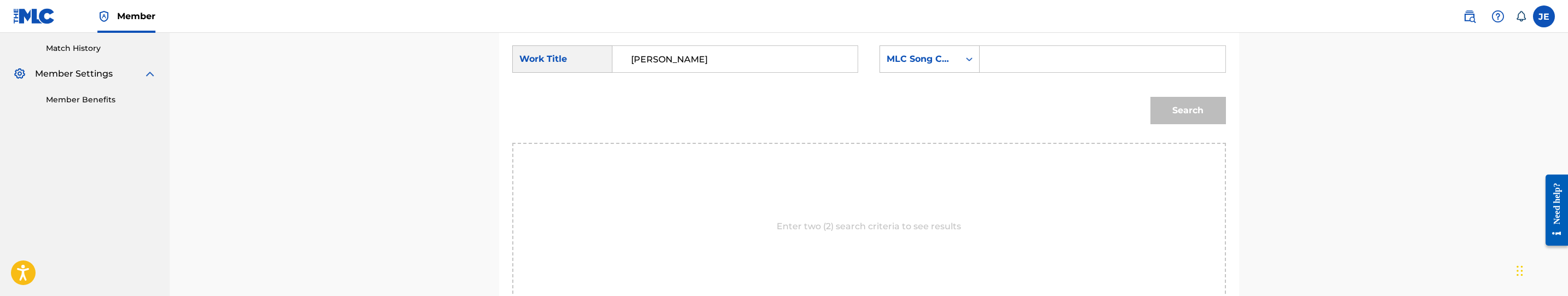
paste input "VB1GCQ"
type input "VB1GCQ"
click at [1181, 112] on button "Search" at bounding box center [1188, 110] width 75 height 27
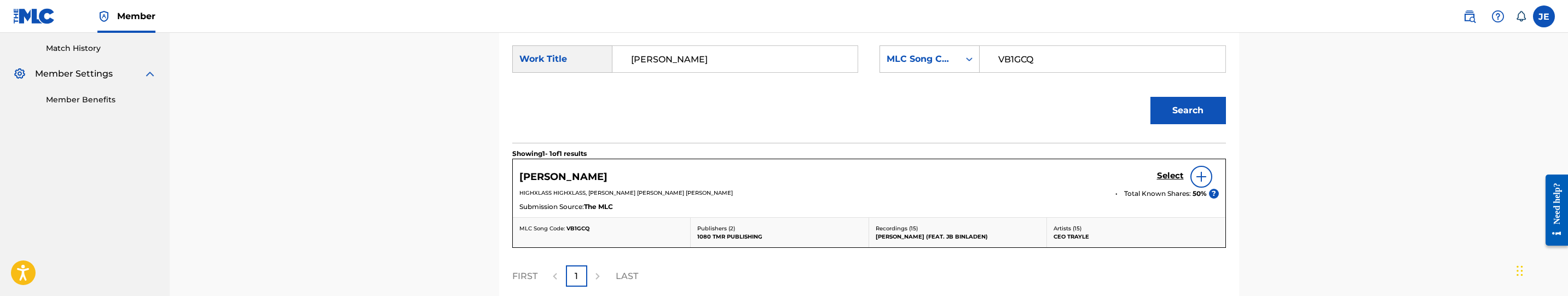
click at [1164, 172] on h5 "Select" at bounding box center [1171, 176] width 27 height 10
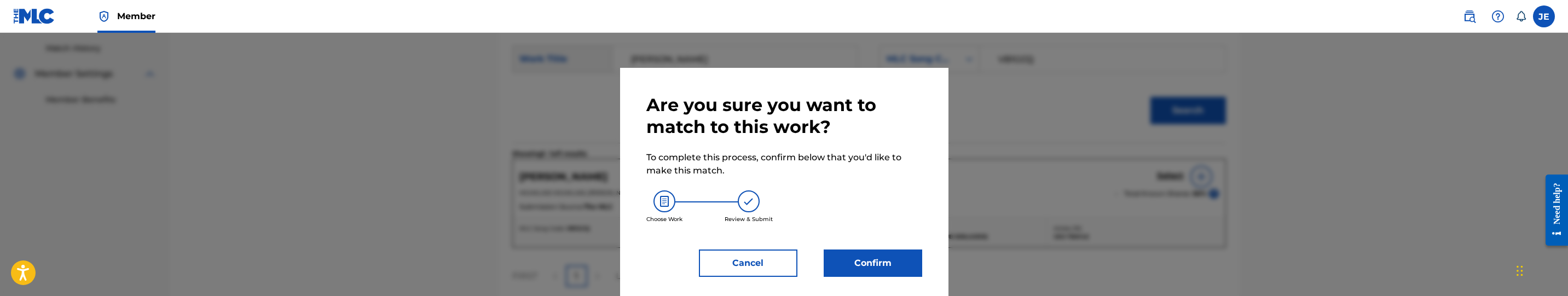
click at [901, 255] on button "Confirm" at bounding box center [873, 263] width 99 height 27
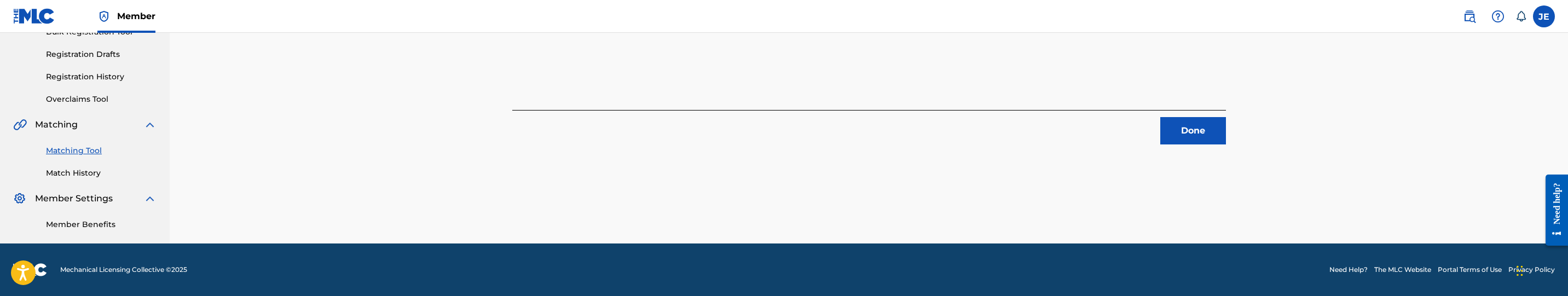
scroll to position [173, 0]
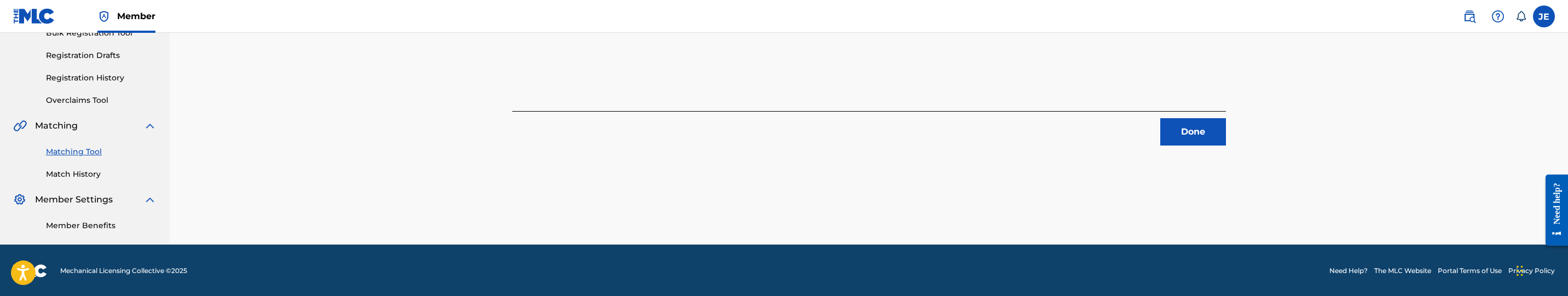
click at [1187, 125] on button "Done" at bounding box center [1193, 132] width 66 height 27
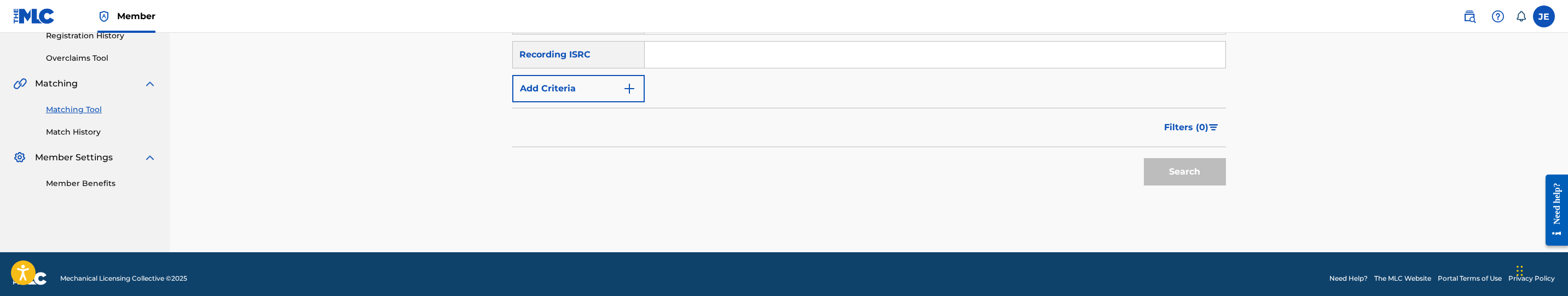
scroll to position [224, 0]
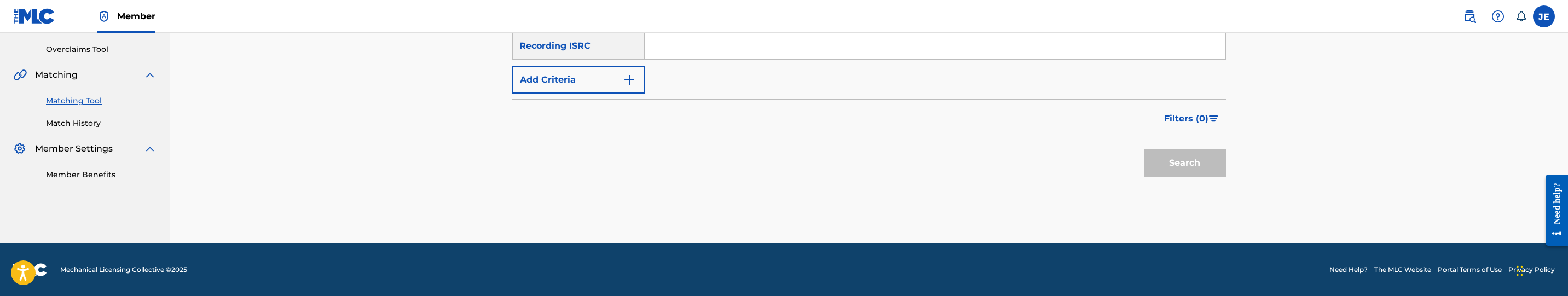
click at [702, 46] on input "Search Form" at bounding box center [935, 46] width 581 height 26
paste input "QZ5FA2050568"
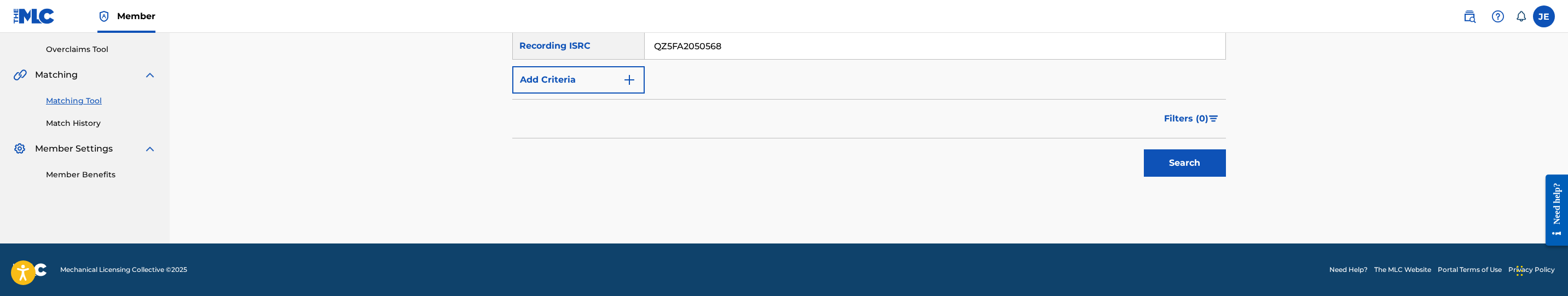
type input "QZ5FA2050568"
click at [1189, 158] on button "Search" at bounding box center [1185, 163] width 82 height 27
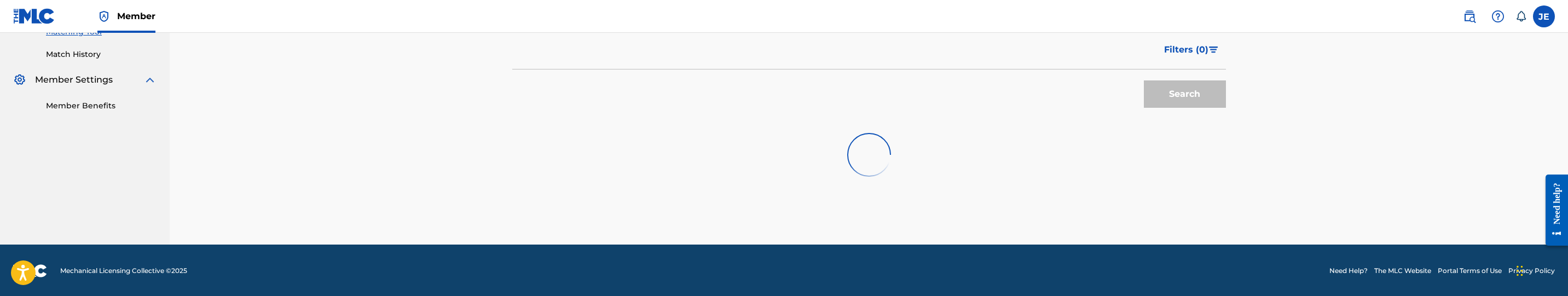
scroll to position [294, 0]
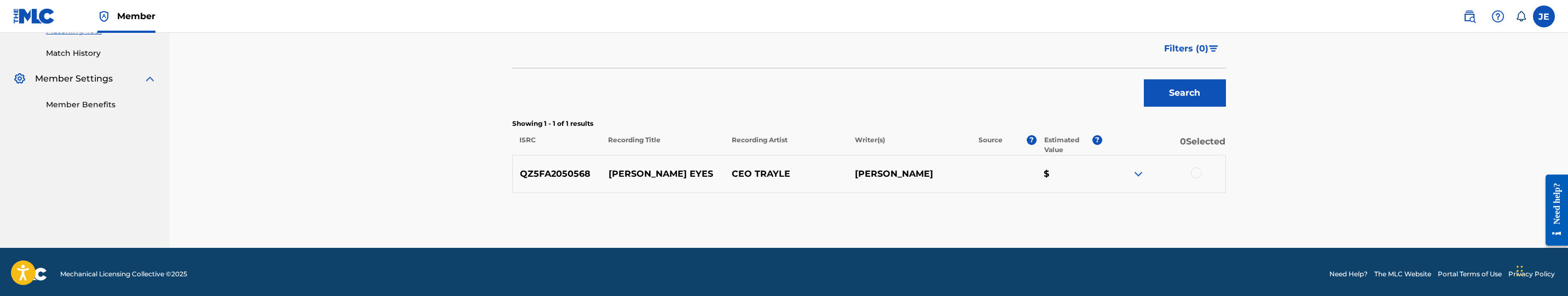
click at [1191, 173] on div at bounding box center [1197, 173] width 11 height 11
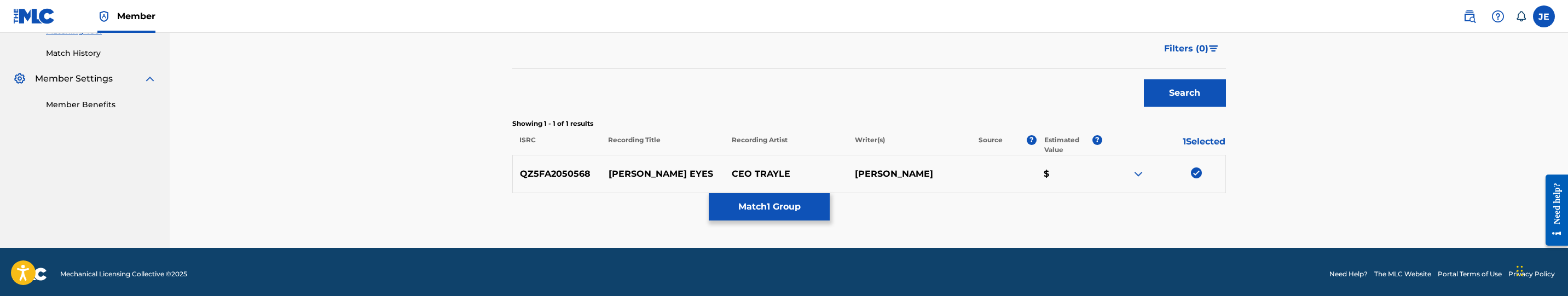
click at [768, 209] on button "Match 1 Group" at bounding box center [769, 206] width 121 height 27
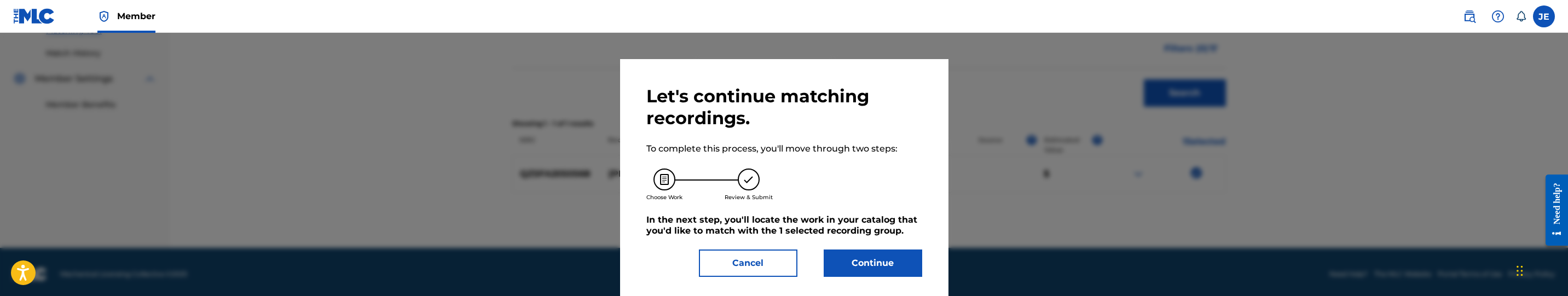
scroll to position [15, 0]
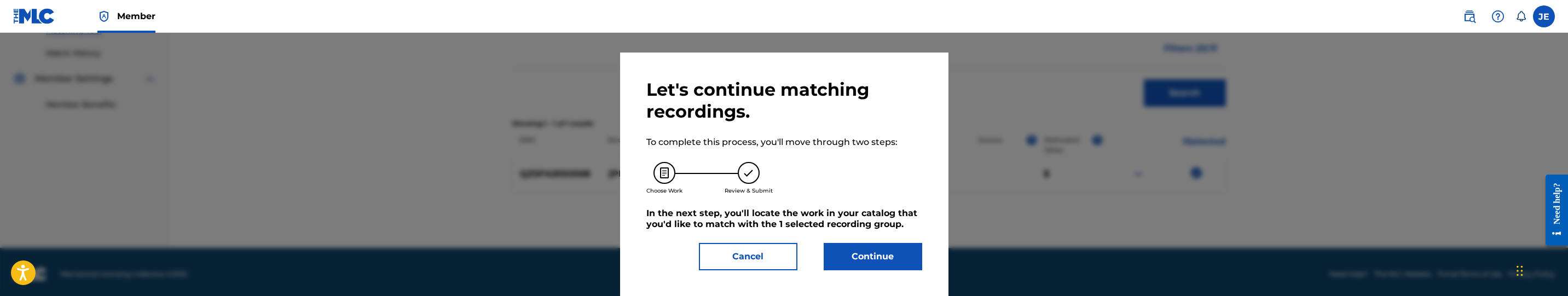
click at [867, 245] on button "Continue" at bounding box center [873, 256] width 99 height 27
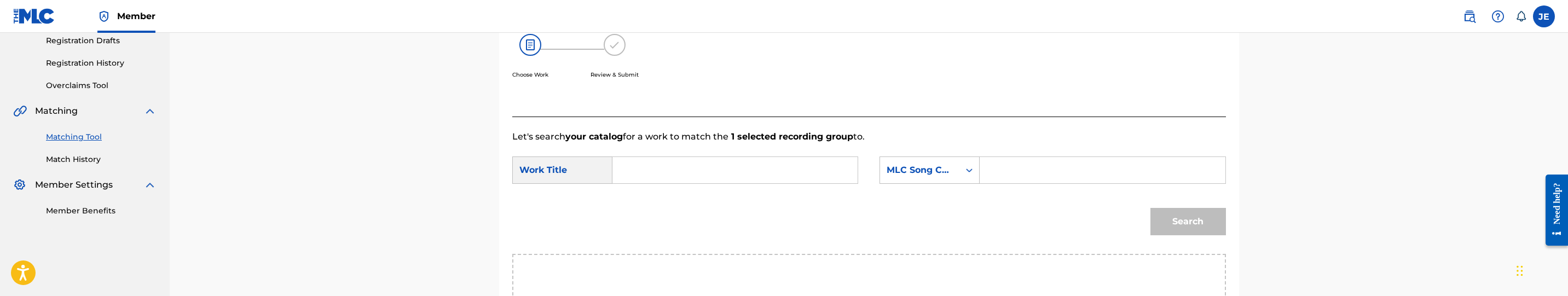
scroll to position [130, 0]
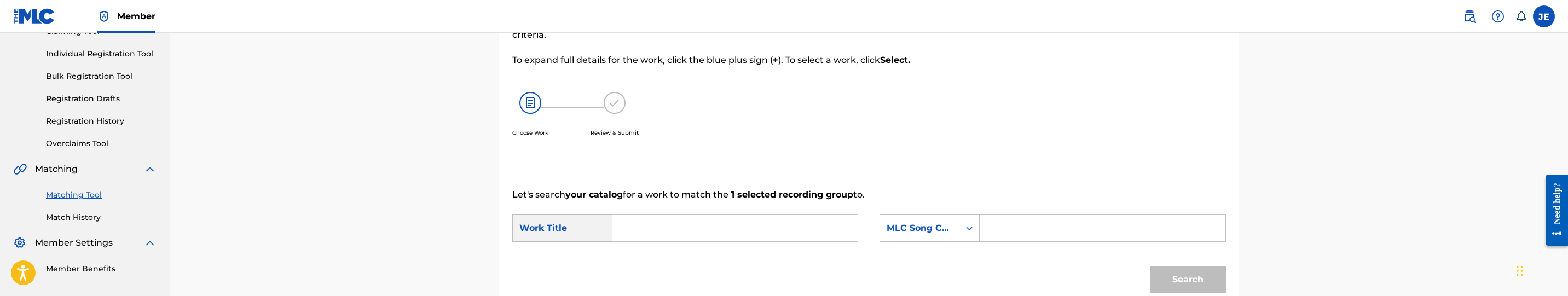
click at [643, 235] on input "Search Form" at bounding box center [735, 228] width 226 height 26
paste input "[PERSON_NAME] Eyes"
type input "[PERSON_NAME] Eyes"
click at [1055, 222] on input "Search Form" at bounding box center [1102, 228] width 226 height 26
paste input "JC9H6Q"
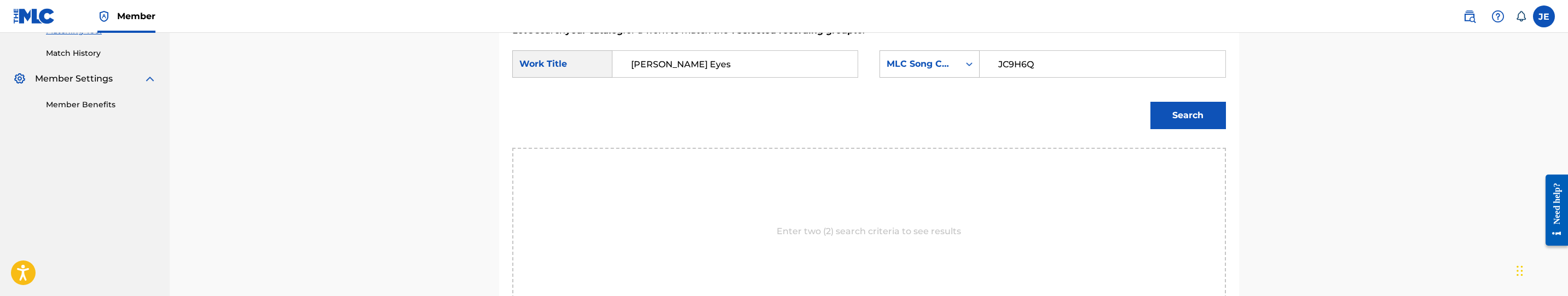
type input "JC9H6Q"
click at [1189, 127] on button "Search" at bounding box center [1188, 115] width 75 height 27
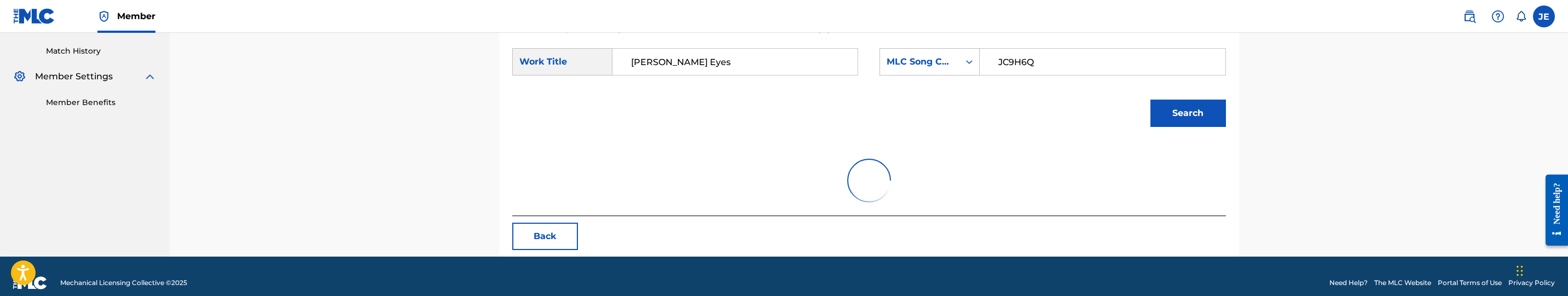
scroll to position [309, 0]
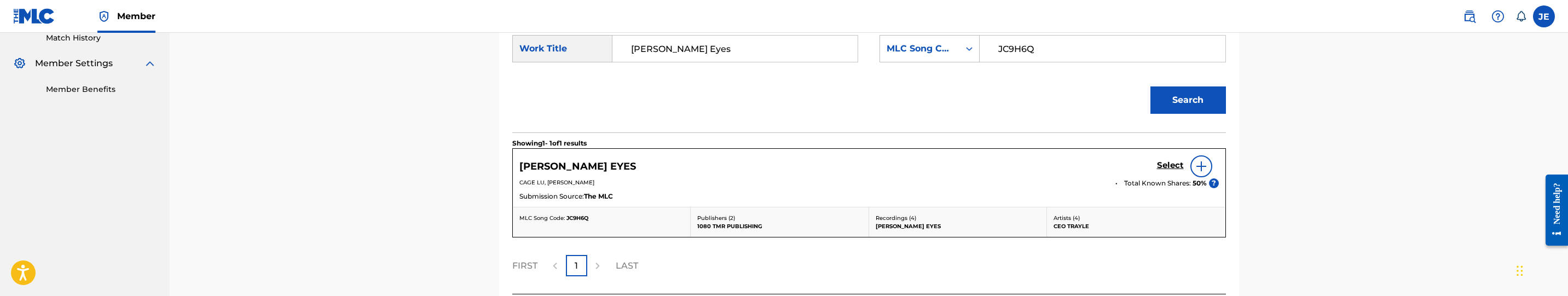
click at [1168, 168] on h5 "Select" at bounding box center [1171, 165] width 27 height 10
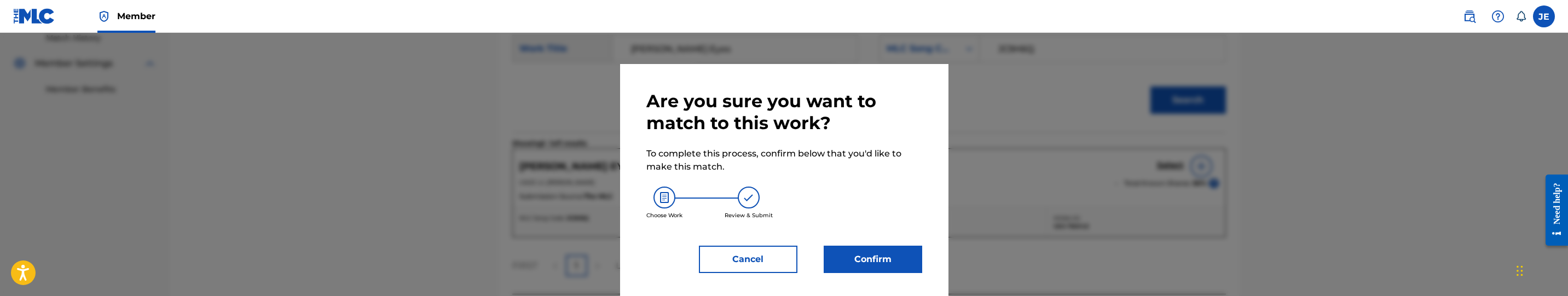
scroll to position [7, 0]
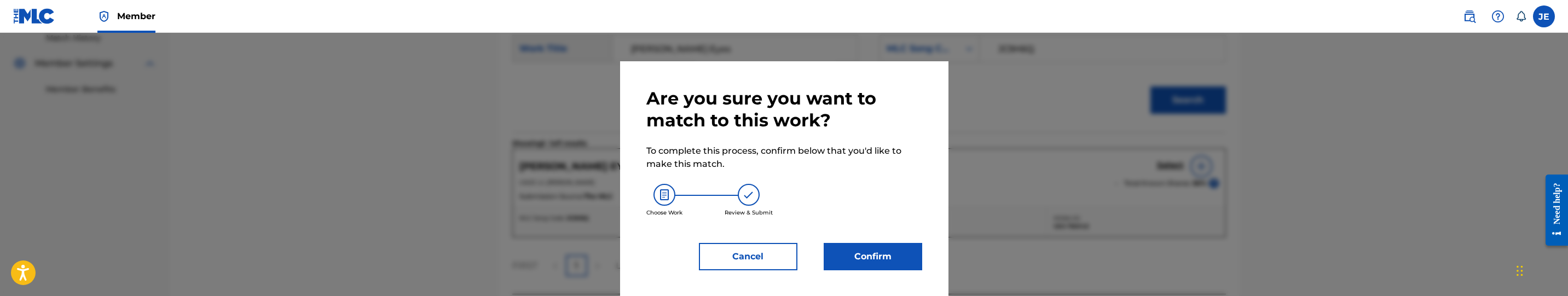
click at [877, 258] on button "Confirm" at bounding box center [873, 256] width 99 height 27
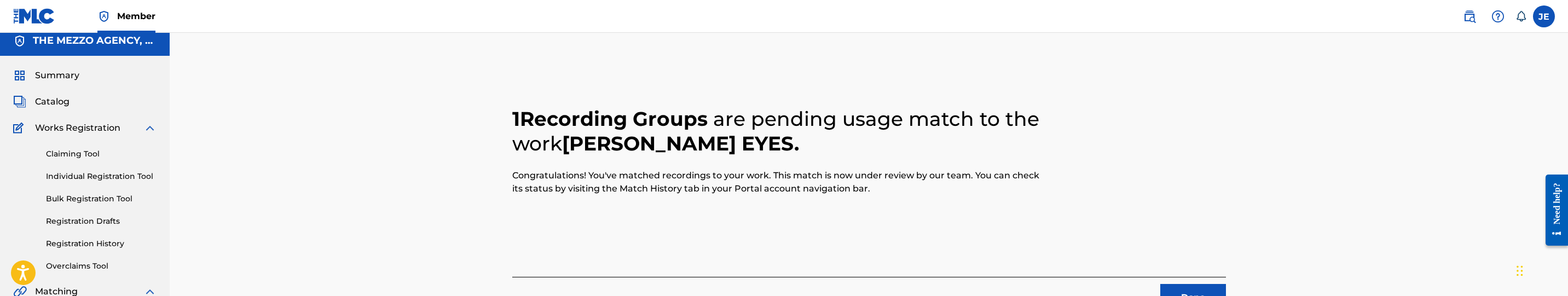
scroll to position [0, 0]
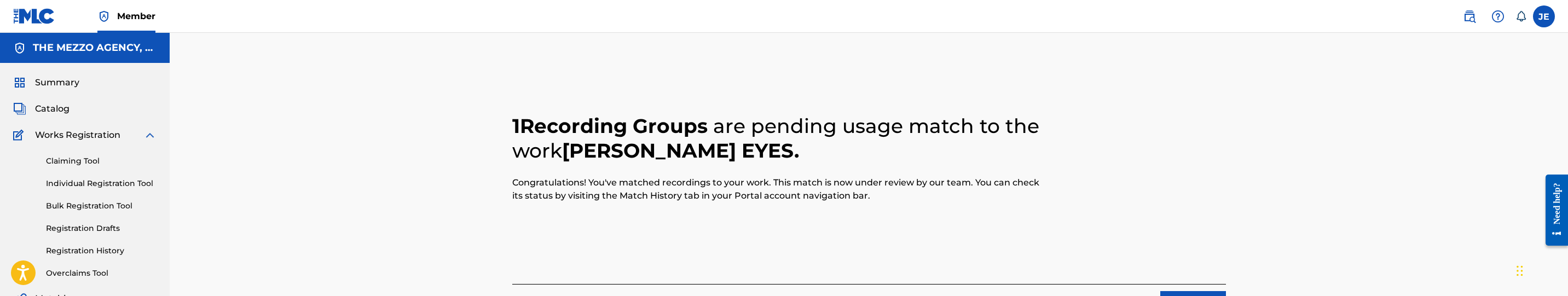
click at [65, 116] on div "Summary Catalog Works Registration Claiming Tool Individual Registration Tool B…" at bounding box center [85, 240] width 170 height 355
click at [46, 105] on span "Catalog" at bounding box center [52, 109] width 35 height 13
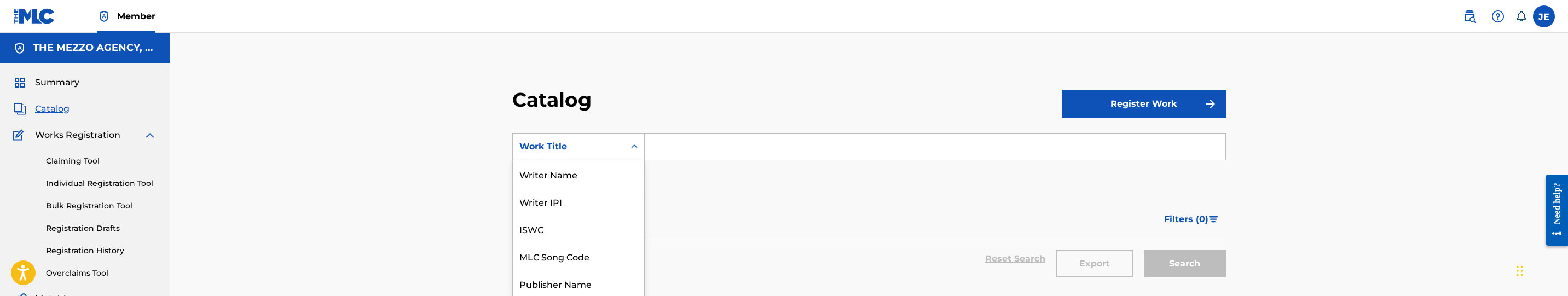
click at [624, 148] on div "12 results available. Use Up and Down to choose options, press Enter to select …" at bounding box center [579, 146] width 133 height 27
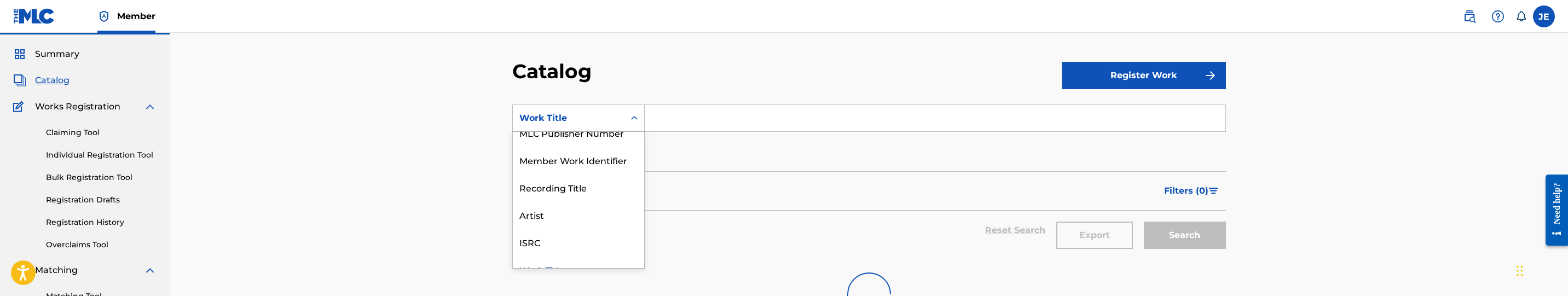
scroll to position [30, 0]
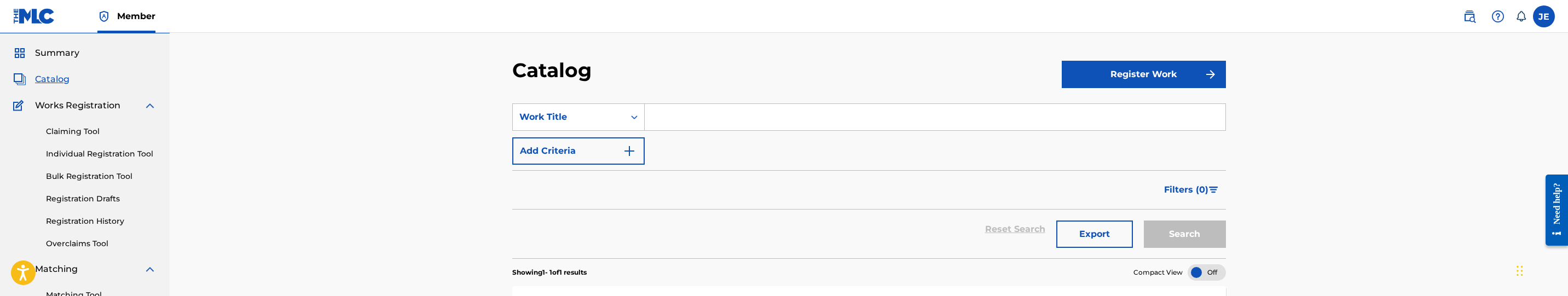
click at [747, 127] on input "Search Form" at bounding box center [935, 117] width 581 height 26
click at [601, 111] on div "Work Title" at bounding box center [569, 118] width 99 height 13
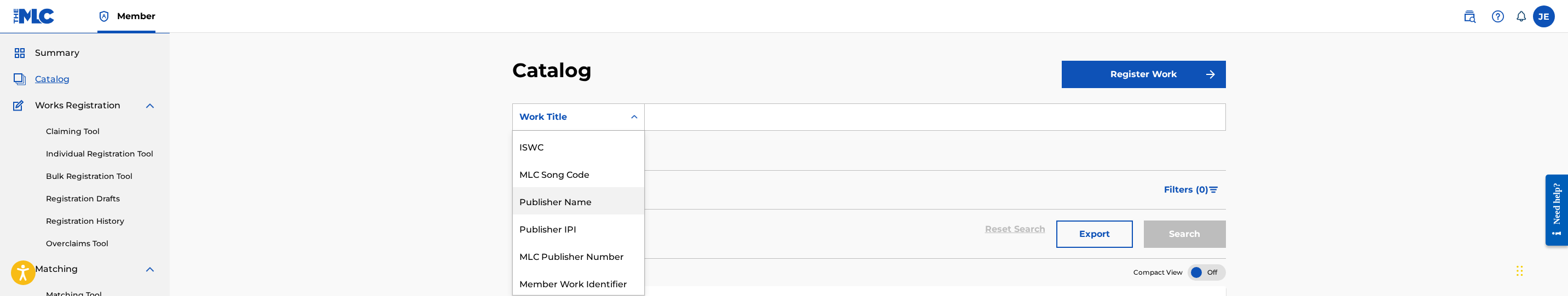
scroll to position [0, 0]
click at [583, 202] on div "ISWC" at bounding box center [578, 199] width 131 height 27
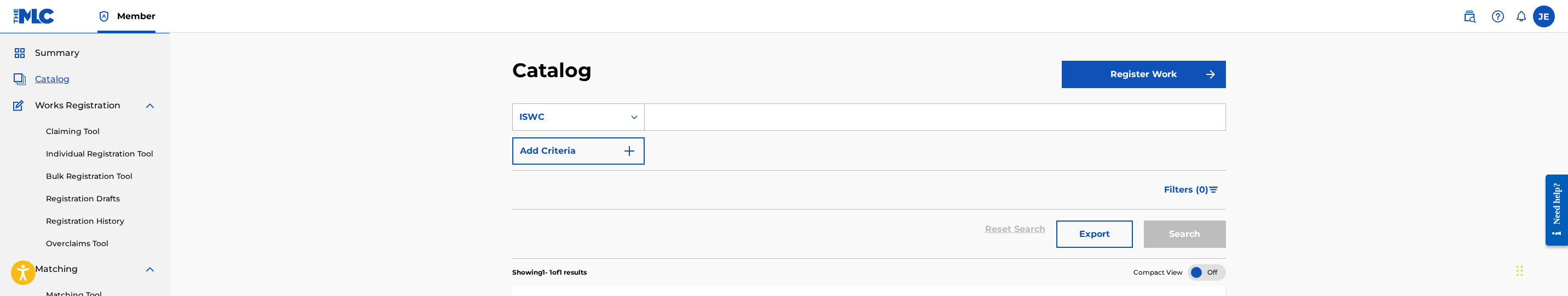
click at [603, 113] on div "ISWC" at bounding box center [569, 118] width 99 height 13
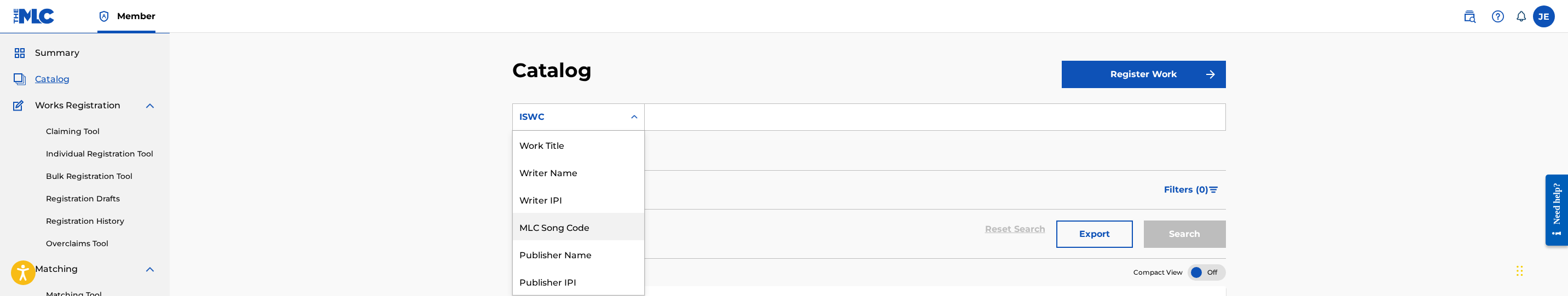
click at [575, 229] on div "MLC Song Code" at bounding box center [578, 227] width 131 height 27
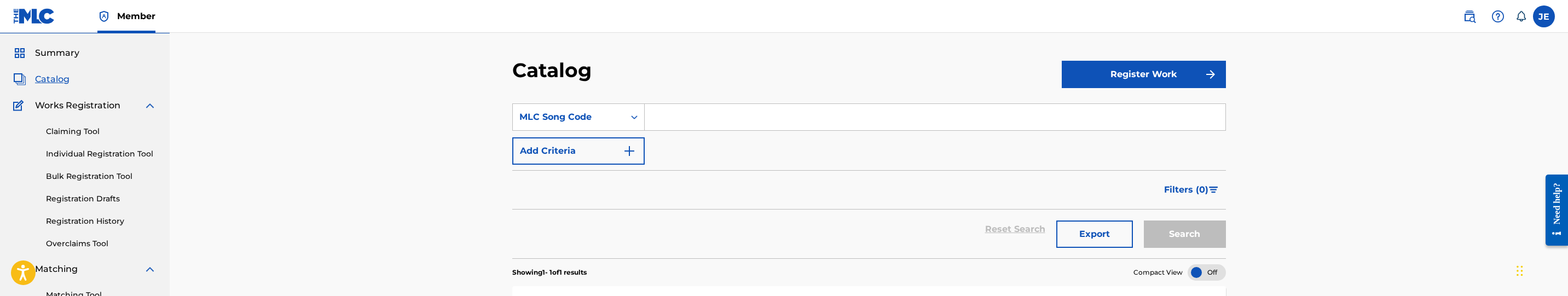
click at [716, 112] on input "Search Form" at bounding box center [935, 117] width 581 height 26
paste input "TB1YZU"
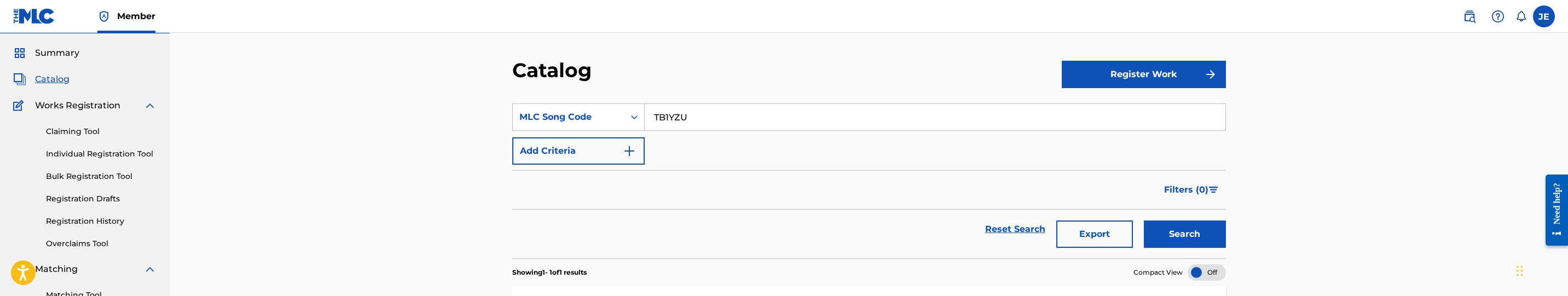
type input "TB1YZU"
click at [1164, 232] on button "Search" at bounding box center [1185, 234] width 82 height 27
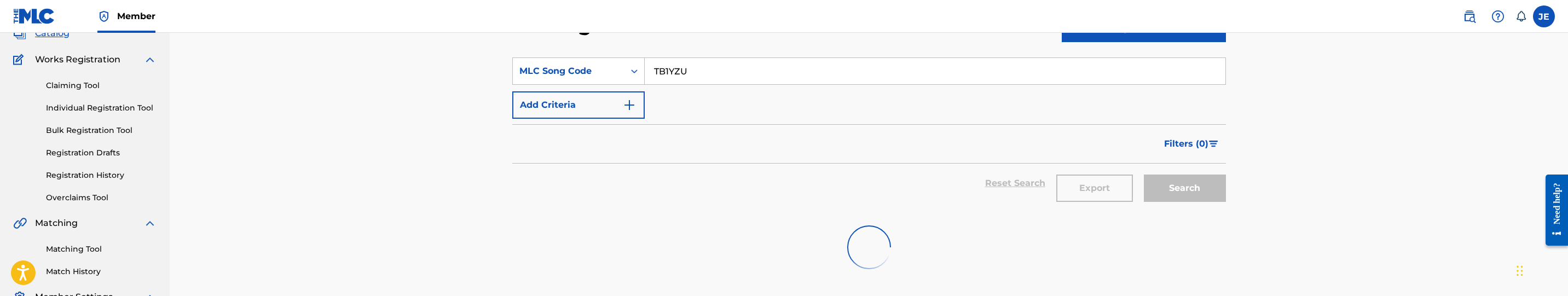
scroll to position [111, 0]
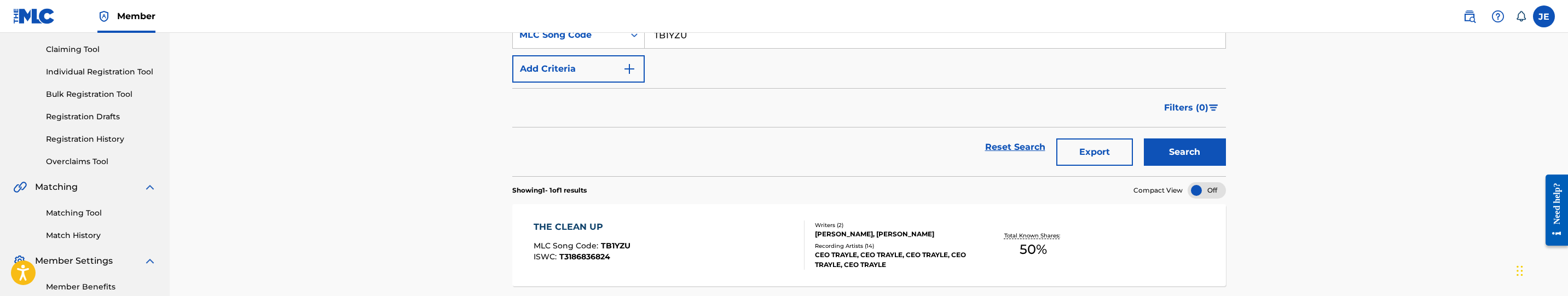
click at [688, 227] on div "THE CLEAN UP MLC Song Code : TB1YZU ISWC : T3186836824" at bounding box center [670, 245] width 271 height 49
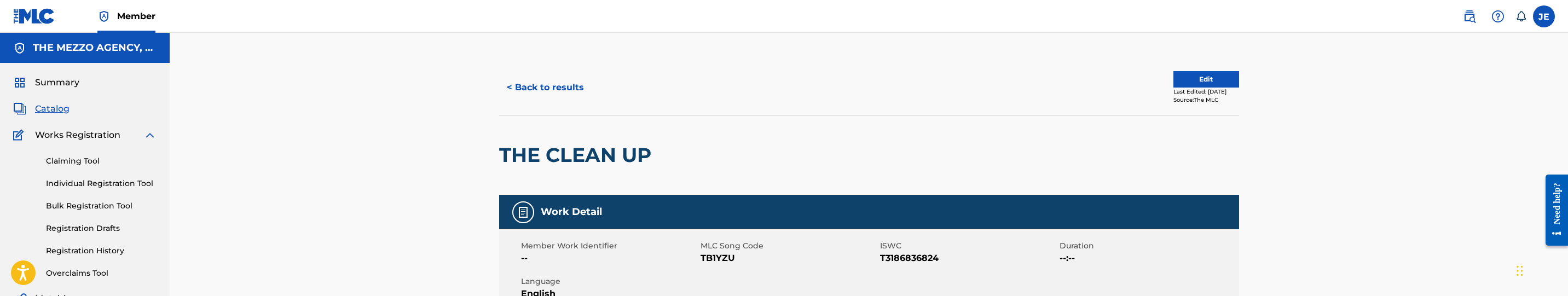
click at [1174, 88] on div "Last Edited: December 24, 2024" at bounding box center [1206, 91] width 66 height 8
click at [1174, 82] on button "Edit" at bounding box center [1206, 79] width 66 height 16
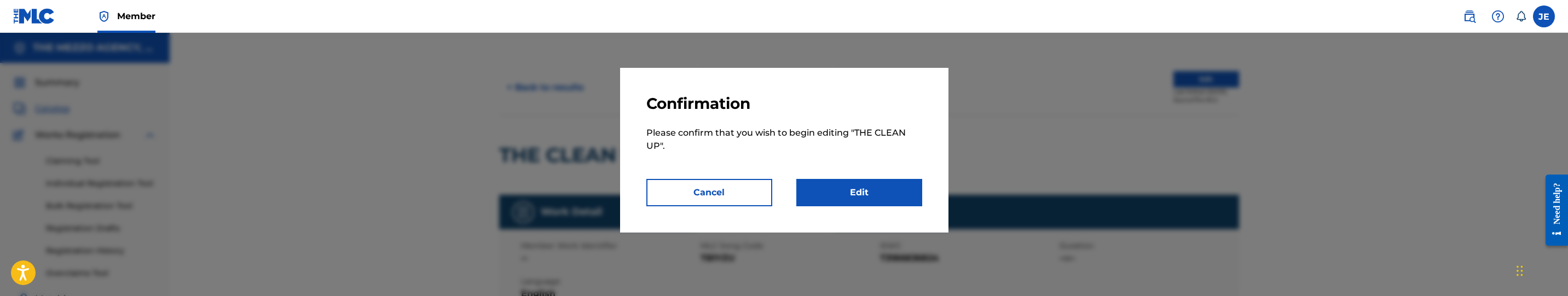
click at [851, 207] on div "Confirmation Please confirm that you wish to begin editing " THE CLEAN UP ". Ca…" at bounding box center [784, 150] width 328 height 165
click at [881, 182] on link "Edit" at bounding box center [859, 192] width 126 height 27
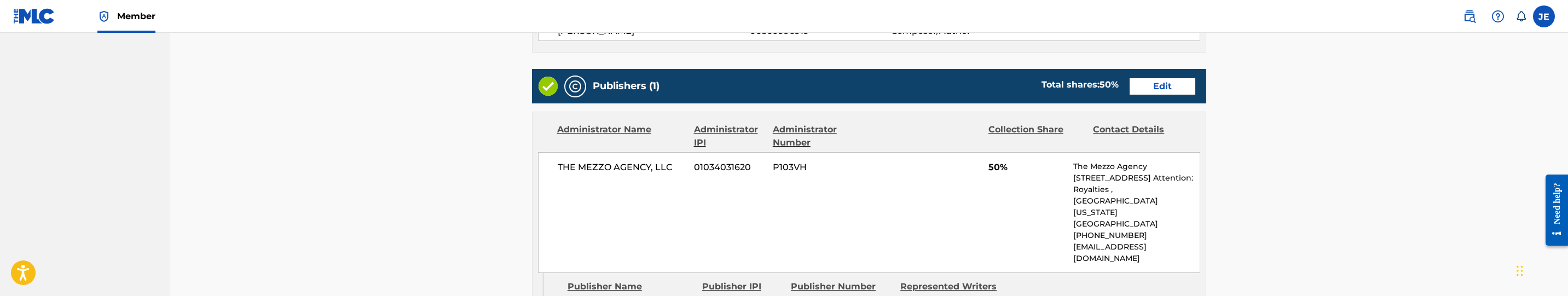
scroll to position [411, 0]
click at [1166, 95] on link "Edit" at bounding box center [1163, 86] width 66 height 16
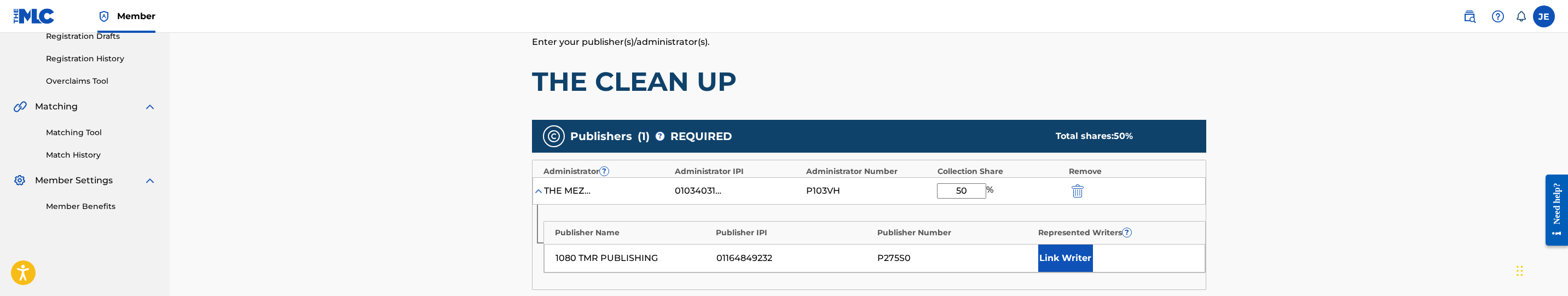
scroll to position [247, 0]
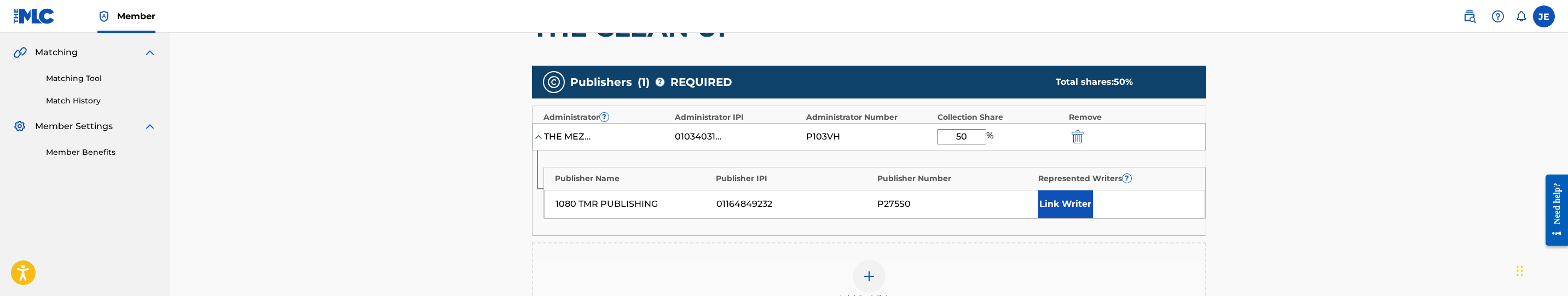
click at [1051, 199] on button "Link Writer" at bounding box center [1066, 204] width 55 height 27
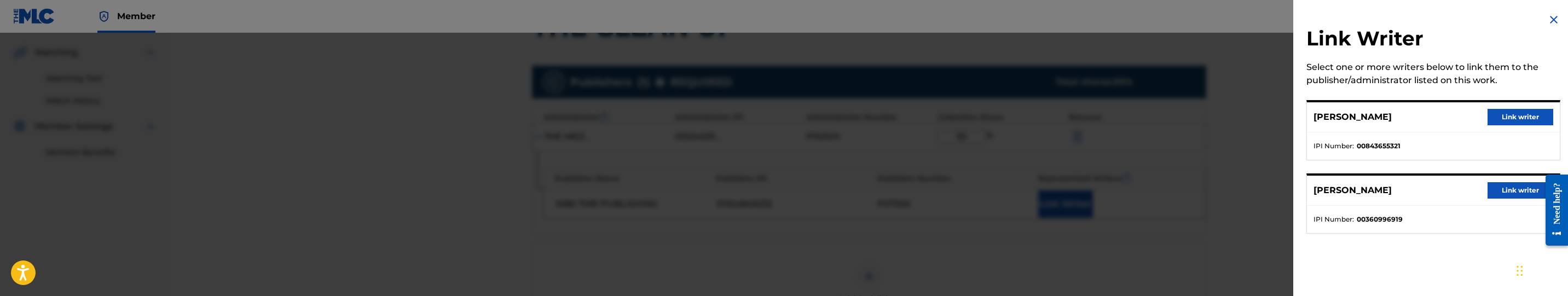
click at [1494, 188] on button "Link writer" at bounding box center [1521, 190] width 66 height 16
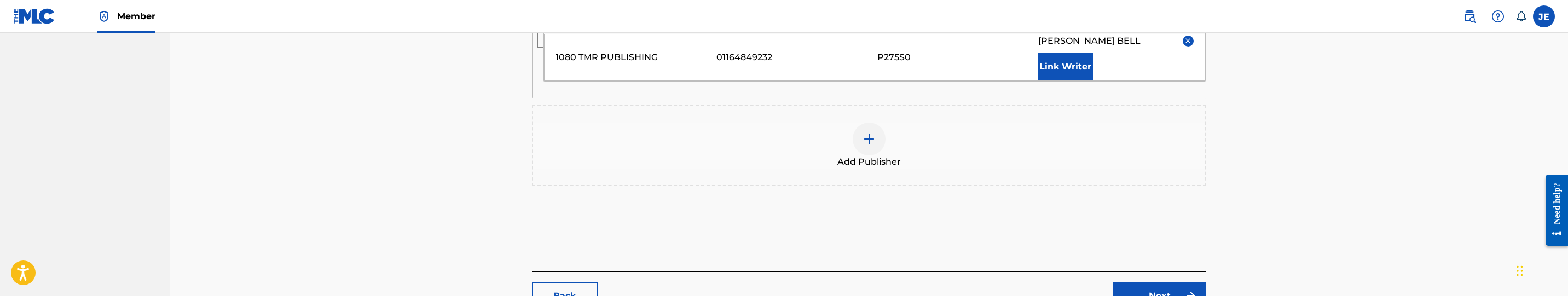
scroll to position [411, 0]
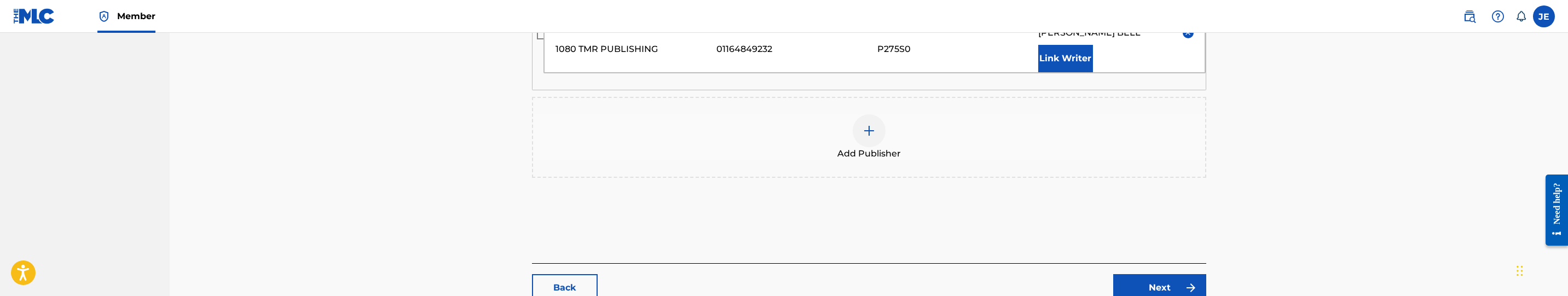
click at [1156, 283] on link "Next" at bounding box center [1160, 287] width 93 height 27
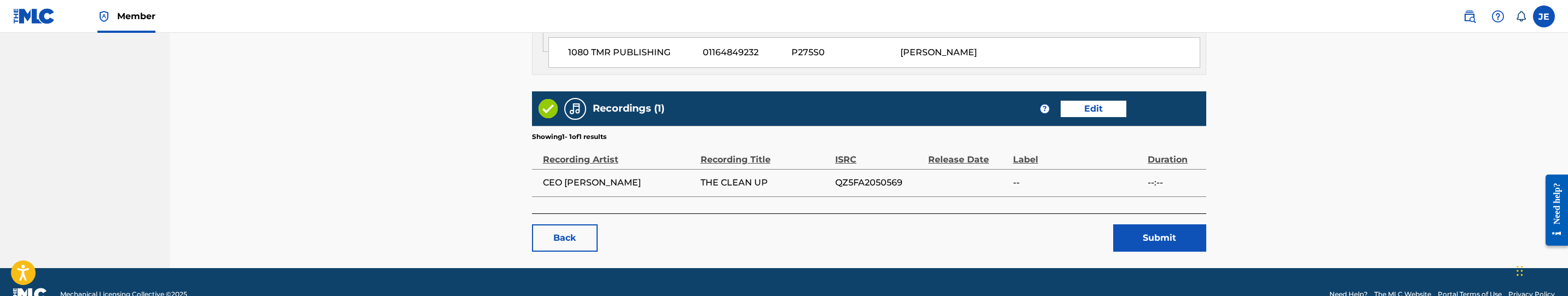
scroll to position [674, 0]
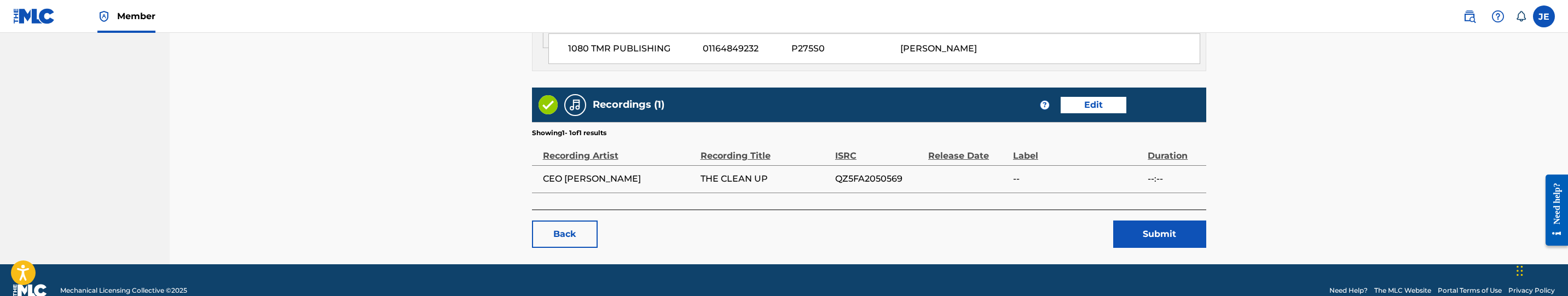
click at [1158, 220] on button "Submit" at bounding box center [1160, 234] width 93 height 27
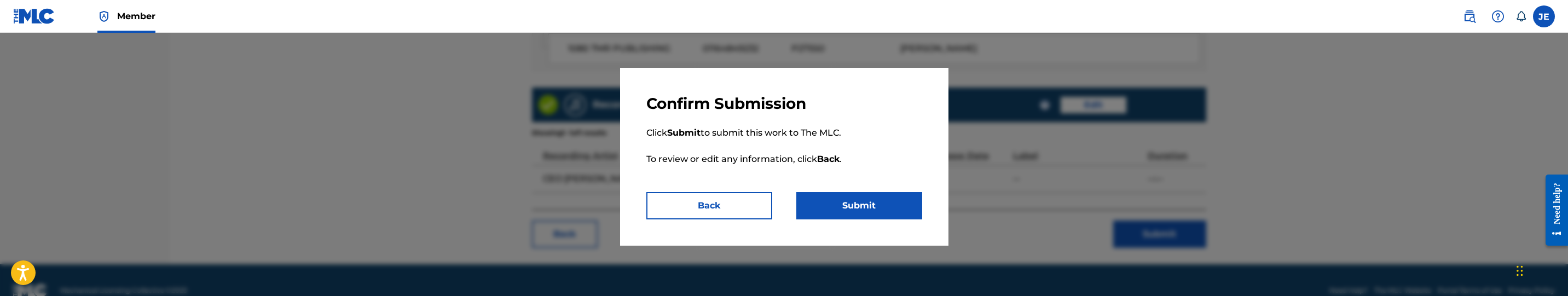
click at [892, 201] on button "Submit" at bounding box center [859, 206] width 126 height 27
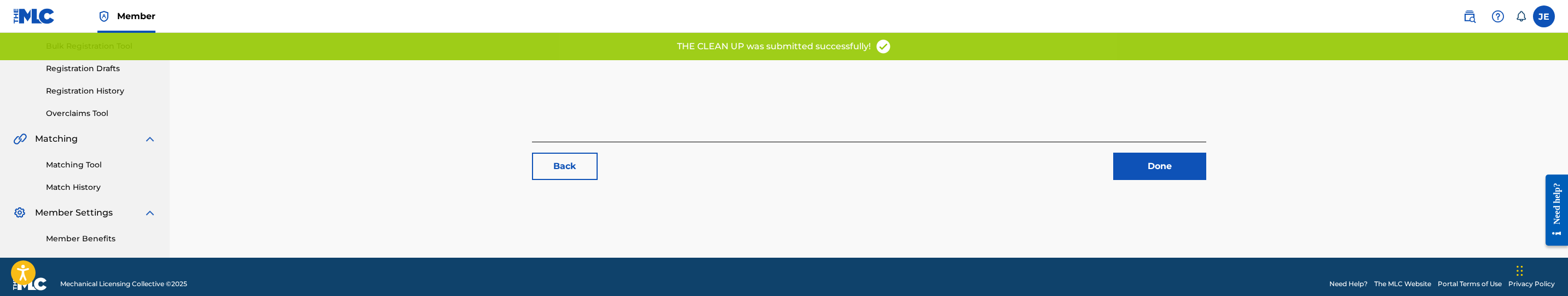
scroll to position [173, 0]
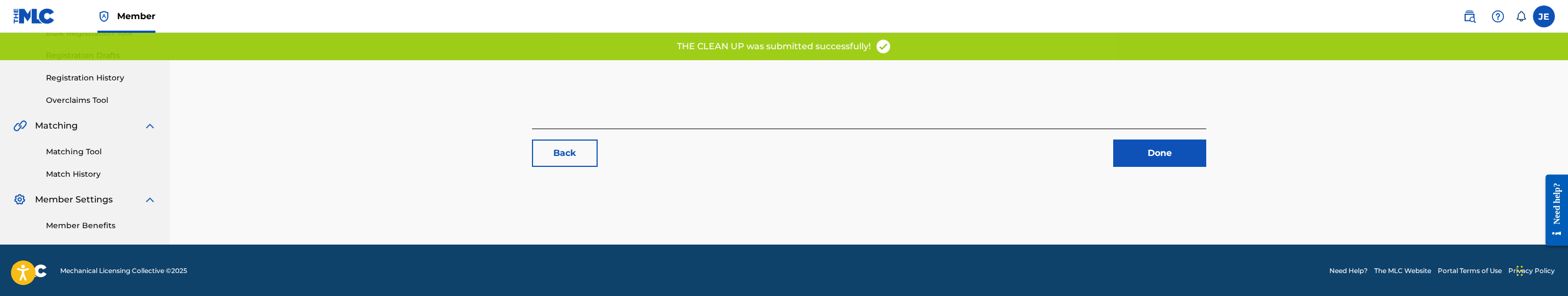
drag, startPoint x: 86, startPoint y: 147, endPoint x: 97, endPoint y: 147, distance: 11.0
click at [86, 147] on link "Matching Tool" at bounding box center [102, 152] width 111 height 12
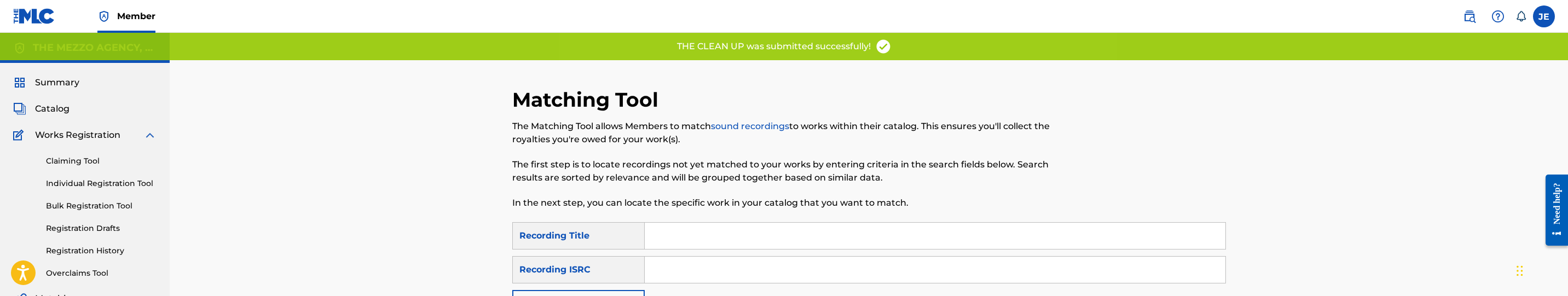
scroll to position [82, 0]
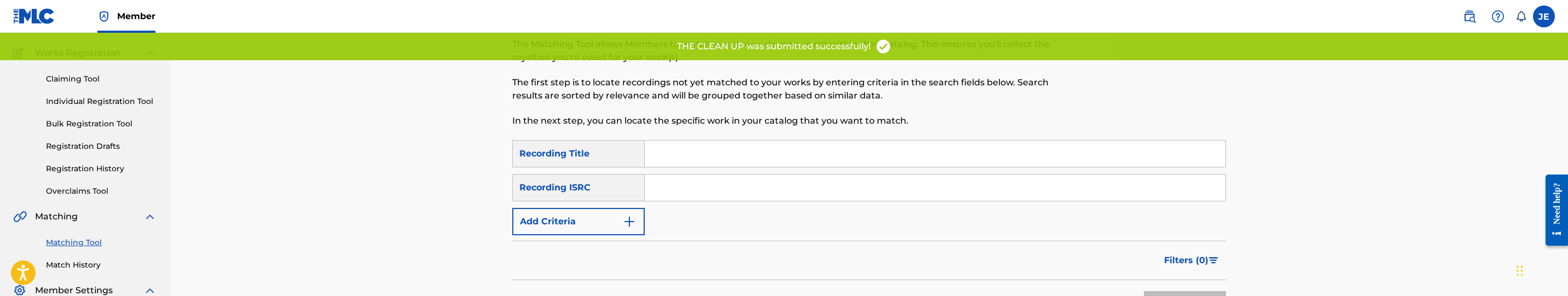
click at [702, 171] on div "SearchWithCriteria0a75b8d9-2534-4c26-8e1e-48e1851645f1 Recording Title SearchWi…" at bounding box center [869, 188] width 713 height 95
click at [711, 192] on input "Search Form" at bounding box center [935, 188] width 581 height 26
paste input "QZ5FA2050569"
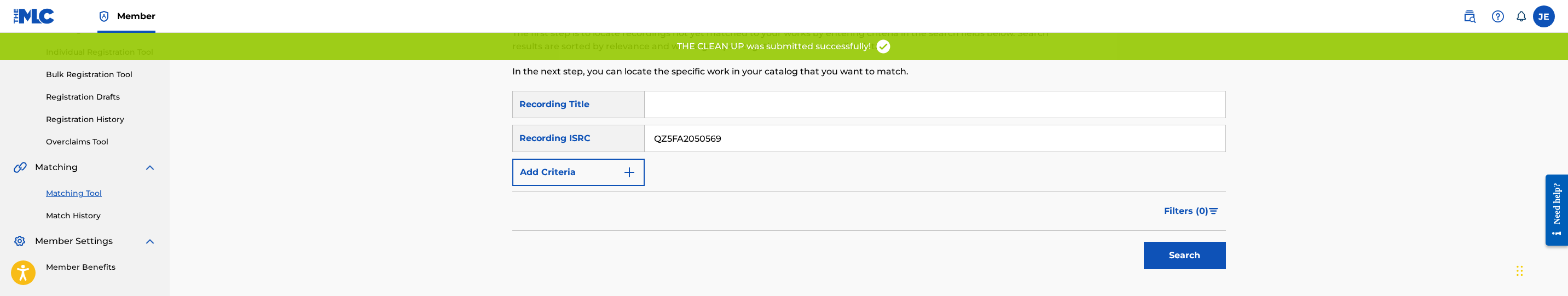
scroll to position [164, 0]
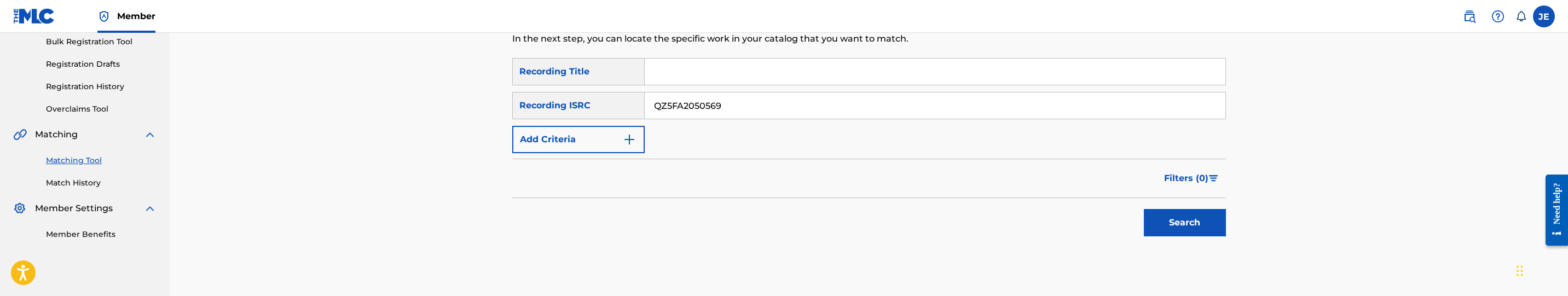
type input "QZ5FA2050569"
click at [1177, 220] on button "Search" at bounding box center [1185, 222] width 82 height 27
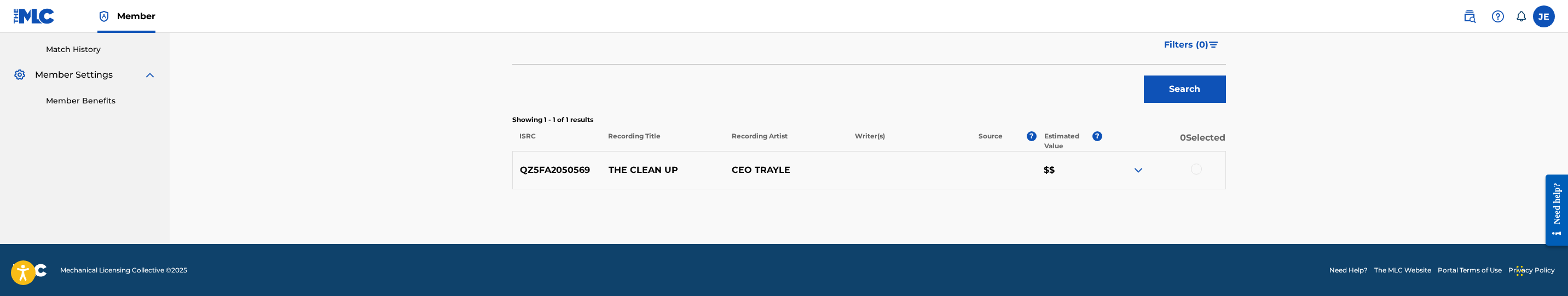
scroll to position [299, 0]
click at [1202, 169] on div at bounding box center [1163, 170] width 123 height 13
click at [1189, 171] on div at bounding box center [1163, 170] width 123 height 13
click at [1199, 169] on div at bounding box center [1197, 169] width 11 height 11
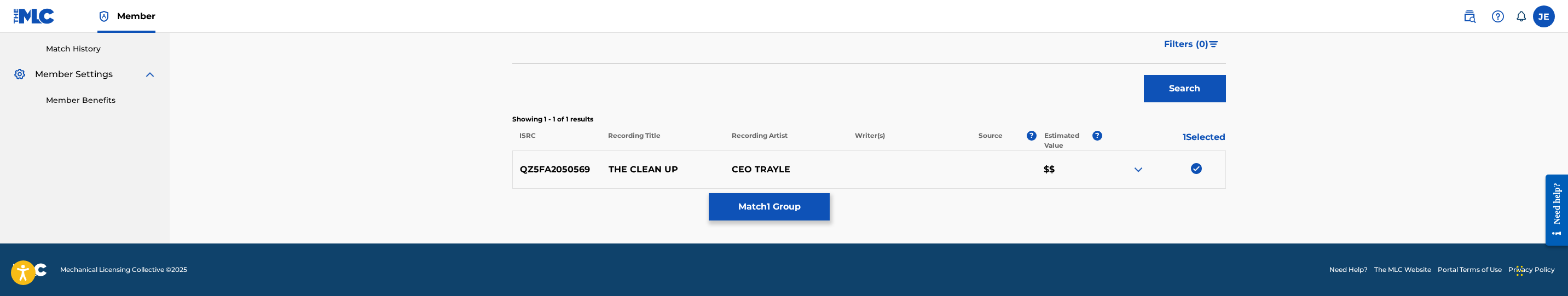
click at [795, 214] on button "Match 1 Group" at bounding box center [769, 206] width 121 height 27
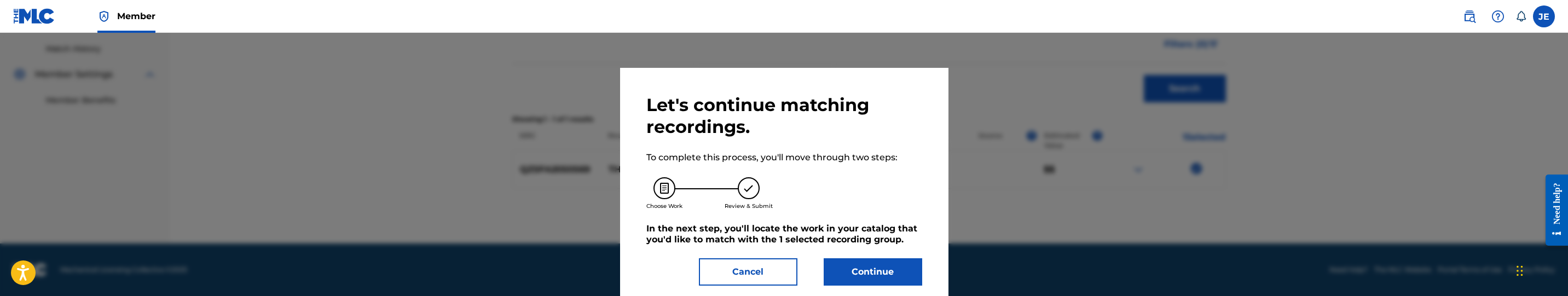
scroll to position [2, 0]
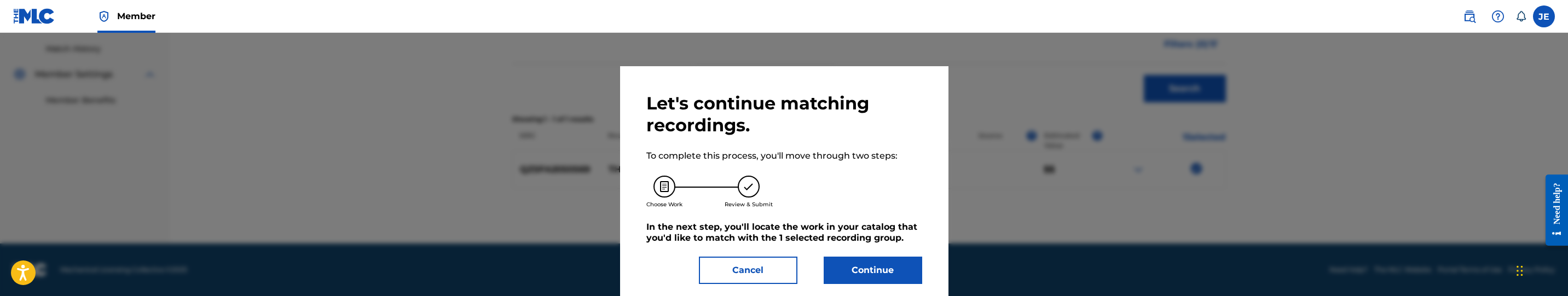
click at [877, 262] on button "Continue" at bounding box center [873, 270] width 99 height 27
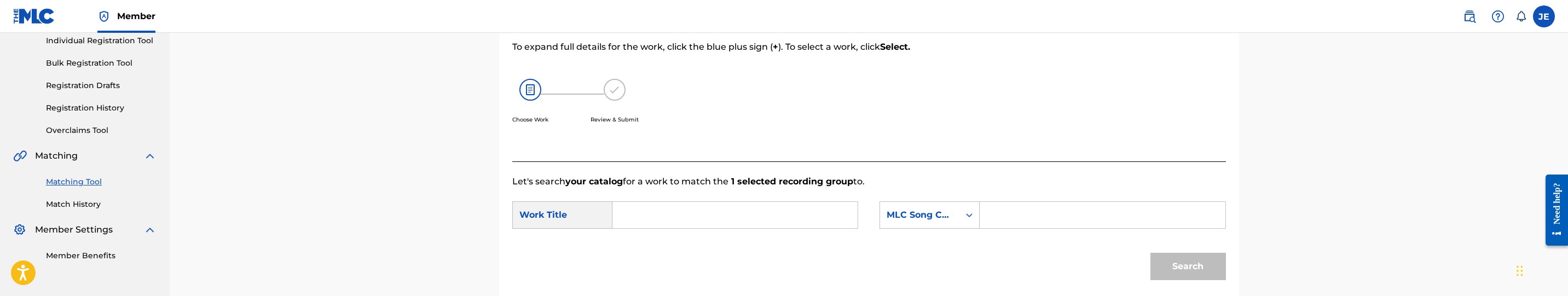
scroll to position [135, 0]
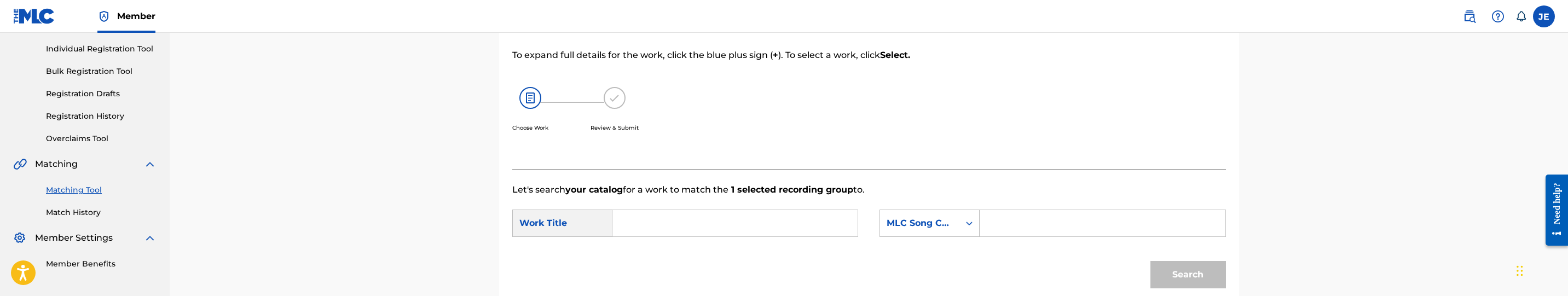
click at [683, 222] on input "Search Form" at bounding box center [735, 223] width 226 height 26
paste input "The Clean Up"
type input "The Clean Up"
click at [1009, 227] on input "Search Form" at bounding box center [1102, 223] width 226 height 26
paste input "TB1YZU"
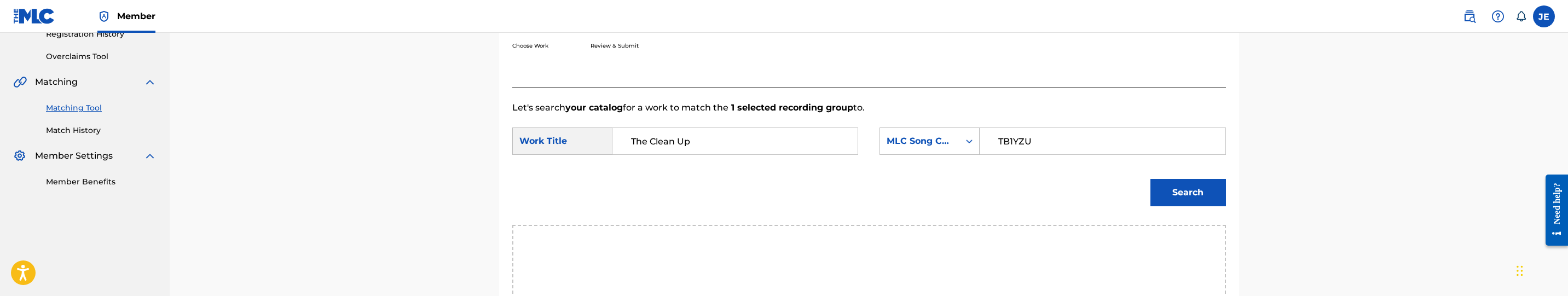
type input "TB1YZU"
click at [1186, 202] on button "Search" at bounding box center [1188, 192] width 75 height 27
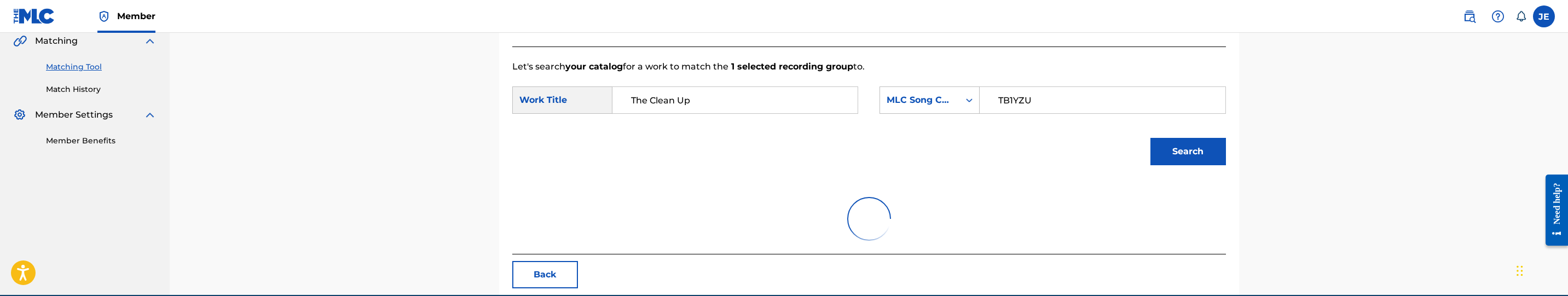
scroll to position [309, 0]
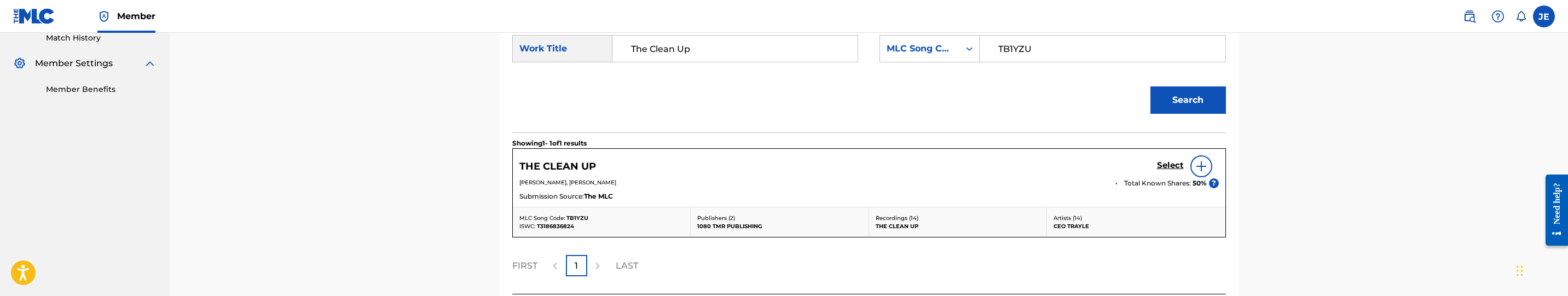
click at [1171, 165] on h5 "Select" at bounding box center [1171, 165] width 27 height 10
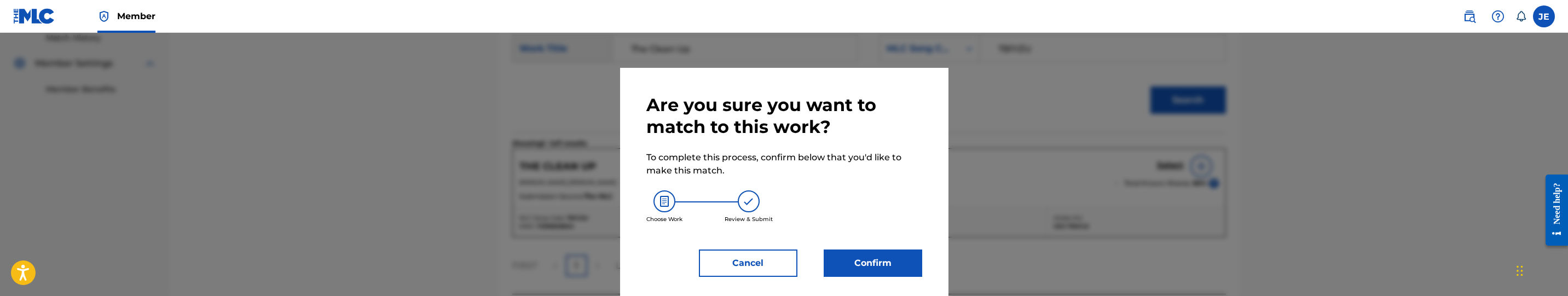
scroll to position [7, 0]
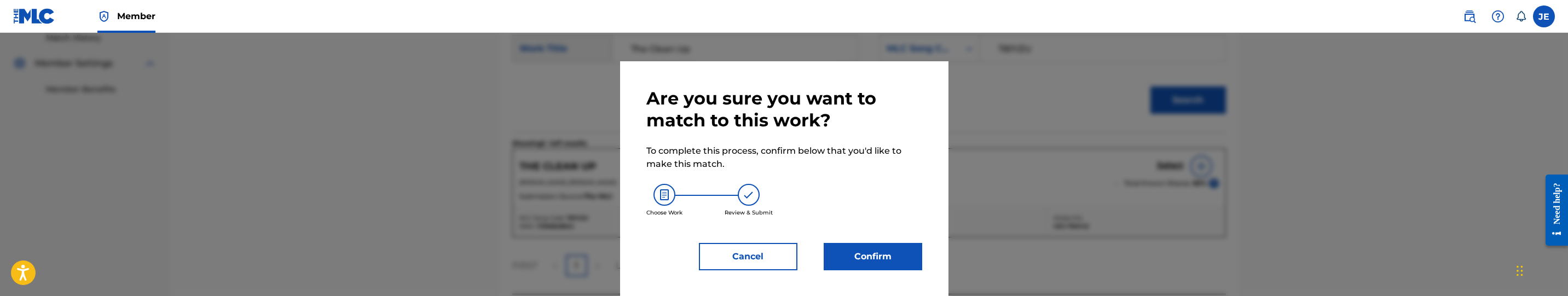
click at [841, 261] on button "Confirm" at bounding box center [873, 256] width 99 height 27
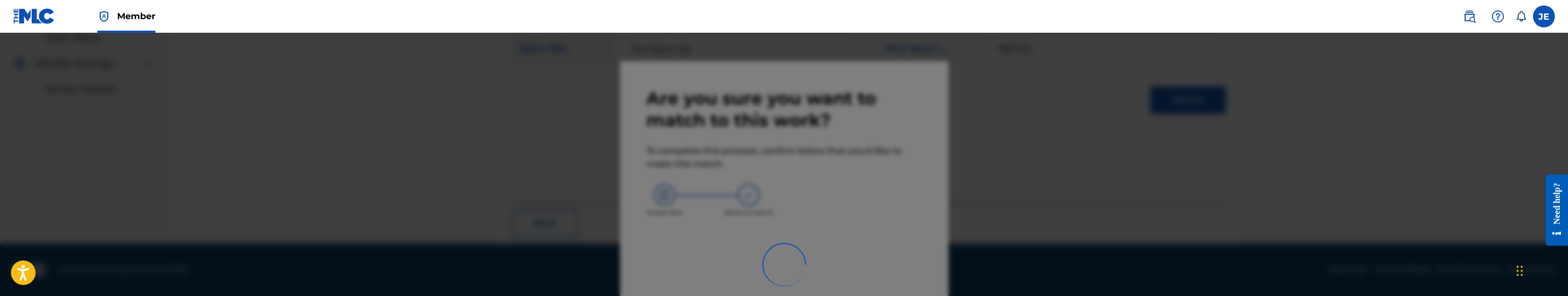
scroll to position [173, 0]
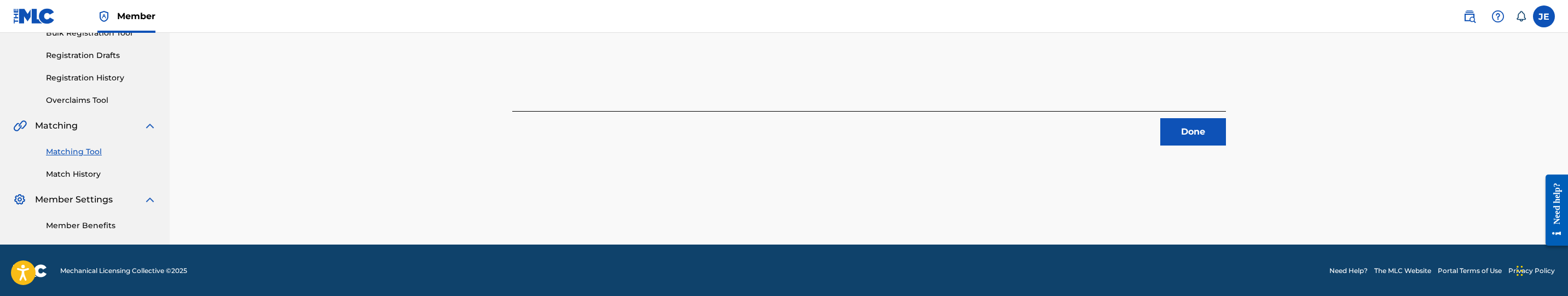
click at [1202, 132] on button "Done" at bounding box center [1193, 132] width 66 height 27
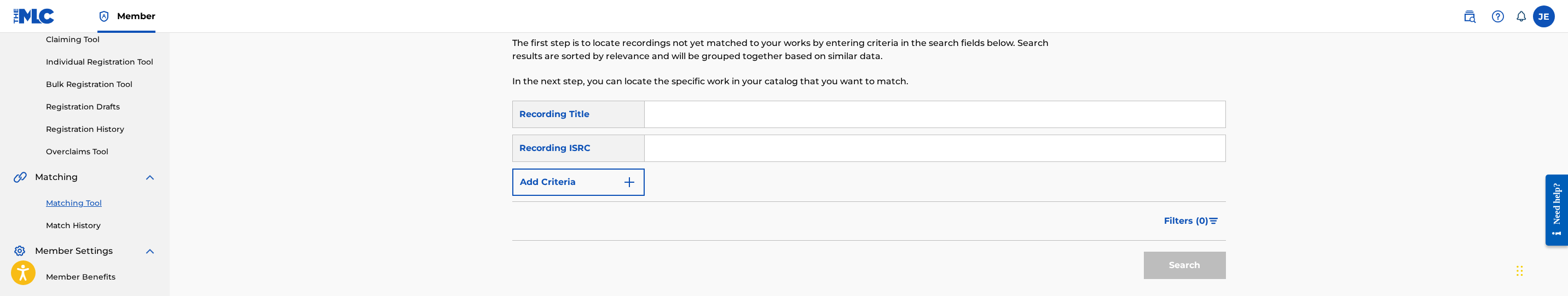
scroll to position [0, 0]
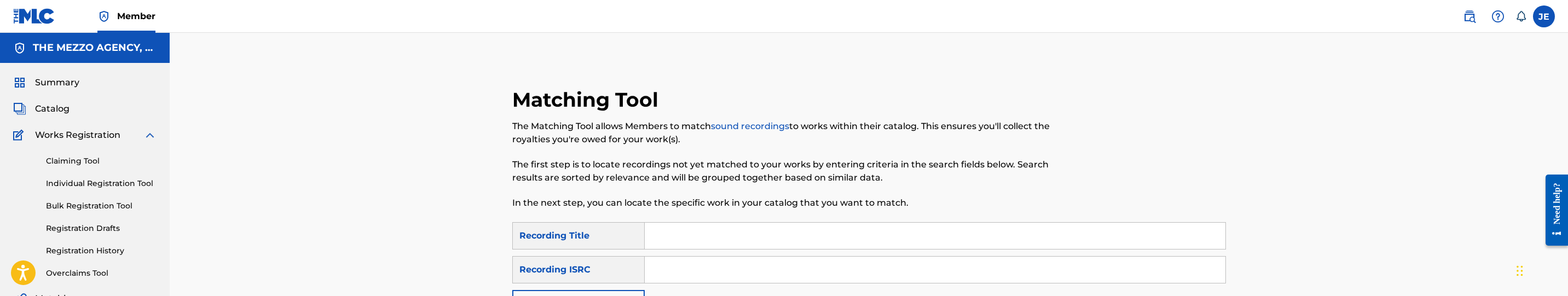
click at [58, 100] on div "Summary Catalog Works Registration Claiming Tool Individual Registration Tool B…" at bounding box center [85, 240] width 170 height 355
click at [58, 111] on span "Catalog" at bounding box center [52, 109] width 35 height 13
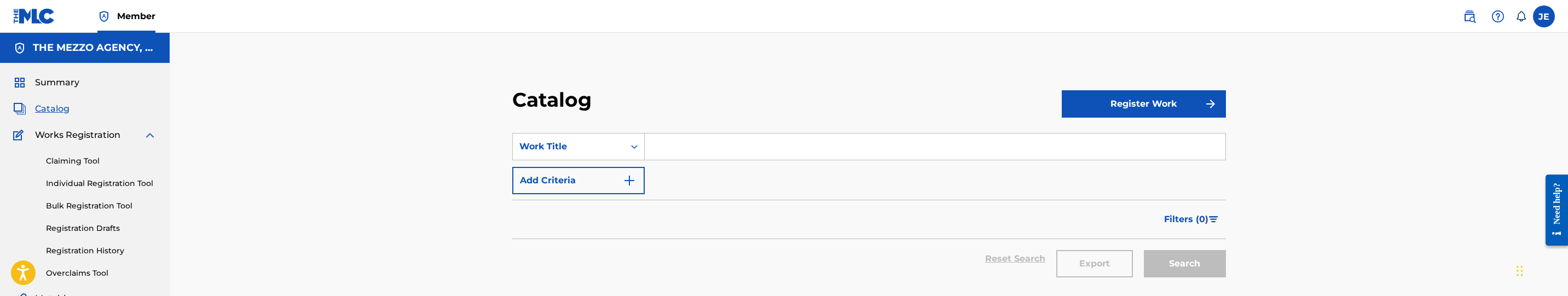
click at [621, 163] on div "SearchWithCriteria10a5d927-5318-4eda-8cf5-c5f0243b1995 Work Title Add Criteria" at bounding box center [869, 163] width 713 height 62
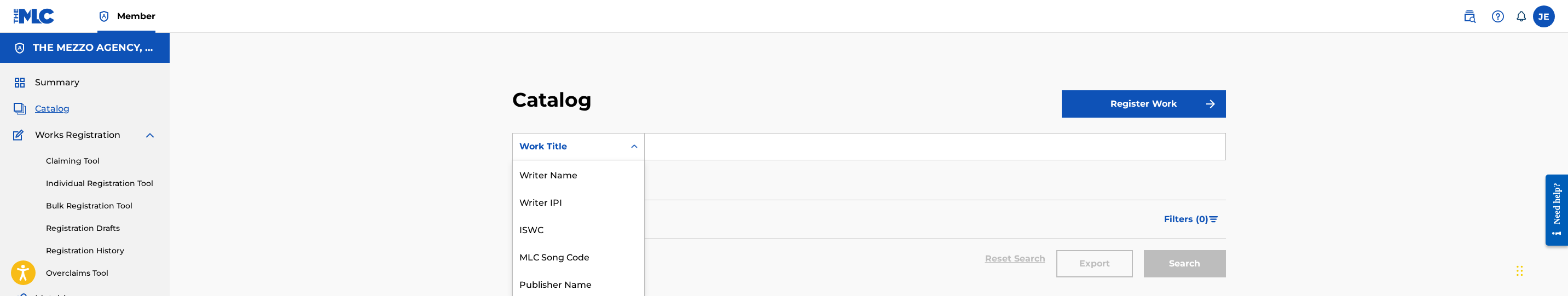
click at [636, 152] on div "12 results available. Use Up and Down to choose options, press Enter to select …" at bounding box center [579, 146] width 133 height 27
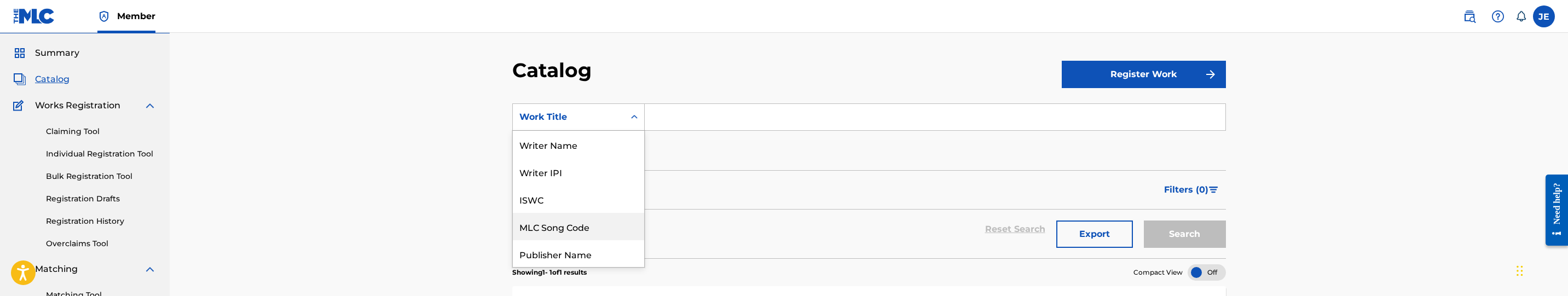
click at [583, 228] on div "MLC Song Code" at bounding box center [578, 227] width 131 height 27
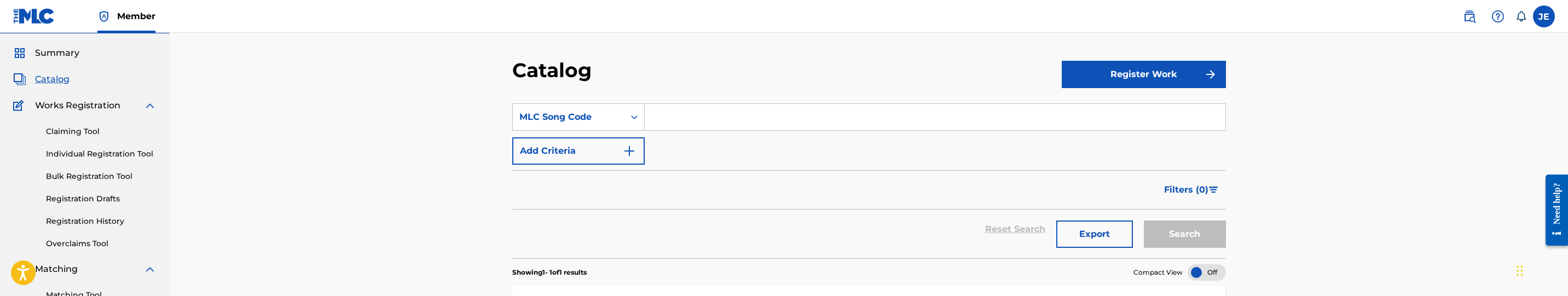
click at [758, 115] on input "Search Form" at bounding box center [935, 117] width 581 height 26
paste input "SB7PUR"
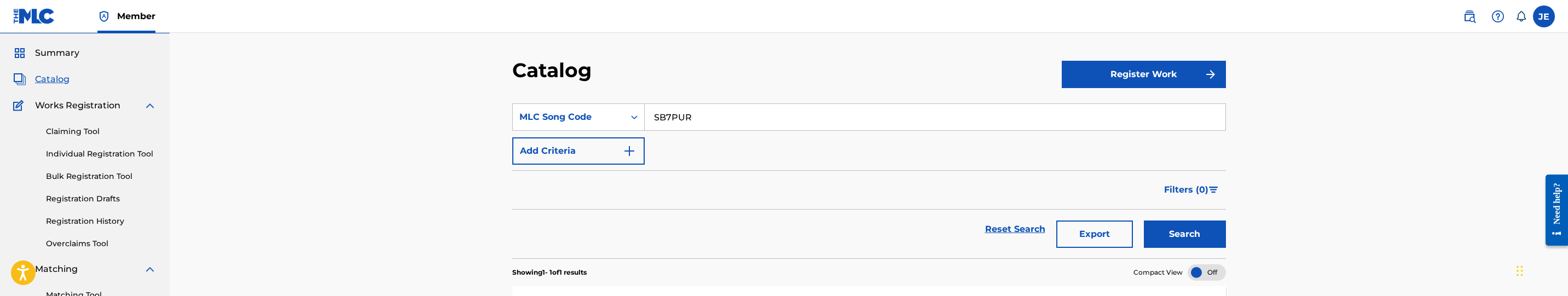
type input "SB7PUR"
click at [1183, 224] on button "Search" at bounding box center [1185, 234] width 82 height 27
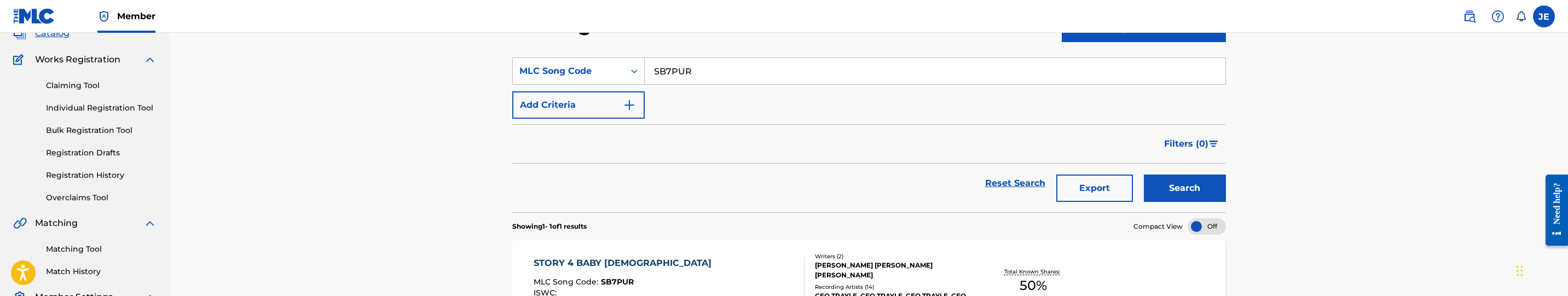
scroll to position [111, 0]
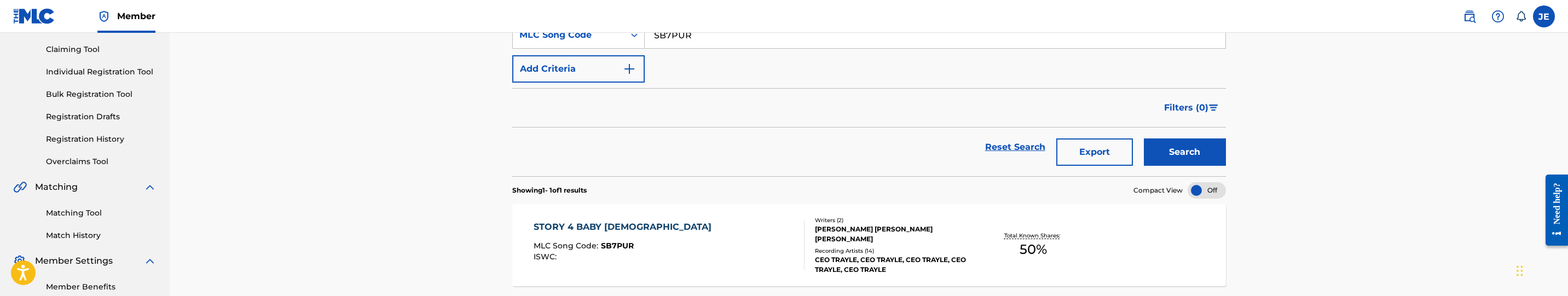
click at [701, 241] on div "STORY 4 BABY [DEMOGRAPHIC_DATA] MLC Song Code : SB7PUR ISWC :" at bounding box center [670, 245] width 271 height 49
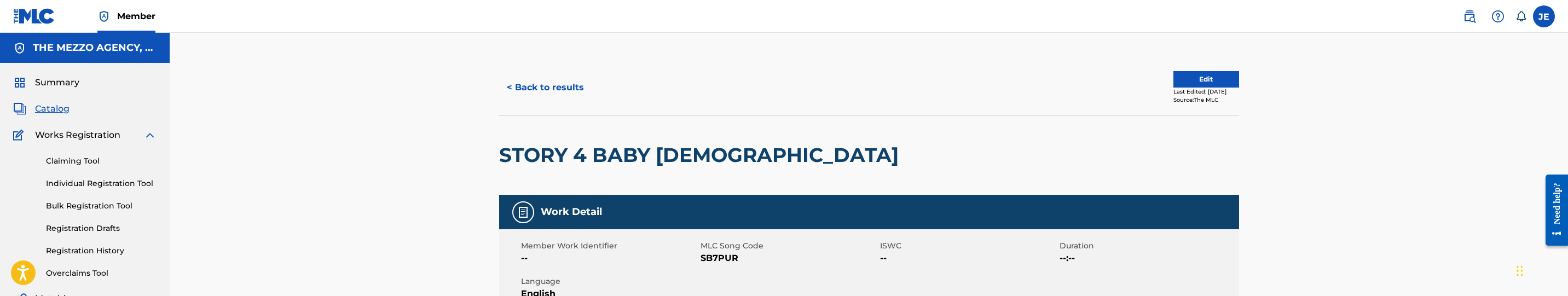
click at [1207, 80] on button "Edit" at bounding box center [1206, 79] width 66 height 16
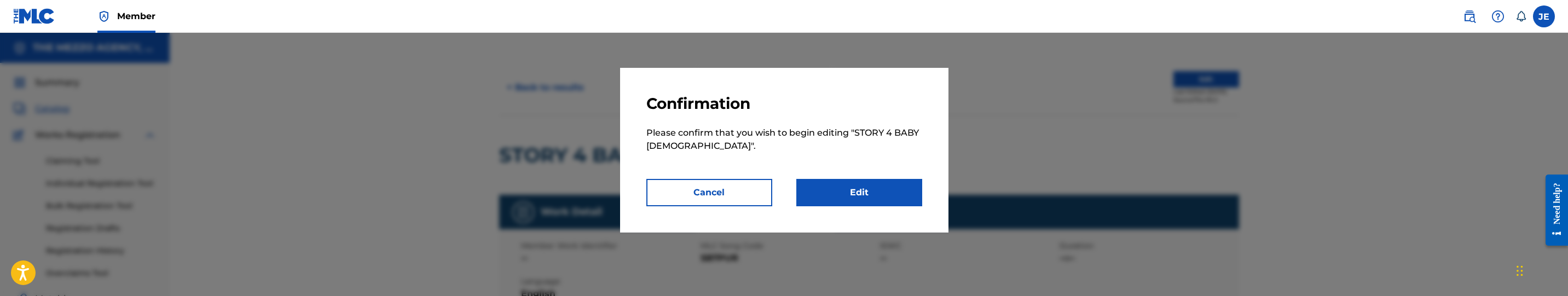
click at [859, 198] on link "Edit" at bounding box center [859, 192] width 126 height 27
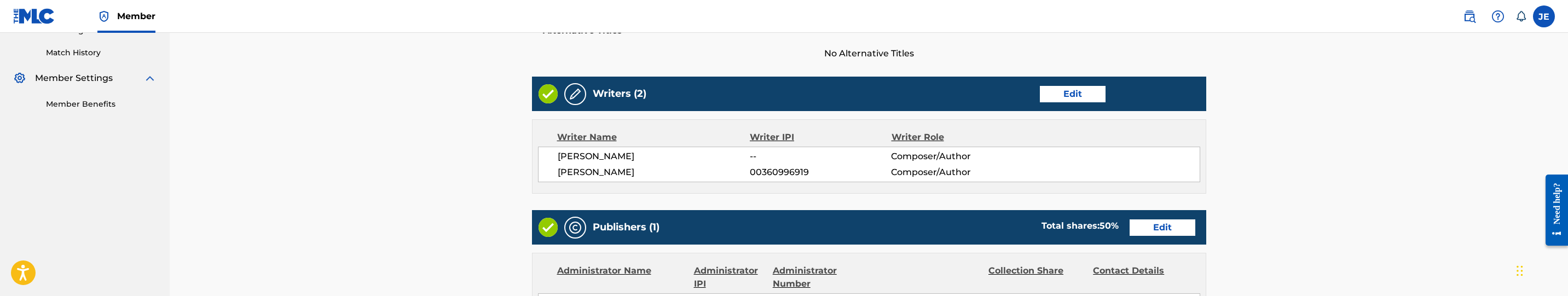
scroll to position [328, 0]
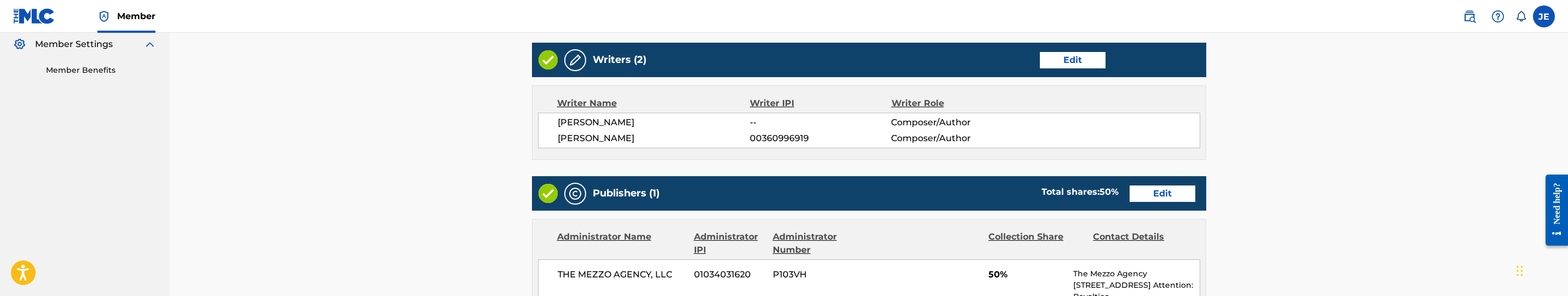
click at [1148, 186] on link "Edit" at bounding box center [1163, 194] width 66 height 16
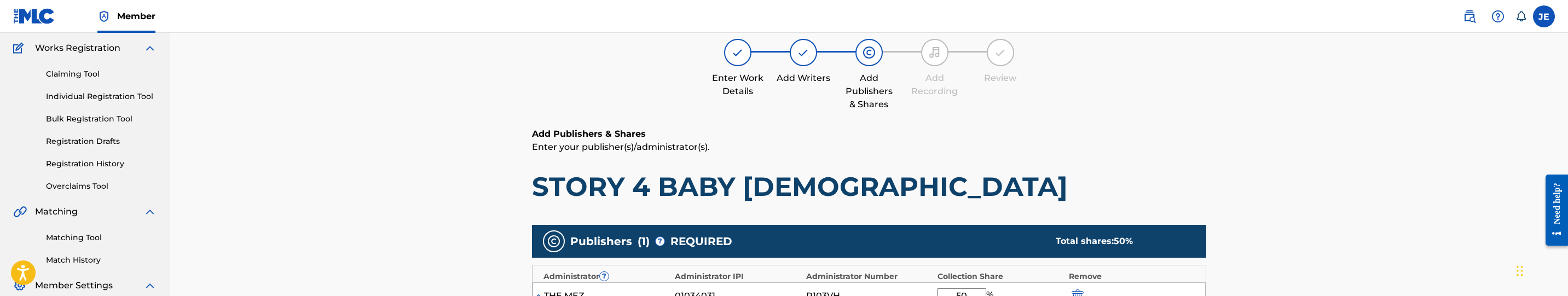
scroll to position [328, 0]
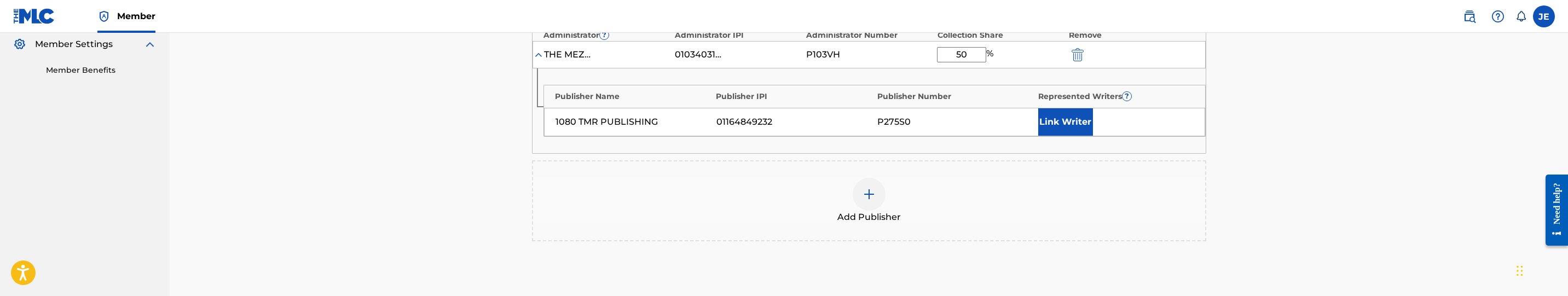
click at [1079, 111] on button "Link Writer" at bounding box center [1066, 122] width 55 height 27
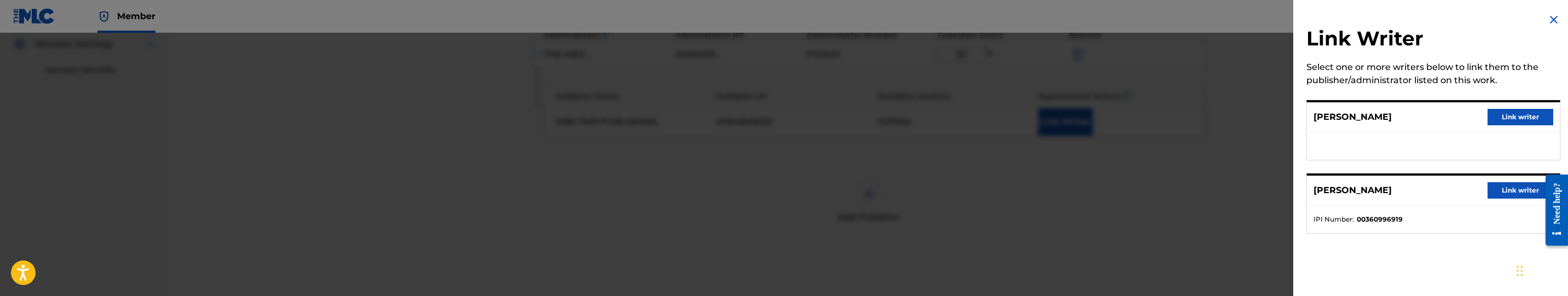
click at [1512, 189] on button "Link writer" at bounding box center [1521, 190] width 66 height 16
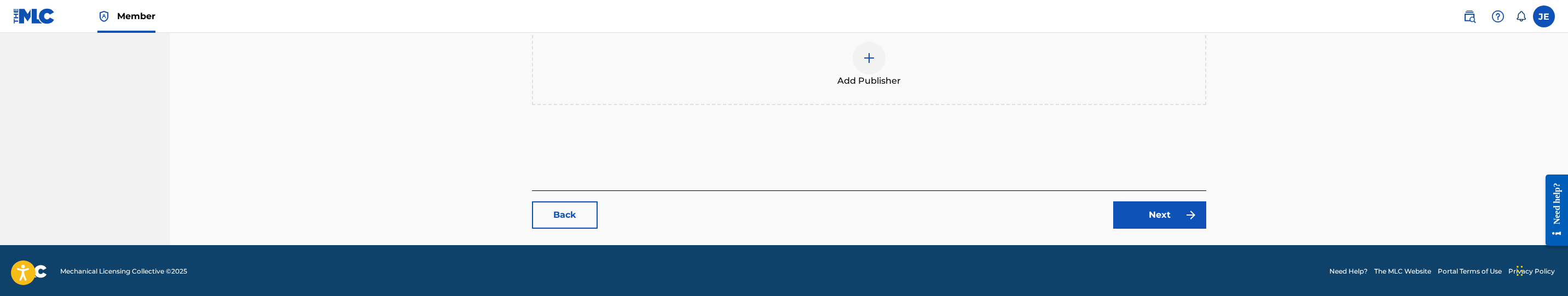
scroll to position [485, 0]
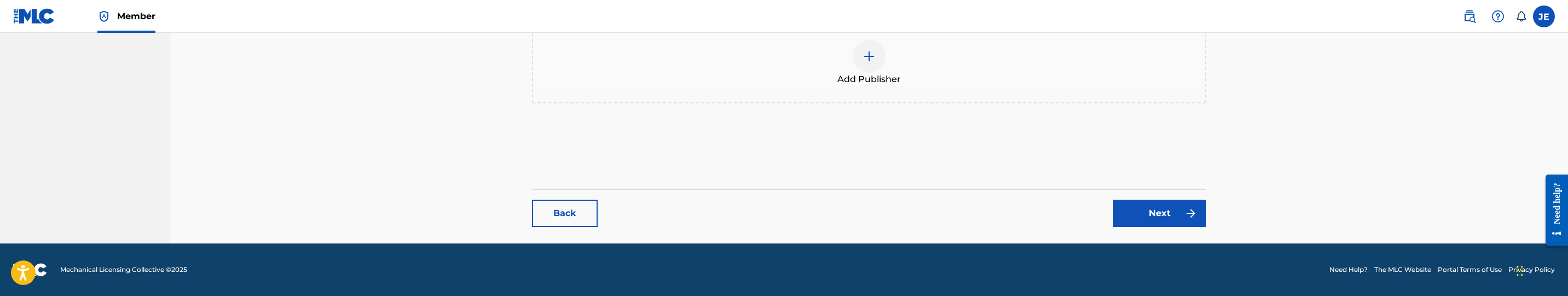
click at [1166, 214] on link "Next" at bounding box center [1160, 213] width 93 height 27
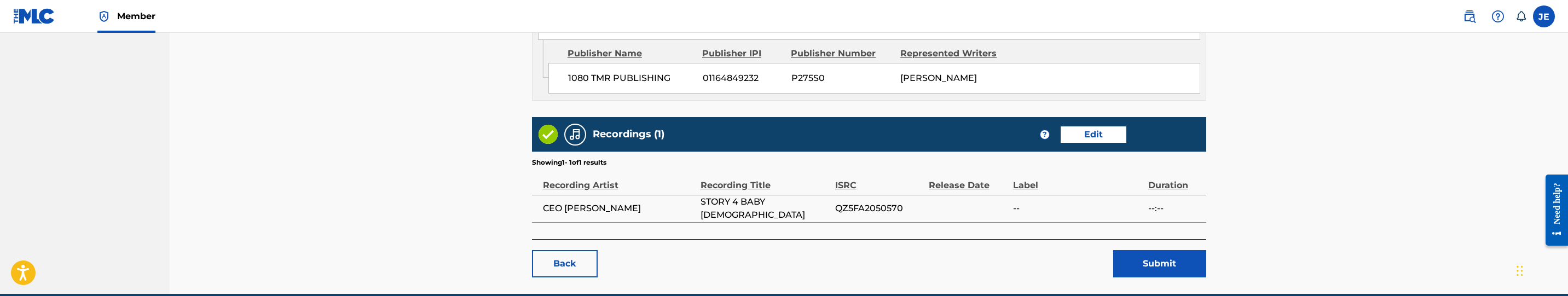
scroll to position [674, 0]
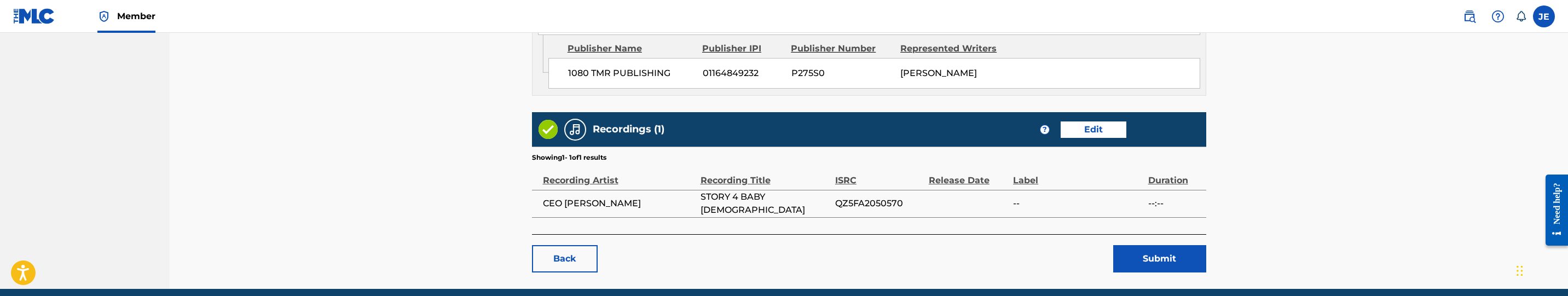
click at [1175, 245] on button "Submit" at bounding box center [1160, 259] width 93 height 27
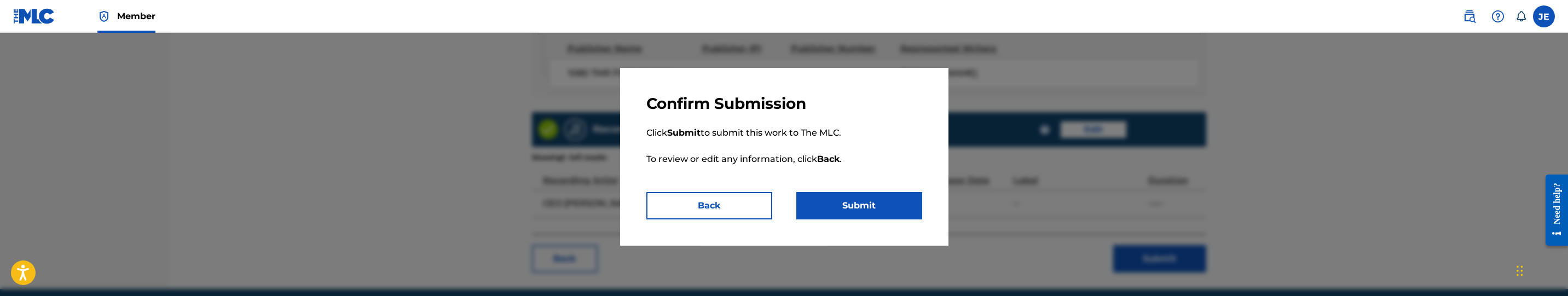
click at [872, 215] on button "Submit" at bounding box center [859, 206] width 126 height 27
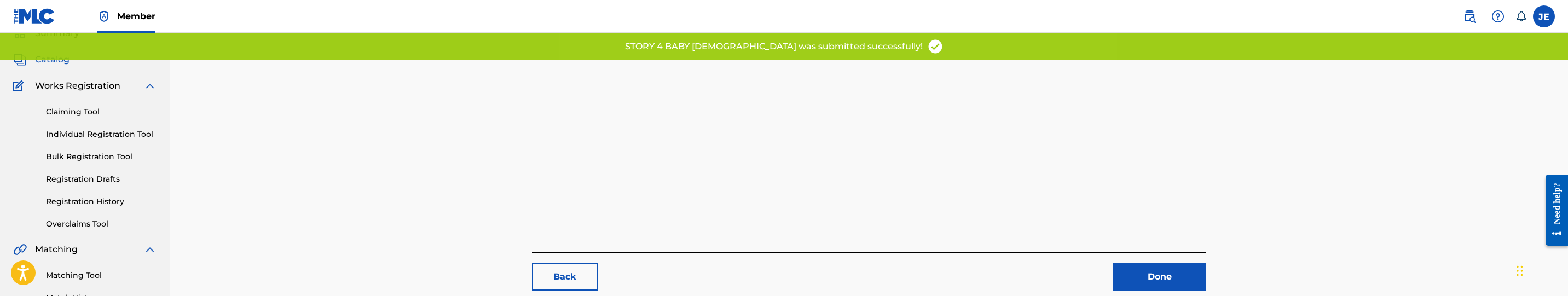
scroll to position [164, 0]
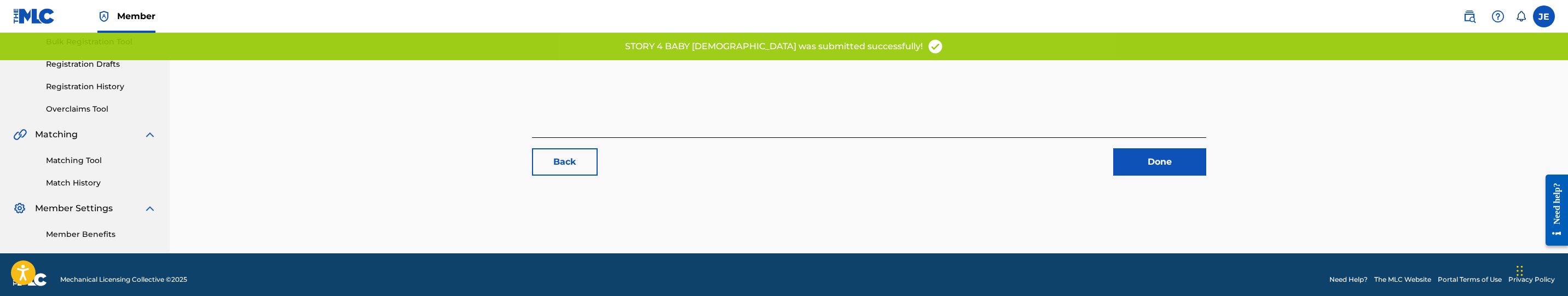
click at [90, 165] on link "Matching Tool" at bounding box center [102, 160] width 111 height 12
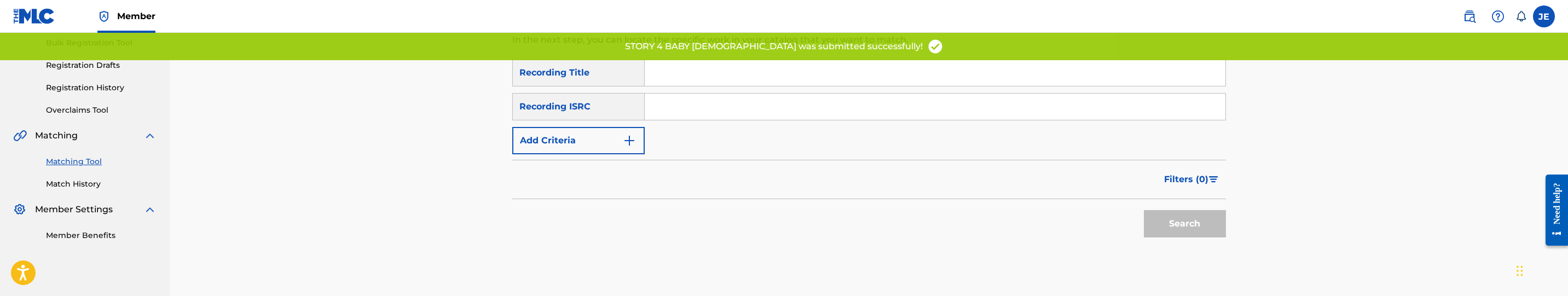
scroll to position [164, 0]
drag, startPoint x: 795, startPoint y: 111, endPoint x: 872, endPoint y: 130, distance: 79.3
click at [795, 111] on input "Search Form" at bounding box center [935, 105] width 581 height 26
paste input "QZ5FA2050570"
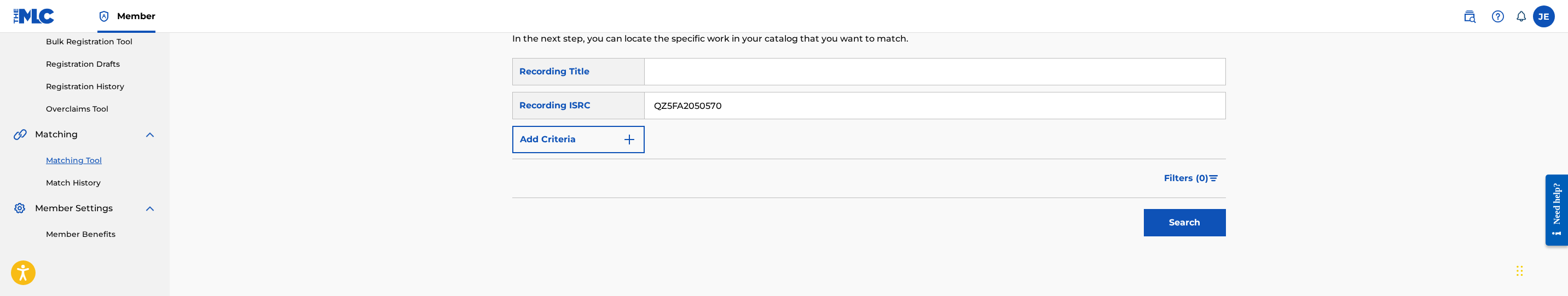
type input "QZ5FA2050570"
click at [1168, 222] on button "Search" at bounding box center [1185, 222] width 82 height 27
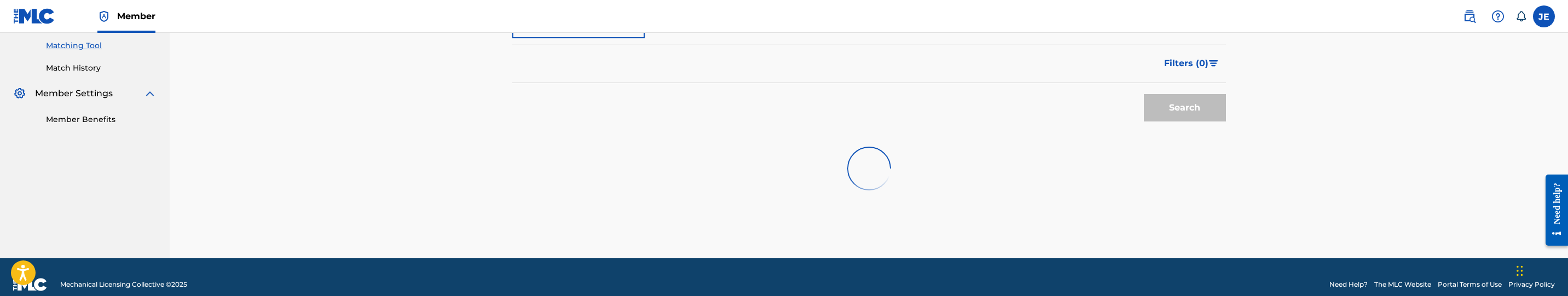
scroll to position [294, 0]
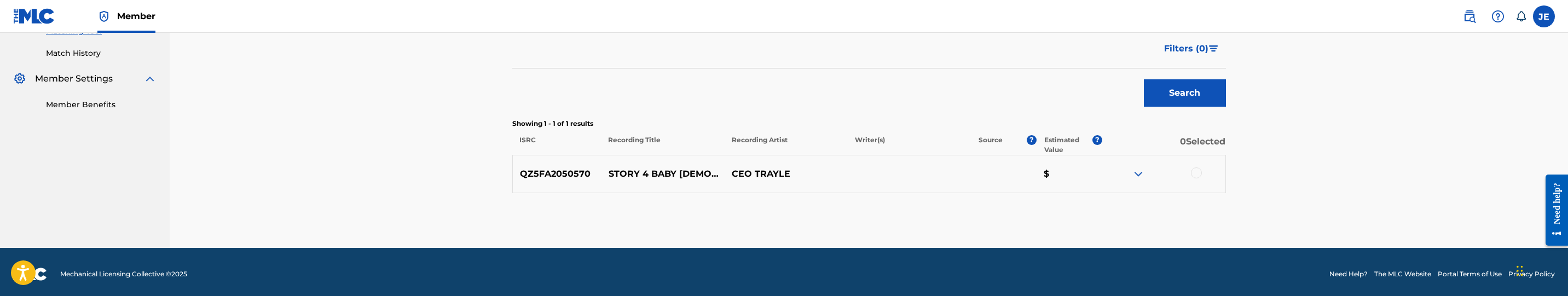
click at [1199, 171] on div at bounding box center [1197, 173] width 11 height 11
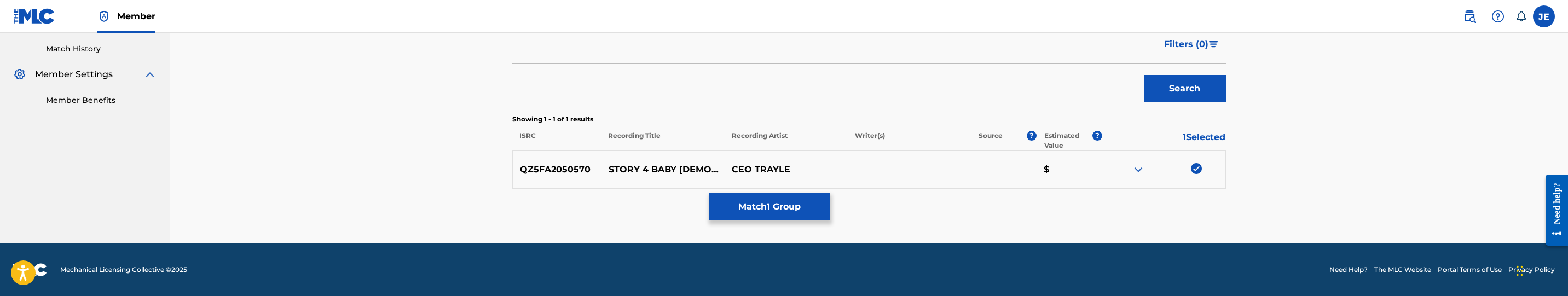
click at [802, 197] on button "Match 1 Group" at bounding box center [769, 206] width 121 height 27
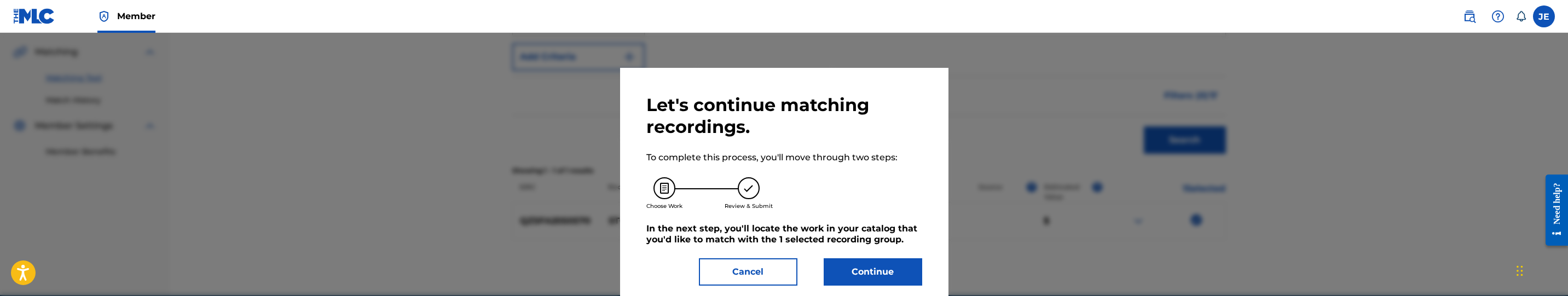
scroll to position [135, 0]
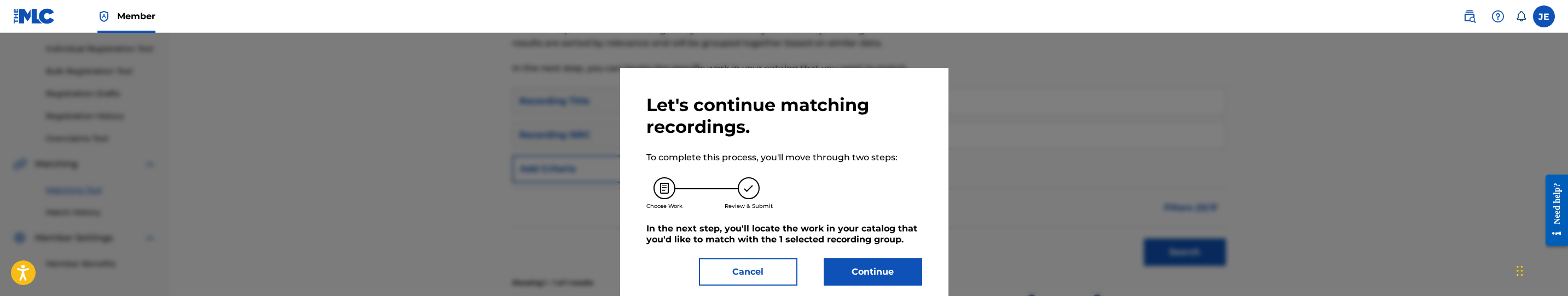
click at [869, 269] on button "Continue" at bounding box center [873, 272] width 99 height 27
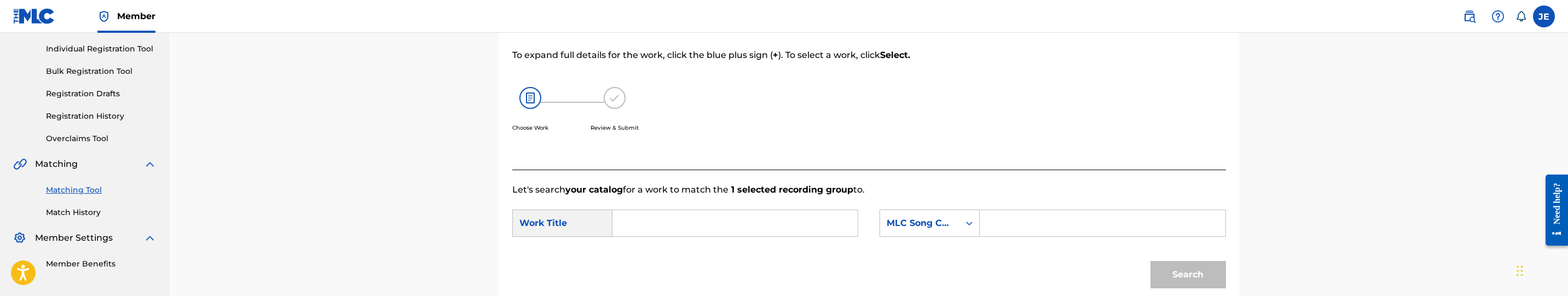
click at [710, 227] on input "Search Form" at bounding box center [735, 223] width 226 height 26
paste input "Story 4 Baby [DEMOGRAPHIC_DATA]"
type input "Story 4 Baby [DEMOGRAPHIC_DATA]"
click at [1036, 212] on input "Search Form" at bounding box center [1102, 223] width 226 height 26
paste input "SB7PUR"
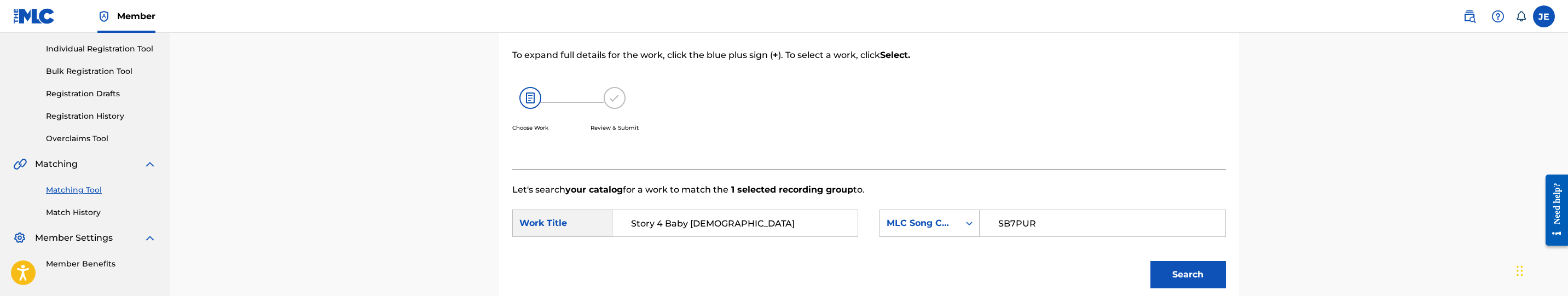
type input "SB7PUR"
click at [1172, 269] on button "Search" at bounding box center [1188, 275] width 75 height 27
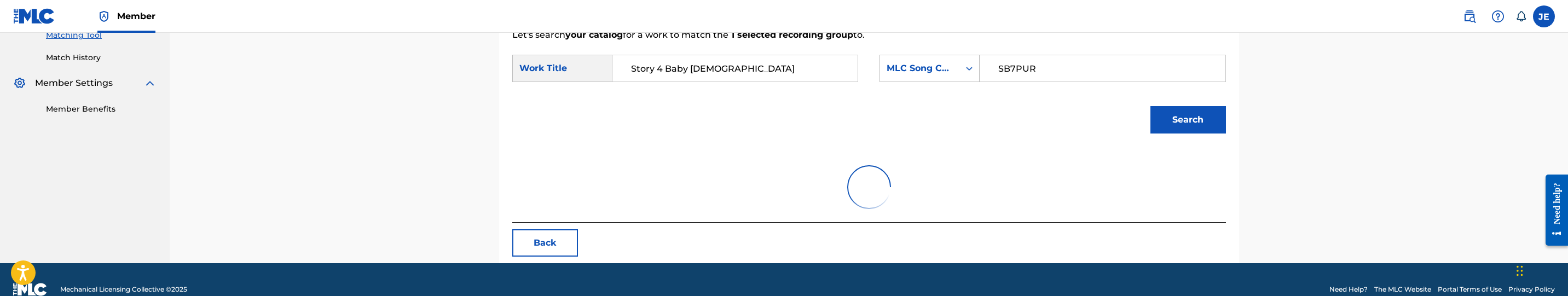
scroll to position [299, 0]
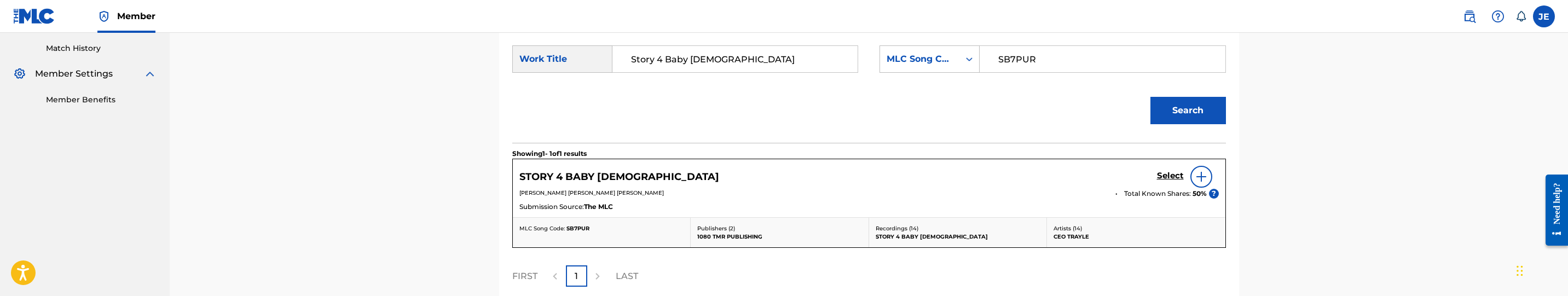
click at [1164, 172] on h5 "Select" at bounding box center [1171, 176] width 27 height 10
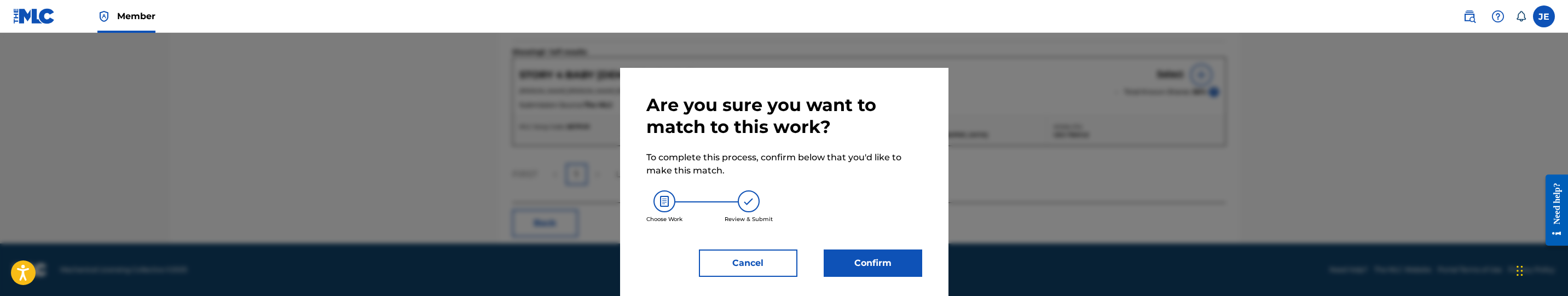
click at [856, 264] on button "Confirm" at bounding box center [873, 263] width 99 height 27
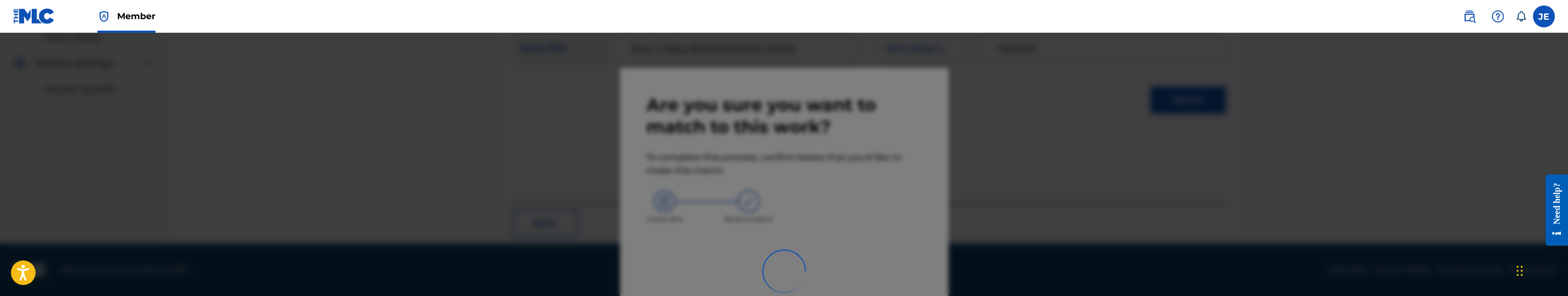
scroll to position [173, 0]
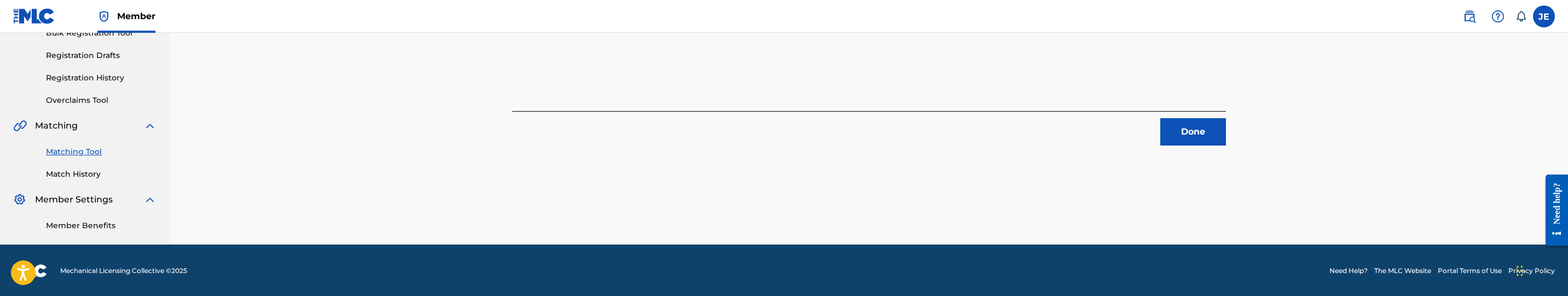
click at [1184, 135] on button "Done" at bounding box center [1193, 132] width 66 height 27
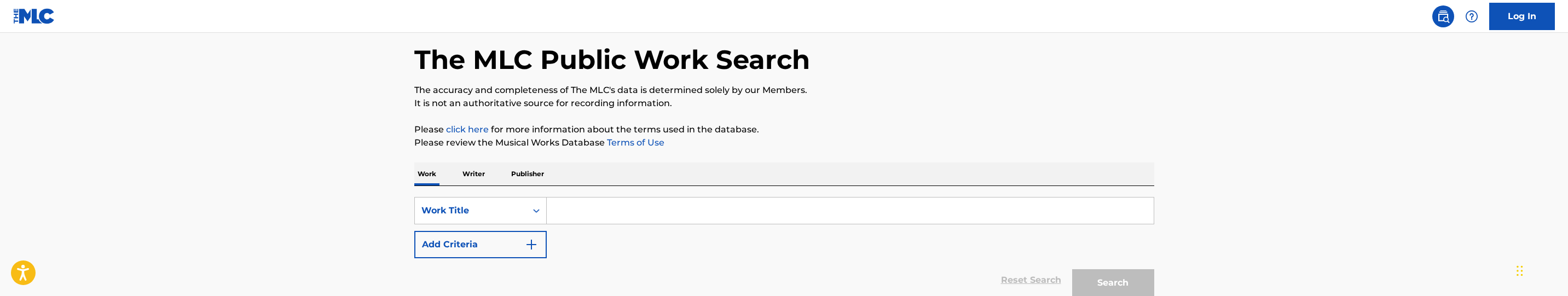
scroll to position [82, 0]
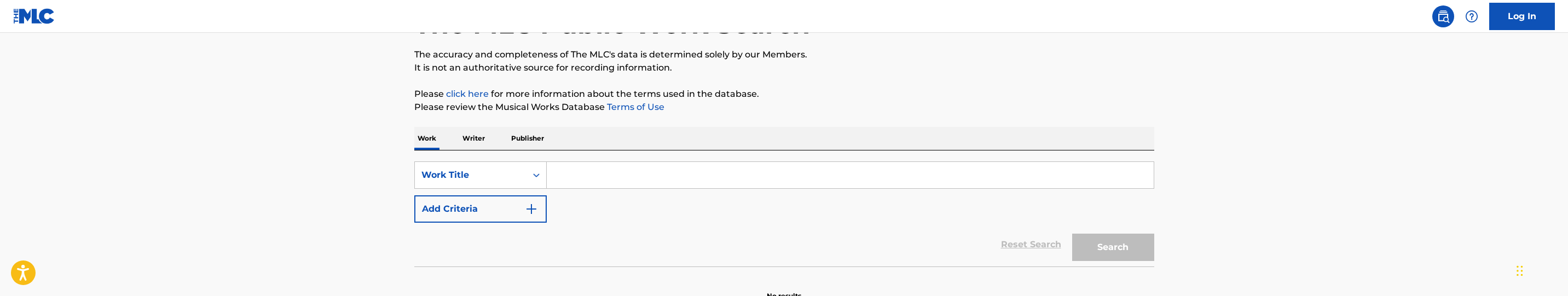
click at [570, 174] on input "Search Form" at bounding box center [850, 175] width 607 height 26
paste input "In Your Ear"
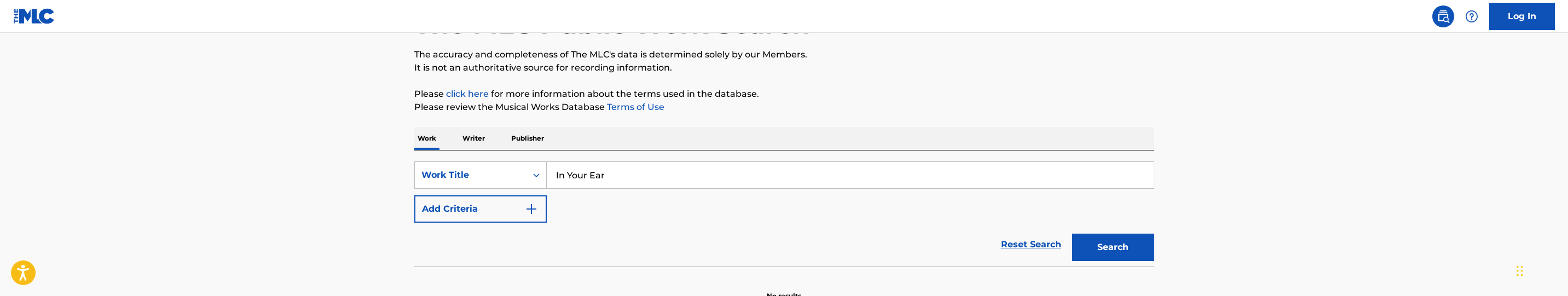
type input "In Your Ear"
click at [530, 211] on img "Search Form" at bounding box center [531, 210] width 13 height 13
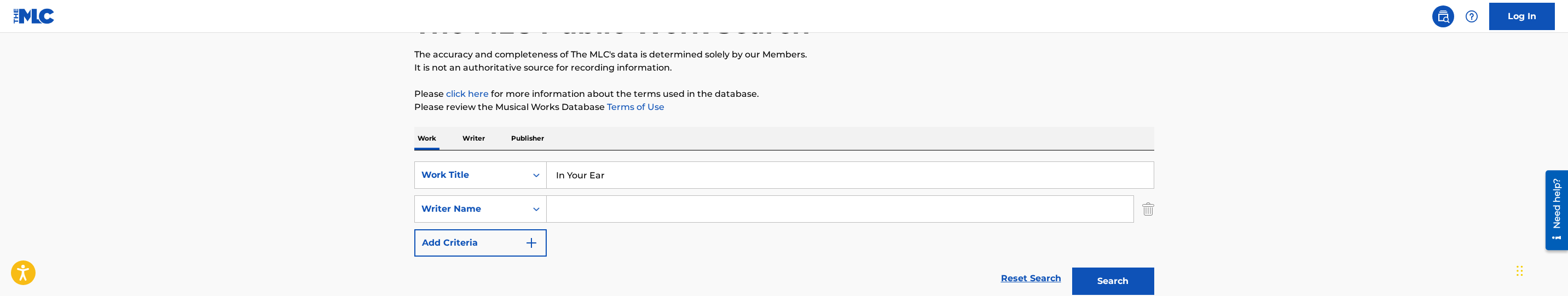
click at [723, 212] on input "Search Form" at bounding box center [840, 209] width 587 height 26
paste input "Bell, Justin"
type input "Bell, Justin"
click at [1112, 273] on button "Search" at bounding box center [1113, 281] width 82 height 27
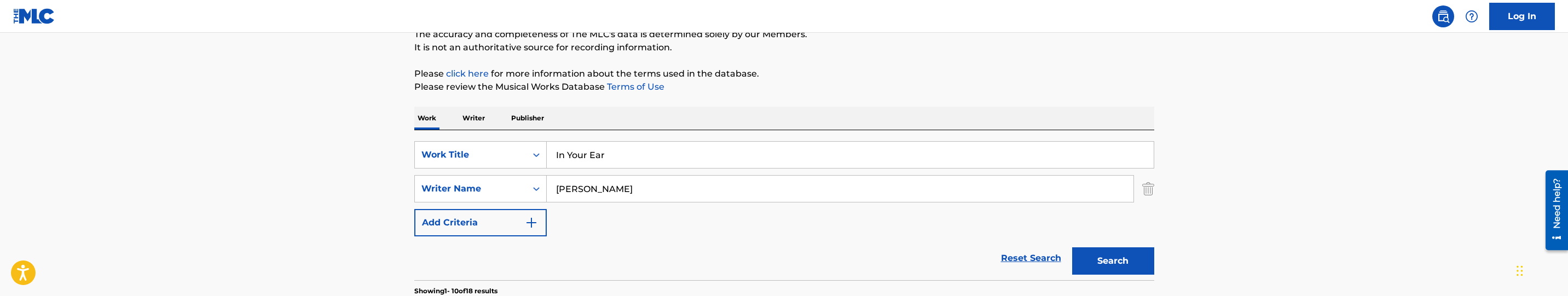
scroll to position [247, 0]
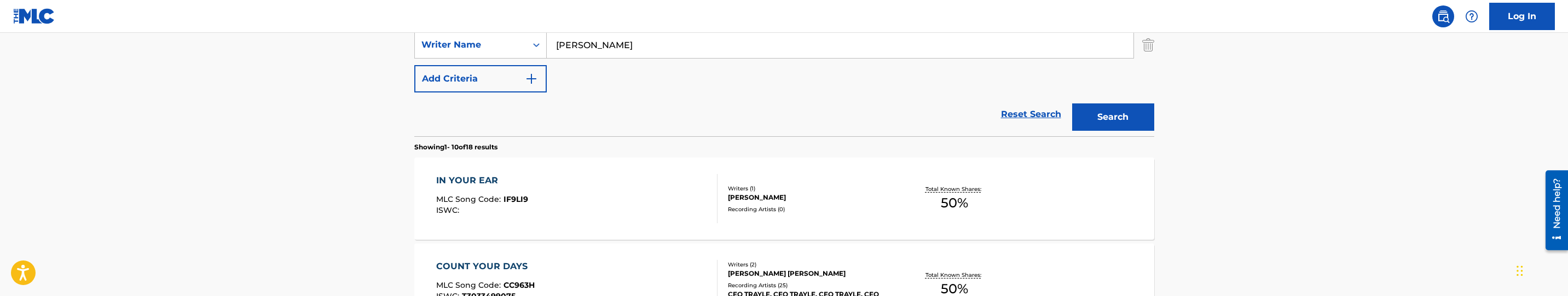
click at [1118, 125] on button "Search" at bounding box center [1113, 117] width 82 height 27
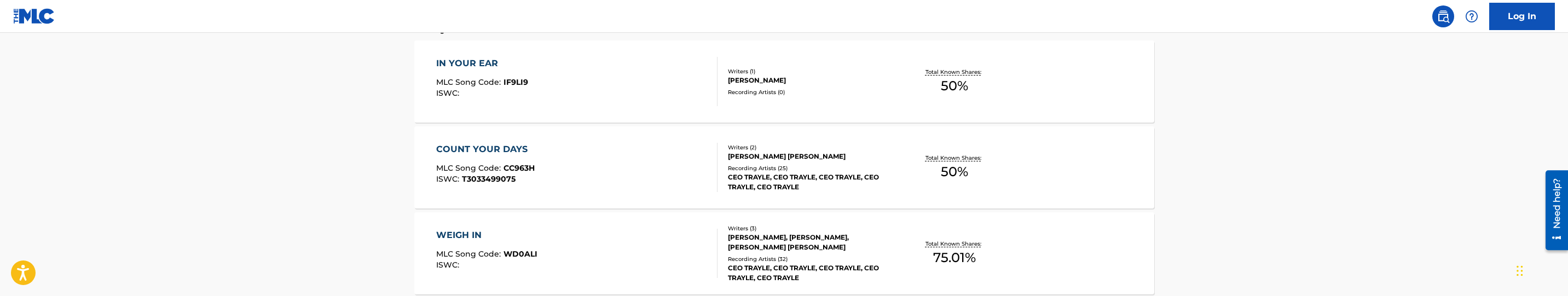
scroll to position [328, 0]
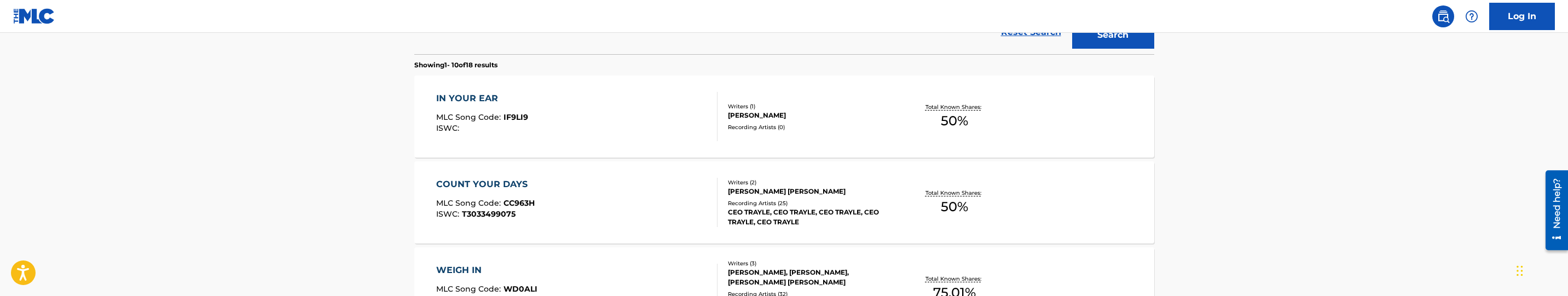
click at [649, 128] on div "IN YOUR EAR MLC Song Code : IF9LI9 ISWC :" at bounding box center [577, 116] width 281 height 49
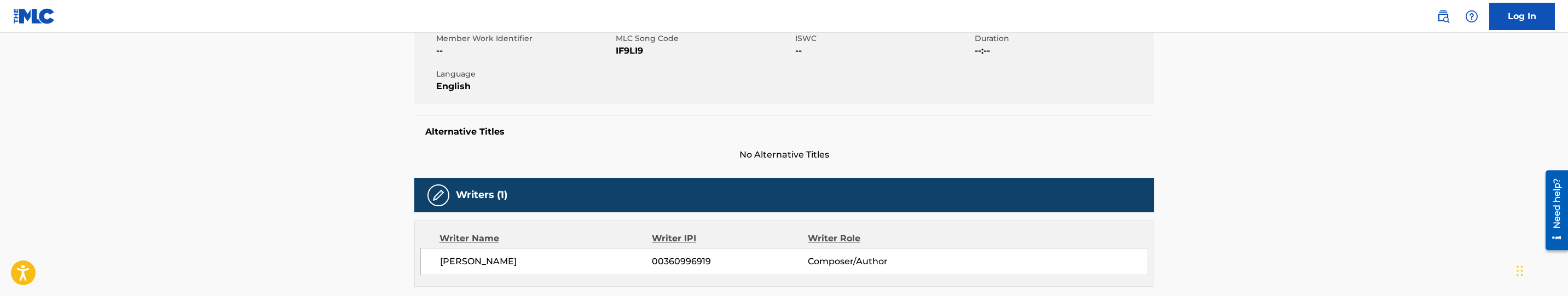
scroll to position [164, 0]
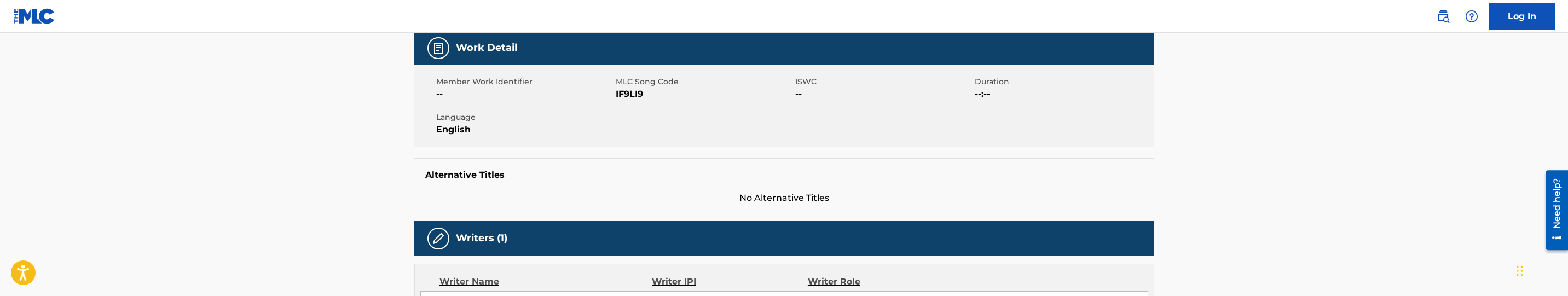
click at [629, 97] on span "IF9LI9" at bounding box center [704, 94] width 177 height 13
copy span "IF9LI9"
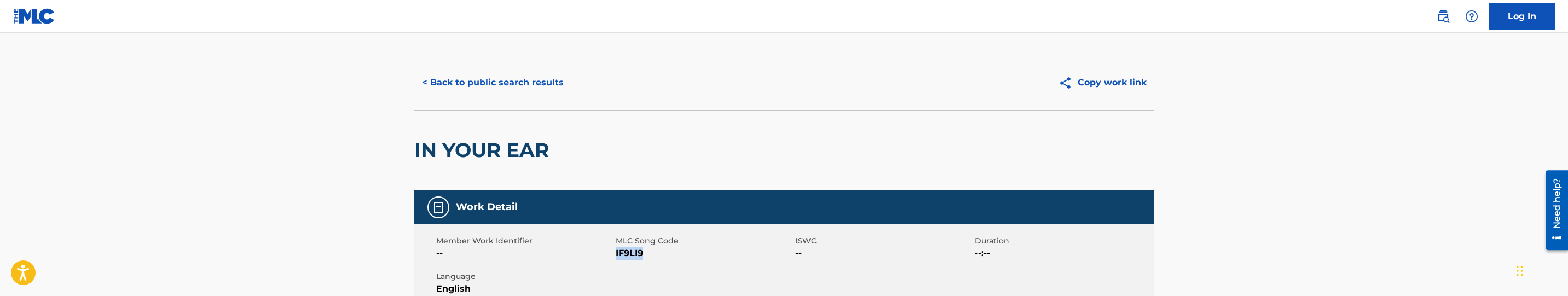
scroll to position [0, 0]
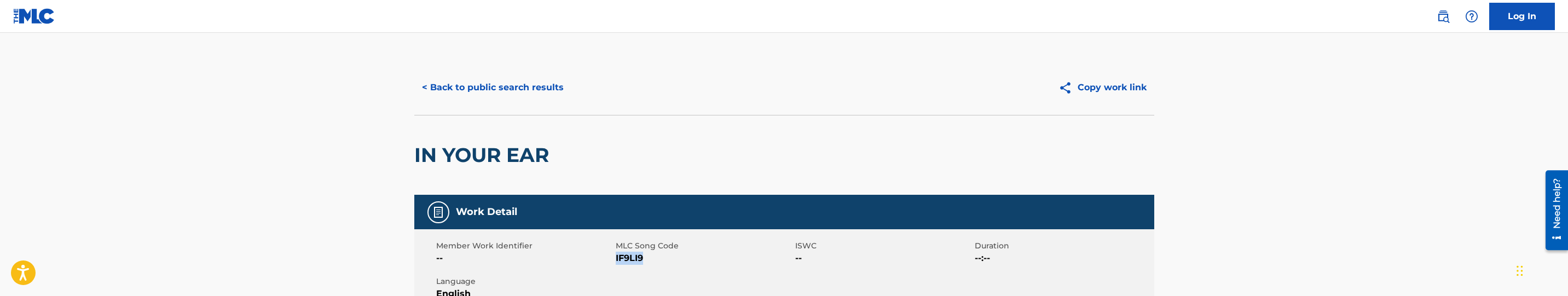
click at [531, 84] on button "< Back to public search results" at bounding box center [493, 87] width 157 height 27
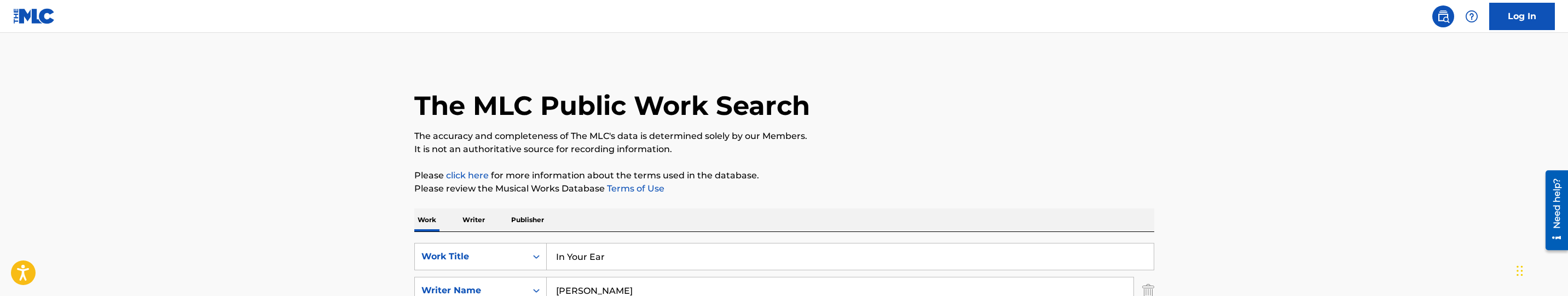
scroll to position [82, 0]
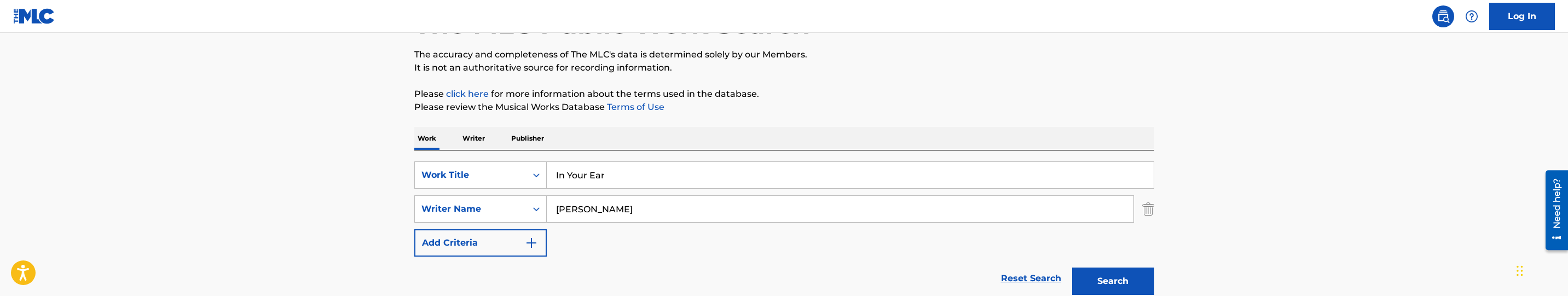
click at [664, 166] on input "In Your Ear" at bounding box center [850, 175] width 607 height 26
paste input "Hardknock"
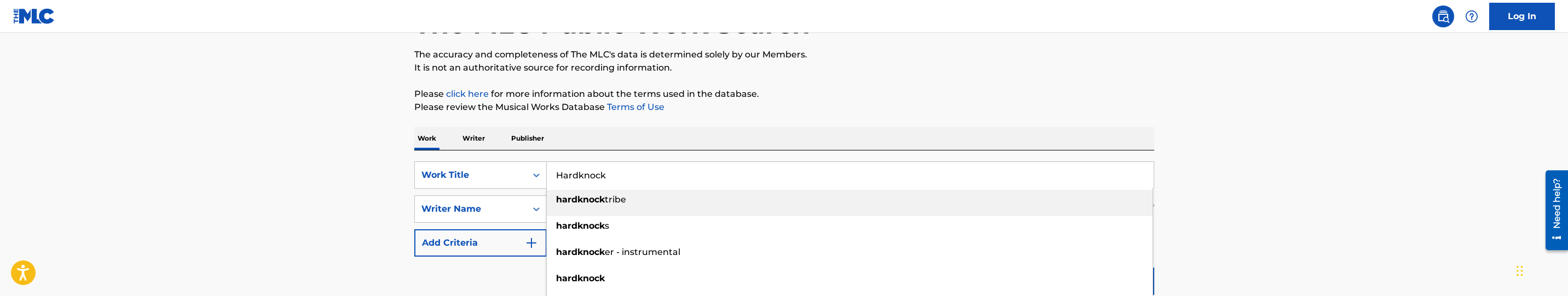
type input "Hardknock"
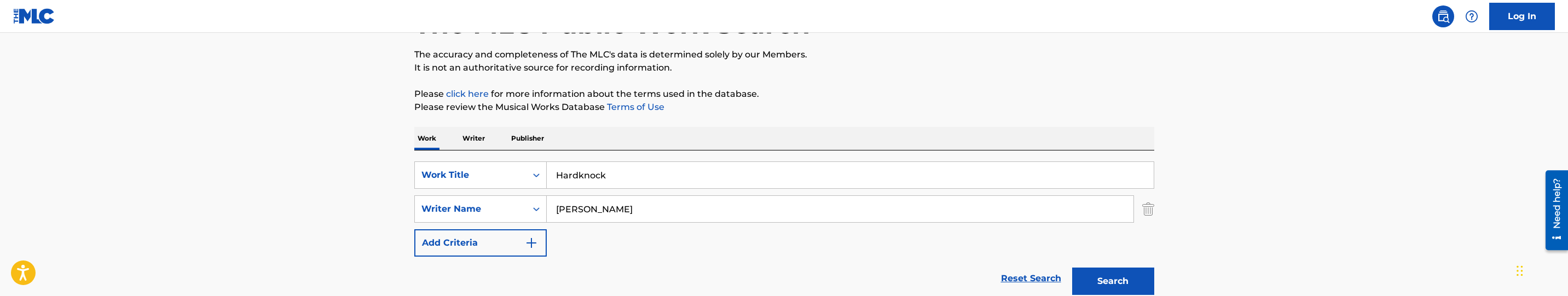
click at [655, 209] on input "[PERSON_NAME]" at bounding box center [840, 209] width 587 height 26
paste input "Stimson, Robby"
click at [1115, 281] on button "Search" at bounding box center [1113, 281] width 82 height 27
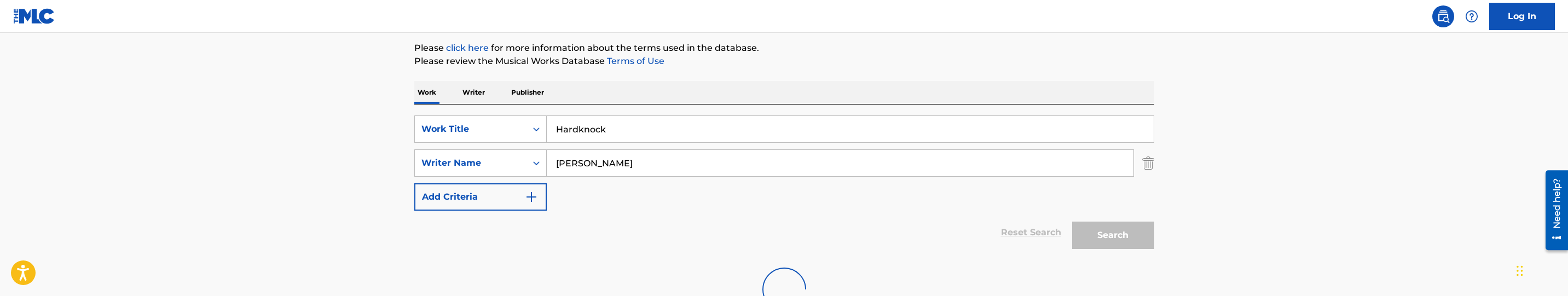
scroll to position [179, 0]
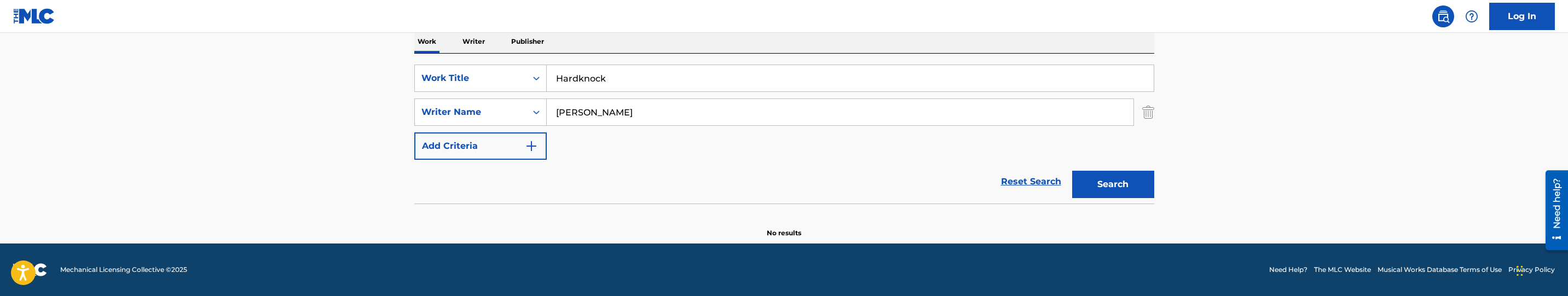
click at [664, 109] on input "Stimson, Robby" at bounding box center [840, 112] width 587 height 26
paste input "[PERSON_NAME]"
type input "[PERSON_NAME]"
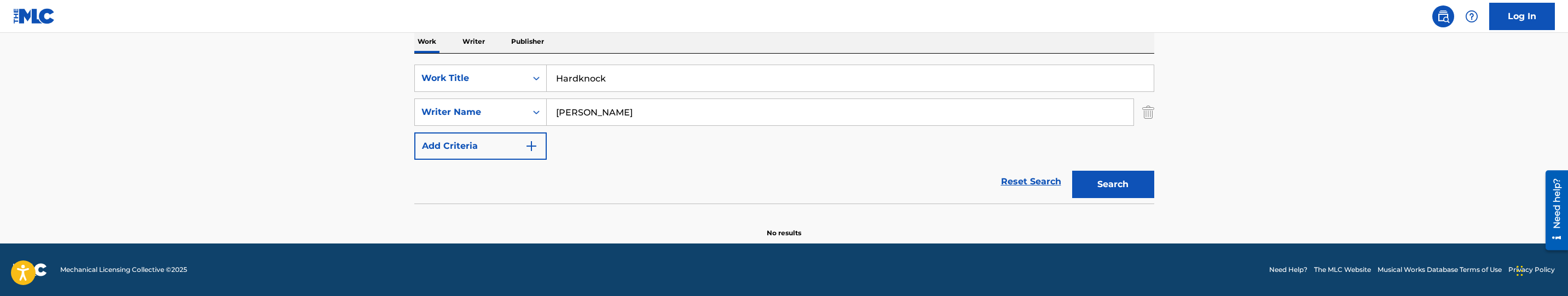
click at [1077, 169] on div "Search" at bounding box center [1110, 182] width 88 height 44
click at [1127, 192] on button "Search" at bounding box center [1113, 185] width 82 height 27
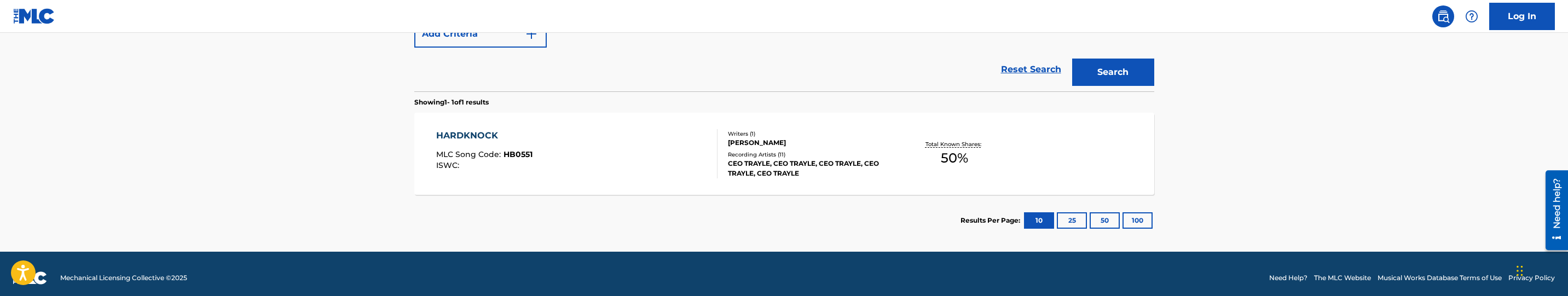
scroll to position [300, 0]
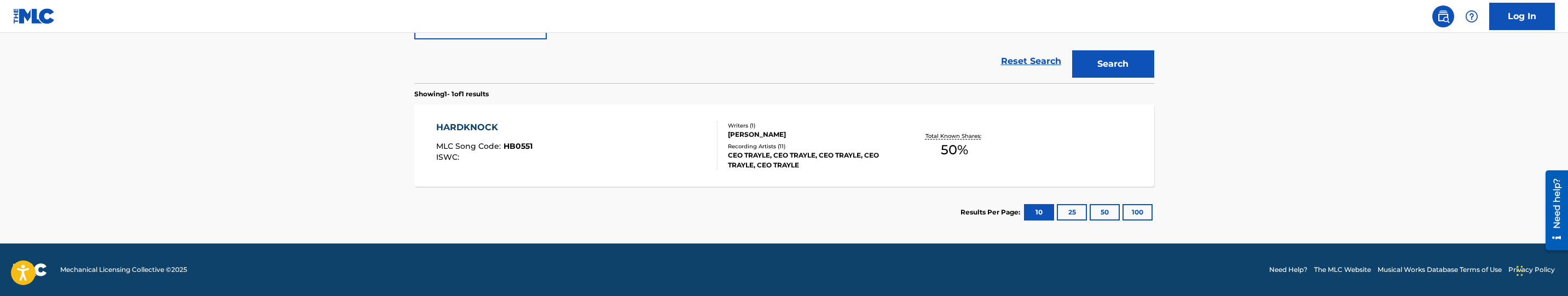
click at [597, 139] on div "HARDKNOCK MLC Song Code : HB0551 ISWC :" at bounding box center [577, 146] width 281 height 49
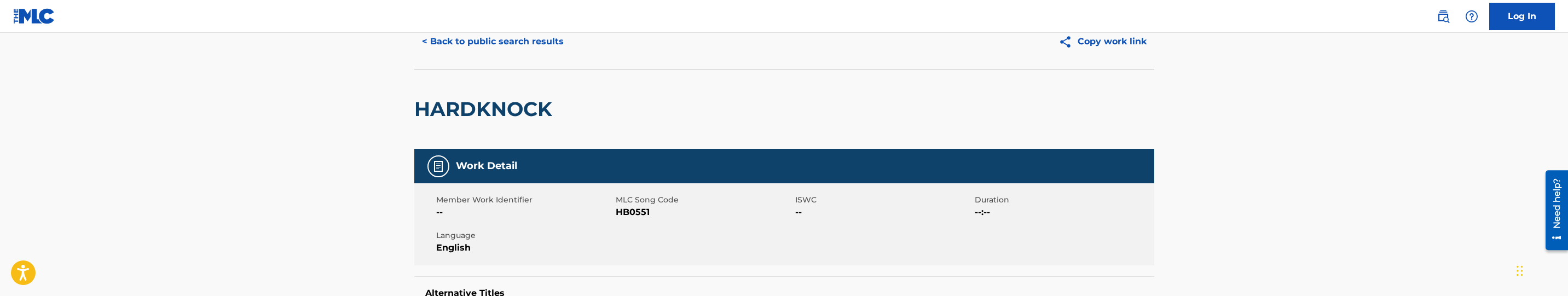
scroll to position [82, 0]
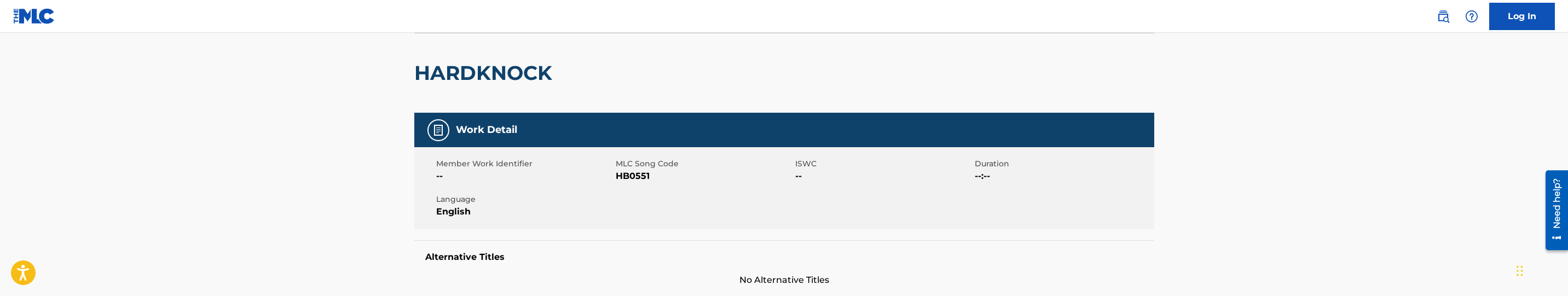
click at [632, 176] on span "HB0551" at bounding box center [704, 177] width 177 height 13
copy span "HB0551"
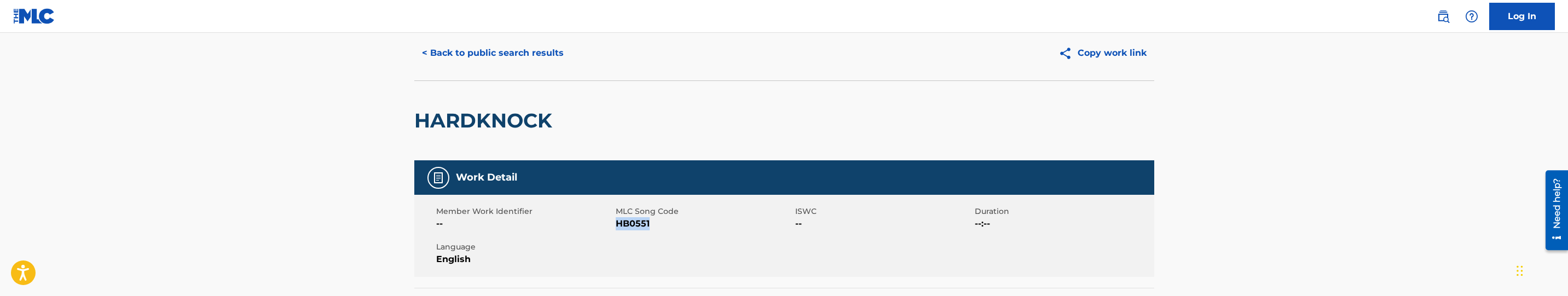
scroll to position [0, 0]
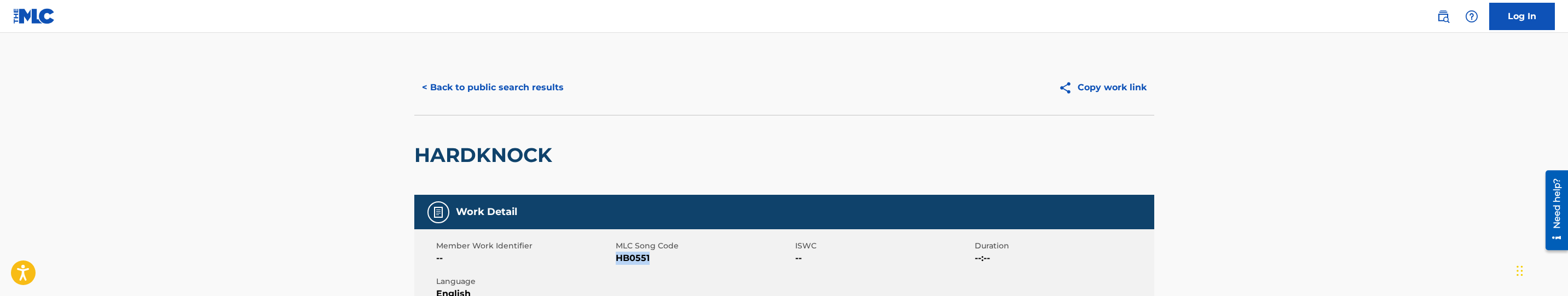
click at [529, 96] on button "< Back to public search results" at bounding box center [493, 87] width 157 height 27
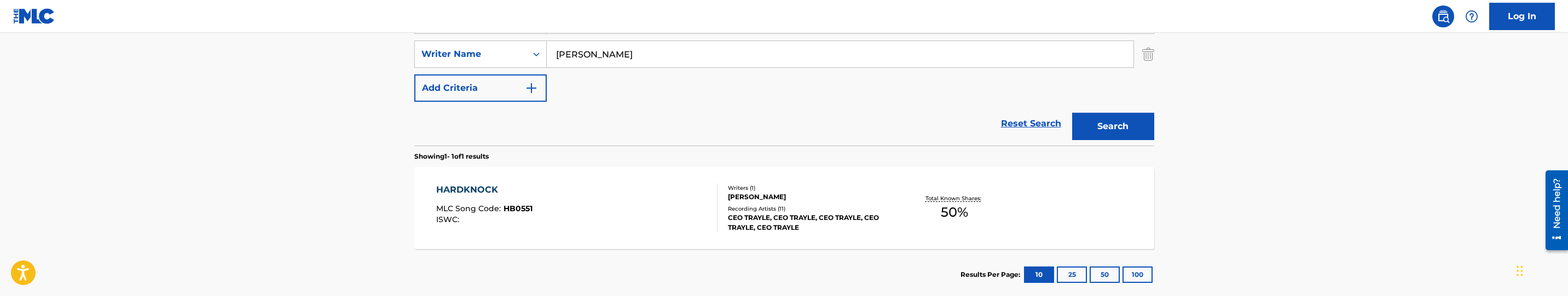
scroll to position [155, 0]
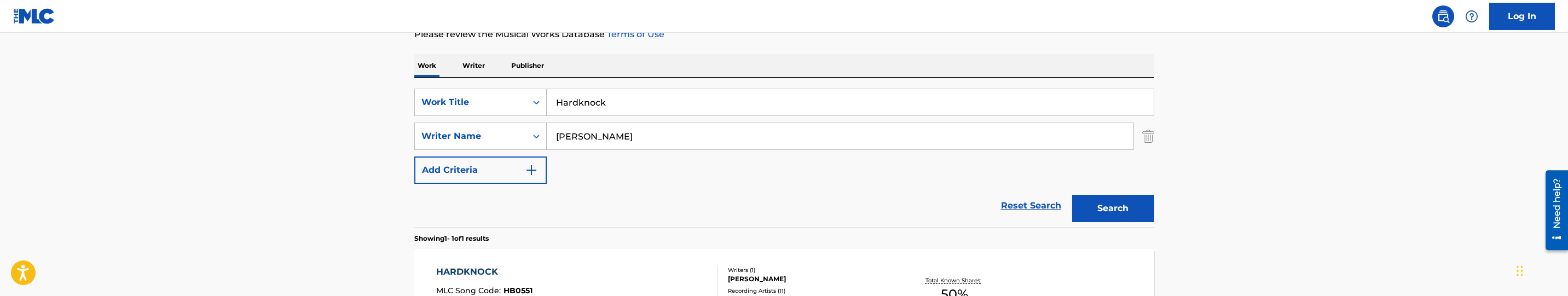
click at [635, 105] on input "Hardknock" at bounding box center [850, 102] width 607 height 26
paste input "Im Da Plug"
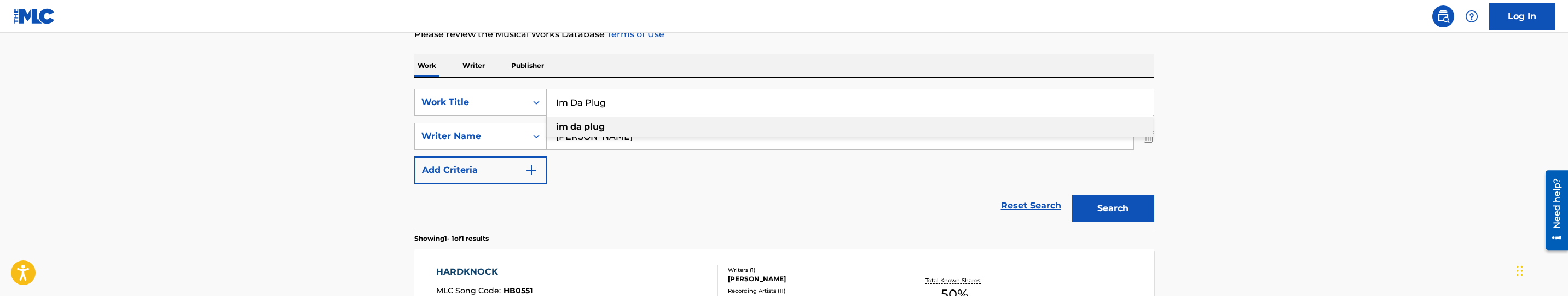
type input "Im Da Plug"
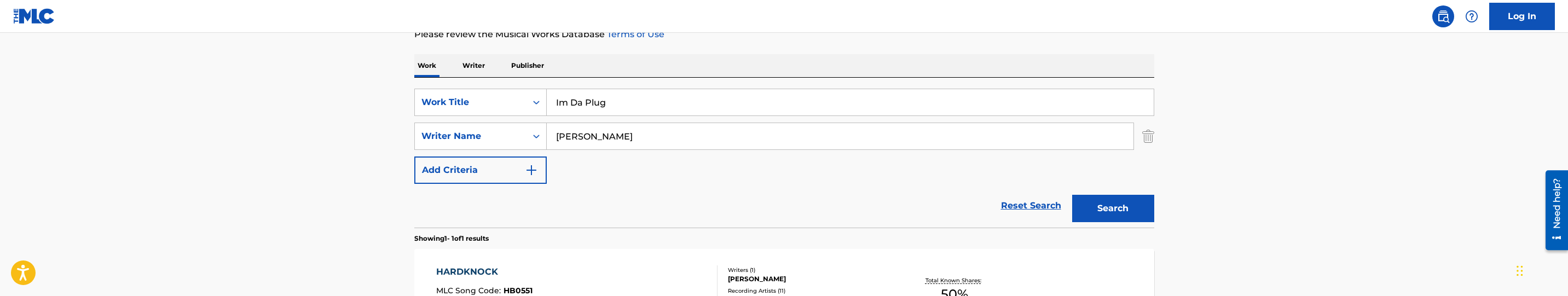
click at [1130, 219] on button "Search" at bounding box center [1113, 208] width 82 height 27
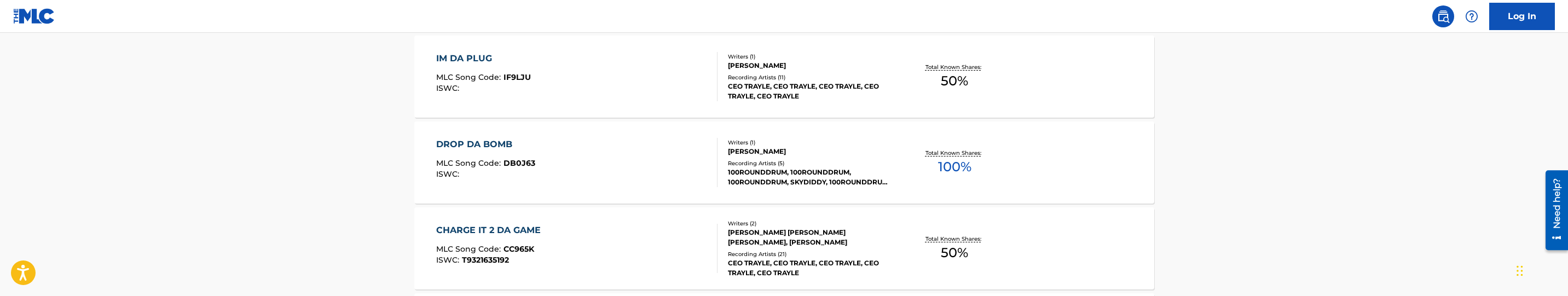
scroll to position [378, 0]
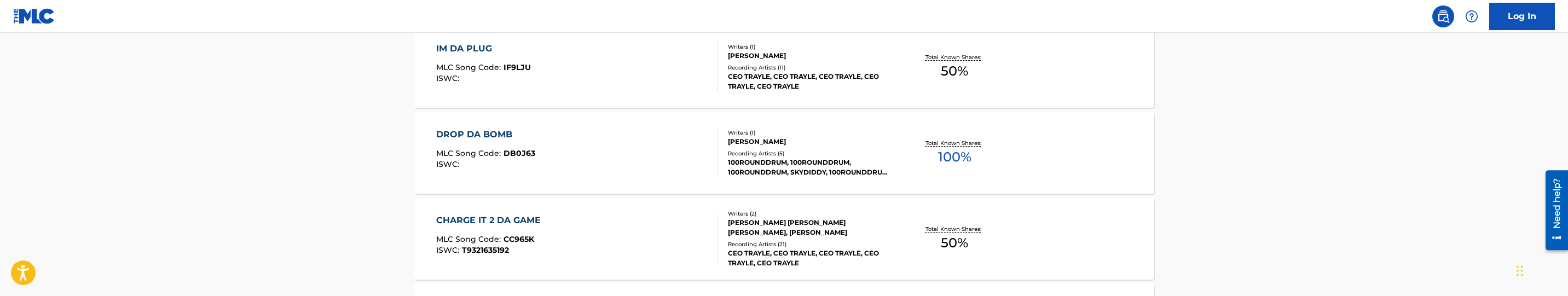
click at [617, 87] on div "IM DA PLUG MLC Song Code : IF9LJU ISWC :" at bounding box center [577, 66] width 281 height 49
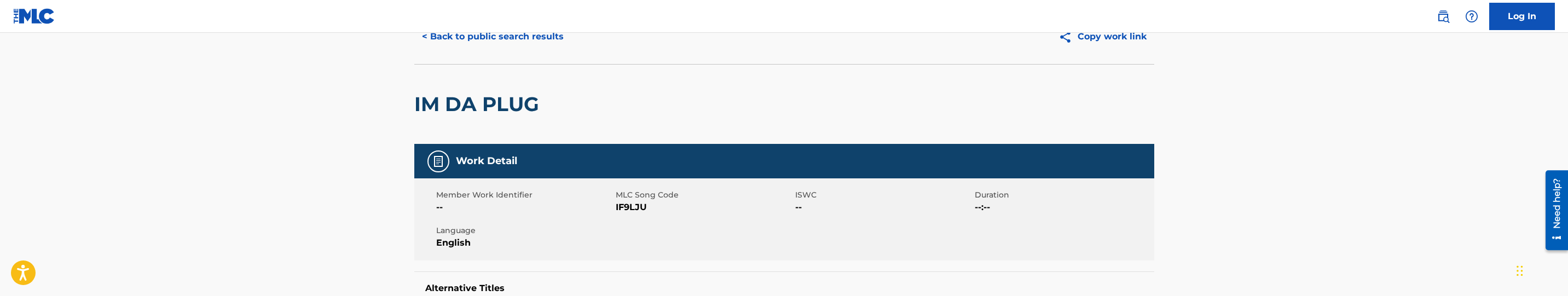
scroll to position [164, 0]
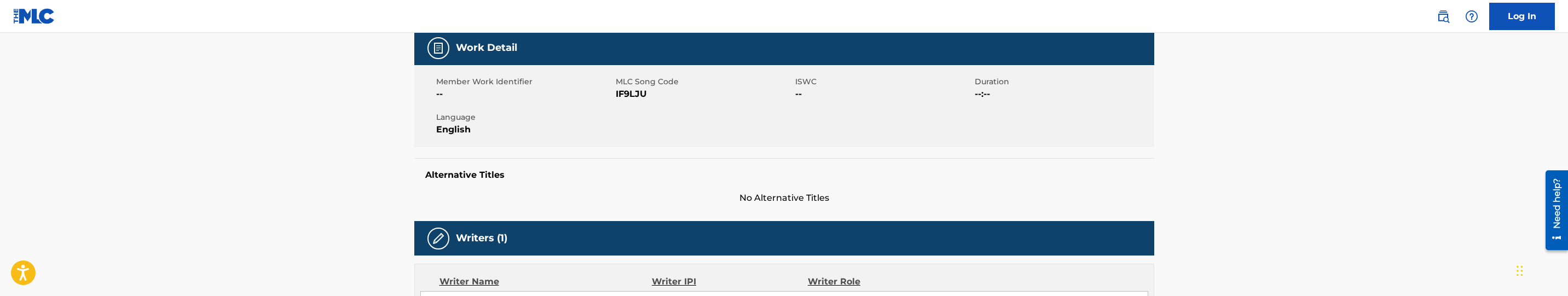
click at [625, 97] on span "IF9LJU" at bounding box center [704, 94] width 177 height 13
copy span "IF9LJU"
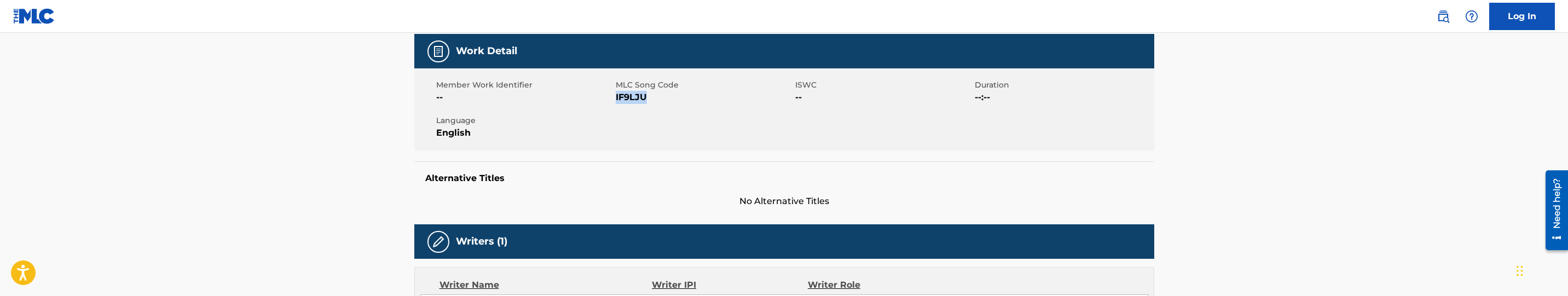
scroll to position [0, 0]
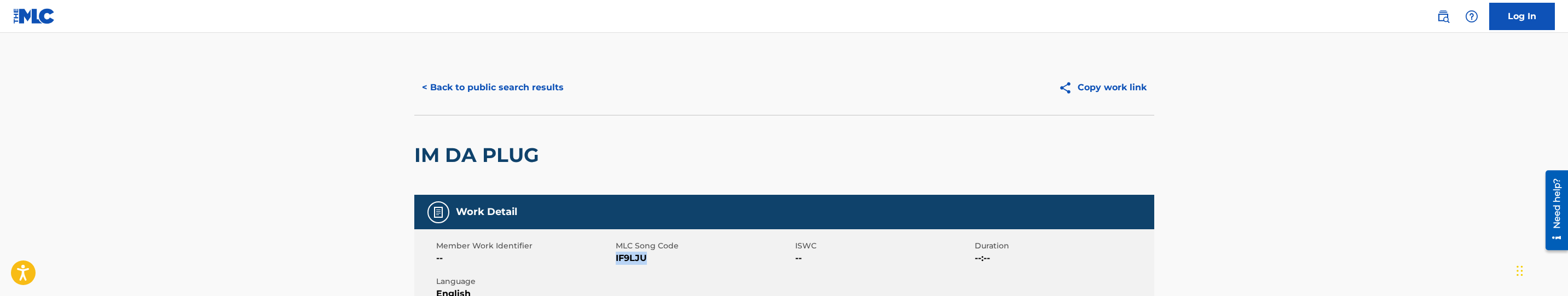
click at [537, 90] on button "< Back to public search results" at bounding box center [493, 87] width 157 height 27
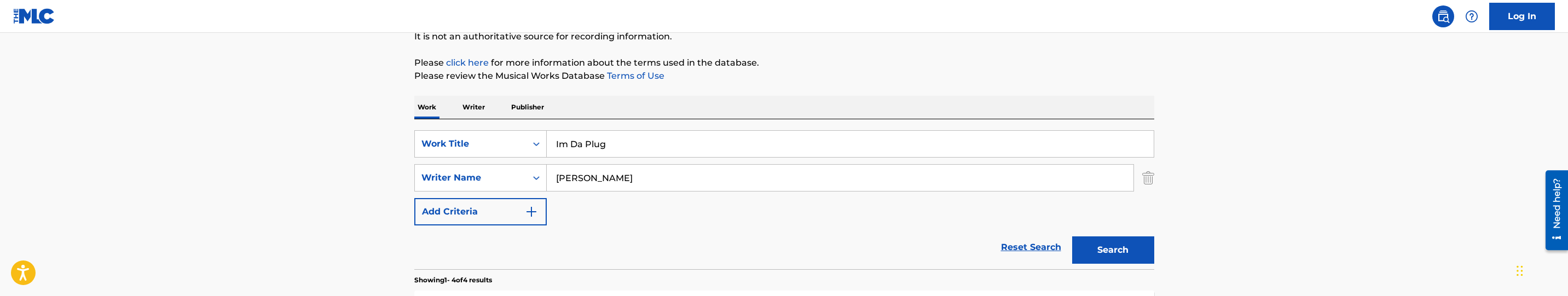
scroll to position [112, 0]
click at [615, 157] on input "Im Da Plug" at bounding box center [850, 145] width 607 height 26
click at [615, 153] on input "Im Da Plug" at bounding box center [850, 145] width 607 height 26
paste input "Adoption"
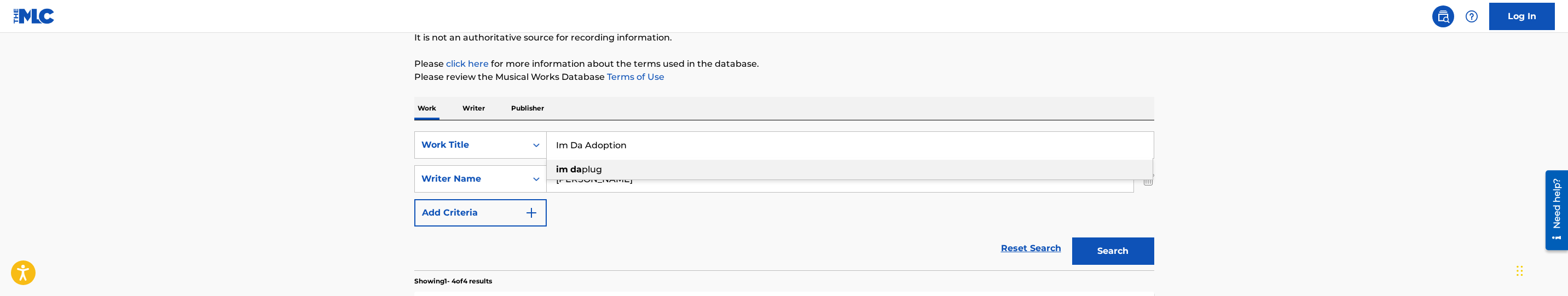
click at [612, 143] on input "Im Da Adoption" at bounding box center [850, 145] width 607 height 26
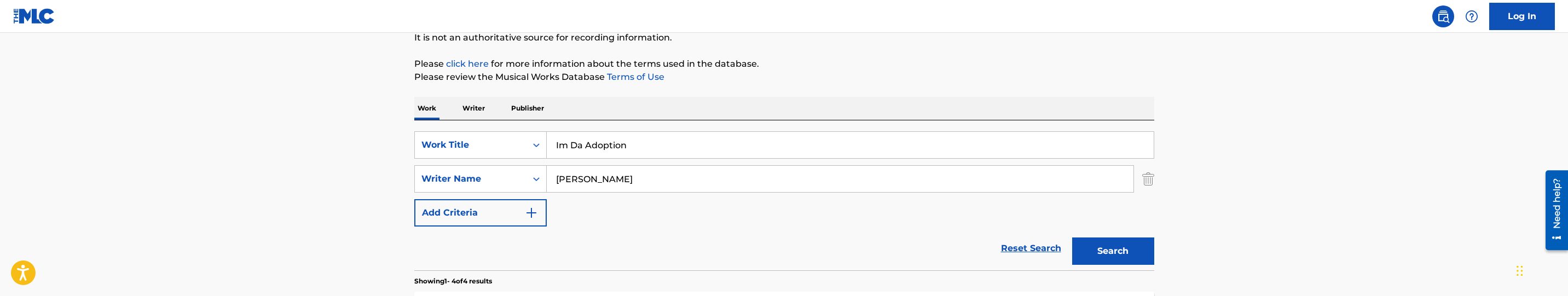
click at [612, 143] on input "Im Da Adoption" at bounding box center [850, 145] width 607 height 26
paste input "Search Form"
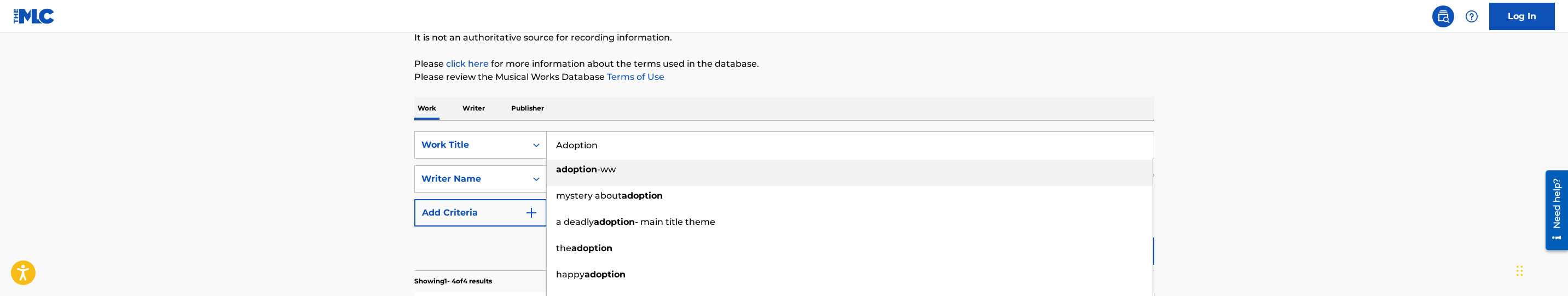
type input "Adoption"
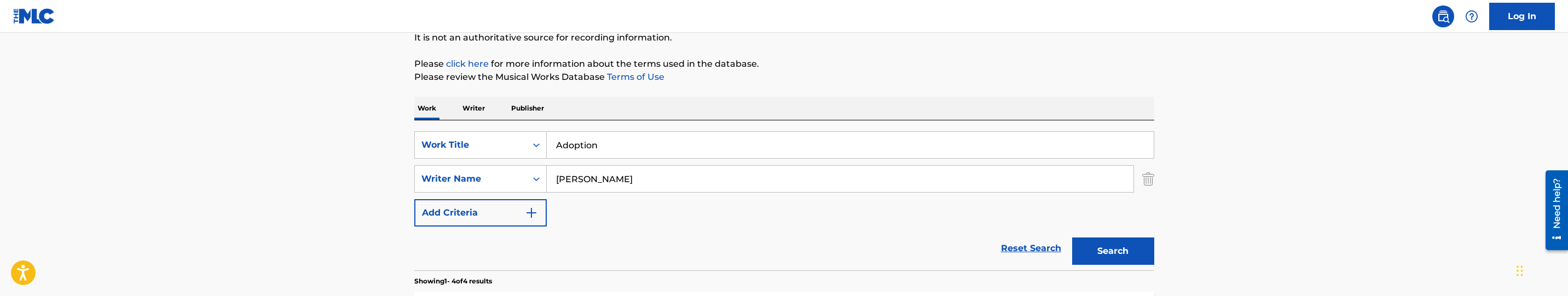
click at [1126, 236] on div "Search" at bounding box center [1110, 248] width 88 height 44
click at [1121, 255] on button "Search" at bounding box center [1113, 251] width 82 height 27
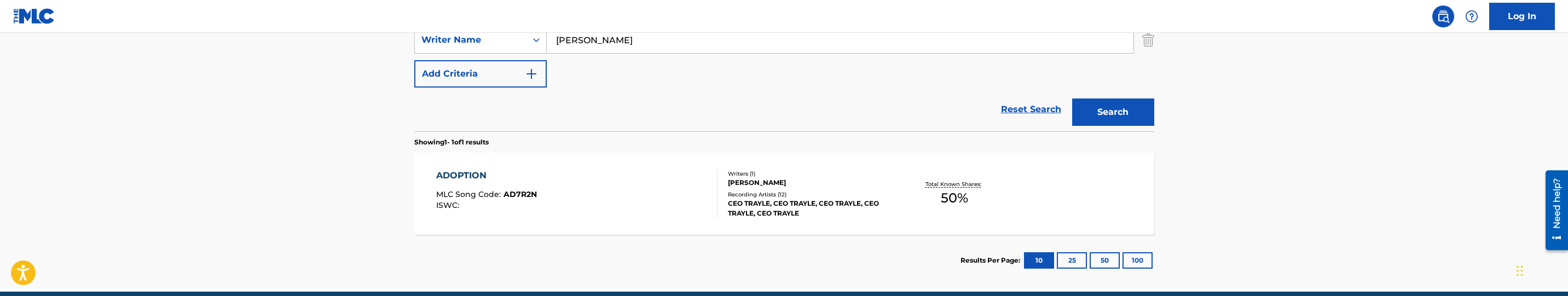
scroll to position [296, 0]
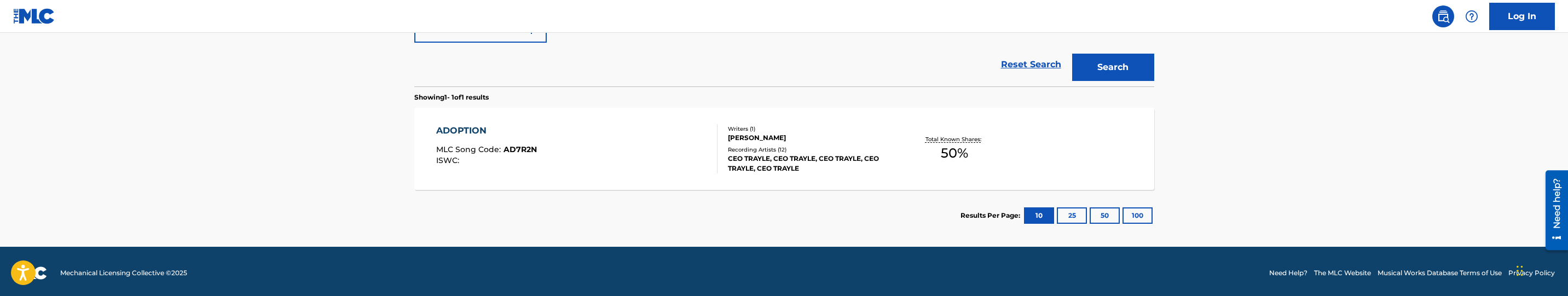
click at [683, 181] on div "ADOPTION MLC Song Code : AD7R2N ISWC : Writers ( 1 ) JUSTIN TRAYLE BELL Recordi…" at bounding box center [785, 149] width 740 height 82
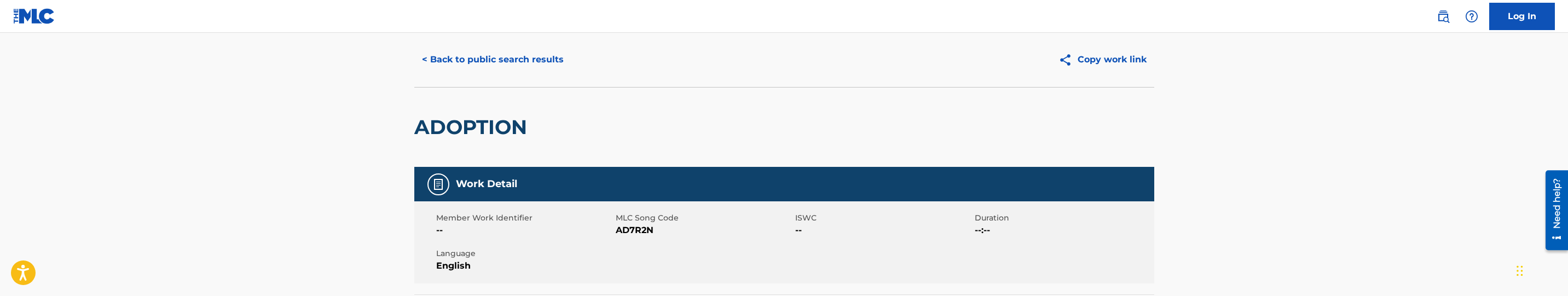
scroll to position [164, 0]
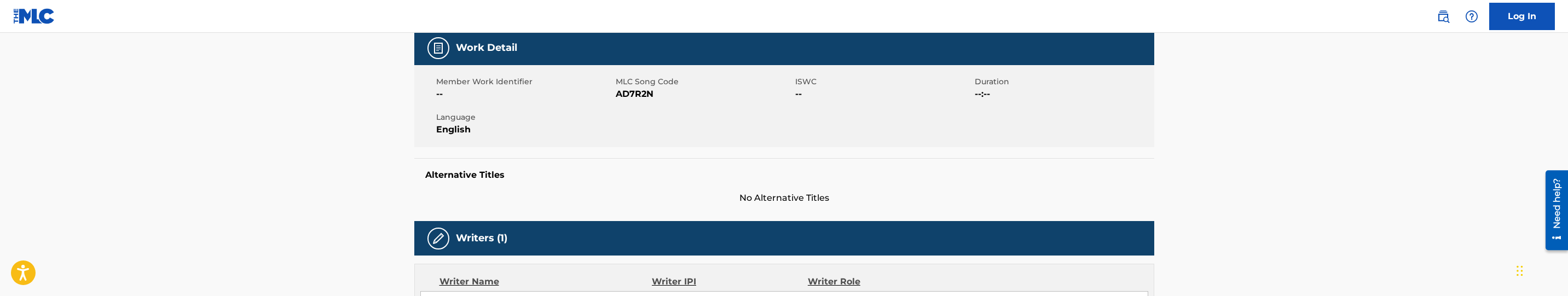
click at [639, 92] on span "AD7R2N" at bounding box center [704, 94] width 177 height 13
copy span "AD7R2N"
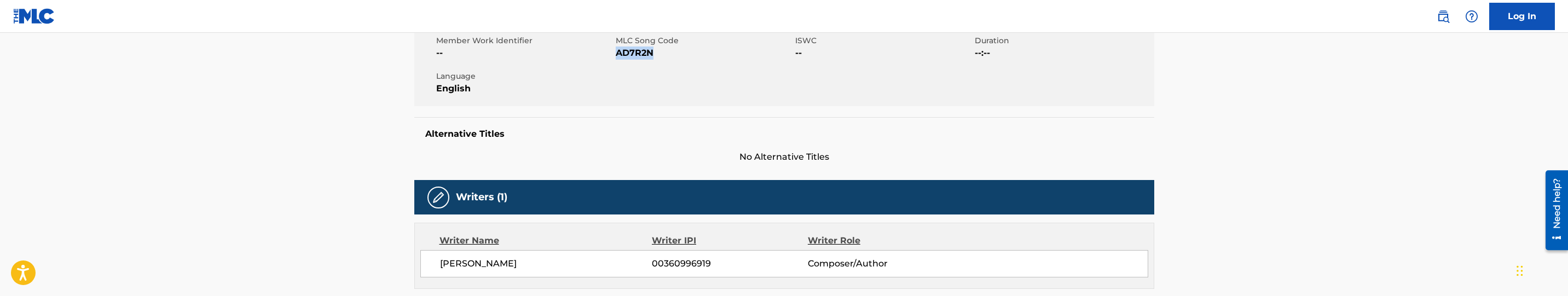
scroll to position [0, 0]
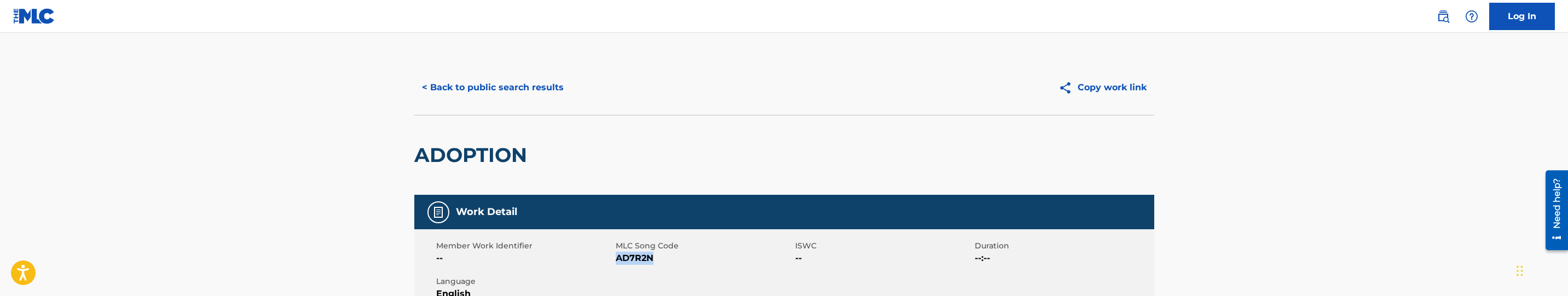
click at [545, 93] on button "< Back to public search results" at bounding box center [493, 87] width 157 height 27
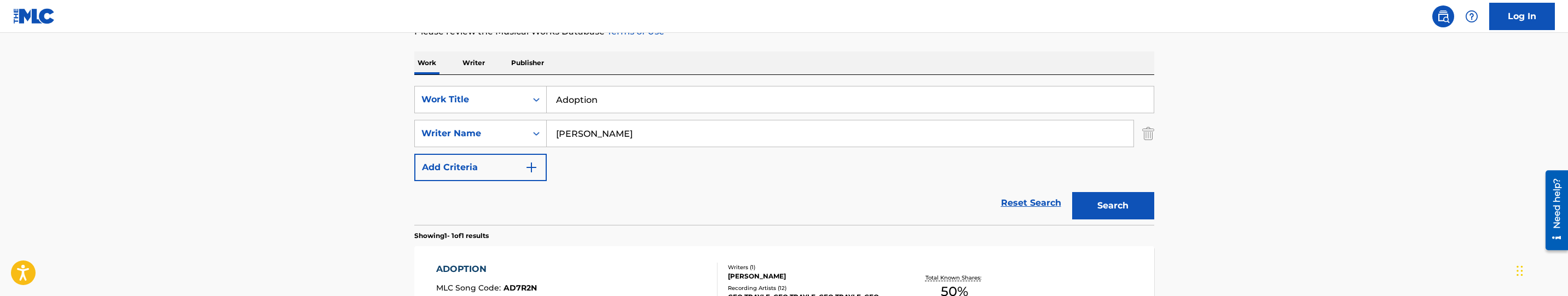
scroll to position [155, 0]
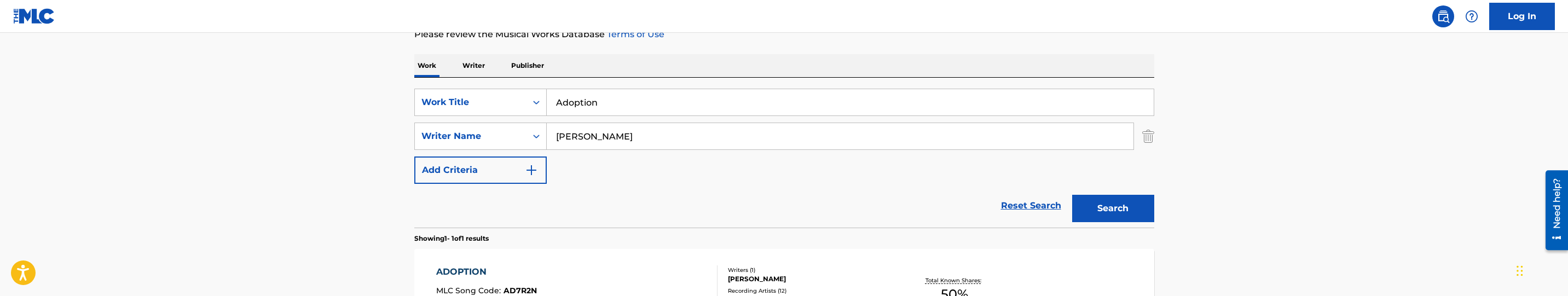
click at [614, 99] on input "Adoption" at bounding box center [850, 102] width 607 height 26
paste input "Burr Outro"
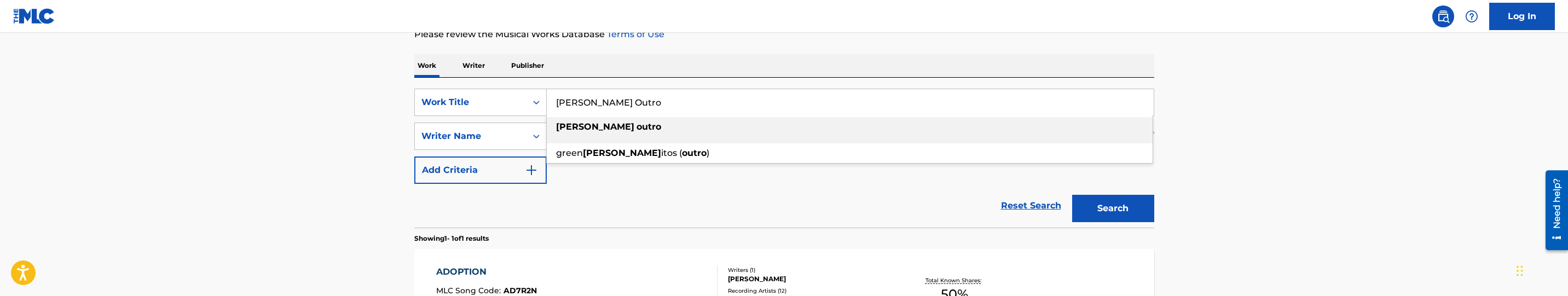
type input "Burr Outro"
click at [1283, 181] on main "The MLC Public Work Search The accuracy and completeness of The MLC's data is d…" at bounding box center [784, 133] width 1568 height 510
click at [1120, 209] on button "Search" at bounding box center [1113, 208] width 82 height 27
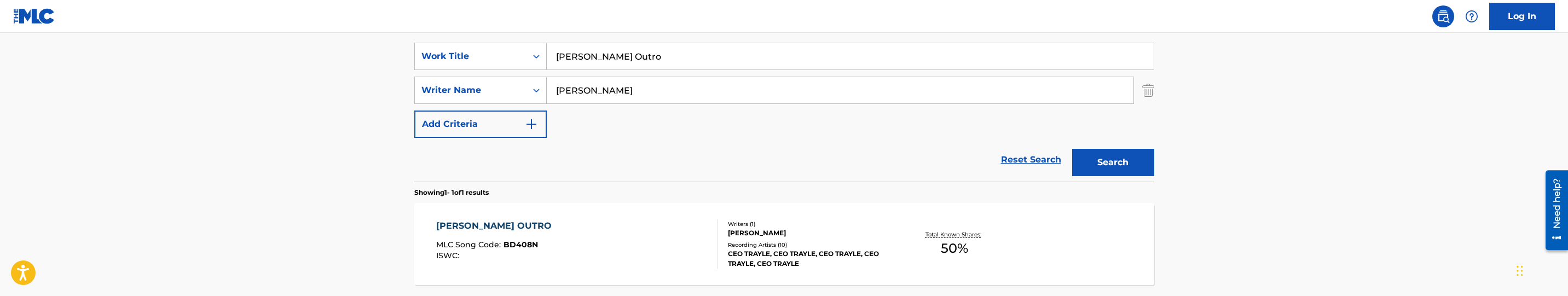
scroll to position [237, 0]
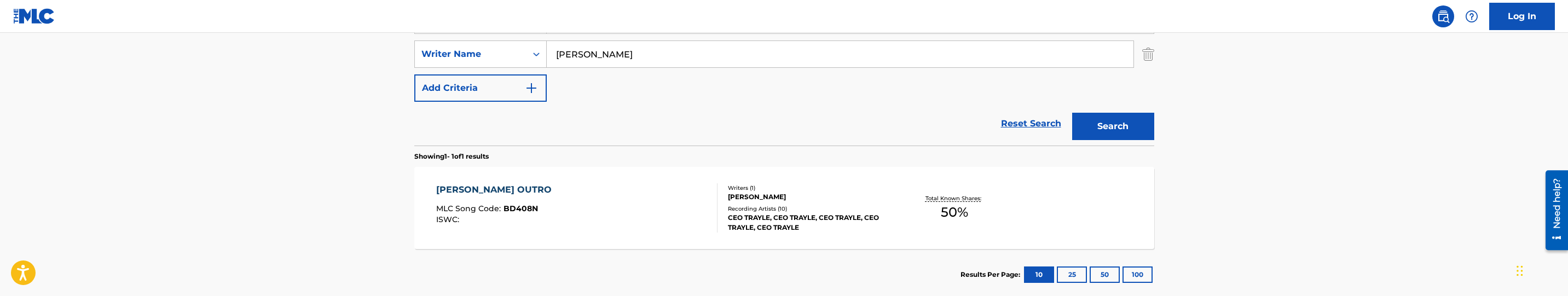
click at [631, 210] on div "BURR OUTRO MLC Song Code : BD408N ISWC :" at bounding box center [577, 208] width 281 height 49
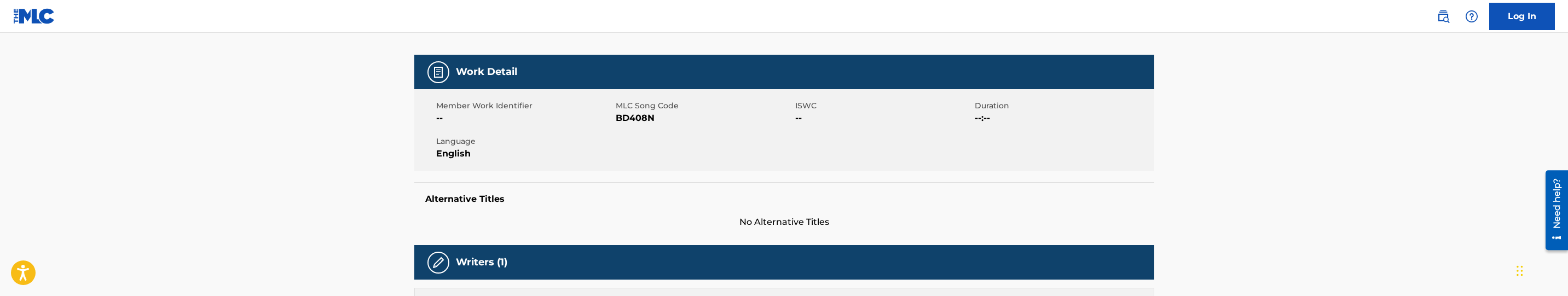
scroll to position [164, 0]
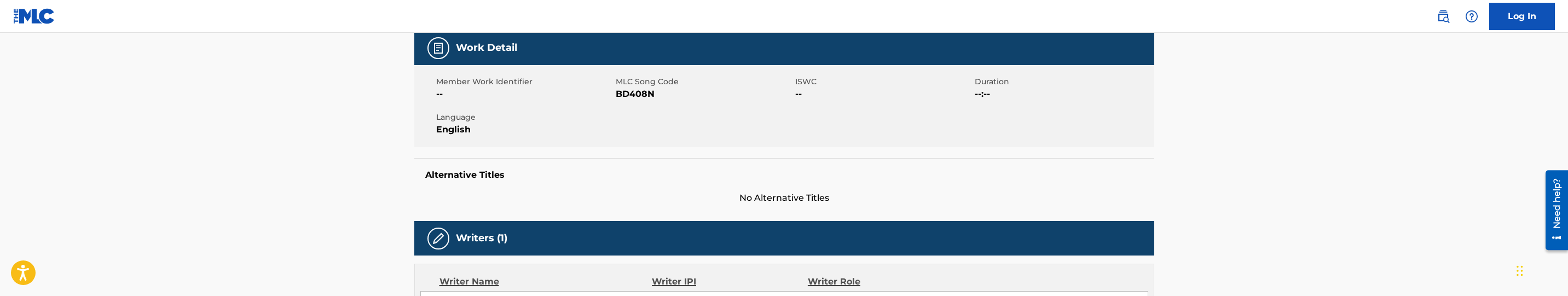
click at [634, 91] on span "BD408N" at bounding box center [704, 94] width 177 height 13
copy span "BD408N"
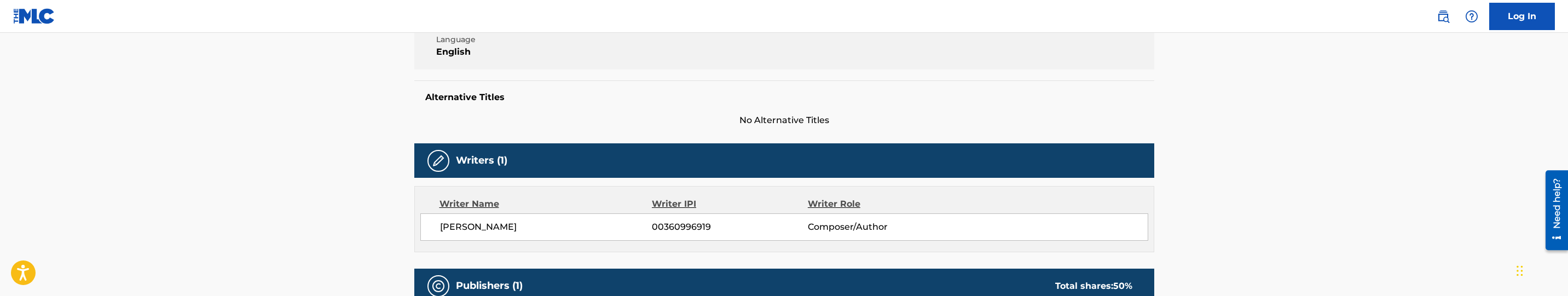
scroll to position [0, 0]
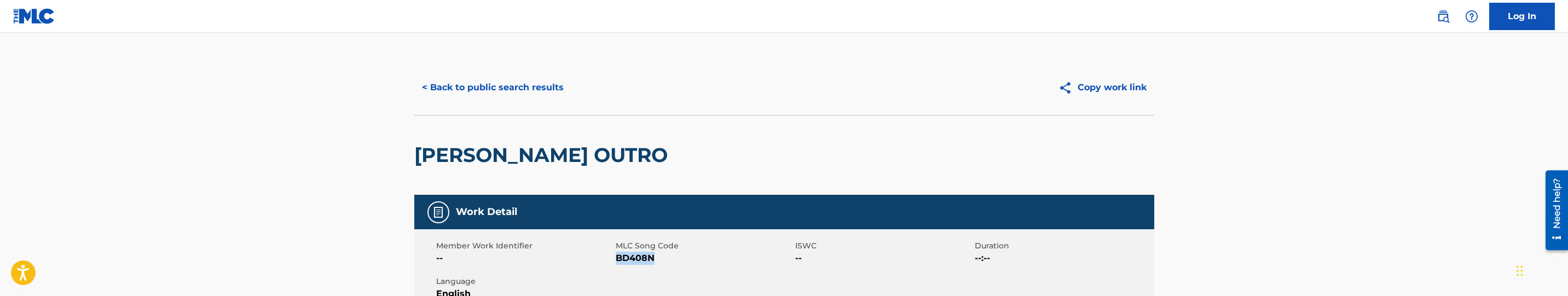
click at [554, 104] on div "< Back to public search results Copy work link" at bounding box center [785, 88] width 740 height 55
click at [548, 90] on button "< Back to public search results" at bounding box center [493, 87] width 157 height 27
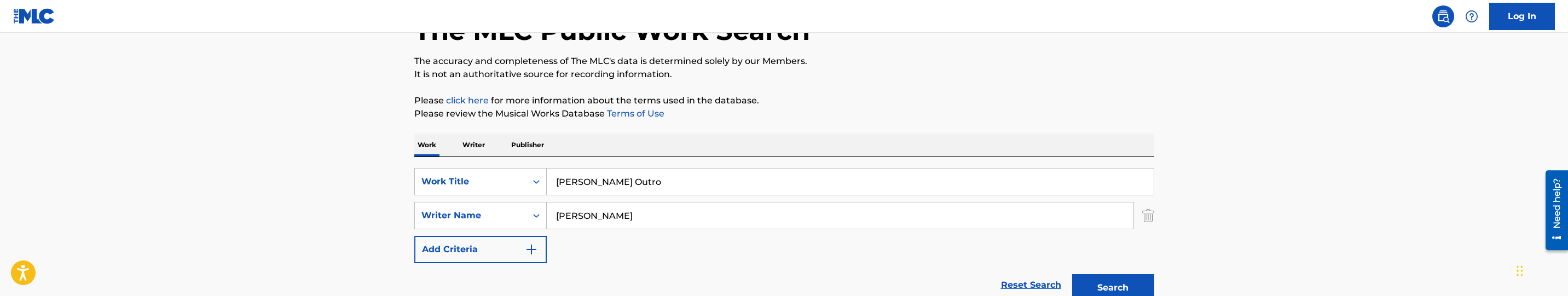
scroll to position [73, 0]
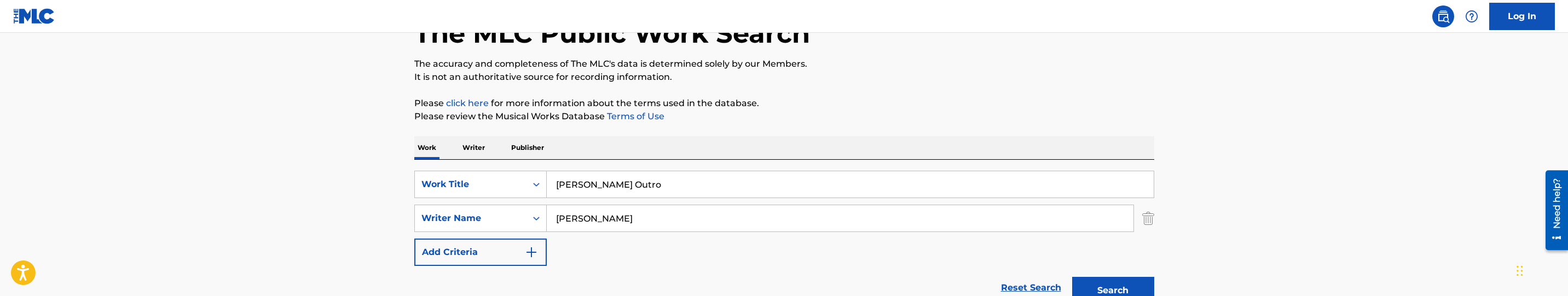
click at [634, 188] on input "Burr Outro" at bounding box center [850, 184] width 607 height 26
paste input "Kill Time"
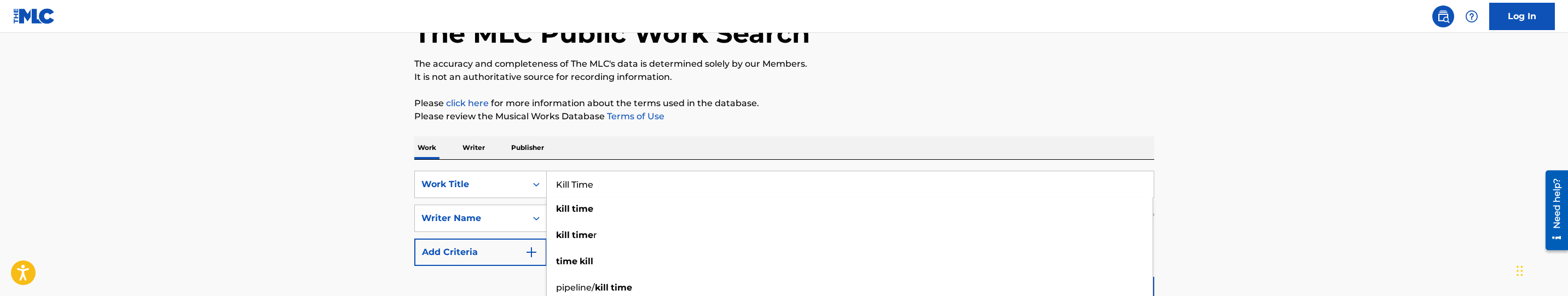
type input "Kill Time"
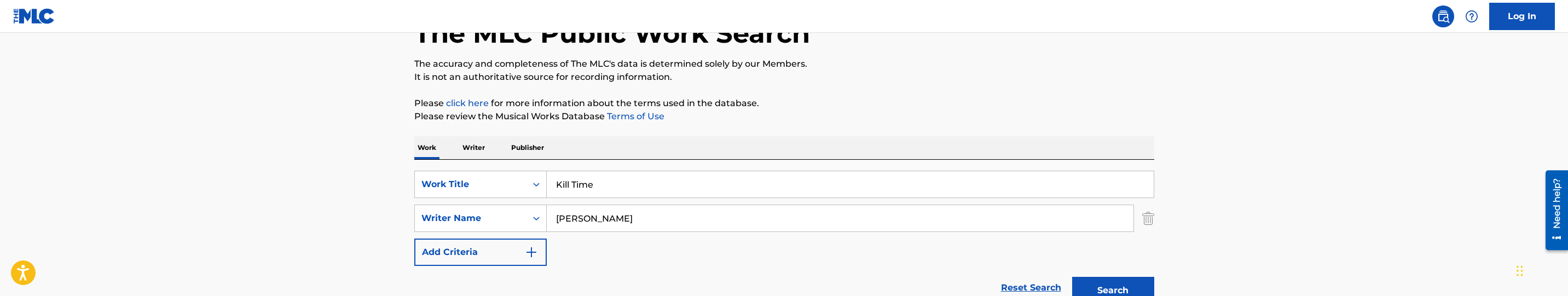
scroll to position [155, 0]
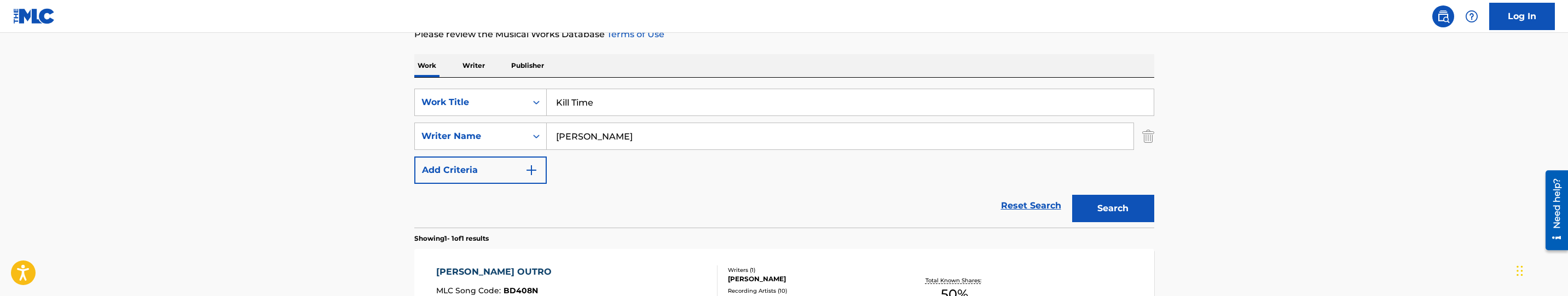
click at [1124, 214] on button "Search" at bounding box center [1113, 208] width 82 height 27
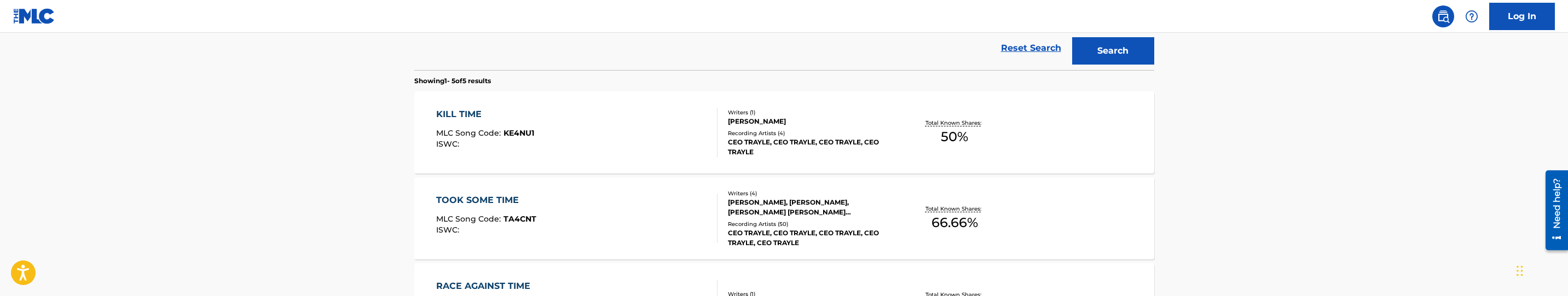
scroll to position [319, 0]
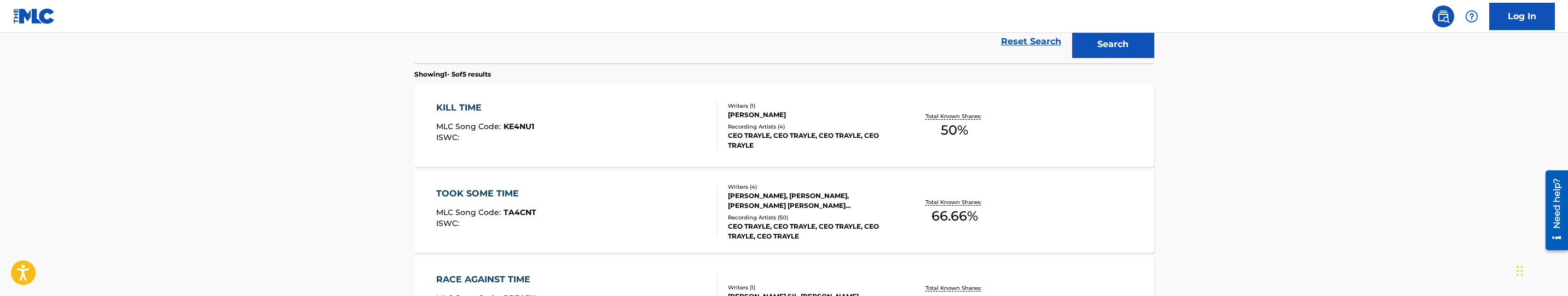
click at [612, 125] on div "KILL TIME MLC Song Code : KE4NU1 ISWC :" at bounding box center [577, 125] width 281 height 49
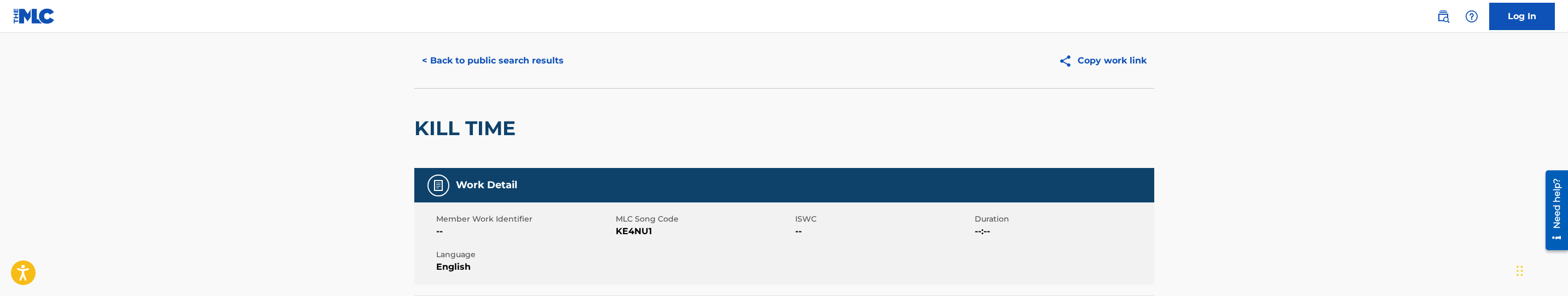
scroll to position [82, 0]
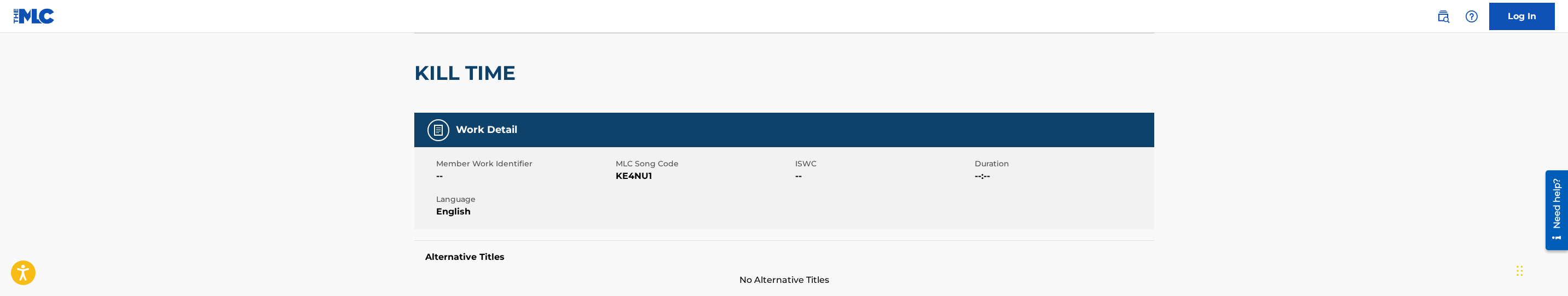
click at [645, 175] on span "KE4NU1" at bounding box center [704, 177] width 177 height 13
copy span "KE4NU1"
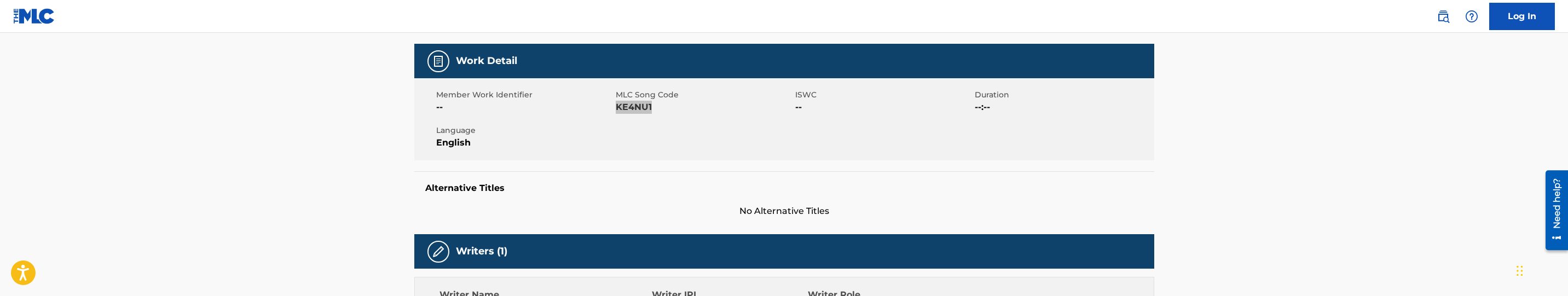
scroll to position [0, 0]
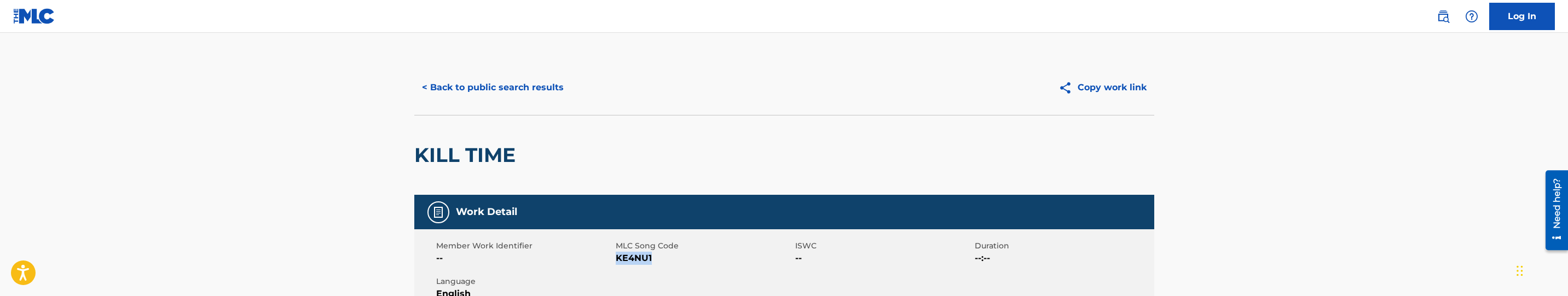
click at [636, 259] on span "KE4NU1" at bounding box center [704, 259] width 177 height 13
click at [553, 96] on button "< Back to public search results" at bounding box center [493, 87] width 157 height 27
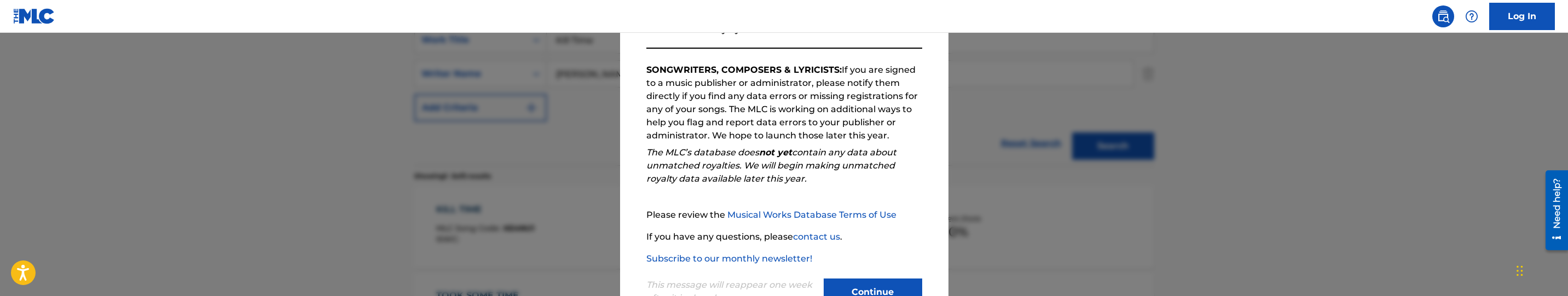
scroll to position [205, 0]
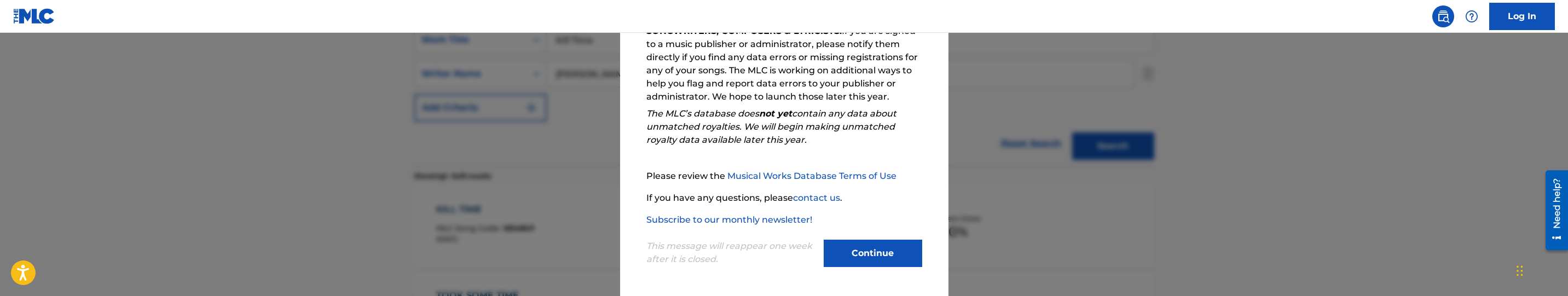
click at [856, 245] on button "Continue" at bounding box center [873, 253] width 99 height 27
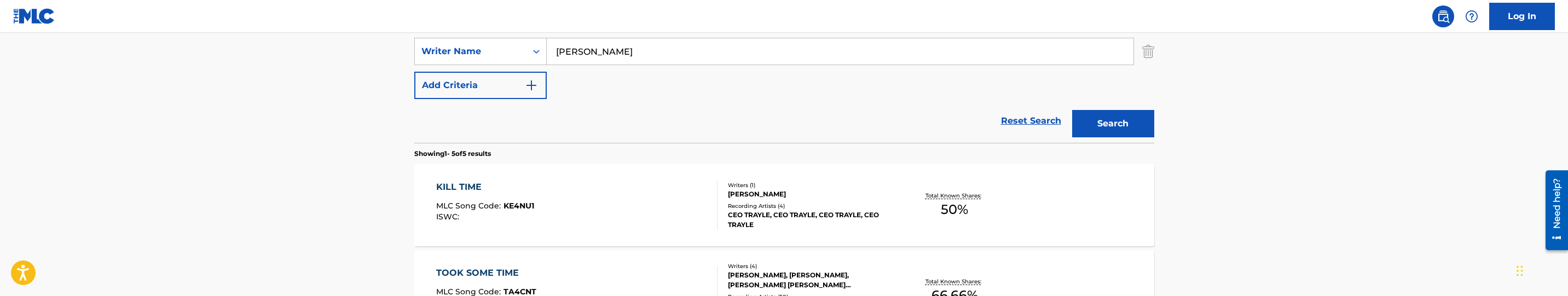
scroll to position [217, 0]
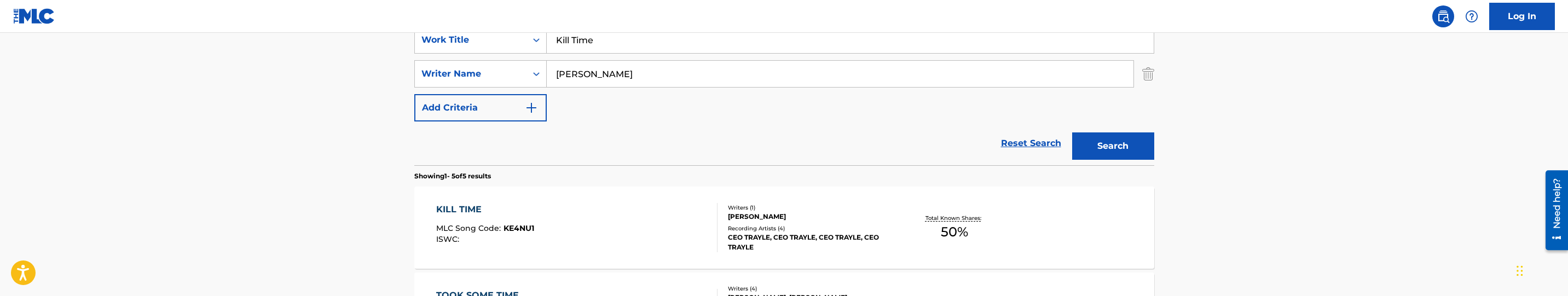
click at [649, 48] on input "Kill Time" at bounding box center [850, 40] width 607 height 26
paste input "This Way"
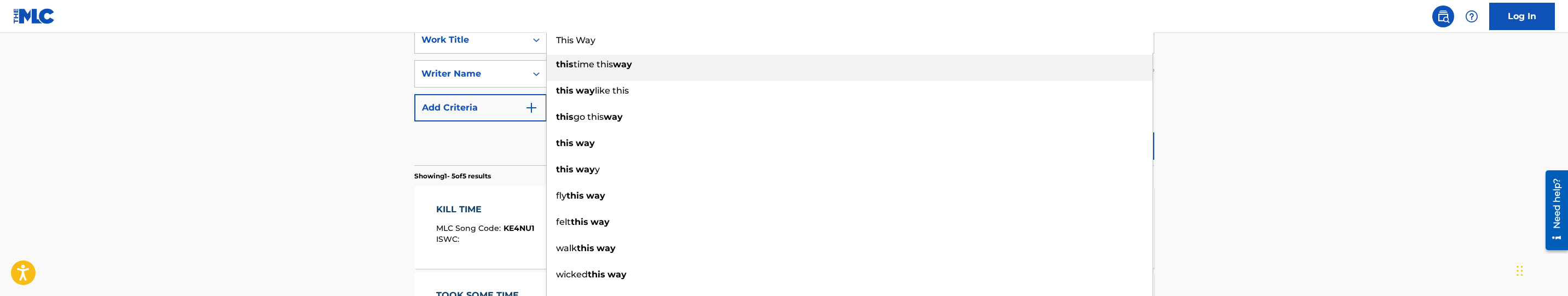
type input "This Way"
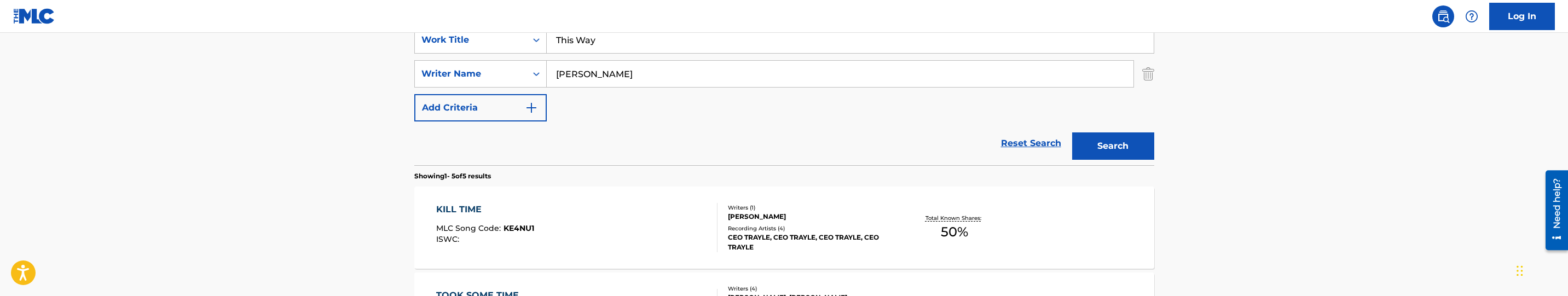
click at [1136, 158] on button "Search" at bounding box center [1113, 146] width 82 height 27
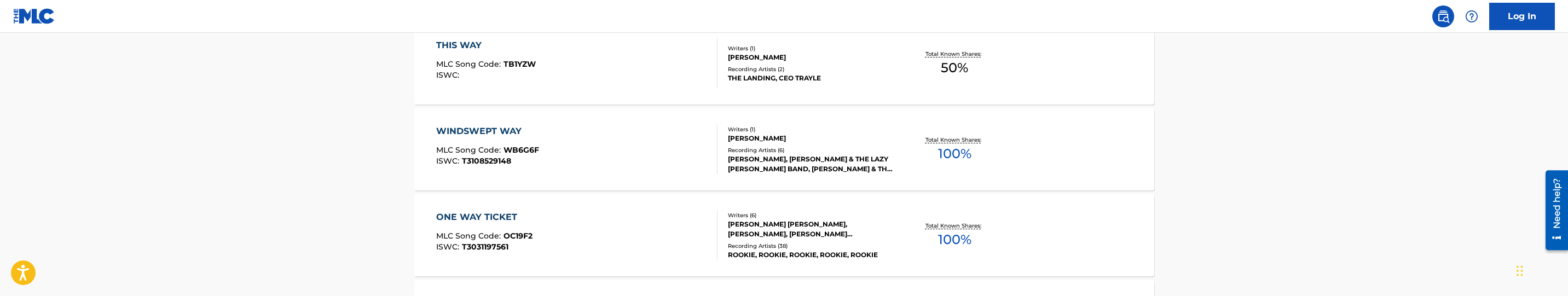
scroll to position [300, 0]
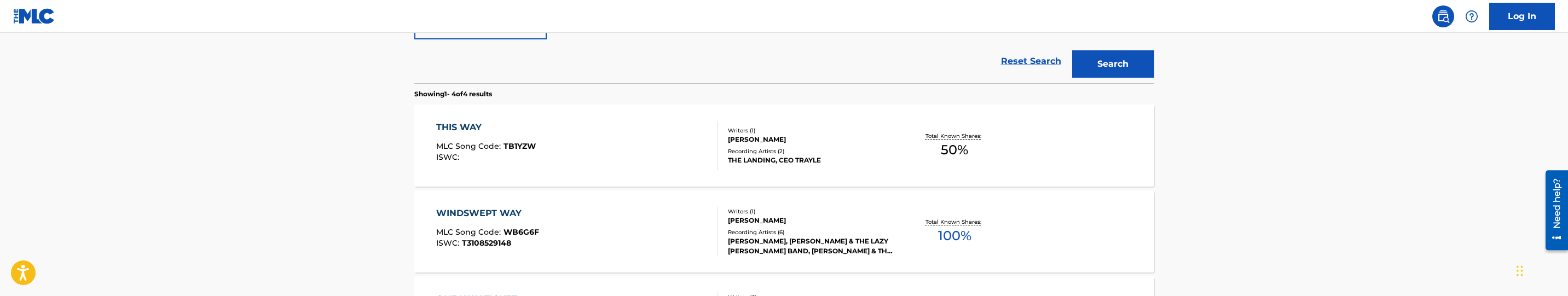
click at [663, 157] on div "THIS WAY MLC Song Code : TB1YZW ISWC :" at bounding box center [577, 146] width 281 height 49
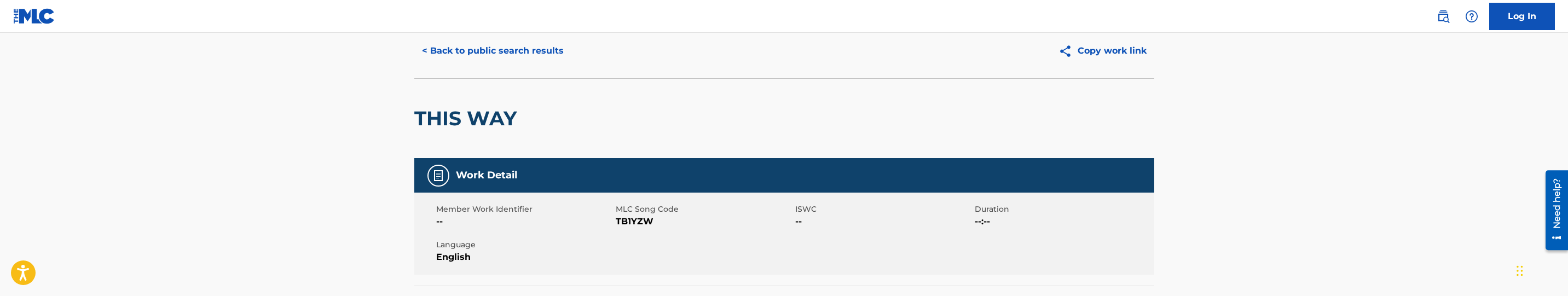
scroll to position [82, 0]
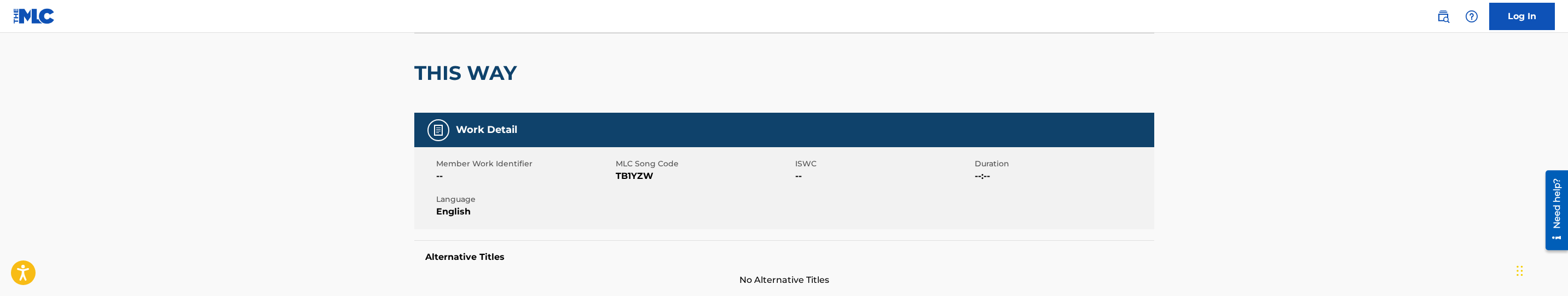
click at [639, 170] on span "TB1YZW" at bounding box center [704, 177] width 177 height 13
copy span "TB1YZW"
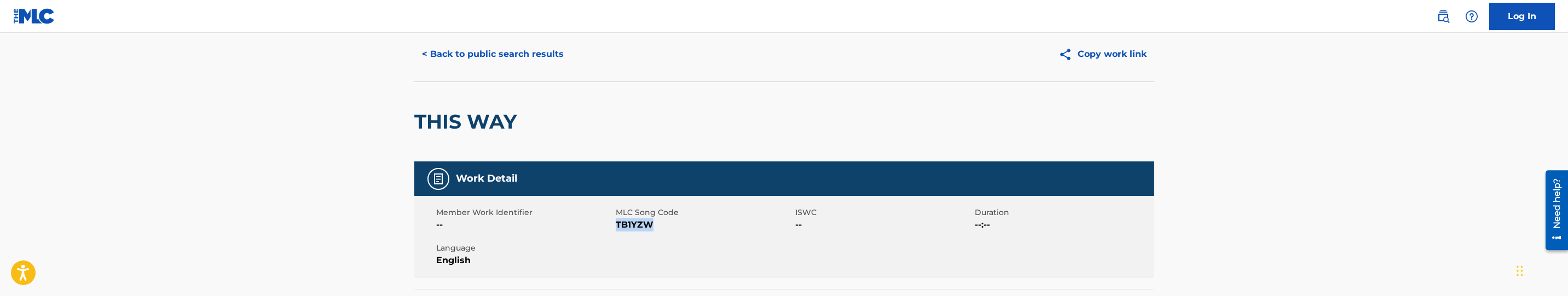
scroll to position [0, 0]
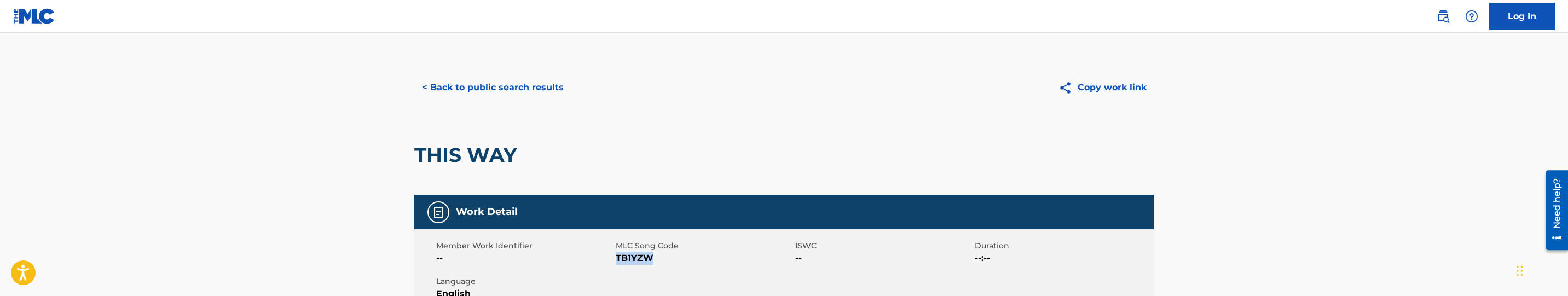
click at [542, 88] on button "< Back to public search results" at bounding box center [493, 87] width 157 height 27
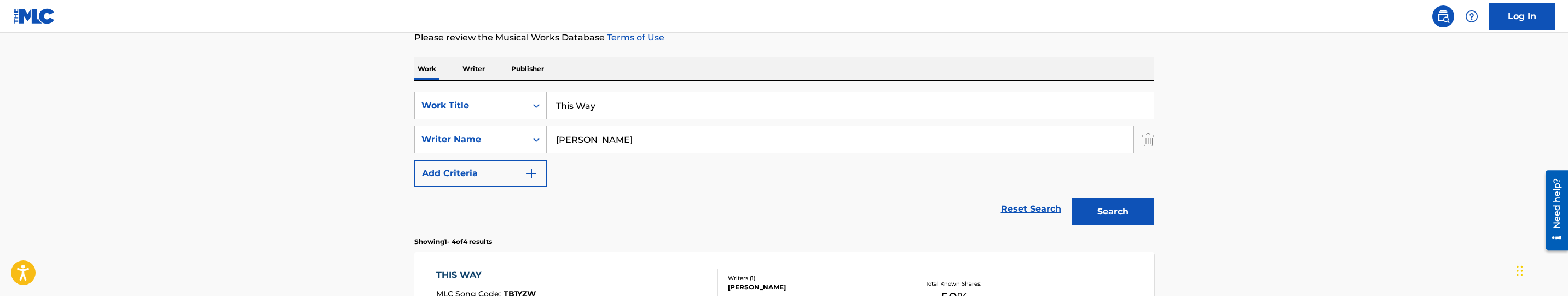
scroll to position [116, 0]
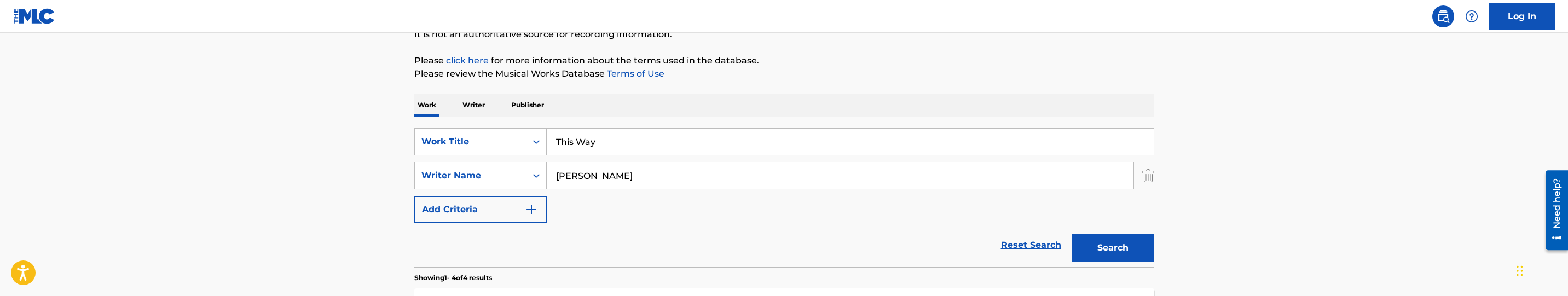
click at [600, 144] on input "This Way" at bounding box center [850, 141] width 607 height 26
paste input "Designer Socks"
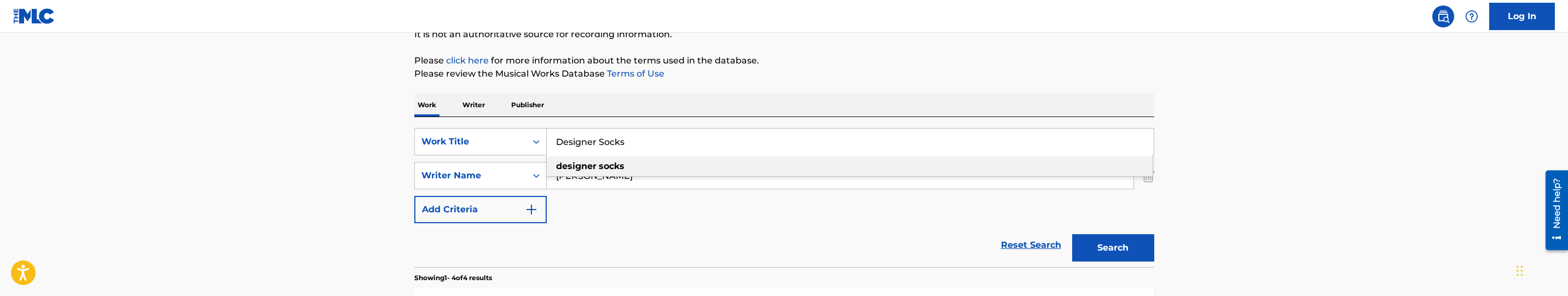
type input "Designer Socks"
click at [1093, 260] on button "Search" at bounding box center [1113, 248] width 82 height 27
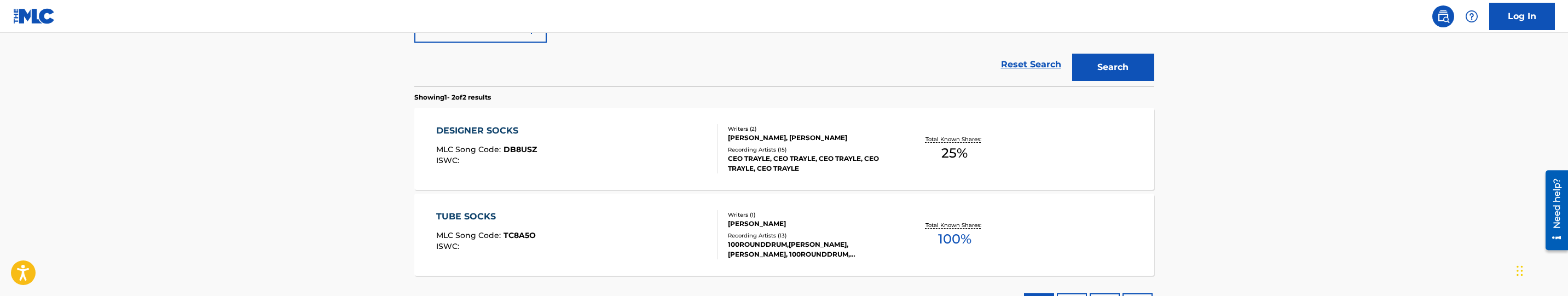
scroll to position [214, 0]
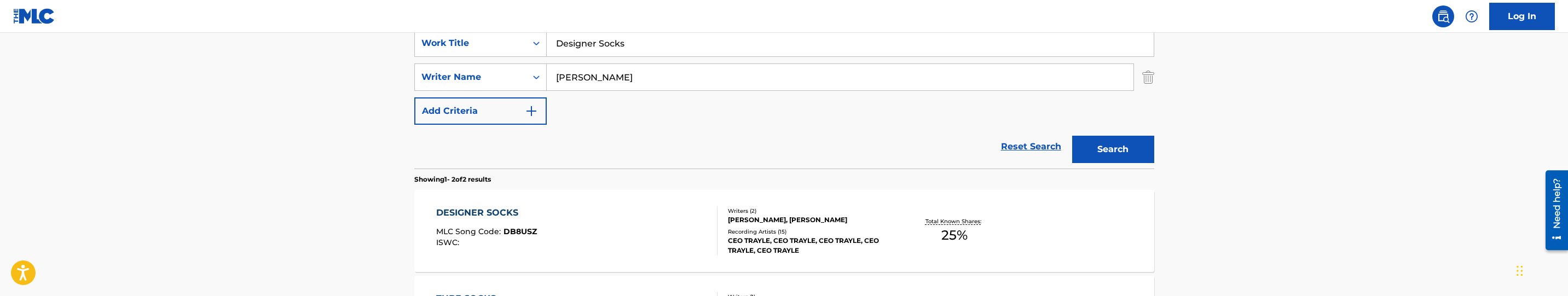
click at [659, 79] on input "[PERSON_NAME]" at bounding box center [840, 77] width 587 height 26
paste input "Pressley, Jonoah"
type input "Pressley, Jonoah"
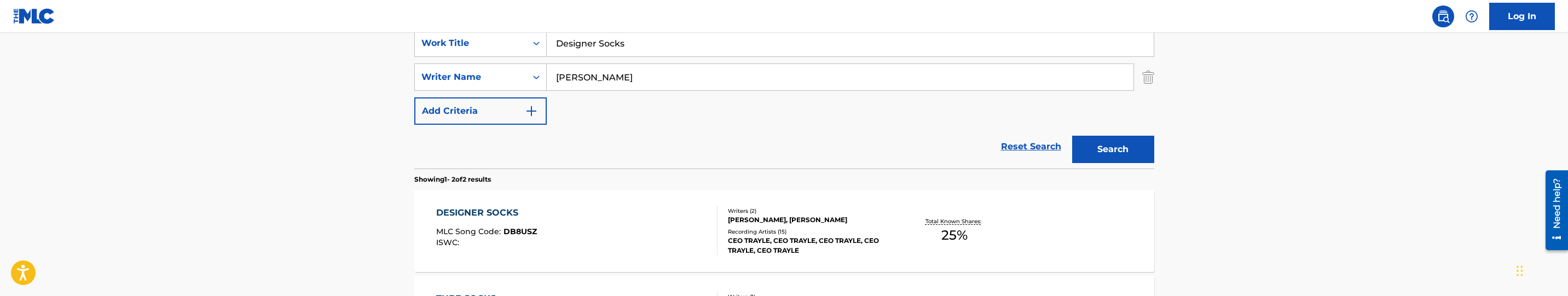
click at [1136, 150] on button "Search" at bounding box center [1113, 149] width 82 height 27
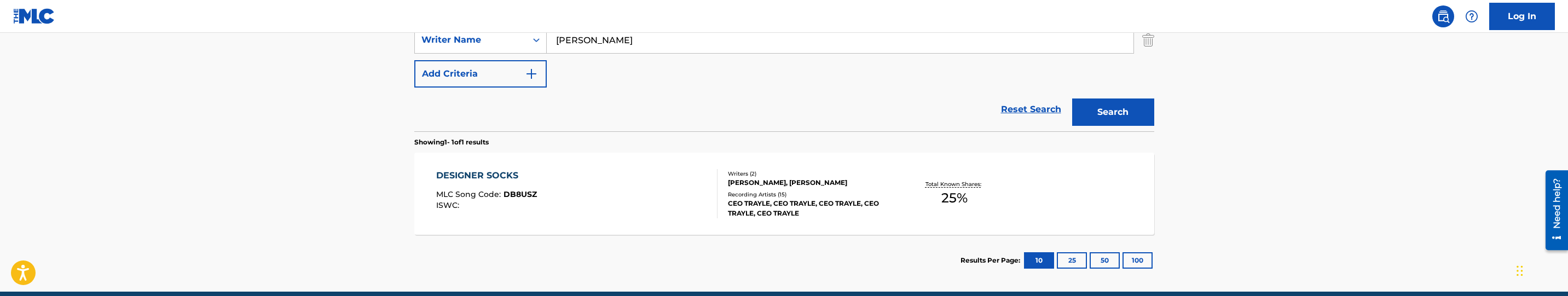
scroll to position [296, 0]
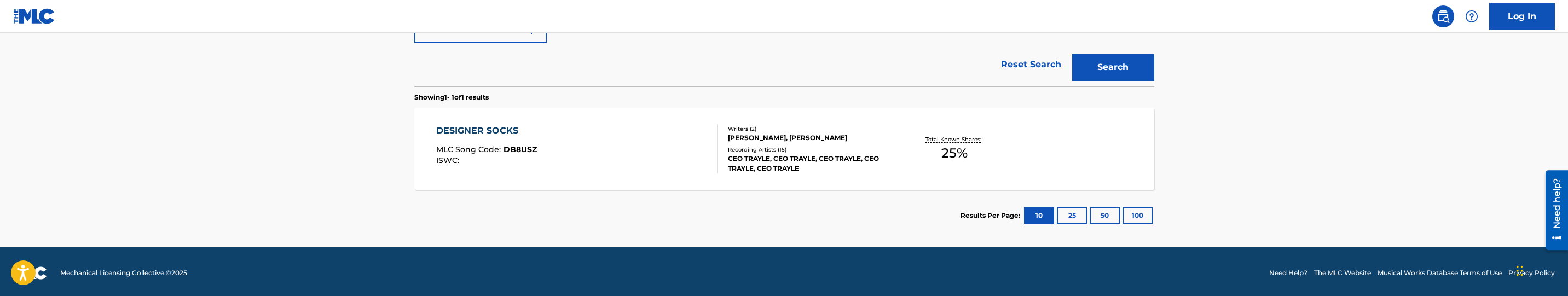
click at [490, 158] on div "ISWC :" at bounding box center [486, 160] width 100 height 8
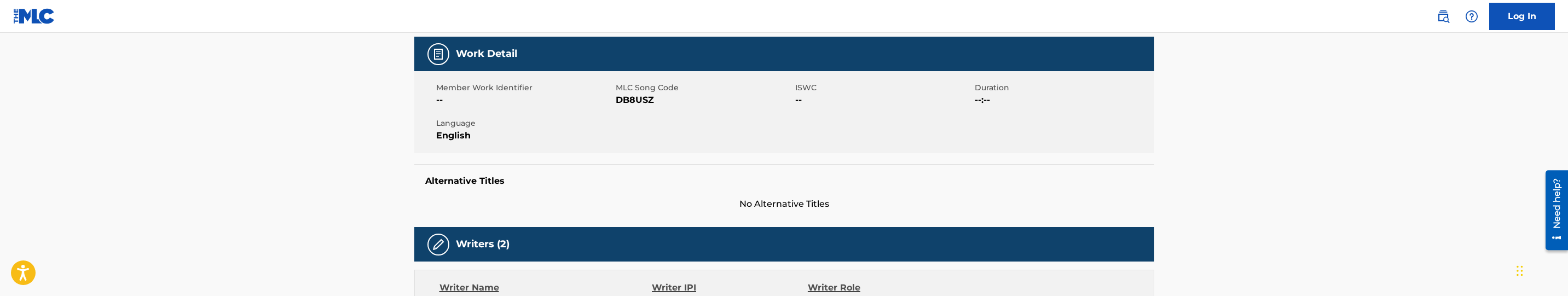
scroll to position [164, 0]
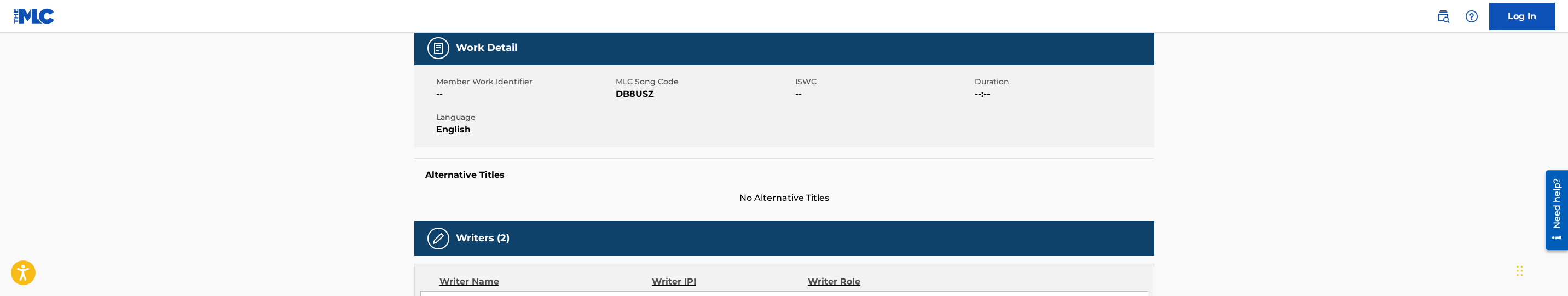
click at [625, 99] on span "DB8USZ" at bounding box center [704, 94] width 177 height 13
copy span "DB8USZ"
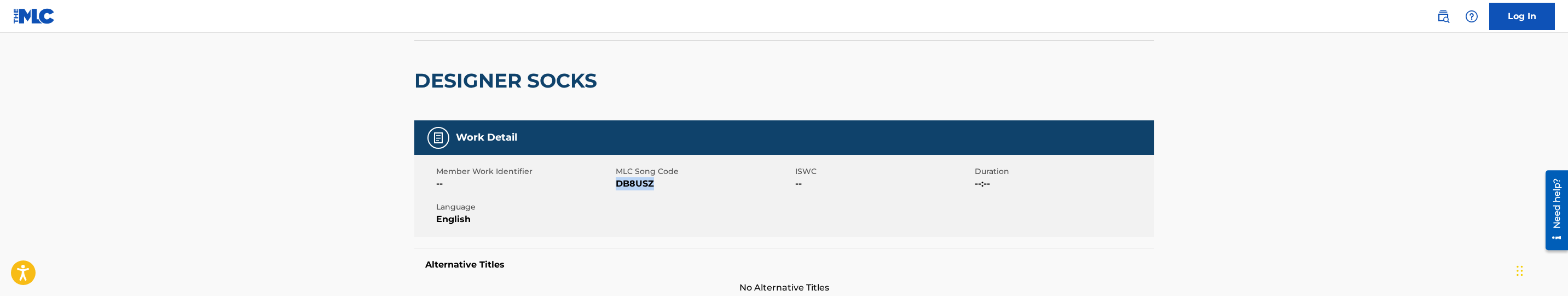
scroll to position [0, 0]
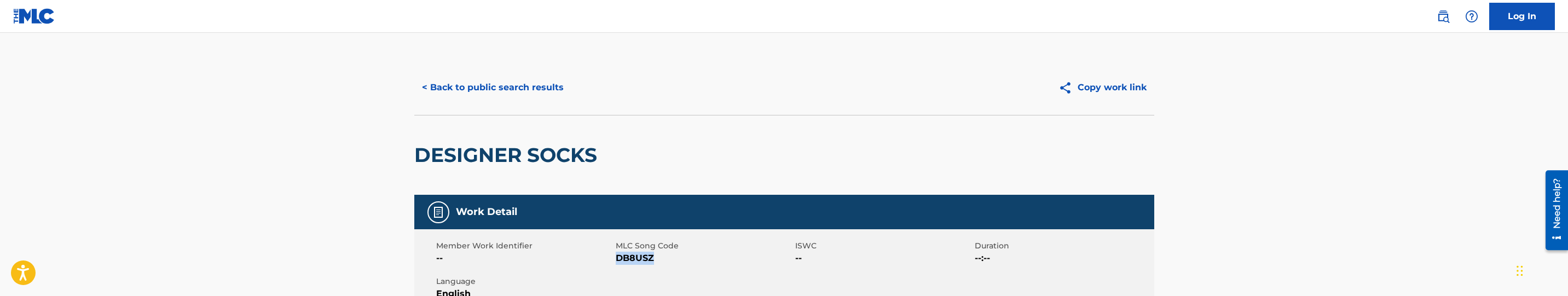
click at [634, 255] on span "DB8USZ" at bounding box center [704, 259] width 177 height 13
click at [516, 84] on button "< Back to public search results" at bounding box center [493, 87] width 157 height 27
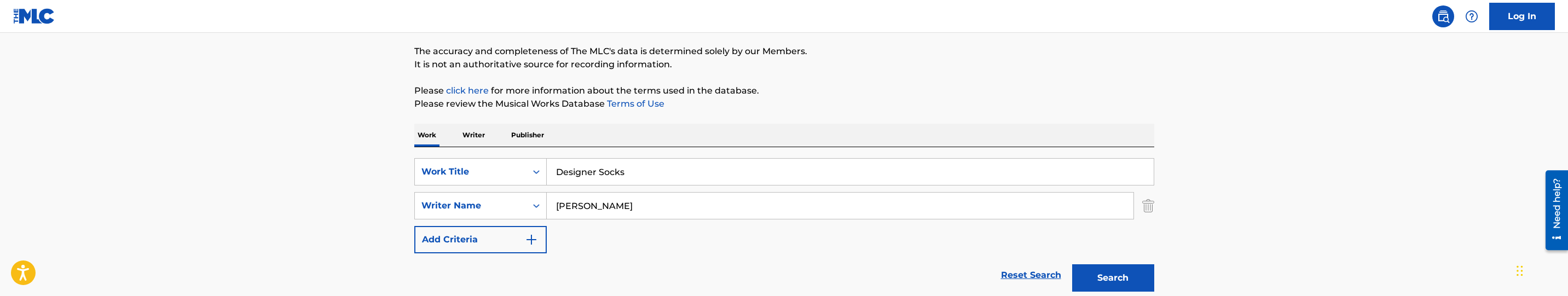
scroll to position [73, 0]
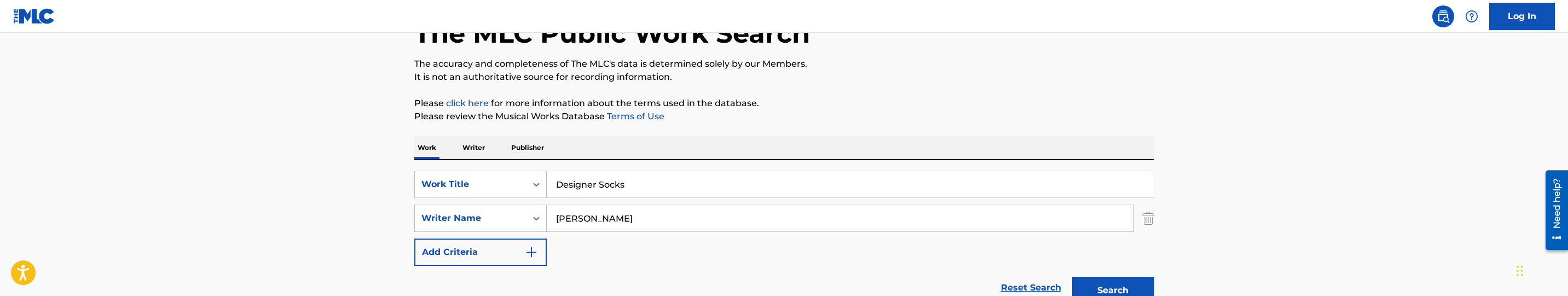
click at [615, 192] on input "Designer Socks" at bounding box center [850, 184] width 607 height 26
paste input "Birkin Purse"
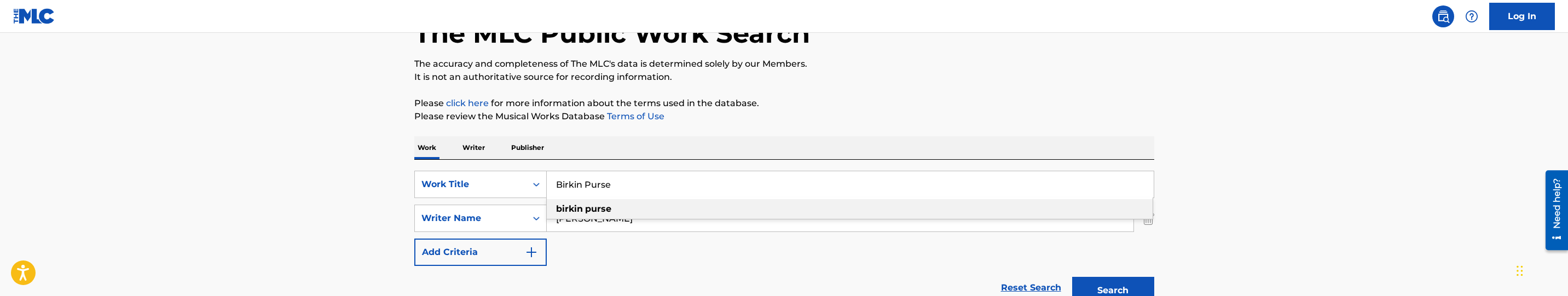
type input "Birkin Purse"
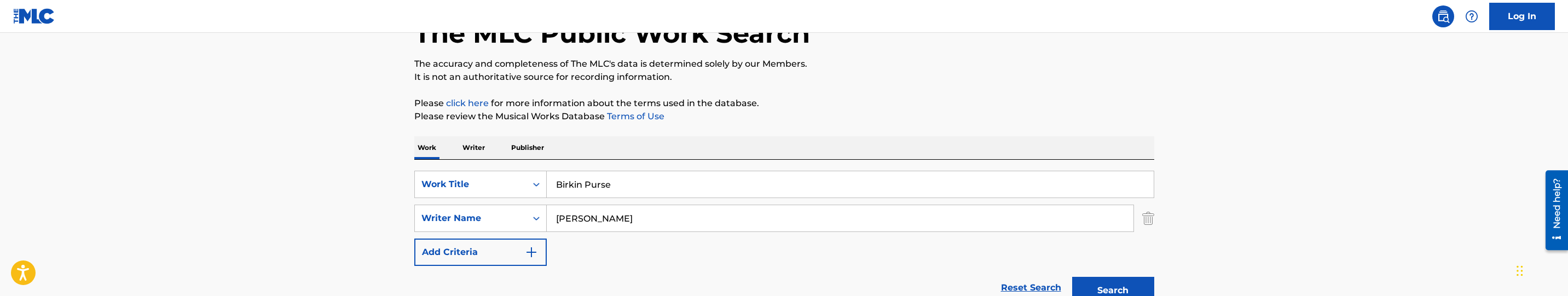
click at [660, 213] on input "Pressley, Jonoah" at bounding box center [840, 218] width 587 height 26
paste input "Austin, Lazrell"
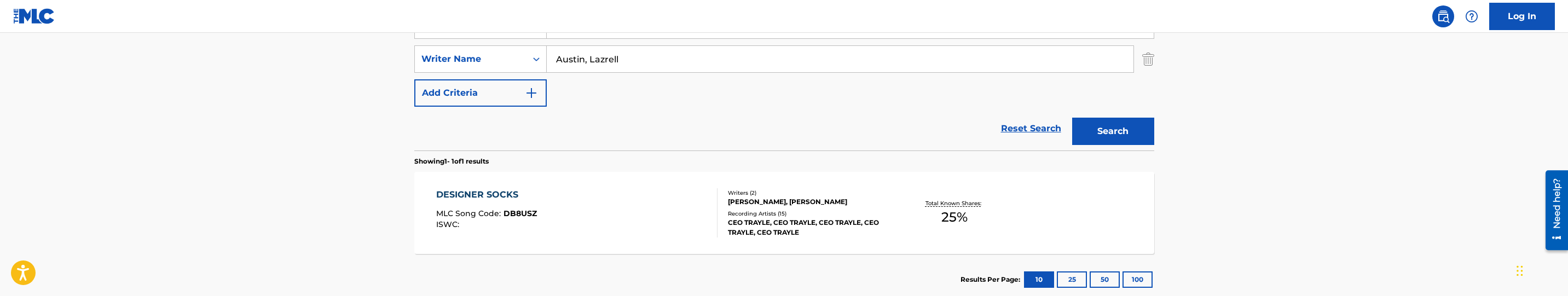
scroll to position [237, 0]
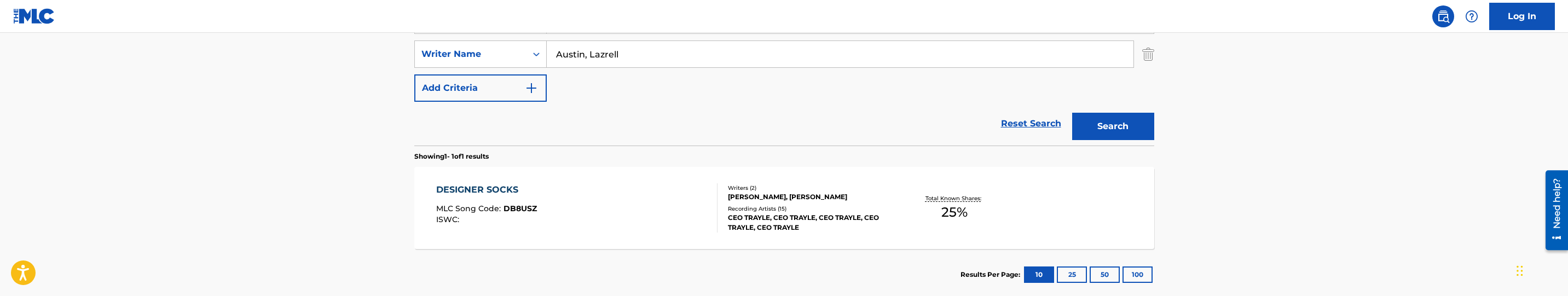
type input "Austin, Lazrell"
click at [1127, 141] on div "Search" at bounding box center [1110, 124] width 88 height 44
click at [1113, 118] on button "Search" at bounding box center [1113, 126] width 82 height 27
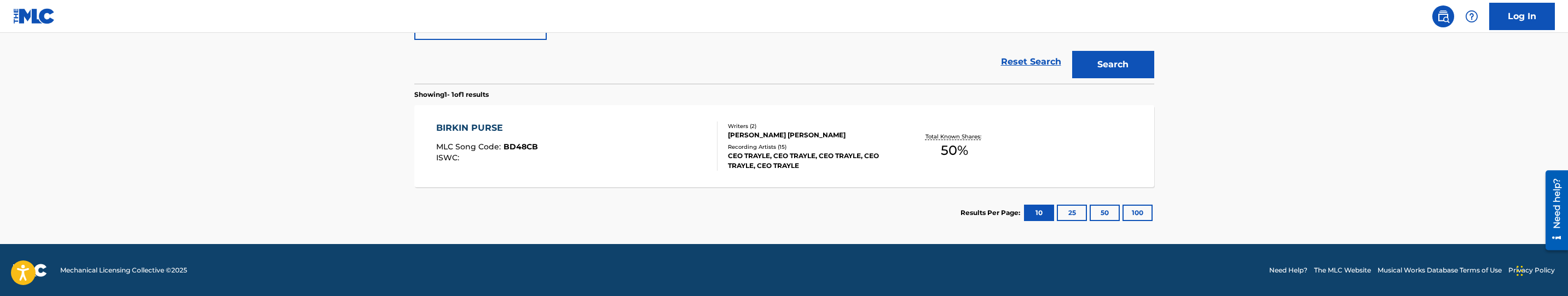
scroll to position [300, 0]
click at [662, 151] on div "BIRKIN PURSE MLC Song Code : BD48CB ISWC :" at bounding box center [577, 146] width 281 height 49
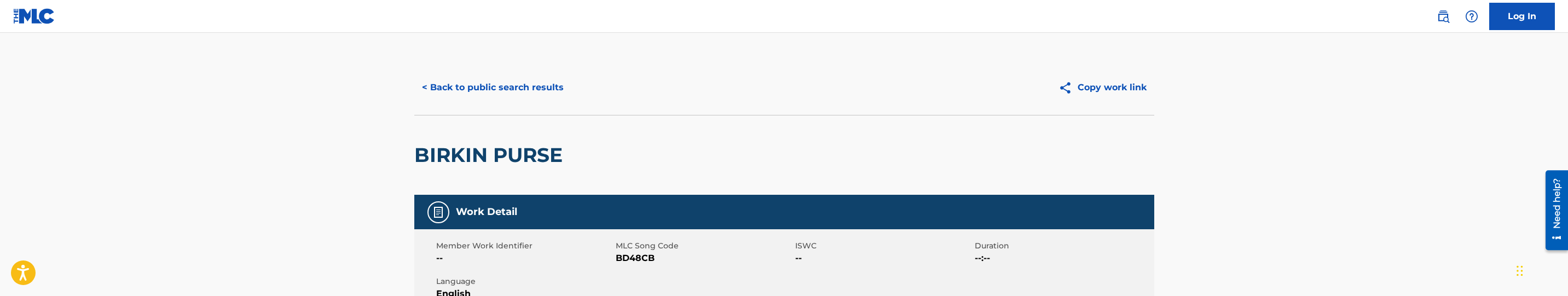
click at [641, 255] on span "BD48CB" at bounding box center [704, 259] width 177 height 13
copy span "BD48CB"
click at [541, 78] on button "< Back to public search results" at bounding box center [493, 87] width 157 height 27
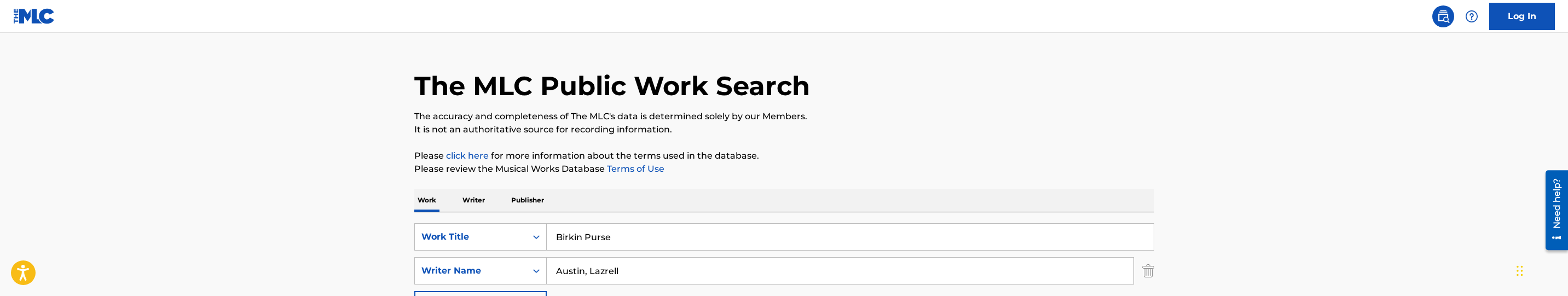
scroll to position [82, 0]
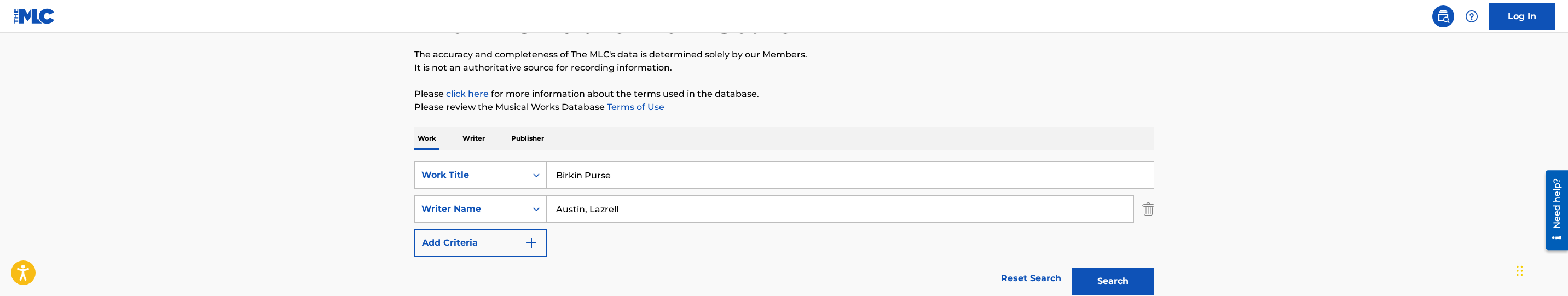
click at [634, 171] on input "Birkin Purse" at bounding box center [850, 175] width 607 height 26
paste input "Vacant Hou"
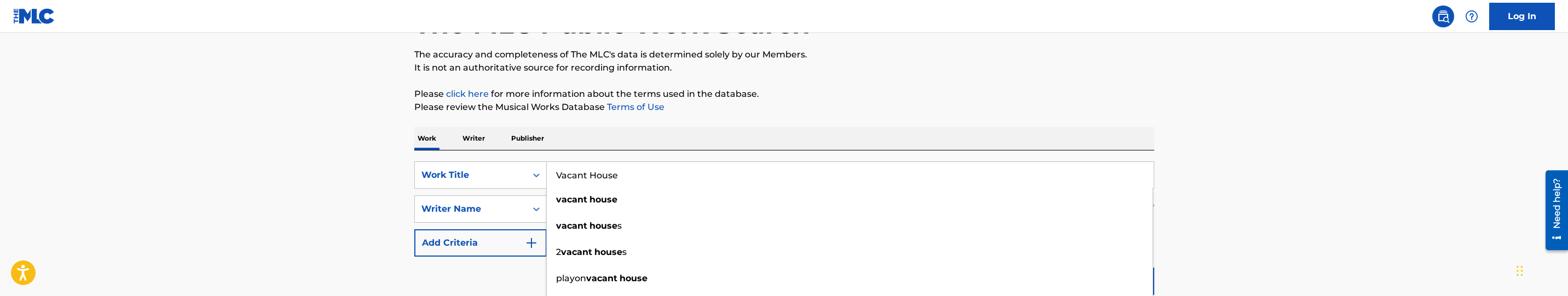
type input "Vacant House"
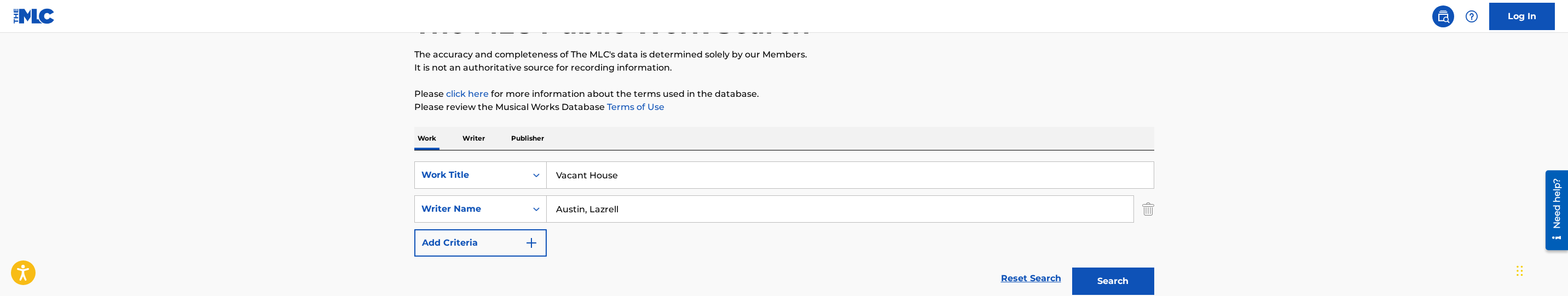
click at [641, 208] on input "Austin, Lazrell" at bounding box center [840, 209] width 587 height 26
paste input "Pressley, Jonah"
click at [611, 208] on input "Pressley, Jonah" at bounding box center [840, 209] width 587 height 26
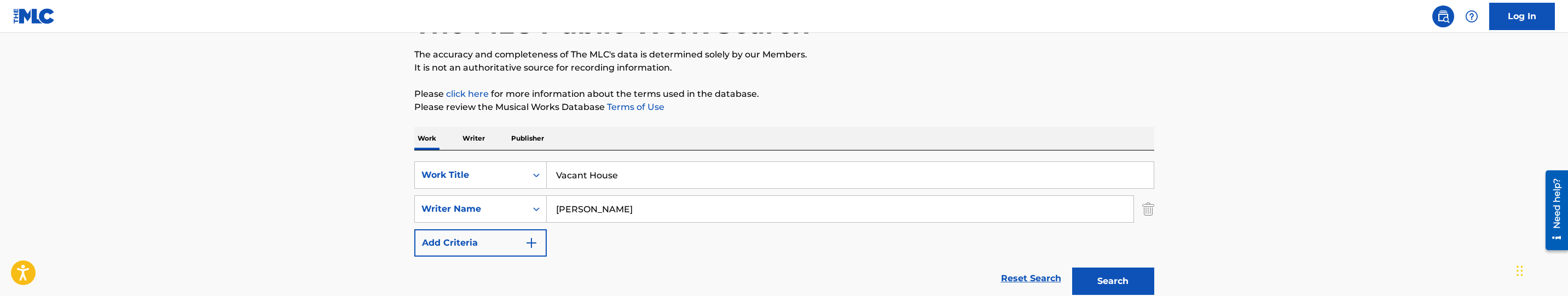
type input "Pressley, Jonoah"
click at [1145, 281] on button "Search" at bounding box center [1113, 281] width 82 height 27
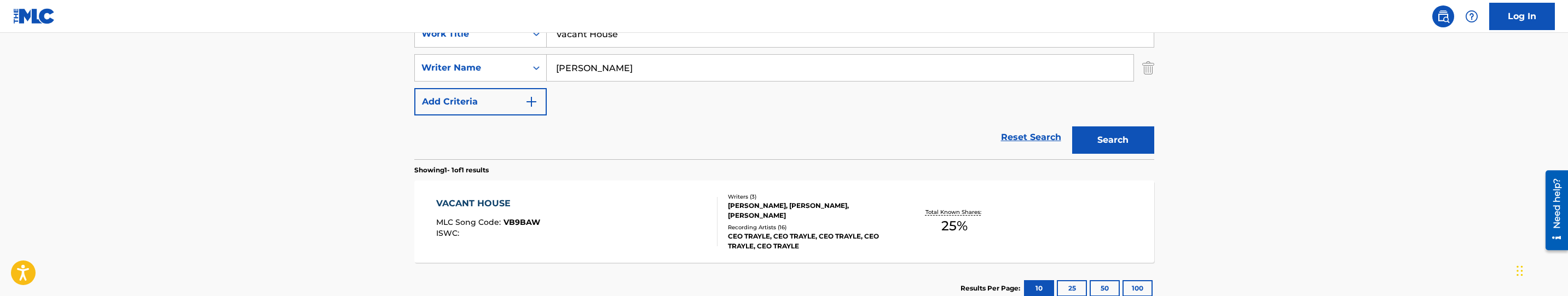
scroll to position [300, 0]
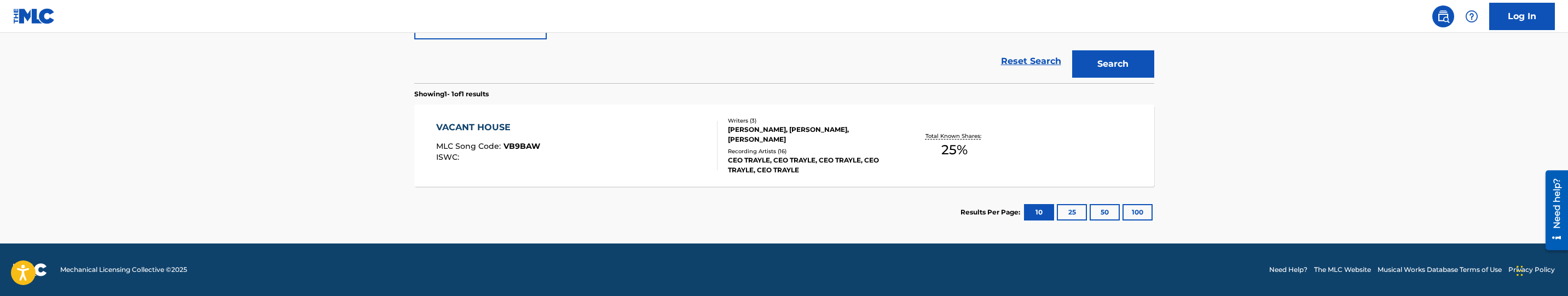
click at [611, 144] on div "VACANT HOUSE MLC Song Code : VB9BAW ISWC :" at bounding box center [577, 146] width 281 height 49
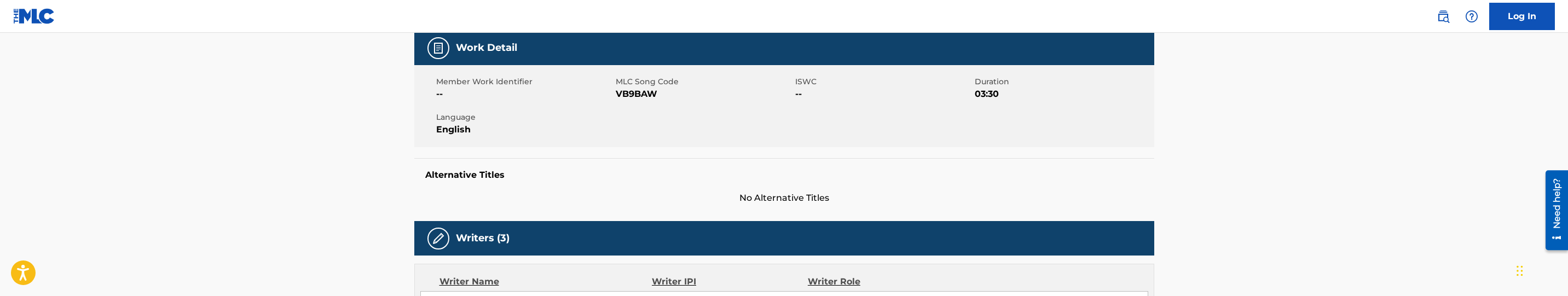
scroll to position [82, 0]
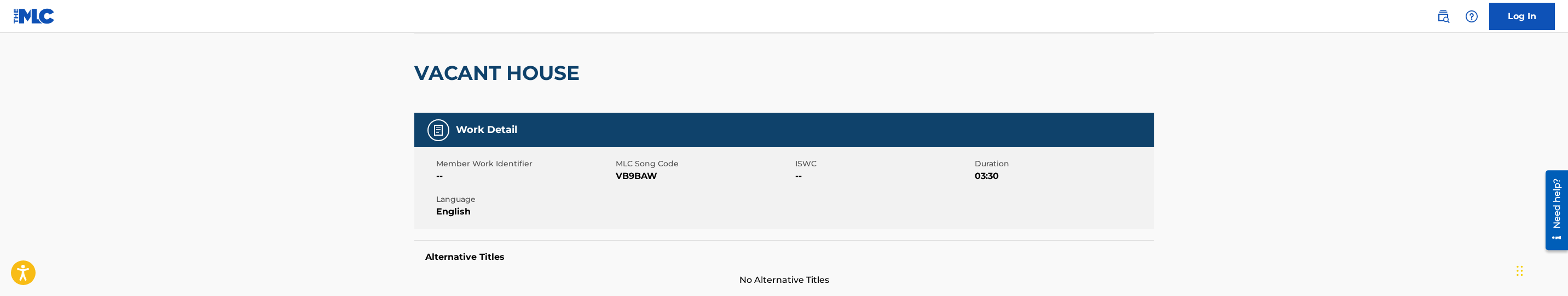
click at [641, 178] on span "VB9BAW" at bounding box center [704, 177] width 177 height 13
copy span "VB9BAW"
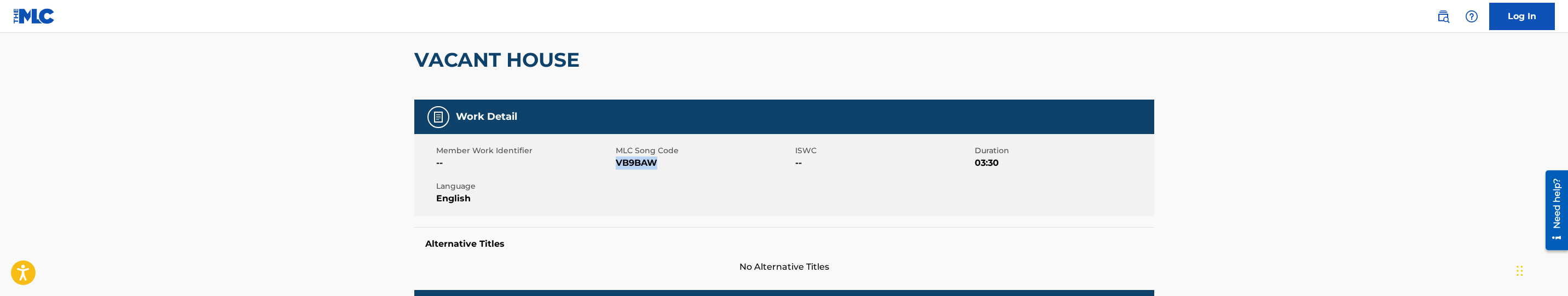
scroll to position [0, 0]
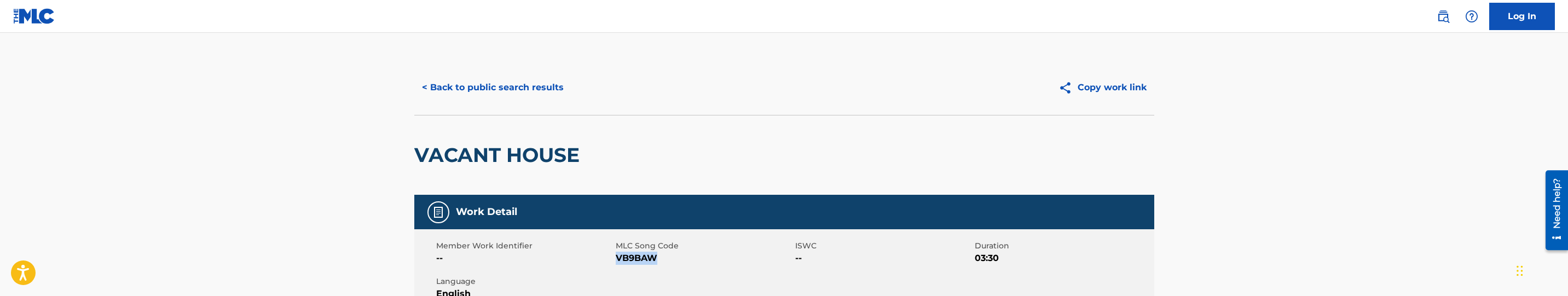
click at [522, 91] on button "< Back to public search results" at bounding box center [493, 87] width 157 height 27
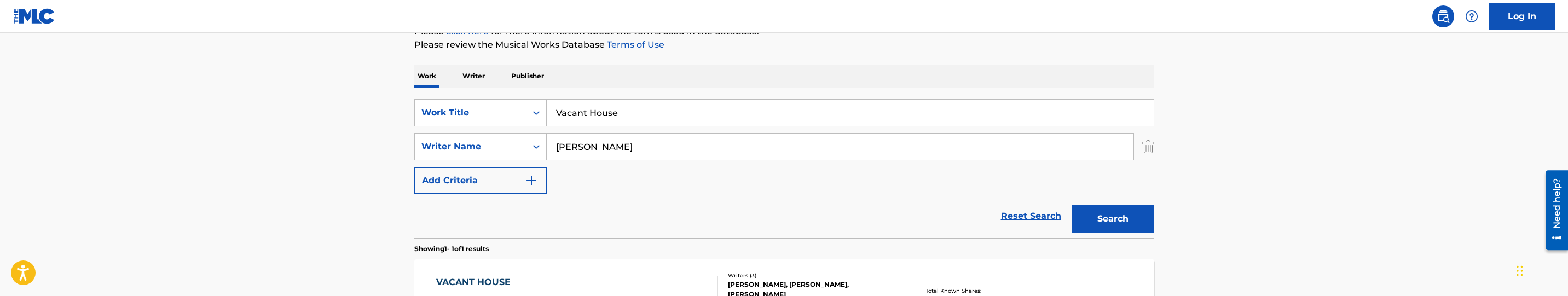
scroll to position [73, 0]
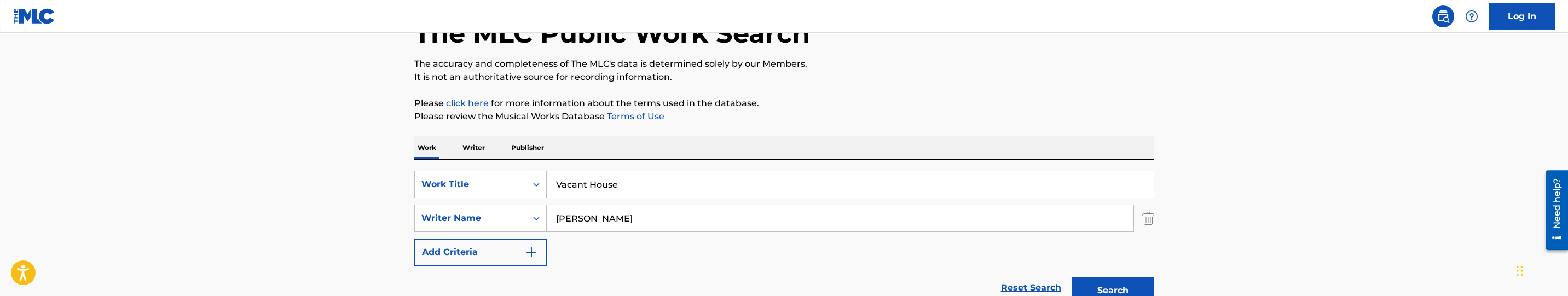
click at [681, 177] on input "Vacant House" at bounding box center [850, 184] width 607 height 26
paste input "[PERSON_NAME]"
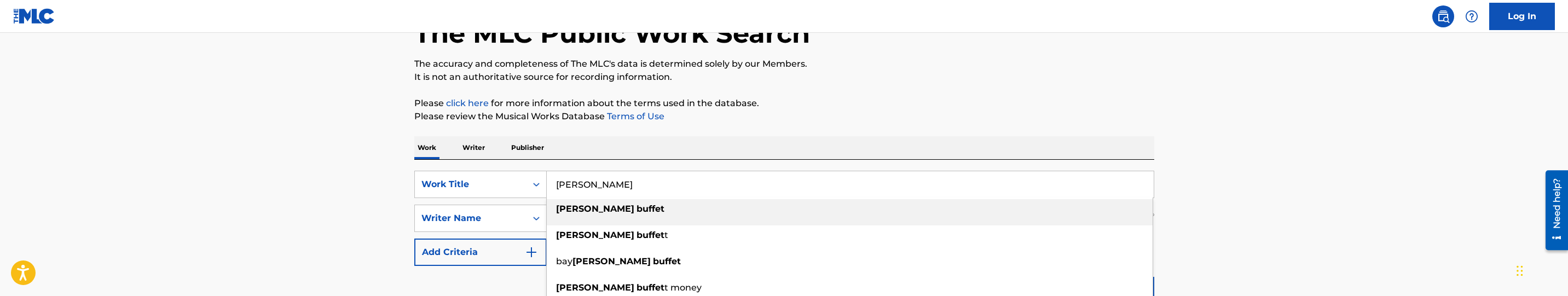
type input "[PERSON_NAME]"
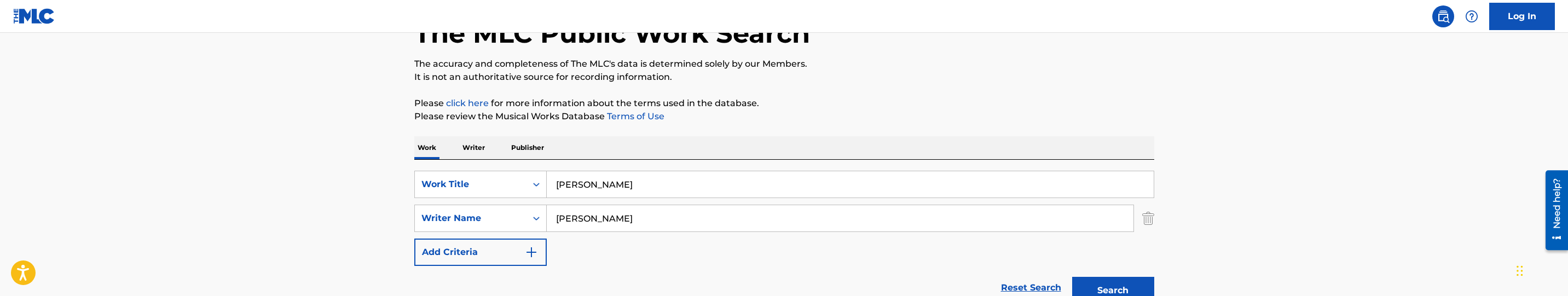
click at [647, 214] on input "Pressley, Jonoah" at bounding box center [840, 218] width 587 height 26
paste input "[PERSON_NAME], [PERSON_NAME]"
click at [1118, 286] on button "Search" at bounding box center [1113, 291] width 82 height 27
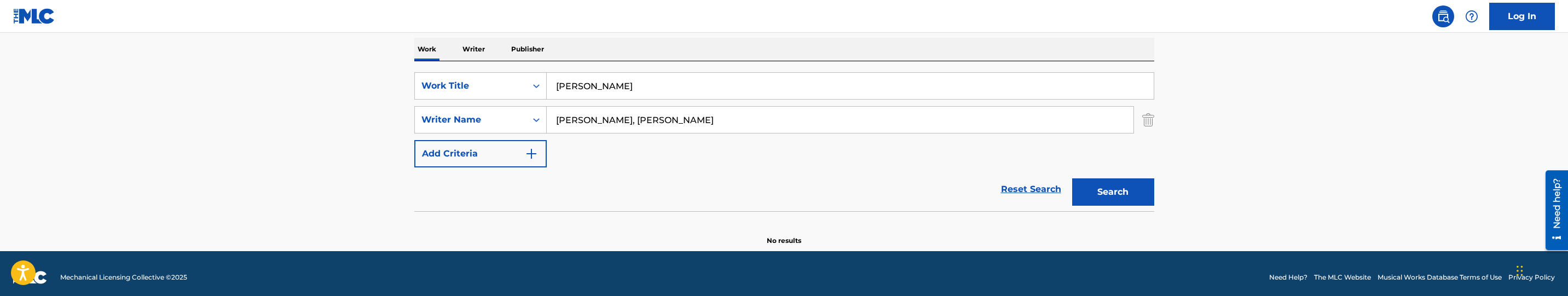
scroll to position [179, 0]
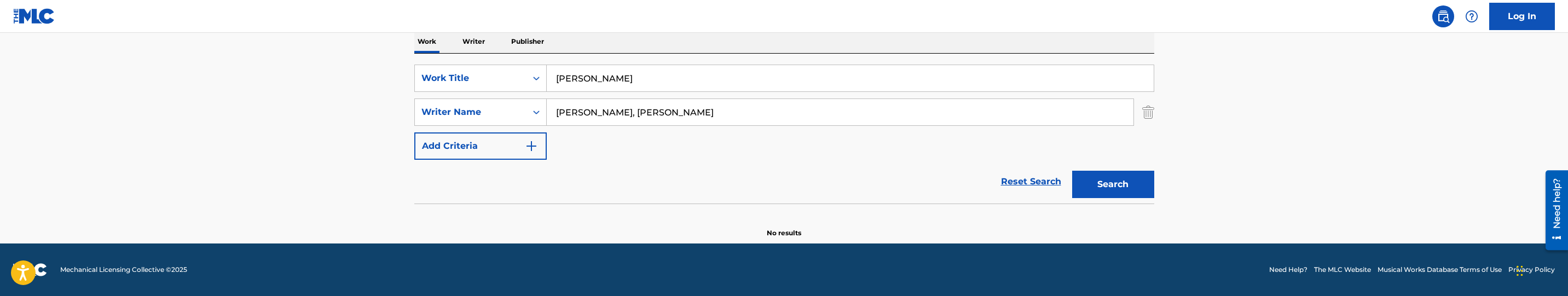
click at [609, 113] on input "[PERSON_NAME], [PERSON_NAME]" at bounding box center [840, 112] width 587 height 26
click at [1072, 171] on button "Search" at bounding box center [1113, 185] width 82 height 27
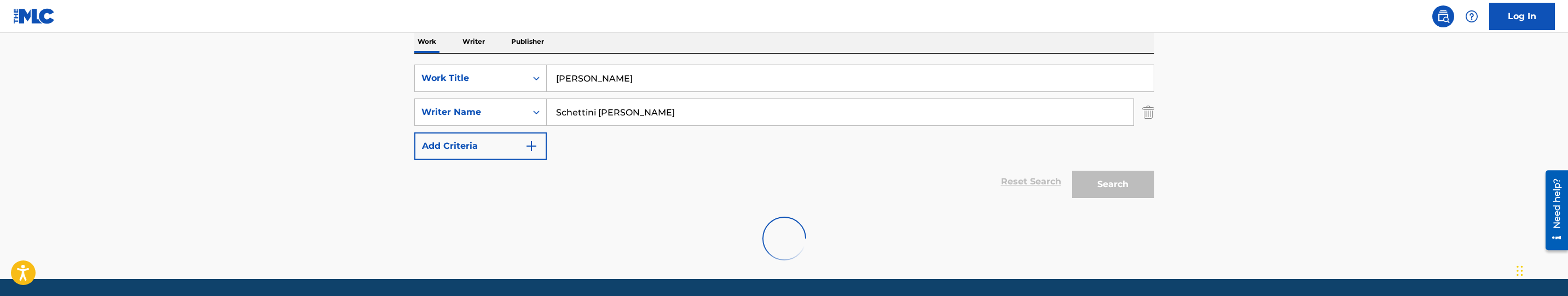
click at [629, 117] on input "Schettini [PERSON_NAME]" at bounding box center [840, 112] width 587 height 26
type input "[PERSON_NAME]"
click at [735, 104] on input "[PERSON_NAME]" at bounding box center [840, 112] width 587 height 26
click at [1110, 177] on div "Search" at bounding box center [1110, 182] width 88 height 44
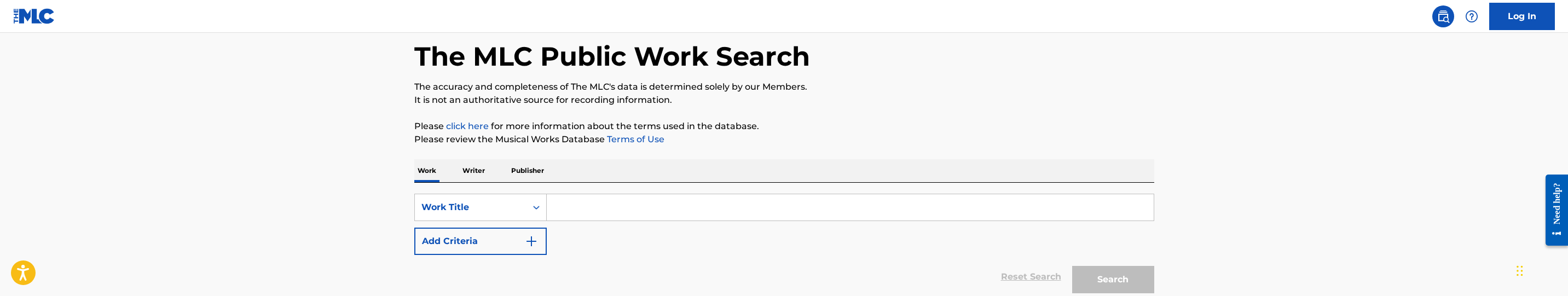
scroll to position [82, 0]
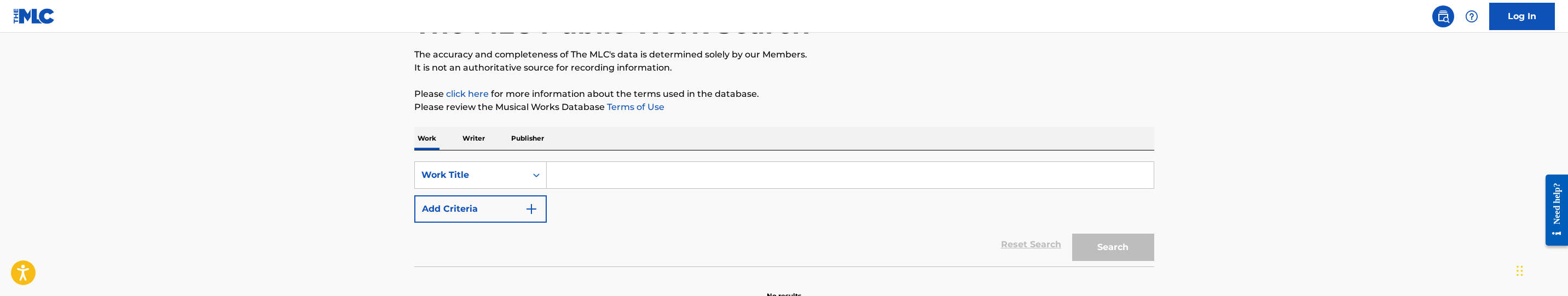
click at [635, 181] on input "Search Form" at bounding box center [850, 175] width 607 height 26
paste input "[PERSON_NAME]"
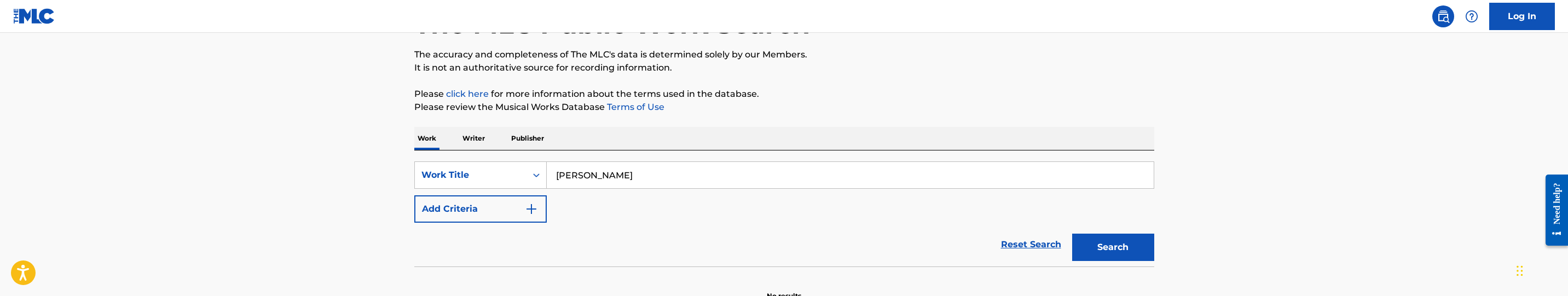
type input "[PERSON_NAME]"
click at [544, 217] on button "Add Criteria" at bounding box center [481, 209] width 133 height 27
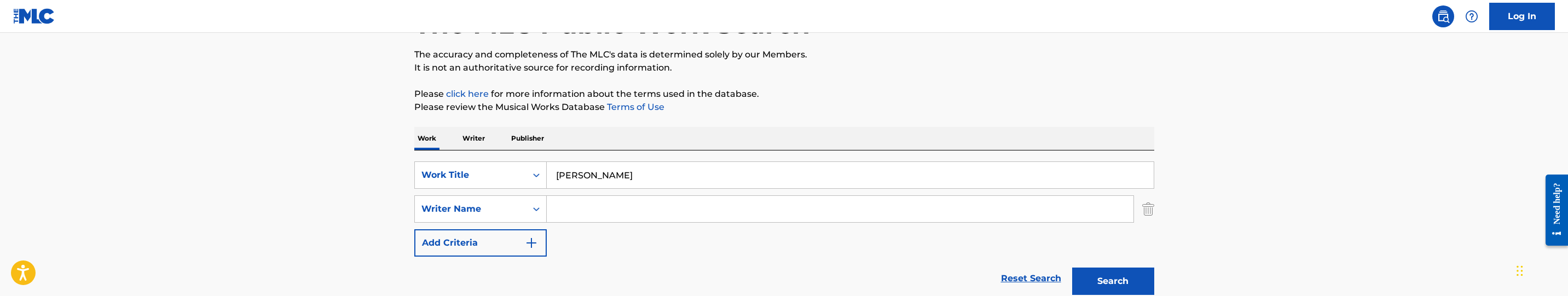
click at [654, 199] on input "Search Form" at bounding box center [840, 209] width 587 height 26
paste input "[PERSON_NAME], [PERSON_NAME]"
click at [605, 211] on input "[PERSON_NAME], [PERSON_NAME]" at bounding box center [840, 209] width 587 height 26
click at [644, 198] on input "Schettini [PERSON_NAME]" at bounding box center [840, 209] width 587 height 26
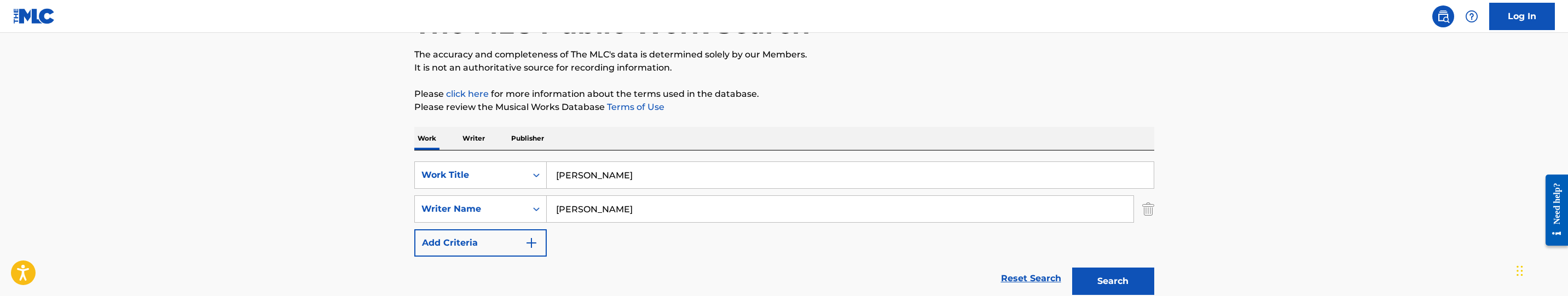
click at [1133, 272] on button "Search" at bounding box center [1113, 281] width 82 height 27
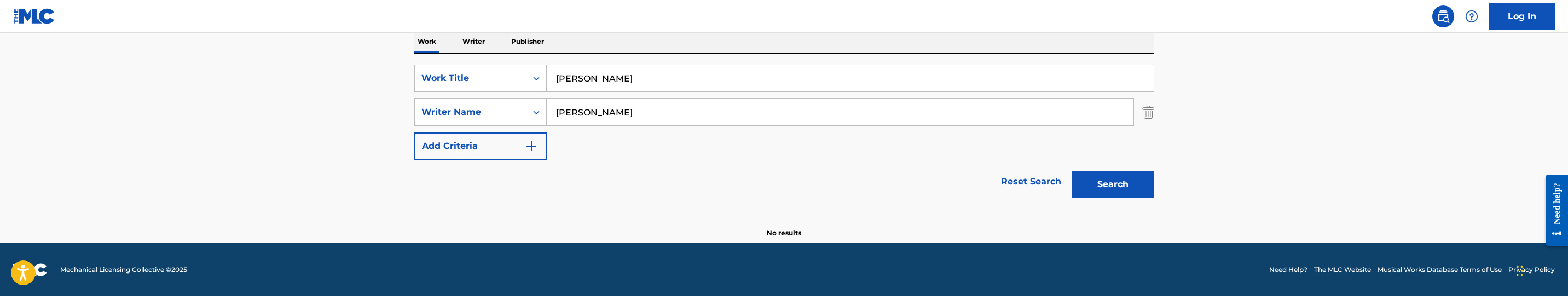
scroll to position [179, 0]
click at [680, 120] on input "[PERSON_NAME]" at bounding box center [840, 112] width 587 height 26
click at [677, 120] on input "[PERSON_NAME]" at bounding box center [840, 112] width 587 height 26
paste input "[PERSON_NAME]"
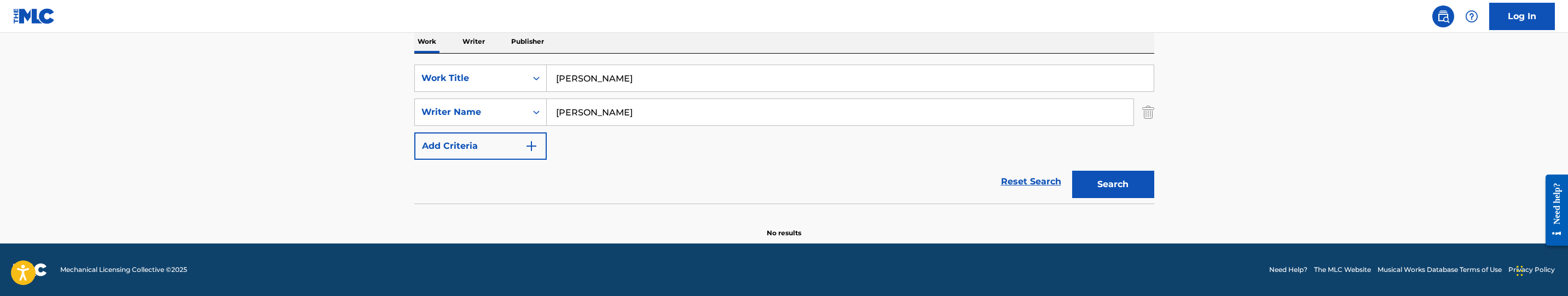
type input "[PERSON_NAME]"
click at [1118, 188] on button "Search" at bounding box center [1113, 185] width 82 height 27
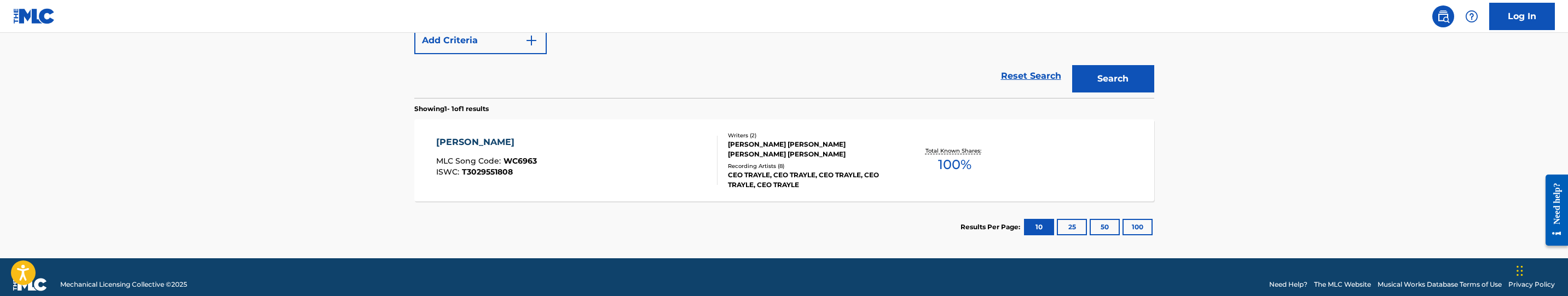
scroll to position [300, 0]
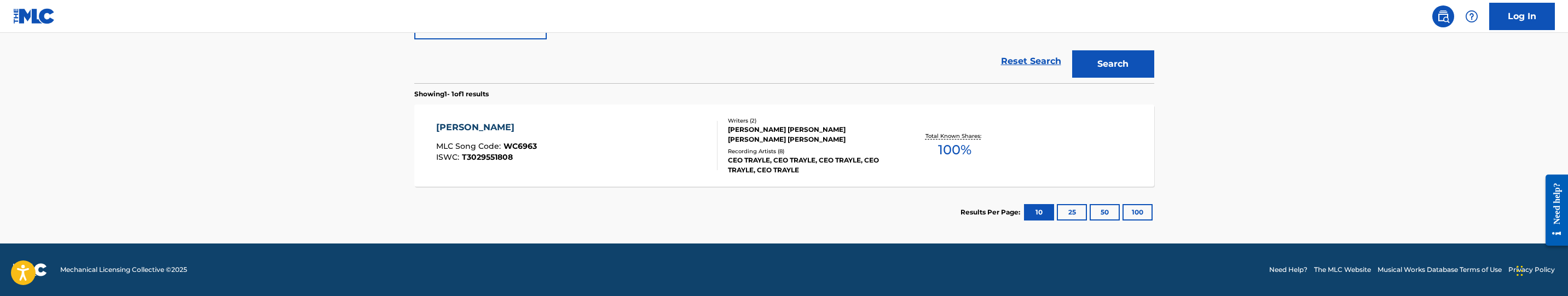
click at [690, 177] on div "[PERSON_NAME] MLC Song Code : WC6963 ISWC : T3029551808 Writers ( 2 ) [PERSON_N…" at bounding box center [785, 146] width 740 height 82
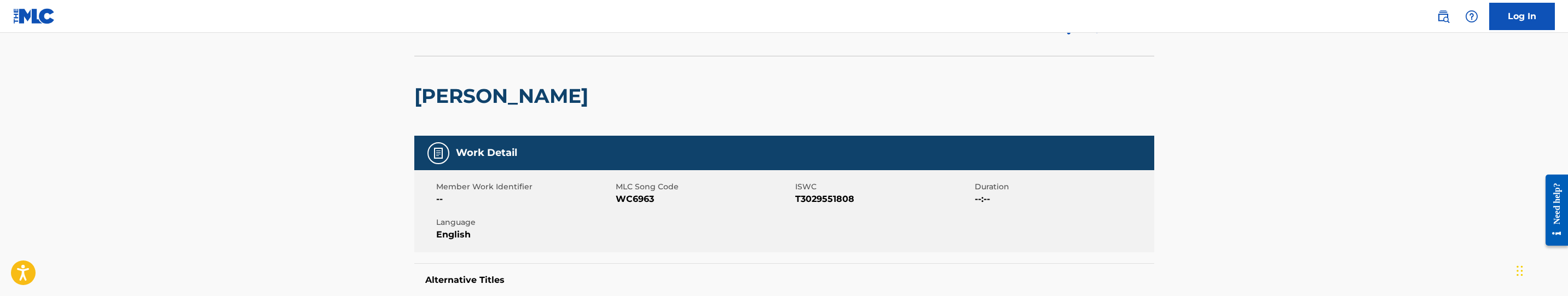
scroll to position [164, 0]
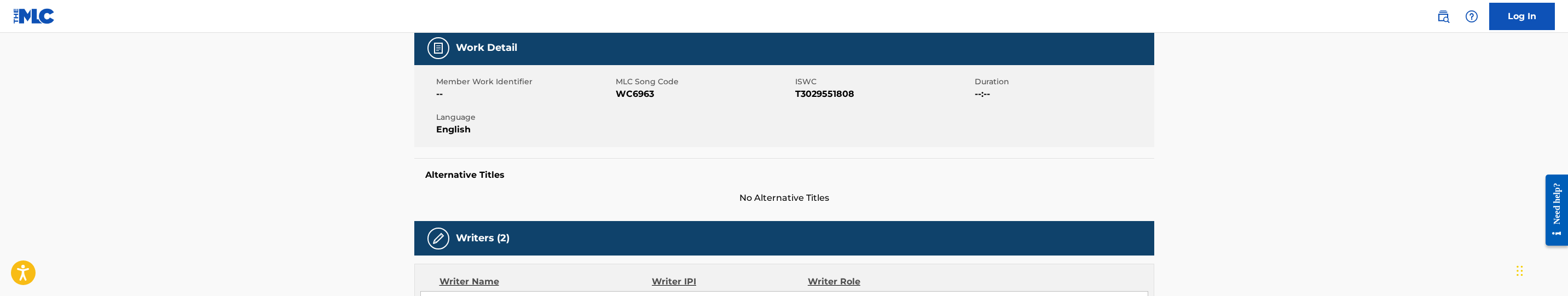
click at [650, 92] on span "WC6963" at bounding box center [704, 94] width 177 height 13
copy span "WC6963"
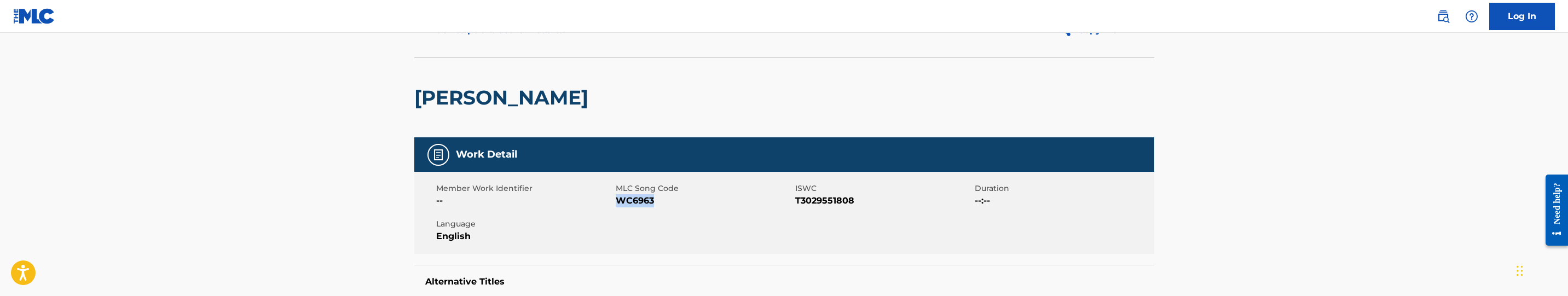
scroll to position [0, 0]
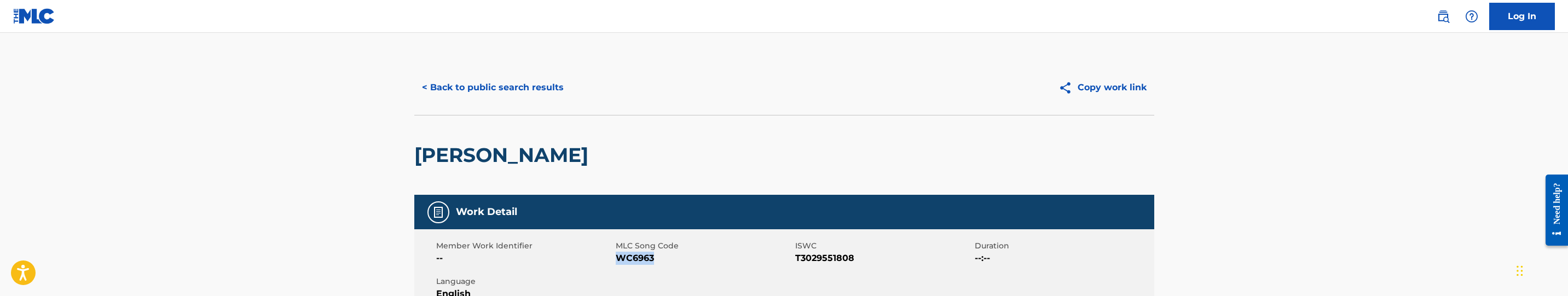
click at [534, 92] on button "< Back to public search results" at bounding box center [493, 87] width 157 height 27
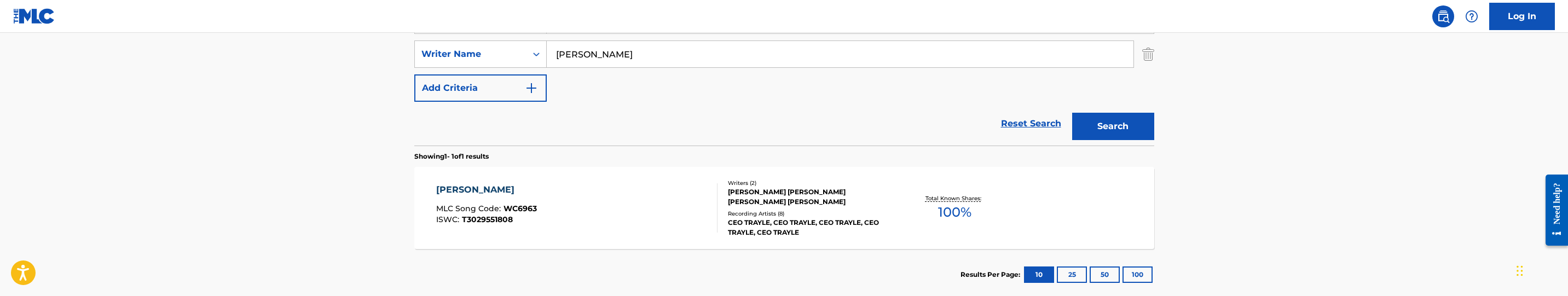
scroll to position [73, 0]
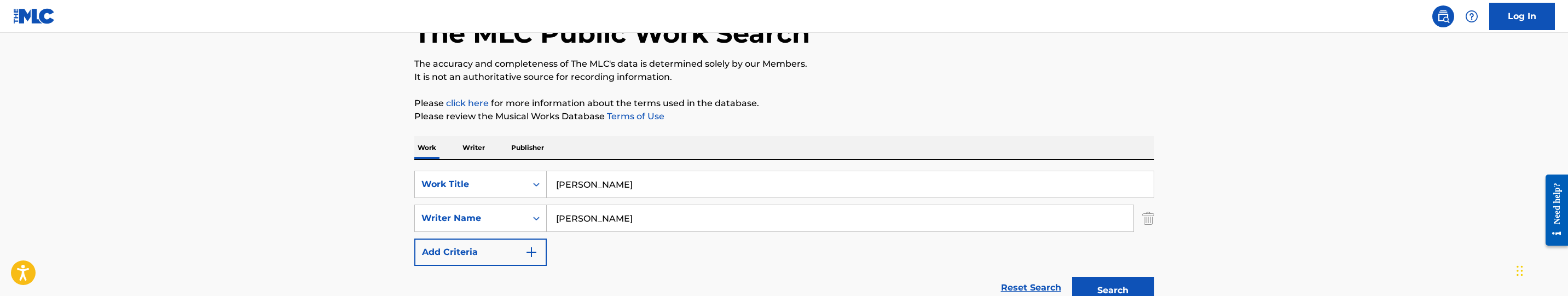
click at [681, 183] on input "[PERSON_NAME]" at bounding box center [850, 184] width 607 height 26
paste input "Get in Line"
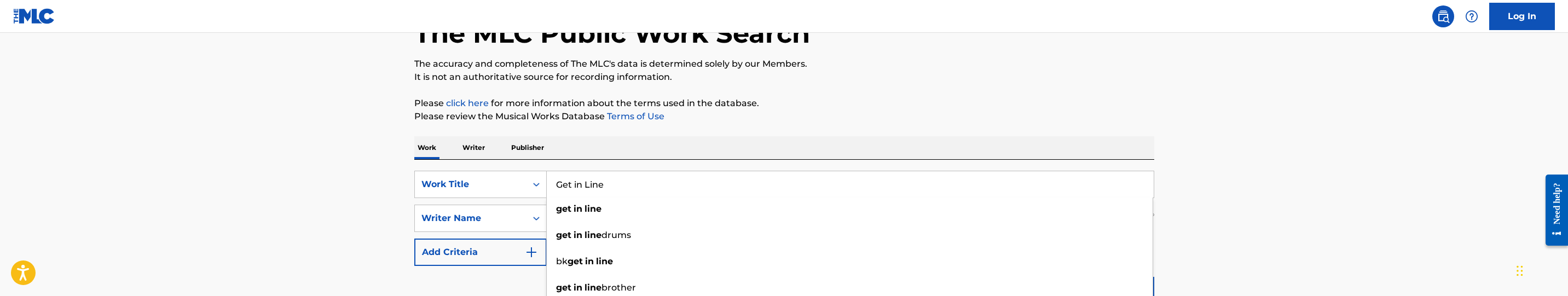
type input "Get in Line"
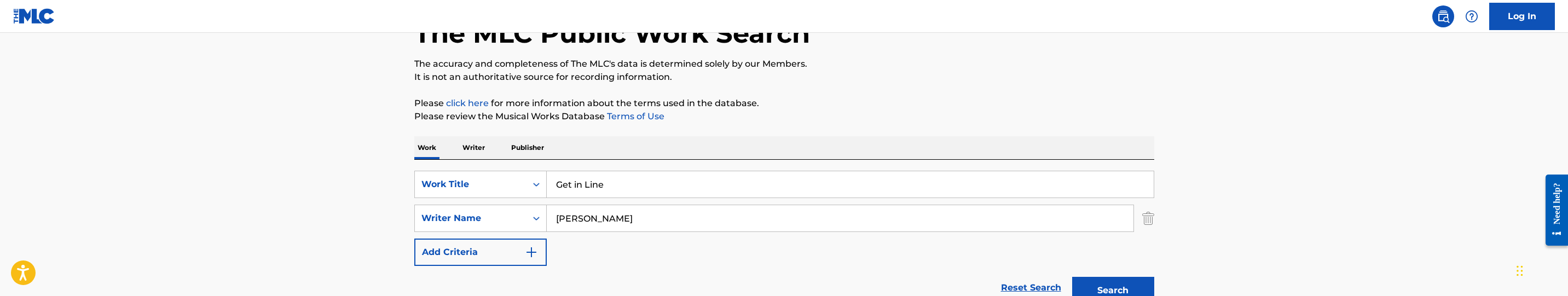
click at [664, 215] on input "[PERSON_NAME]" at bounding box center [840, 218] width 587 height 26
paste input "[PERSON_NAME], [PERSON_NAME]"
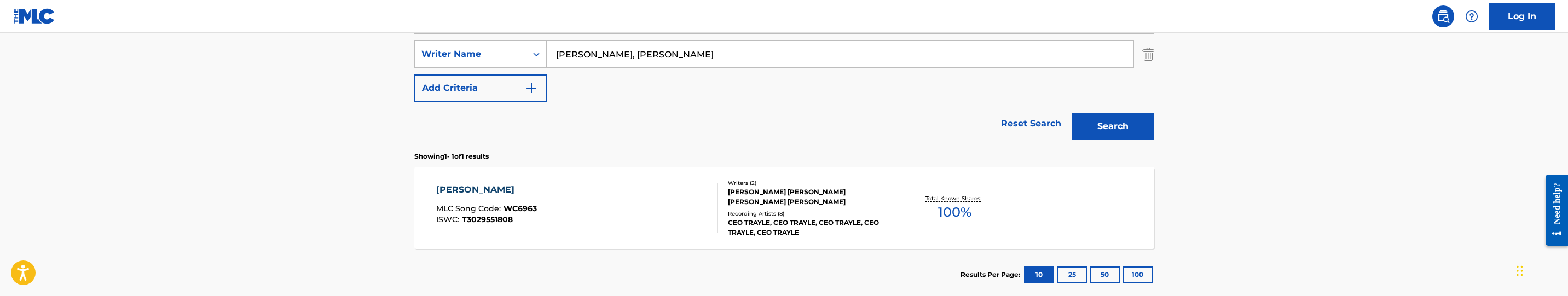
click at [1110, 137] on button "Search" at bounding box center [1113, 126] width 82 height 27
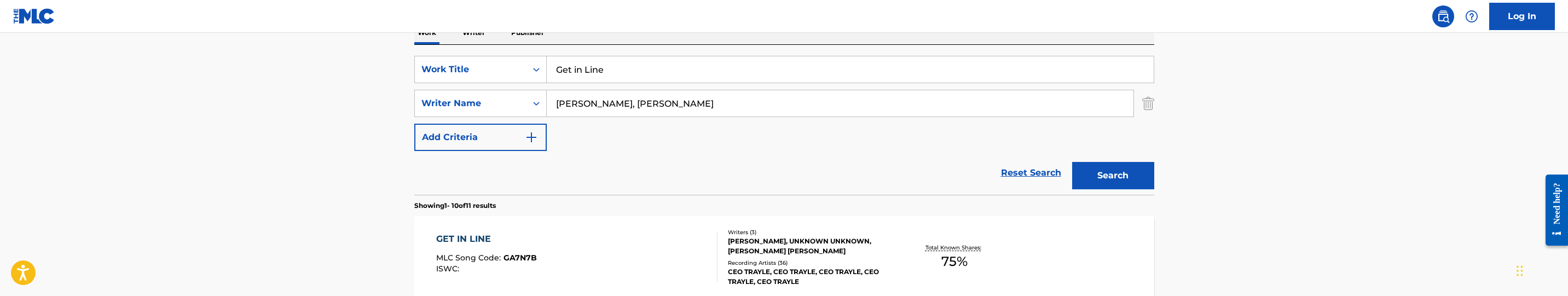
scroll to position [155, 0]
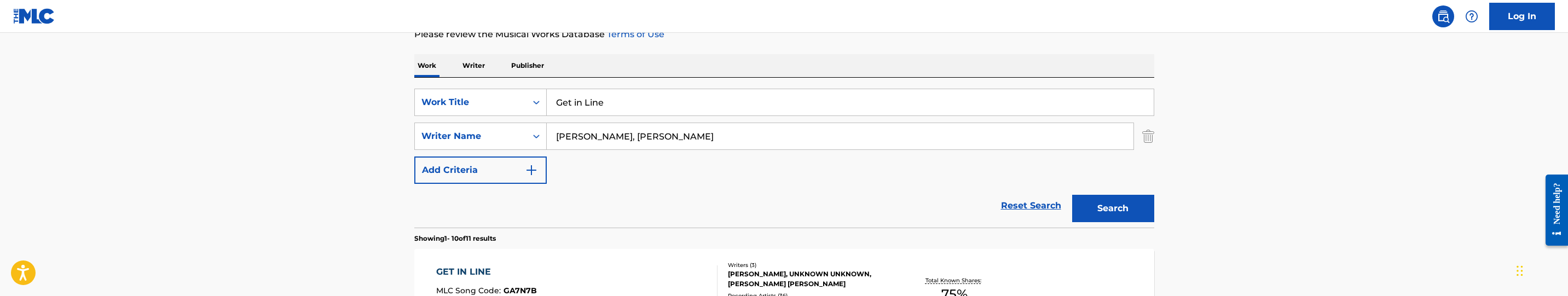
click at [639, 130] on input "[PERSON_NAME], [PERSON_NAME]" at bounding box center [840, 136] width 587 height 26
click at [1072, 195] on button "Search" at bounding box center [1113, 208] width 82 height 27
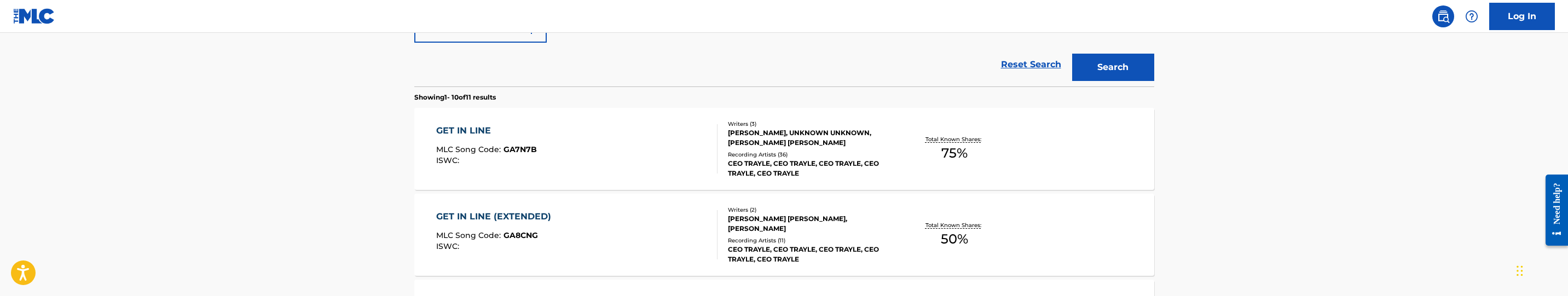
scroll to position [214, 0]
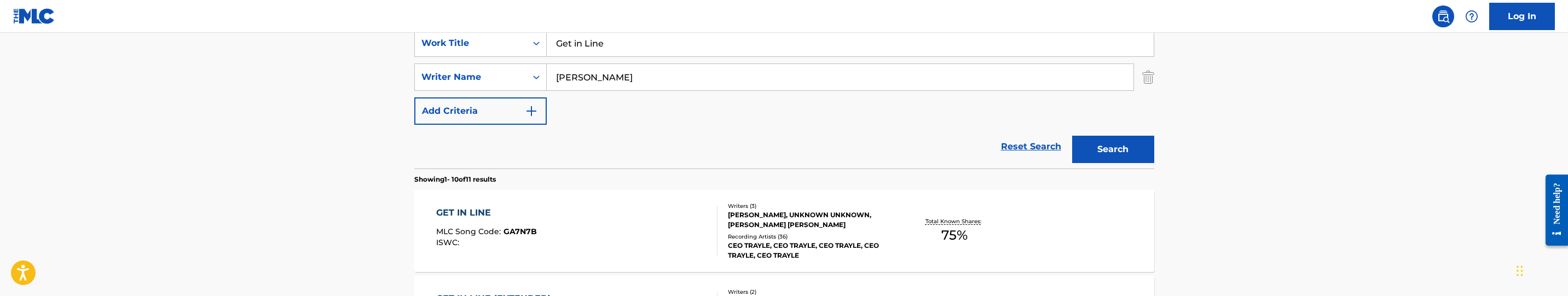
click at [713, 74] on input "[PERSON_NAME]" at bounding box center [840, 77] width 587 height 26
paste input "[PERSON_NAME]"
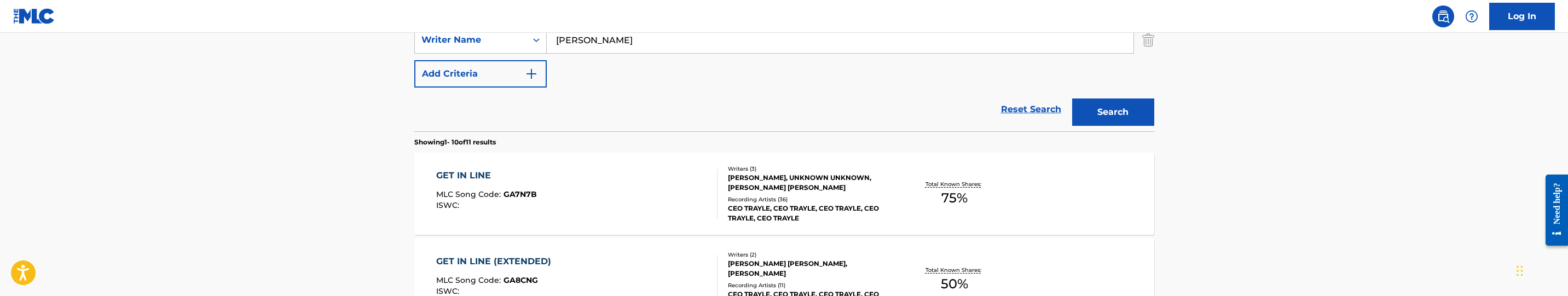
scroll to position [296, 0]
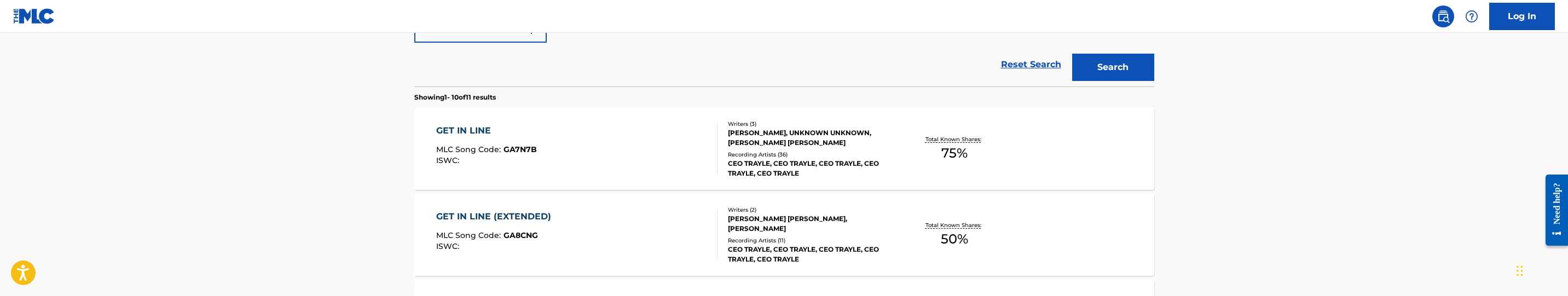
type input "[PERSON_NAME]"
click at [1146, 76] on button "Search" at bounding box center [1113, 67] width 82 height 27
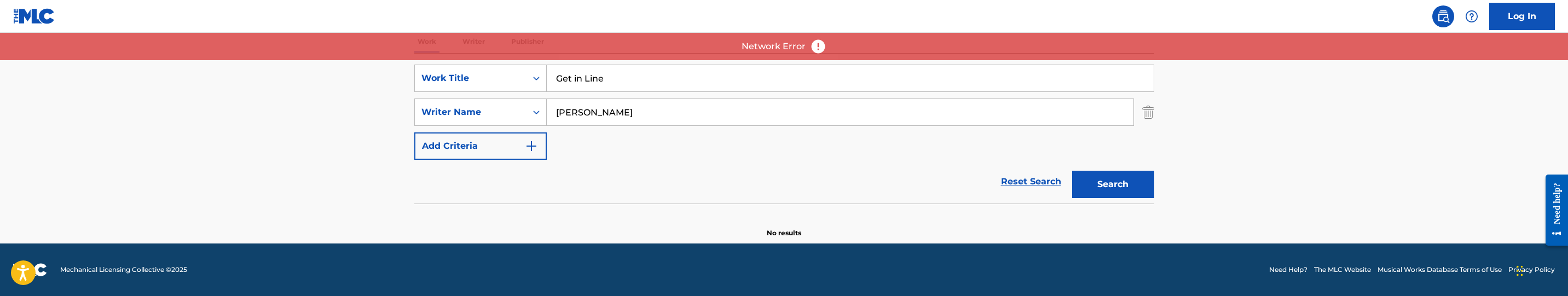
scroll to position [179, 0]
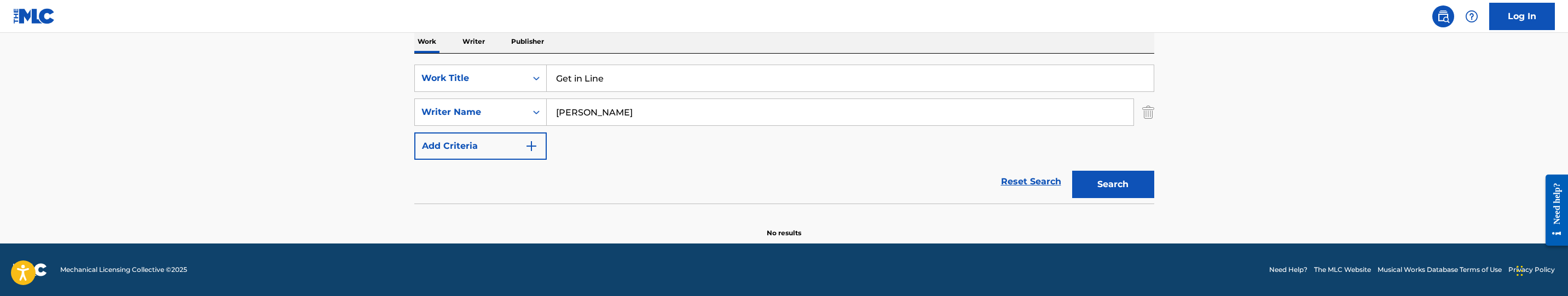
click at [734, 74] on input "Get in Line" at bounding box center [850, 78] width 607 height 26
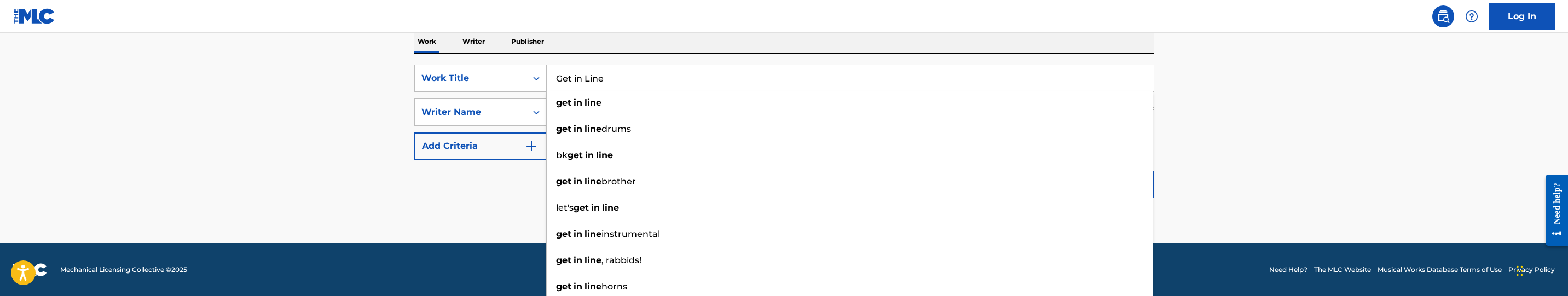
click at [1290, 119] on main "The MLC Public Work Search The accuracy and completeness of The MLC's data is d…" at bounding box center [784, 49] width 1568 height 390
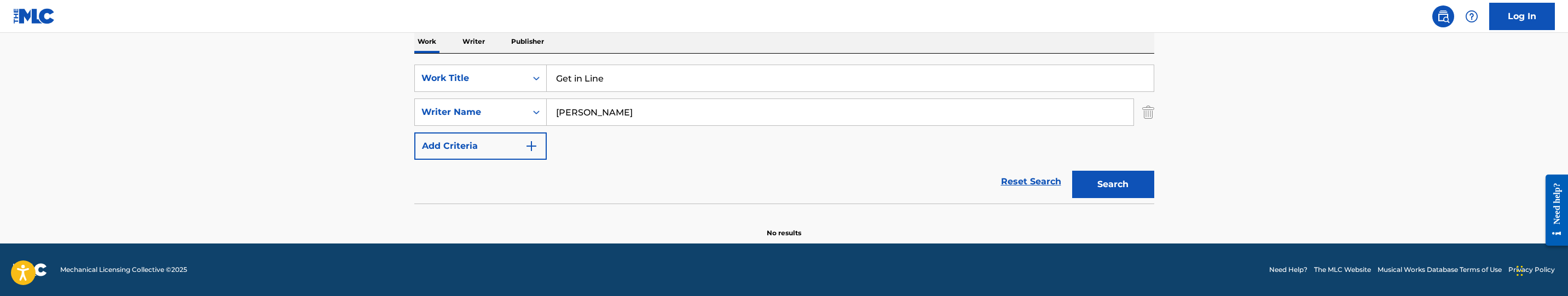
click at [1127, 184] on button "Search" at bounding box center [1113, 185] width 82 height 27
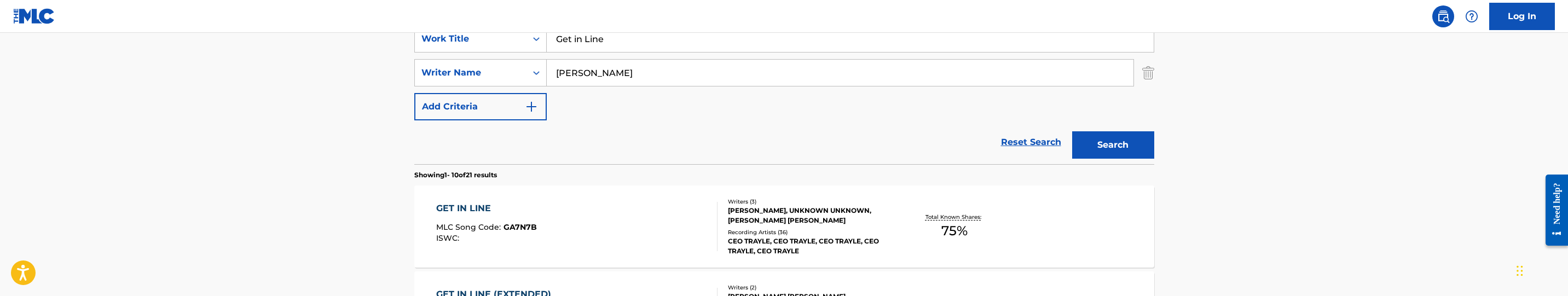
scroll to position [344, 0]
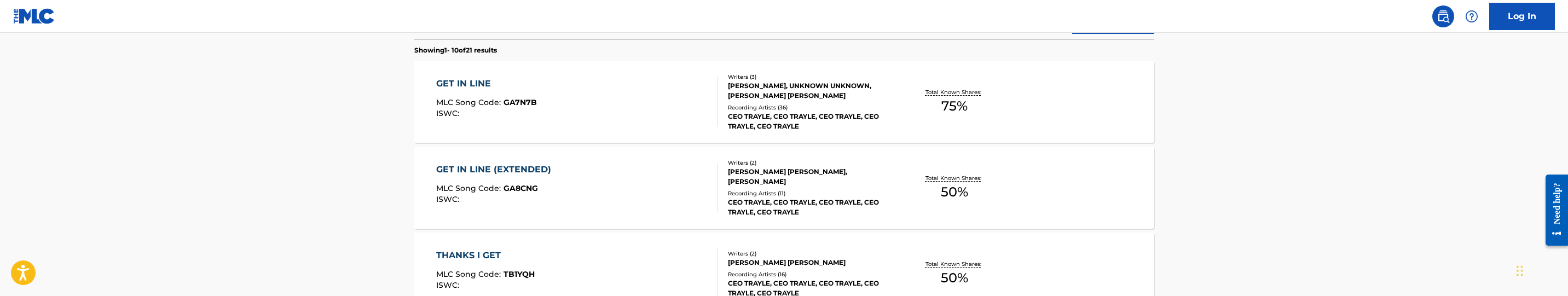
click at [646, 127] on div "GET IN LINE MLC Song Code : GA7N7B ISWC :" at bounding box center [577, 102] width 281 height 49
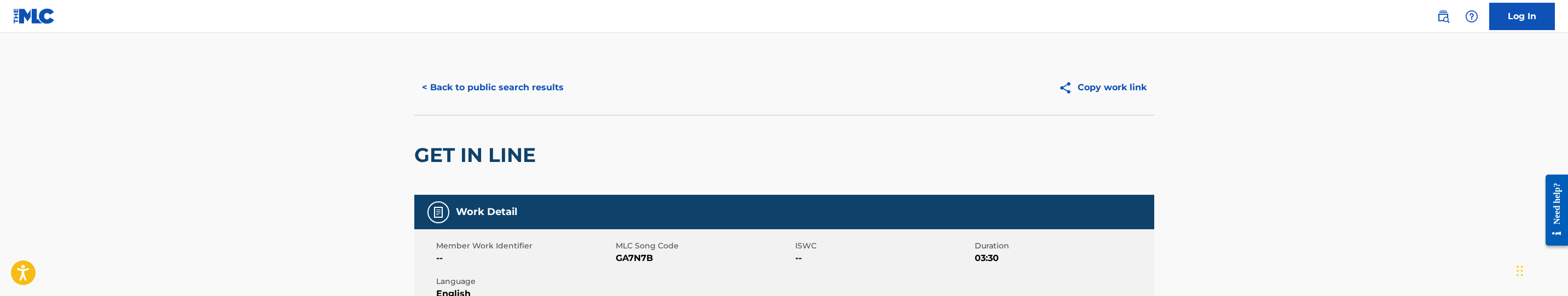
scroll to position [82, 0]
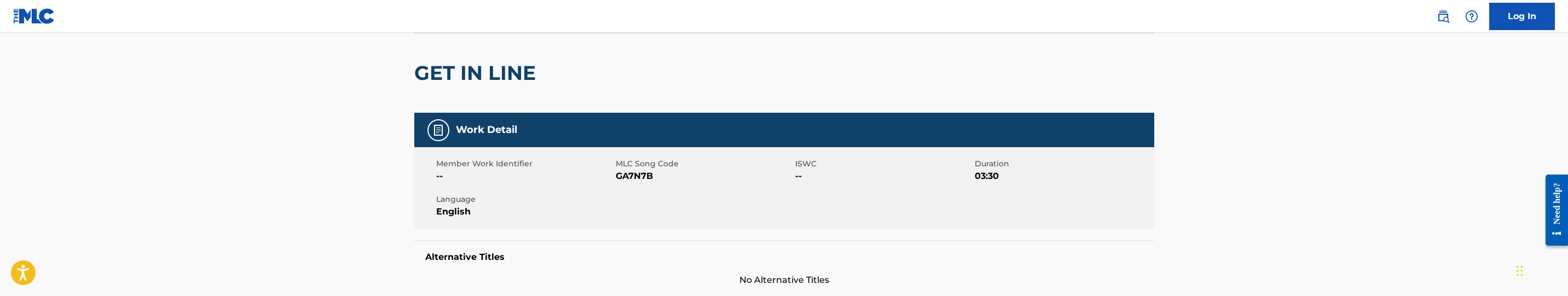
click at [635, 176] on span "GA7N7B" at bounding box center [704, 177] width 177 height 13
copy span "GA7N7B"
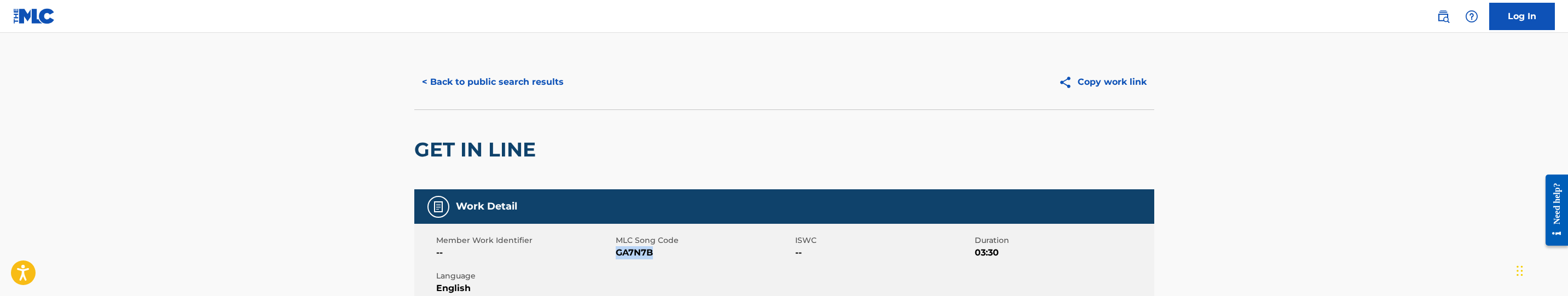
scroll to position [0, 0]
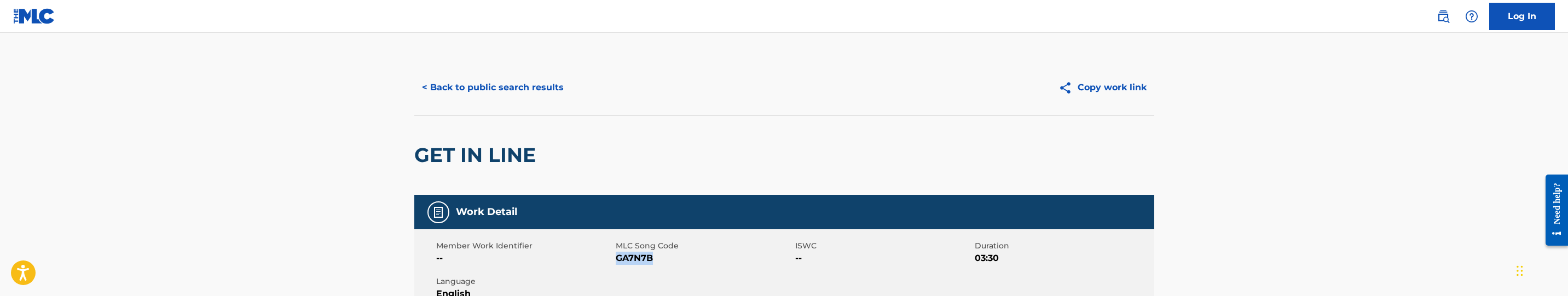
click at [537, 81] on button "< Back to public search results" at bounding box center [493, 87] width 157 height 27
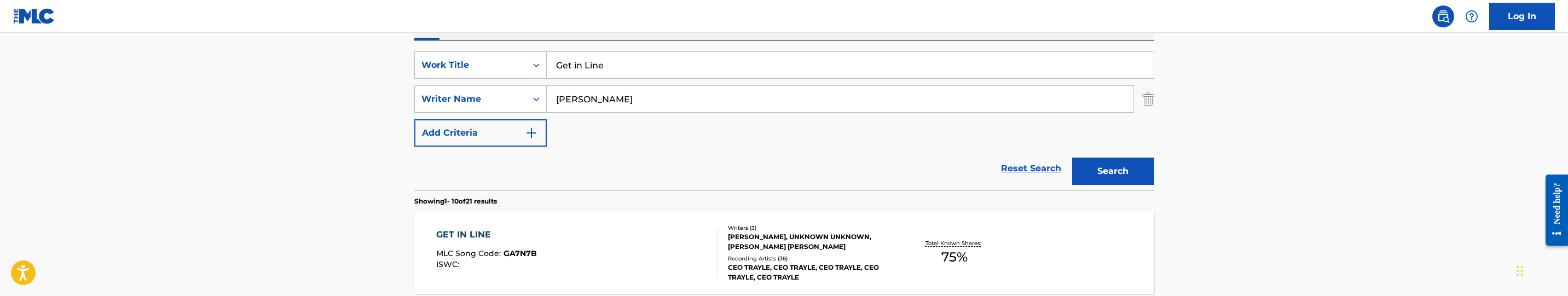
scroll to position [160, 0]
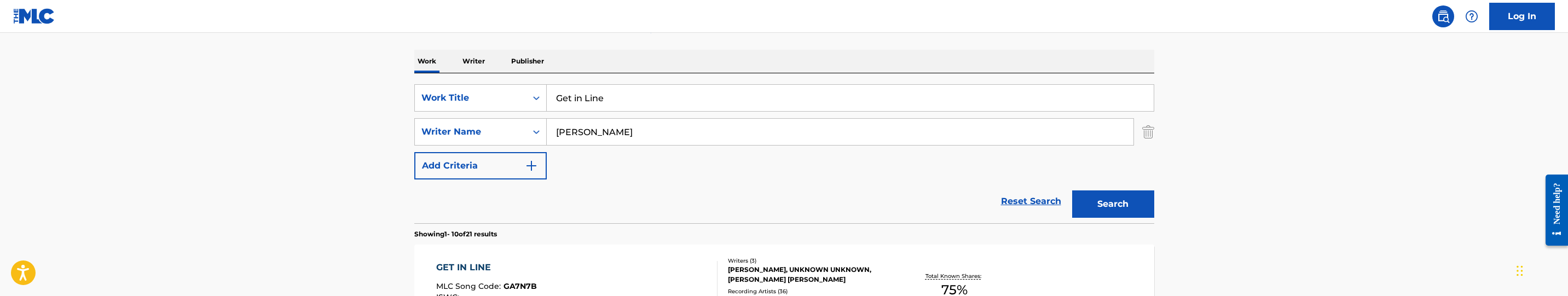
click at [590, 100] on input "Get in Line" at bounding box center [850, 97] width 607 height 26
paste input "City Girls"
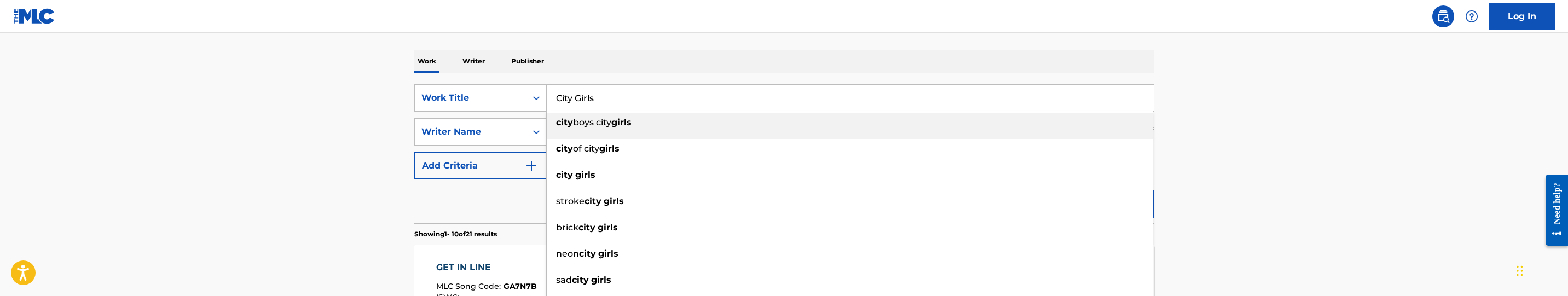
type input "City Girls"
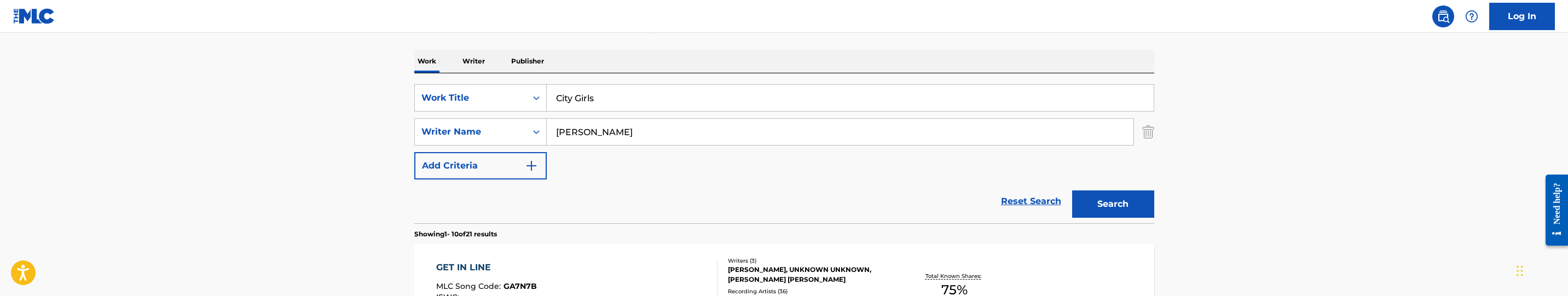
click at [640, 123] on input "[PERSON_NAME]" at bounding box center [840, 132] width 587 height 26
paste input "[PERSON_NAME], Aage"
click at [1135, 216] on button "Search" at bounding box center [1113, 204] width 82 height 27
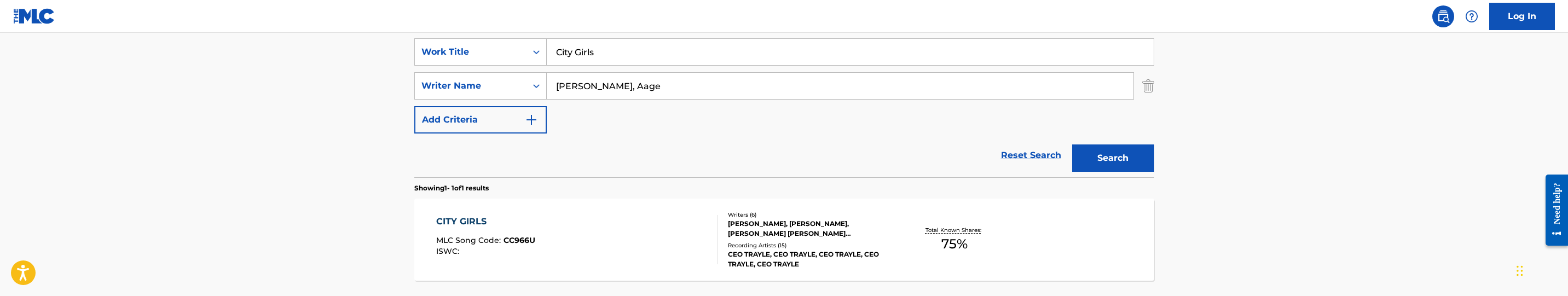
scroll to position [242, 0]
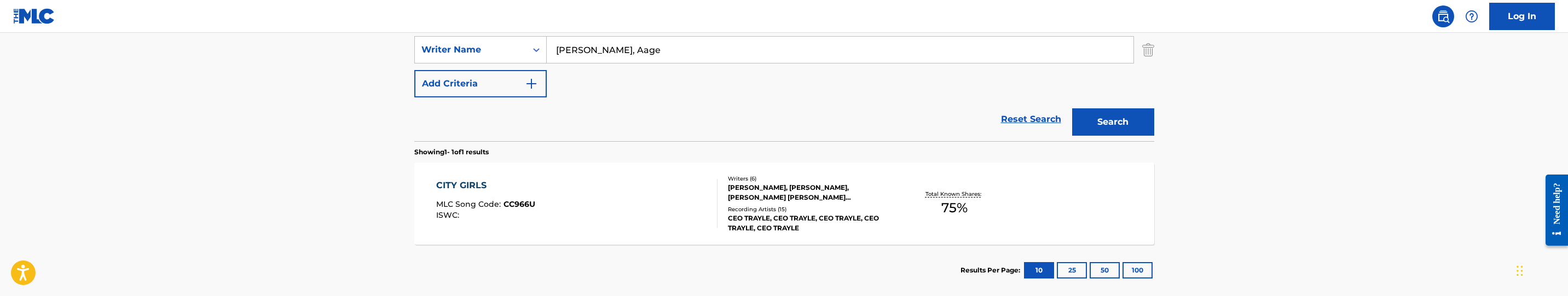
click at [684, 53] on input "[PERSON_NAME], Aage" at bounding box center [840, 49] width 587 height 26
paste input "[PERSON_NAME]"
click at [1093, 122] on button "Search" at bounding box center [1113, 122] width 82 height 27
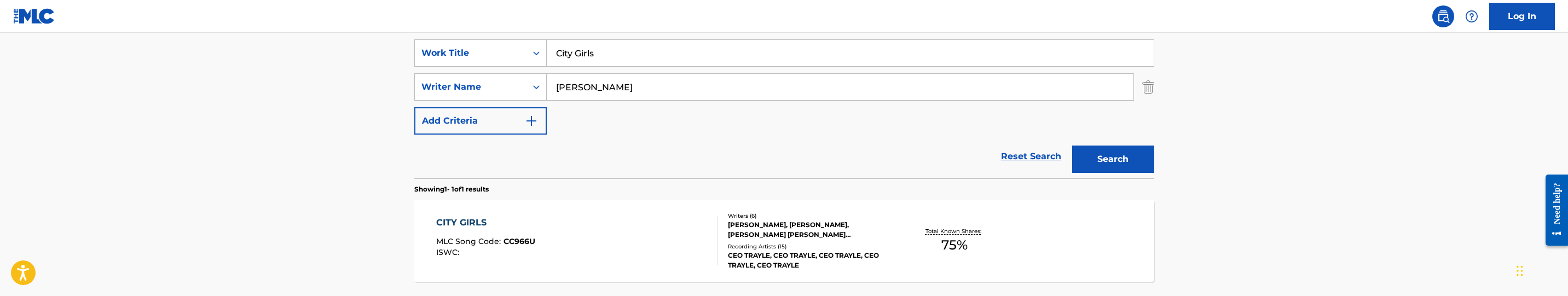
scroll to position [160, 0]
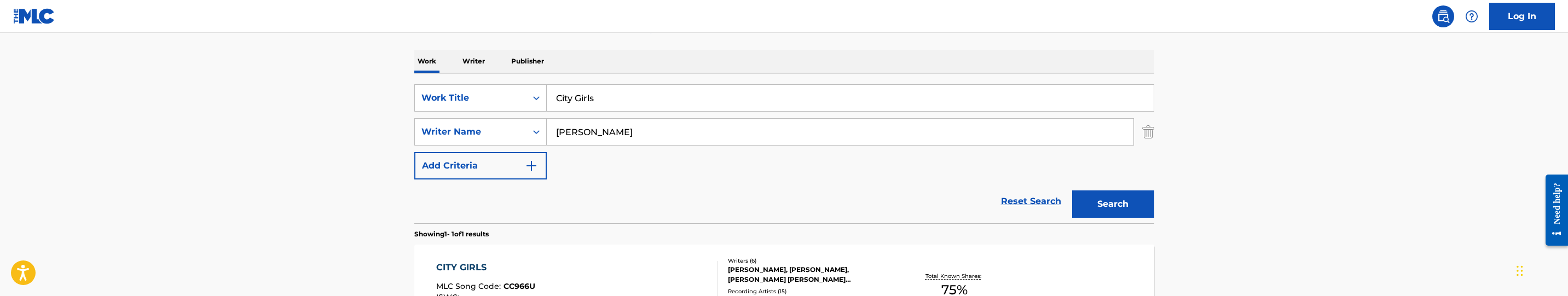
click at [695, 122] on input "[PERSON_NAME]" at bounding box center [840, 132] width 587 height 26
paste input "[PERSON_NAME]"
type input "[PERSON_NAME]"
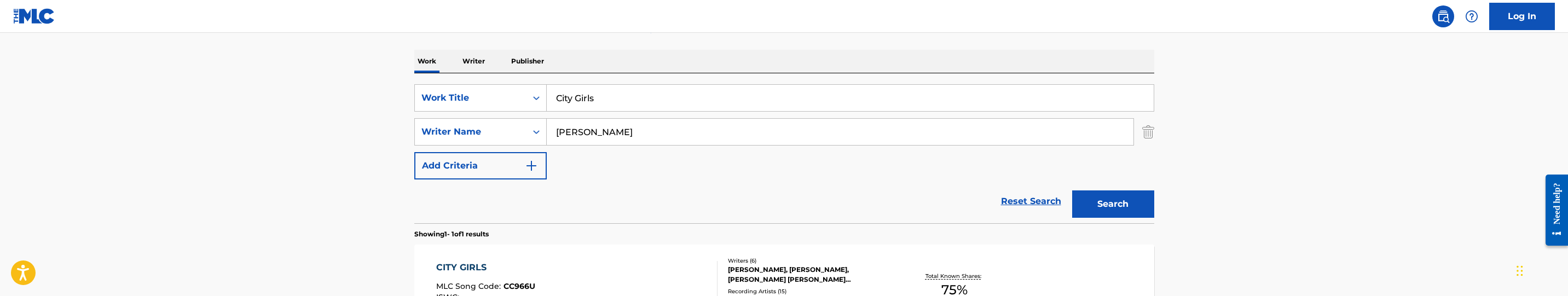
click at [1101, 212] on button "Search" at bounding box center [1113, 204] width 82 height 27
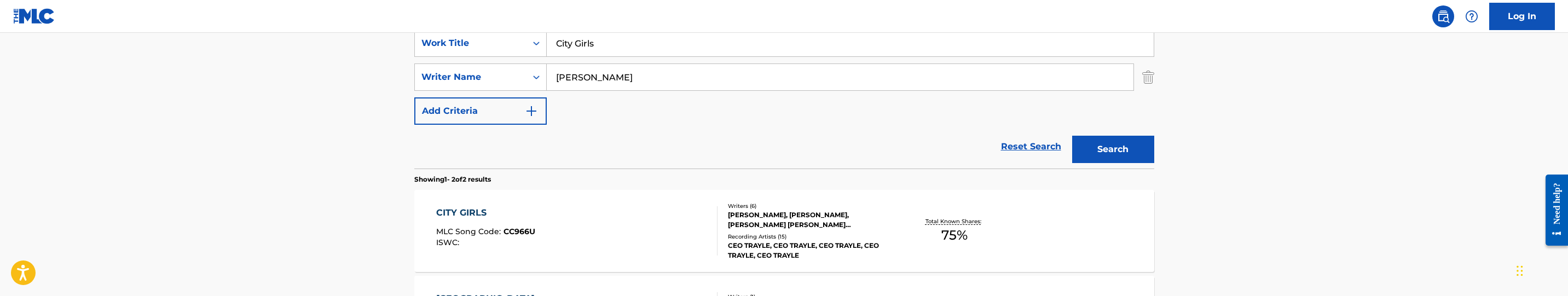
scroll to position [296, 0]
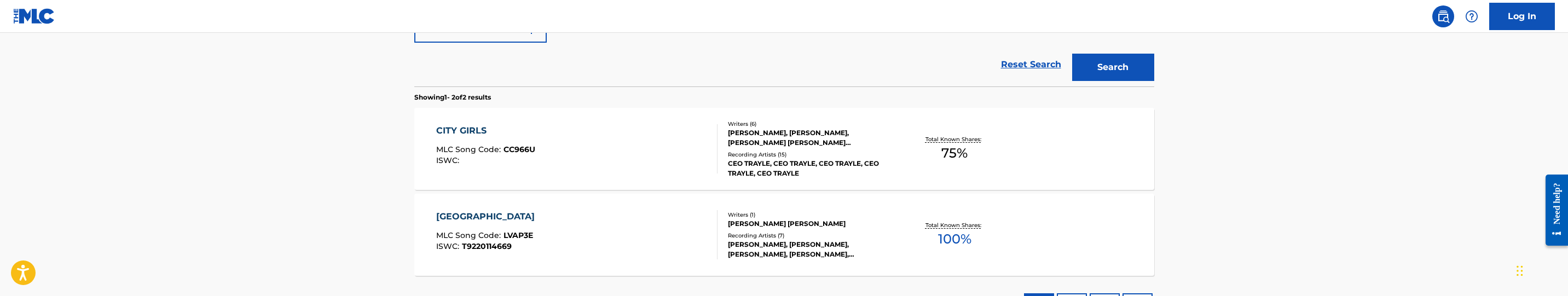
click at [662, 153] on div "CITY GIRLS MLC Song Code : CC966U ISWC :" at bounding box center [577, 149] width 281 height 49
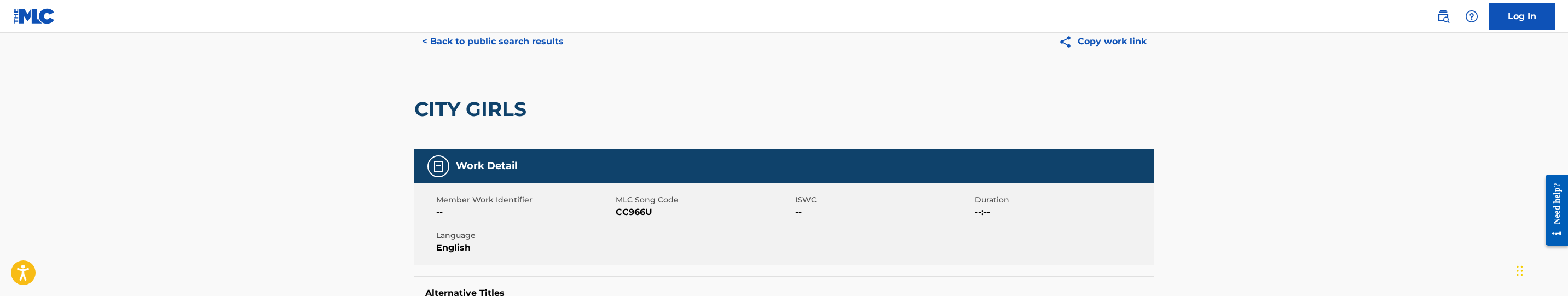
scroll to position [82, 0]
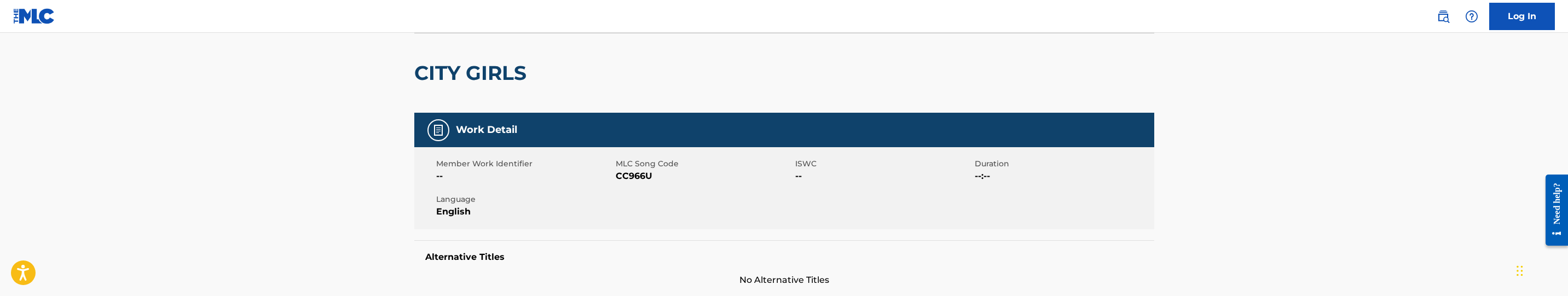
click at [632, 175] on span "CC966U" at bounding box center [704, 177] width 177 height 13
copy span "CC966U"
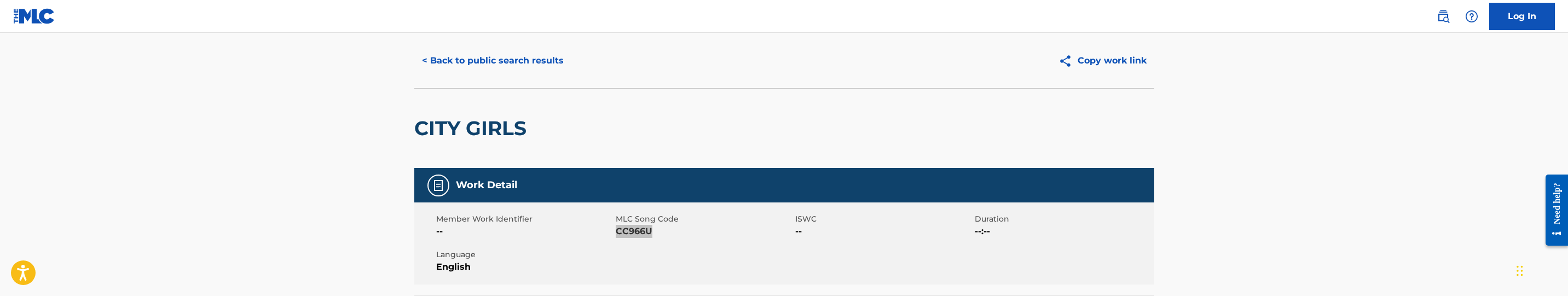
scroll to position [0, 0]
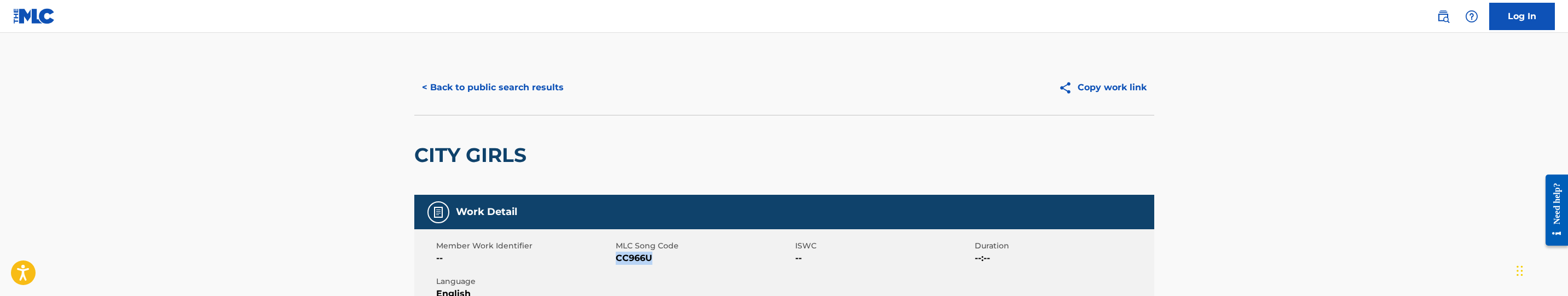
click at [646, 255] on span "CC966U" at bounding box center [704, 259] width 177 height 13
click at [503, 93] on button "< Back to public search results" at bounding box center [493, 87] width 157 height 27
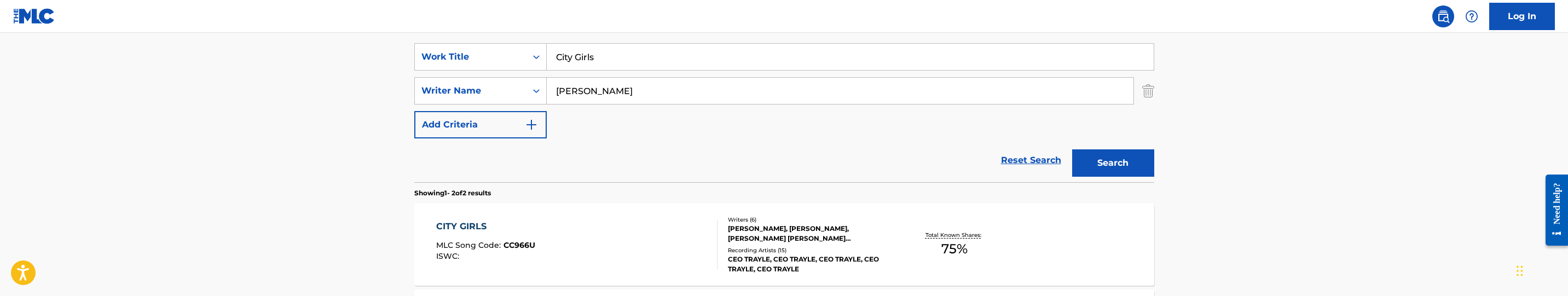
scroll to position [194, 0]
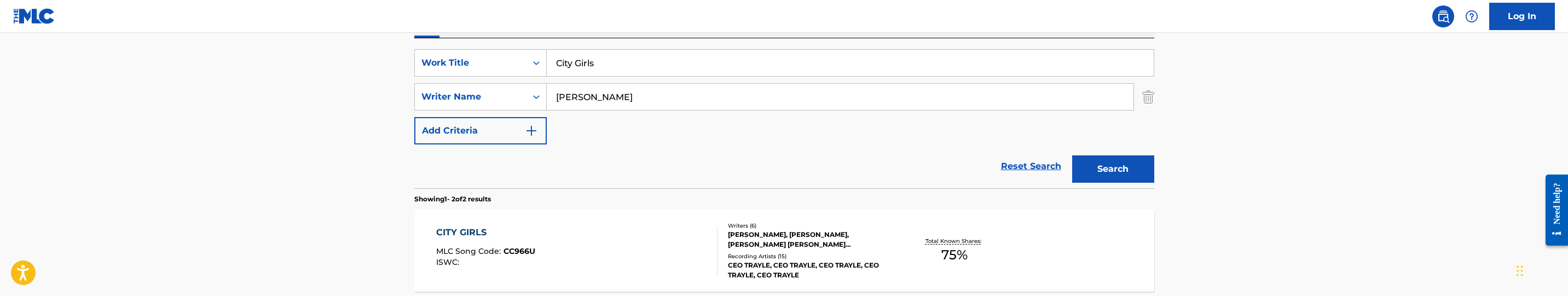
click at [644, 45] on div "SearchWithCriteria84d4086a-e1a3-4b56-9bf3-040f6c14e6ea Work Title City Girls Se…" at bounding box center [785, 113] width 740 height 150
click at [648, 73] on input "City Girls" at bounding box center [850, 63] width 607 height 26
paste input "Making $ Is Me"
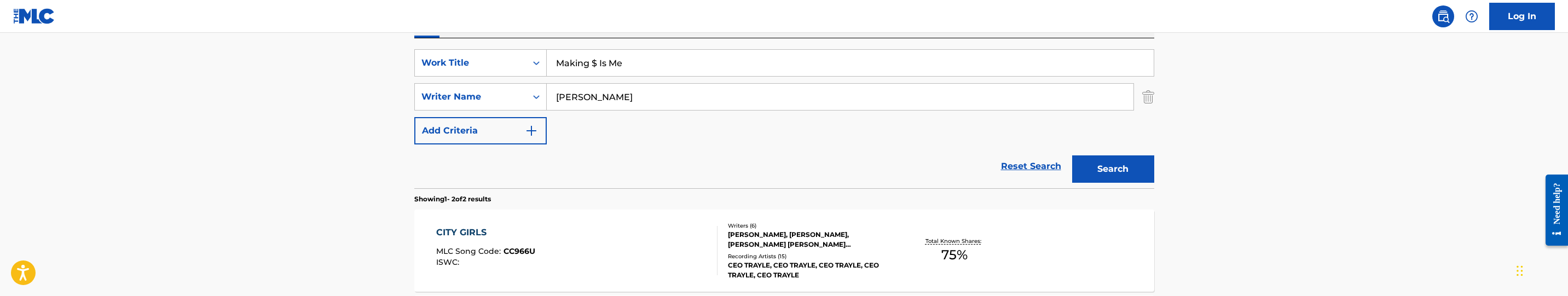
type input "Making $ Is Me"
click at [719, 92] on input "[PERSON_NAME]" at bounding box center [840, 97] width 587 height 26
paste input "[PERSON_NAME]"
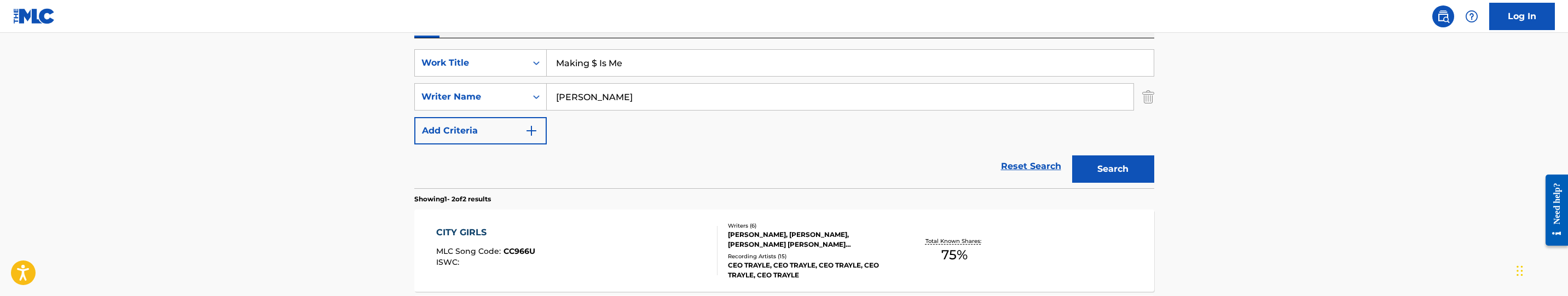
type input "[PERSON_NAME]"
click at [1118, 171] on button "Search" at bounding box center [1113, 169] width 82 height 27
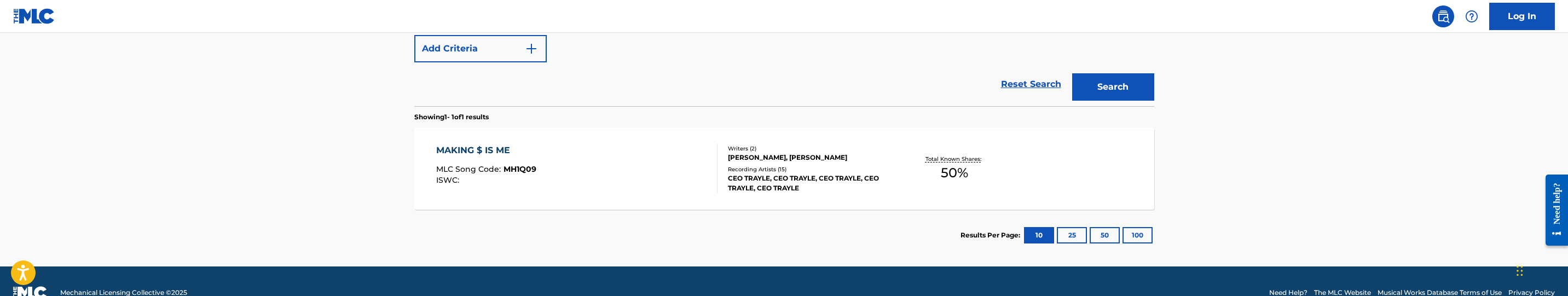
scroll to position [300, 0]
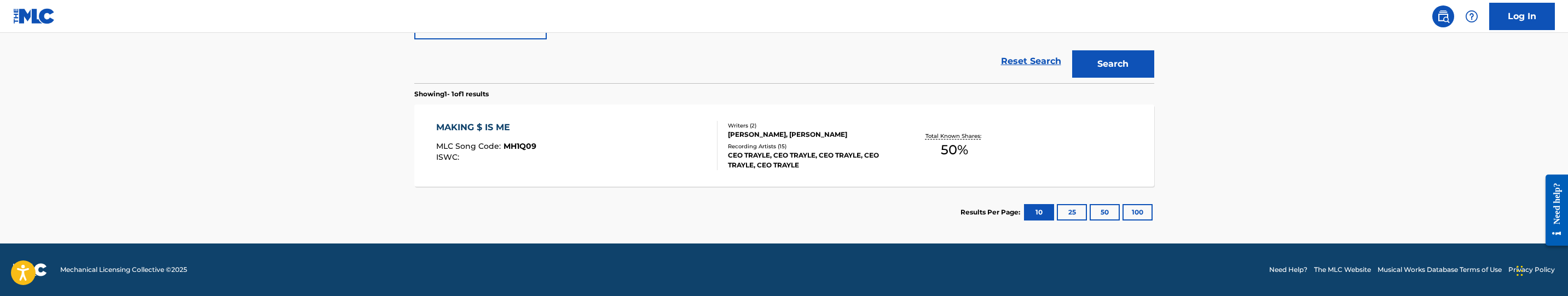
click at [642, 158] on div "MAKING $ IS ME MLC Song Code : MH1Q09 ISWC :" at bounding box center [577, 146] width 281 height 49
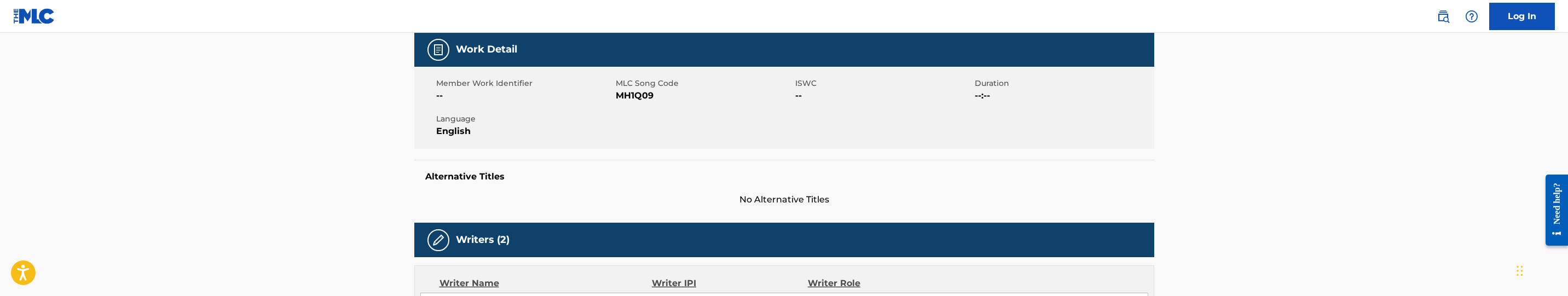
scroll to position [164, 0]
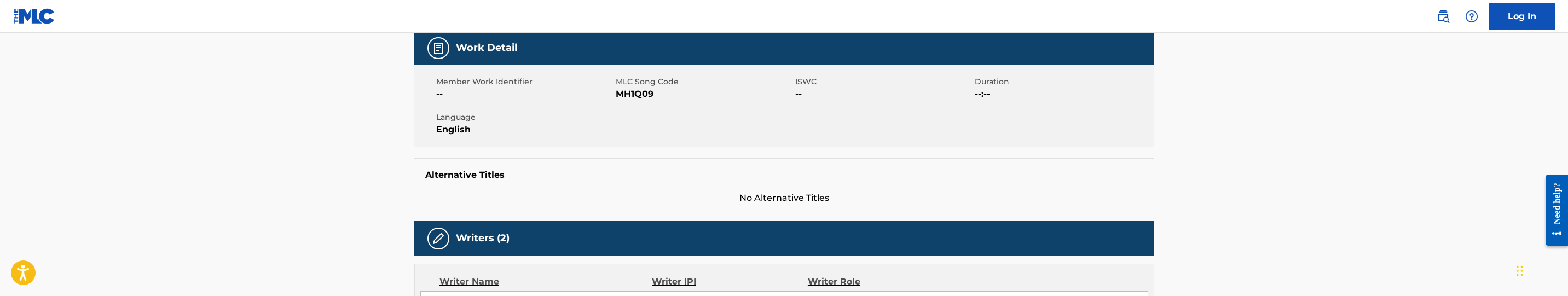
click at [642, 97] on span "MH1Q09" at bounding box center [704, 94] width 177 height 13
copy span "MH1Q09"
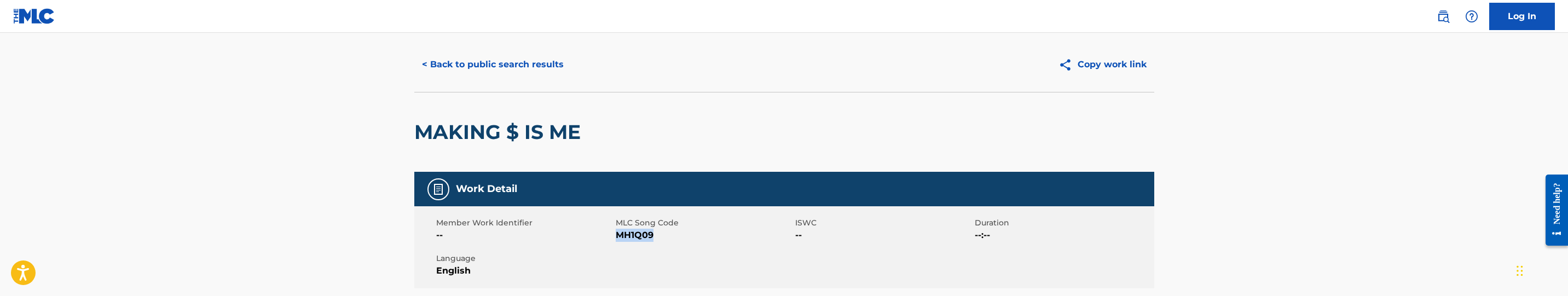
scroll to position [0, 0]
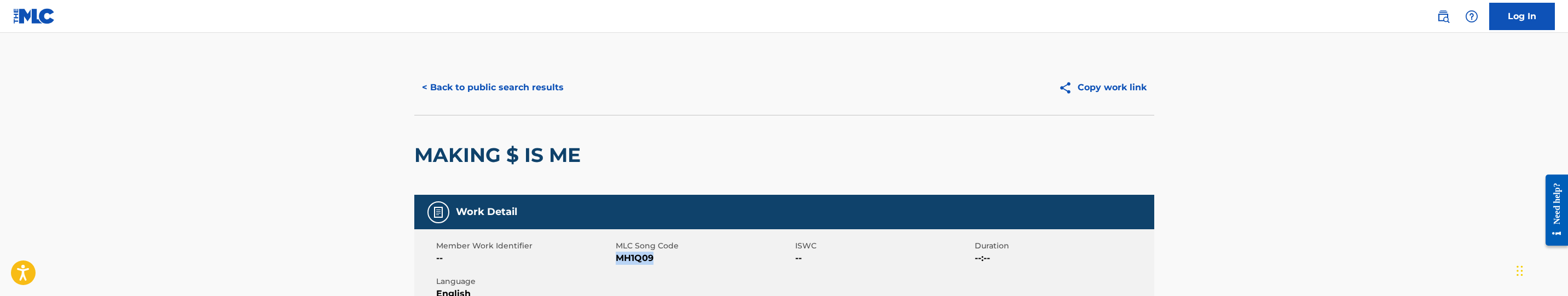
click at [530, 91] on button "< Back to public search results" at bounding box center [493, 87] width 157 height 27
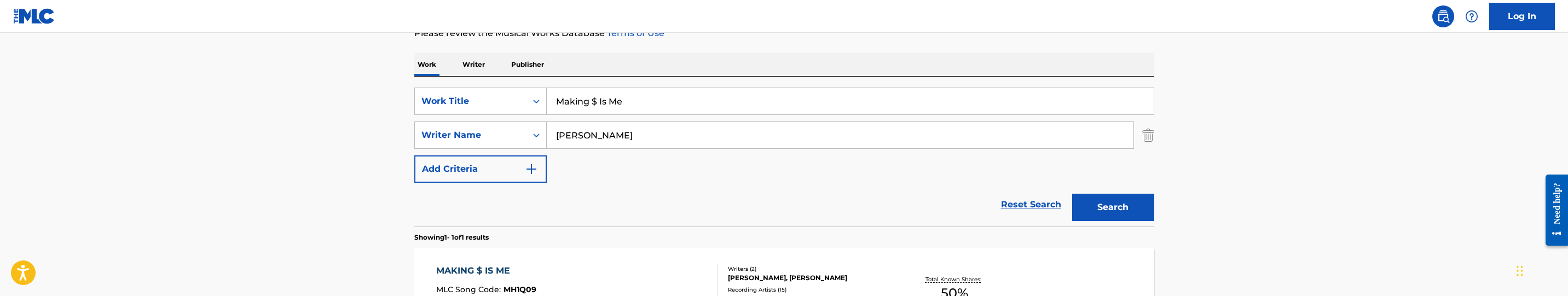
scroll to position [155, 0]
click at [643, 110] on input "Making $ Is Me" at bounding box center [850, 102] width 607 height 26
paste input "de 4 It"
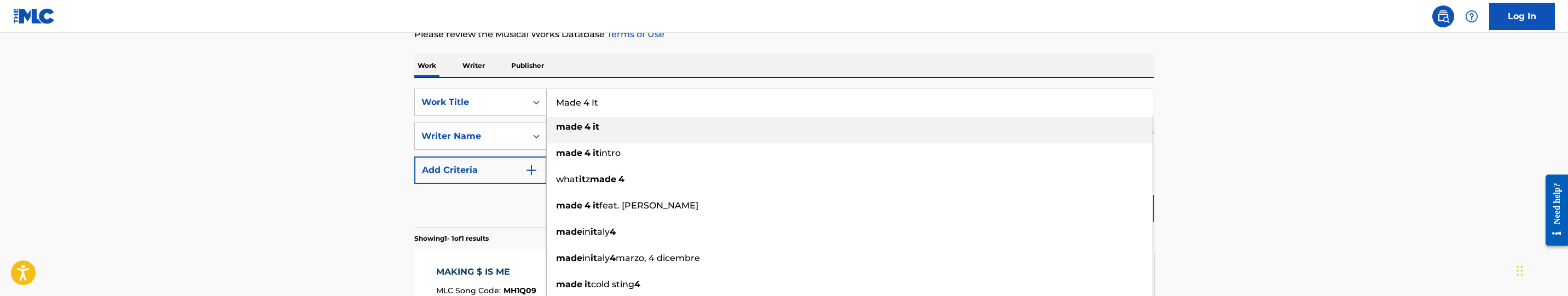
type input "Made 4 It"
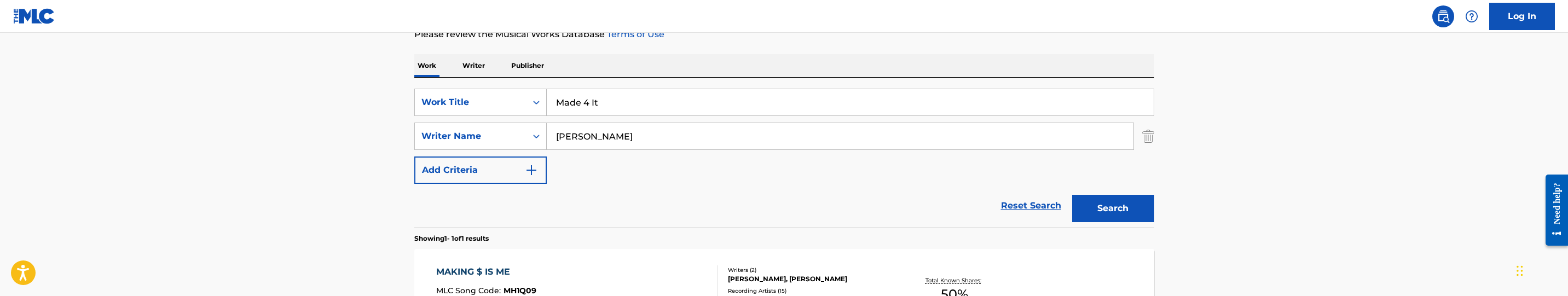
click at [665, 138] on input "[PERSON_NAME]" at bounding box center [840, 136] width 587 height 26
paste input "[PERSON_NAME] C"
type input "[PERSON_NAME] C"
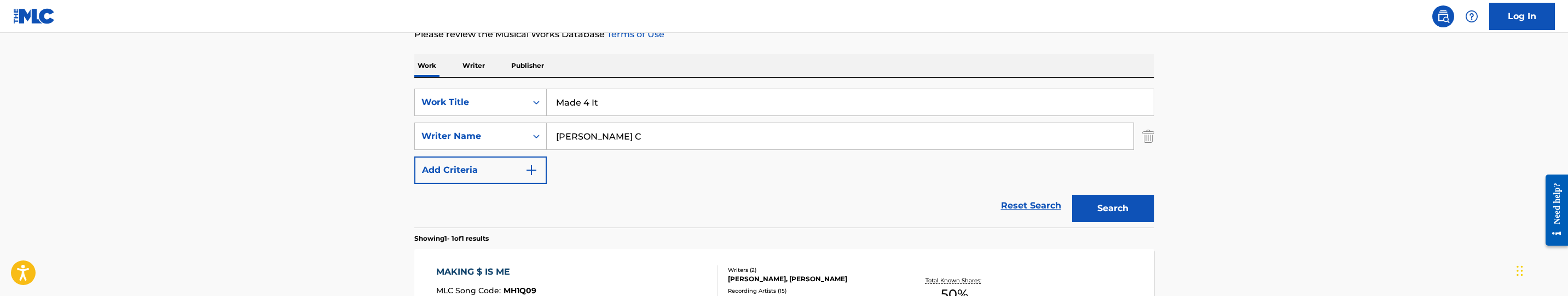
click at [1124, 212] on button "Search" at bounding box center [1113, 208] width 82 height 27
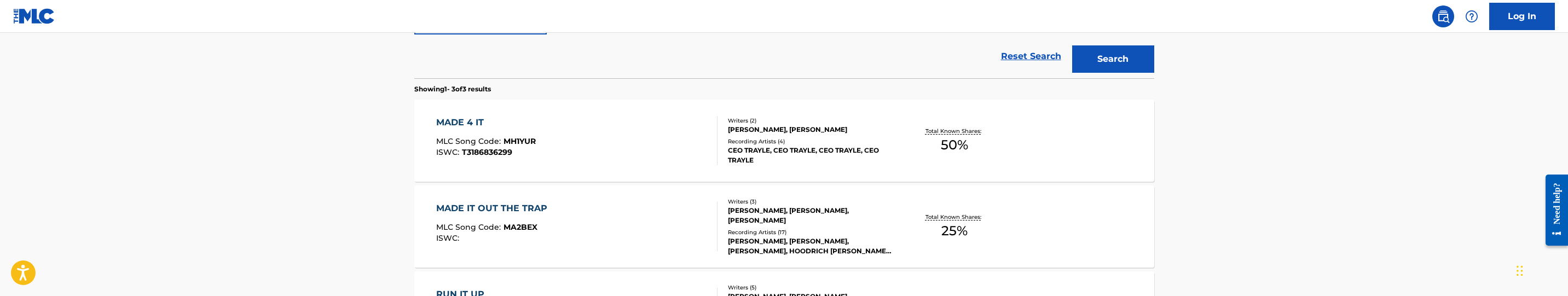
scroll to position [319, 0]
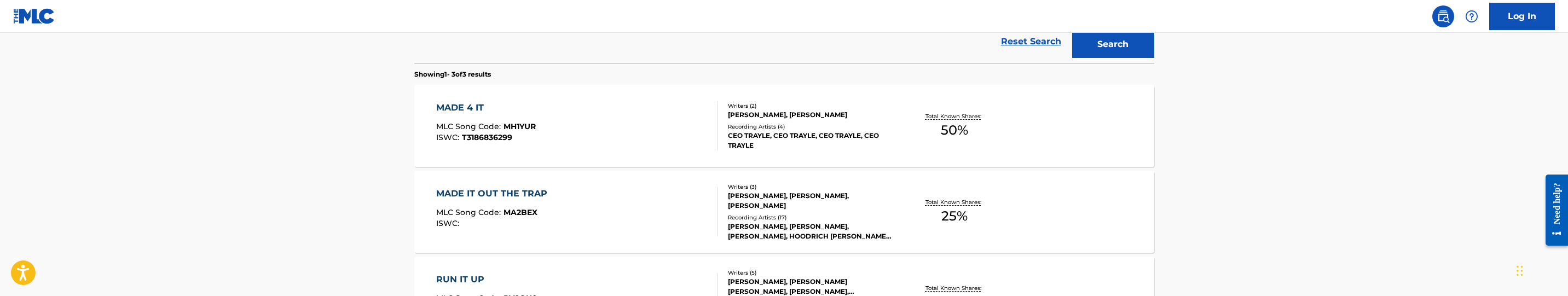
click at [660, 144] on div "MADE 4 IT MLC Song Code : MH1YUR ISWC : T3186836299" at bounding box center [577, 125] width 281 height 49
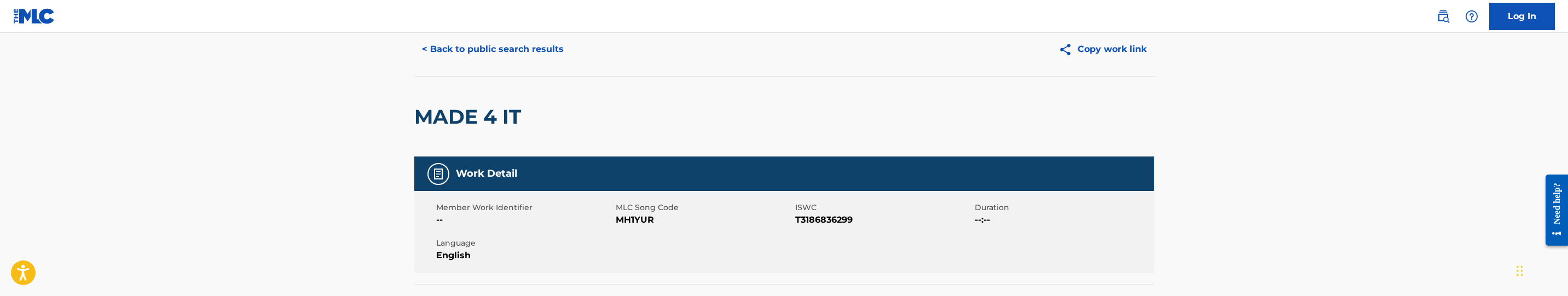
scroll to position [84, 0]
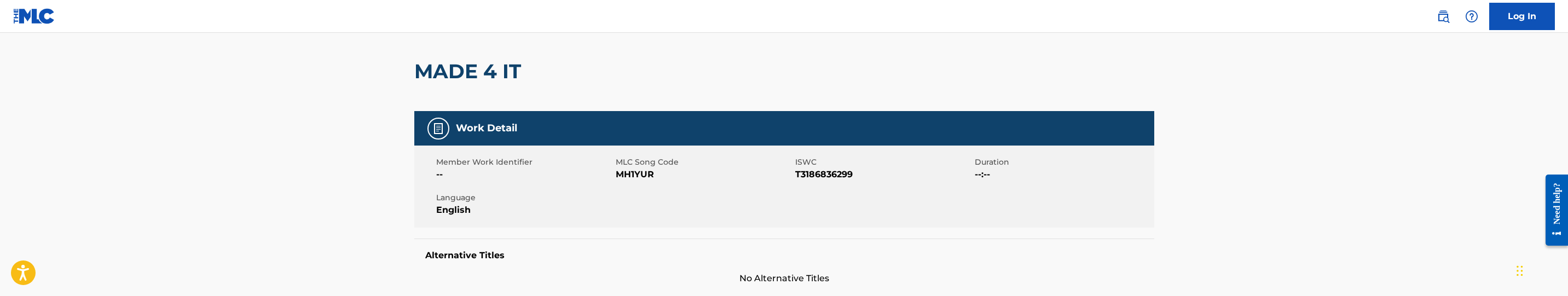
click at [632, 169] on span "MH1YUR" at bounding box center [704, 175] width 177 height 13
copy span "MH1YUR"
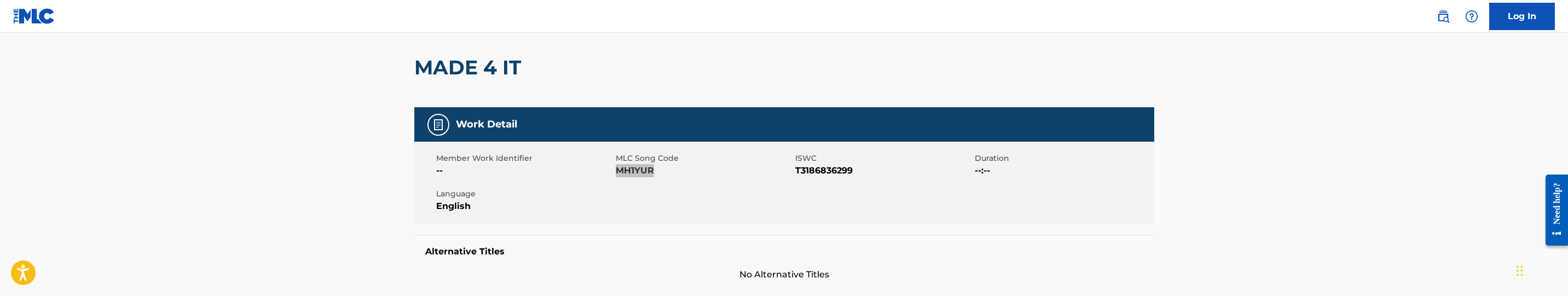
scroll to position [0, 0]
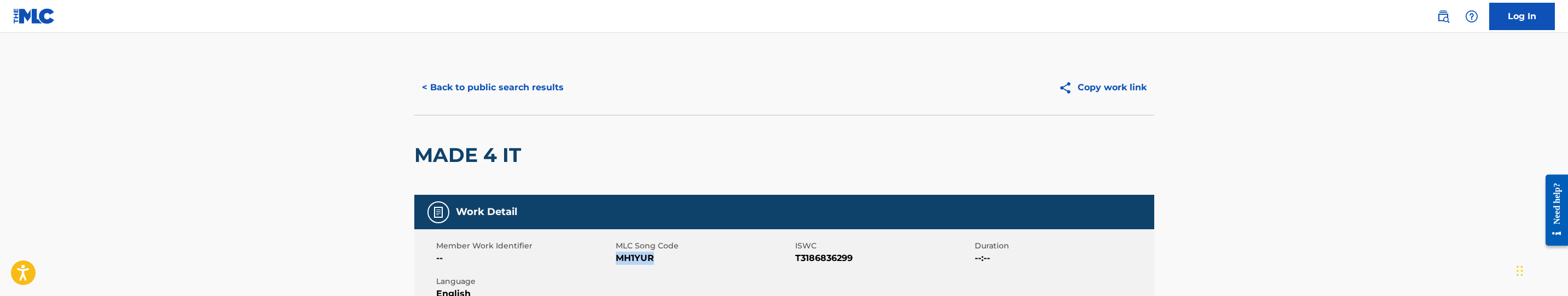
click at [490, 82] on button "< Back to public search results" at bounding box center [493, 87] width 157 height 27
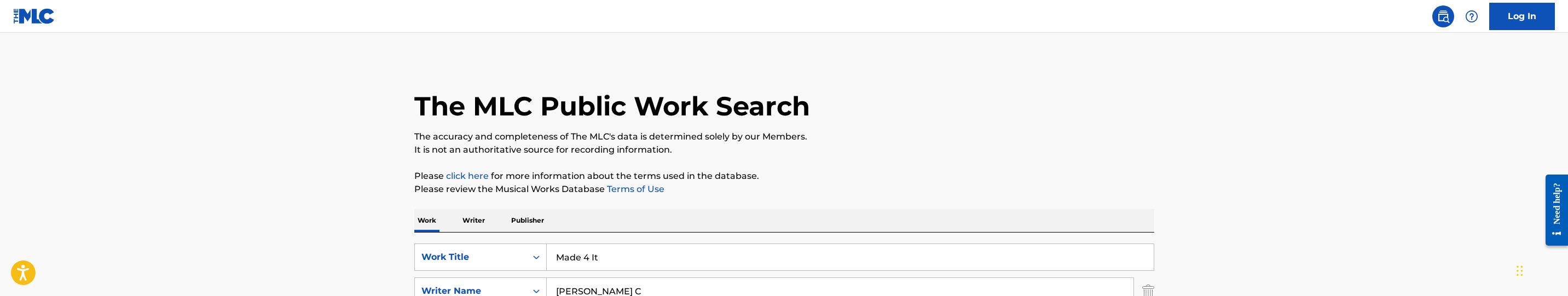
click at [640, 245] on input "Made 4 It" at bounding box center [850, 257] width 607 height 26
paste input "Living Righ"
type input "Living Right"
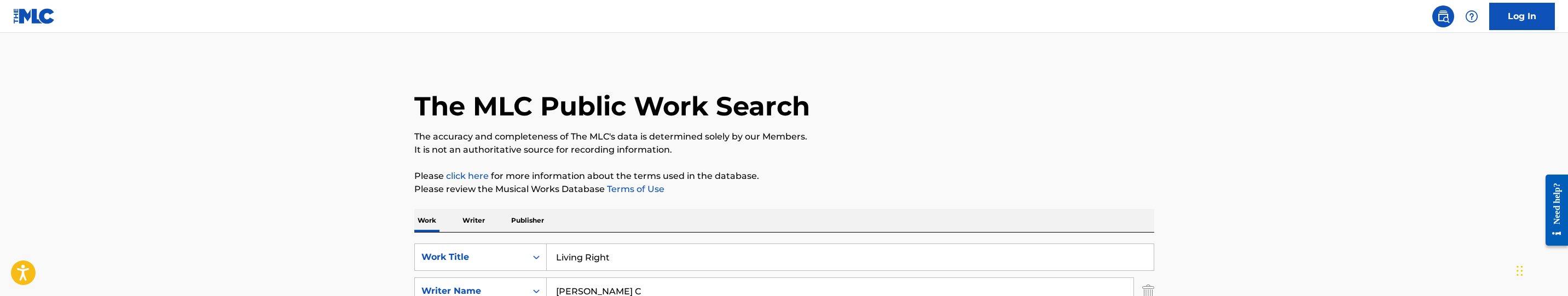
click at [923, 176] on p "Please click here for more information about the terms used in the database." at bounding box center [785, 177] width 740 height 13
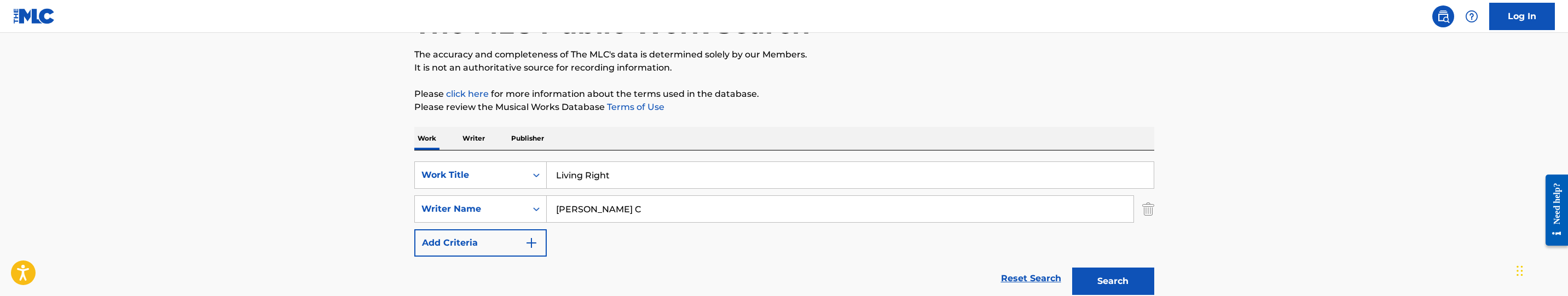
click at [665, 209] on input "[PERSON_NAME] C" at bounding box center [840, 209] width 587 height 26
paste input "[PERSON_NAME]"
click at [1089, 280] on button "Search" at bounding box center [1113, 281] width 82 height 27
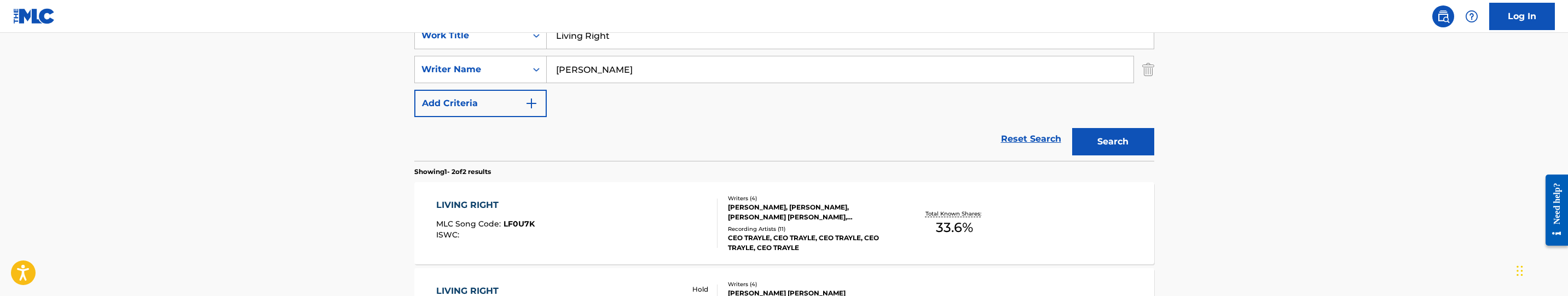
scroll to position [132, 0]
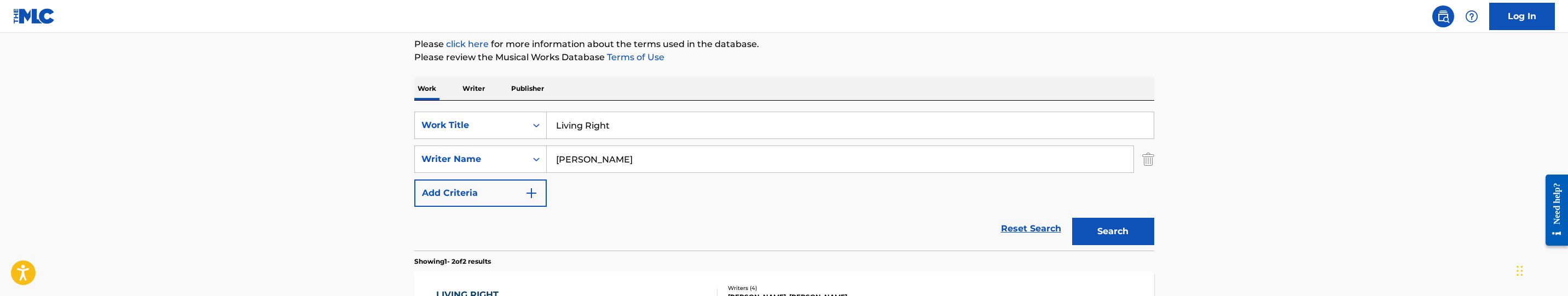
click at [620, 158] on input "[PERSON_NAME]" at bounding box center [840, 159] width 587 height 26
paste input "[PERSON_NAME]"
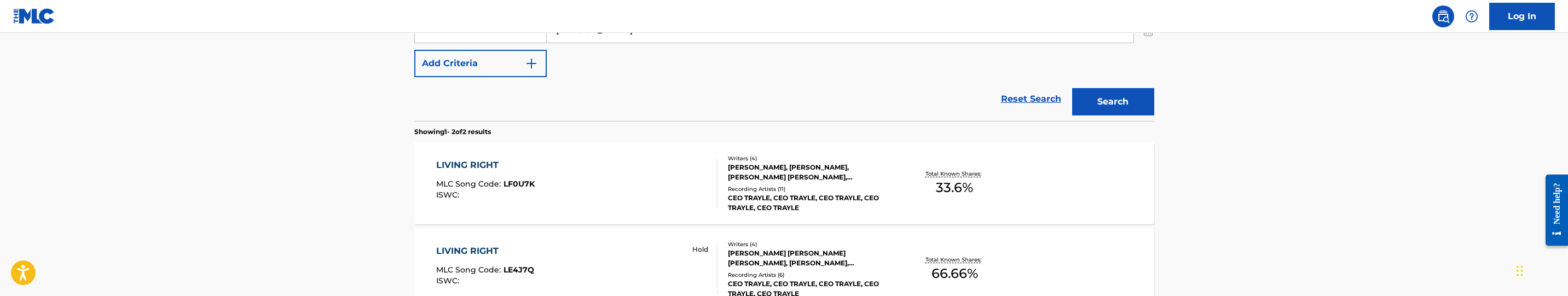
scroll to position [296, 0]
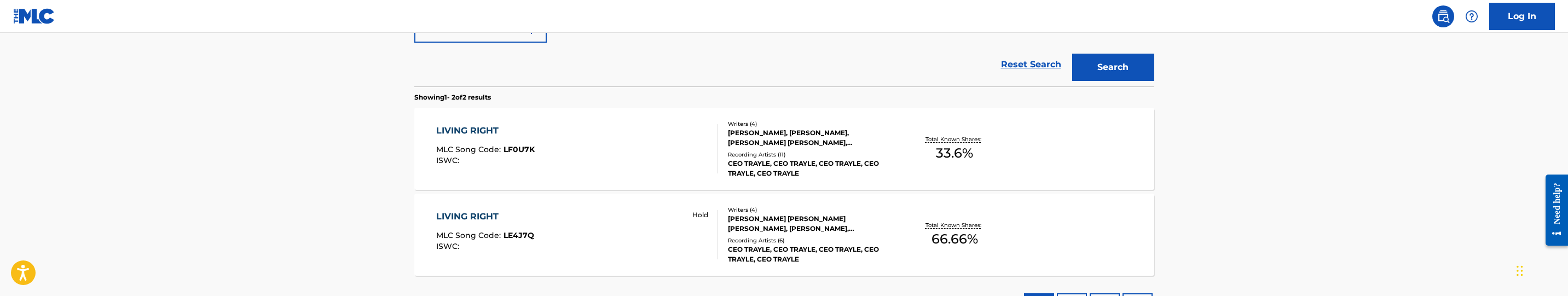
drag, startPoint x: 1091, startPoint y: 61, endPoint x: 1079, endPoint y: 65, distance: 12.6
click at [1091, 62] on button "Search" at bounding box center [1113, 67] width 82 height 27
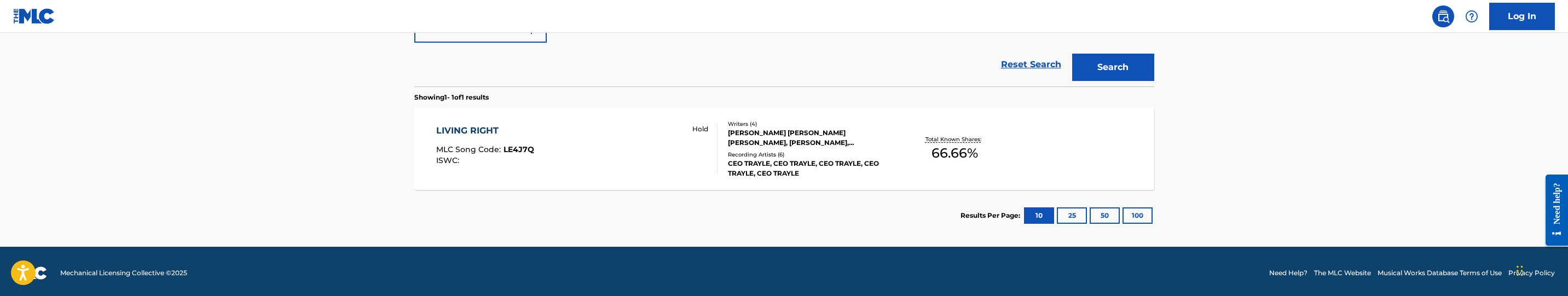
scroll to position [214, 0]
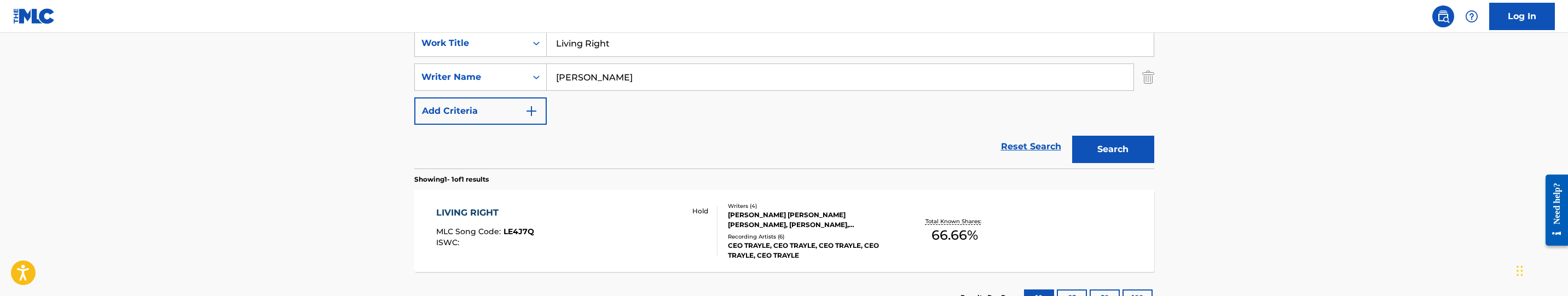
click at [724, 86] on input "[PERSON_NAME]" at bounding box center [840, 77] width 587 height 26
paste input "[PERSON_NAME]"
click at [1099, 145] on button "Search" at bounding box center [1113, 149] width 82 height 27
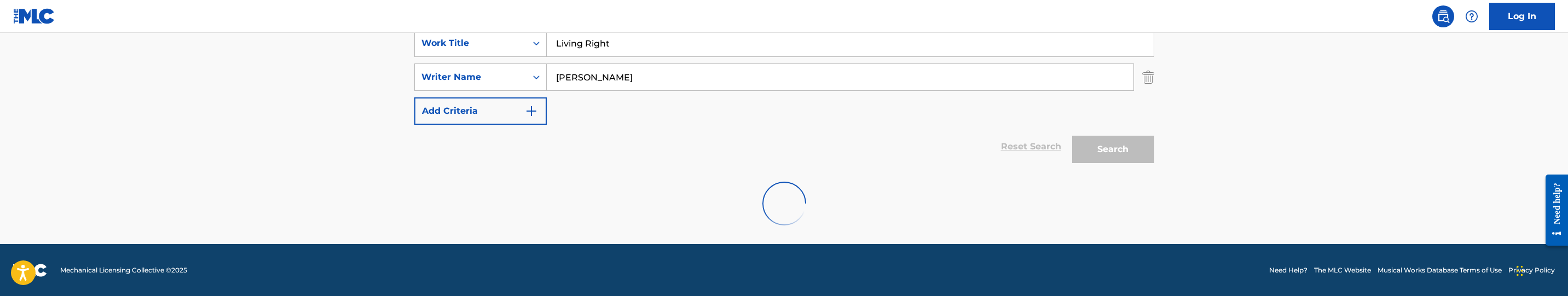
scroll to position [179, 0]
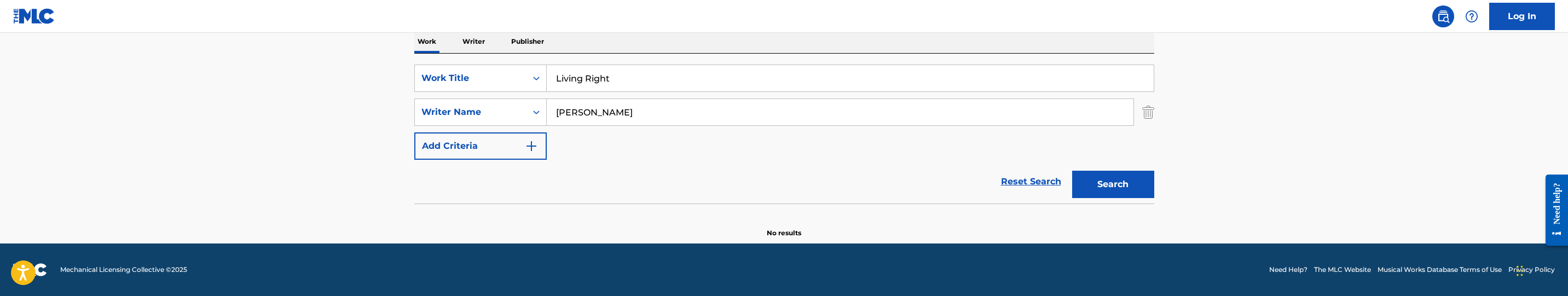
click at [695, 113] on input "[PERSON_NAME]" at bounding box center [840, 112] width 587 height 26
paste input "[PERSON_NAME]"
type input "[PERSON_NAME]"
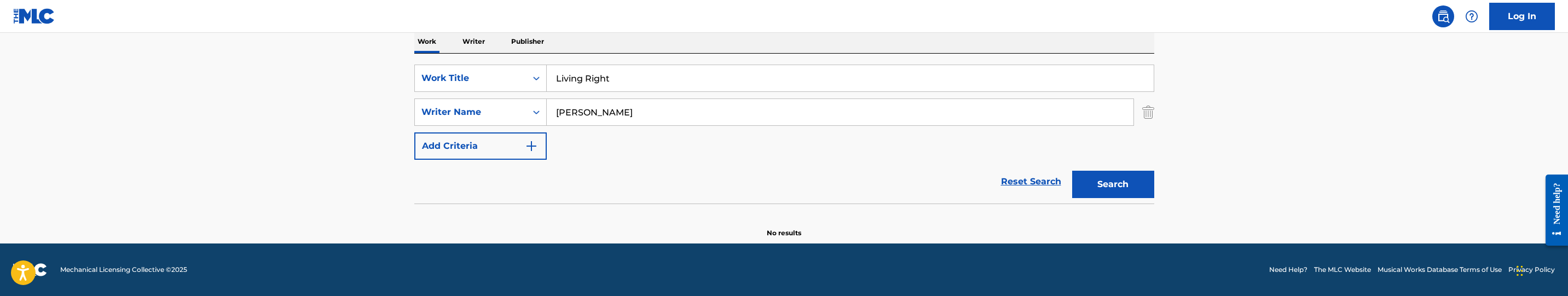
click at [1119, 188] on button "Search" at bounding box center [1113, 185] width 82 height 27
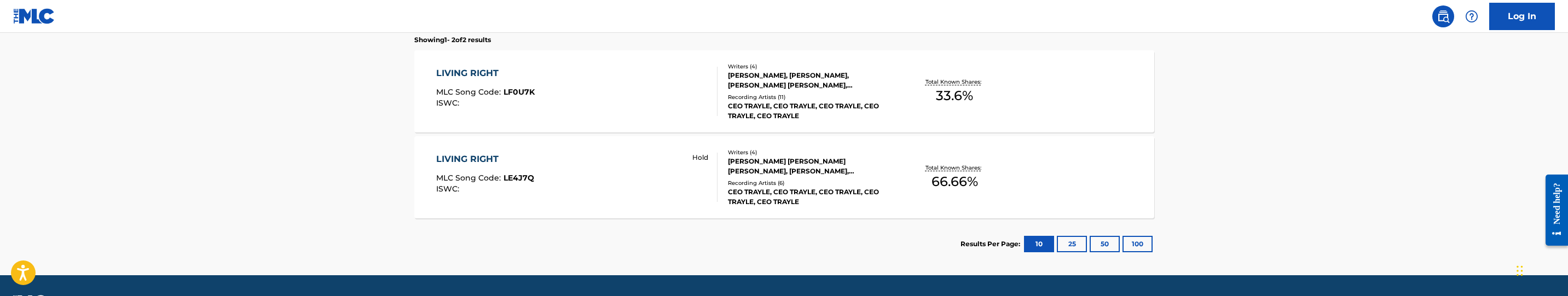
scroll to position [378, 0]
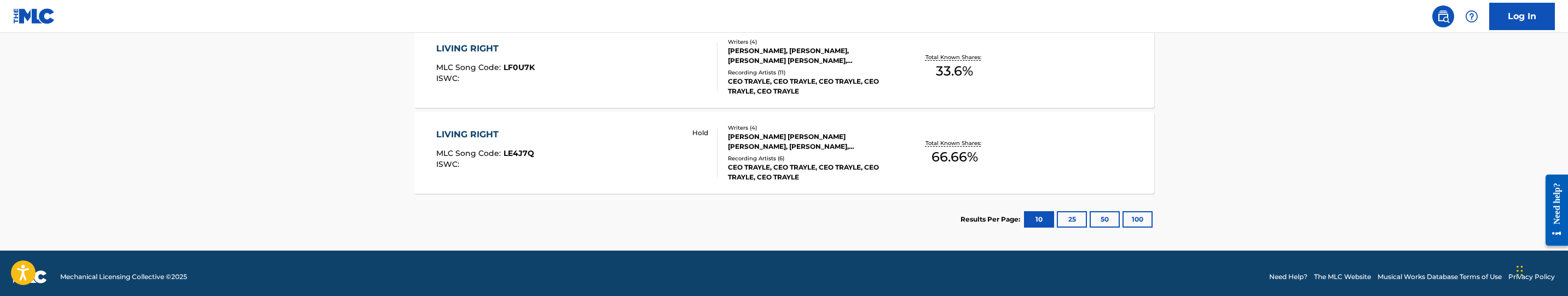
click at [598, 97] on div "LIVING RIGHT MLC Song Code : LF0U7K ISWC : Writers ( 4 ) [PERSON_NAME], [PERSON…" at bounding box center [785, 66] width 740 height 82
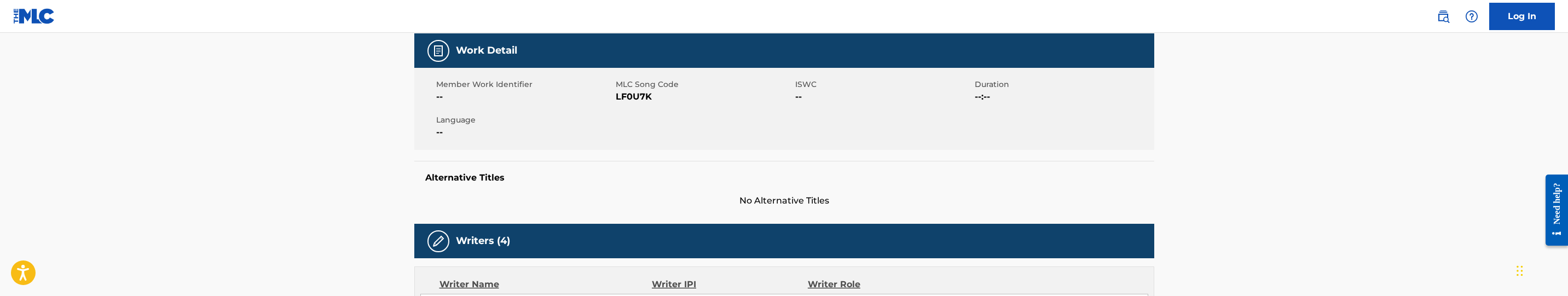
scroll to position [164, 0]
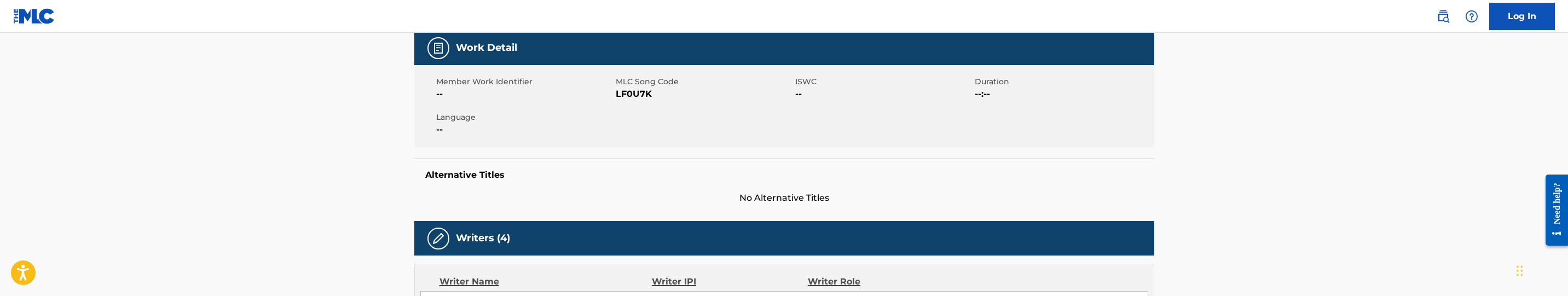
click at [640, 97] on span "LF0U7K" at bounding box center [704, 94] width 177 height 13
copy span "LF0U7K"
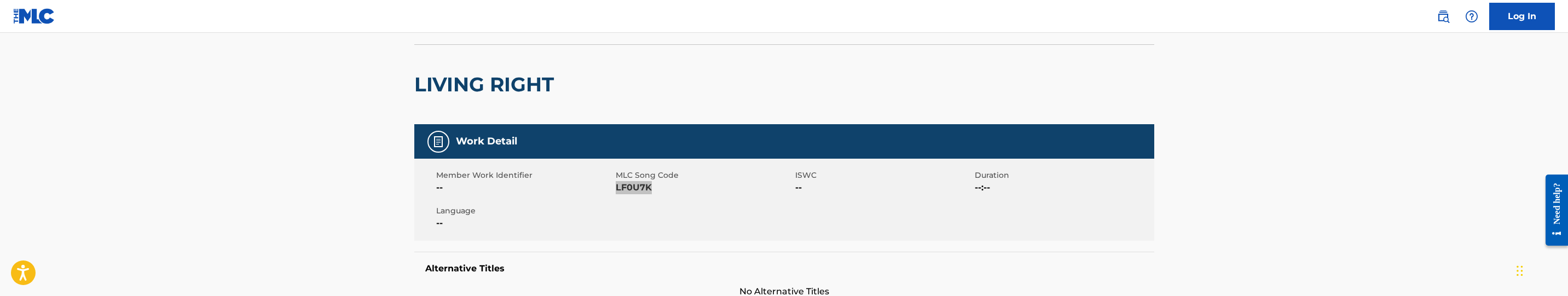
scroll to position [0, 0]
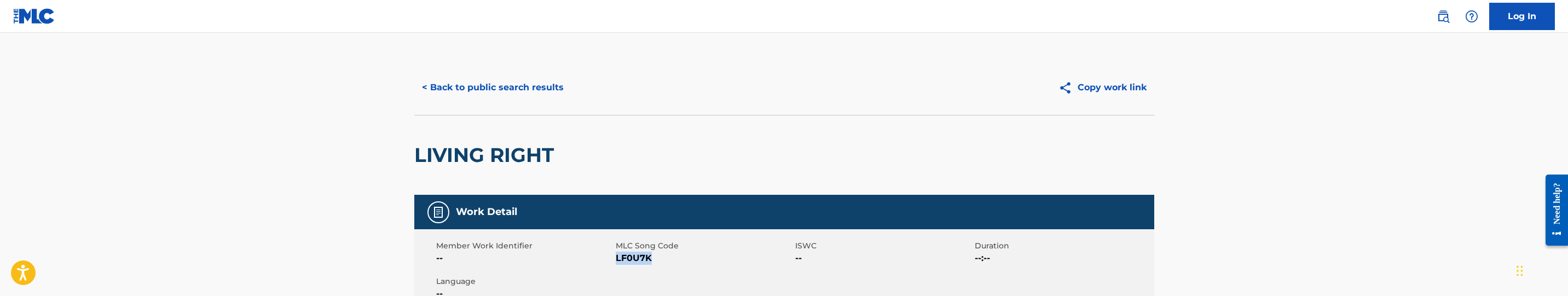
click at [640, 258] on span "LF0U7K" at bounding box center [704, 259] width 177 height 13
click at [514, 84] on button "< Back to public search results" at bounding box center [493, 87] width 157 height 27
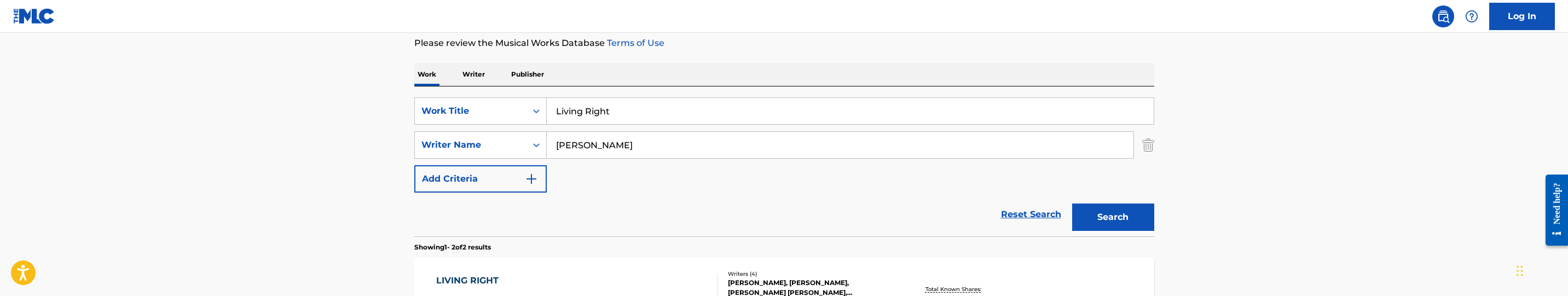
scroll to position [139, 0]
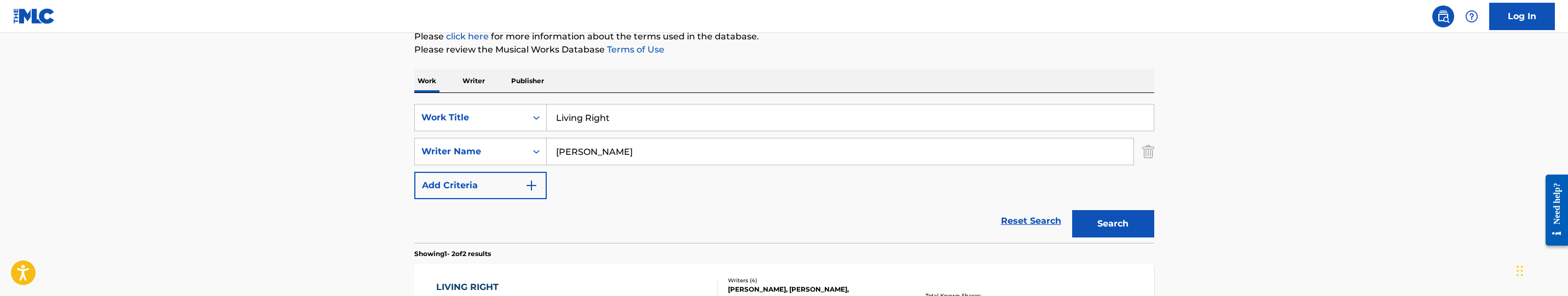
click at [622, 107] on input "Living Right" at bounding box center [850, 118] width 607 height 26
click at [622, 117] on input "Living Right" at bounding box center [850, 118] width 607 height 26
paste input "A Fool"
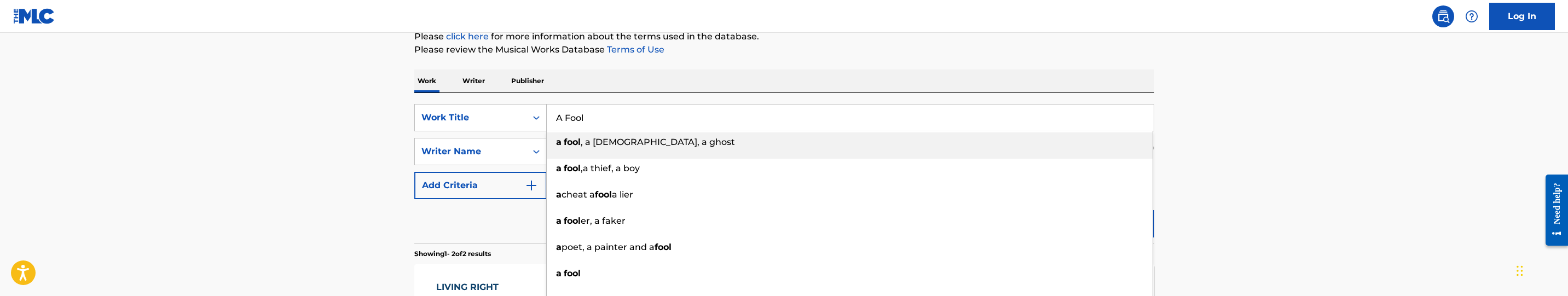
type input "A Fool"
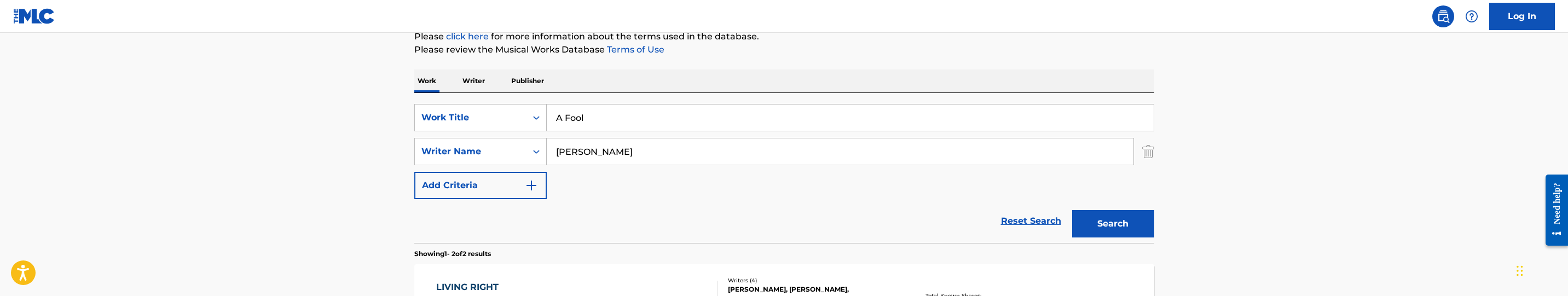
click at [619, 158] on input "[PERSON_NAME]" at bounding box center [840, 151] width 587 height 26
paste input "[PERSON_NAME]"
click at [1111, 227] on button "Search" at bounding box center [1113, 224] width 82 height 27
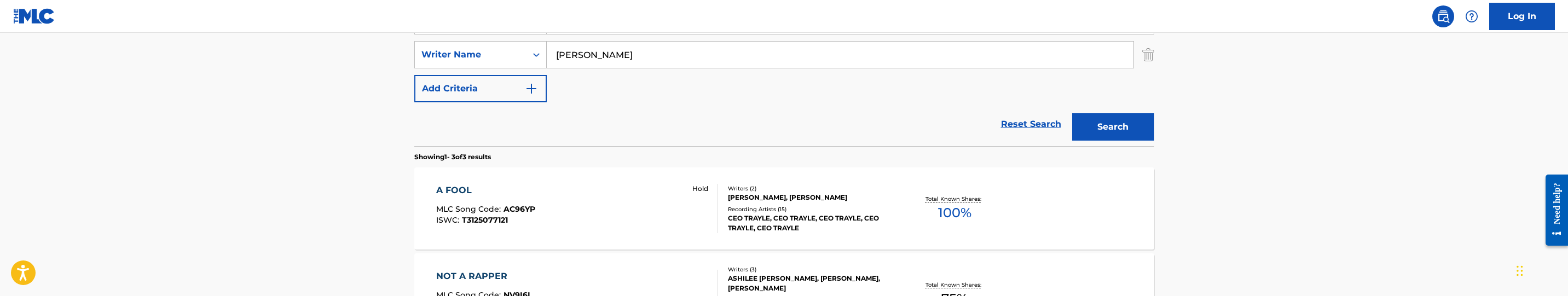
scroll to position [222, 0]
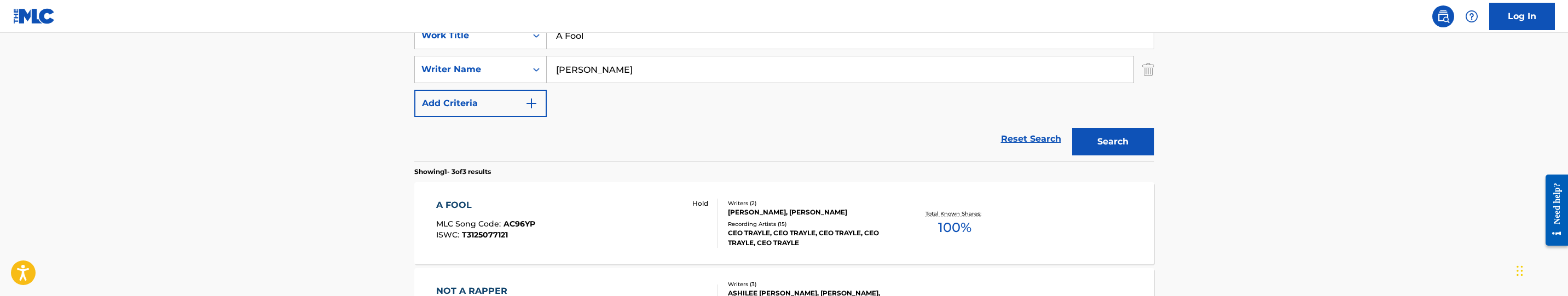
click at [629, 72] on input "[PERSON_NAME]" at bounding box center [840, 69] width 587 height 26
click at [1072, 128] on button "Search" at bounding box center [1113, 141] width 82 height 27
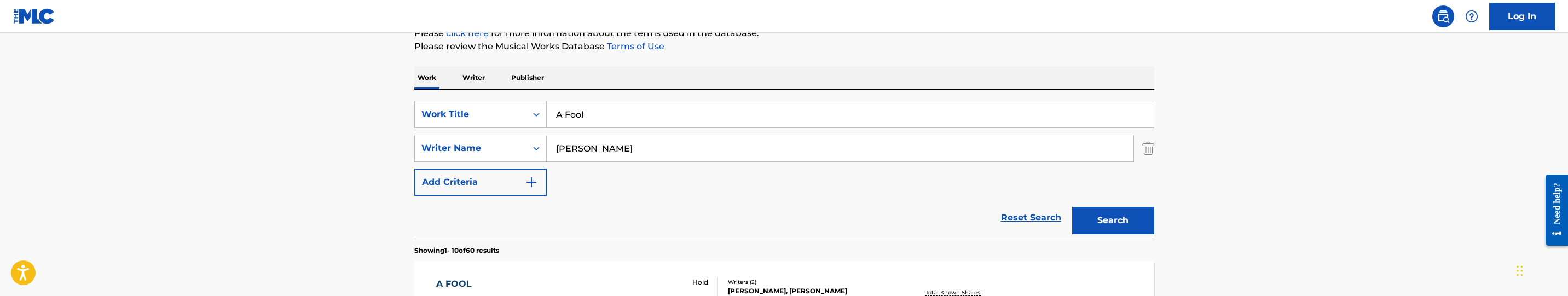
scroll to position [139, 0]
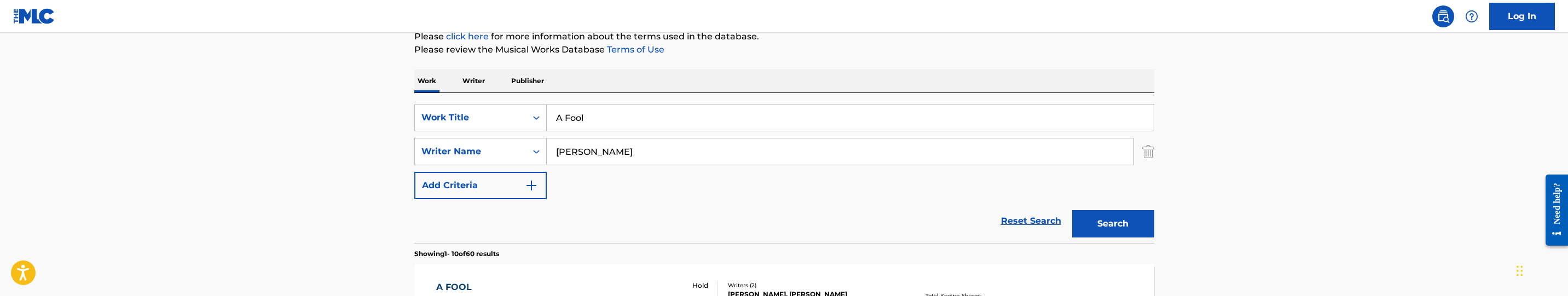
click at [634, 145] on input "[PERSON_NAME]" at bounding box center [840, 151] width 587 height 26
paste input "[PERSON_NAME]"
type input "[PERSON_NAME]"
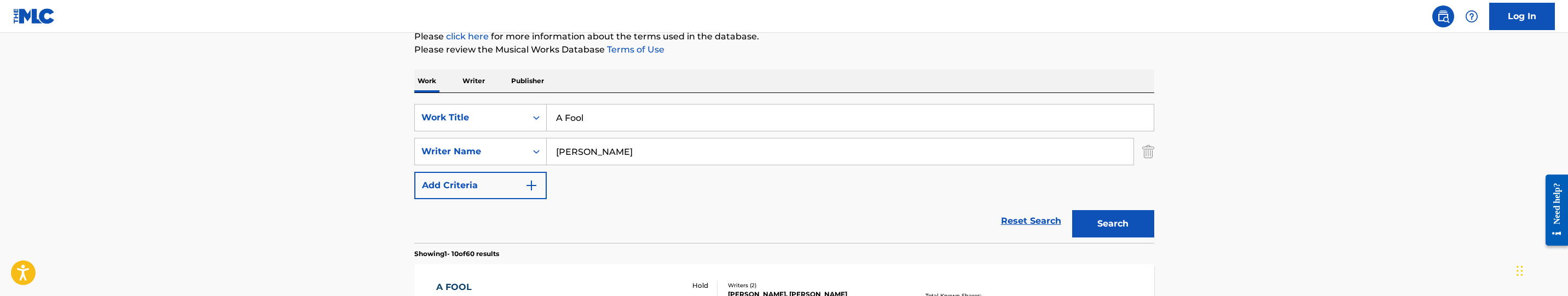
click at [1151, 215] on button "Search" at bounding box center [1113, 224] width 82 height 27
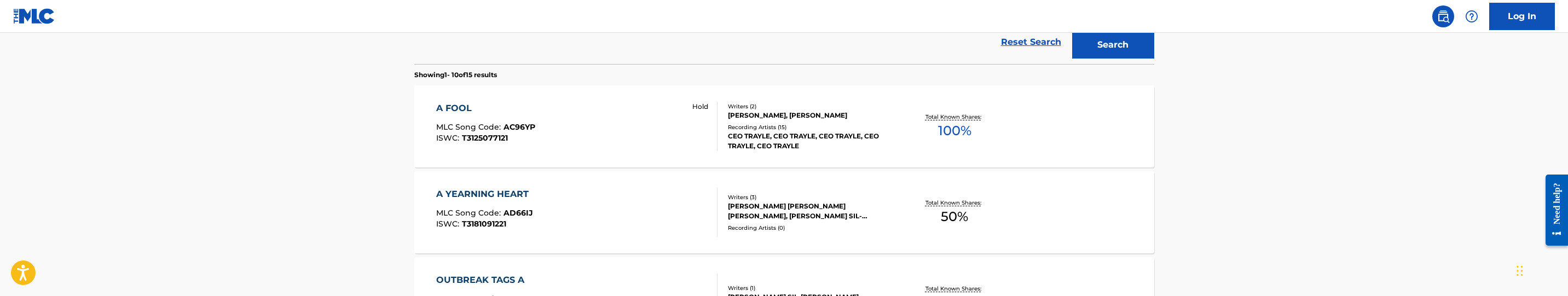
scroll to position [378, 0]
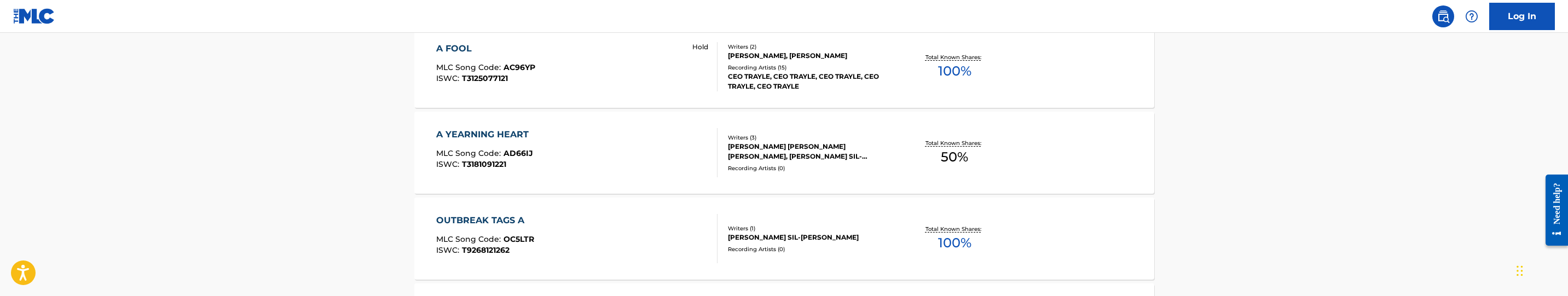
click at [665, 72] on div "A FOOL MLC Song Code : AC96YP ISWC : T3125077121 Hold" at bounding box center [577, 66] width 281 height 49
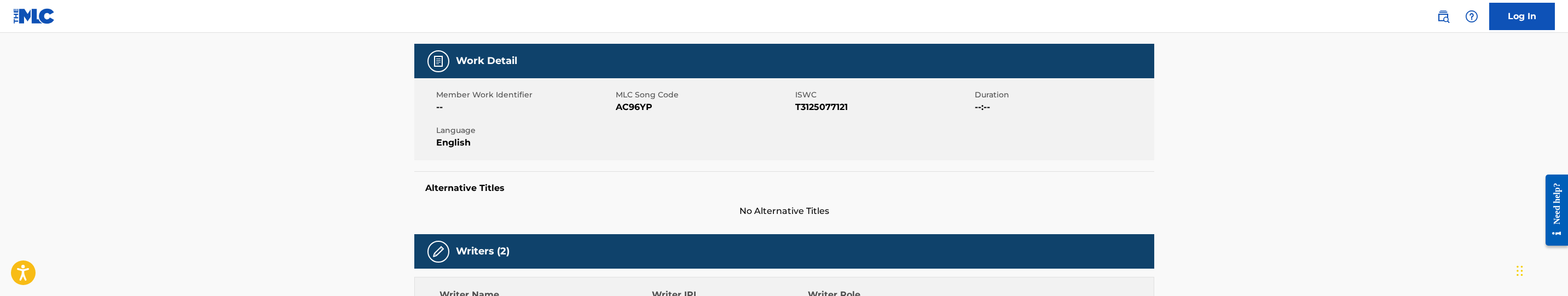
scroll to position [164, 0]
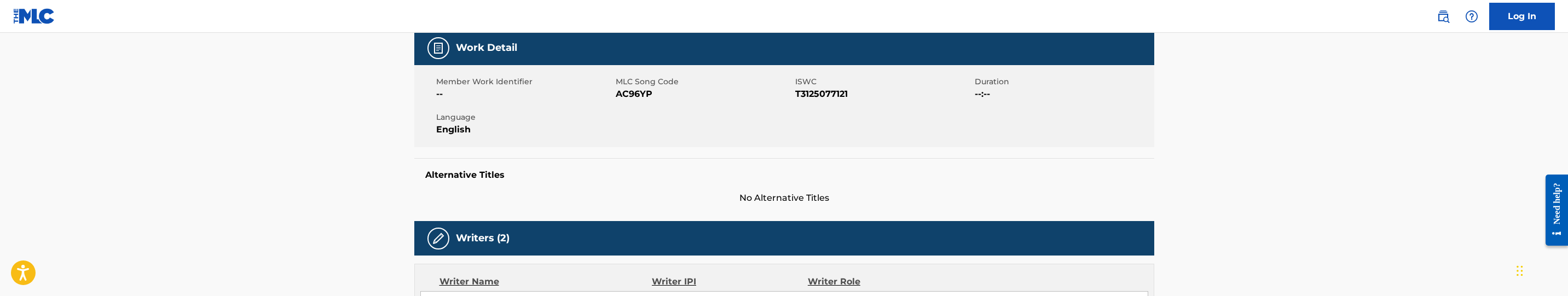
click at [639, 89] on span "AC96YP" at bounding box center [704, 94] width 177 height 13
copy span "AC96YP"
click at [632, 102] on div "Member Work Identifier -- MLC Song Code AC96YP ISWC T3125077121 Duration --:-- …" at bounding box center [785, 106] width 740 height 82
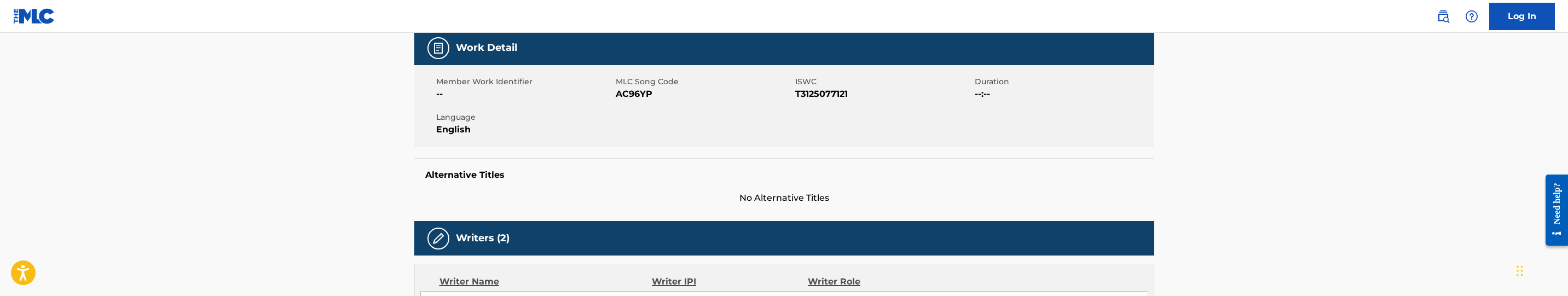
click at [637, 94] on span "AC96YP" at bounding box center [704, 94] width 177 height 13
copy span "AC96YP"
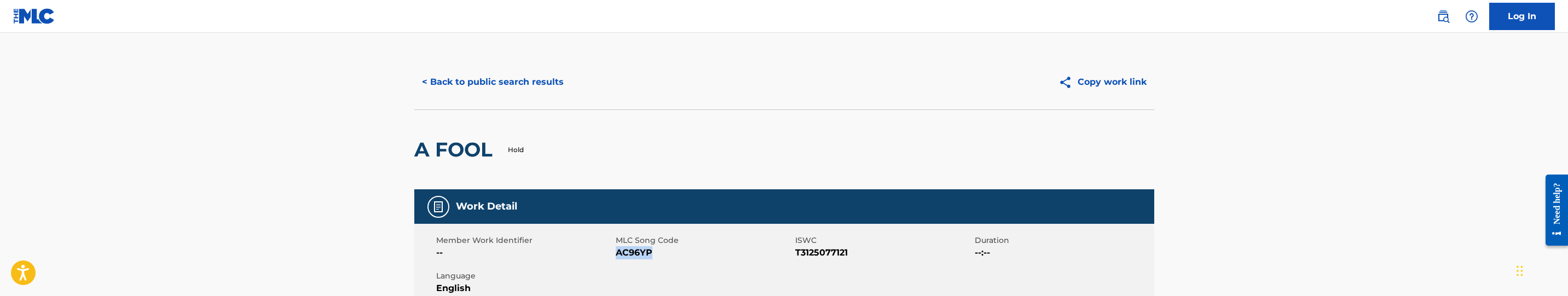
scroll to position [0, 0]
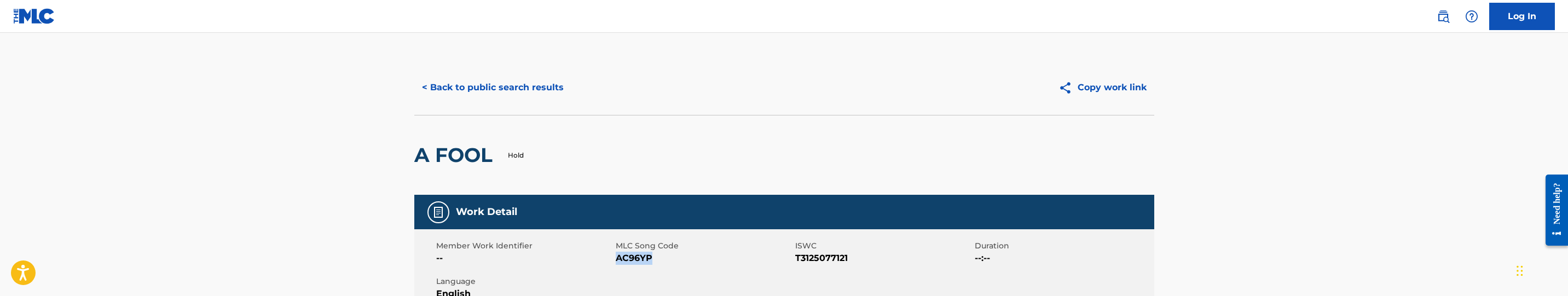
click at [519, 99] on button "< Back to public search results" at bounding box center [493, 87] width 157 height 27
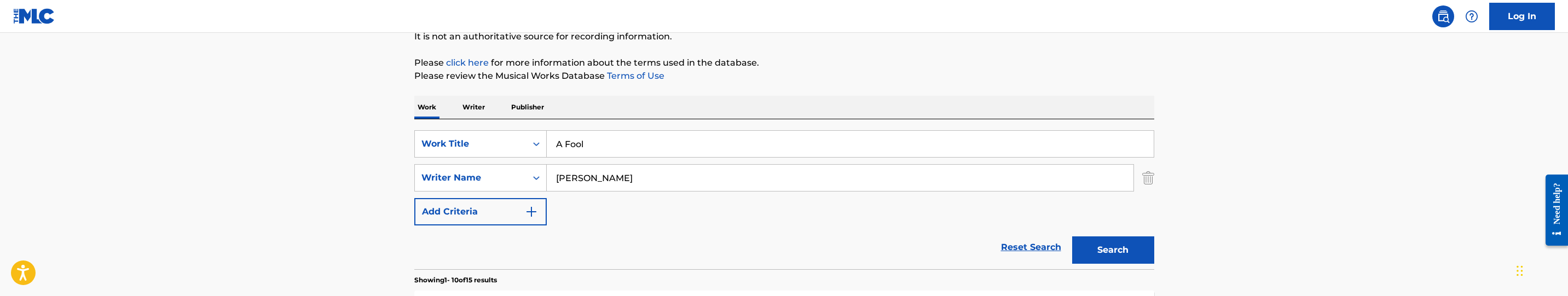
scroll to position [112, 0]
click at [619, 150] on input "A Fool" at bounding box center [850, 145] width 607 height 26
paste input "[PERSON_NAME]"
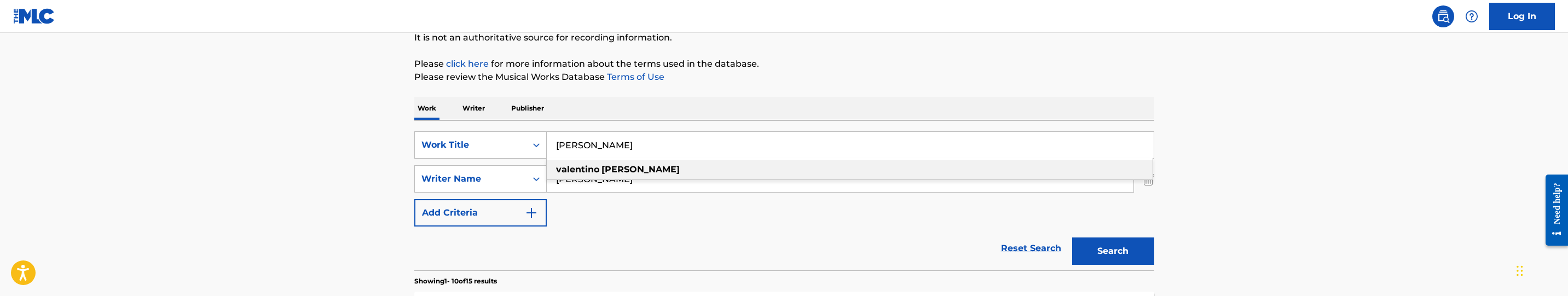
type input "[PERSON_NAME]"
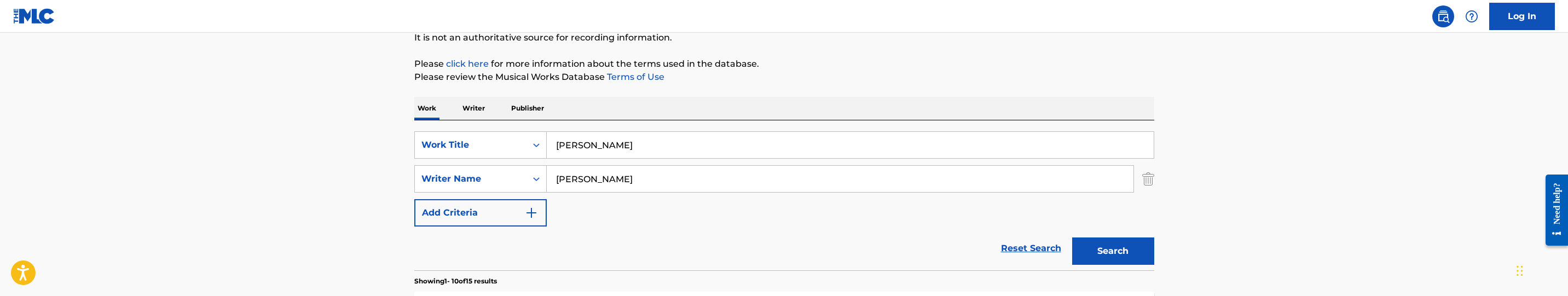
click at [639, 181] on input "[PERSON_NAME]" at bounding box center [840, 178] width 587 height 26
paste input "[PERSON_NAME] [PERSON_NAME]"
click at [1093, 250] on button "Search" at bounding box center [1113, 251] width 82 height 27
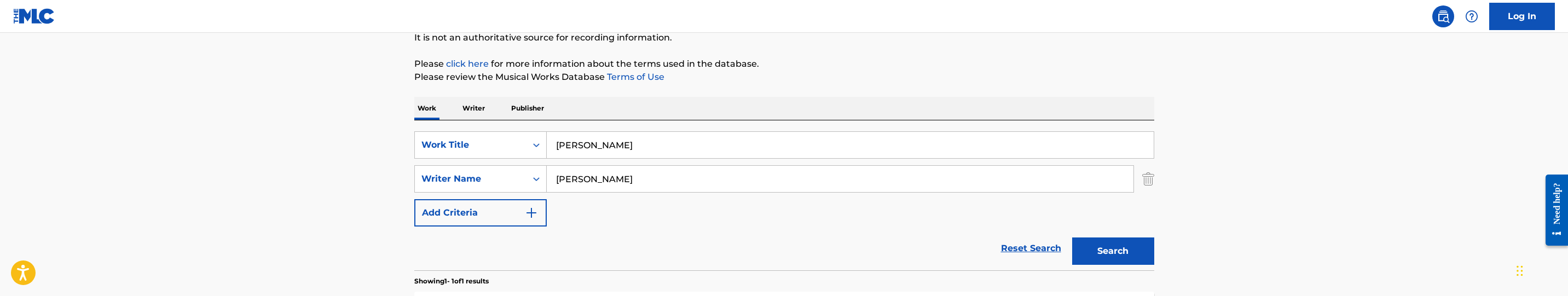
click at [12, 296] on main "The MLC Public Work Search The accuracy and completeness of The MLC's data is d…" at bounding box center [784, 176] width 1568 height 510
click at [20, 266] on icon "Open accessiBe: accessibility options, statement and help" at bounding box center [23, 272] width 13 height 18
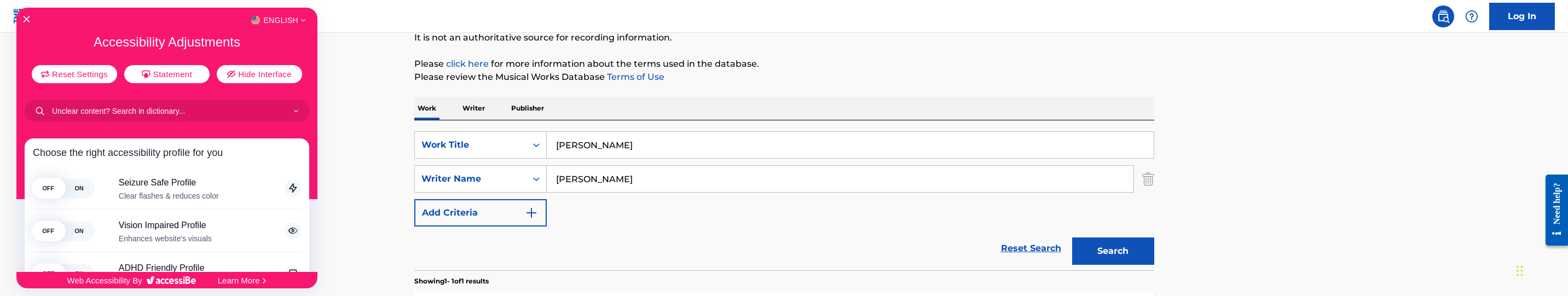
click at [354, 130] on div at bounding box center [784, 148] width 1568 height 296
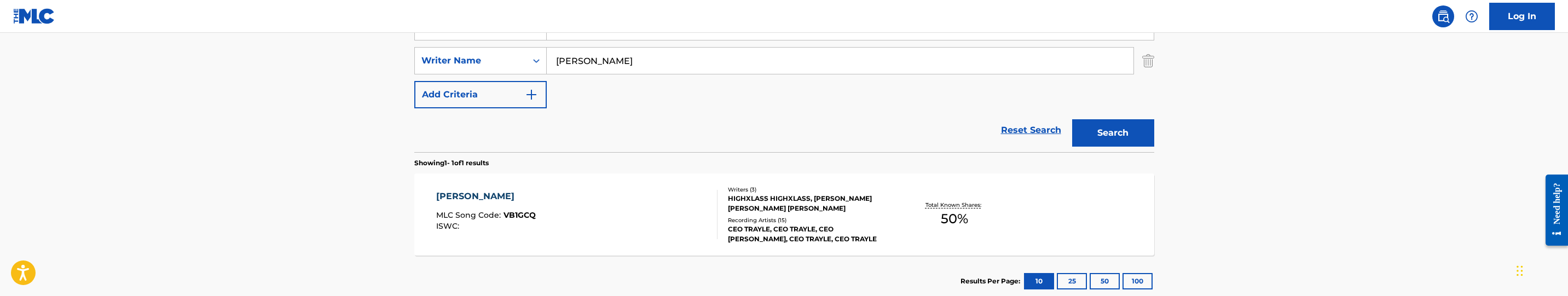
scroll to position [194, 0]
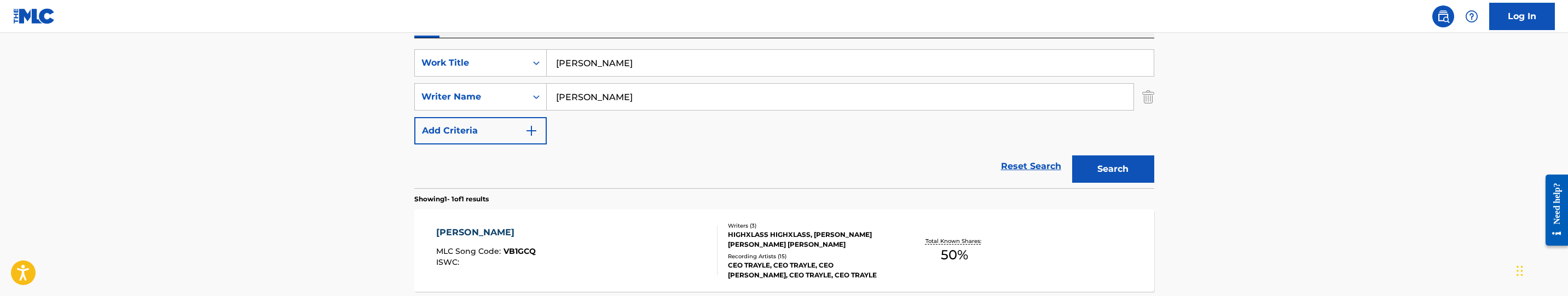
click at [693, 93] on input "[PERSON_NAME]" at bounding box center [840, 97] width 587 height 26
paste input "ell, Justi"
type input "[PERSON_NAME]"
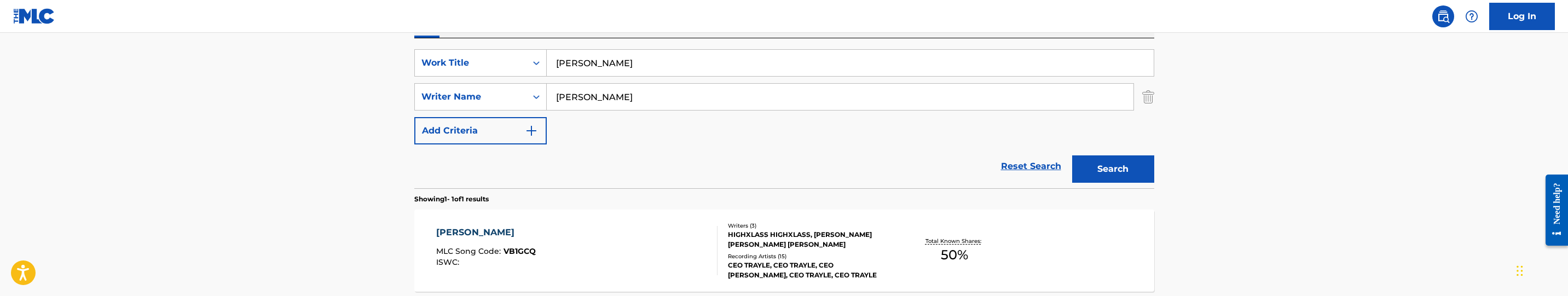
click at [1110, 170] on button "Search" at bounding box center [1113, 169] width 82 height 27
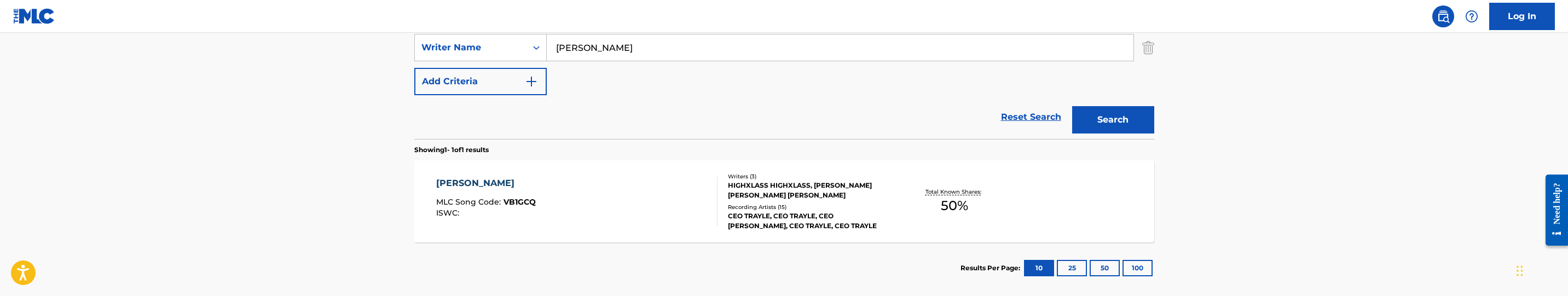
scroll to position [277, 0]
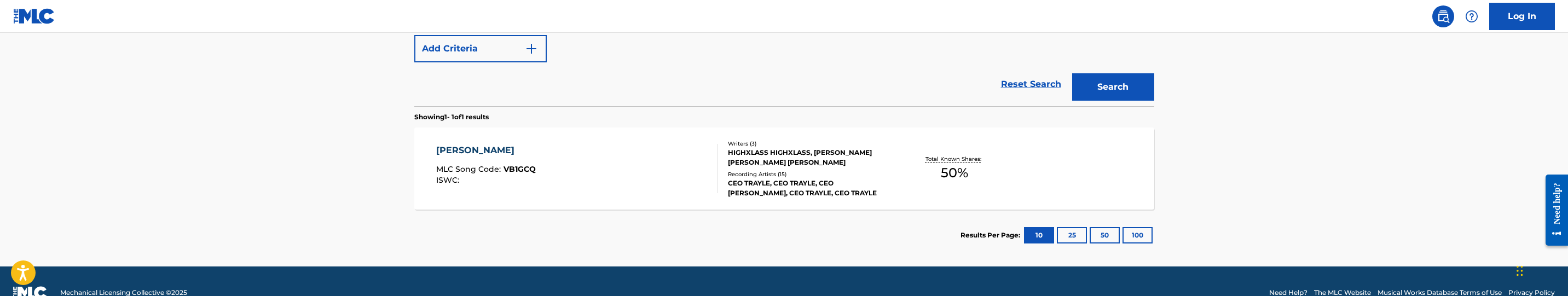
click at [657, 186] on div "[PERSON_NAME] MLC Song Code : VB1GCQ ISWC :" at bounding box center [577, 168] width 281 height 49
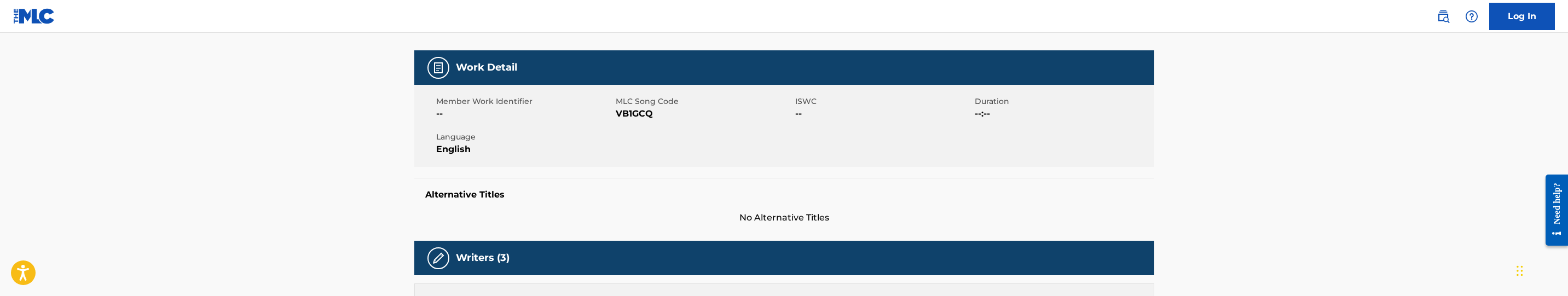
scroll to position [164, 0]
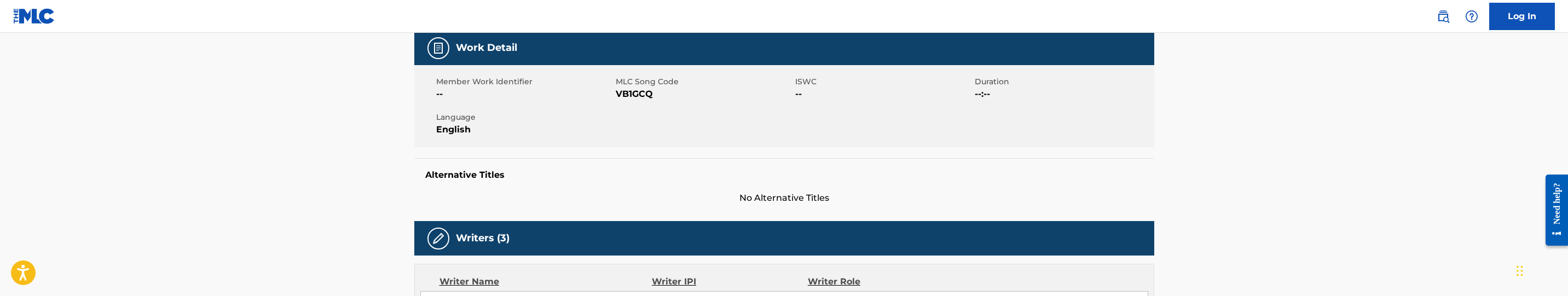
click at [635, 93] on span "VB1GCQ" at bounding box center [704, 94] width 177 height 13
copy span "VB1GCQ"
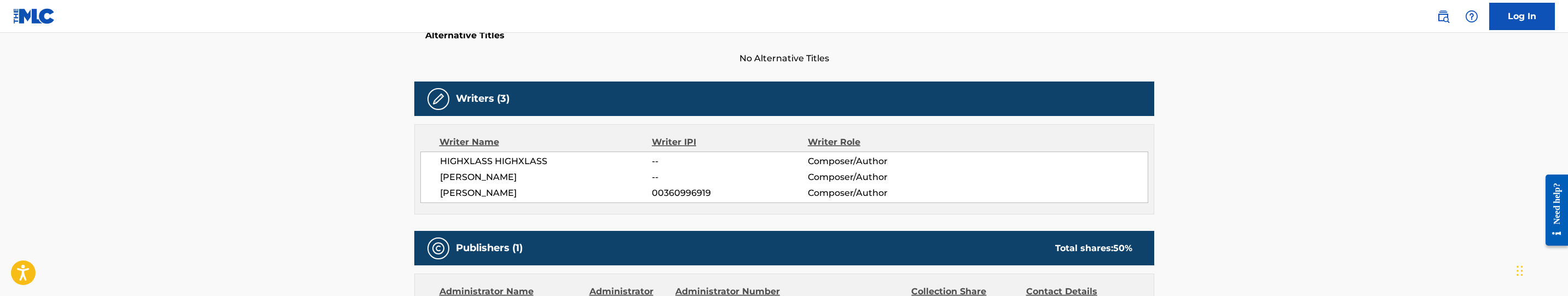
scroll to position [139, 0]
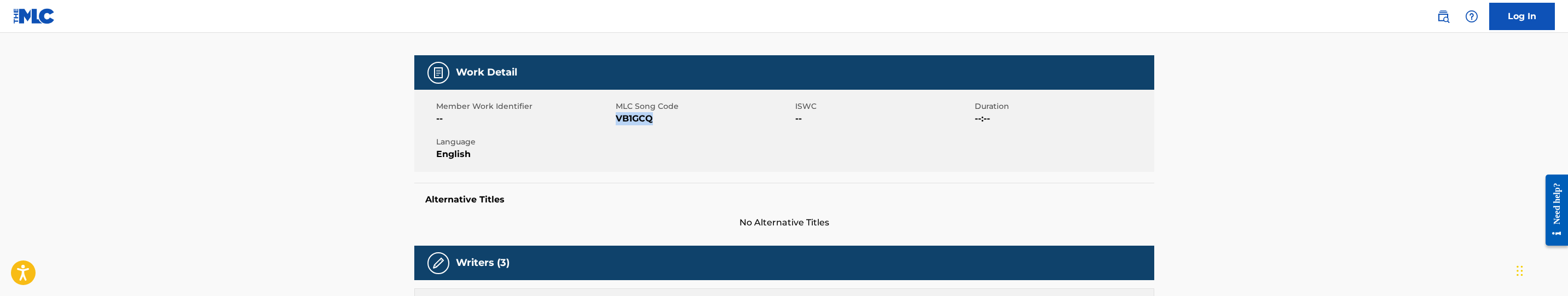
click at [645, 120] on span "VB1GCQ" at bounding box center [704, 119] width 177 height 13
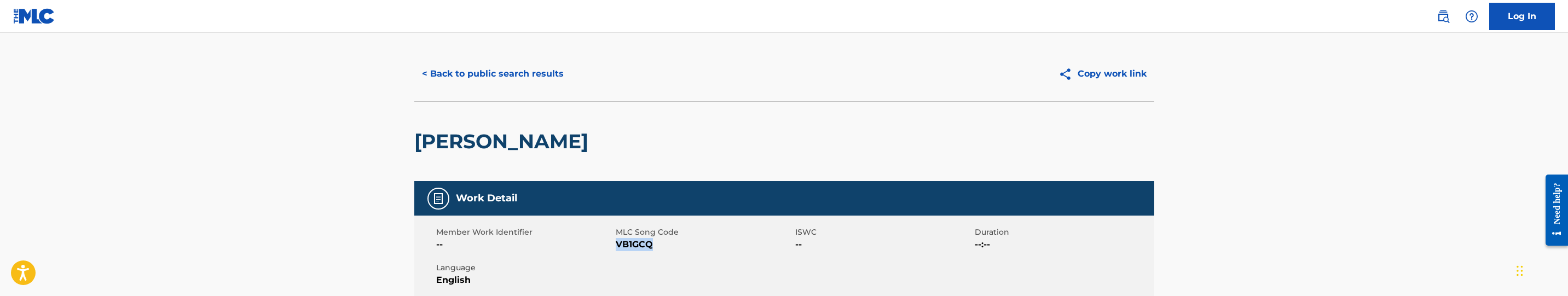
scroll to position [0, 0]
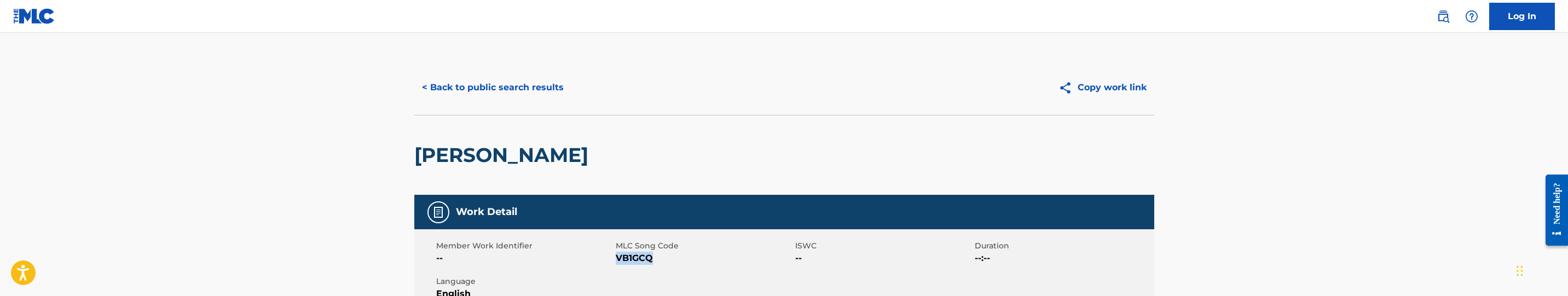
click at [547, 99] on button "< Back to public search results" at bounding box center [493, 87] width 157 height 27
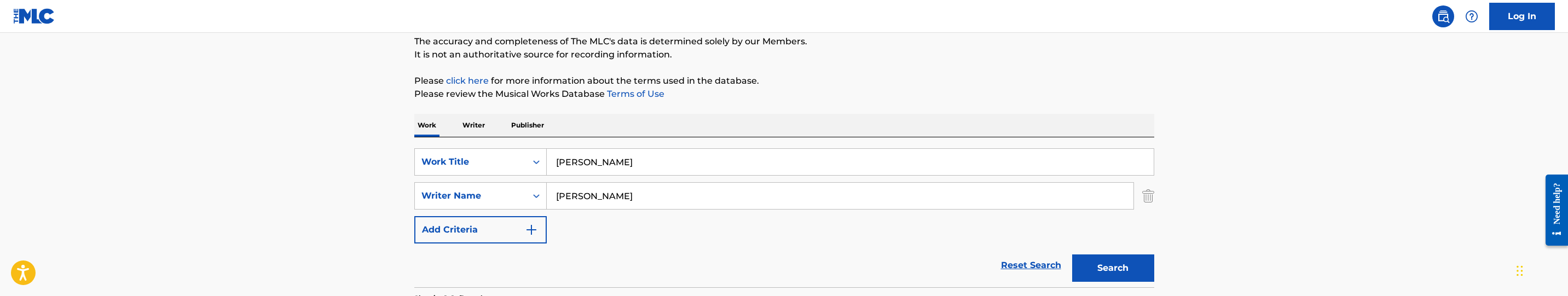
scroll to position [73, 0]
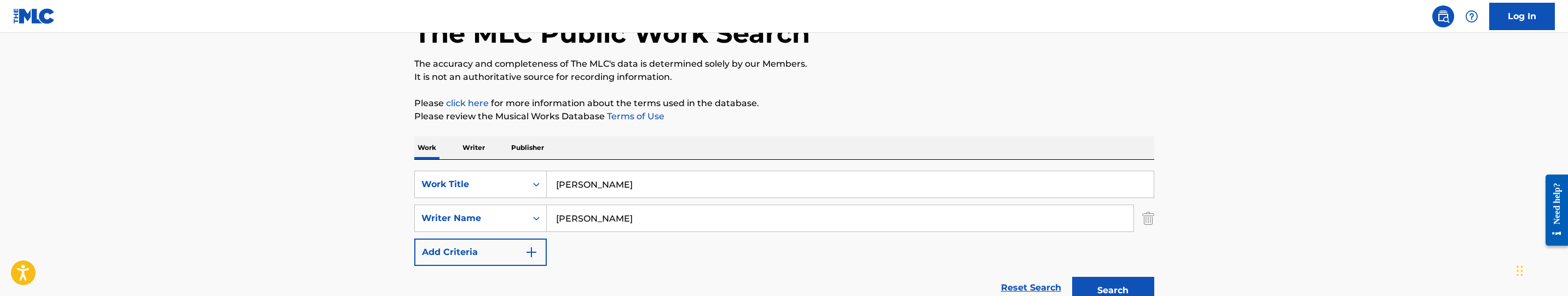
click at [618, 179] on input "[PERSON_NAME]" at bounding box center [850, 184] width 607 height 26
paste input "[PERSON_NAME] Eyes"
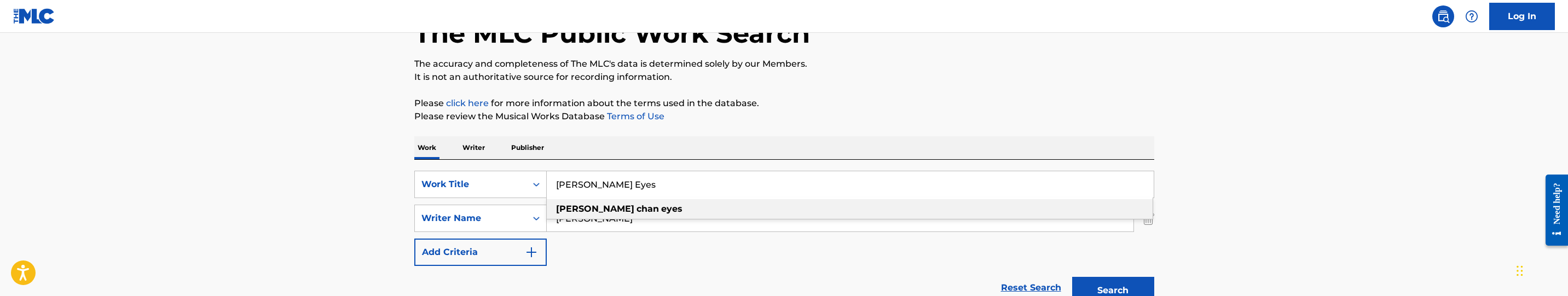
type input "[PERSON_NAME] Eyes"
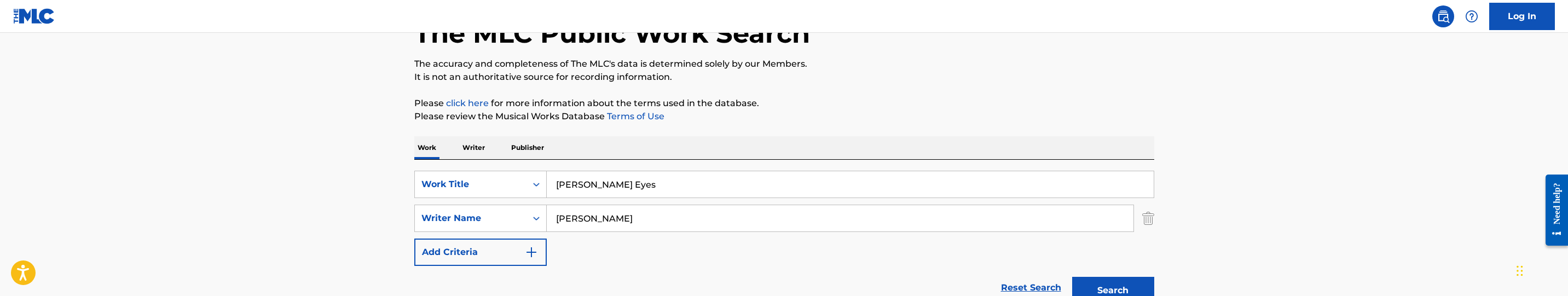
click at [695, 215] on input "[PERSON_NAME]" at bounding box center [840, 218] width 587 height 26
paste input "[PERSON_NAME]"
type input "[PERSON_NAME]"
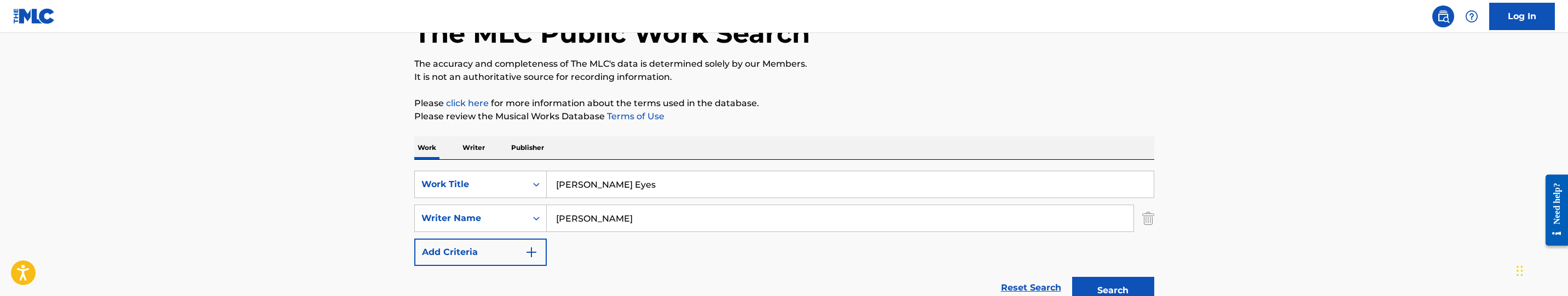
click at [1072, 277] on button "Search" at bounding box center [1113, 291] width 82 height 27
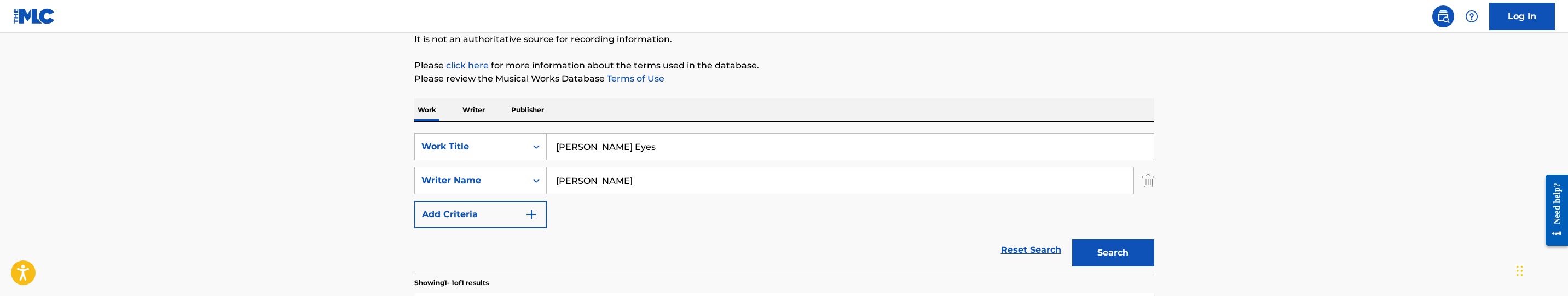
scroll to position [237, 0]
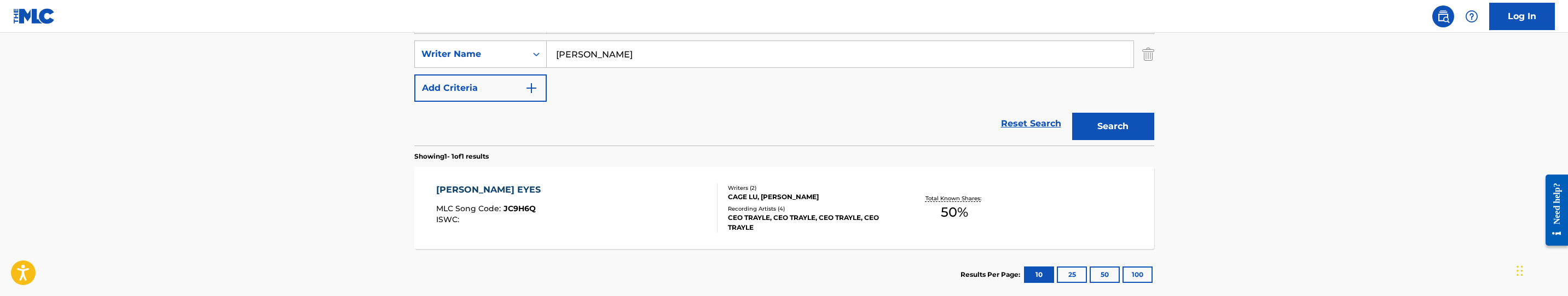
click at [598, 213] on div "[PERSON_NAME] EYES MLC Song Code : JC9H6Q ISWC :" at bounding box center [577, 208] width 281 height 49
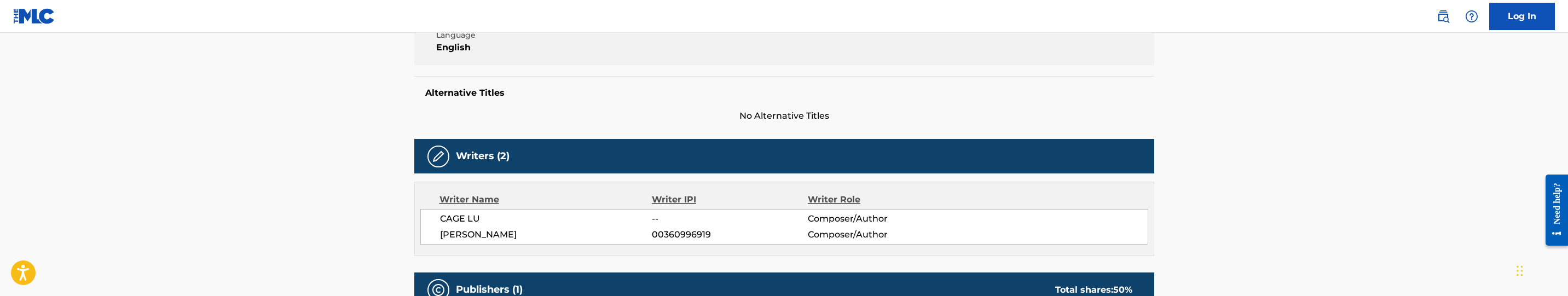
scroll to position [164, 0]
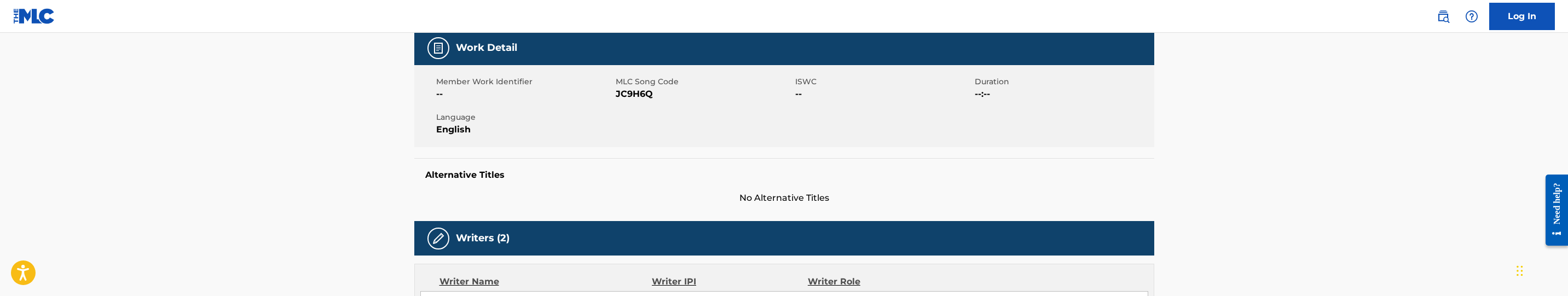
click at [643, 96] on span "JC9H6Q" at bounding box center [704, 94] width 177 height 13
copy span "JC9H6Q"
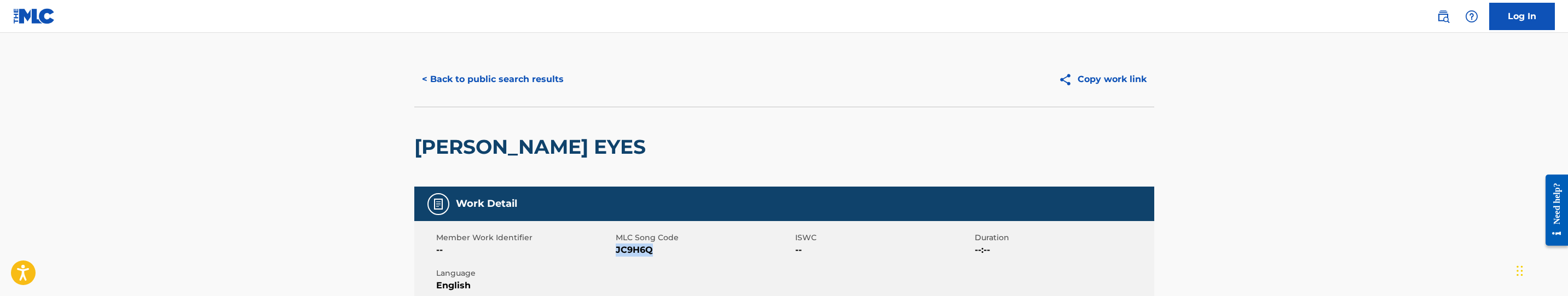
scroll to position [0, 0]
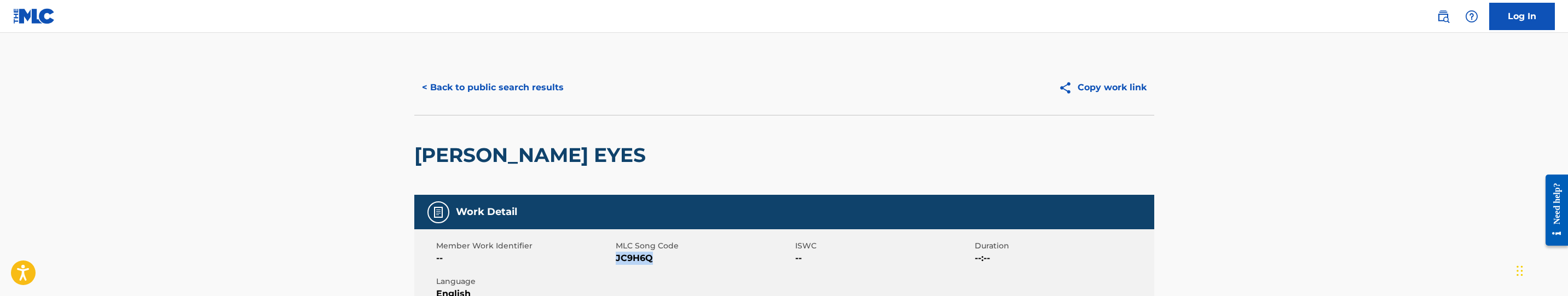
click at [505, 85] on button "< Back to public search results" at bounding box center [493, 87] width 157 height 27
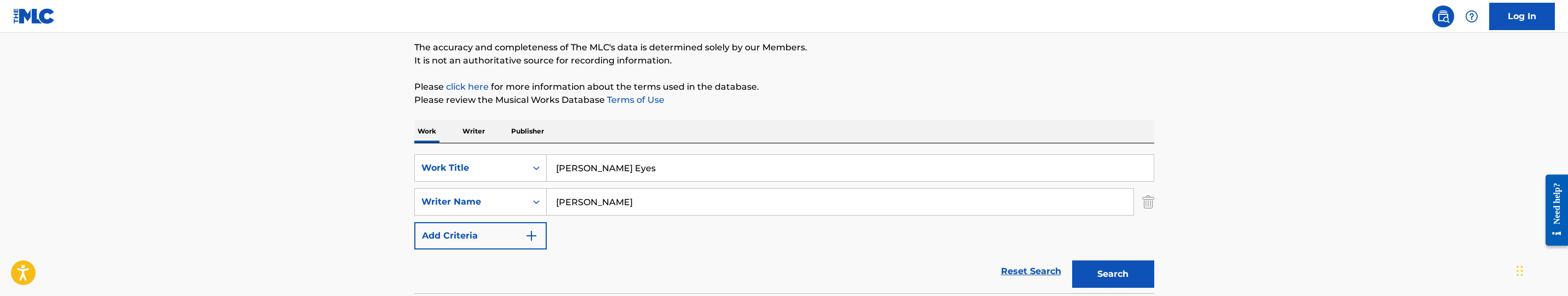
scroll to position [73, 0]
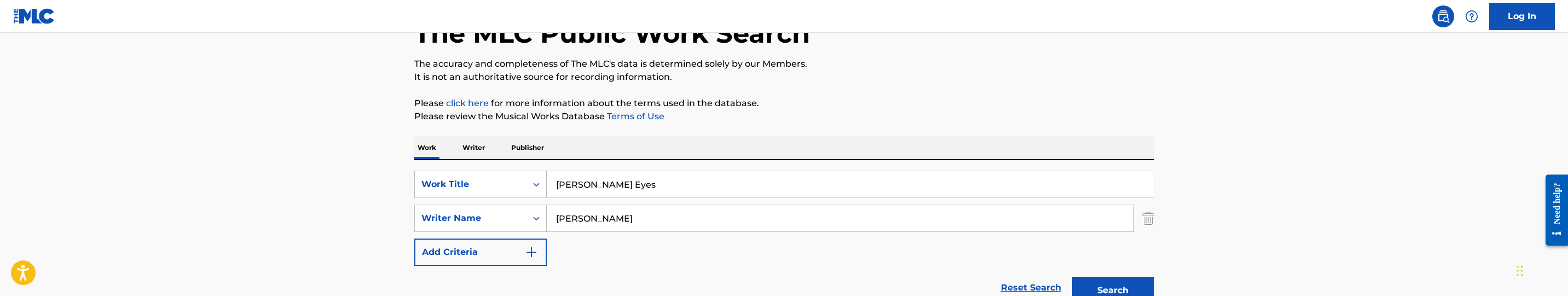
click at [606, 181] on input "[PERSON_NAME] Eyes" at bounding box center [850, 184] width 607 height 26
paste input "The Clean Up"
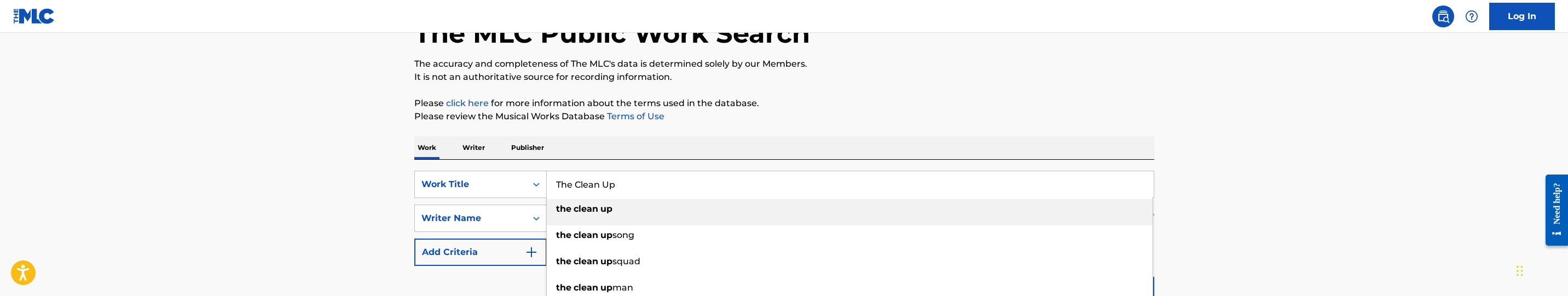
type input "The Clean Up"
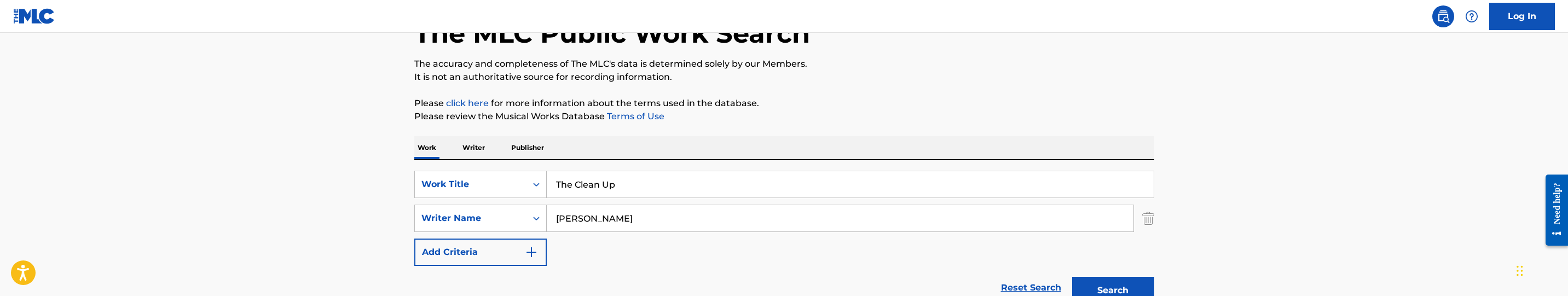
click at [729, 228] on input "[PERSON_NAME]" at bounding box center [840, 218] width 587 height 26
paste input "[PERSON_NAME]"
type input "[PERSON_NAME]"
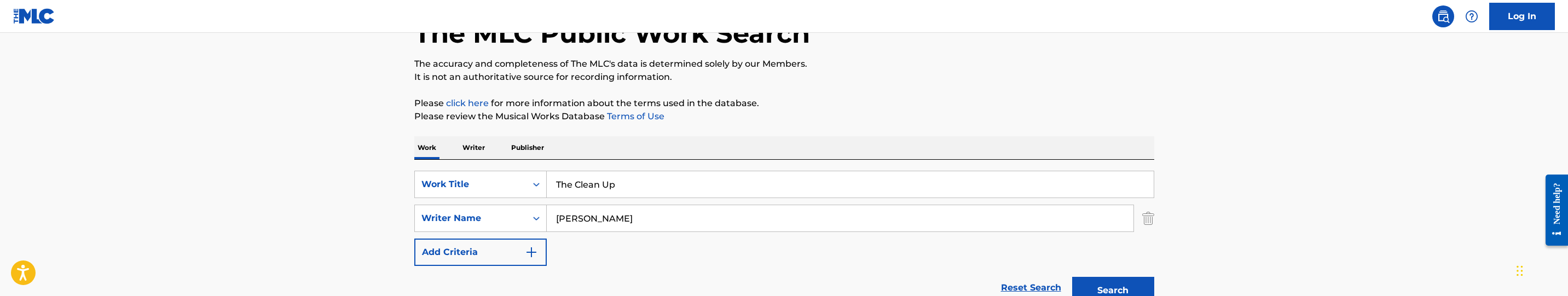
click at [1118, 283] on button "Search" at bounding box center [1113, 291] width 82 height 27
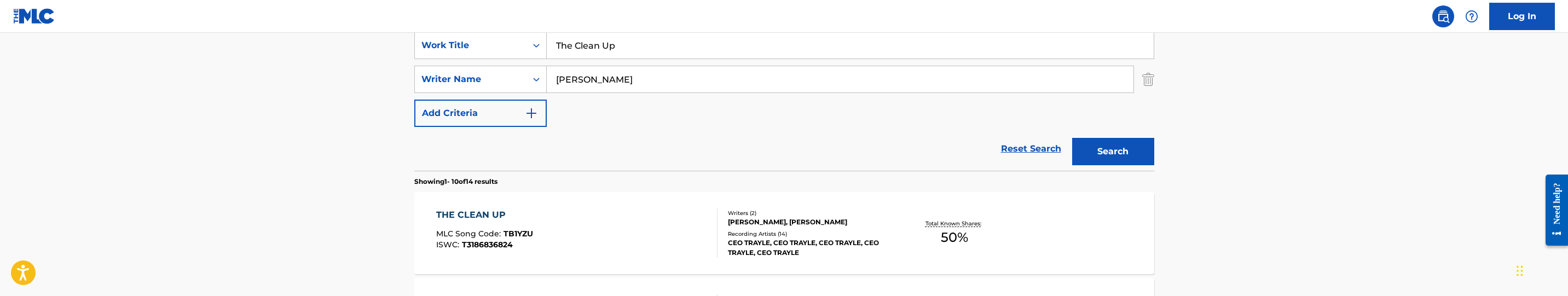
scroll to position [296, 0]
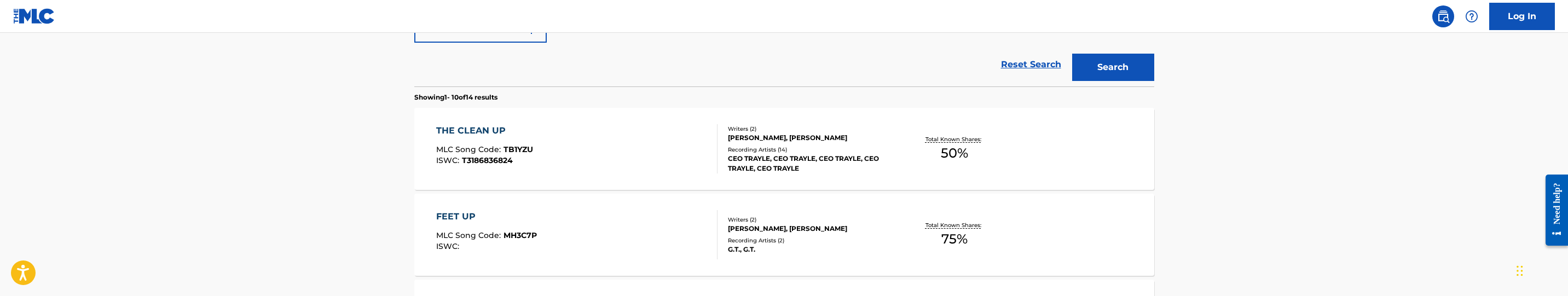
click at [631, 161] on div "THE CLEAN UP MLC Song Code : TB1YZU ISWC : T3186836824" at bounding box center [577, 149] width 281 height 49
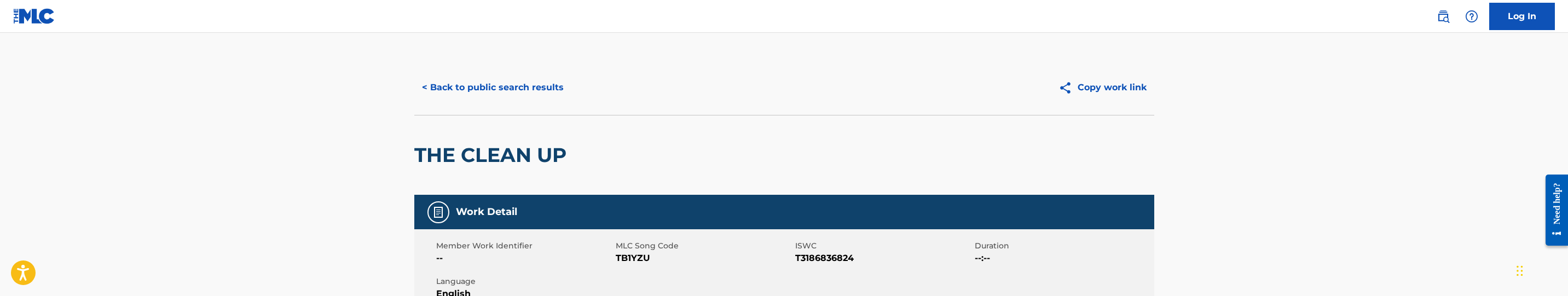
click at [635, 260] on span "TB1YZU" at bounding box center [704, 259] width 177 height 13
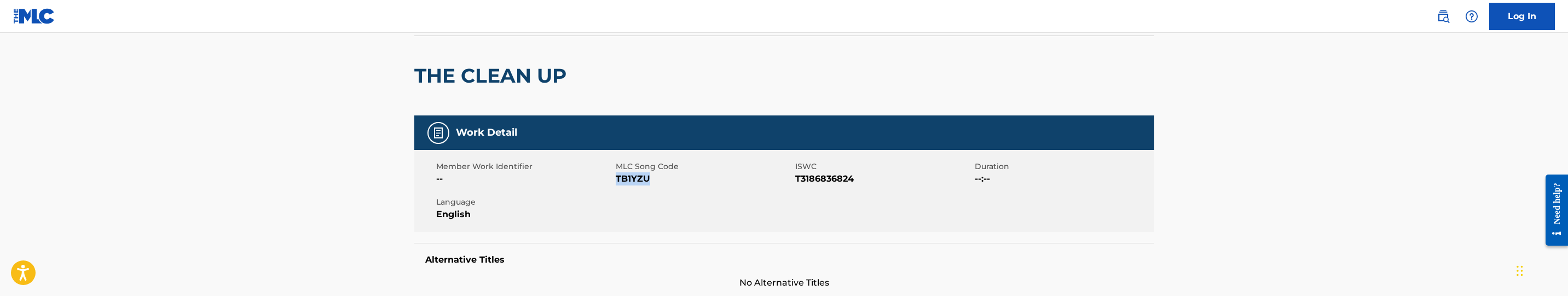
scroll to position [82, 0]
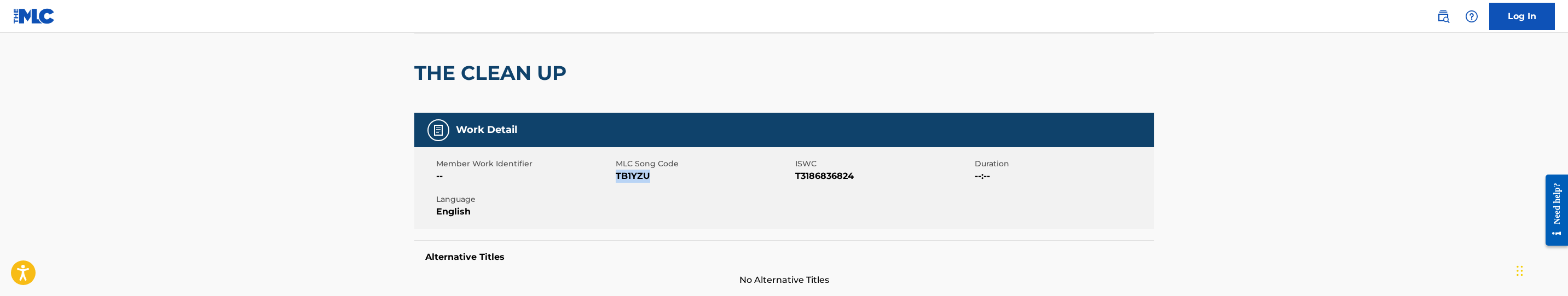
click at [629, 180] on span "TB1YZU" at bounding box center [704, 177] width 177 height 13
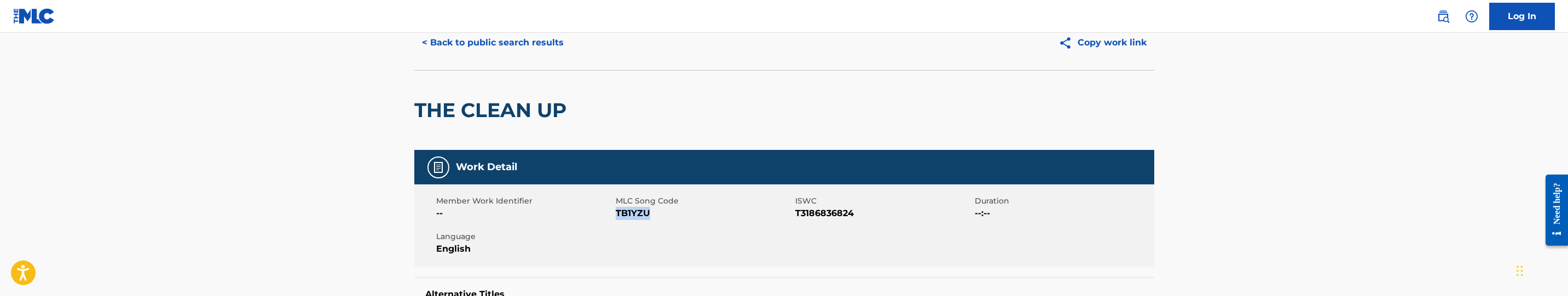
scroll to position [0, 0]
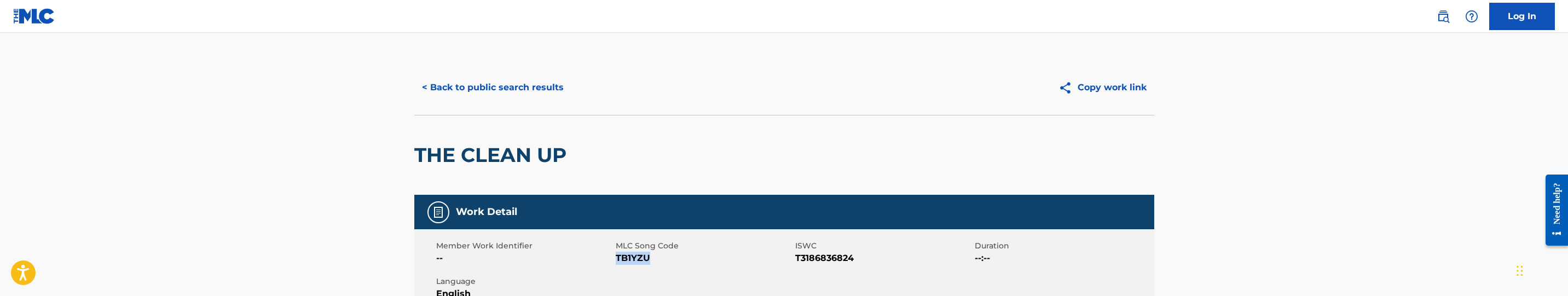
click at [559, 94] on button "< Back to public search results" at bounding box center [493, 87] width 157 height 27
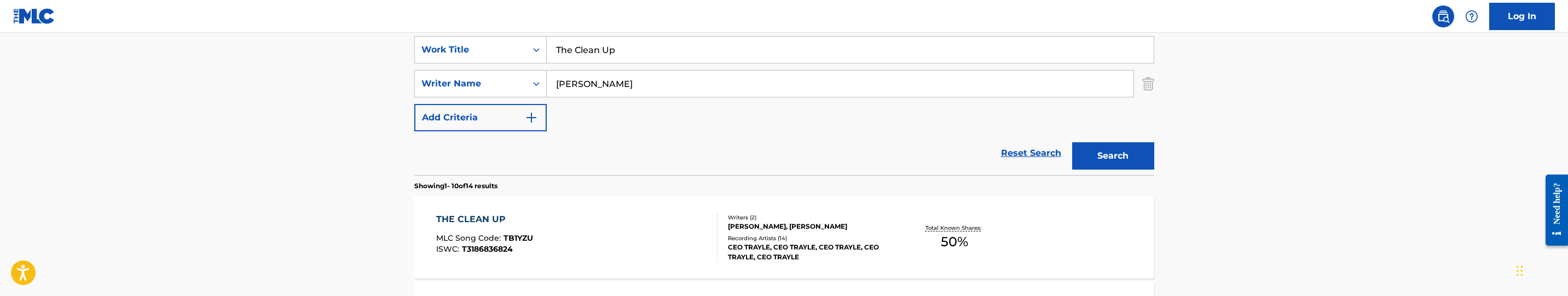
scroll to position [194, 0]
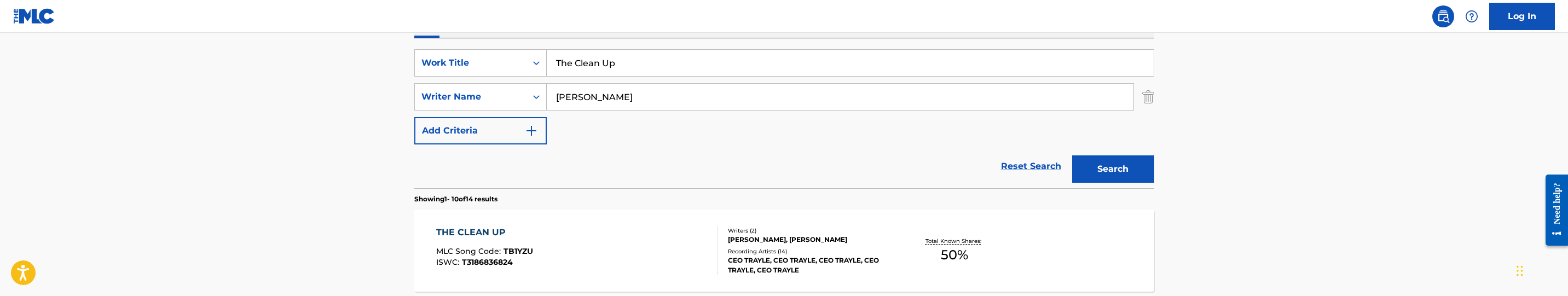
click at [659, 69] on input "The Clean Up" at bounding box center [850, 63] width 607 height 26
paste input "Story 4 Baby [DEMOGRAPHIC_DATA]"
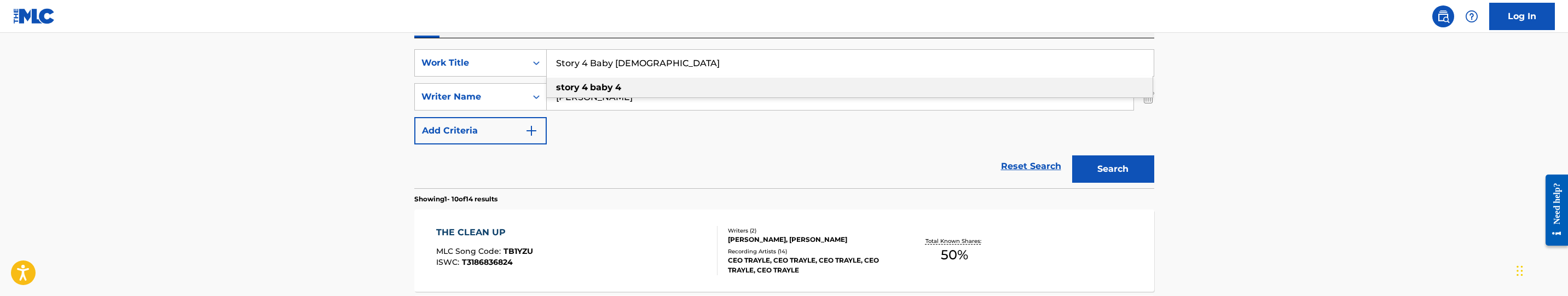
type input "Story 4 Baby [DEMOGRAPHIC_DATA]"
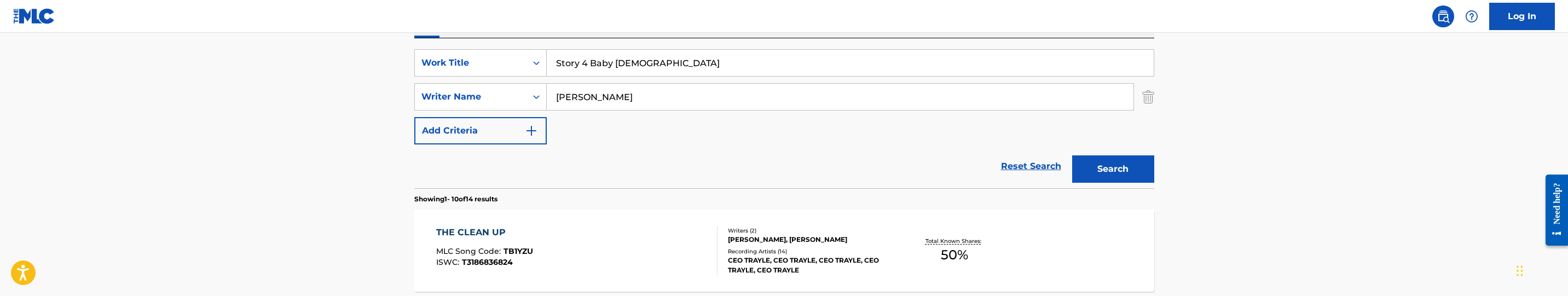
click at [681, 99] on input "[PERSON_NAME]" at bounding box center [840, 97] width 587 height 26
paste input "[PERSON_NAME]"
type input "[PERSON_NAME]"
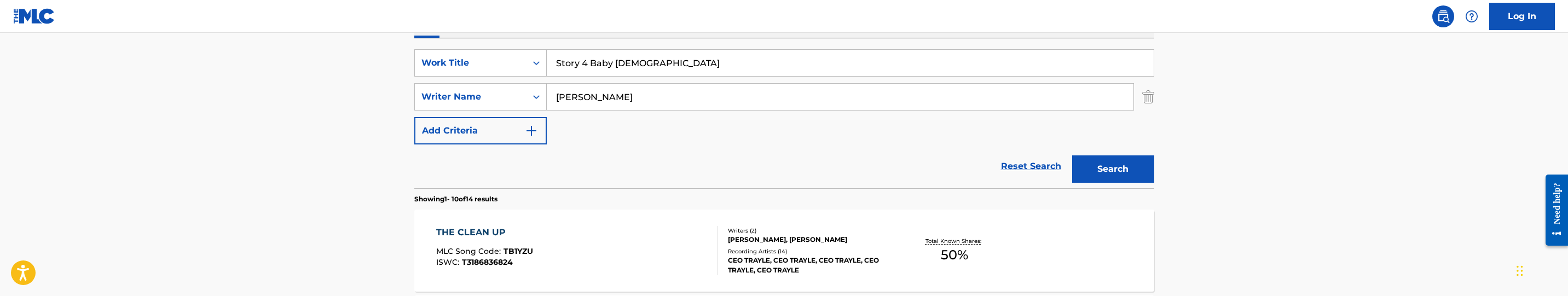
click at [1123, 167] on button "Search" at bounding box center [1113, 169] width 82 height 27
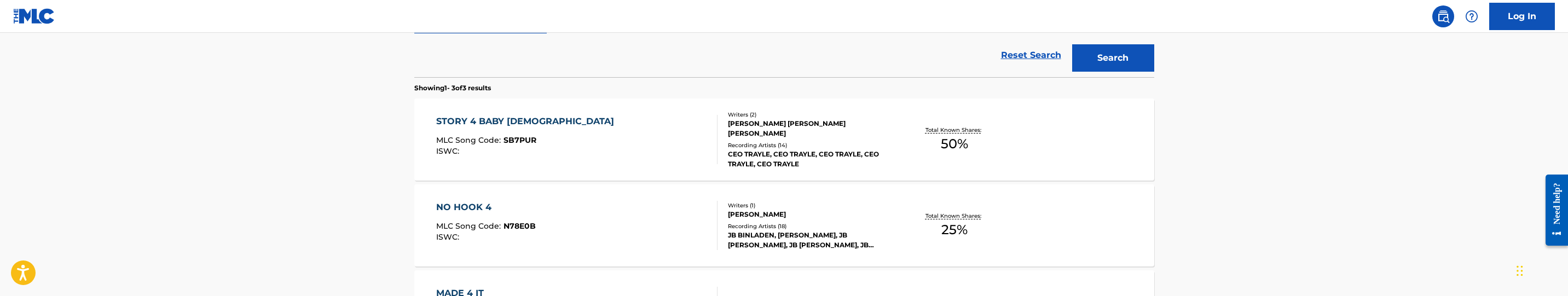
scroll to position [359, 0]
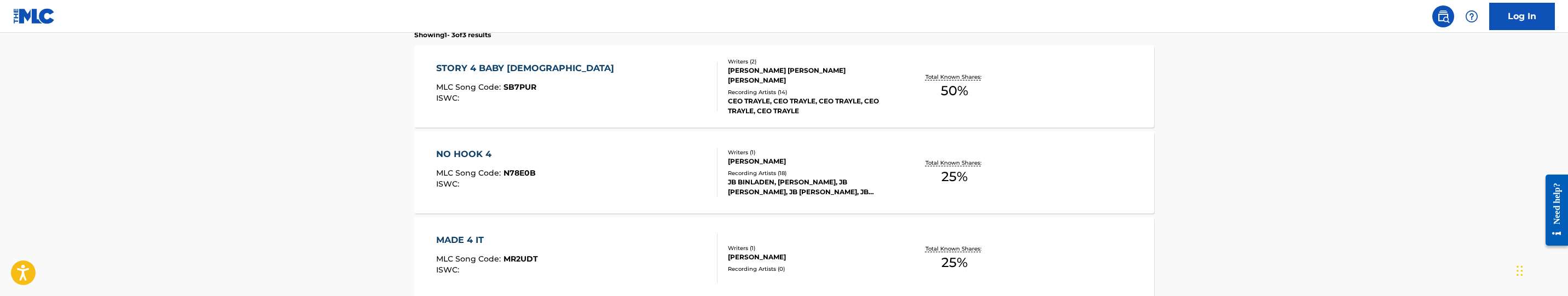
click at [640, 97] on div "STORY 4 BABY [DEMOGRAPHIC_DATA] MLC Song Code : SB7PUR ISWC :" at bounding box center [577, 86] width 281 height 49
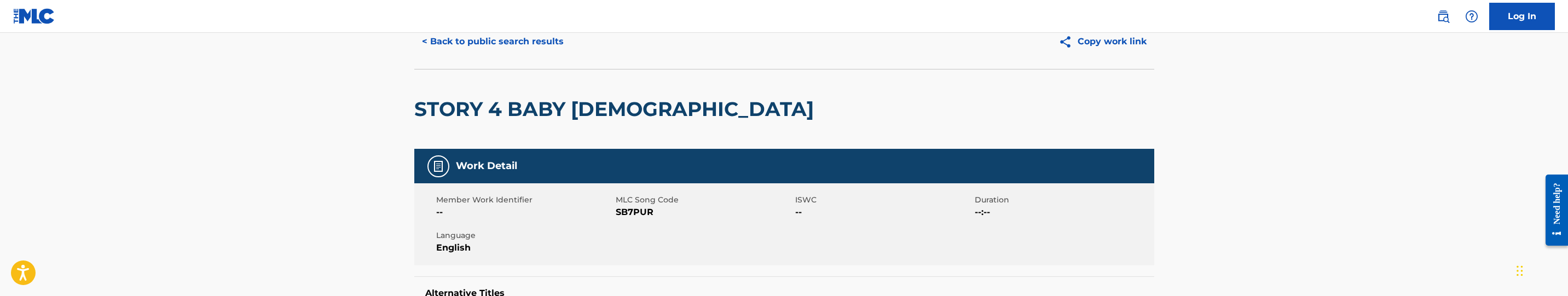
scroll to position [82, 0]
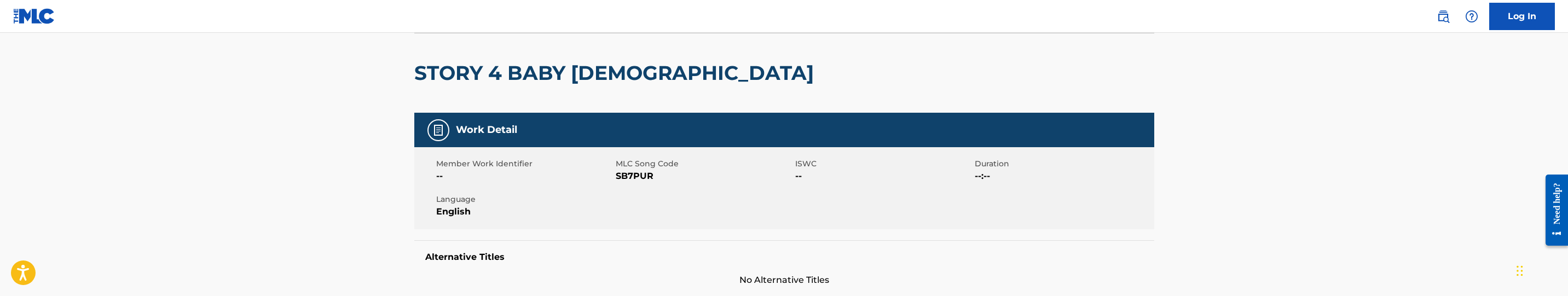
click at [647, 176] on span "SB7PUR" at bounding box center [704, 177] width 177 height 13
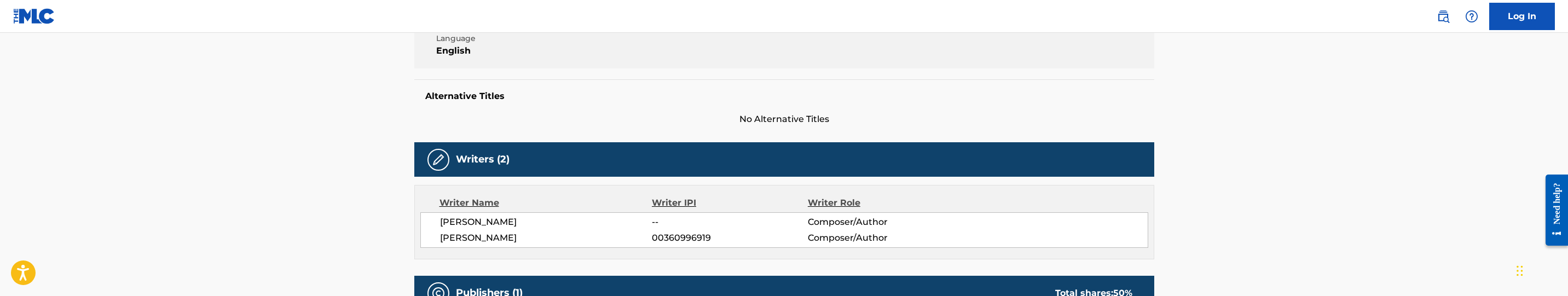
scroll to position [0, 0]
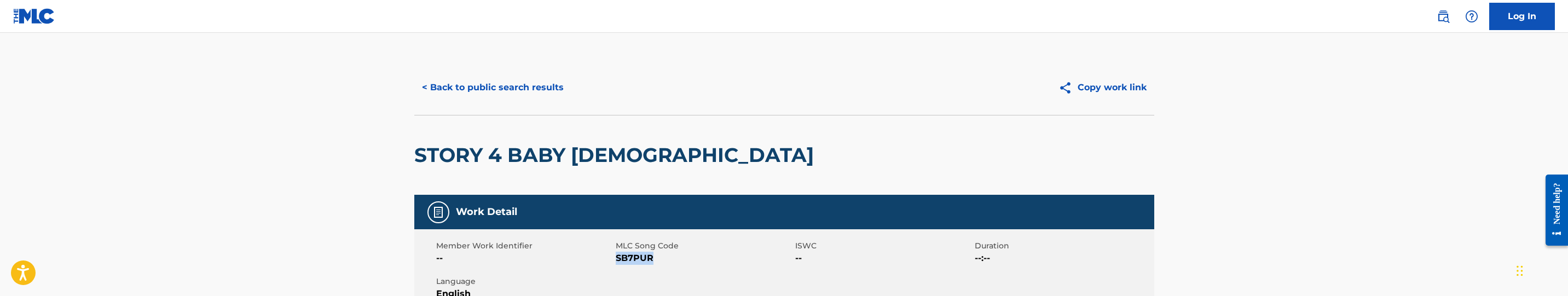
click at [540, 84] on button "< Back to public search results" at bounding box center [493, 87] width 157 height 27
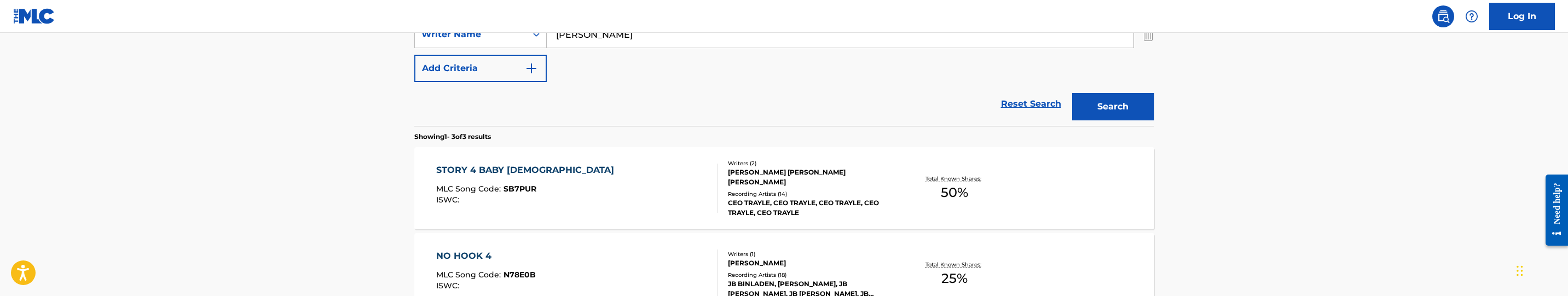
scroll to position [175, 0]
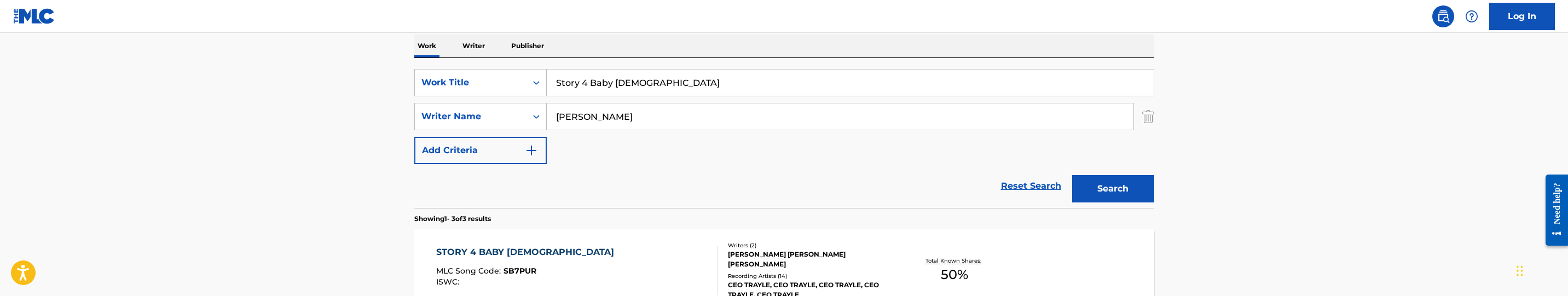
click at [654, 85] on input "Story 4 Baby [DEMOGRAPHIC_DATA]" at bounding box center [850, 82] width 607 height 26
click at [654, 84] on input "Story 4 Baby [DEMOGRAPHIC_DATA]" at bounding box center [850, 82] width 607 height 26
paste input "Resurection (Say Hello)"
type input "Resurection (Say Hello)"
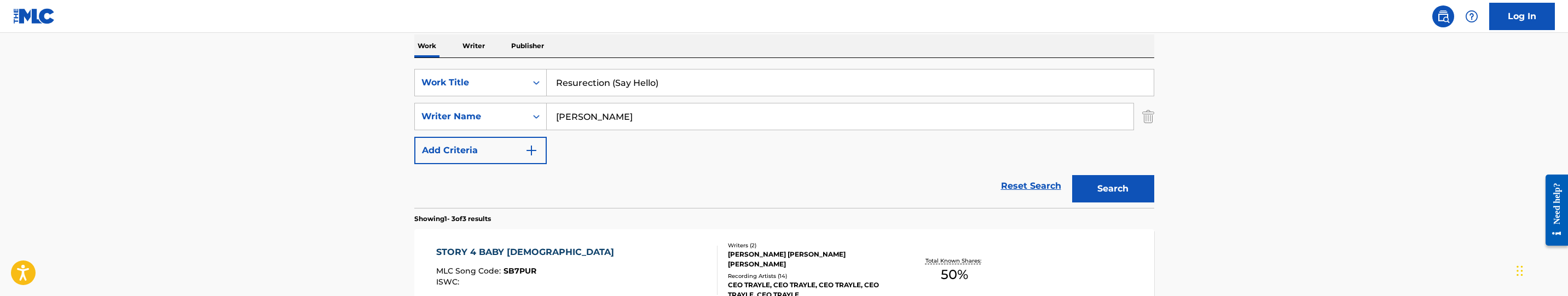
click at [681, 135] on div "SearchWithCriteria84d4086a-e1a3-4b56-9bf3-040f6c14e6ea Work Title Resurection (…" at bounding box center [785, 116] width 740 height 95
click at [685, 123] on input "[PERSON_NAME]" at bounding box center [840, 116] width 587 height 26
paste input "ell, Justi"
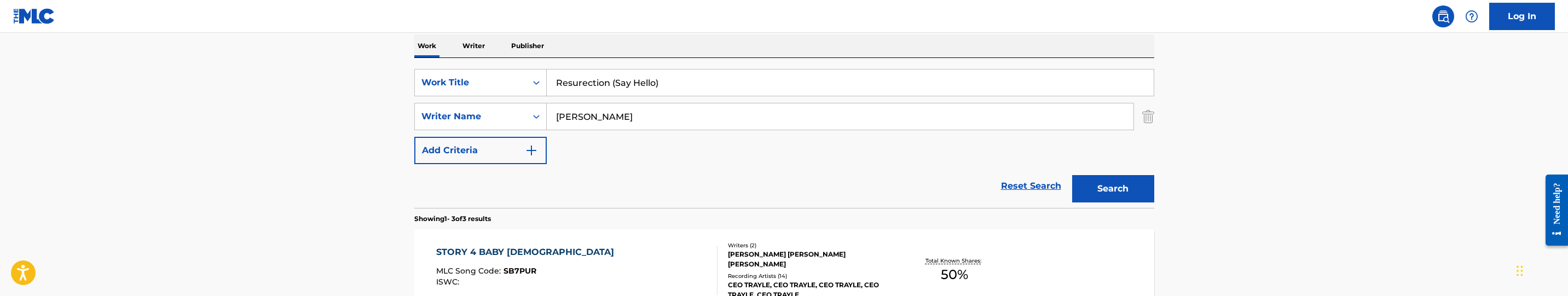
type input "[PERSON_NAME]"
click at [1109, 194] on button "Search" at bounding box center [1113, 189] width 82 height 27
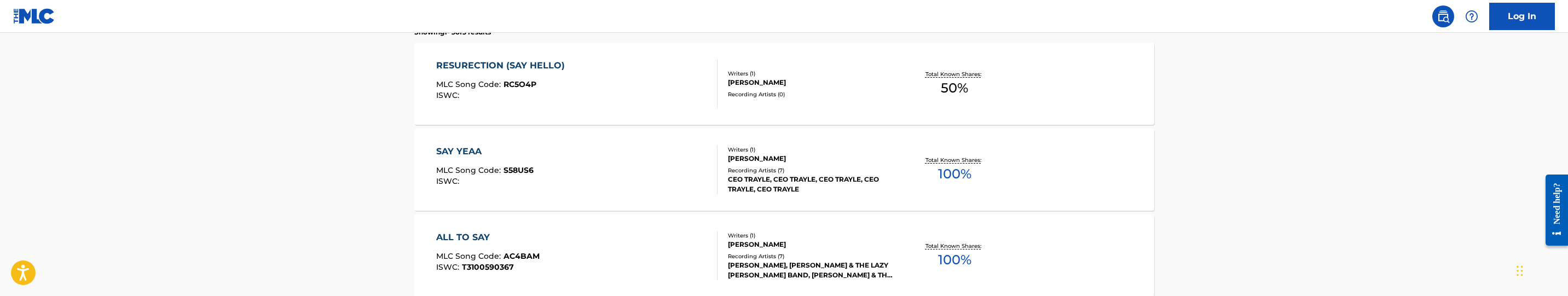
scroll to position [378, 0]
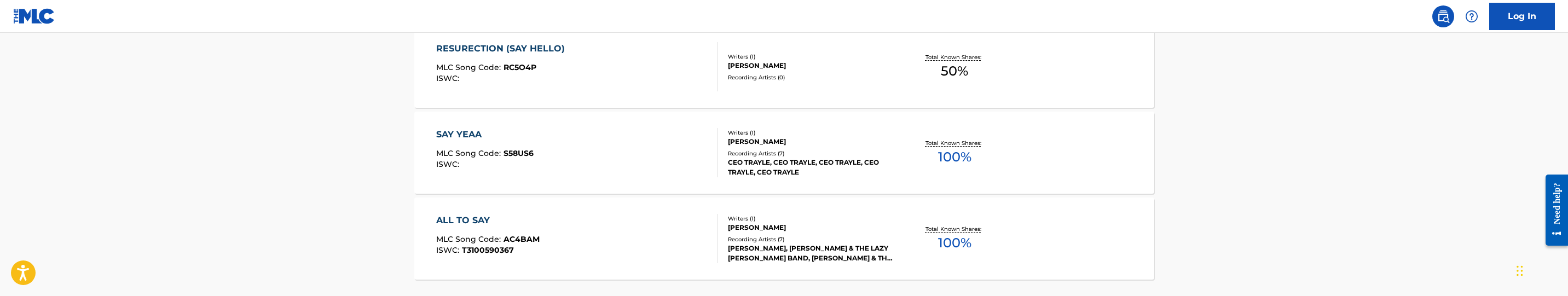
click at [605, 57] on div "RESURECTION (SAY HELLO) MLC Song Code : RC5O4P ISWC :" at bounding box center [577, 66] width 281 height 49
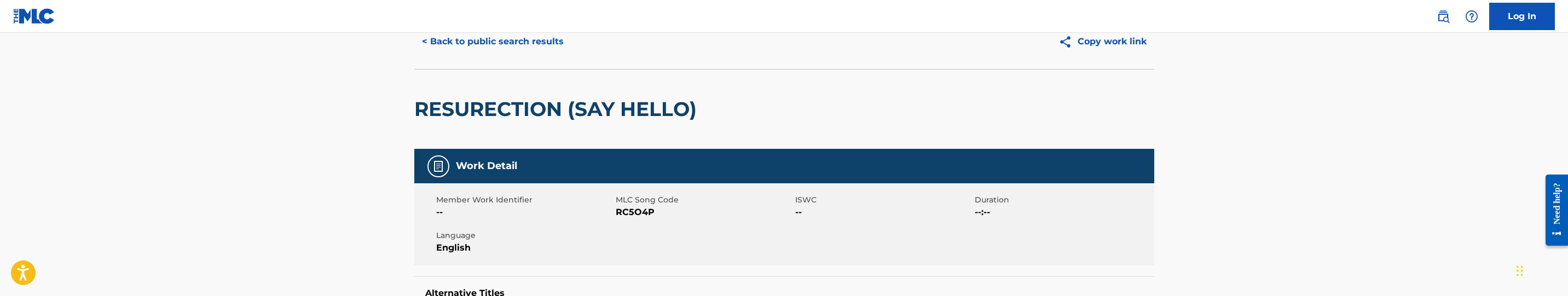
scroll to position [82, 0]
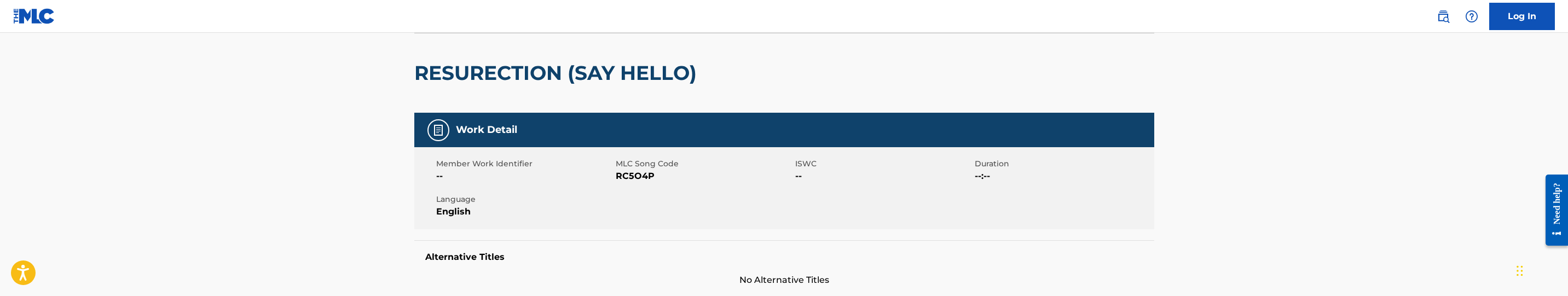
click at [629, 175] on span "RC5O4P" at bounding box center [704, 177] width 177 height 13
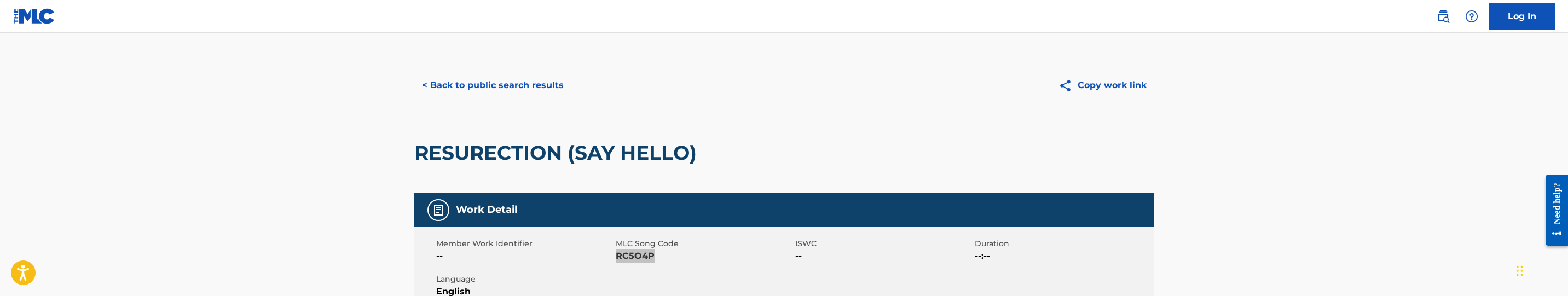
scroll to position [0, 0]
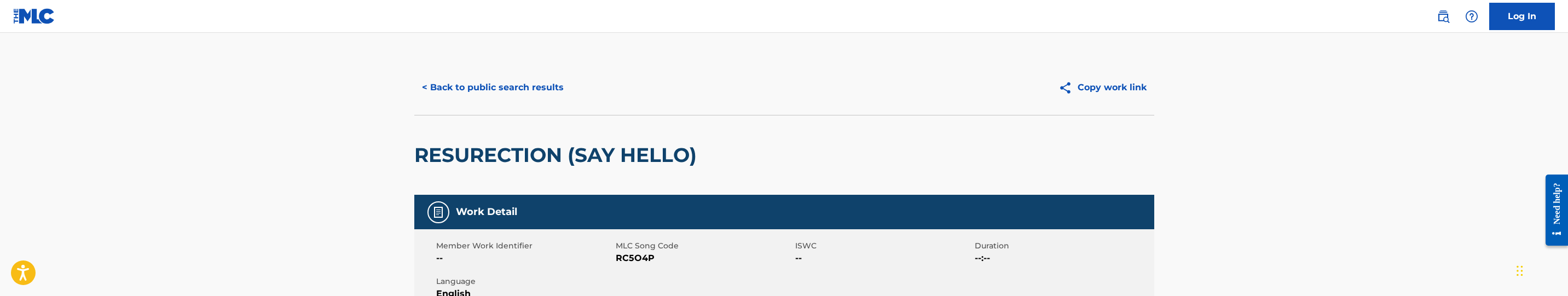
click at [475, 72] on div "< Back to public search results Copy work link" at bounding box center [785, 88] width 740 height 55
click at [503, 86] on button "< Back to public search results" at bounding box center [493, 87] width 157 height 27
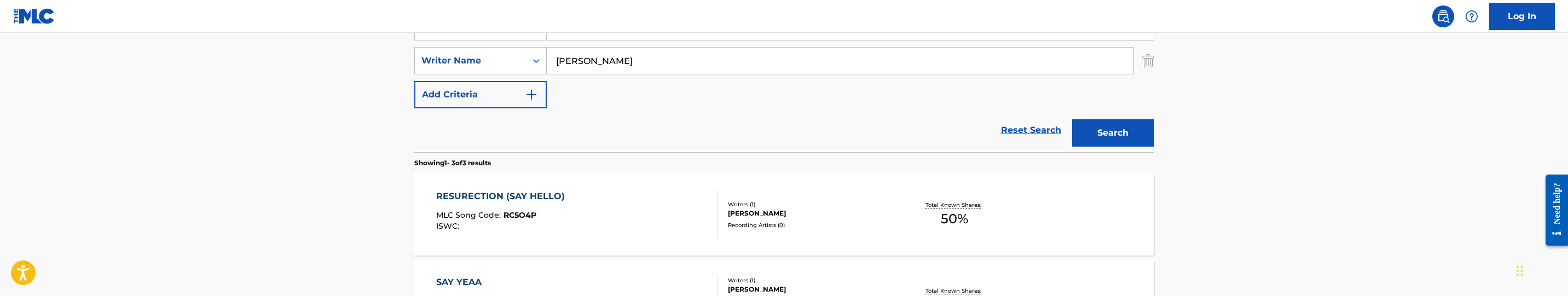
scroll to position [194, 0]
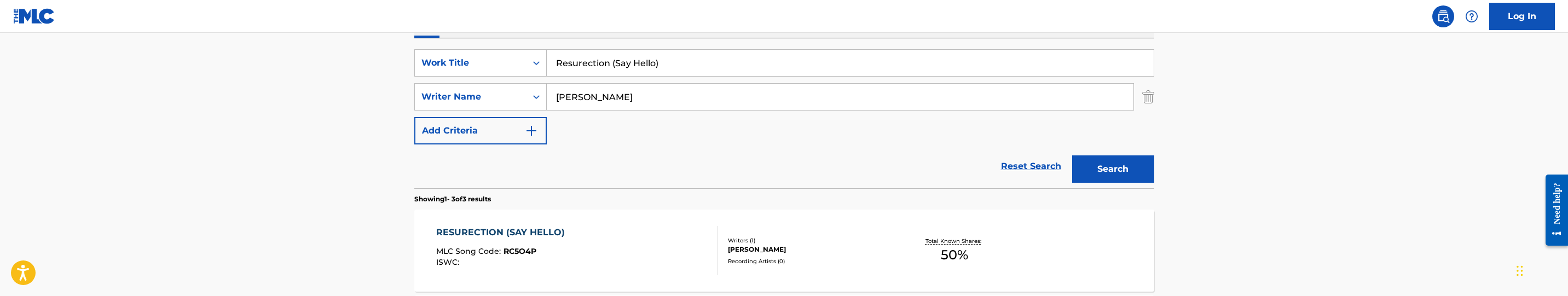
click at [653, 71] on input "Resurection (Say Hello)" at bounding box center [850, 63] width 607 height 26
paste input "Silver Fork"
type input "Silver Fork"
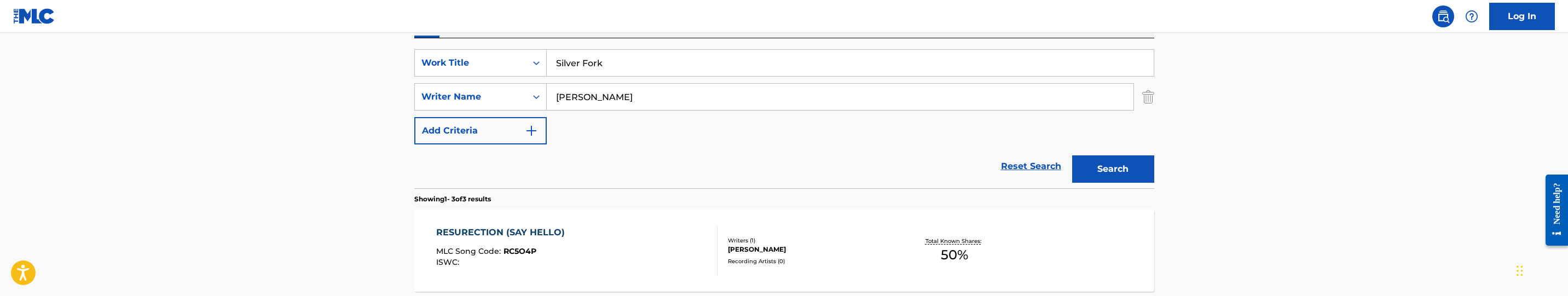
click at [626, 94] on input "[PERSON_NAME]" at bounding box center [840, 97] width 587 height 26
paste input "[PERSON_NAME] II, [PERSON_NAME]"
click at [1110, 184] on div "Search" at bounding box center [1110, 166] width 88 height 44
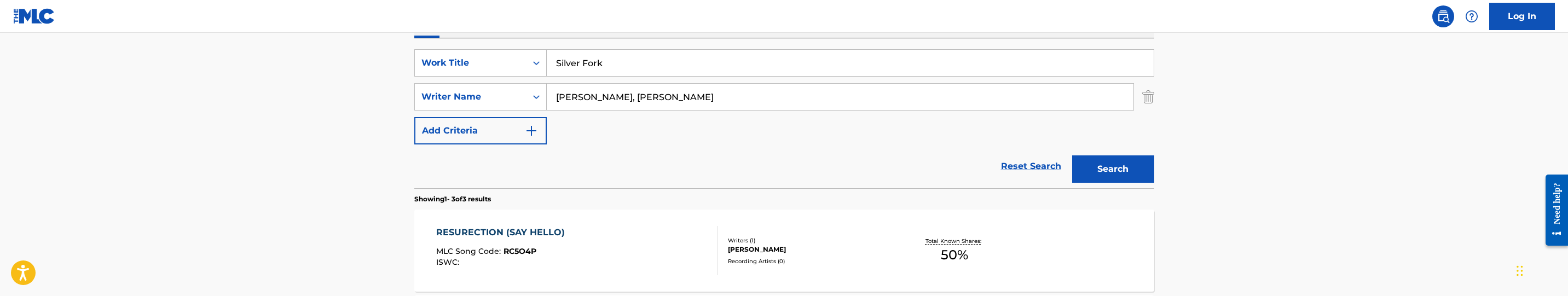
click at [1118, 175] on button "Search" at bounding box center [1113, 169] width 82 height 27
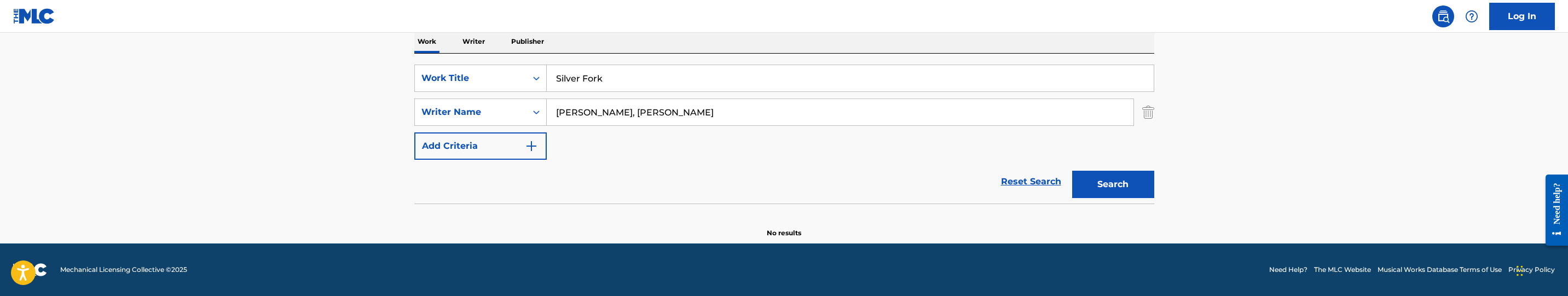
scroll to position [179, 0]
click at [673, 113] on input "[PERSON_NAME], [PERSON_NAME]" at bounding box center [840, 112] width 587 height 26
click at [1072, 171] on button "Search" at bounding box center [1113, 185] width 82 height 27
click at [606, 112] on input "[PERSON_NAME] II, [PERSON_NAME]" at bounding box center [840, 112] width 587 height 26
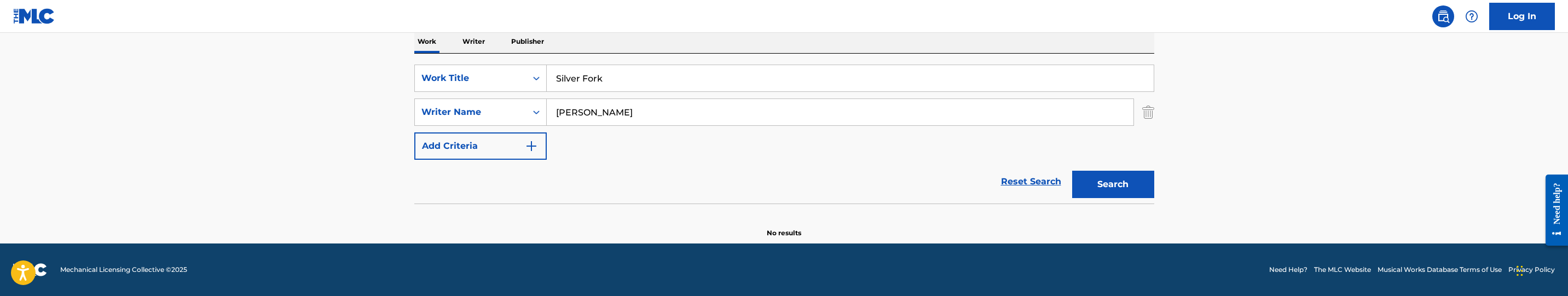
click at [1072, 171] on button "Search" at bounding box center [1113, 185] width 82 height 27
click at [650, 108] on input "[PERSON_NAME]" at bounding box center [840, 112] width 587 height 26
paste input "[PERSON_NAME], Traequ"
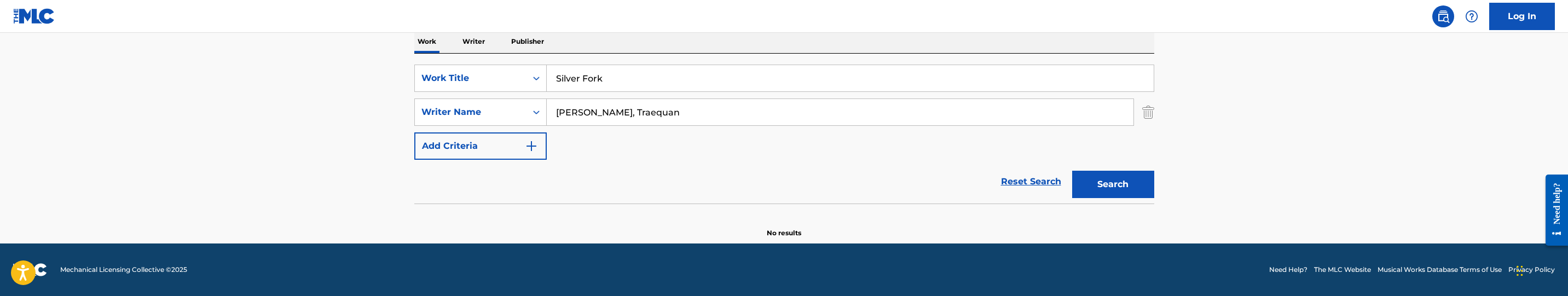
click at [1082, 196] on button "Search" at bounding box center [1113, 185] width 82 height 27
click at [1111, 183] on button "Search" at bounding box center [1113, 185] width 82 height 27
click at [657, 97] on div "SearchWithCriteria84d4086a-e1a3-4b56-9bf3-040f6c14e6ea Work Title Silver Fork S…" at bounding box center [785, 112] width 740 height 95
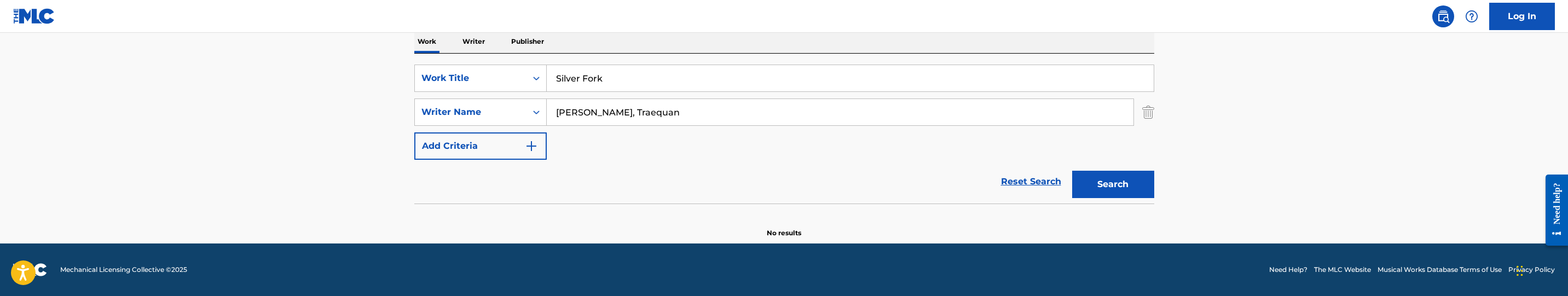
click at [657, 102] on input "[PERSON_NAME], Traequan" at bounding box center [840, 112] width 587 height 26
paste input "[PERSON_NAME]"
type input "[PERSON_NAME]"
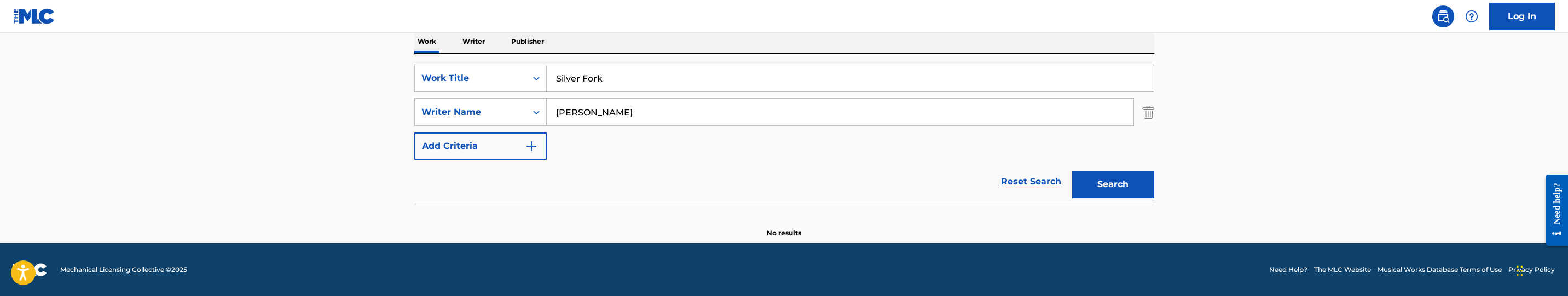
click at [1128, 176] on button "Search" at bounding box center [1113, 185] width 82 height 27
click at [1109, 181] on button "Search" at bounding box center [1113, 185] width 82 height 27
click at [580, 69] on input "Silver Fork" at bounding box center [850, 78] width 607 height 26
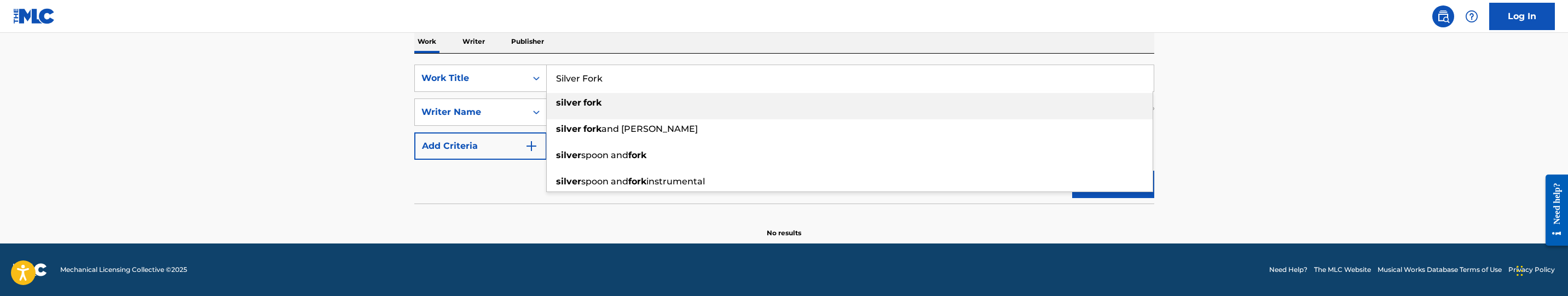
click at [580, 69] on input "Silver Fork" at bounding box center [850, 78] width 607 height 26
paste input "Exotic Shopping"
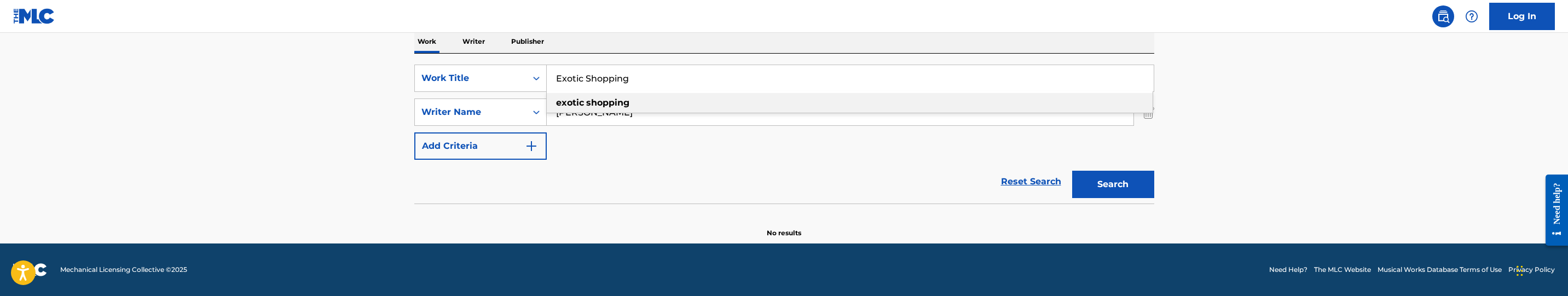
type input "Exotic Shopping"
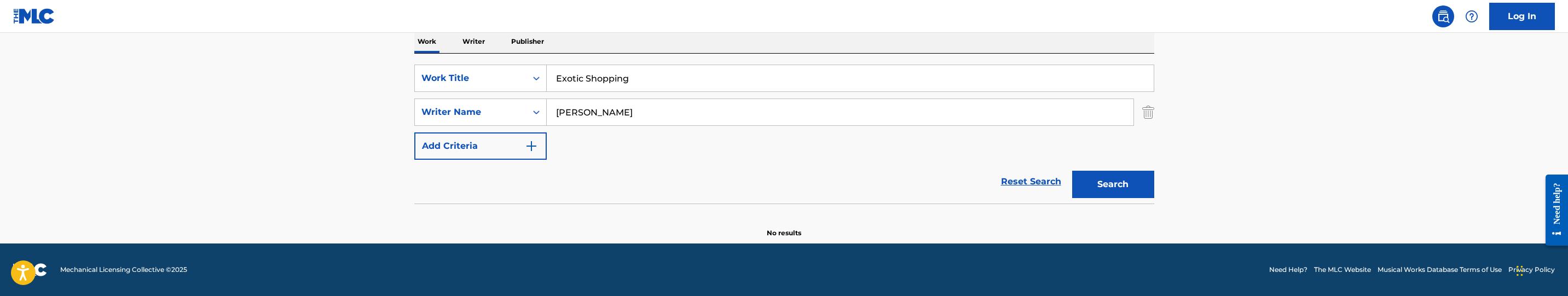
click at [679, 111] on input "[PERSON_NAME]" at bounding box center [840, 112] width 587 height 26
paste input "[PERSON_NAME], Traequa"
type input "[PERSON_NAME], Traequan"
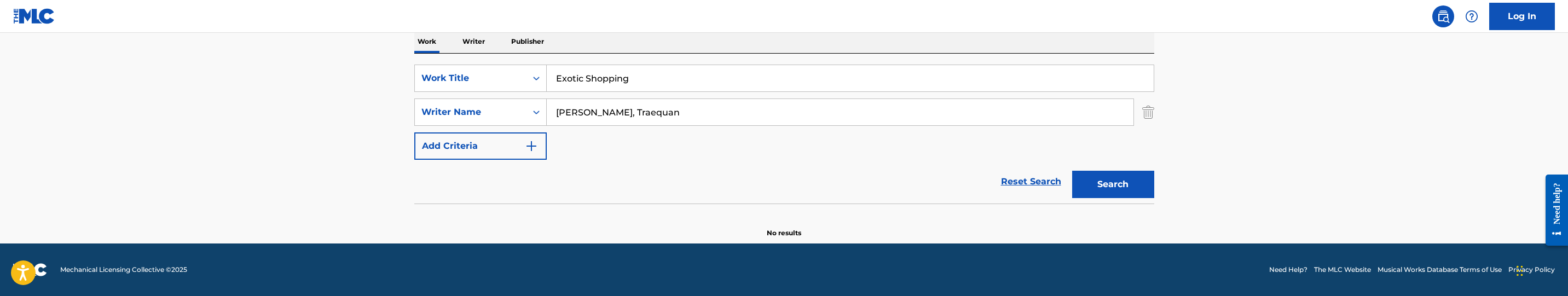
click at [1152, 192] on button "Search" at bounding box center [1113, 185] width 82 height 27
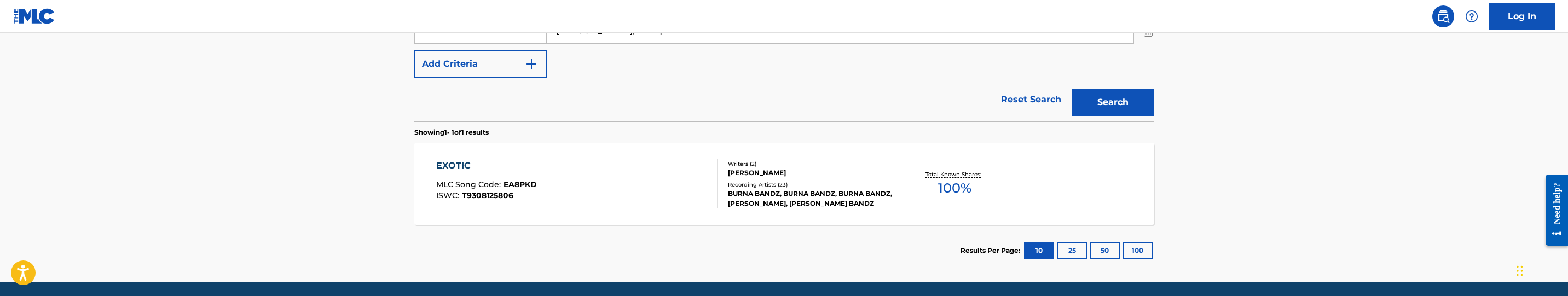
click at [1128, 96] on button "Search" at bounding box center [1113, 102] width 82 height 27
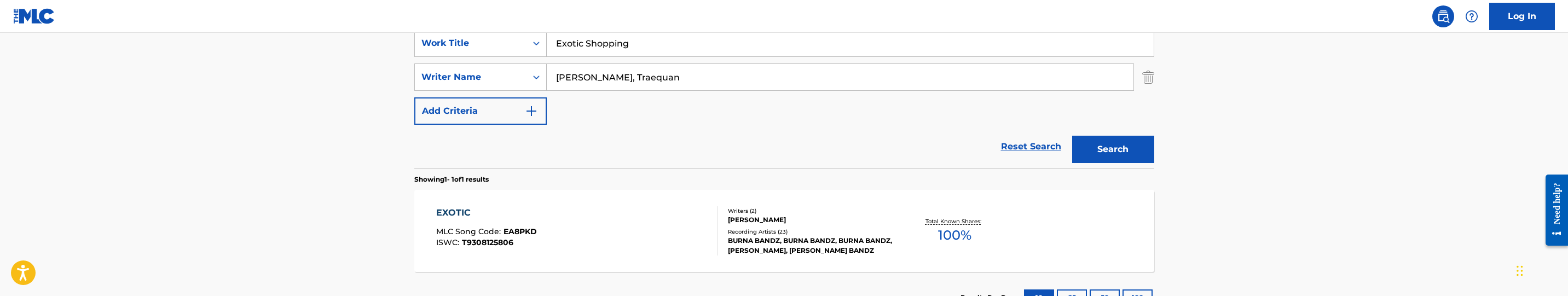
scroll to position [261, 0]
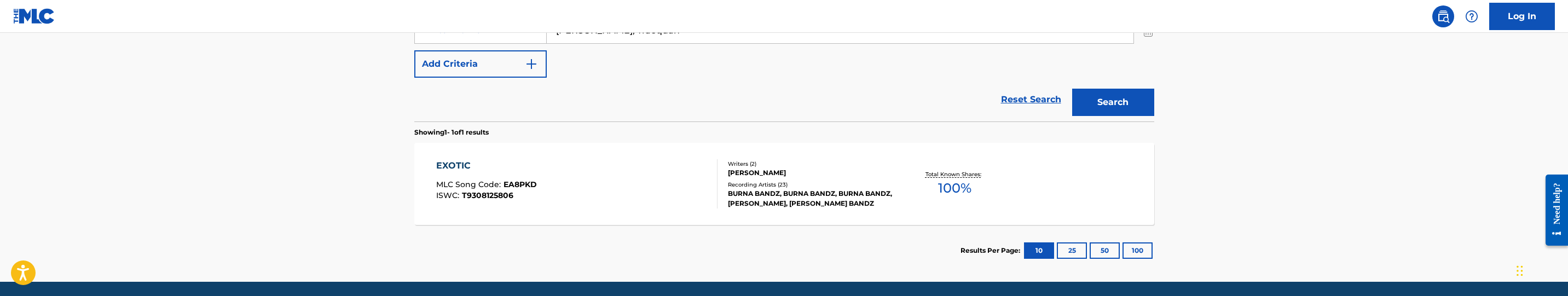
click at [618, 189] on div "EXOTIC MLC Song Code : EA8PKD ISWC : T9308125806" at bounding box center [577, 184] width 281 height 49
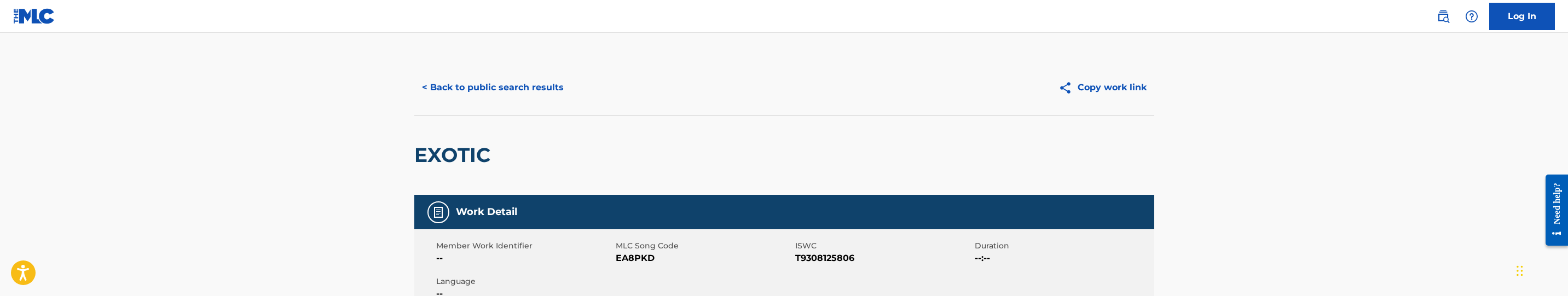
click at [480, 81] on button "< Back to public search results" at bounding box center [493, 87] width 157 height 27
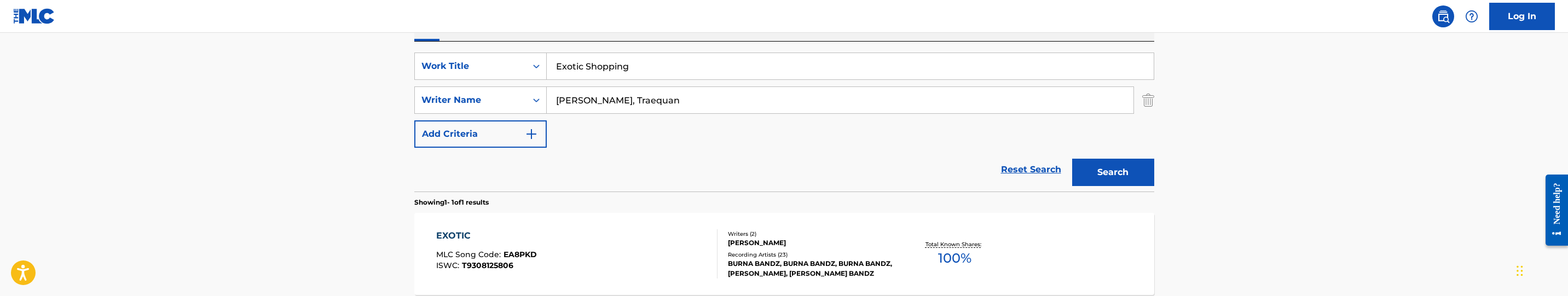
scroll to position [155, 0]
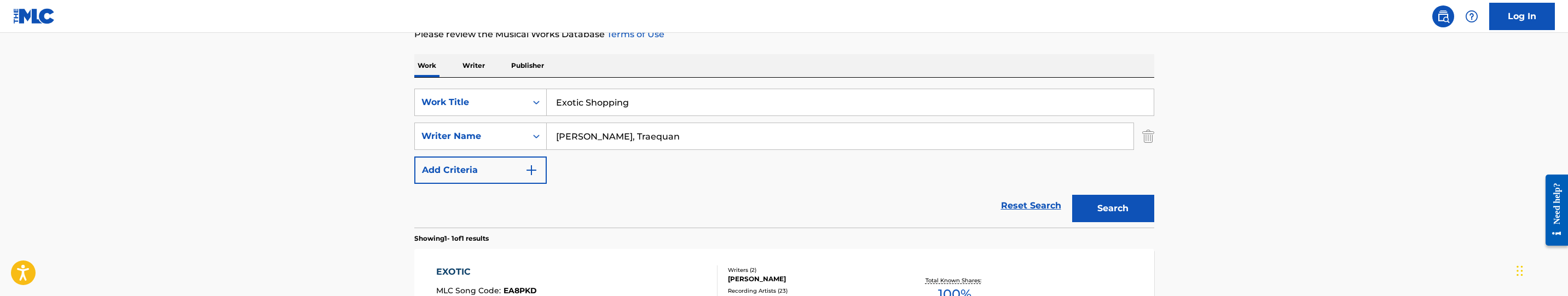
click at [710, 128] on input "[PERSON_NAME], Traequan" at bounding box center [840, 136] width 587 height 26
paste input "[PERSON_NAME]"
click at [802, 149] on input "[PERSON_NAME], [PERSON_NAME]" at bounding box center [840, 136] width 587 height 26
click at [803, 144] on input "[PERSON_NAME], [PERSON_NAME]" at bounding box center [840, 136] width 587 height 26
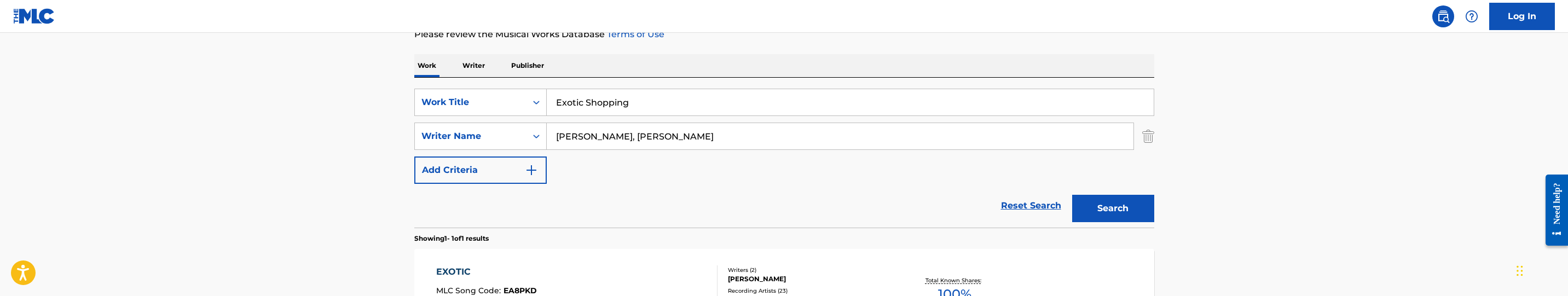
click at [803, 144] on input "[PERSON_NAME], [PERSON_NAME]" at bounding box center [840, 136] width 587 height 26
paste input "Search Form"
type input "[PERSON_NAME]"
click at [1138, 205] on button "Search" at bounding box center [1113, 208] width 82 height 27
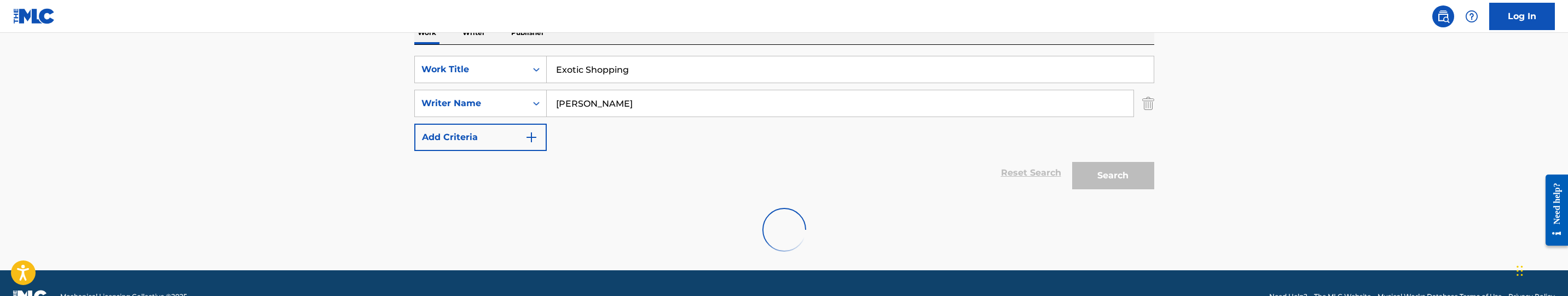
scroll to position [214, 0]
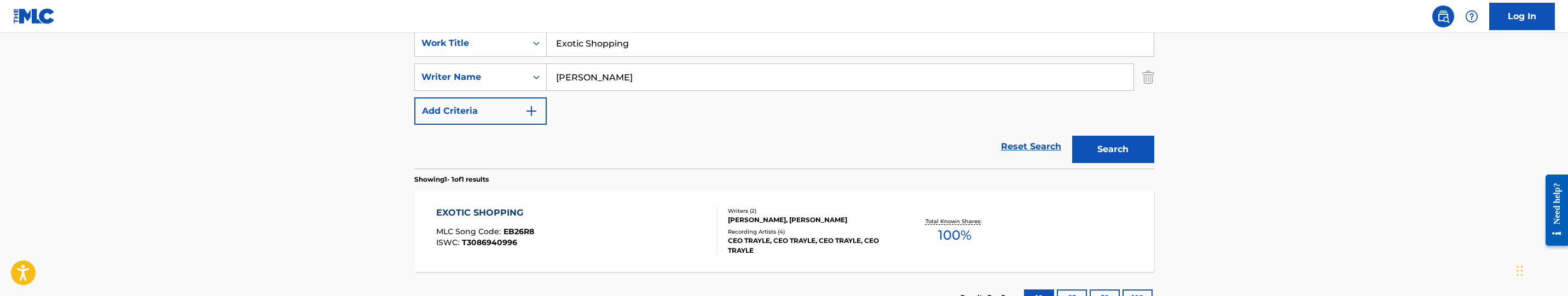
click at [570, 224] on div "EXOTIC SHOPPING MLC Song Code : EB26R8 ISWC : T3086940996" at bounding box center [577, 231] width 281 height 49
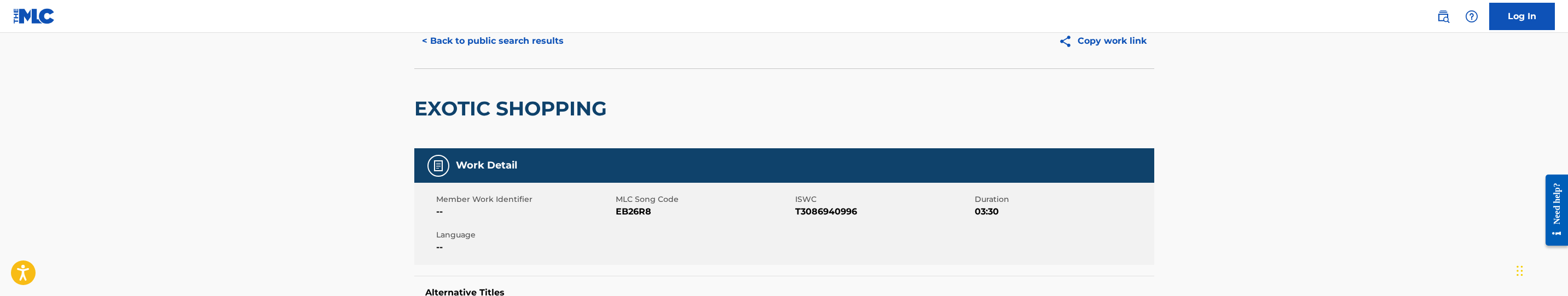
scroll to position [164, 0]
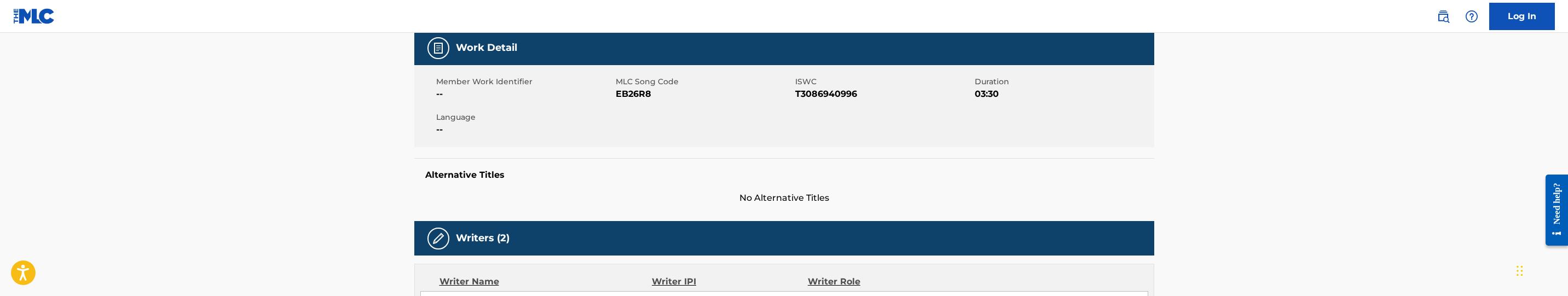
click at [631, 96] on span "EB26R8" at bounding box center [704, 94] width 177 height 13
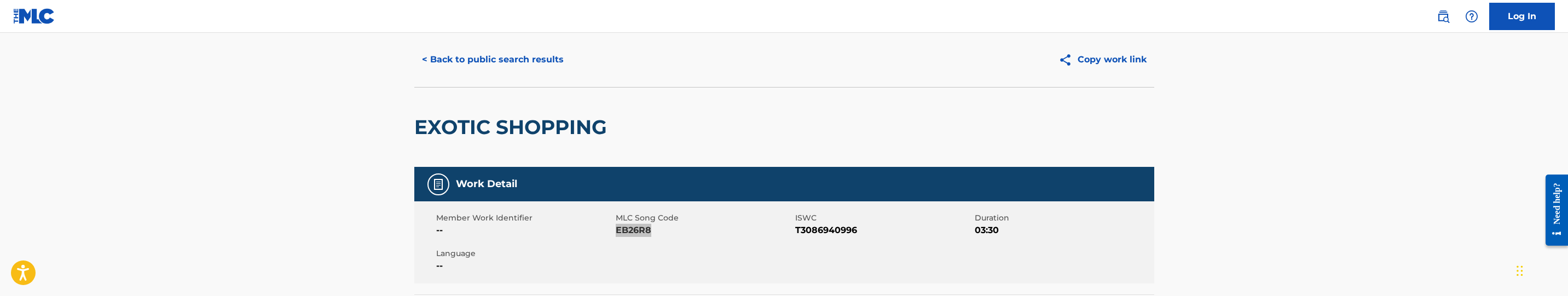
scroll to position [0, 0]
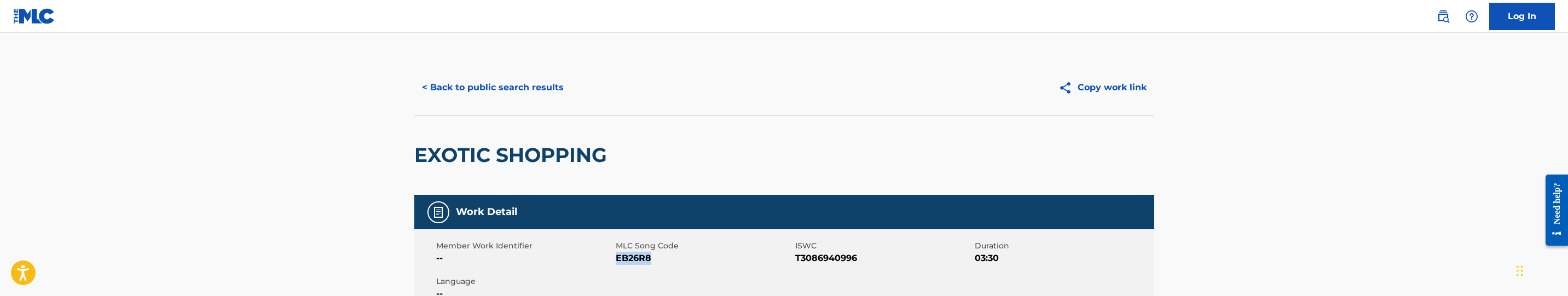
click at [493, 90] on button "< Back to public search results" at bounding box center [493, 87] width 157 height 27
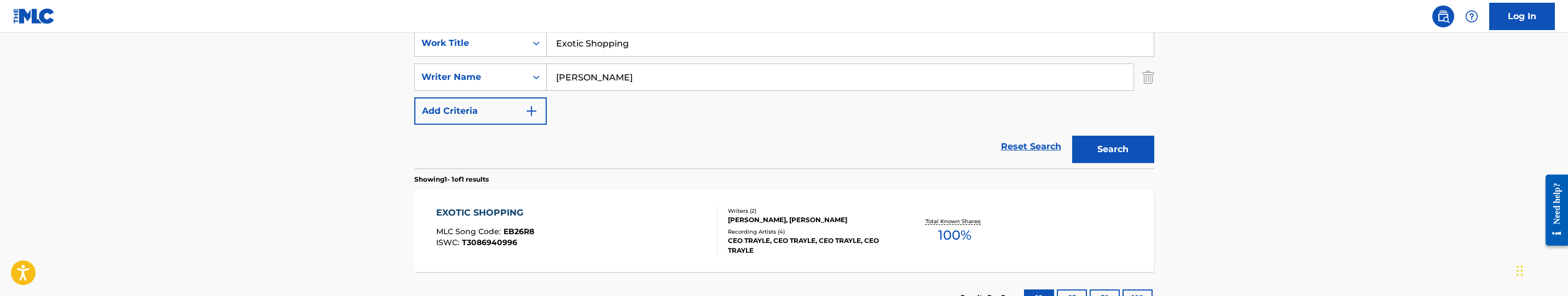
click at [624, 44] on input "Exotic Shopping" at bounding box center [850, 43] width 607 height 26
paste input "Fake Real"
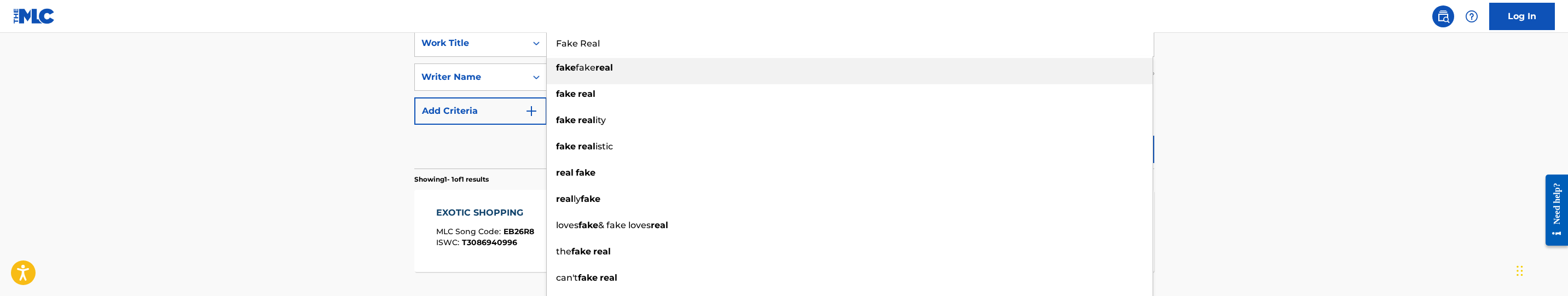
type input "Fake Real"
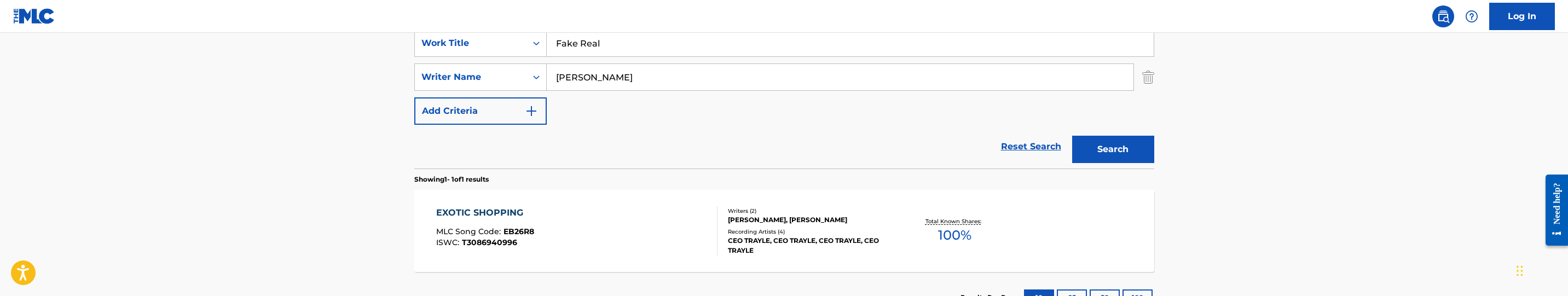
click at [673, 78] on input "[PERSON_NAME]" at bounding box center [840, 77] width 587 height 26
paste input "[PERSON_NAME], [PERSON_NAME]"
click at [1115, 145] on button "Search" at bounding box center [1113, 149] width 82 height 27
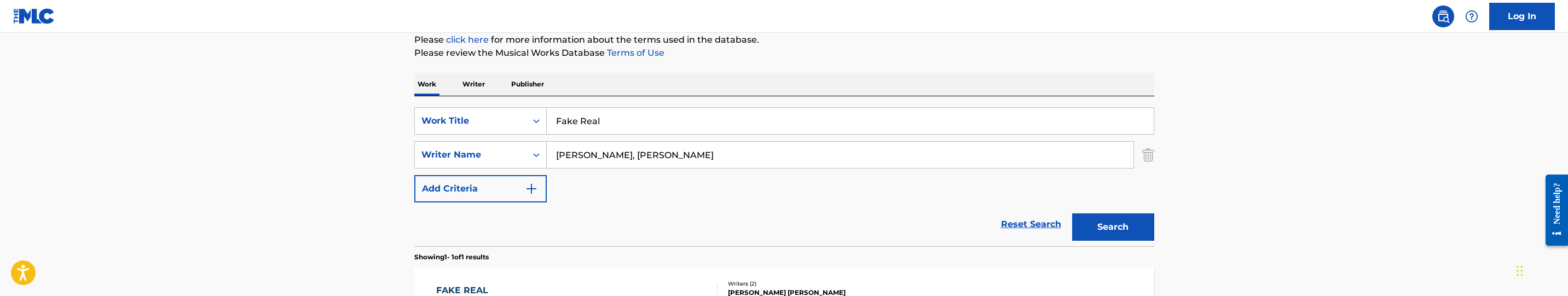
scroll to position [132, 0]
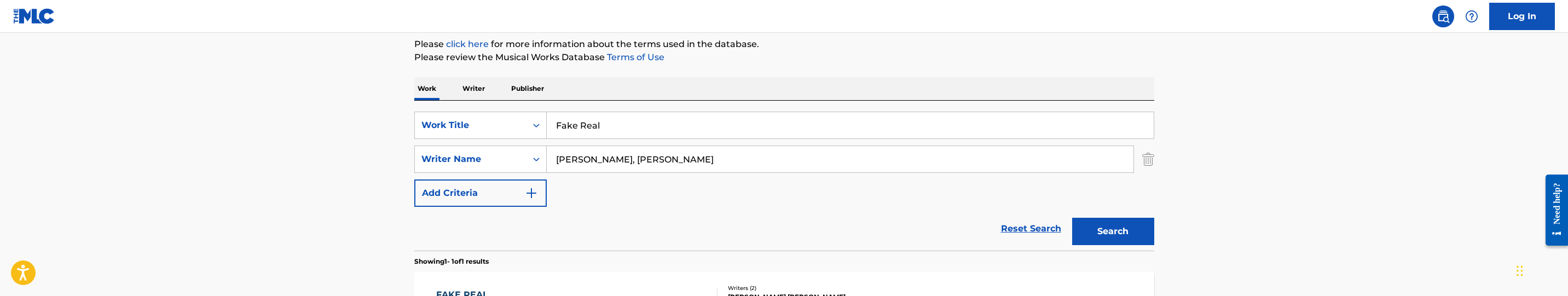
click at [731, 147] on input "[PERSON_NAME], [PERSON_NAME]" at bounding box center [840, 159] width 587 height 26
paste input "[PERSON_NAME]"
type input "[PERSON_NAME]"
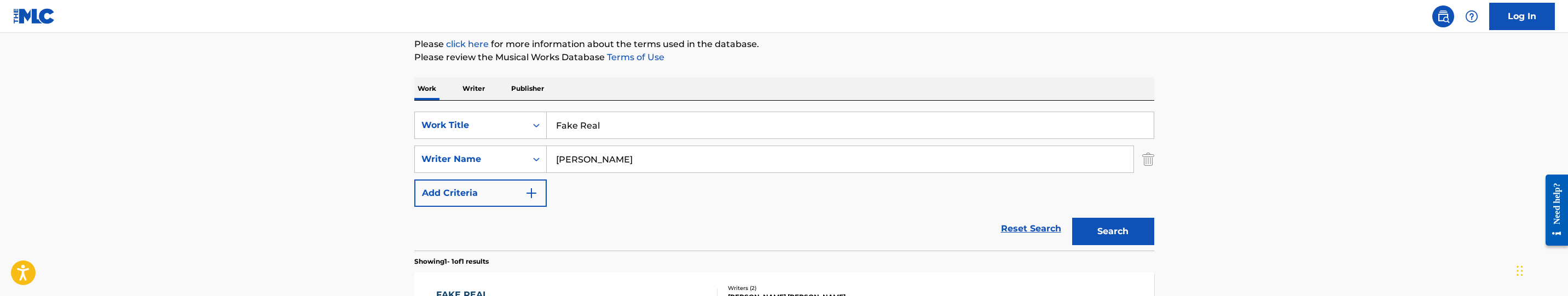
click at [1145, 234] on button "Search" at bounding box center [1113, 231] width 82 height 27
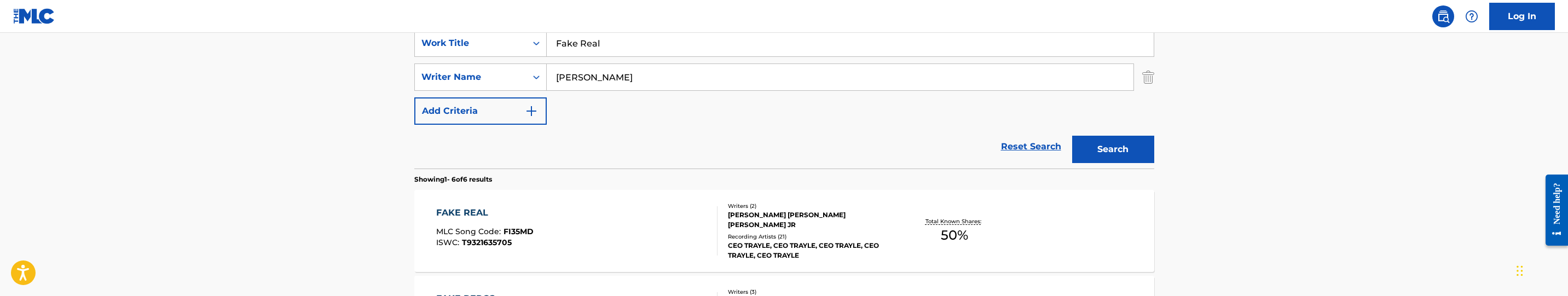
scroll to position [296, 0]
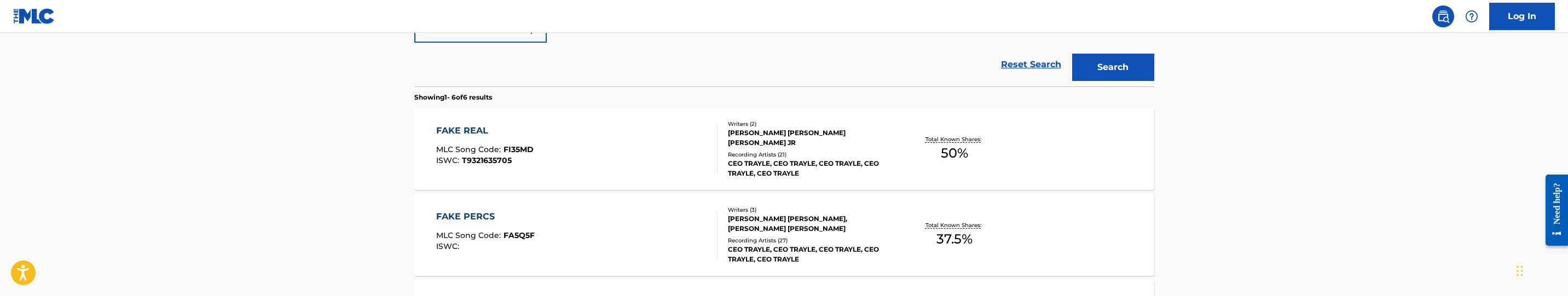
click at [586, 156] on div "FAKE REAL MLC Song Code : FI35MD ISWC : T9321635705" at bounding box center [577, 149] width 281 height 49
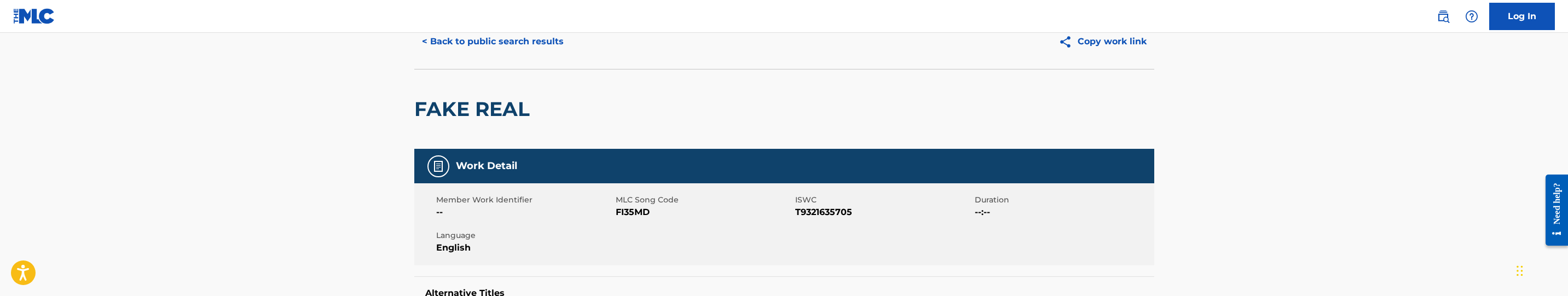
scroll to position [82, 0]
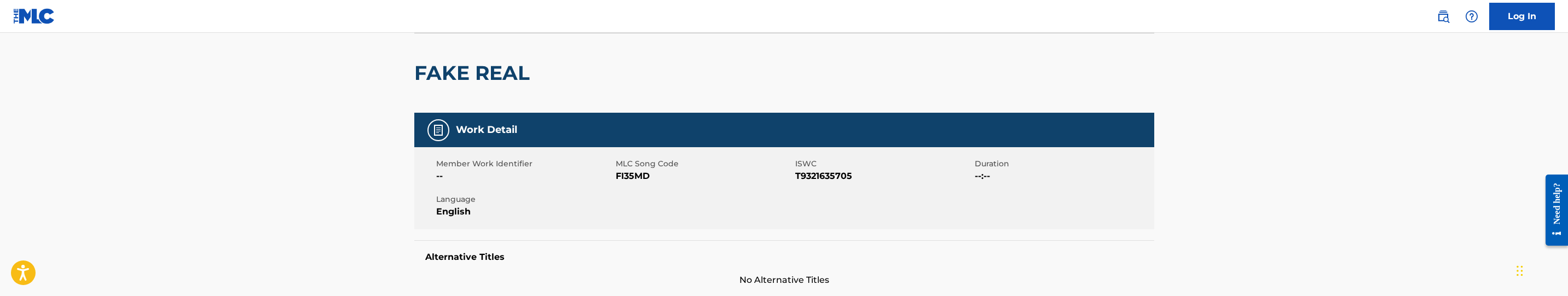
click at [639, 178] on span "FI35MD" at bounding box center [704, 177] width 177 height 13
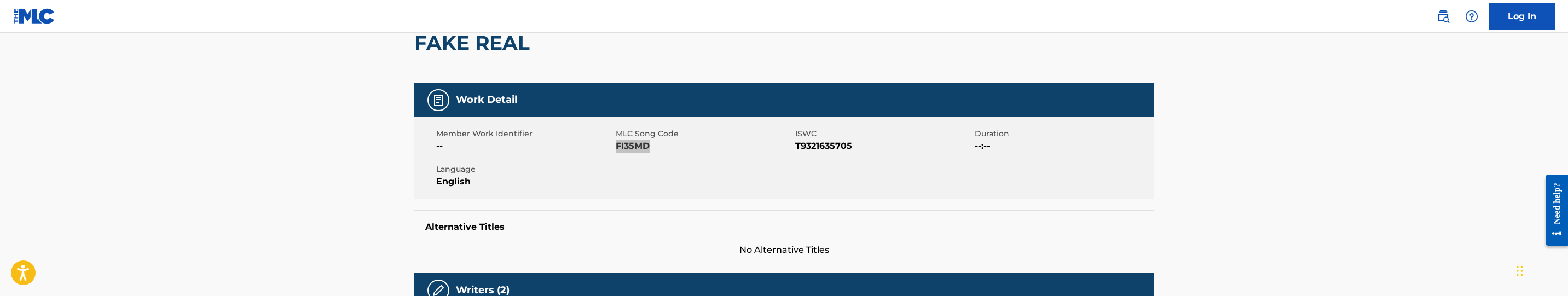
scroll to position [0, 0]
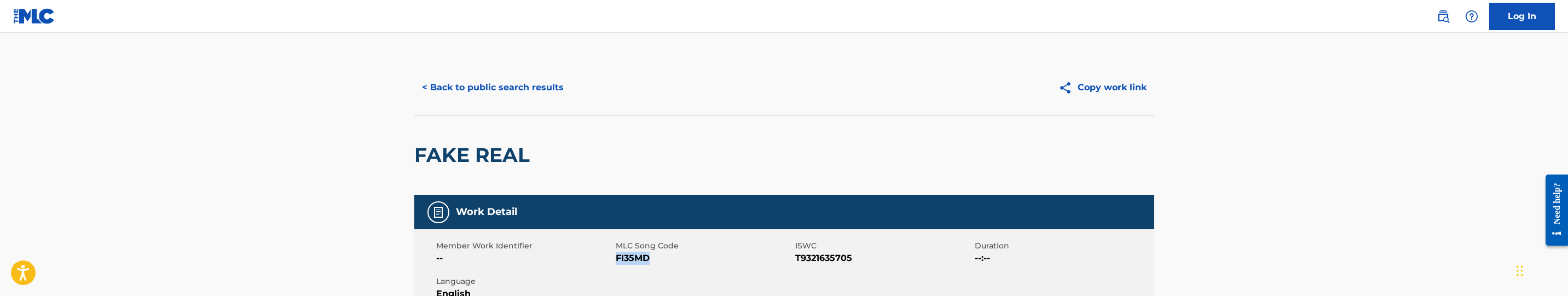
click at [476, 82] on button "< Back to public search results" at bounding box center [493, 87] width 157 height 27
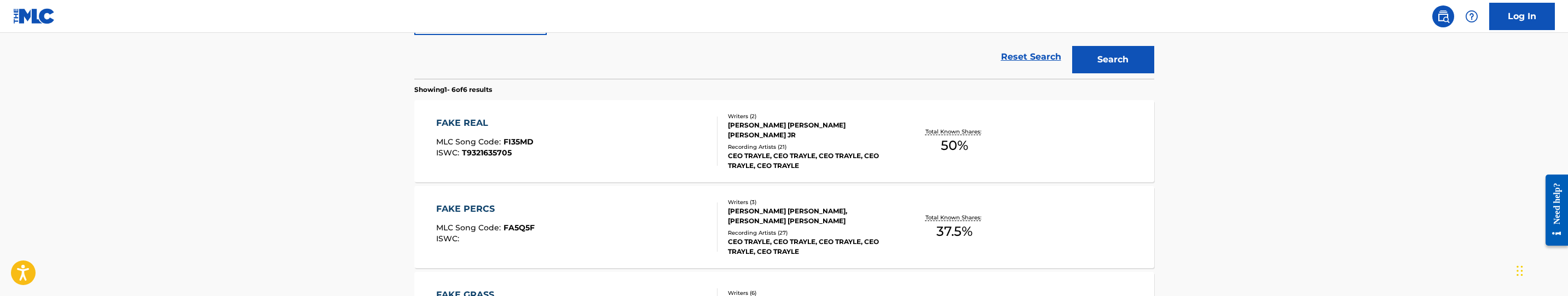
scroll to position [30, 0]
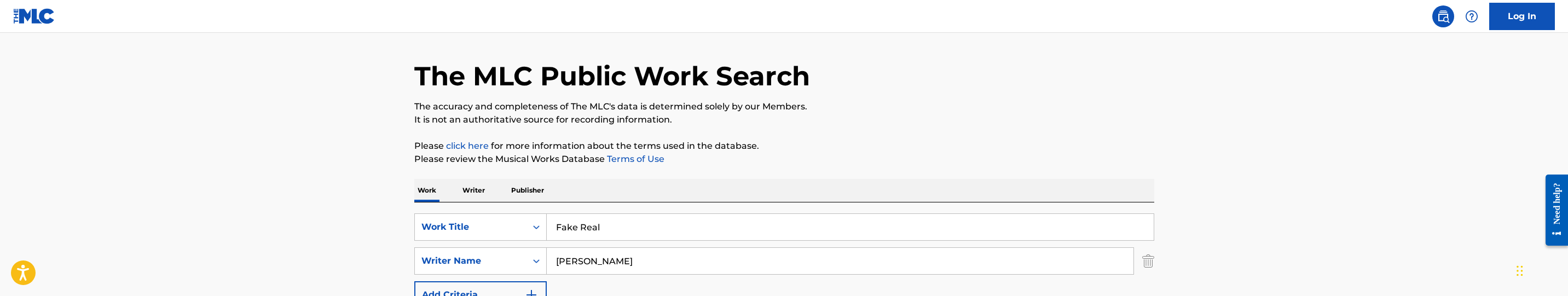
click at [667, 214] on input "Fake Real" at bounding box center [850, 227] width 607 height 26
paste input "Decipher"
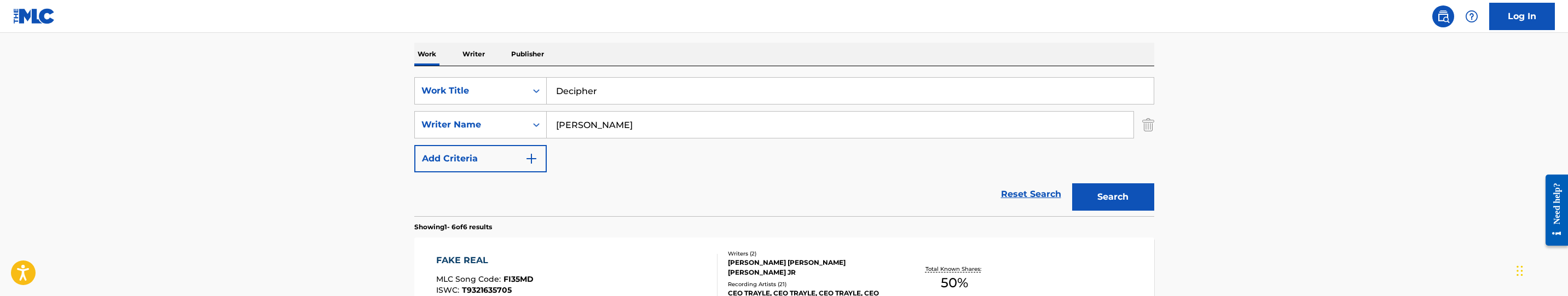
scroll to position [194, 0]
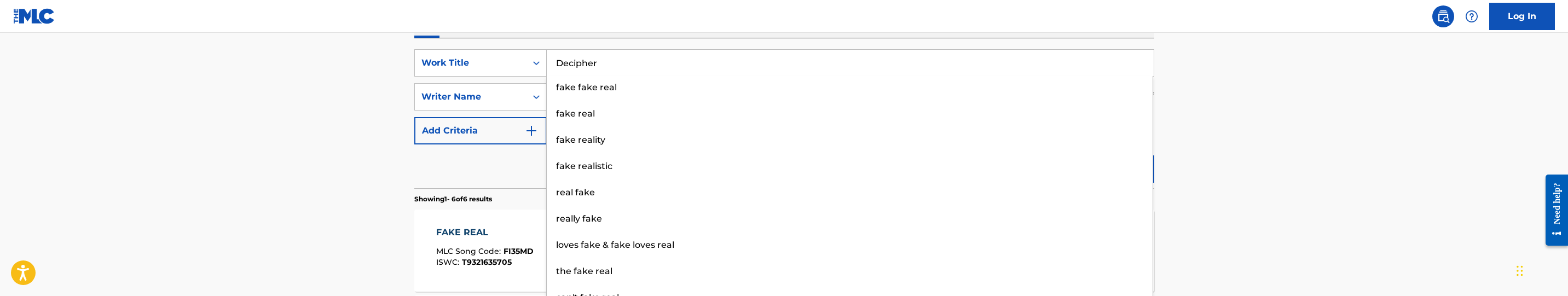
type input "Decipher"
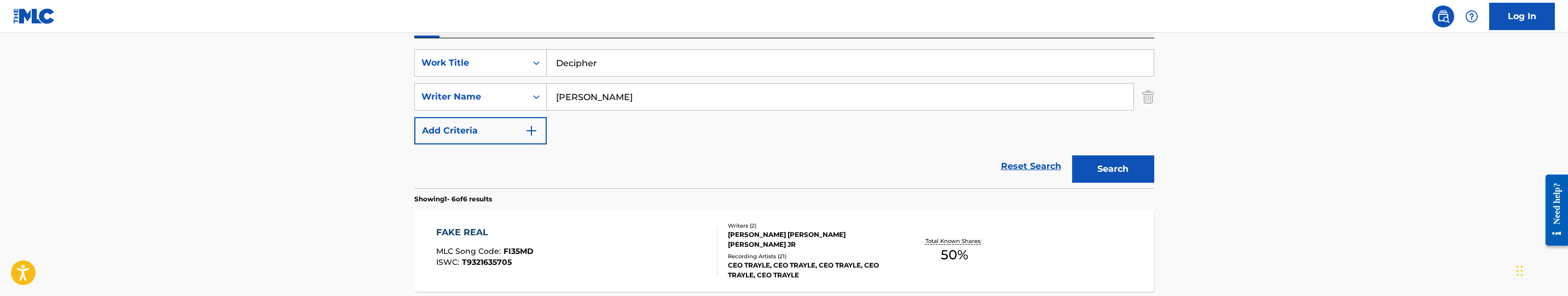
click at [643, 88] on input "[PERSON_NAME]" at bounding box center [840, 97] width 587 height 26
paste input "Hill, [PERSON_NAME]"
click at [1105, 163] on button "Search" at bounding box center [1113, 169] width 82 height 27
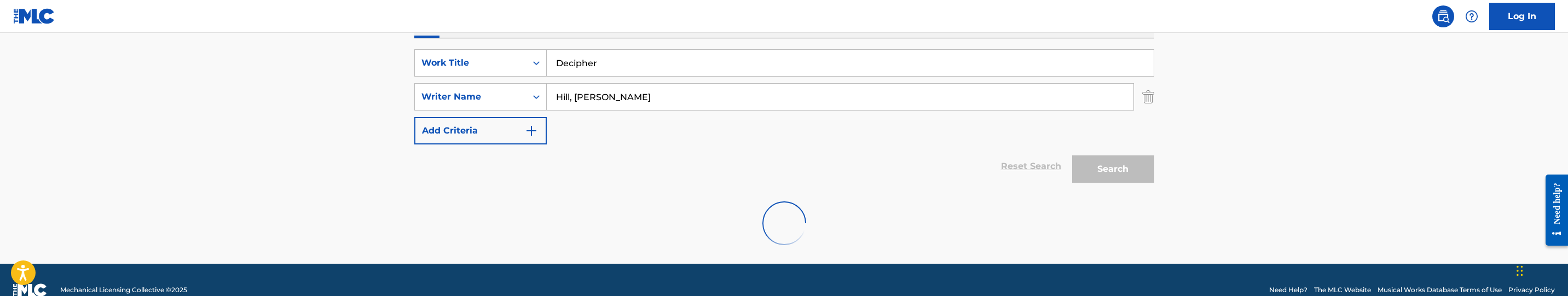
scroll to position [179, 0]
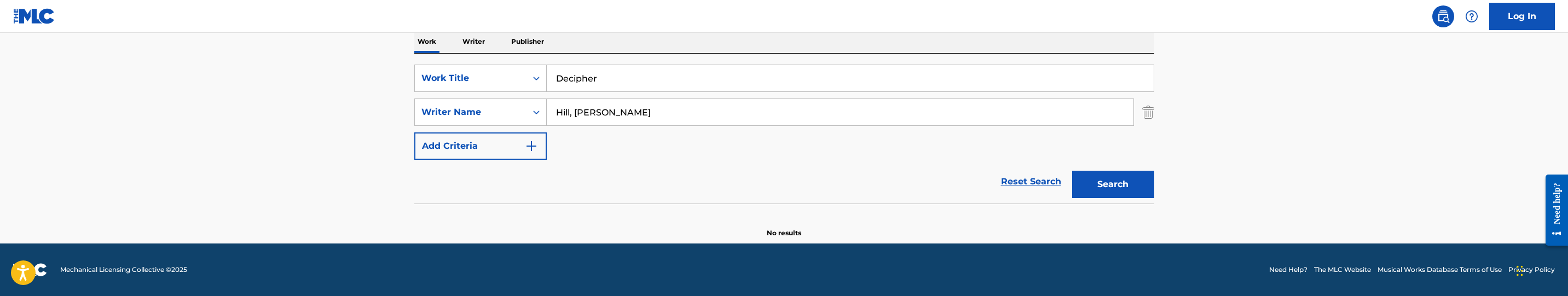
click at [629, 115] on input "Hill, [PERSON_NAME]" at bounding box center [840, 112] width 587 height 26
click at [1072, 171] on button "Search" at bounding box center [1113, 185] width 82 height 27
click at [695, 115] on input "[PERSON_NAME]" at bounding box center [840, 112] width 587 height 26
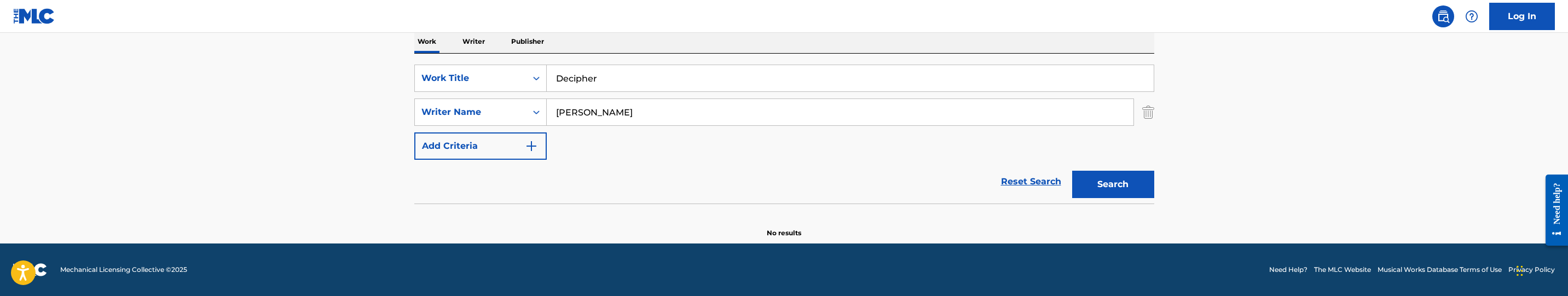
click at [695, 115] on input "[PERSON_NAME]" at bounding box center [840, 112] width 587 height 26
paste input "Fraser, Trekeal"
click at [1072, 171] on button "Search" at bounding box center [1113, 185] width 82 height 27
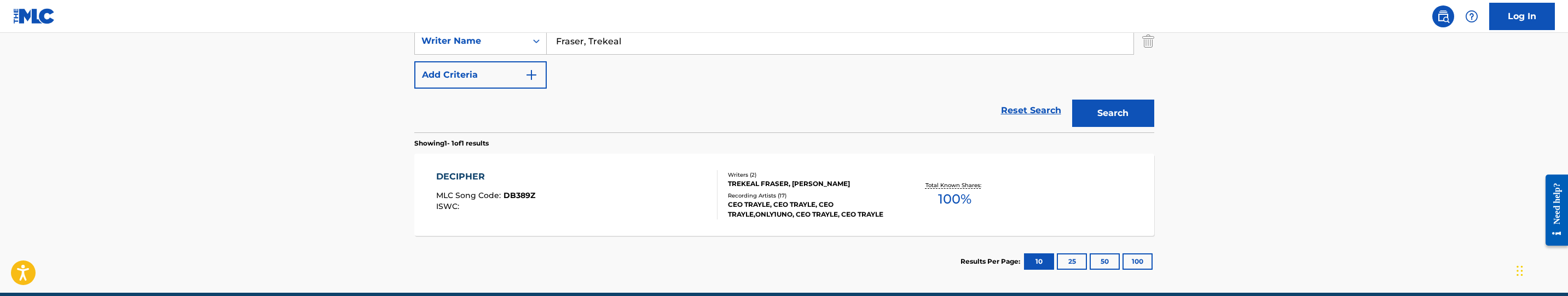
scroll to position [217, 0]
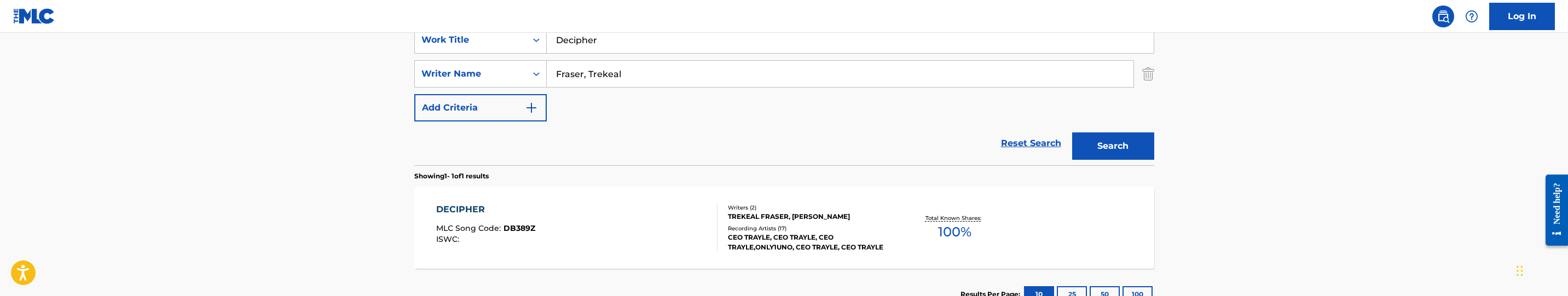
click at [728, 69] on input "Fraser, Trekeal" at bounding box center [840, 74] width 587 height 26
paste input "[PERSON_NAME]"
click at [1072, 133] on button "Search" at bounding box center [1113, 146] width 82 height 27
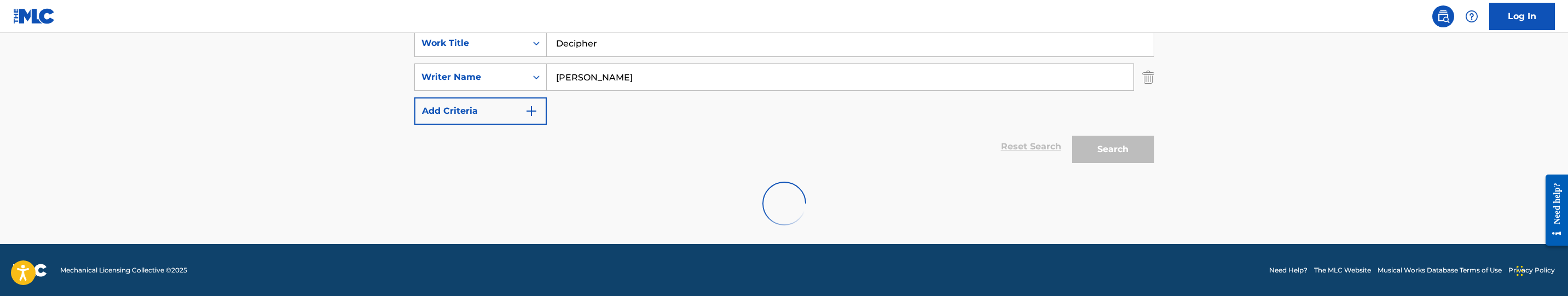
scroll to position [179, 0]
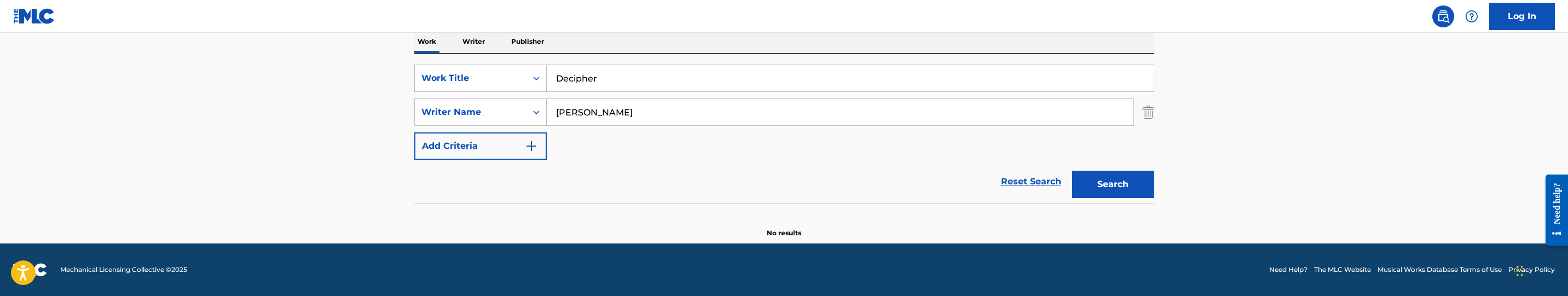
click at [631, 109] on input "[PERSON_NAME]" at bounding box center [840, 112] width 587 height 26
paste input "Fraser, Trekeal"
type input "Fraser, Trekeal"
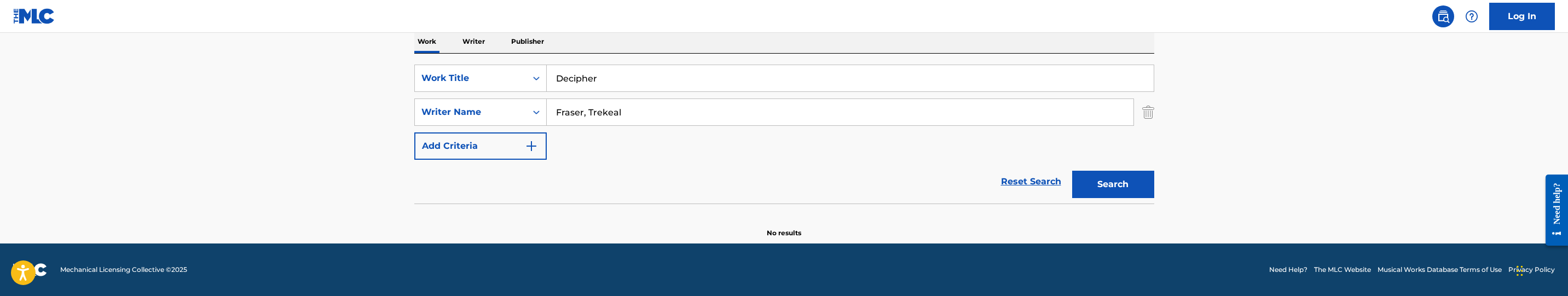
click at [1072, 171] on button "Search" at bounding box center [1113, 185] width 82 height 27
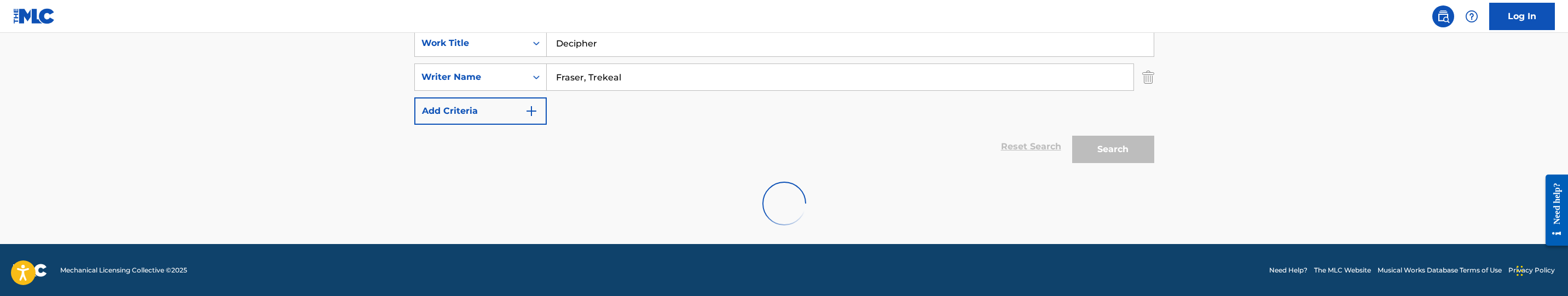
scroll to position [217, 0]
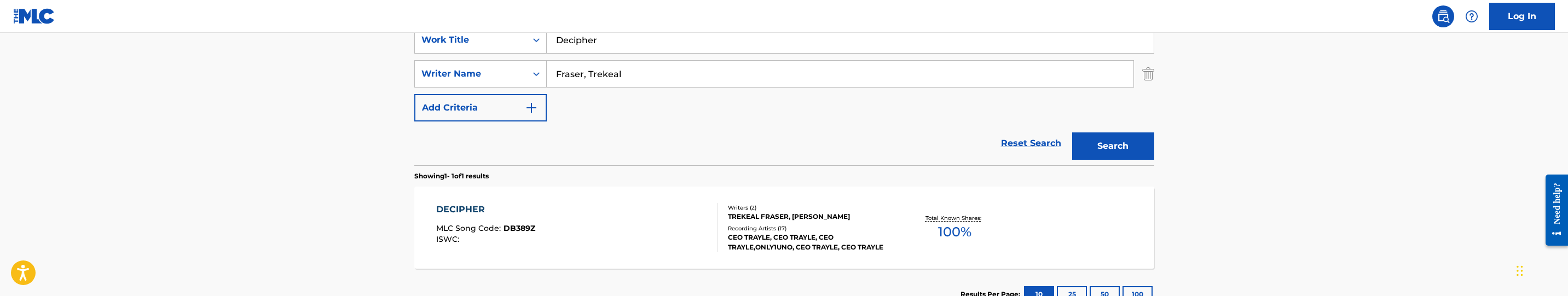
click at [636, 236] on div "DECIPHER MLC Song Code : DB389Z ISWC :" at bounding box center [577, 228] width 281 height 49
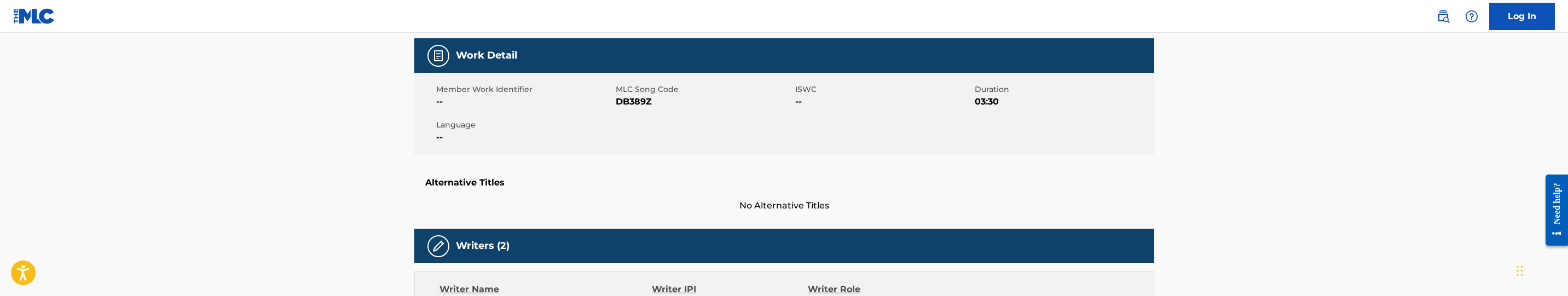
scroll to position [164, 0]
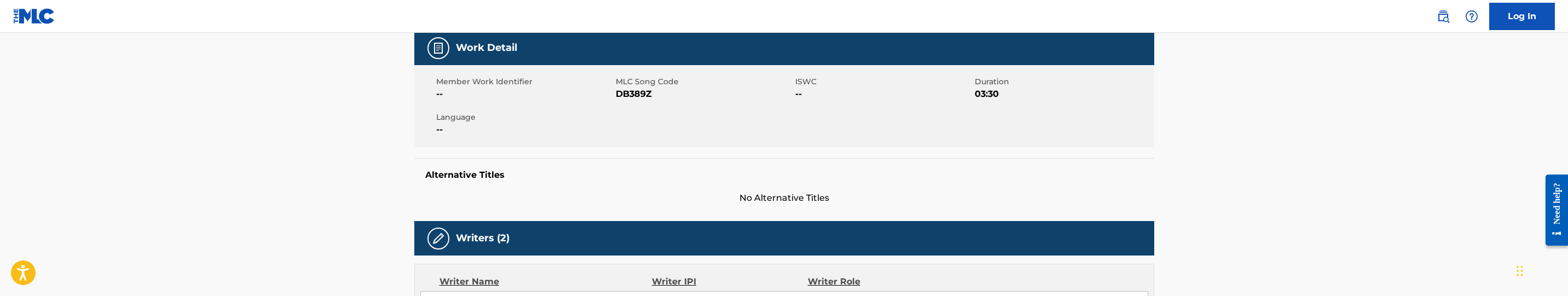
click at [639, 97] on span "DB389Z" at bounding box center [704, 94] width 177 height 13
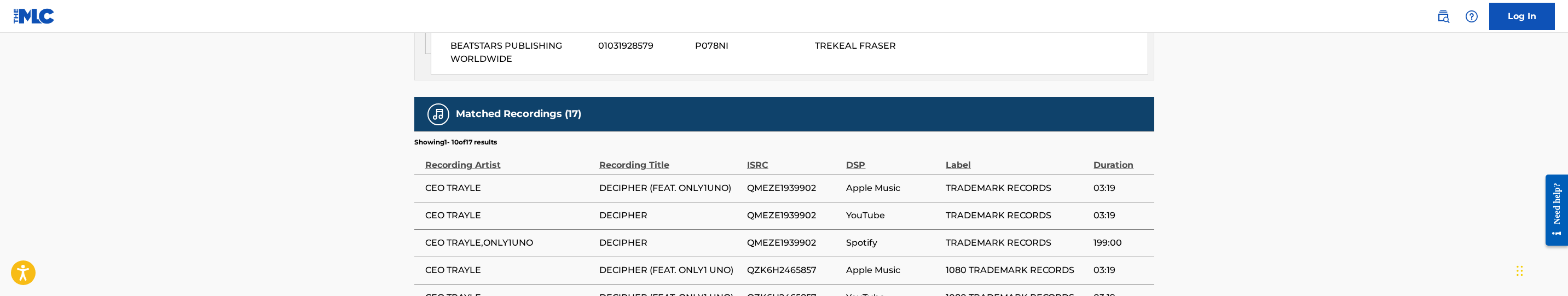
scroll to position [904, 0]
